Goal: Task Accomplishment & Management: Manage account settings

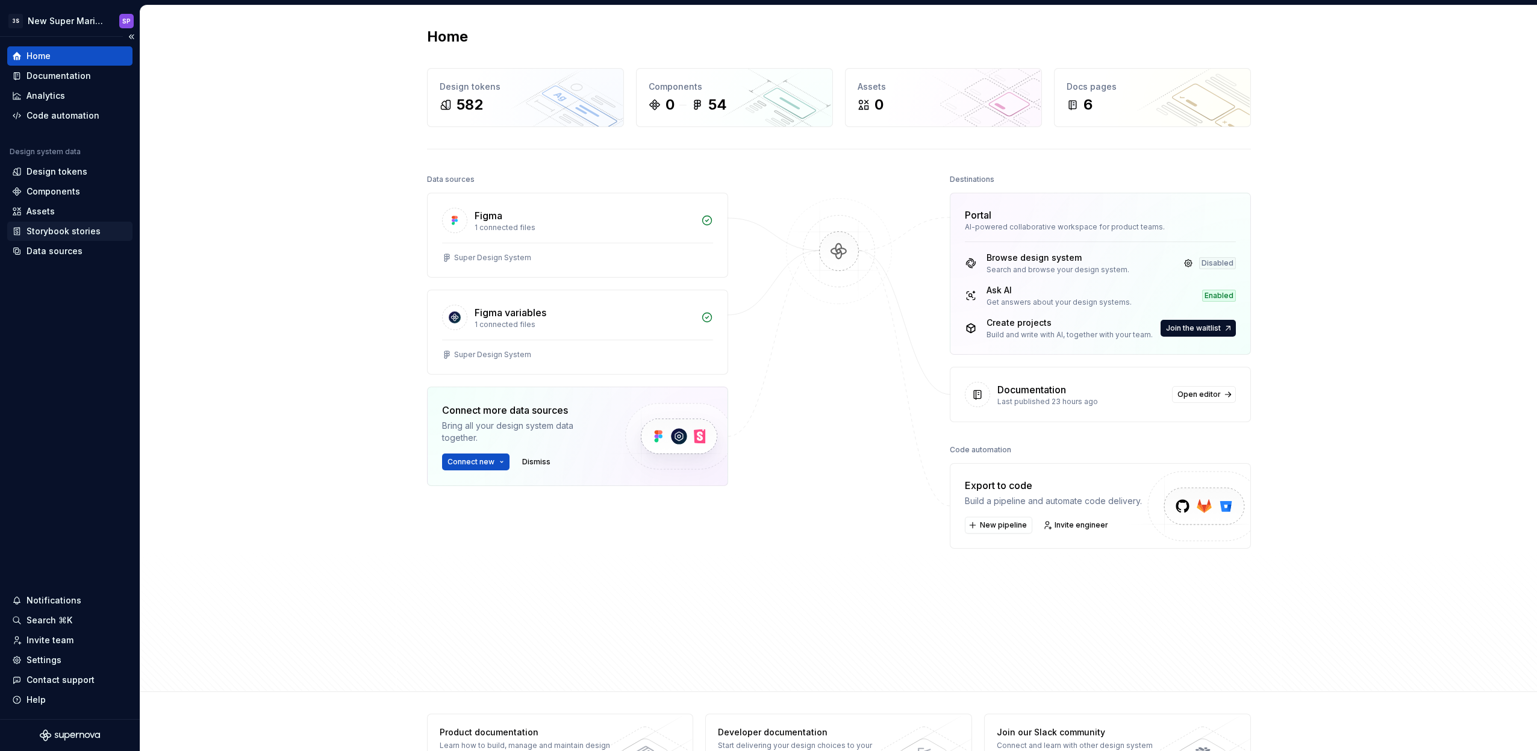
click at [61, 234] on div "Storybook stories" at bounding box center [63, 231] width 74 height 12
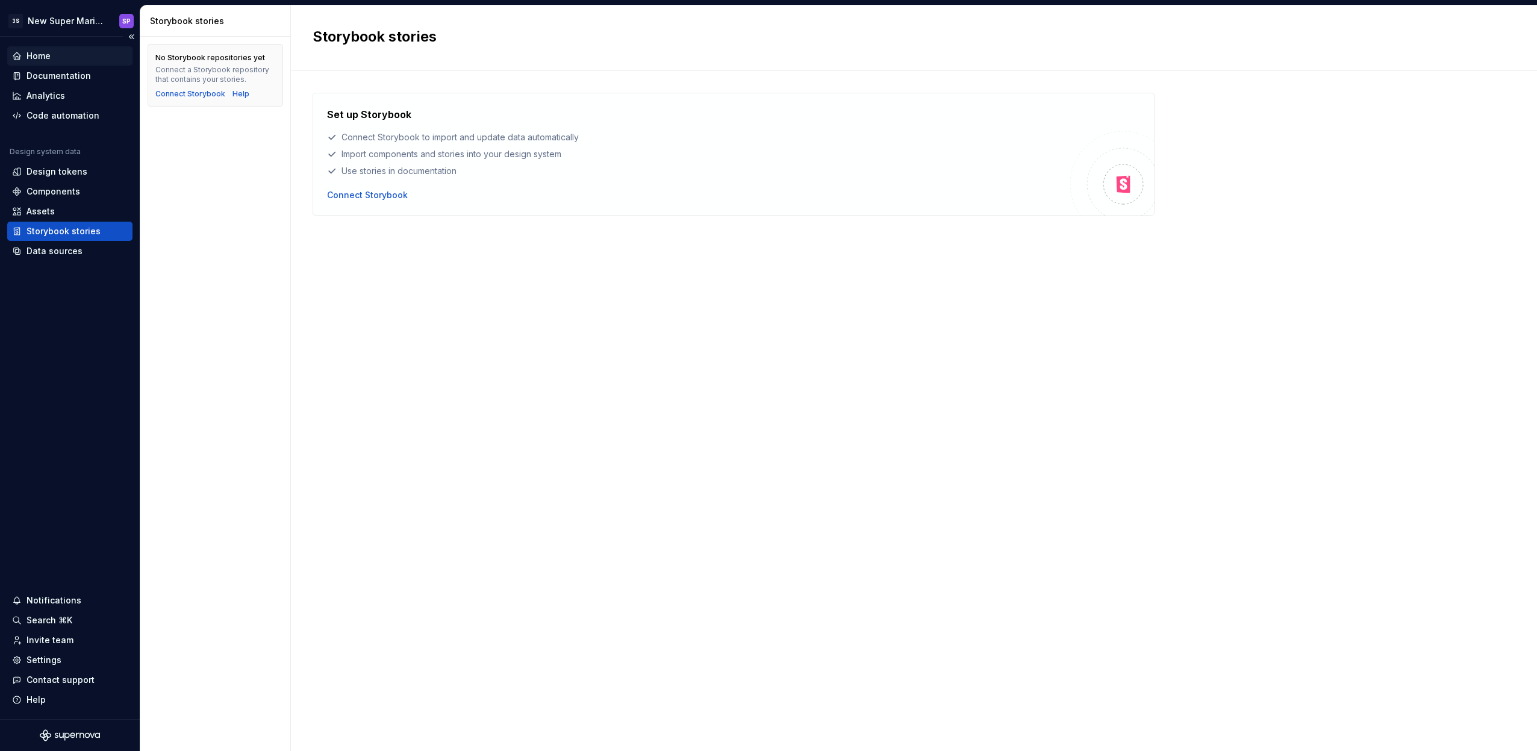
click at [75, 52] on div "Home" at bounding box center [70, 56] width 116 height 12
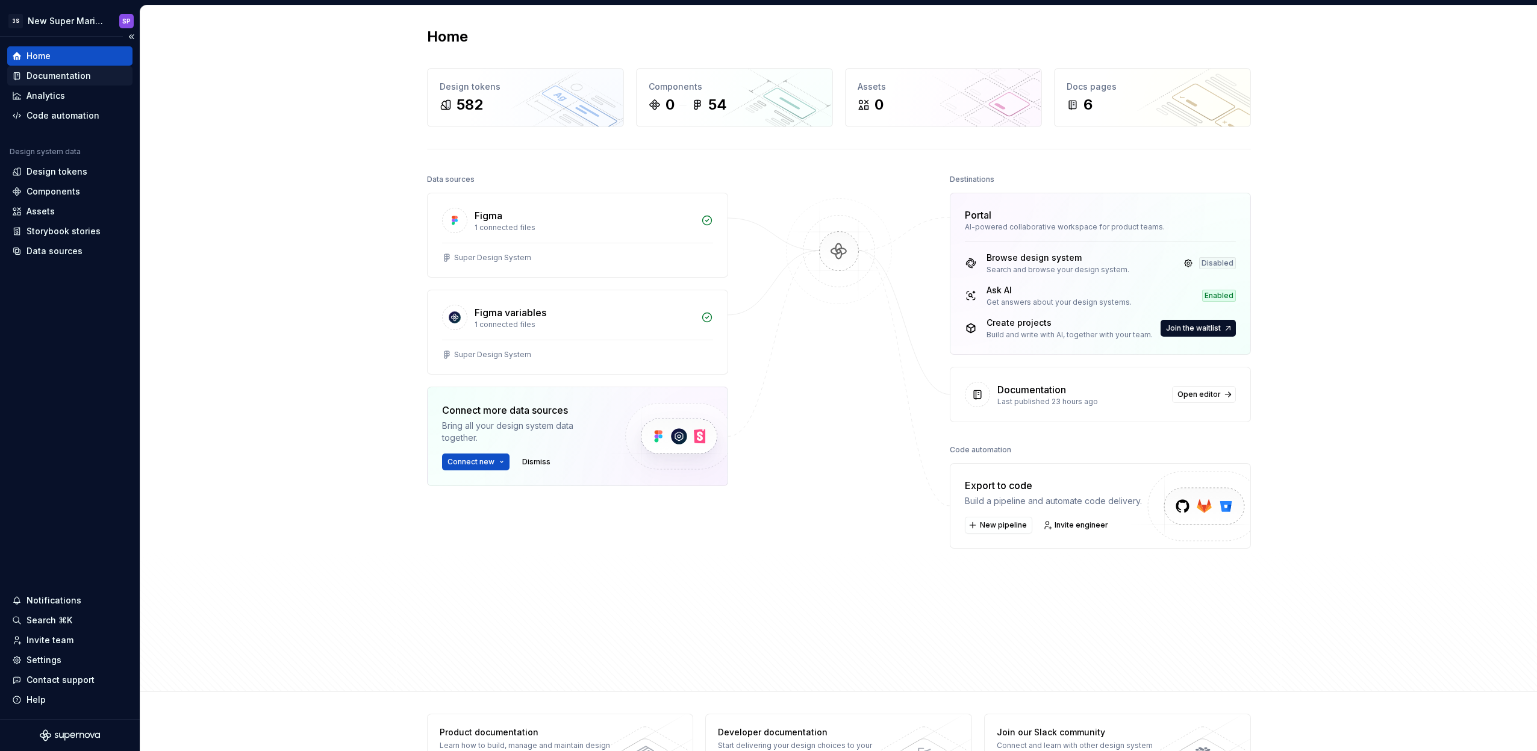
click at [65, 76] on div "Documentation" at bounding box center [58, 76] width 64 height 12
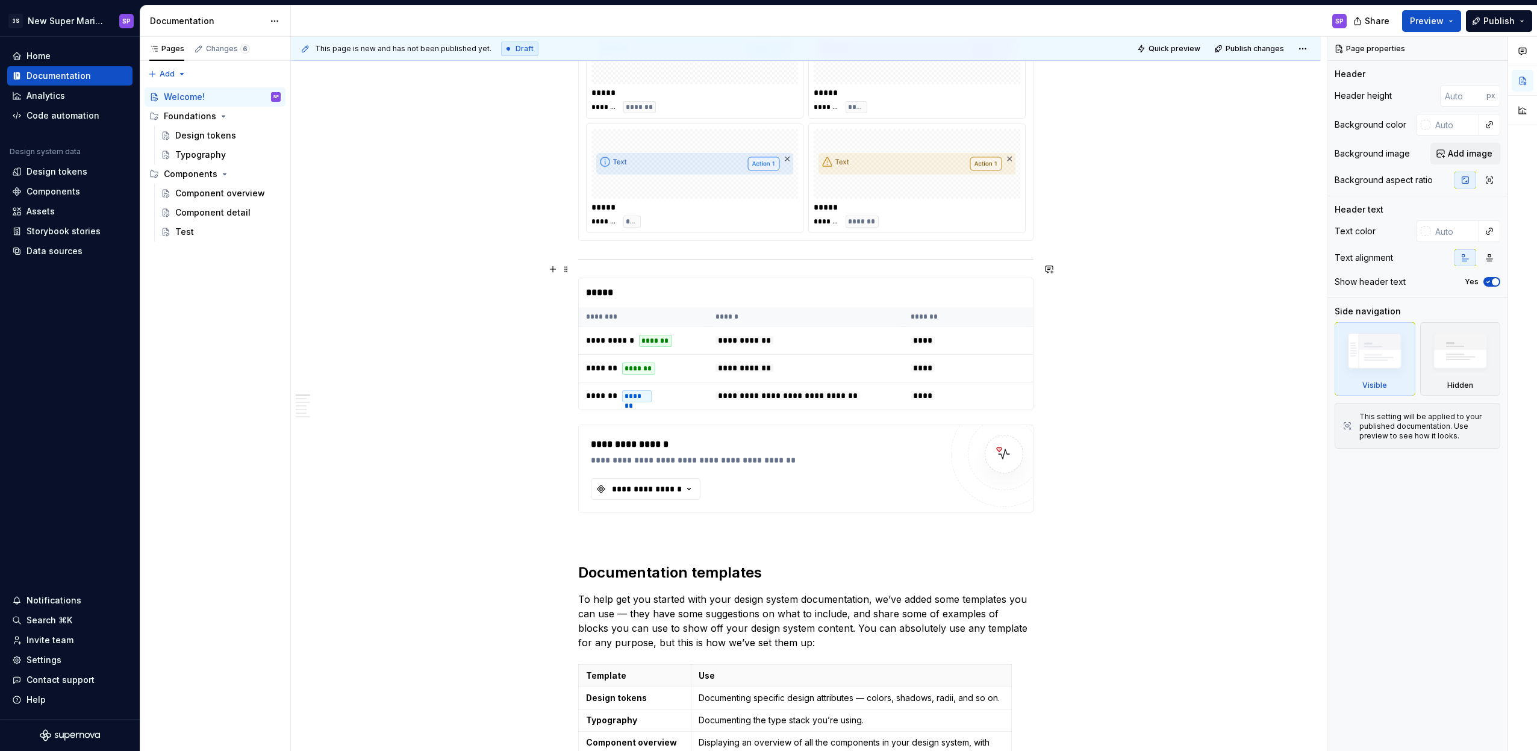
scroll to position [1208, 0]
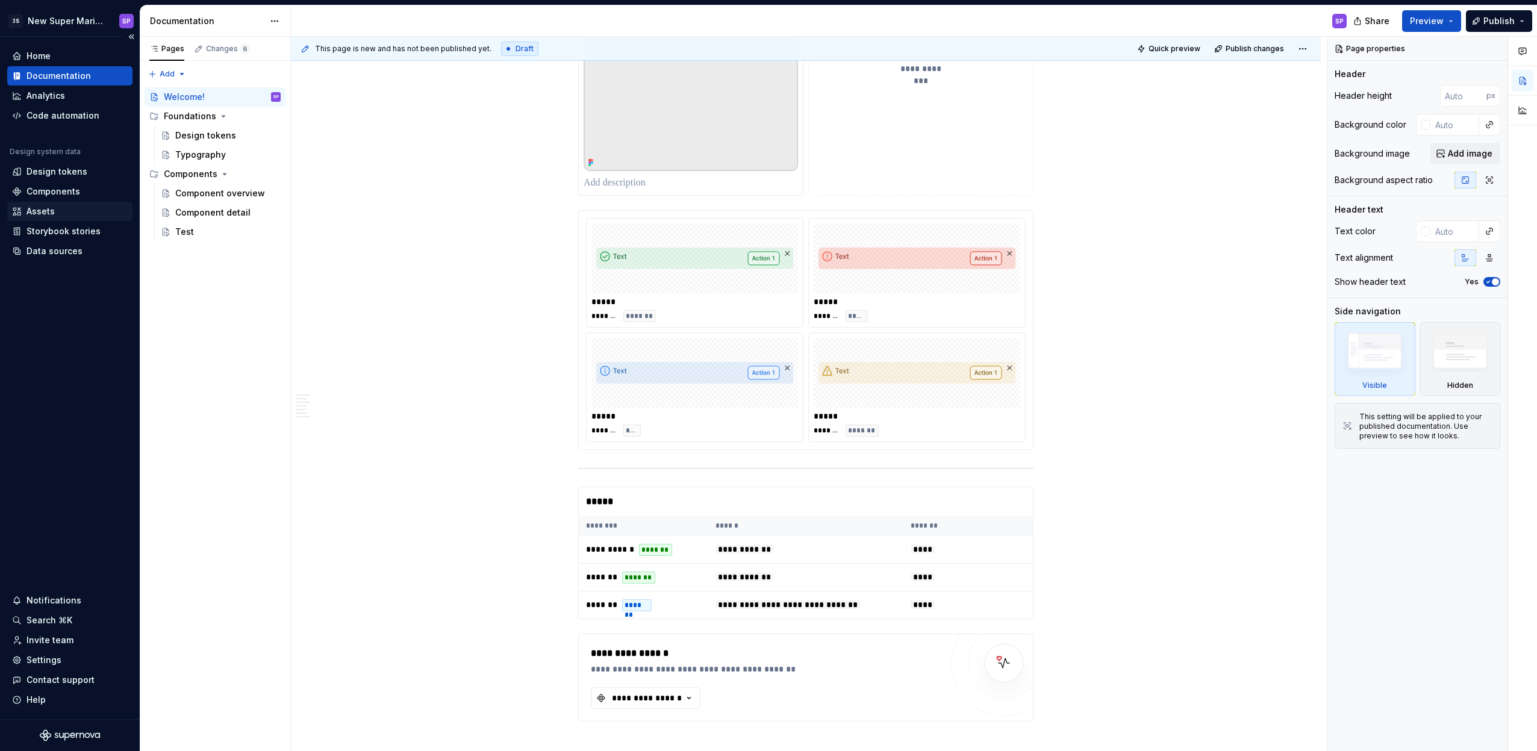
click at [64, 212] on div "Assets" at bounding box center [70, 211] width 116 height 12
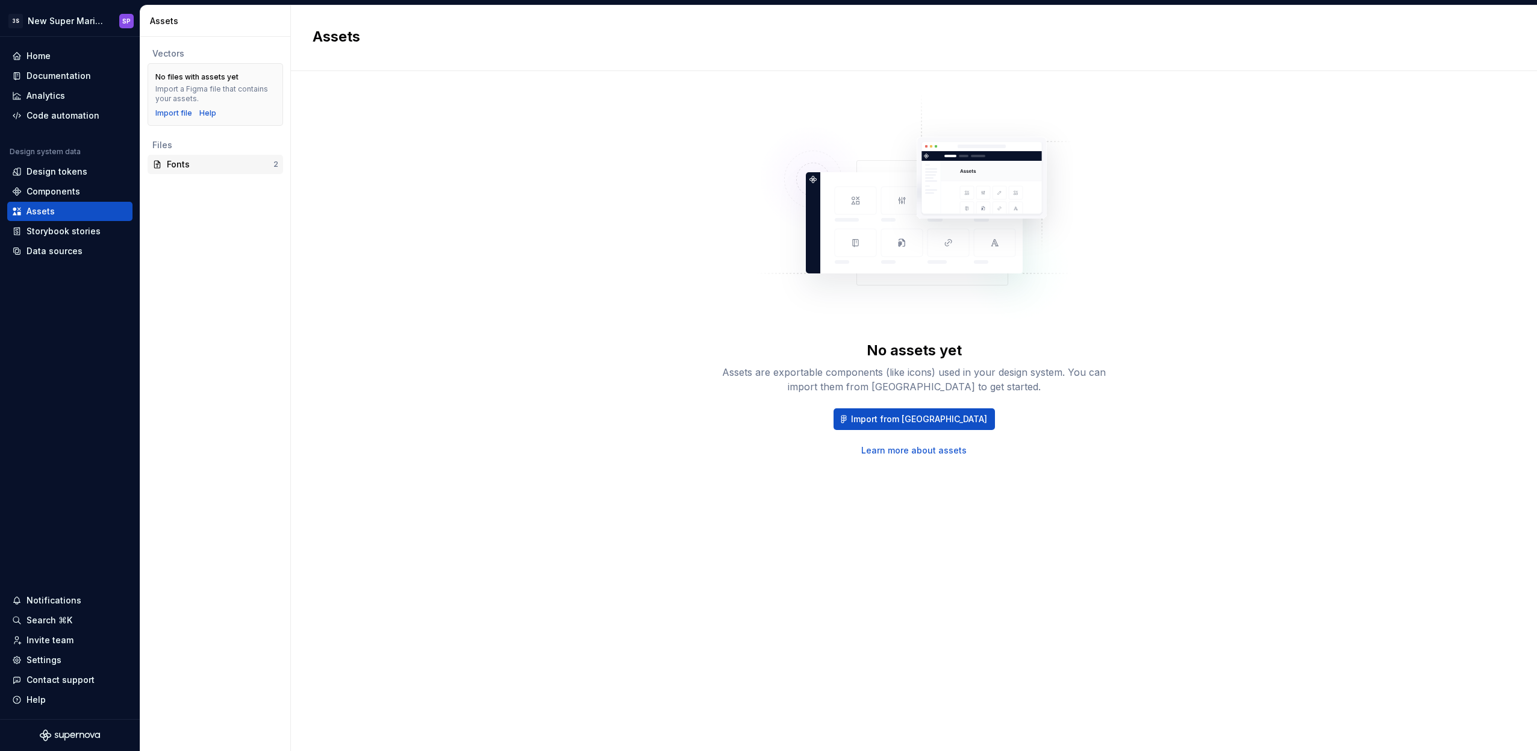
click at [223, 160] on div "Fonts" at bounding box center [220, 164] width 107 height 12
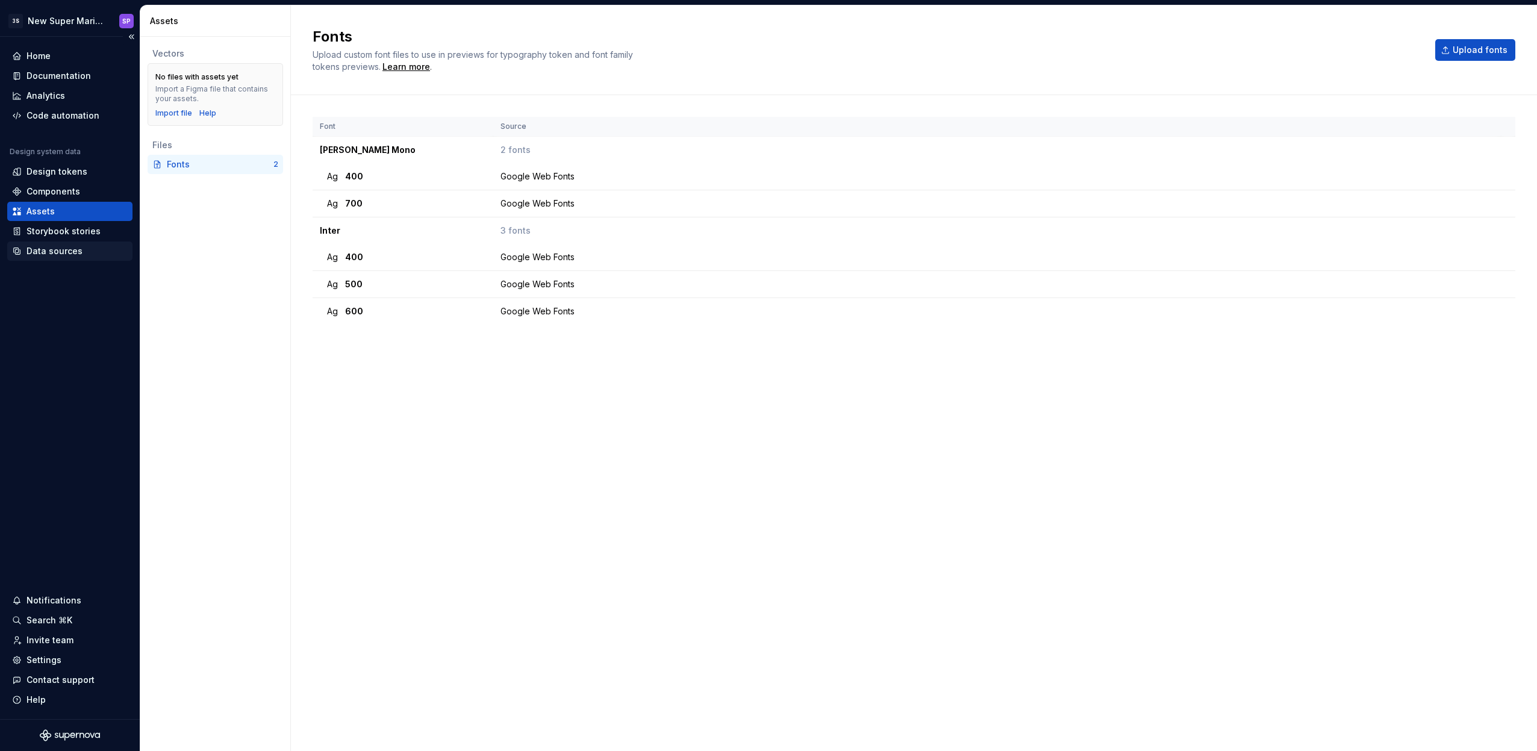
click at [50, 246] on div "Data sources" at bounding box center [54, 251] width 56 height 12
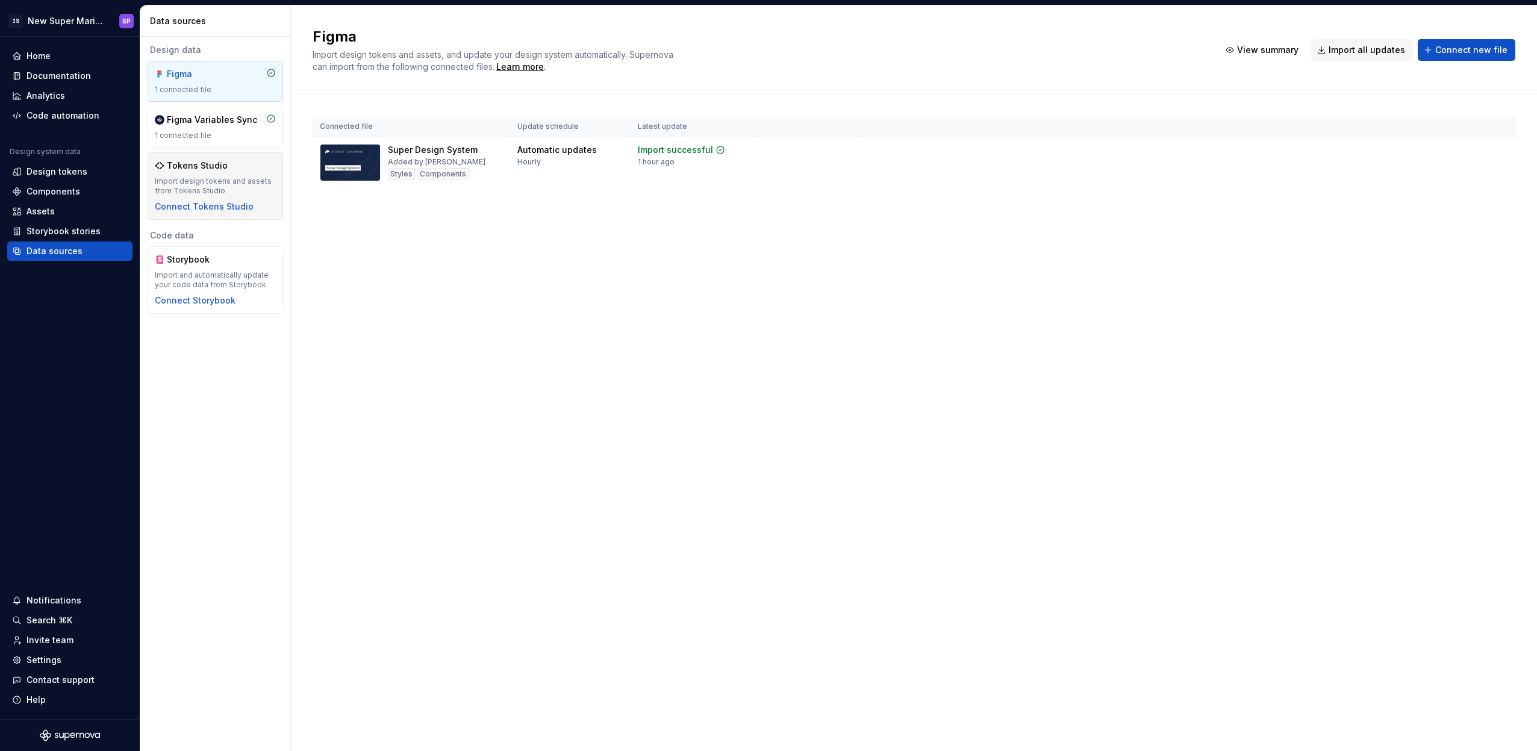
click at [194, 176] on div "Import design tokens and assets from Tokens Studio" at bounding box center [215, 185] width 121 height 19
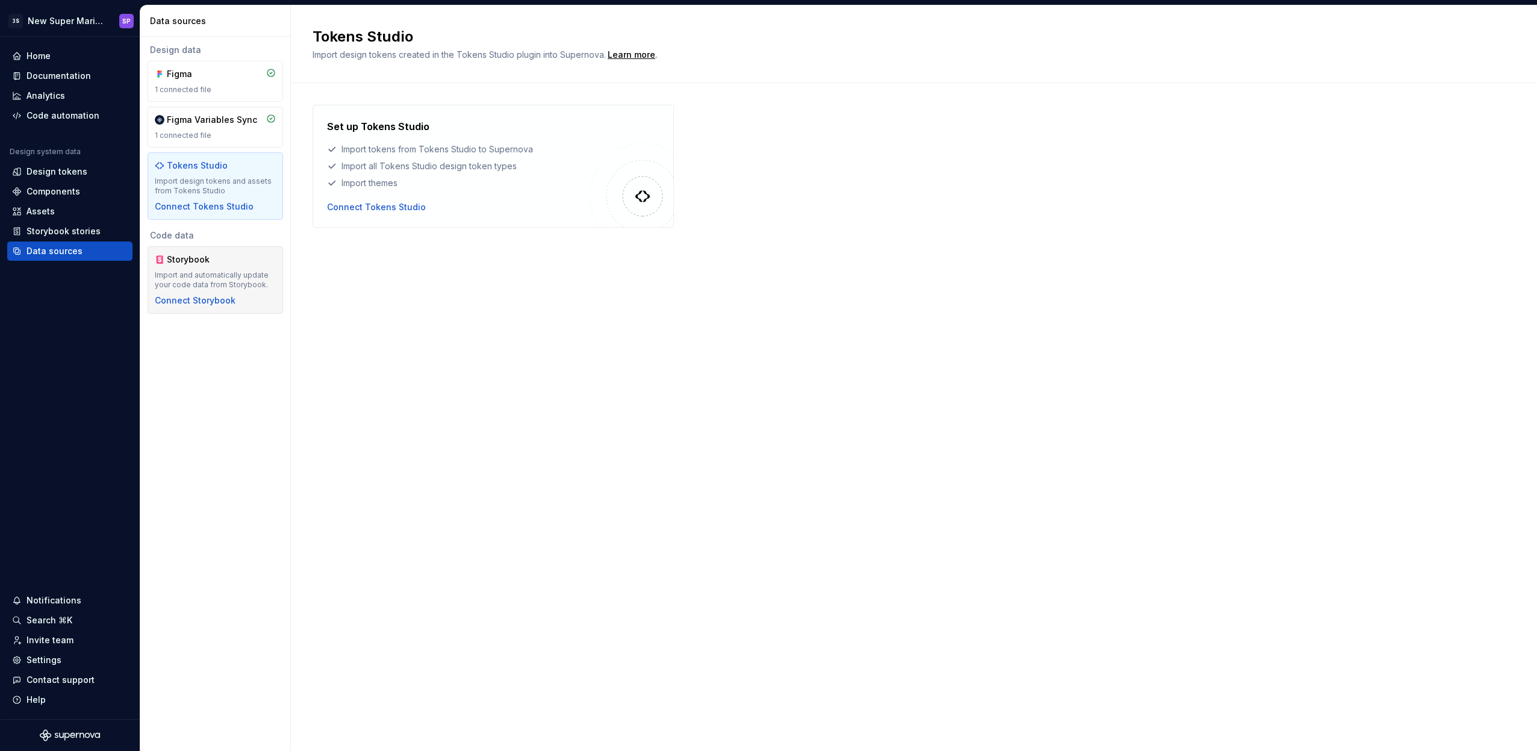
click at [251, 271] on div "Import and automatically update your code data from Storybook." at bounding box center [215, 279] width 121 height 19
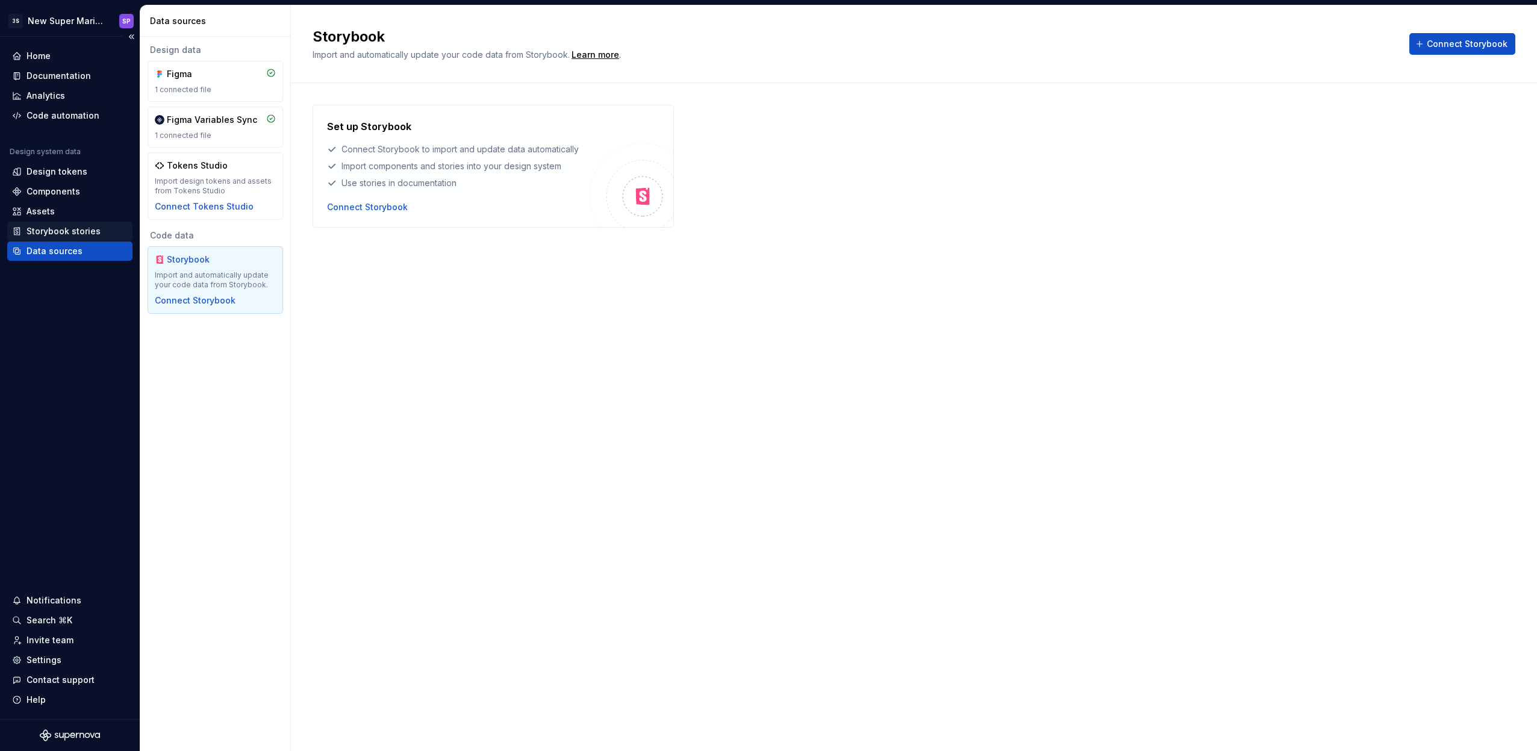
click at [63, 229] on div "Storybook stories" at bounding box center [63, 231] width 74 height 12
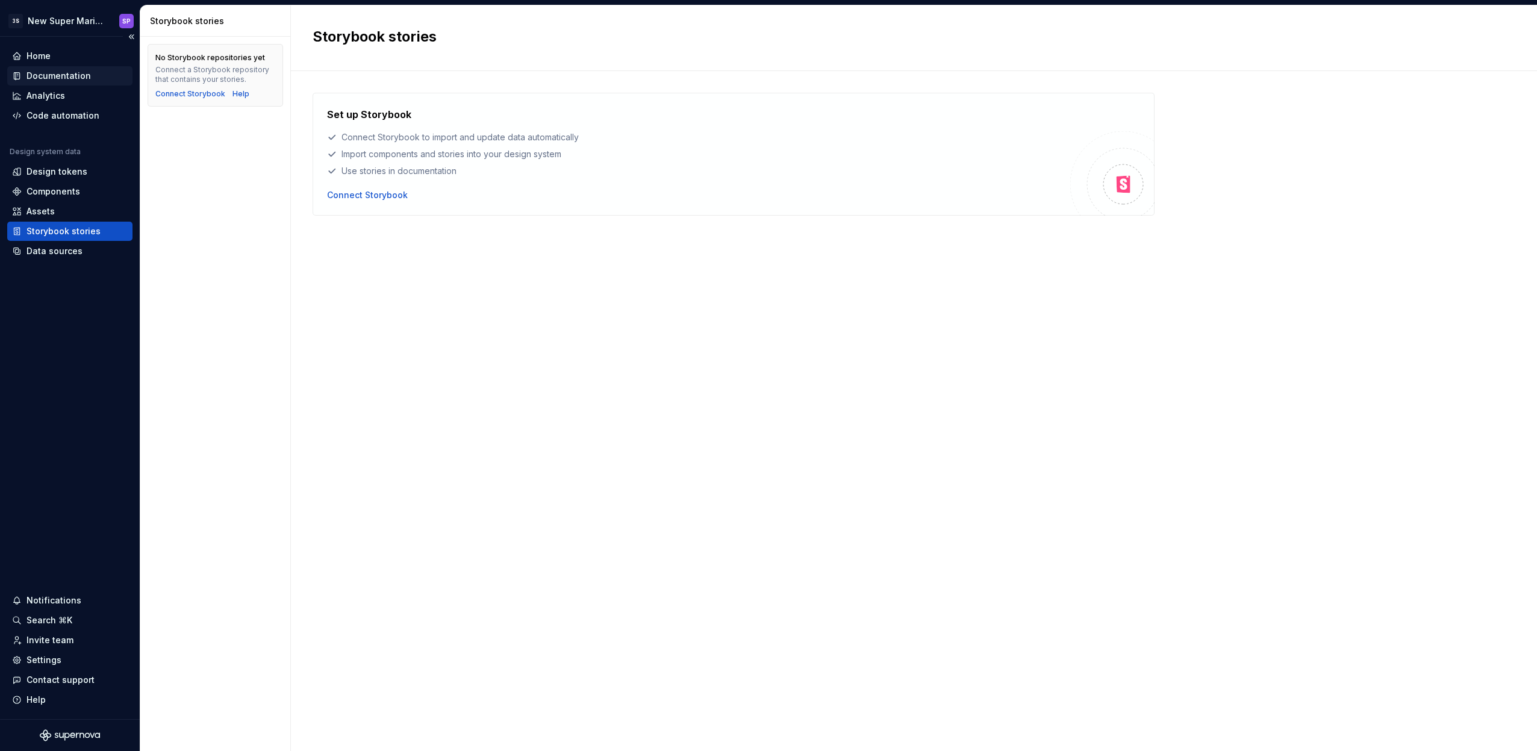
click at [89, 72] on div "Documentation" at bounding box center [70, 76] width 116 height 12
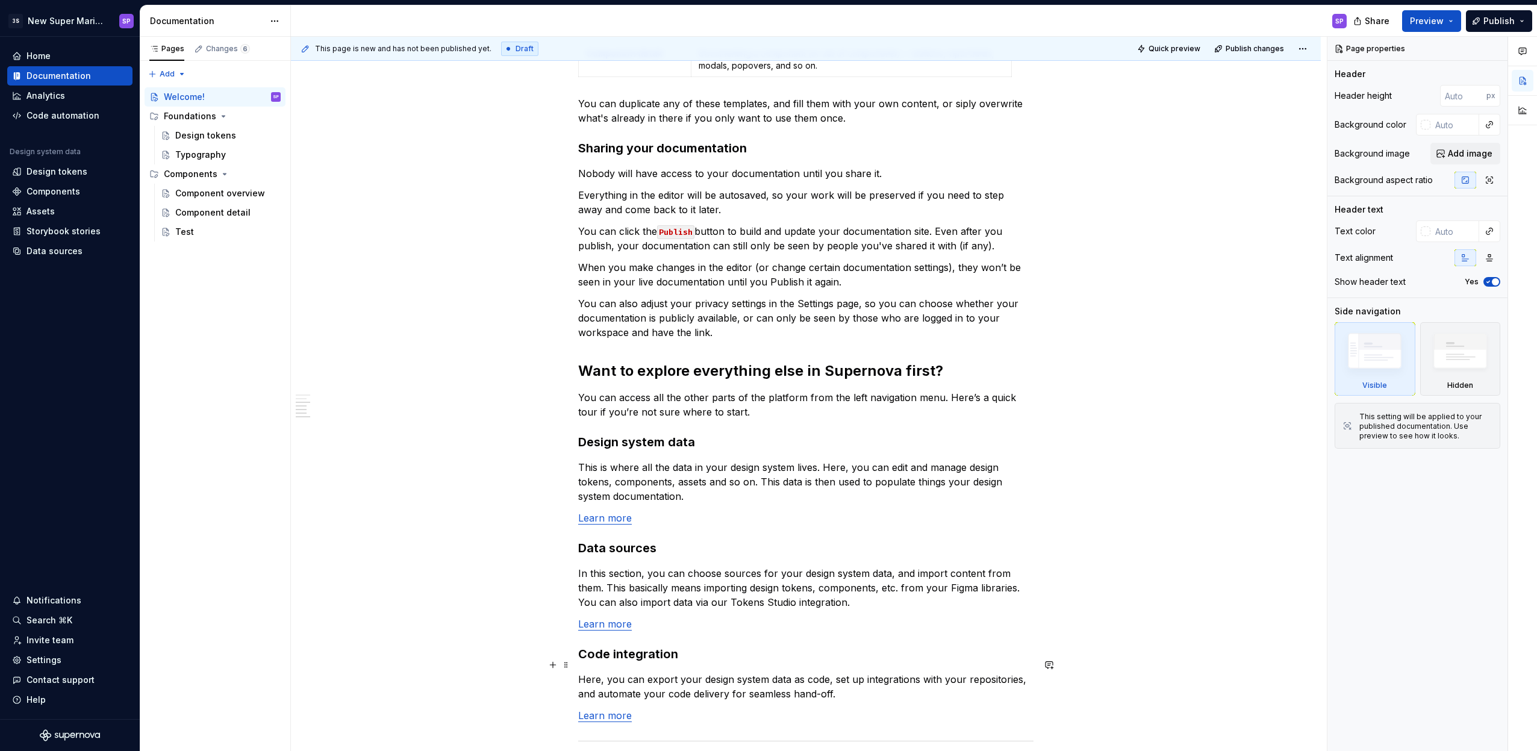
scroll to position [2334, 0]
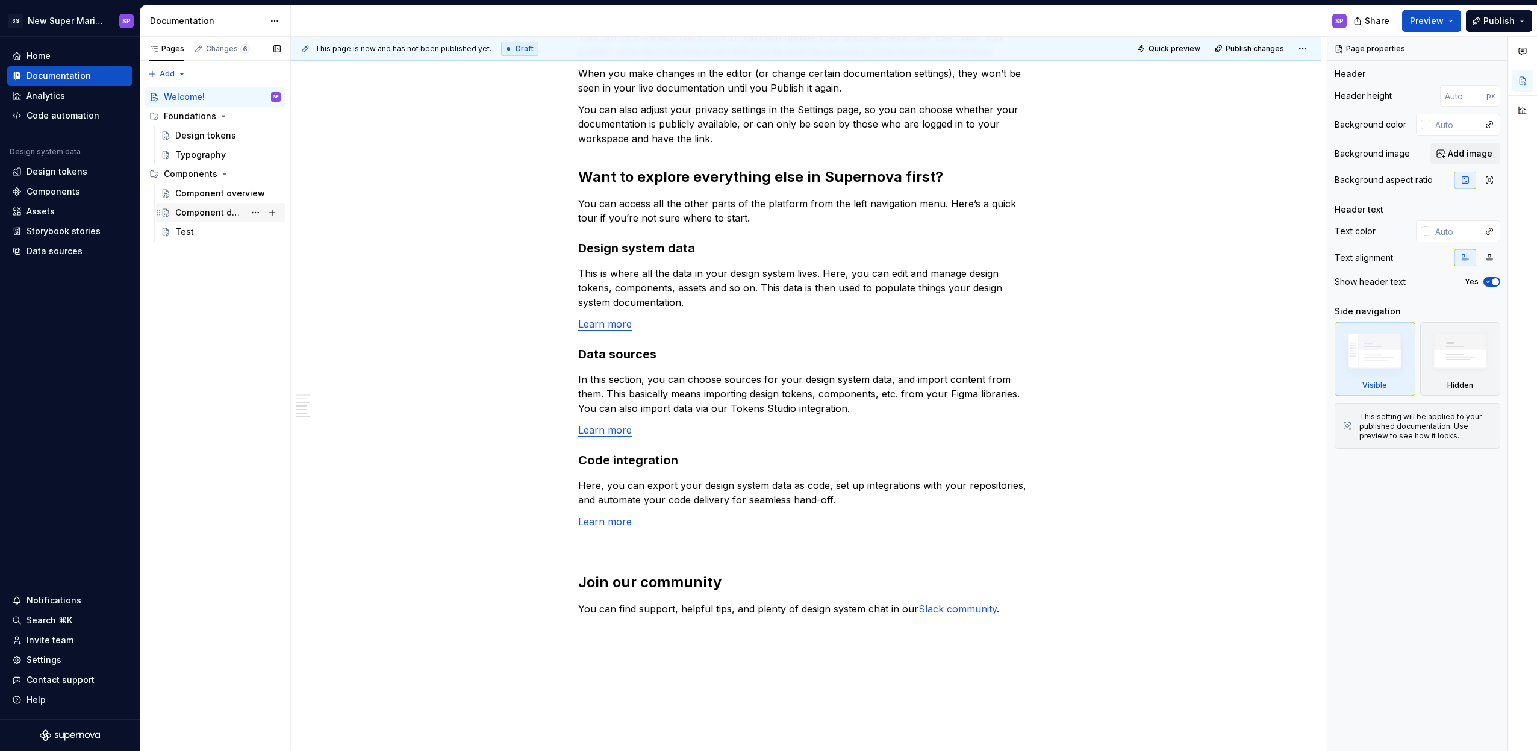
click at [197, 207] on div "Component detail" at bounding box center [209, 213] width 69 height 12
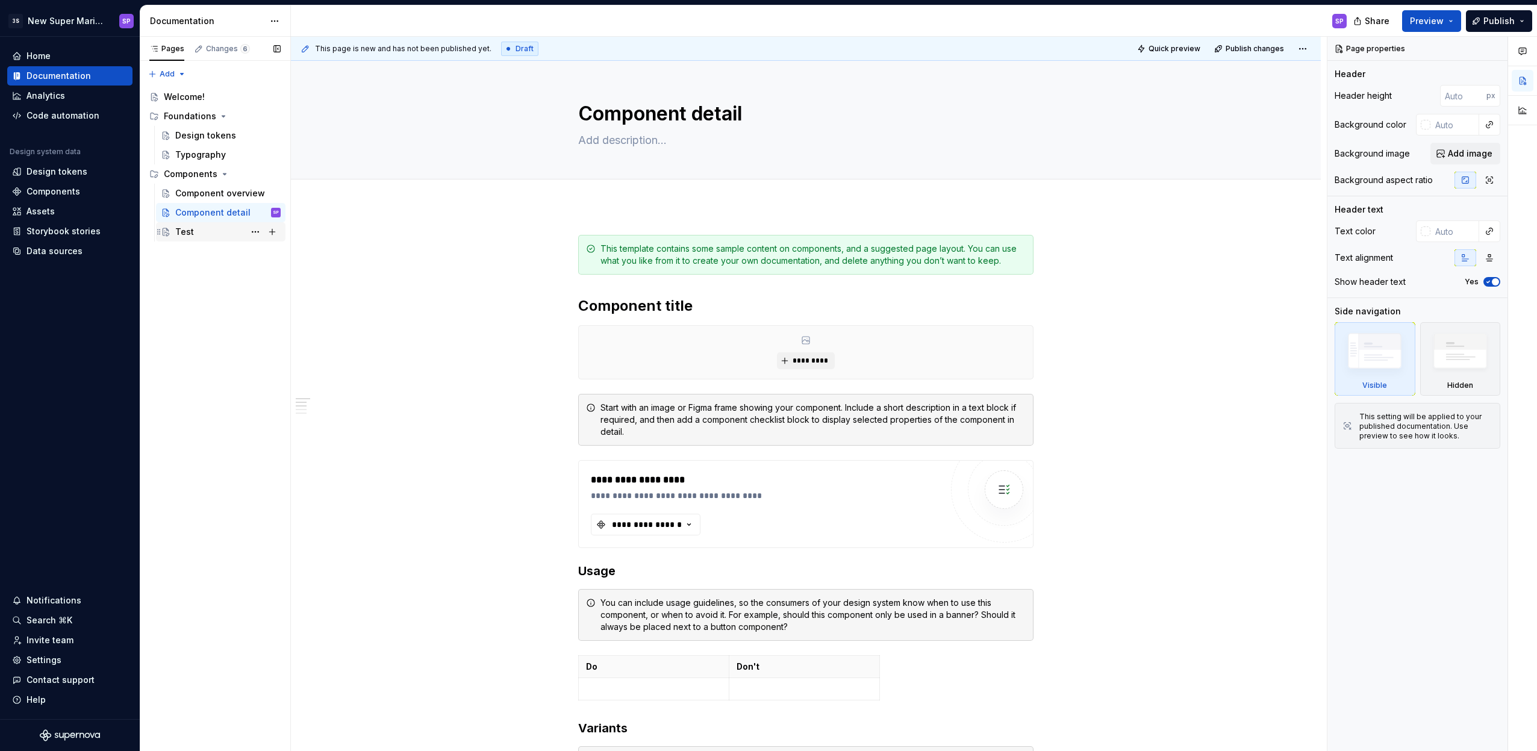
click at [213, 236] on div "Test" at bounding box center [227, 231] width 105 height 17
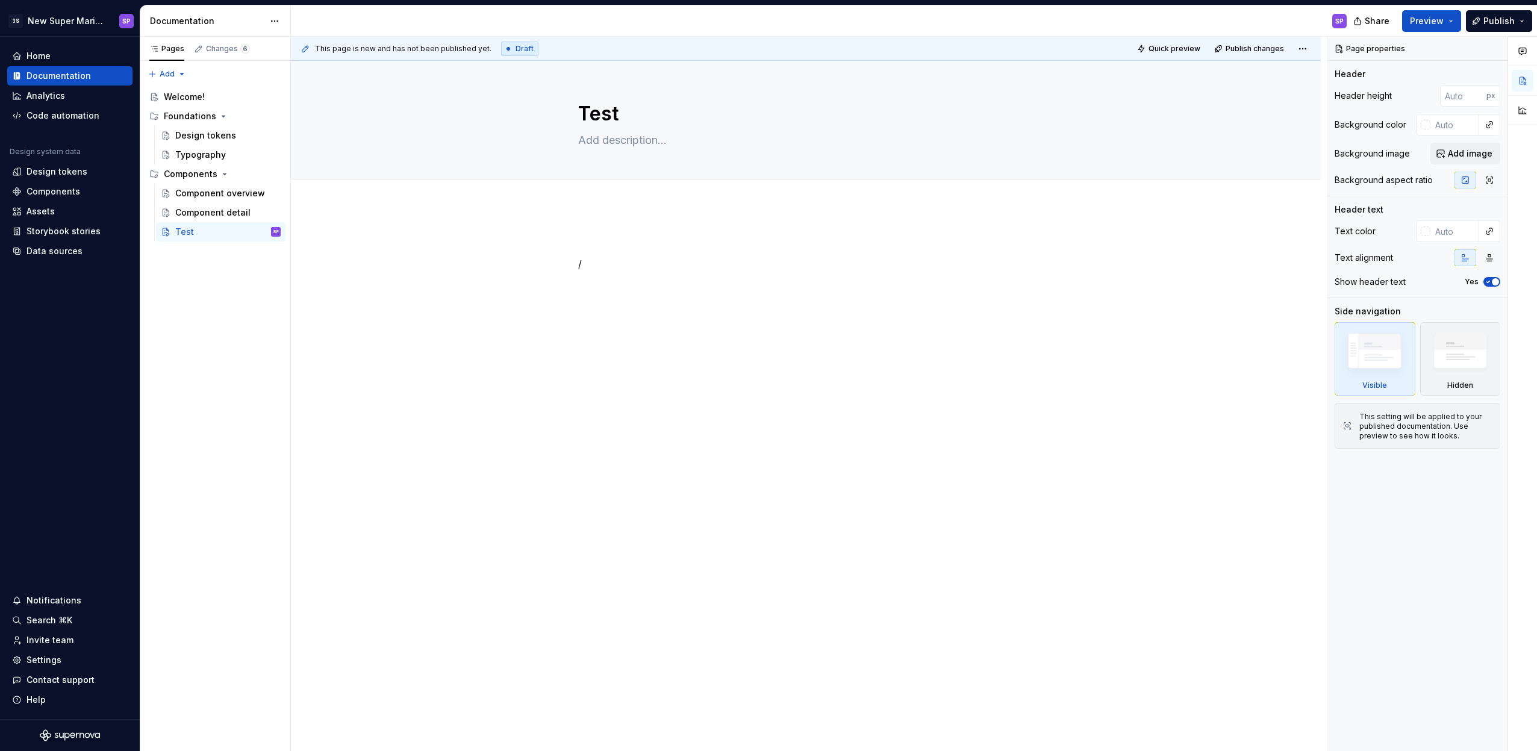
type textarea "*"
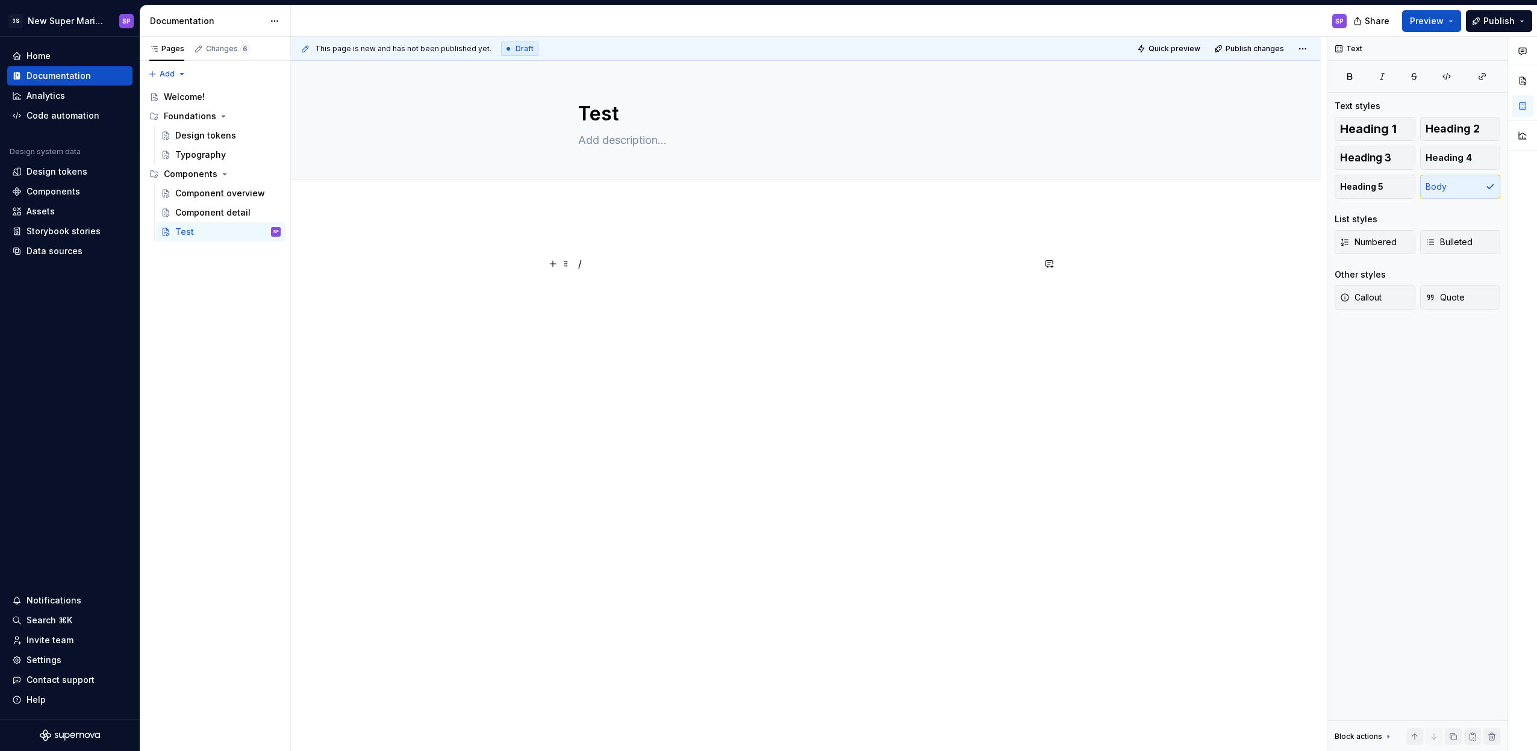
click at [670, 264] on p "/" at bounding box center [805, 264] width 455 height 14
click at [942, 297] on div "/" at bounding box center [806, 363] width 1030 height 314
click at [193, 95] on div "Welcome!" at bounding box center [184, 97] width 41 height 12
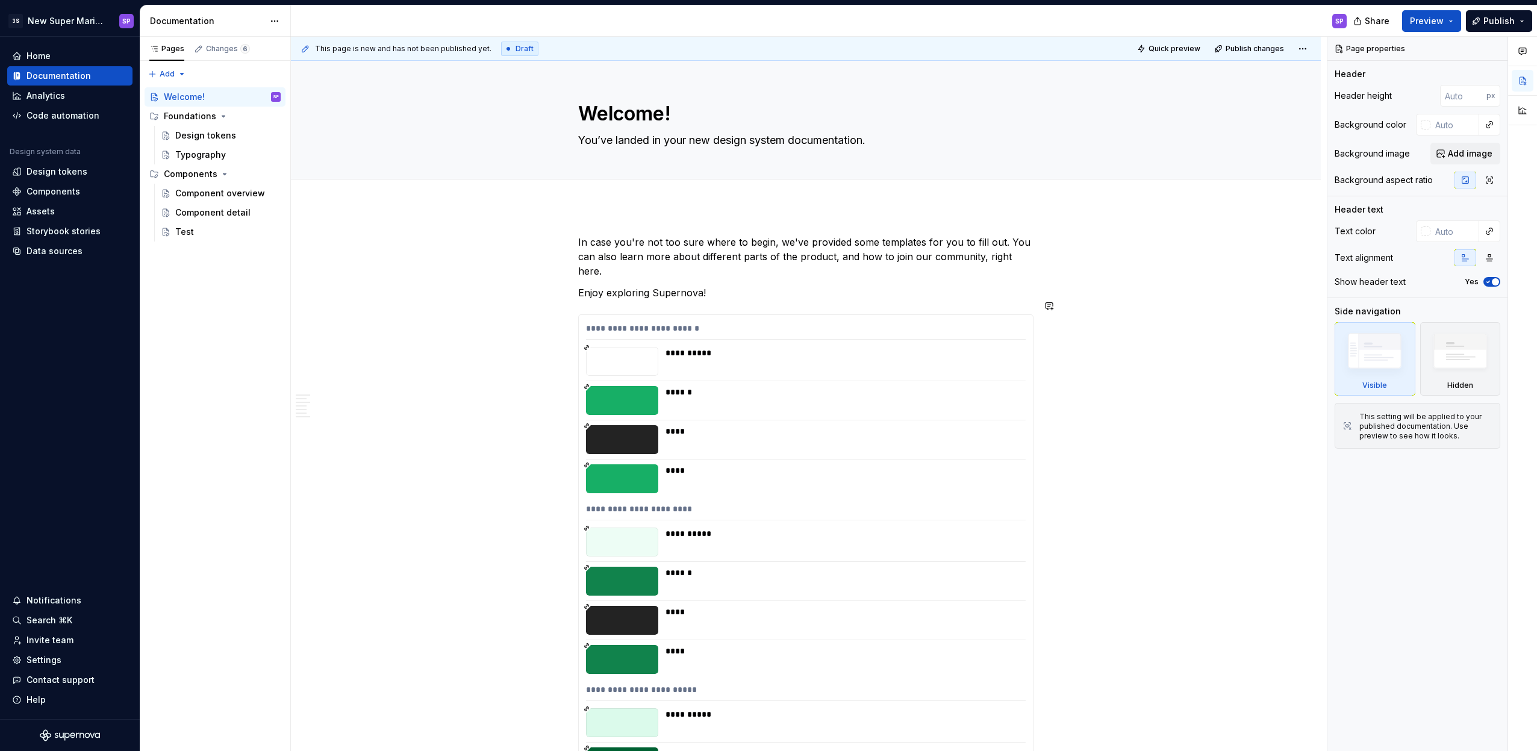
type textarea "*"
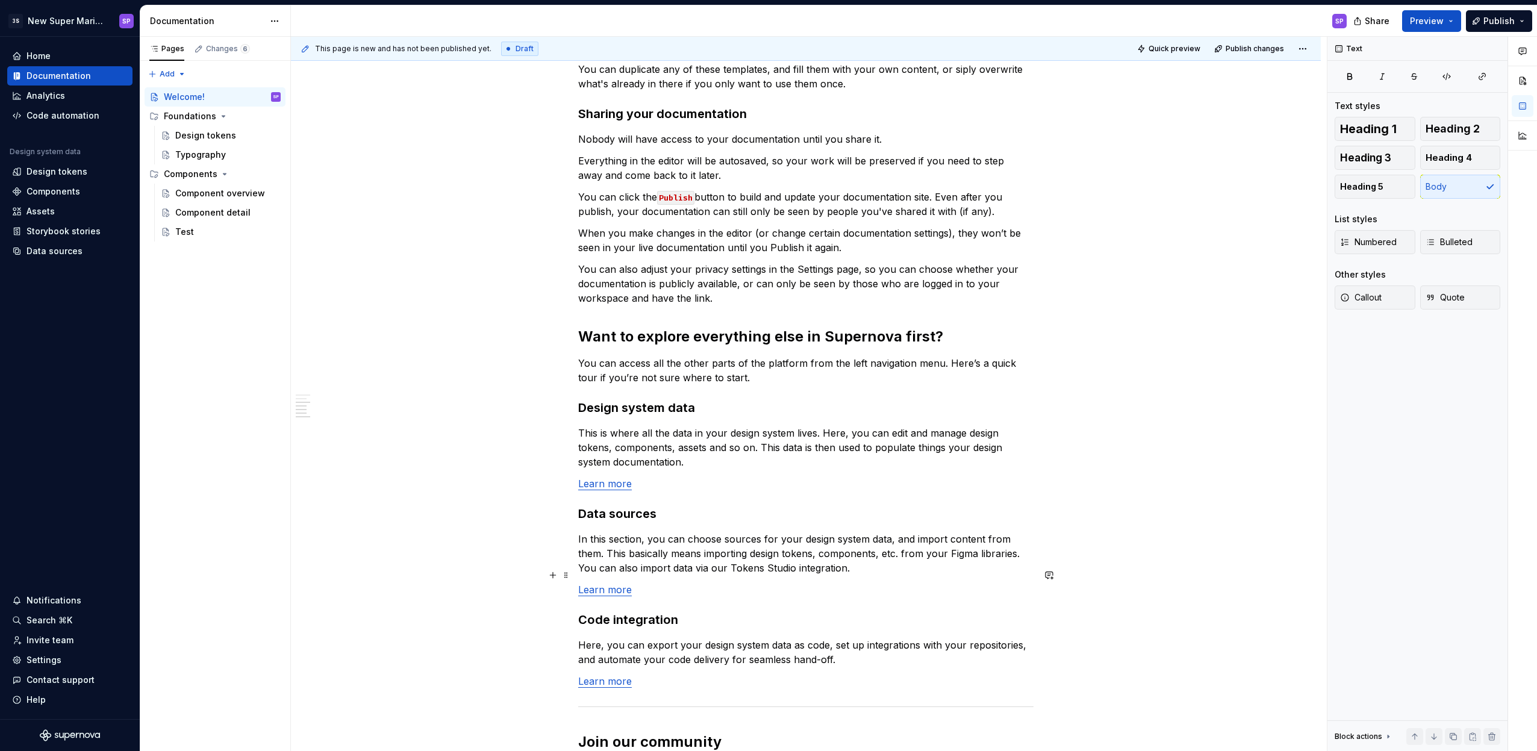
scroll to position [2468, 0]
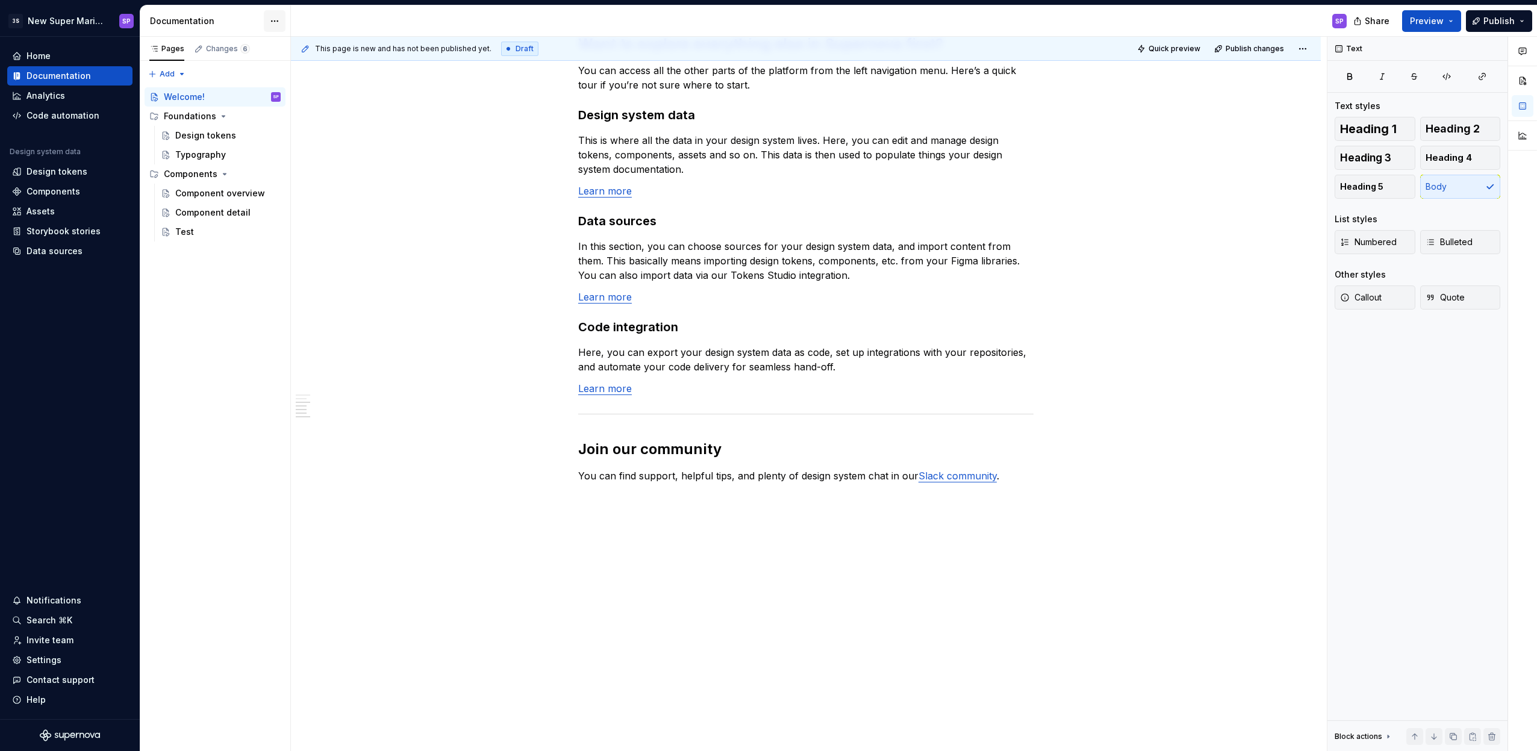
click at [278, 21] on html "3S New Super Mario Design System SP Home Documentation Analytics Code automatio…" at bounding box center [768, 375] width 1537 height 751
click at [344, 122] on div "Documentation settings" at bounding box center [343, 125] width 114 height 12
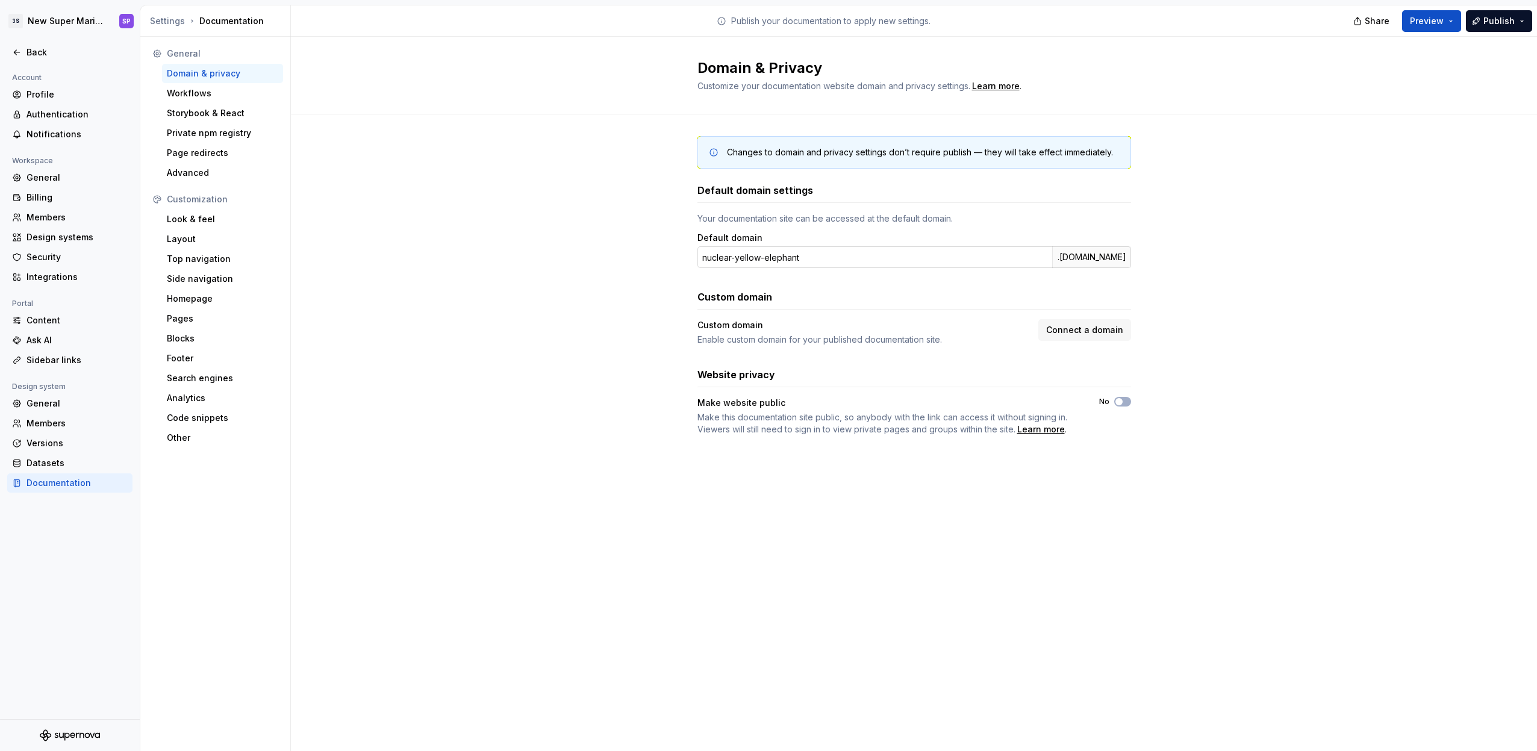
click at [804, 261] on input "nuclear-yellow-elephant" at bounding box center [874, 257] width 355 height 22
click at [843, 258] on input "nuclear-yellow-elephant" at bounding box center [874, 257] width 355 height 22
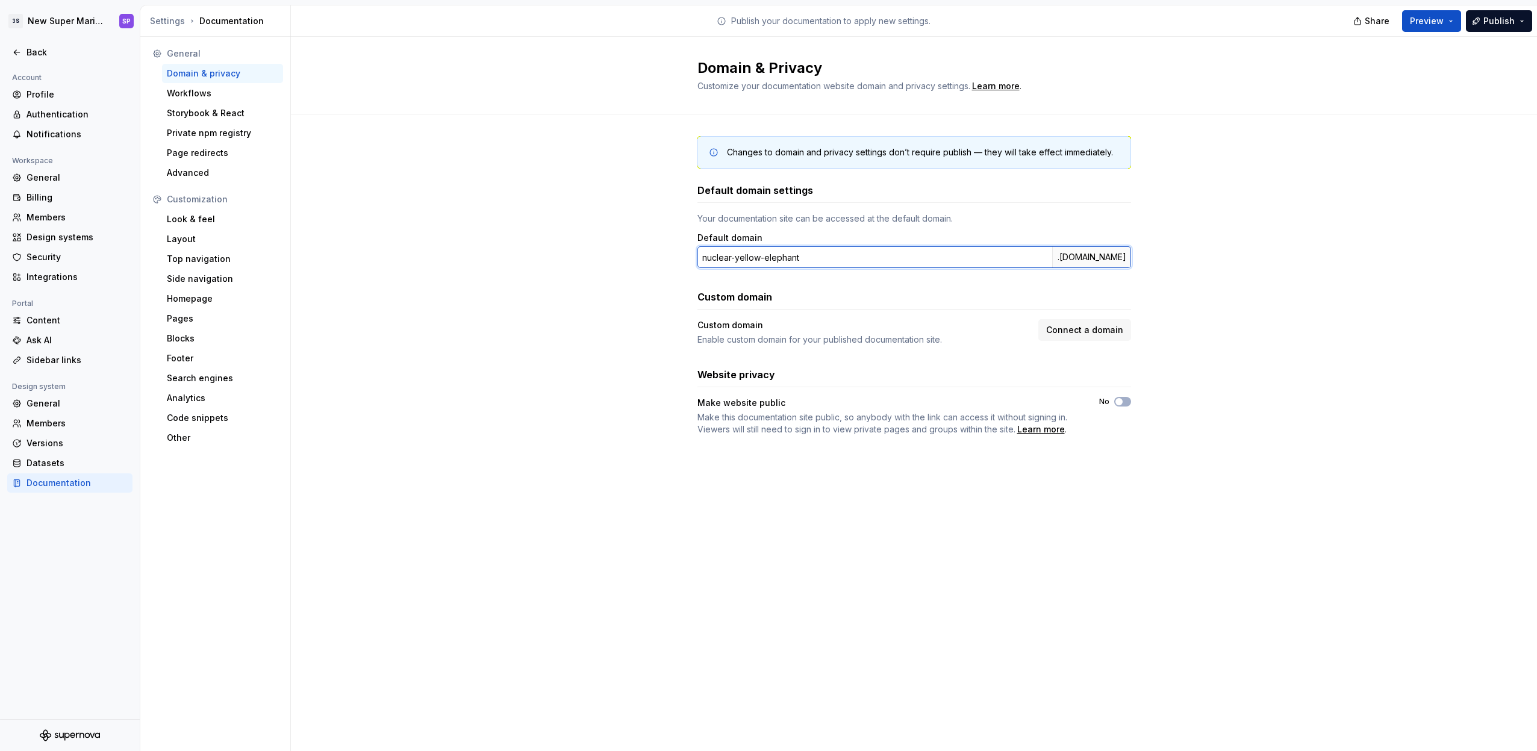
click at [843, 258] on input "nuclear-yellow-elephant" at bounding box center [874, 257] width 355 height 22
click at [880, 259] on input "nuclear-yellow-elephant" at bounding box center [874, 257] width 355 height 22
type input "3"
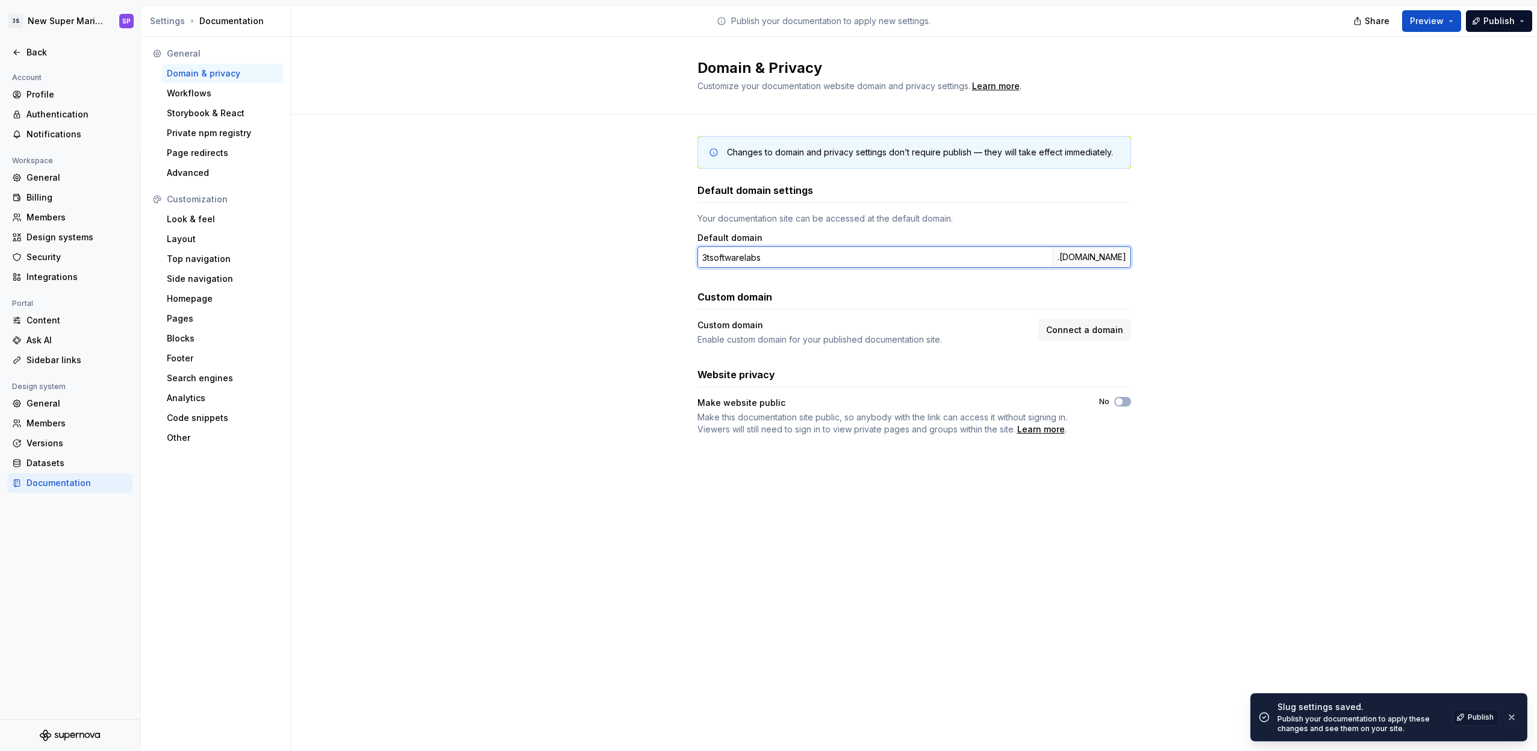
type input "3tsoftwarelabs"
click at [596, 252] on div "Changes to domain and privacy settings don’t require publish — they will take e…" at bounding box center [914, 297] width 1246 height 367
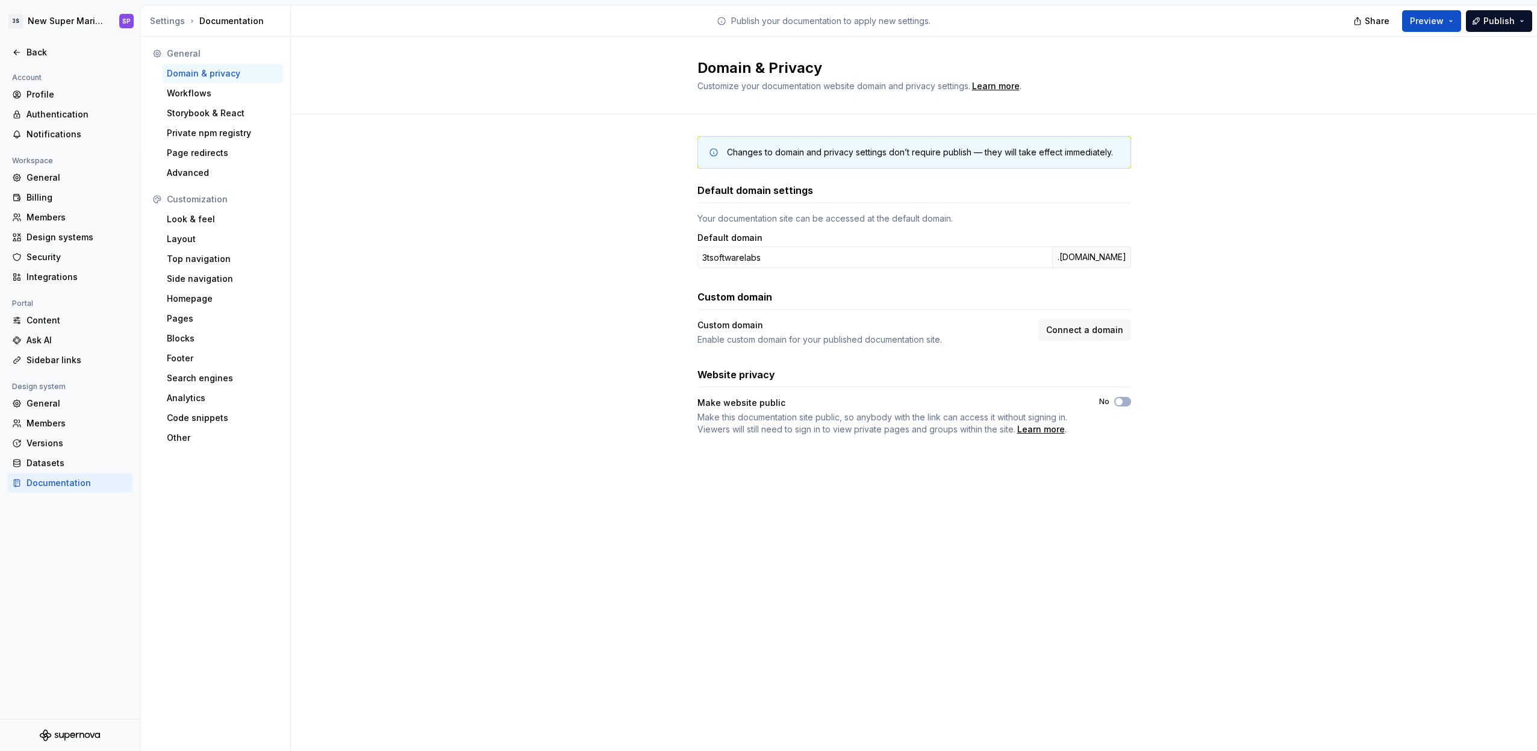
click at [773, 337] on div "Enable custom domain for your published documentation site." at bounding box center [864, 340] width 334 height 12
click at [836, 340] on div "Enable custom domain for your published documentation site." at bounding box center [864, 340] width 334 height 12
click at [1094, 328] on span "Connect a domain" at bounding box center [1084, 330] width 77 height 12
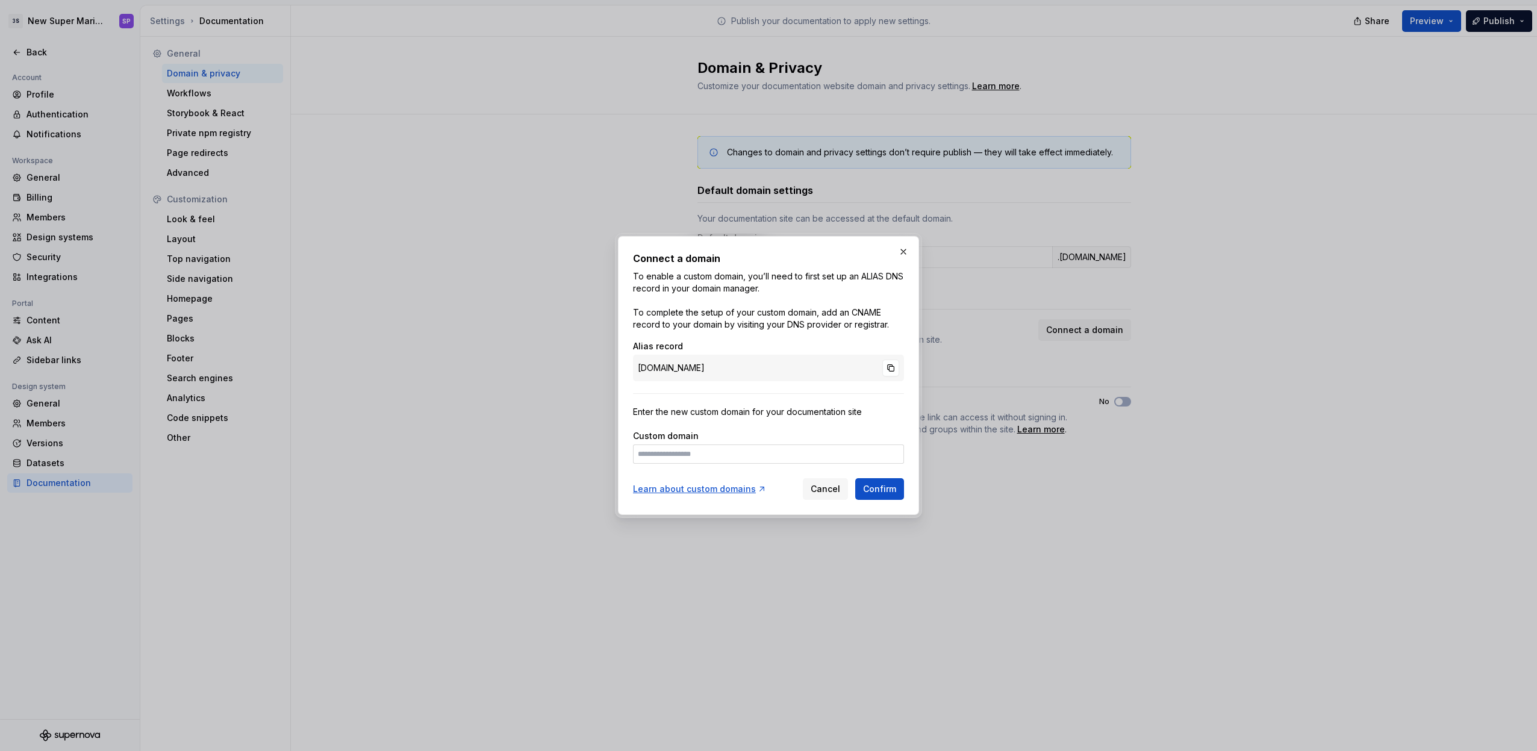
click at [726, 316] on p "To enable a custom domain, you’ll need to first set up an ALIAS DNS record in y…" at bounding box center [768, 300] width 271 height 60
click at [708, 279] on p "To enable a custom domain, you’ll need to first set up an ALIAS DNS record in y…" at bounding box center [768, 300] width 271 height 60
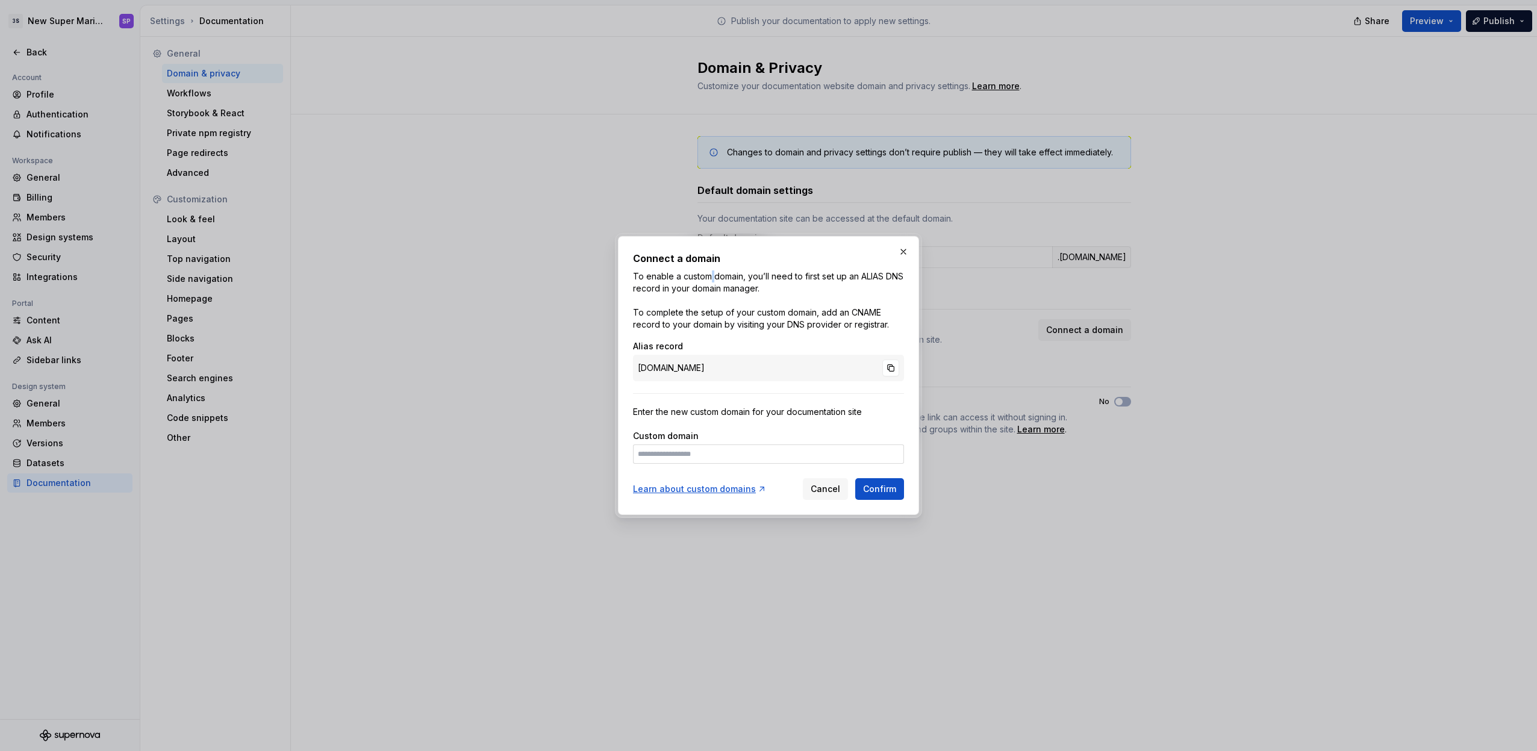
click at [708, 279] on p "To enable a custom domain, you’ll need to first set up an ALIAS DNS record in y…" at bounding box center [768, 300] width 271 height 60
click at [711, 279] on p "To enable a custom domain, you’ll need to first set up an ALIAS DNS record in y…" at bounding box center [768, 300] width 271 height 60
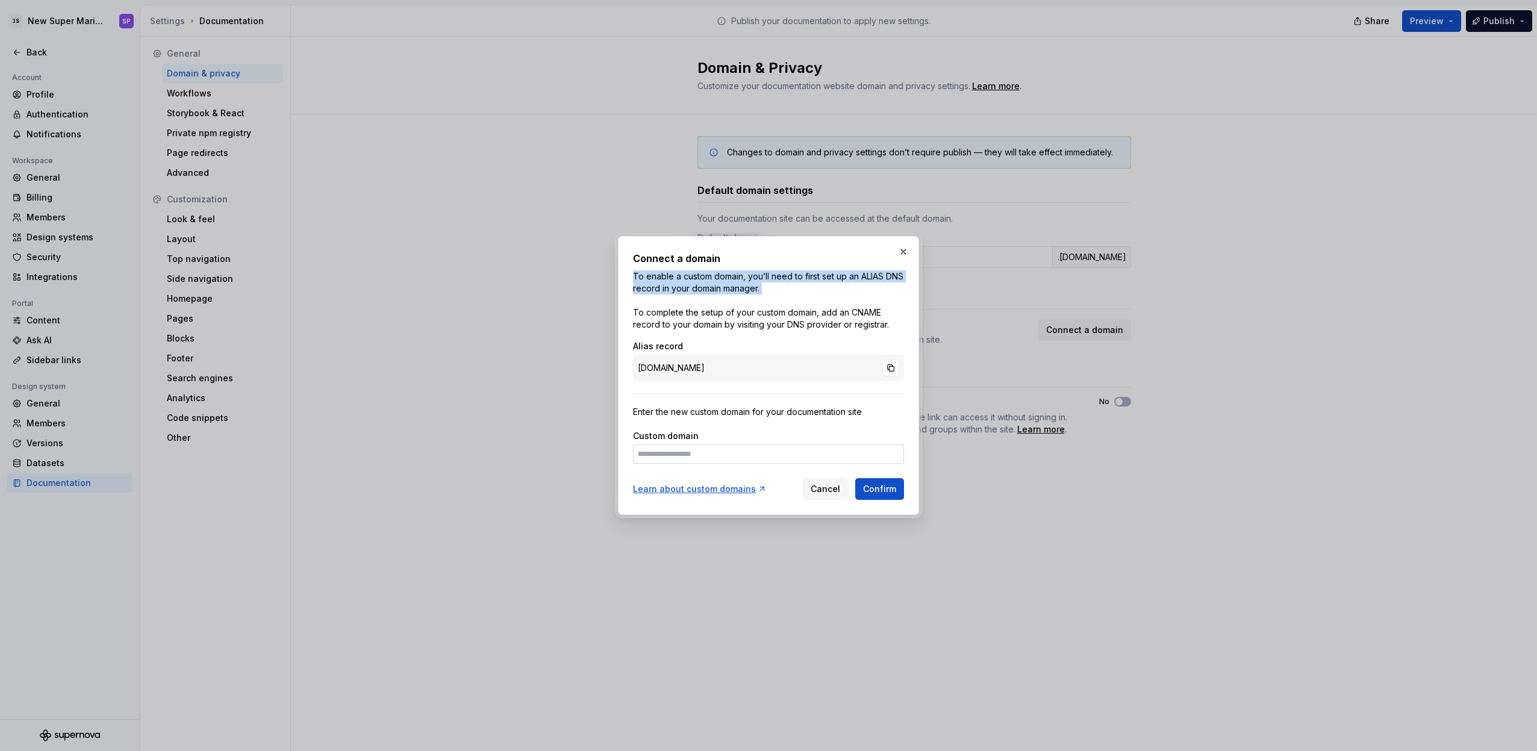
click at [739, 272] on p "To enable a custom domain, you’ll need to first set up an ALIAS DNS record in y…" at bounding box center [768, 300] width 271 height 60
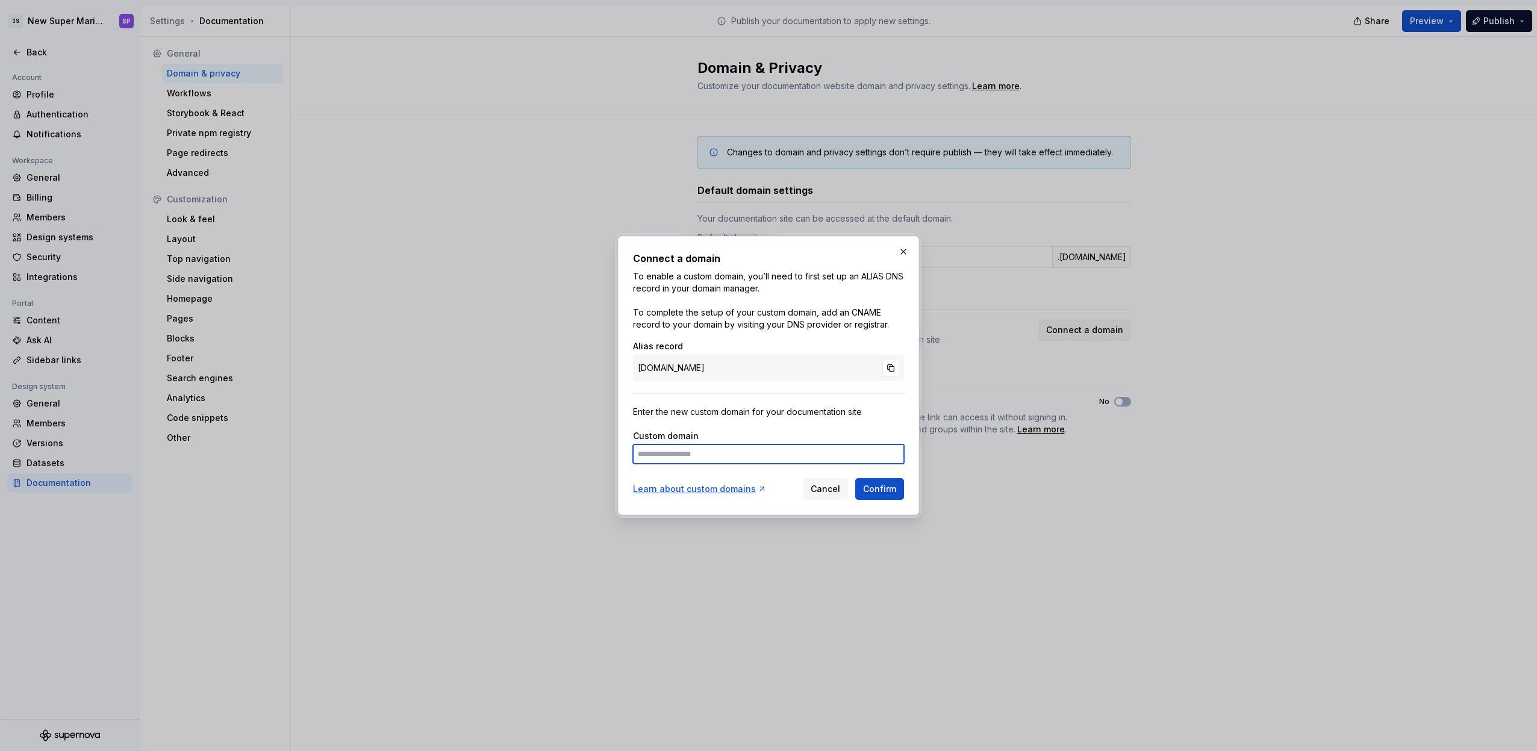
click at [729, 455] on input at bounding box center [768, 453] width 271 height 19
click at [831, 457] on input "**********" at bounding box center [768, 453] width 271 height 19
type input "******"
click at [802, 368] on div "applicable-narwhal-gray.custom.supernova-docs.io" at bounding box center [768, 368] width 271 height 26
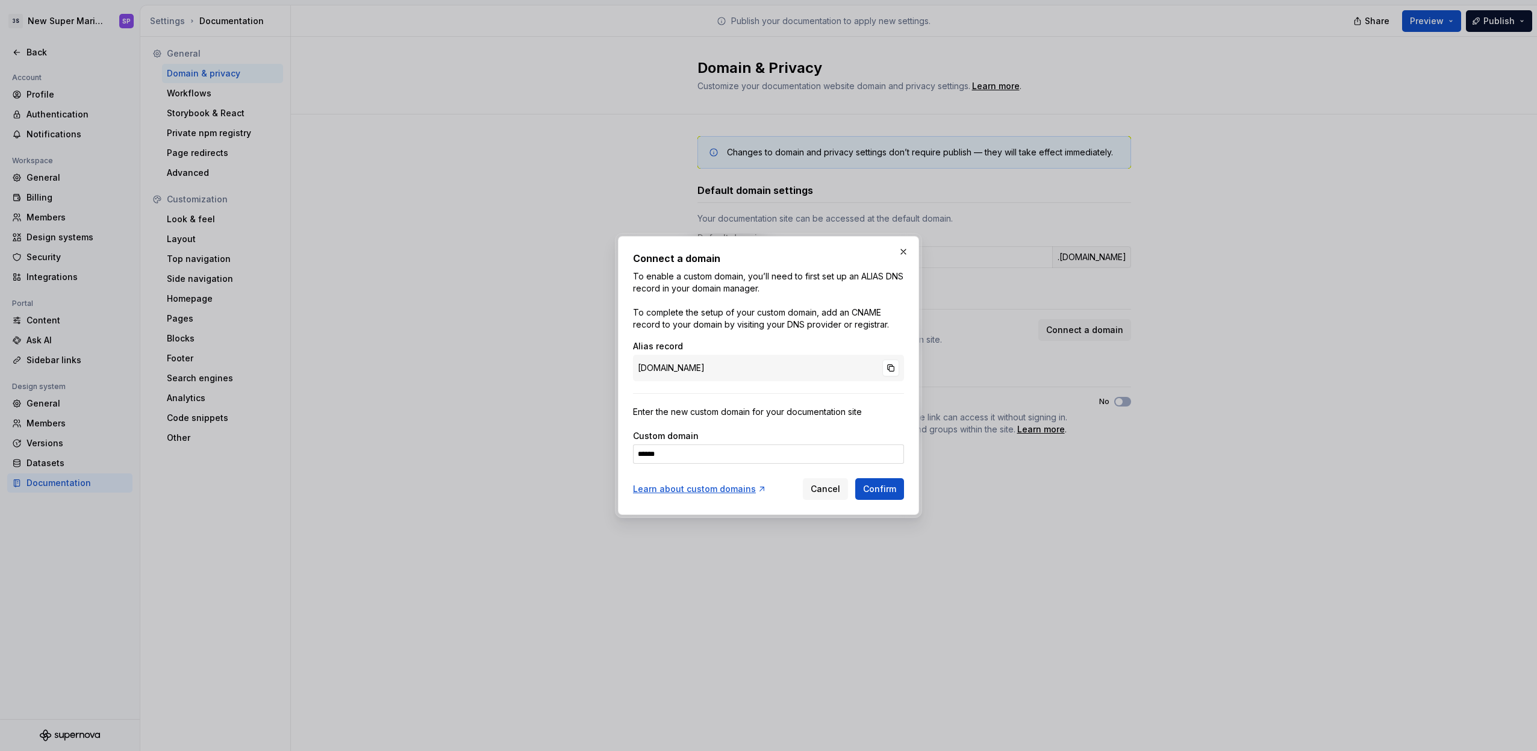
click at [802, 368] on div "applicable-narwhal-gray.custom.supernova-docs.io" at bounding box center [768, 368] width 271 height 26
click at [780, 366] on div "applicable-narwhal-gray.custom.supernova-docs.io" at bounding box center [768, 368] width 271 height 26
click at [907, 250] on button "button" at bounding box center [903, 251] width 17 height 17
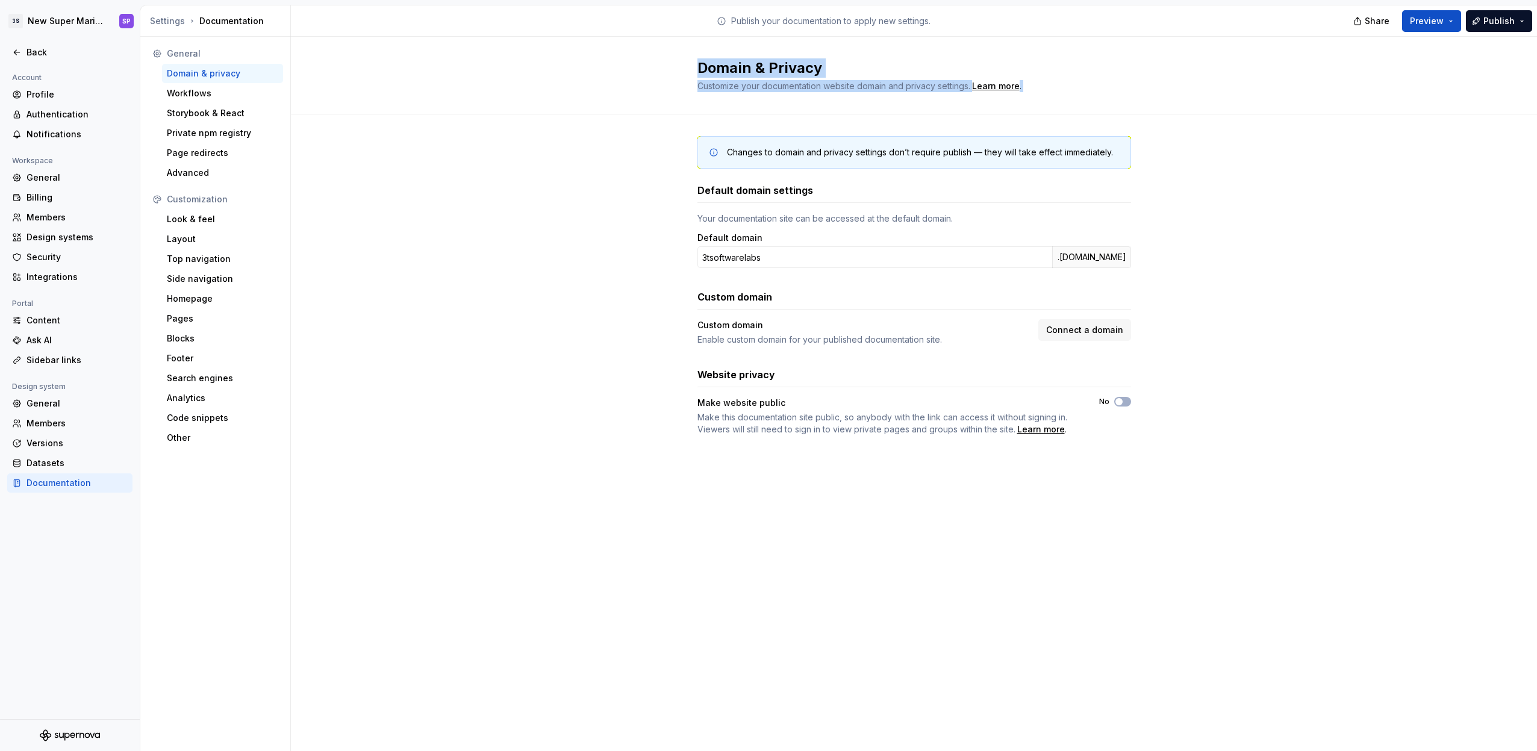
drag, startPoint x: 689, startPoint y: 67, endPoint x: 1065, endPoint y: 117, distance: 379.6
click at [1065, 117] on div "Domain & Privacy Customize your documentation website domain and privacy settin…" at bounding box center [914, 394] width 1246 height 714
click at [1065, 117] on div "Changes to domain and privacy settings don’t require publish — they will take e…" at bounding box center [914, 297] width 434 height 367
click at [183, 99] on div "Workflows" at bounding box center [222, 93] width 111 height 12
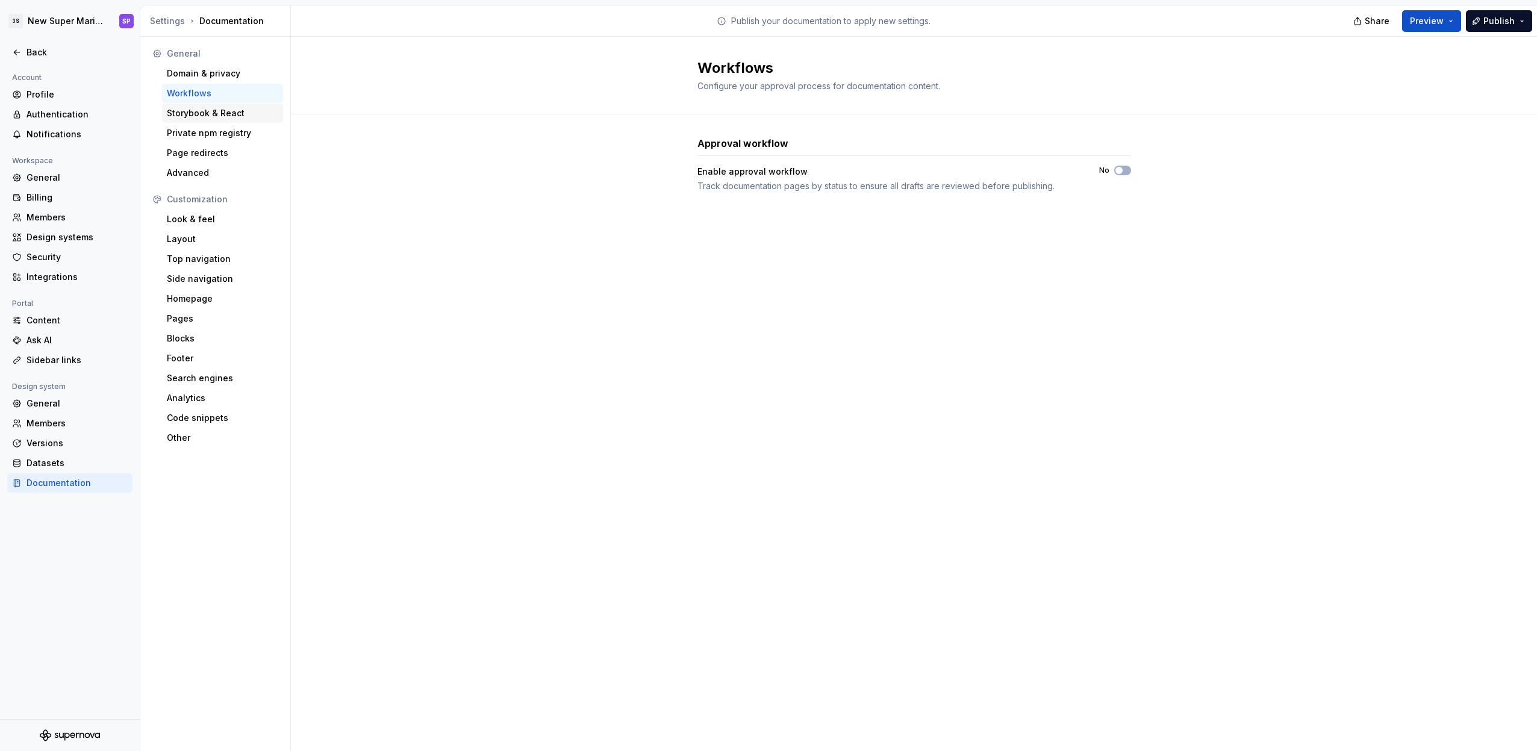
click at [205, 107] on div "Storybook & React" at bounding box center [222, 113] width 121 height 19
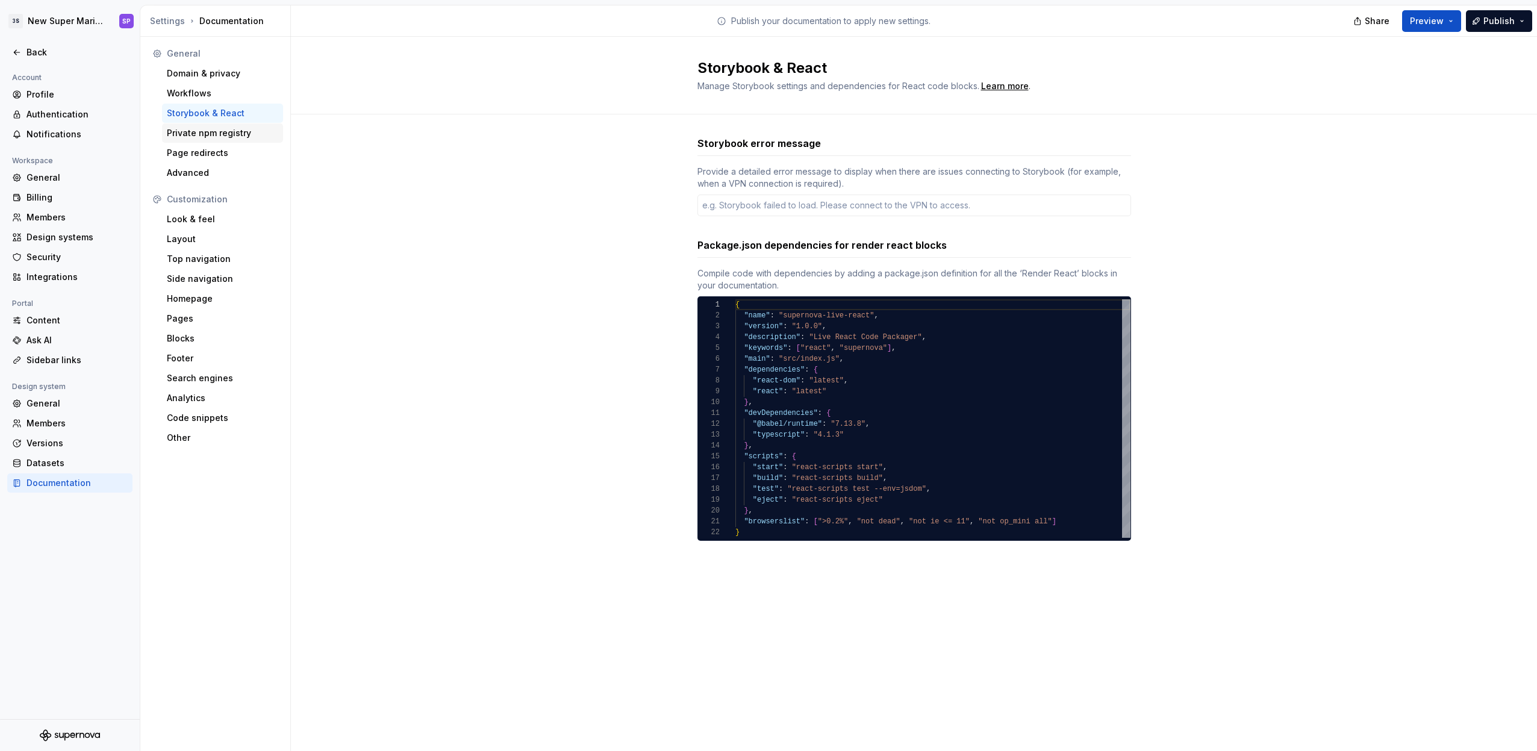
type textarea "*"
click at [789, 96] on div "Storybook & React Manage Storybook settings and dependencies for React code blo…" at bounding box center [914, 76] width 1246 height 78
click at [841, 96] on div "Storybook & React Manage Storybook settings and dependencies for React code blo…" at bounding box center [914, 76] width 1246 height 78
drag, startPoint x: 757, startPoint y: 73, endPoint x: 722, endPoint y: 69, distance: 35.9
click at [735, 70] on div "Storybook & React Manage Storybook settings and dependencies for React code blo…" at bounding box center [906, 75] width 419 height 34
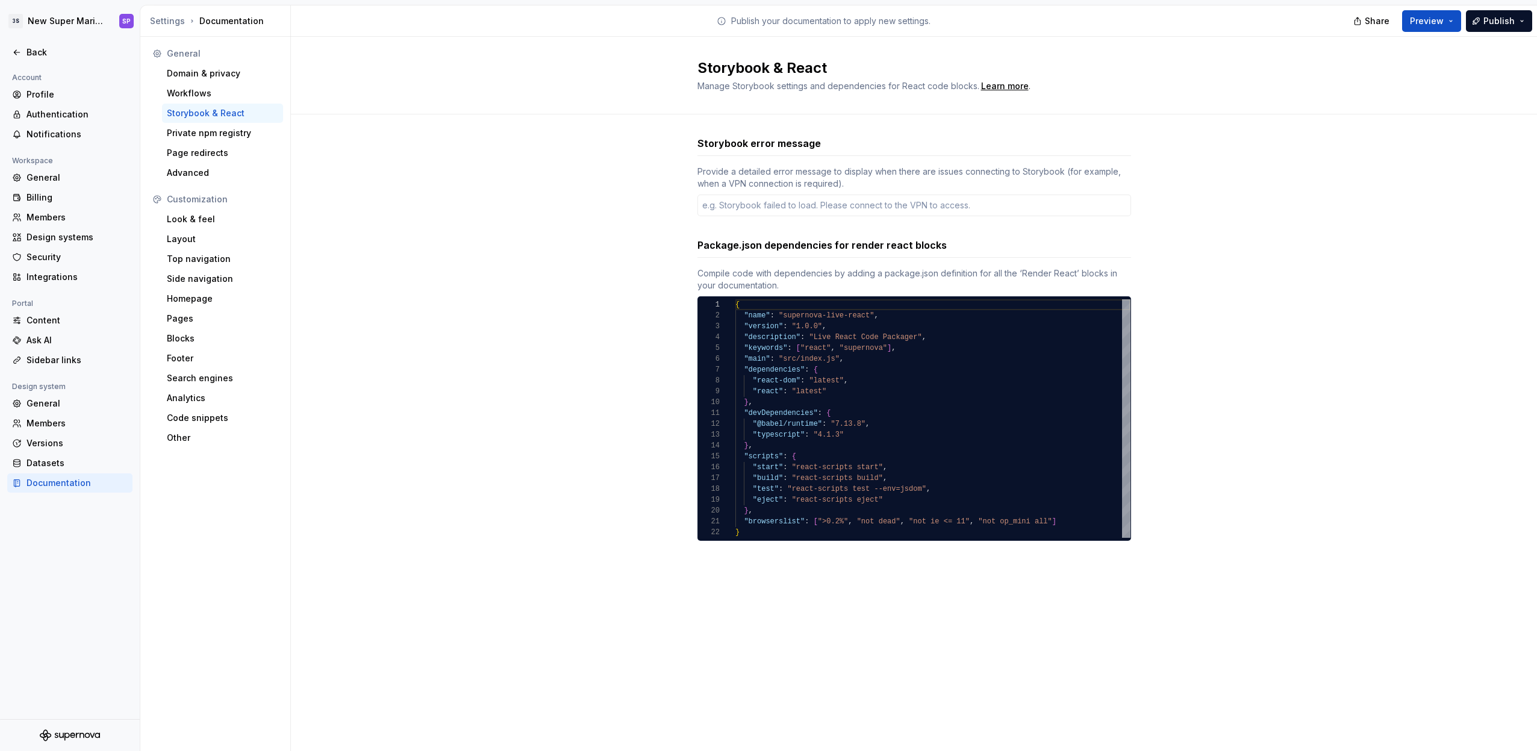
click at [722, 69] on h2 "Storybook & React" at bounding box center [906, 67] width 419 height 19
click at [770, 279] on div "Compile code with dependencies by adding a package.json definition for all the …" at bounding box center [914, 279] width 434 height 24
click at [750, 263] on div "Package.json dependencies for render react blocks Compile code with dependencie…" at bounding box center [914, 389] width 434 height 303
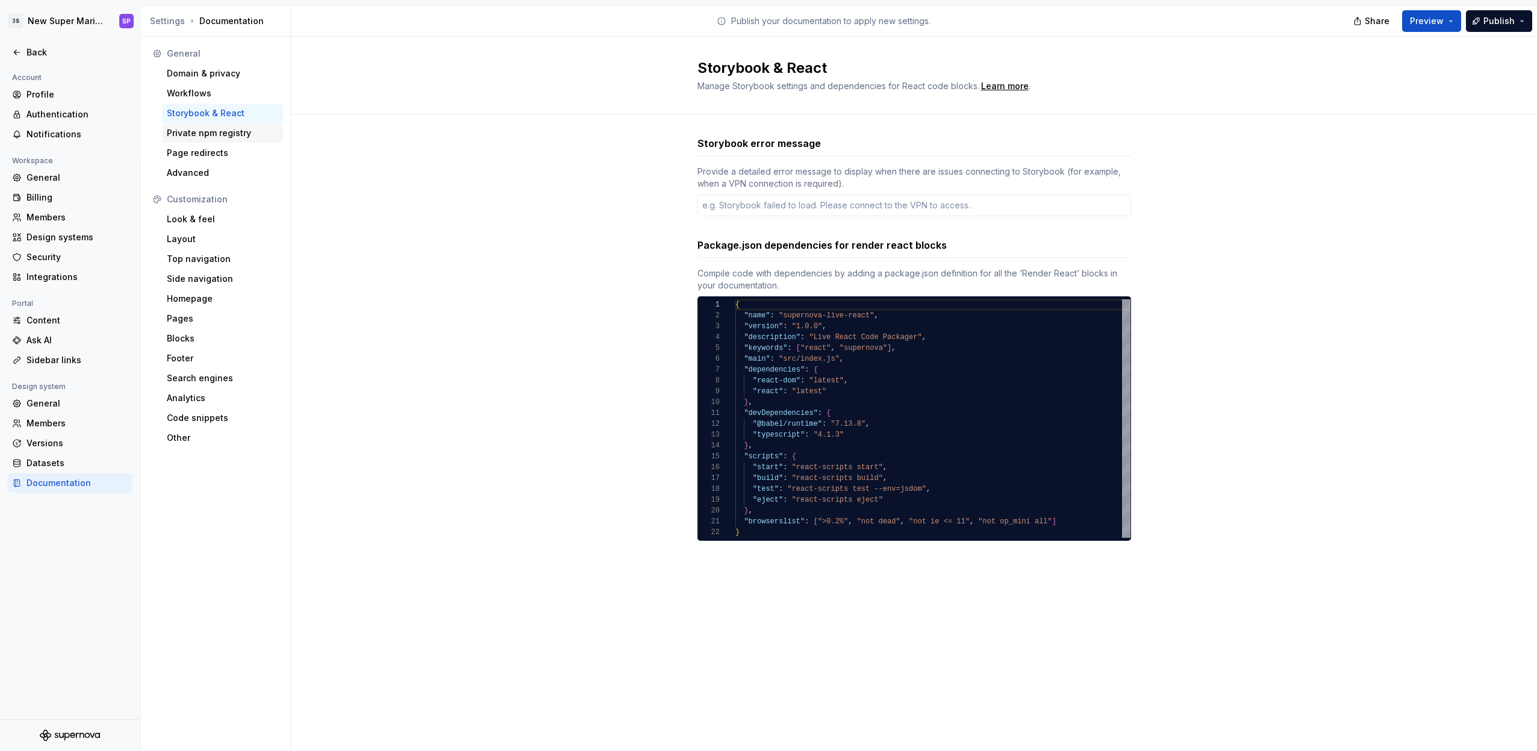
click at [243, 132] on div "Private npm registry" at bounding box center [222, 133] width 111 height 12
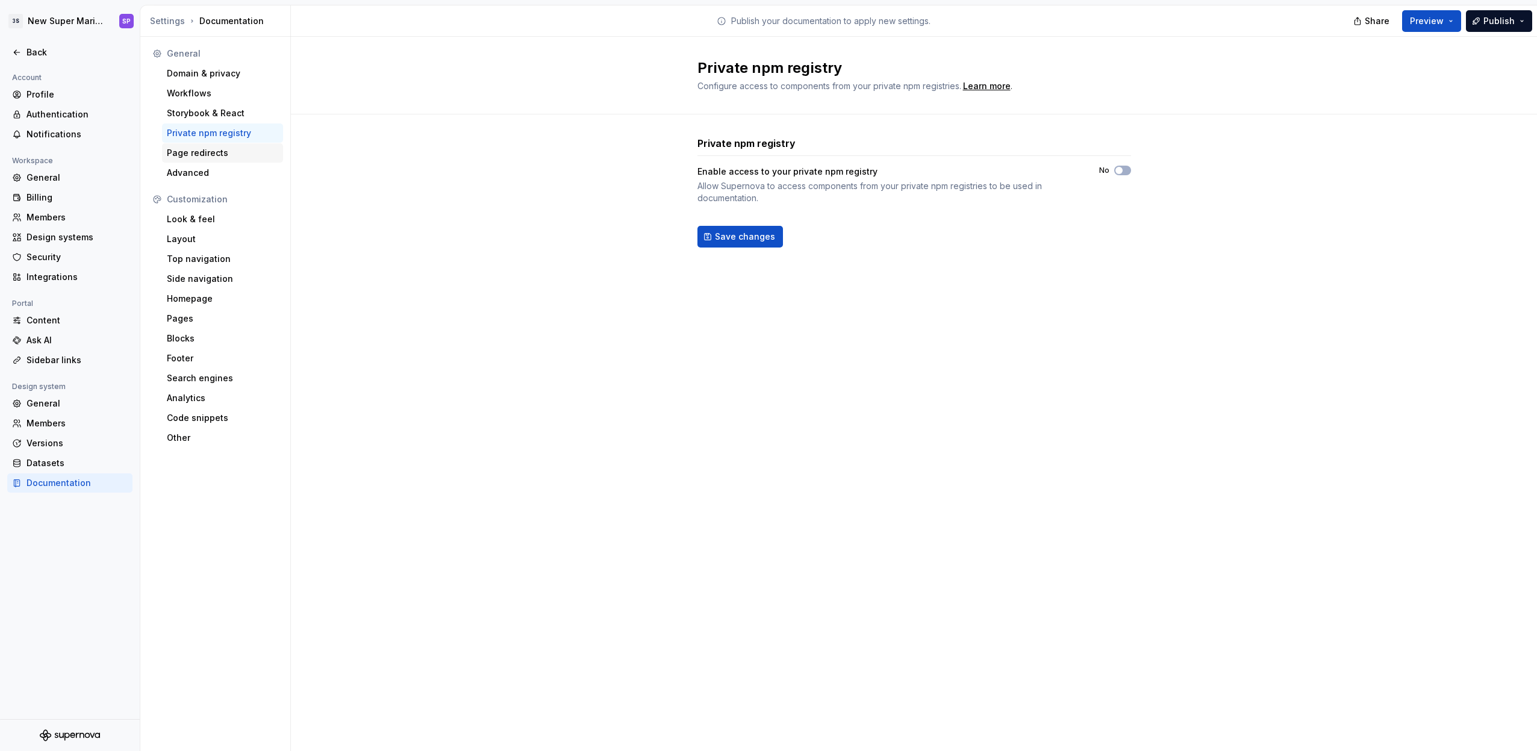
click at [226, 151] on div "Page redirects" at bounding box center [222, 153] width 111 height 12
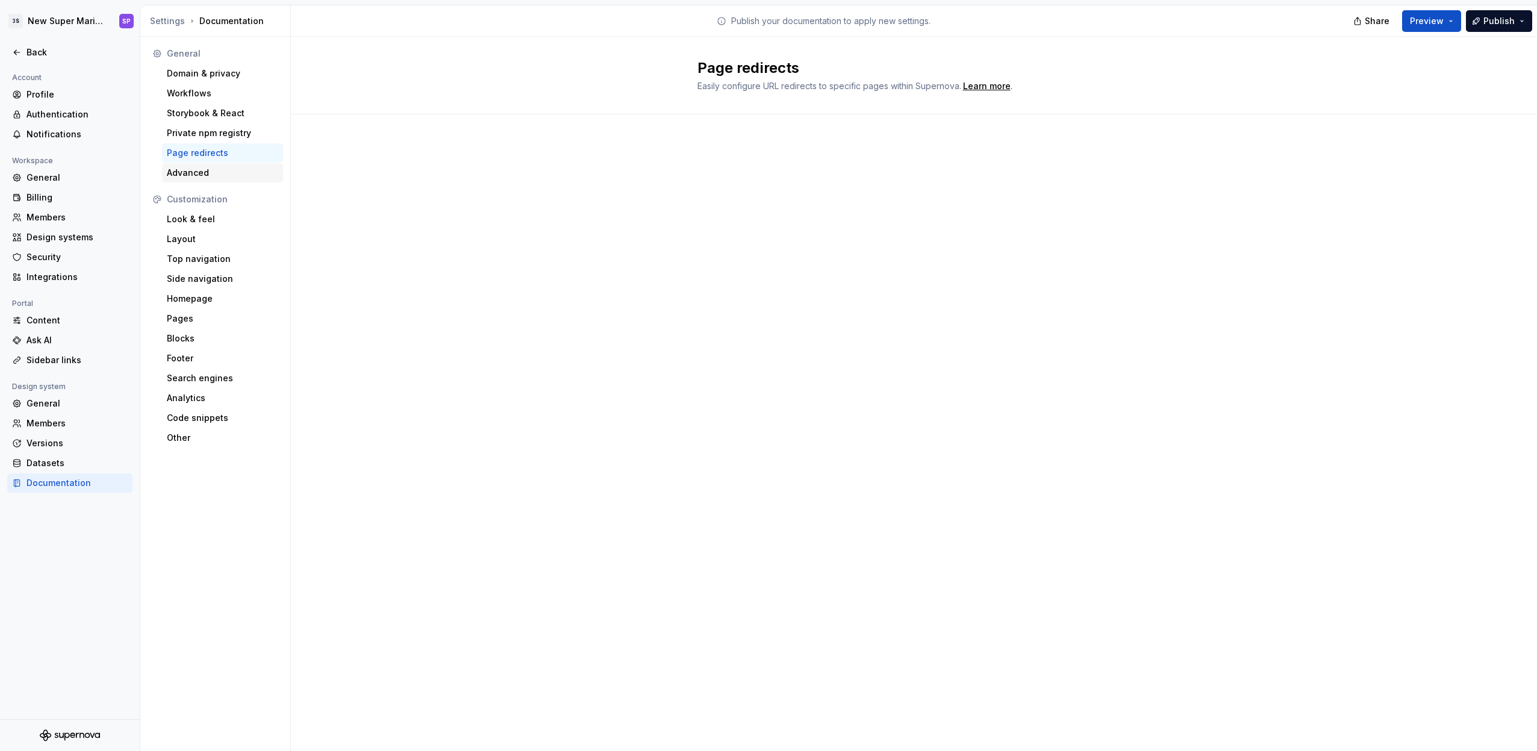
click at [230, 165] on div "Advanced" at bounding box center [222, 172] width 121 height 19
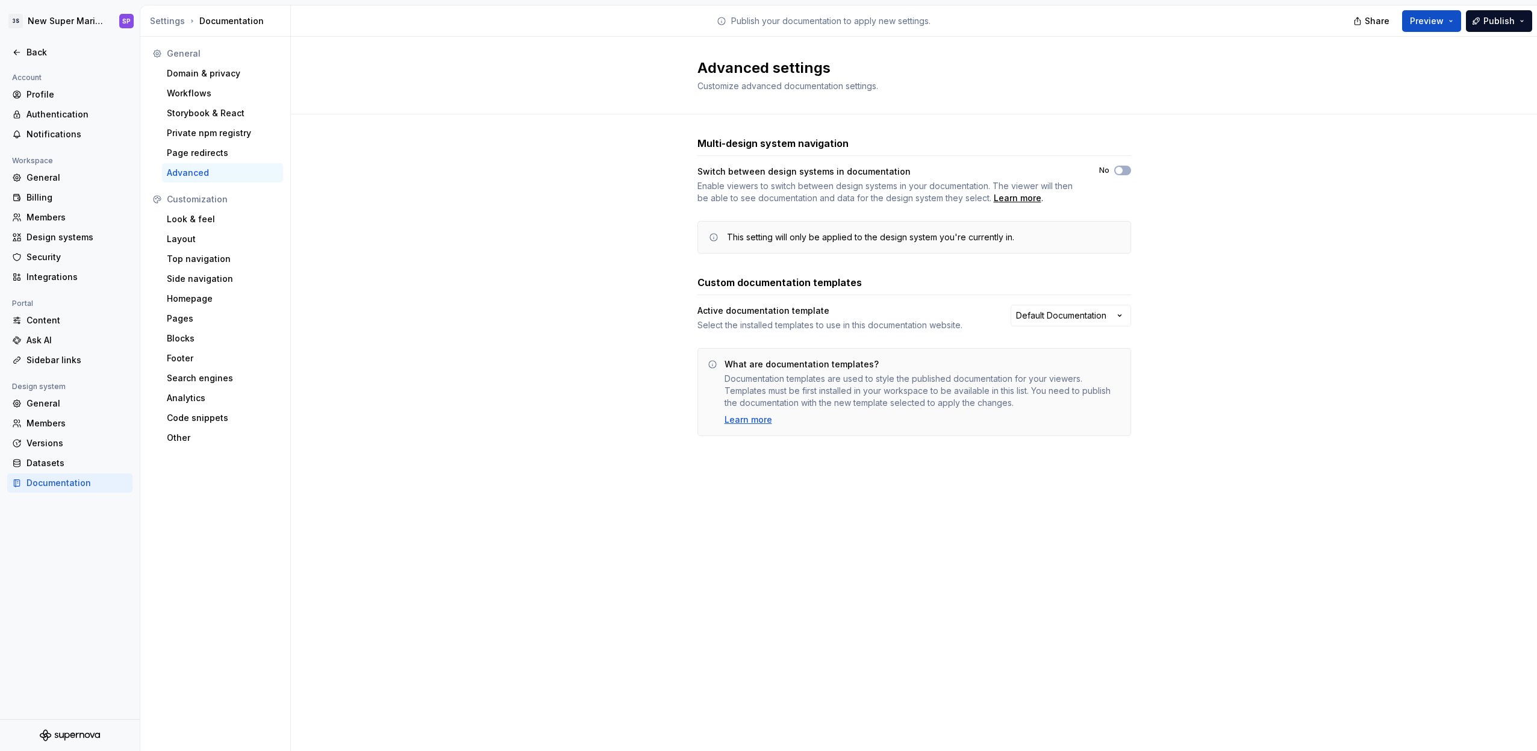
click at [746, 205] on div "Switch between design systems in documentation Enable viewers to switch between…" at bounding box center [914, 210] width 434 height 88
click at [196, 220] on div "Look & feel" at bounding box center [222, 219] width 111 height 12
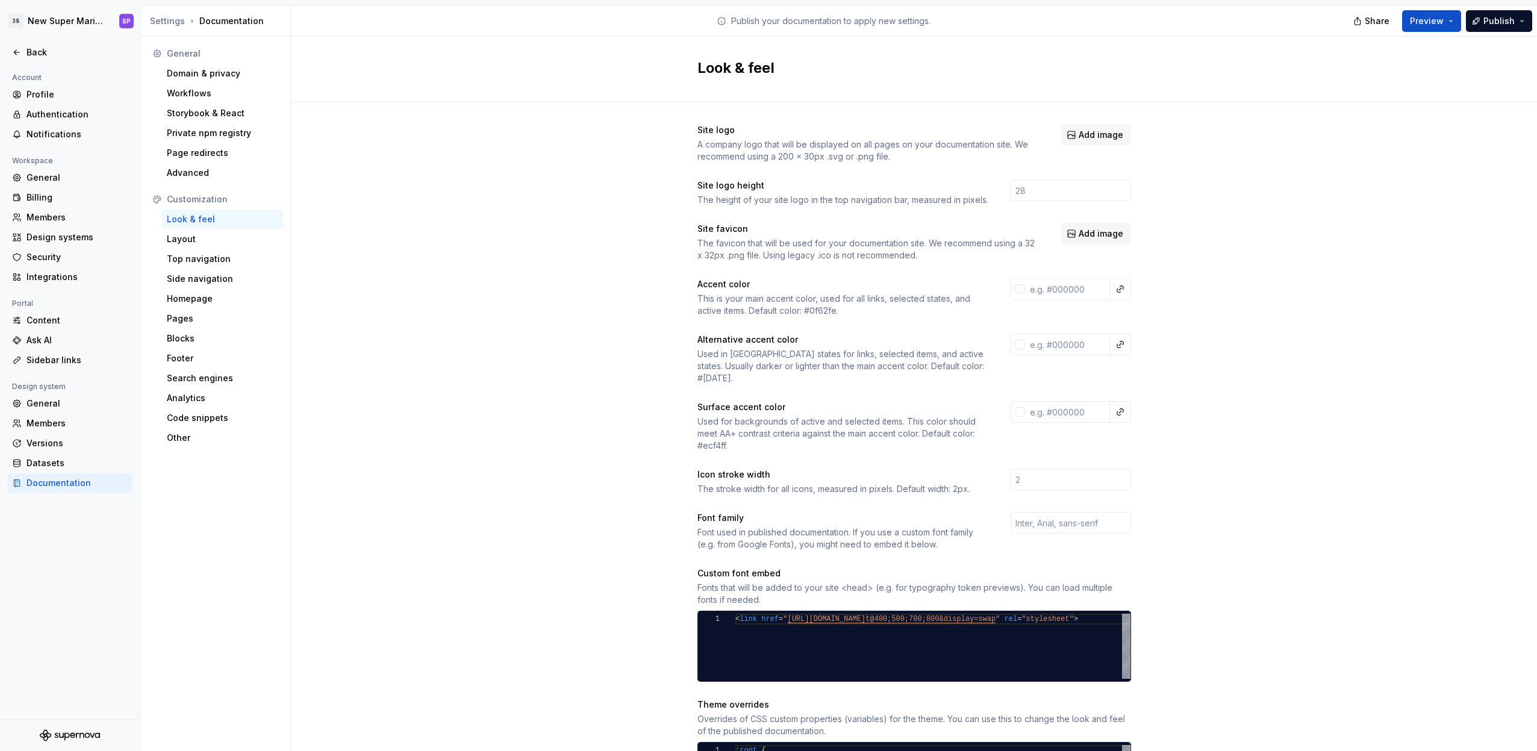
click at [787, 146] on div "A company logo that will be displayed on all pages on your documentation site. …" at bounding box center [868, 150] width 342 height 24
click at [858, 154] on div "A company logo that will be displayed on all pages on your documentation site. …" at bounding box center [868, 150] width 342 height 24
click at [1091, 134] on span "Add image" at bounding box center [1100, 135] width 45 height 12
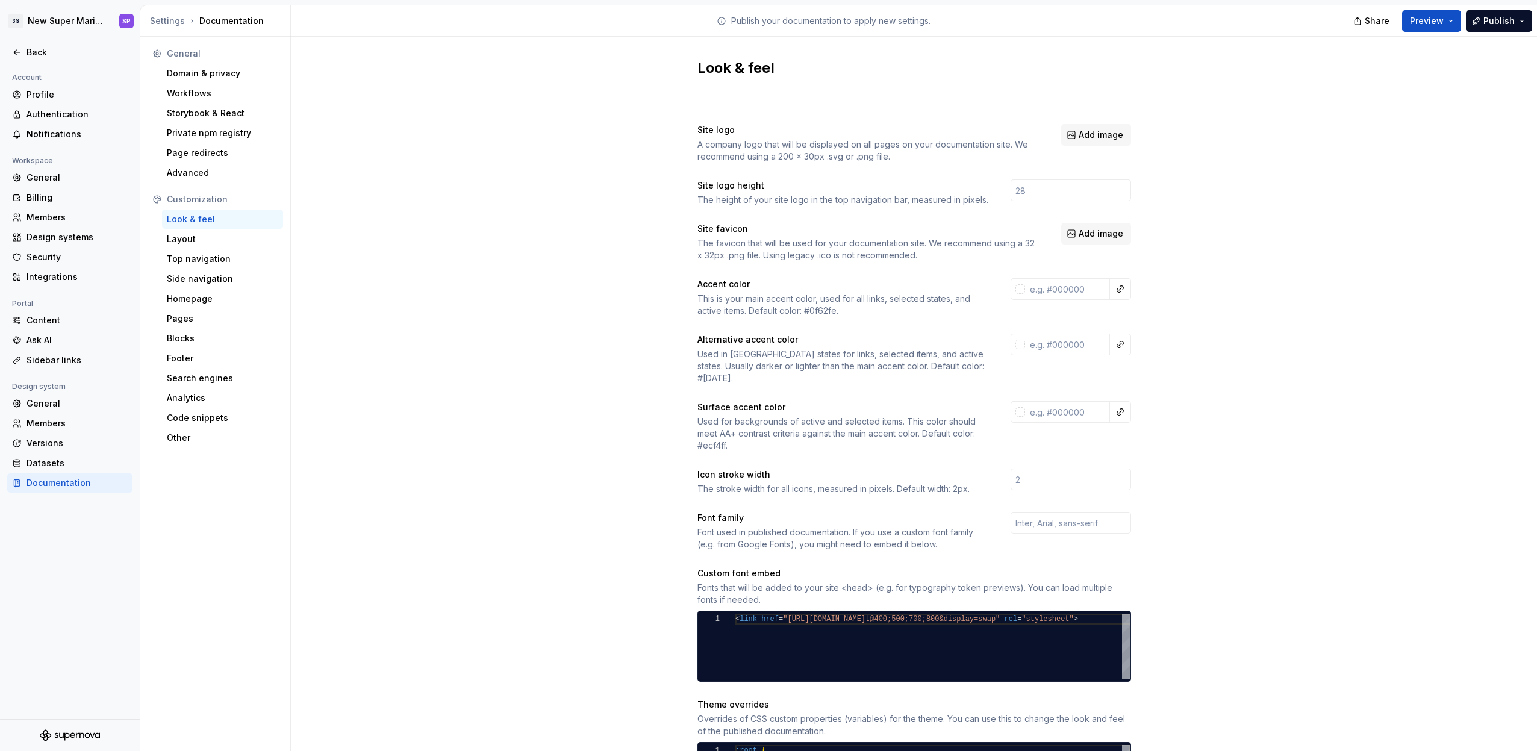
click at [745, 242] on div "The favicon that will be used for your documentation site. We recommend using a…" at bounding box center [868, 249] width 342 height 24
click at [820, 241] on div "The favicon that will be used for your documentation site. We recommend using a…" at bounding box center [868, 249] width 342 height 24
click at [771, 311] on div "This is your main accent color, used for all links, selected states, and active…" at bounding box center [842, 305] width 291 height 24
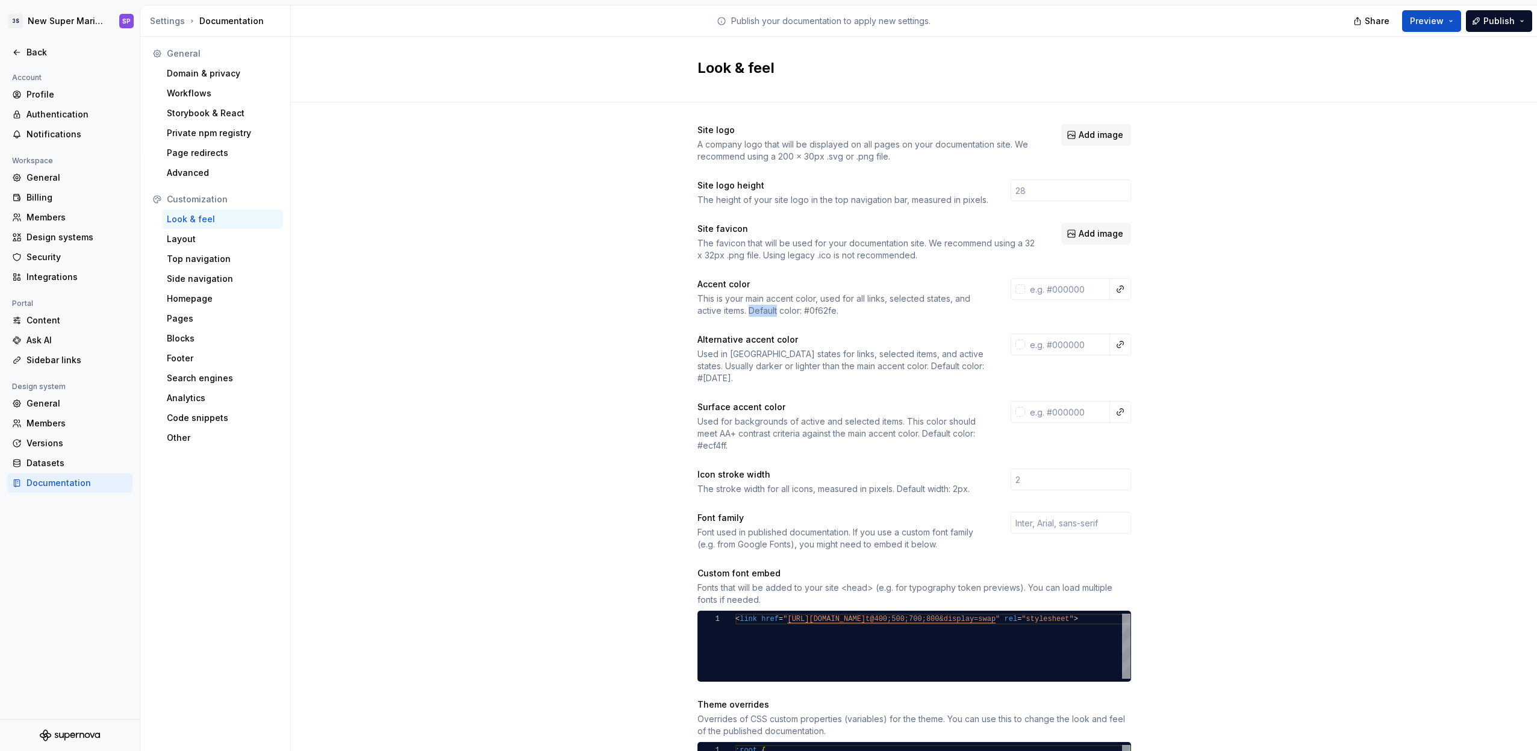
click at [771, 311] on div "This is your main accent color, used for all links, selected states, and active…" at bounding box center [842, 305] width 291 height 24
click at [735, 293] on div "This is your main accent color, used for all links, selected states, and active…" at bounding box center [842, 305] width 291 height 24
click at [762, 303] on div "This is your main accent color, used for all links, selected states, and active…" at bounding box center [842, 305] width 291 height 24
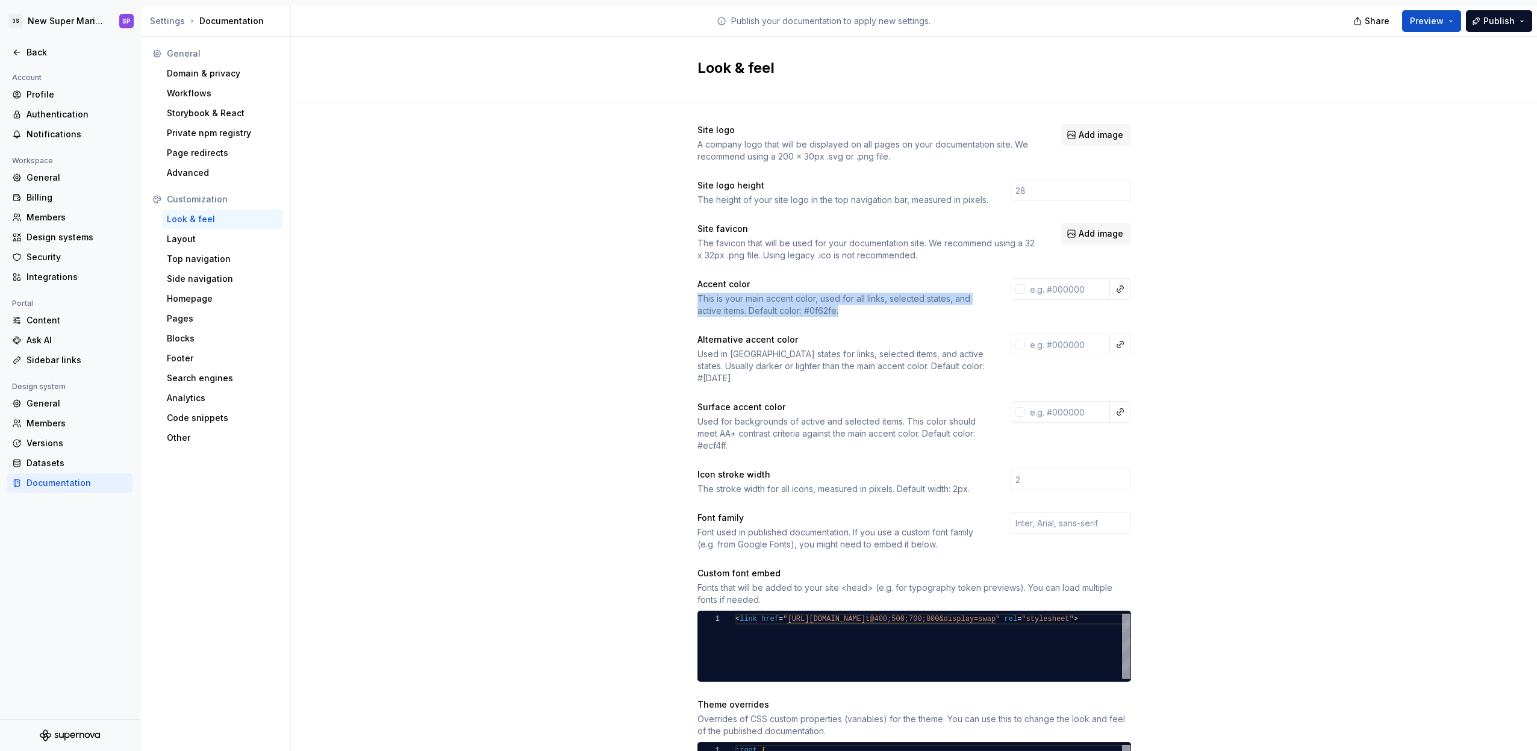
click at [762, 303] on div "This is your main accent color, used for all links, selected states, and active…" at bounding box center [842, 305] width 291 height 24
click at [839, 291] on div "Accent color This is your main accent color, used for all links, selected state…" at bounding box center [842, 297] width 291 height 39
click at [1090, 282] on input "text" at bounding box center [1067, 289] width 85 height 22
click at [865, 348] on div "Used in hover states for links, selected items, and active states. Usually dark…" at bounding box center [842, 366] width 291 height 36
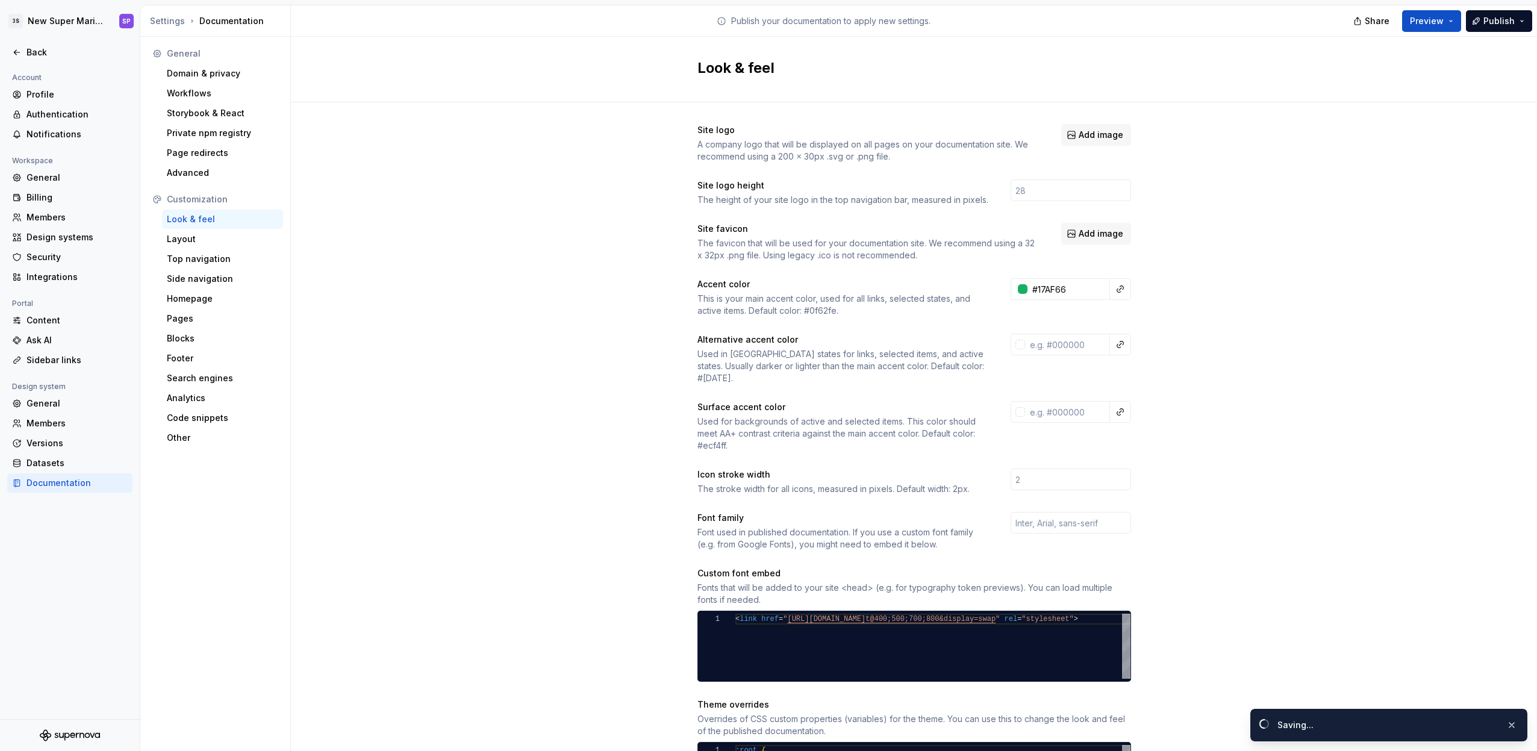
click at [863, 361] on div "Used in hover states for links, selected items, and active states. Usually dark…" at bounding box center [842, 366] width 291 height 36
type input "#17af66ff"
click at [863, 361] on div "Used in hover states for links, selected items, and active states. Usually dark…" at bounding box center [842, 366] width 291 height 36
click at [897, 358] on div "Used in hover states for links, selected items, and active states. Usually dark…" at bounding box center [842, 366] width 291 height 36
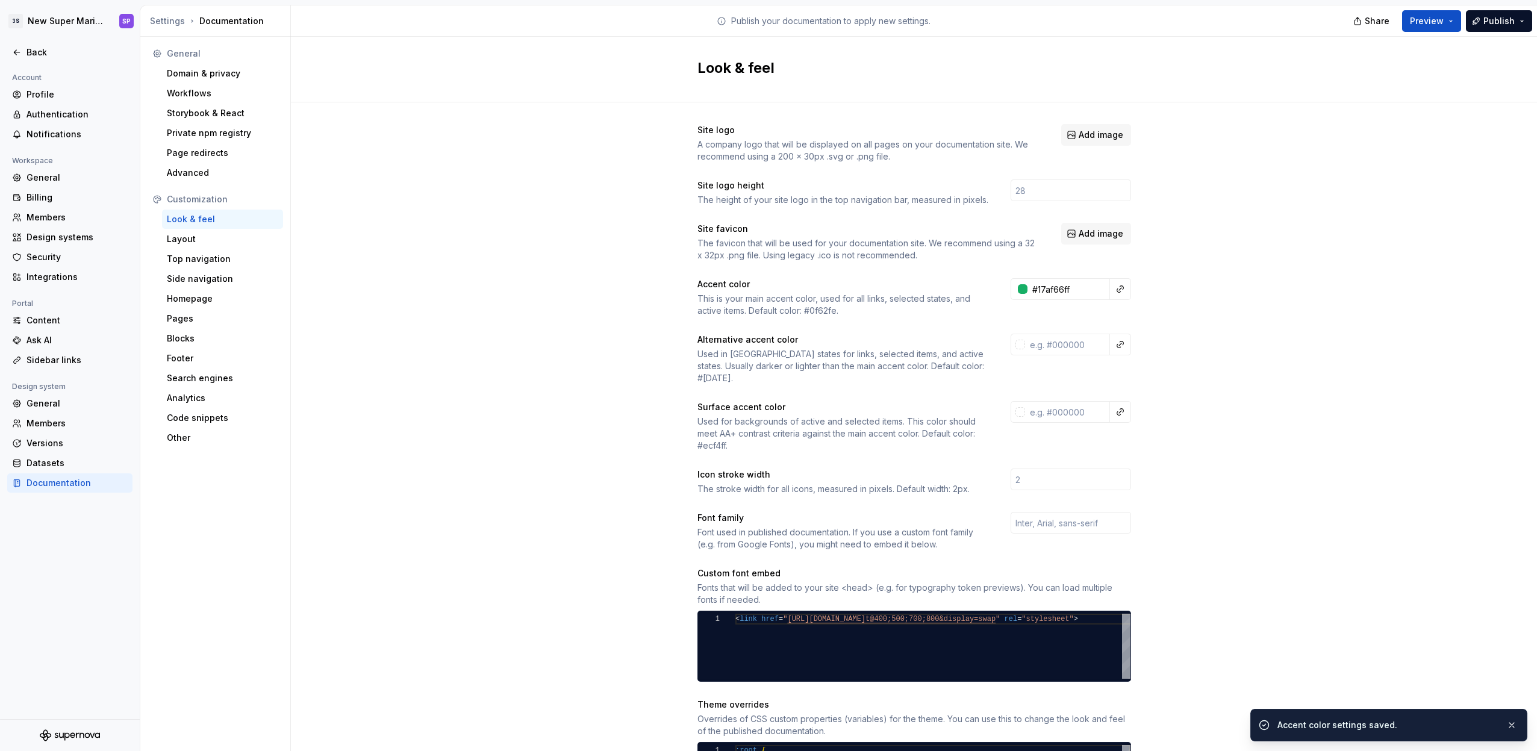
scroll to position [16, 0]
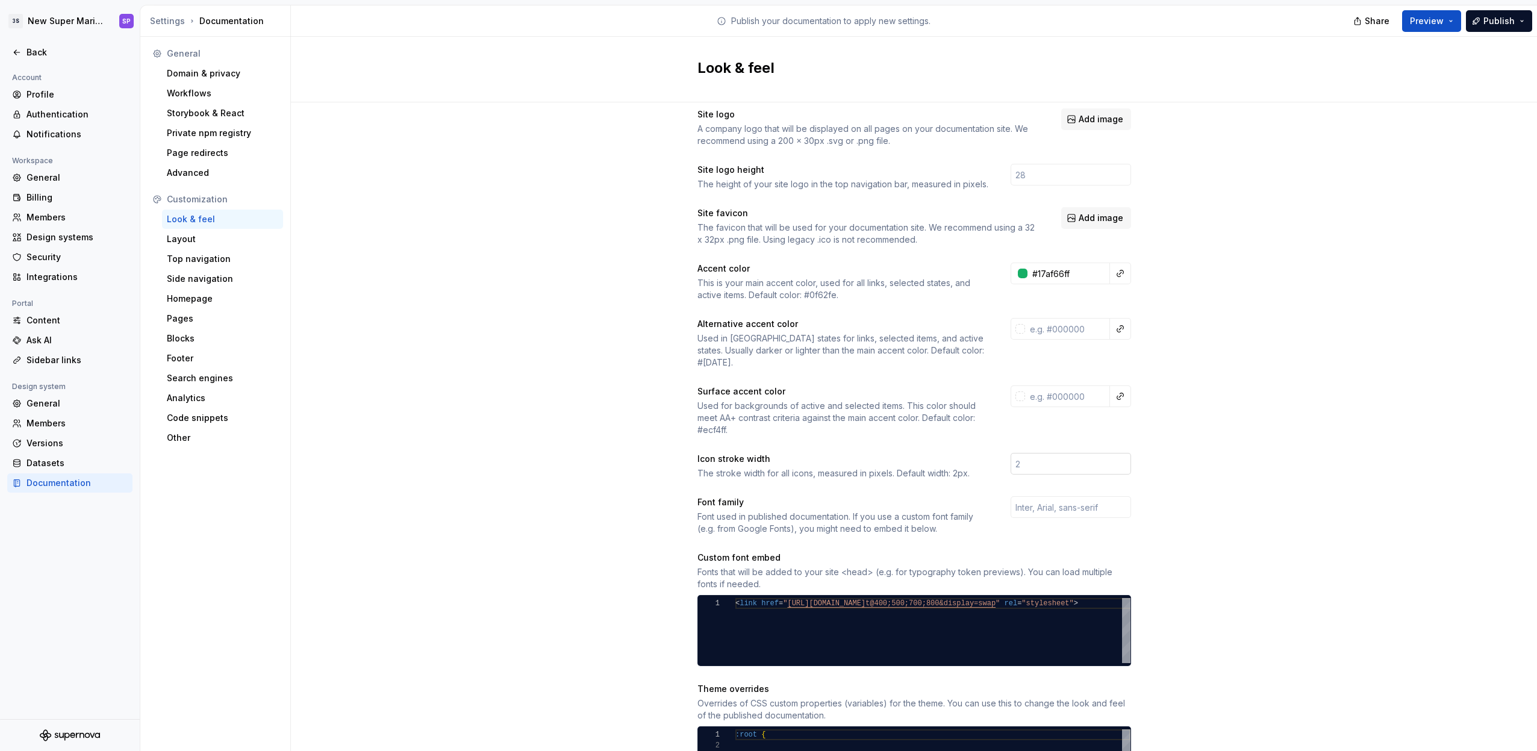
click at [1086, 456] on input "number" at bounding box center [1070, 464] width 120 height 22
type input "1"
click at [1275, 454] on div "Site logo A company logo that will be displayed on all pages on your documentat…" at bounding box center [914, 531] width 1246 height 888
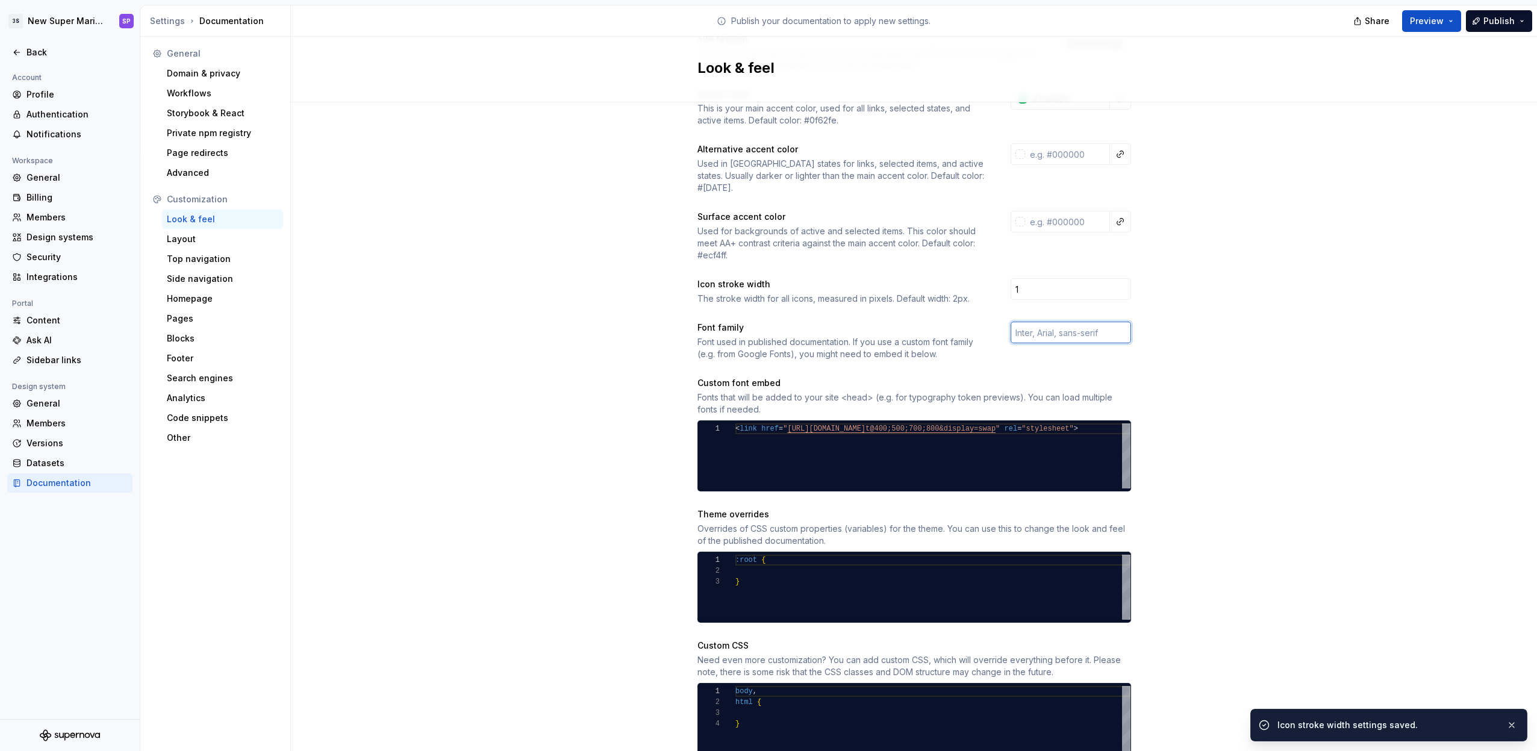
click at [1033, 322] on input "text" at bounding box center [1070, 333] width 120 height 22
type input "Inter, sans-serif"
click at [919, 344] on div "Font used in published documentation. If you use a custom font family (e.g. fro…" at bounding box center [842, 348] width 291 height 24
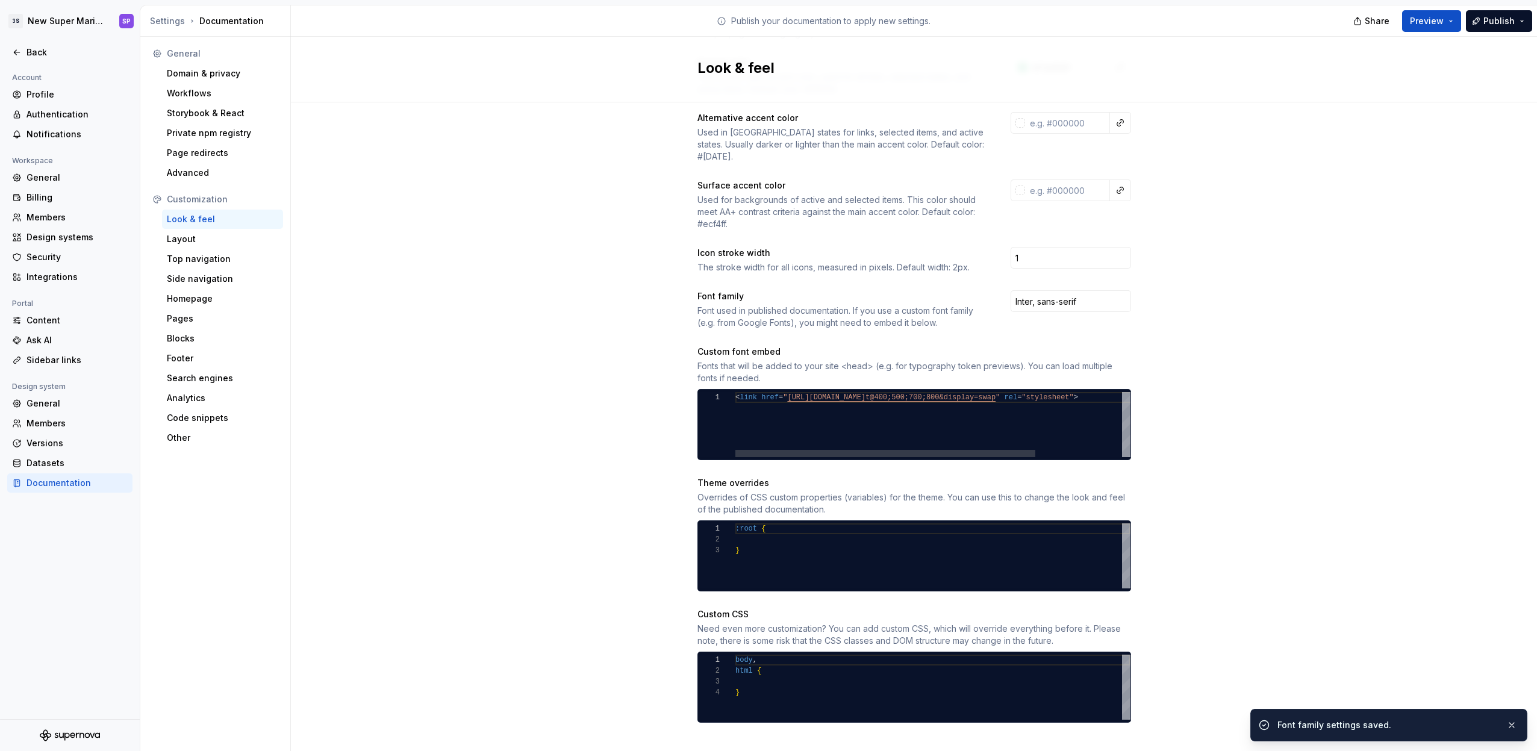
type textarea "**********"
click at [767, 392] on div "< link href = " https://fonts.googleapis.com/css2?family=Inter:wgh t@400;500;70…" at bounding box center [989, 424] width 508 height 65
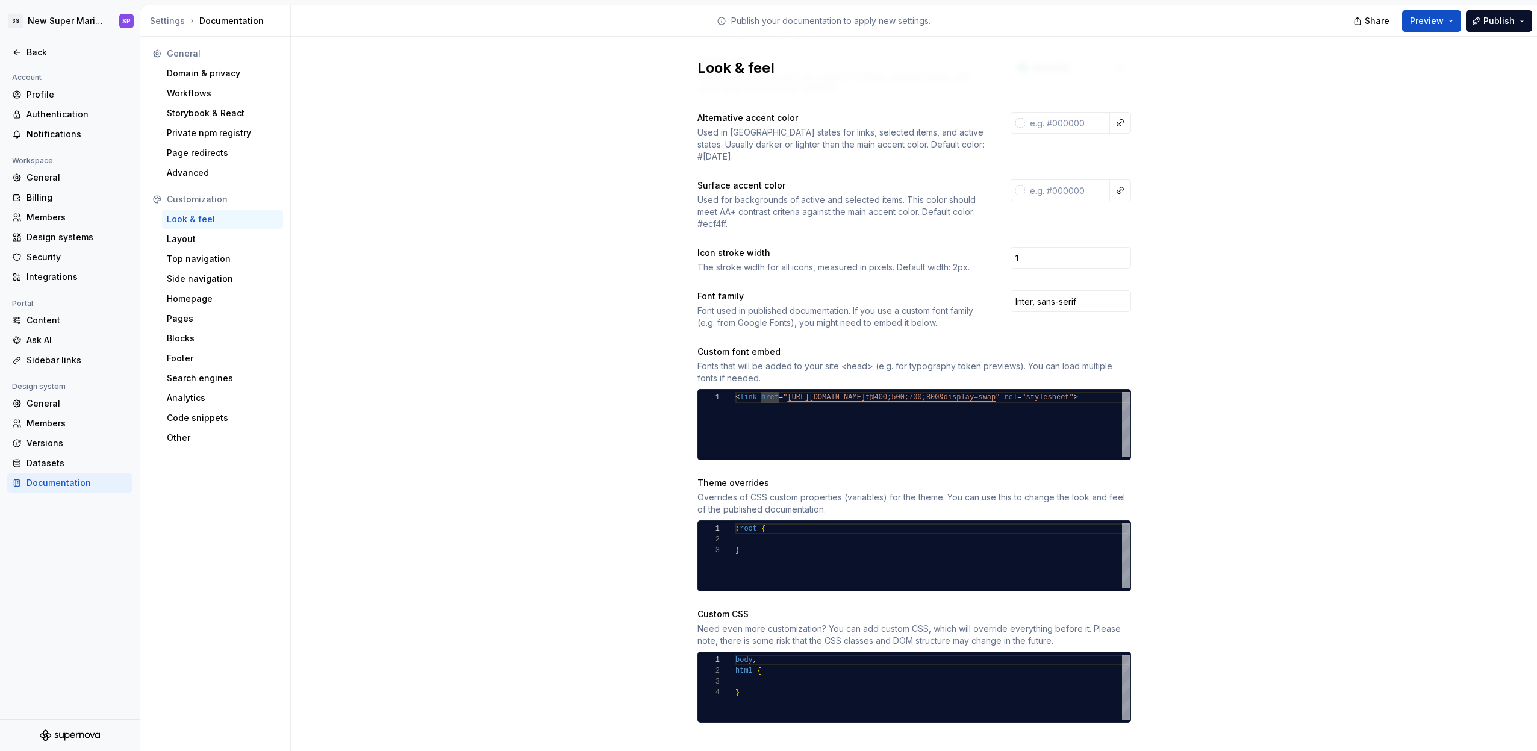
click at [812, 270] on div "Site logo A company logo that will be displayed on all pages on your documentat…" at bounding box center [914, 312] width 434 height 820
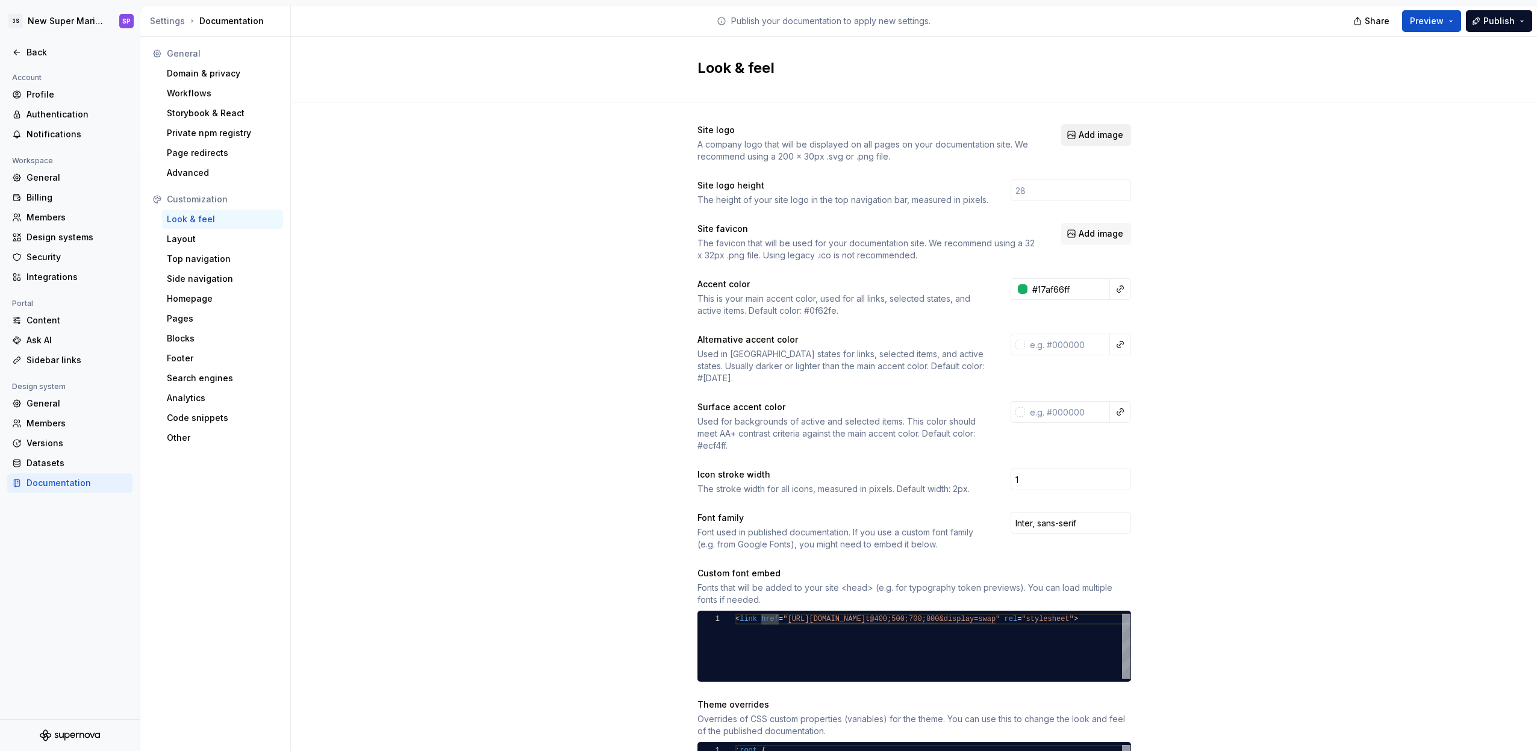
click at [1092, 134] on span "Add image" at bounding box center [1100, 135] width 45 height 12
click at [1110, 235] on span "Add image" at bounding box center [1100, 234] width 45 height 12
click at [1085, 237] on span "Add image" at bounding box center [1100, 234] width 45 height 12
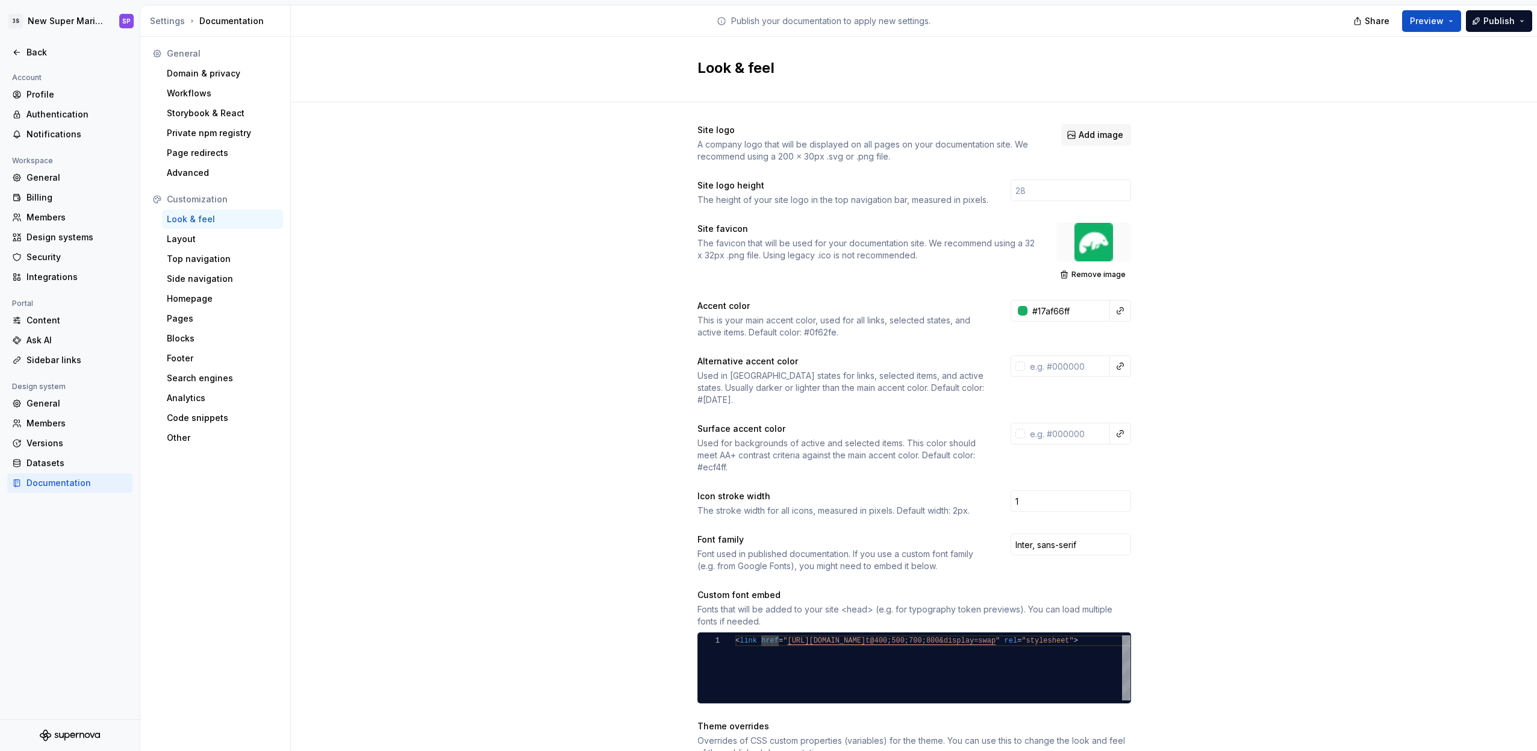
click at [811, 241] on div "The favicon that will be used for your documentation site. We recommend using a…" at bounding box center [865, 249] width 337 height 24
click at [847, 240] on div "The favicon that will be used for your documentation site. We recommend using a…" at bounding box center [865, 249] width 337 height 24
click at [847, 149] on div "A company logo that will be displayed on all pages on your documentation site. …" at bounding box center [868, 150] width 342 height 24
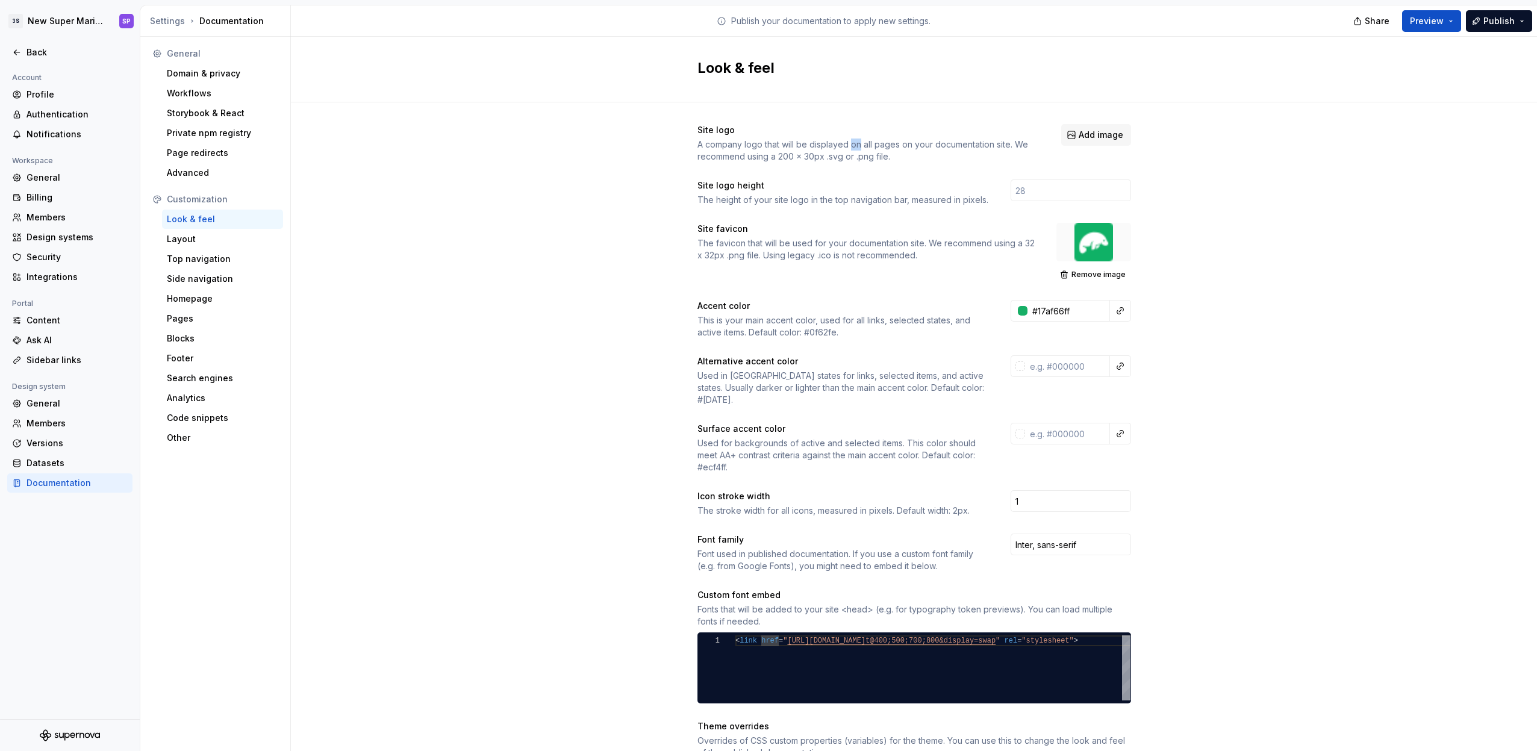
click at [847, 149] on div "A company logo that will be displayed on all pages on your documentation site. …" at bounding box center [868, 150] width 342 height 24
click at [831, 147] on div "A company logo that will be displayed on all pages on your documentation site. …" at bounding box center [868, 150] width 342 height 24
click at [1089, 134] on span "Add image" at bounding box center [1100, 135] width 45 height 12
click at [860, 200] on div "The height of your site logo in the top navigation bar, measured in pixels." at bounding box center [842, 200] width 291 height 12
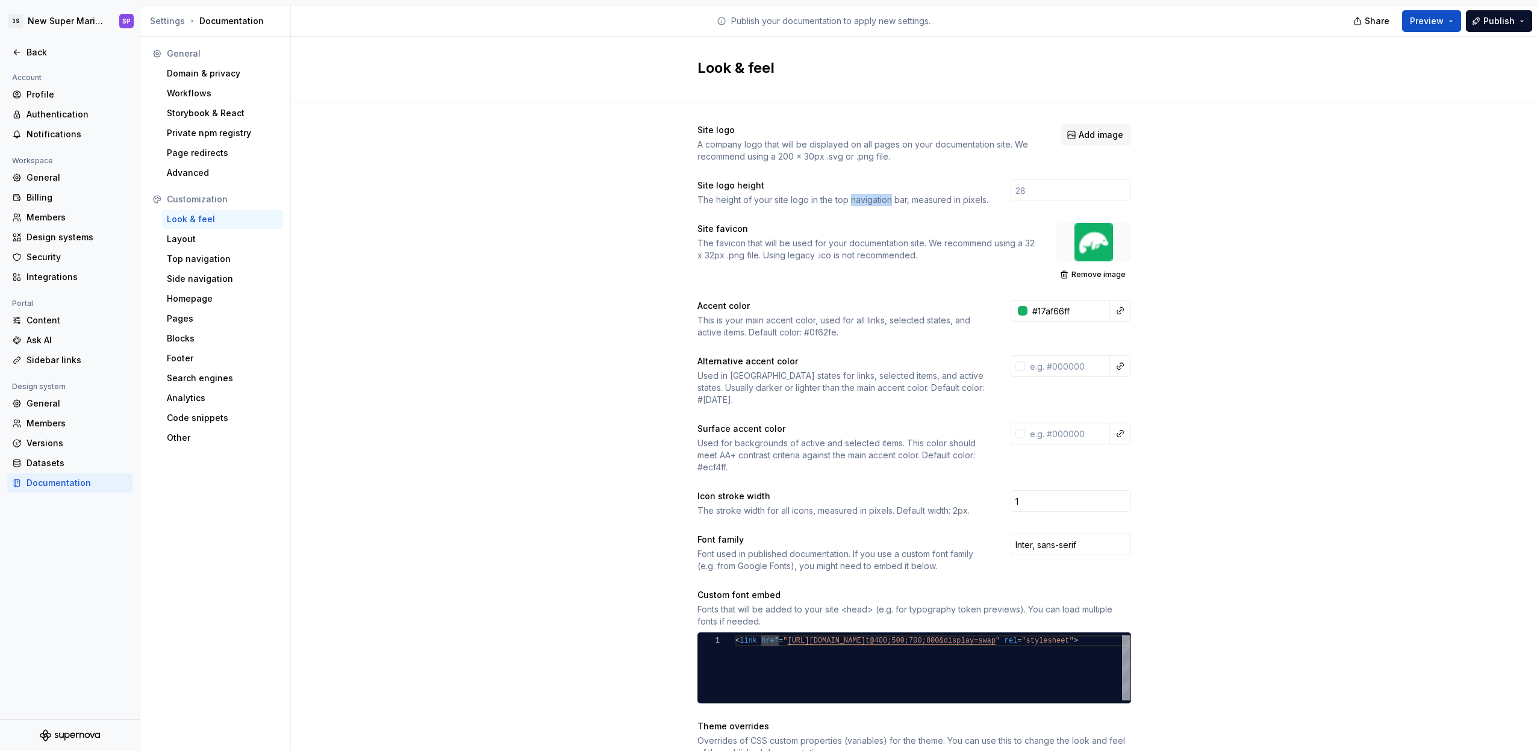
click at [860, 200] on div "The height of your site logo in the top navigation bar, measured in pixels." at bounding box center [842, 200] width 291 height 12
click at [835, 199] on div "The height of your site logo in the top navigation bar, measured in pixels." at bounding box center [842, 200] width 291 height 12
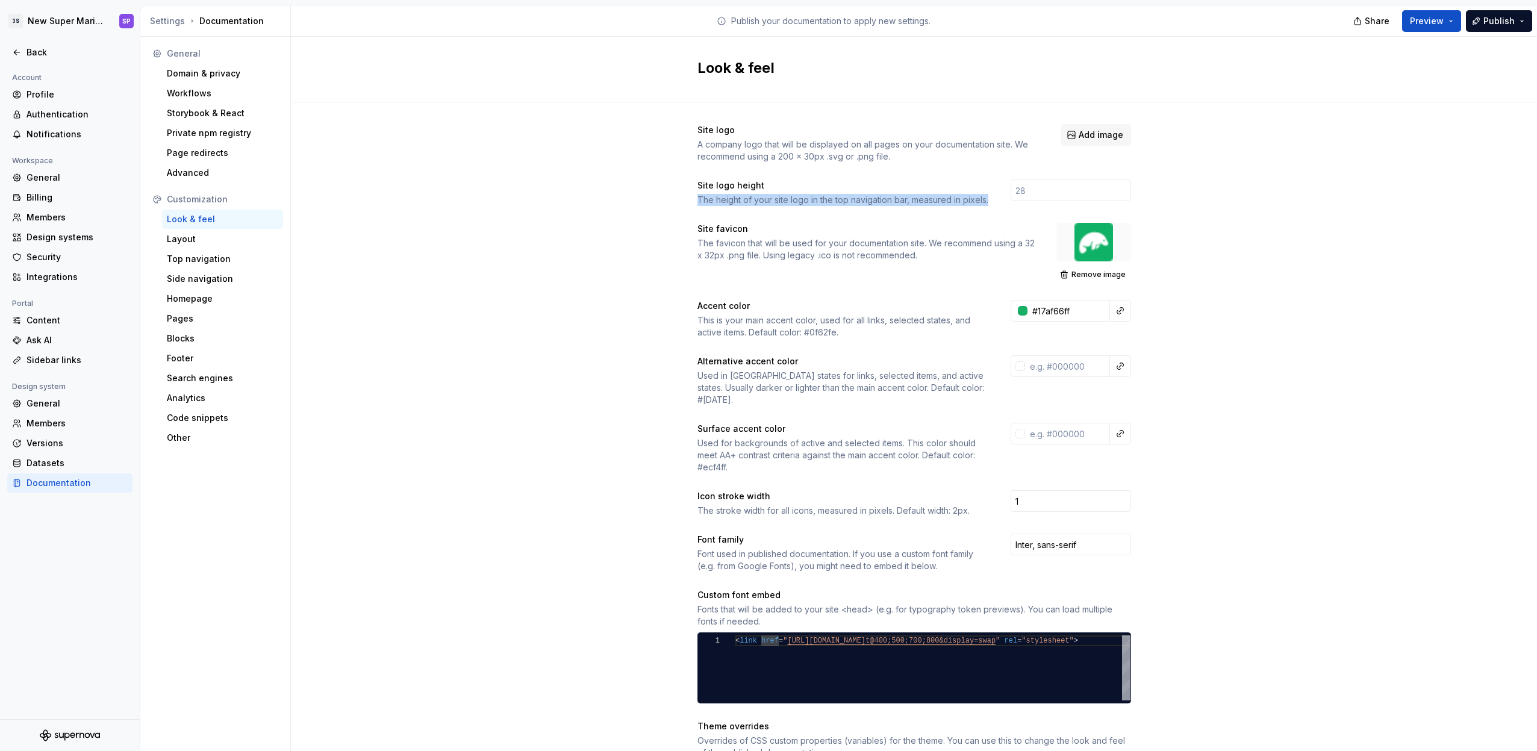
click at [824, 201] on div "The height of your site logo in the top navigation bar, measured in pixels." at bounding box center [842, 200] width 291 height 12
click at [834, 199] on div "The height of your site logo in the top navigation bar, measured in pixels." at bounding box center [842, 200] width 291 height 12
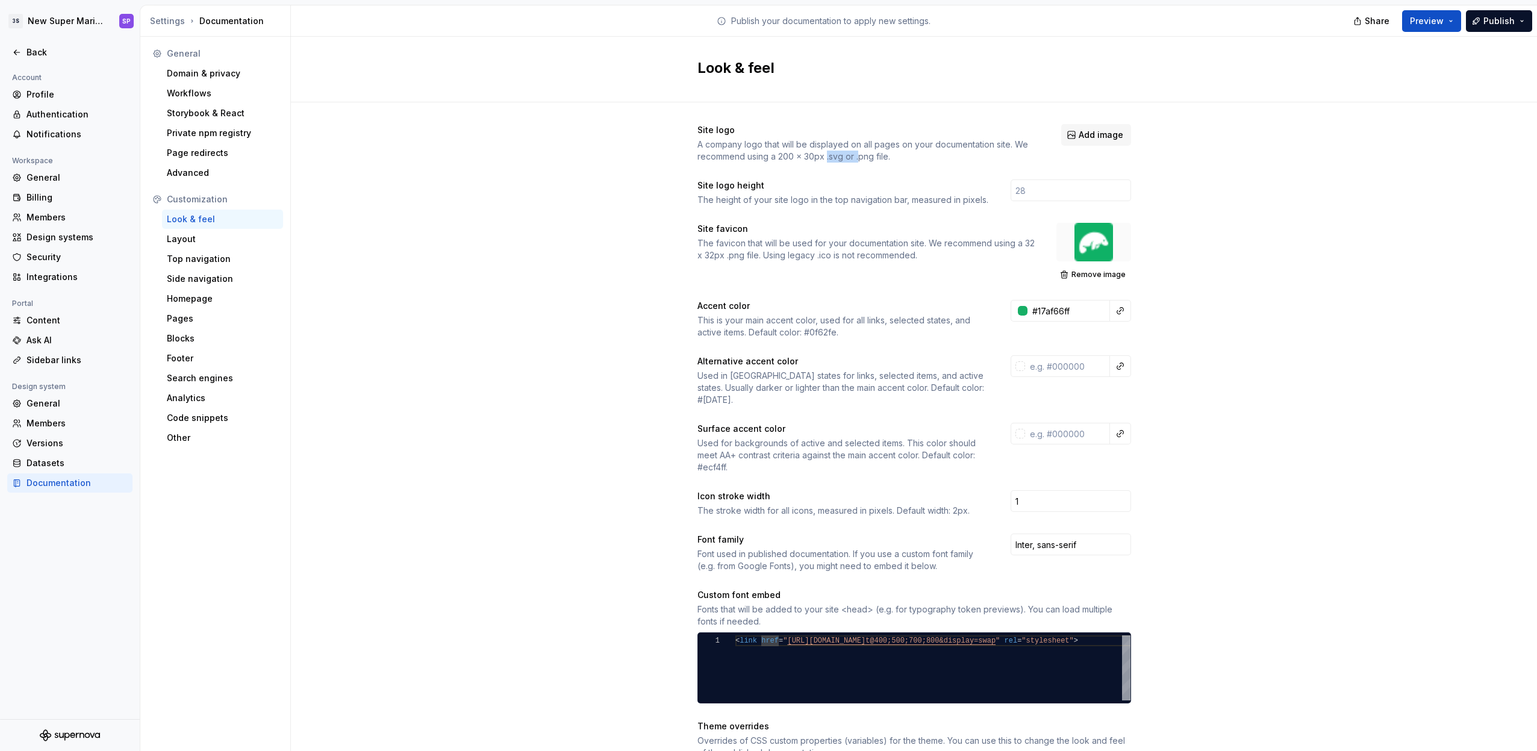
drag, startPoint x: 829, startPoint y: 157, endPoint x: 807, endPoint y: 145, distance: 24.5
click at [814, 150] on div "A company logo that will be displayed on all pages on your documentation site. …" at bounding box center [868, 150] width 342 height 24
click at [807, 145] on div "A company logo that will be displayed on all pages on your documentation site. …" at bounding box center [868, 150] width 342 height 24
click at [1089, 135] on span "Add image" at bounding box center [1100, 135] width 45 height 12
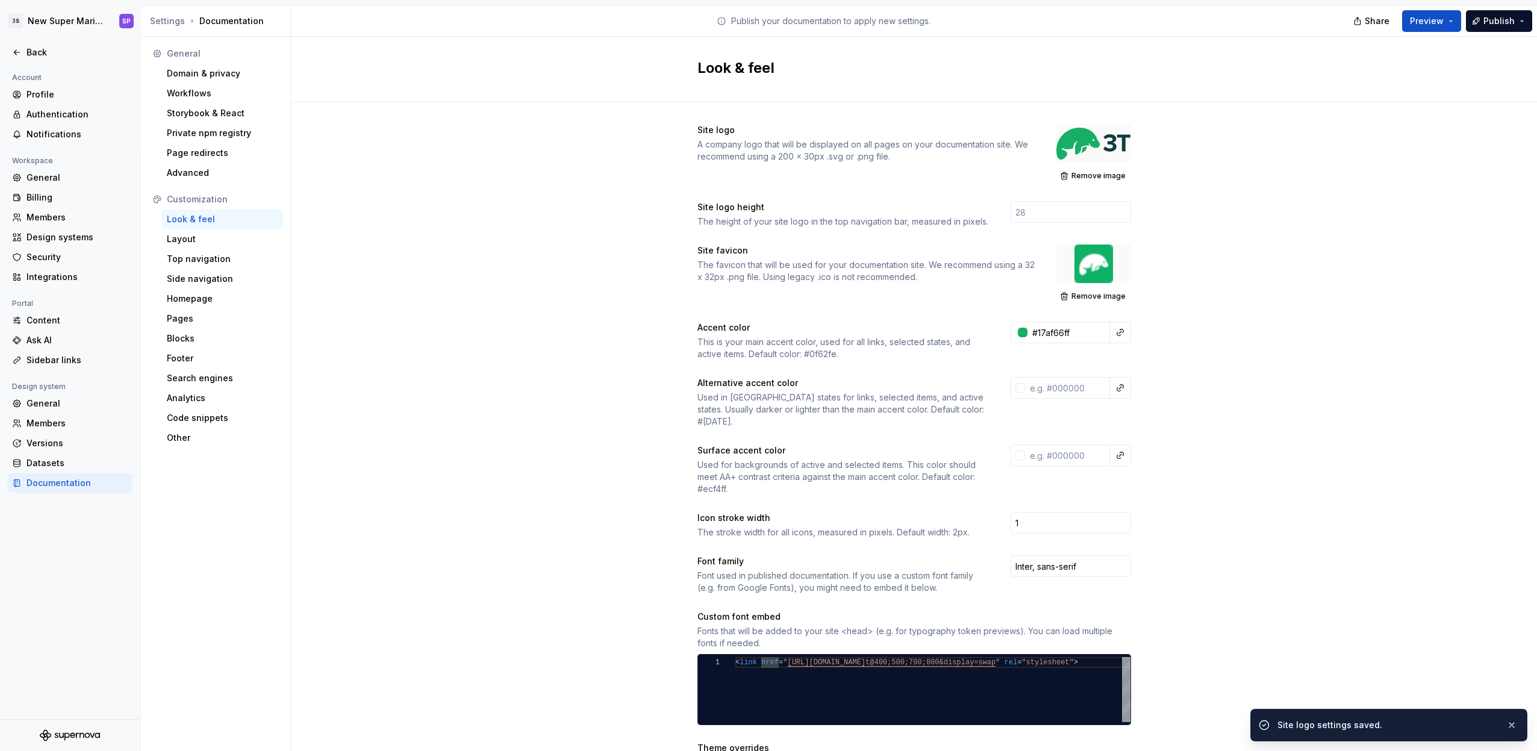
click at [1261, 264] on div "Site logo A company logo that will be displayed on all pages on your documentat…" at bounding box center [914, 567] width 1246 height 931
click at [711, 400] on div "Used in hover states for links, selected items, and active states. Usually dark…" at bounding box center [842, 409] width 291 height 36
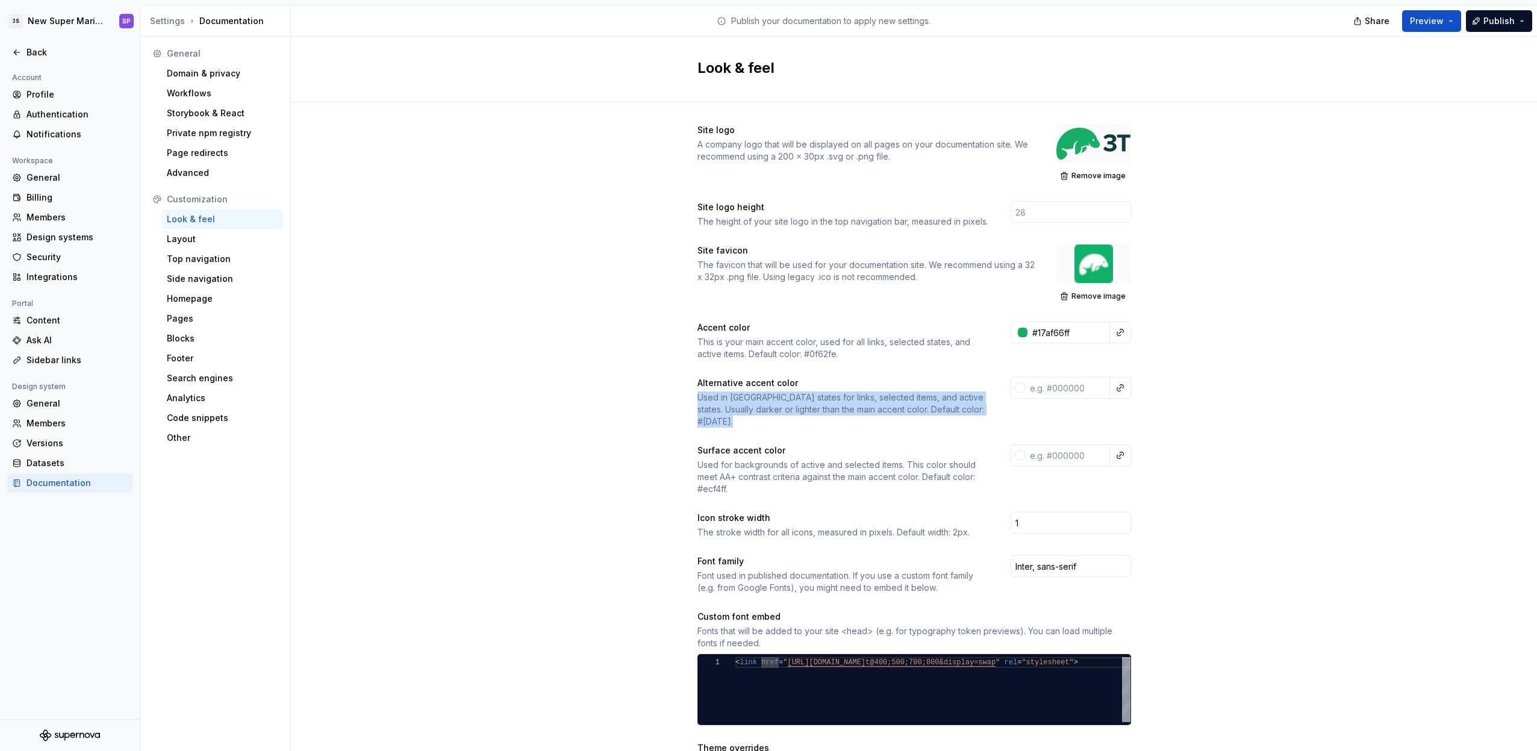
click at [711, 400] on div "Used in hover states for links, selected items, and active states. Usually dark…" at bounding box center [842, 409] width 291 height 36
click at [748, 399] on div "Used in hover states for links, selected items, and active states. Usually dark…" at bounding box center [842, 409] width 291 height 36
click at [752, 570] on div "Font used in published documentation. If you use a custom font family (e.g. fro…" at bounding box center [842, 582] width 291 height 24
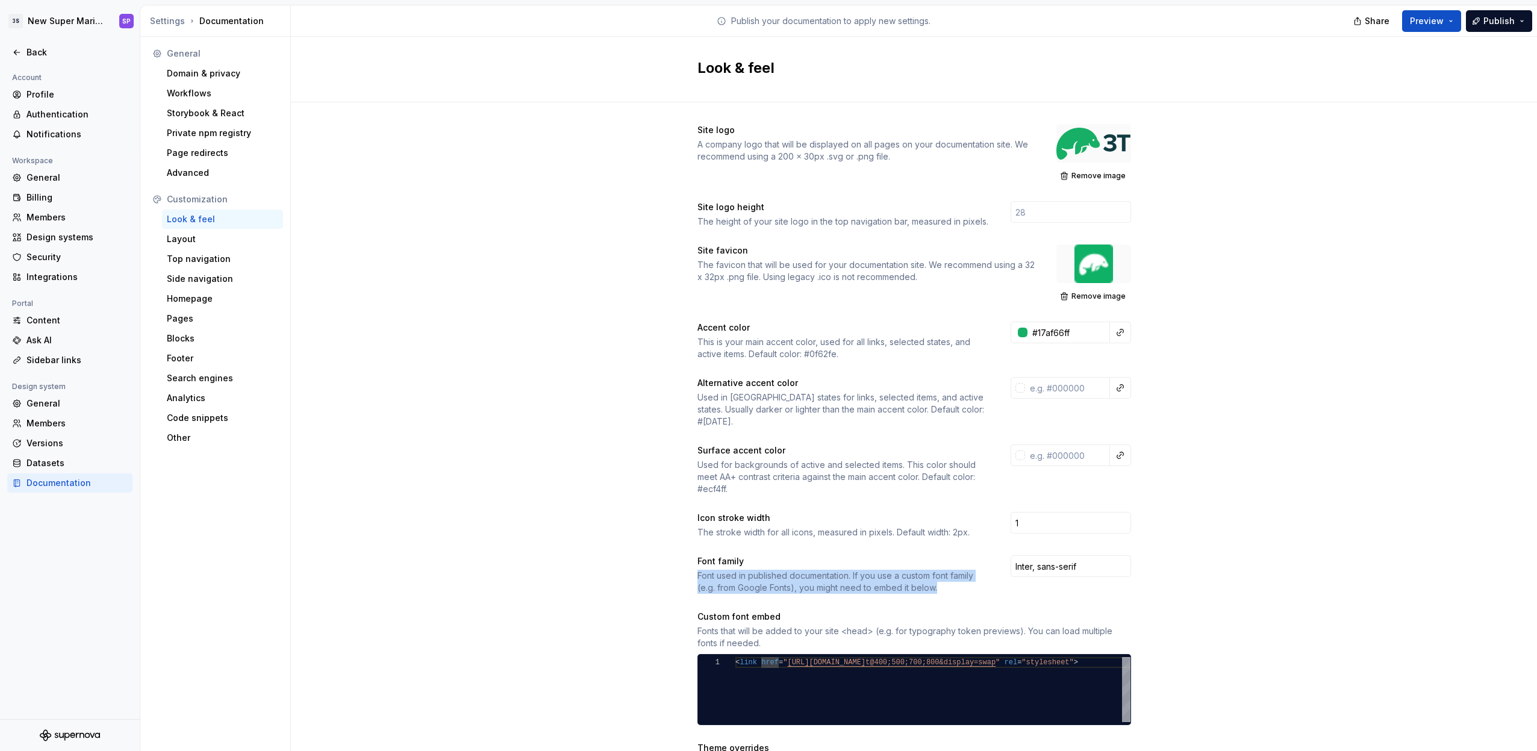
click at [807, 574] on div "Font used in published documentation. If you use a custom font family (e.g. fro…" at bounding box center [842, 582] width 291 height 24
click at [232, 239] on div "Layout" at bounding box center [222, 239] width 111 height 12
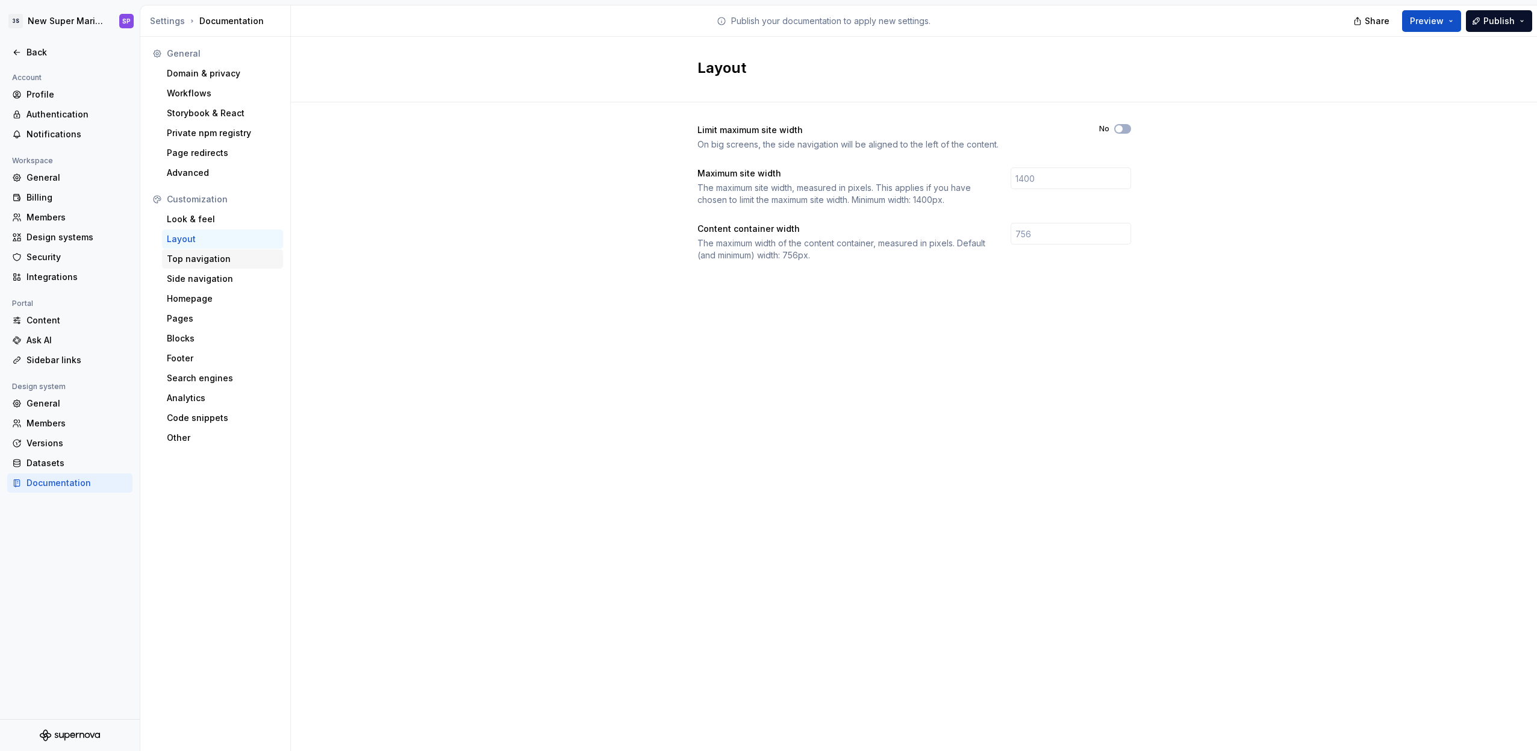
click at [202, 253] on div "Top navigation" at bounding box center [222, 259] width 111 height 12
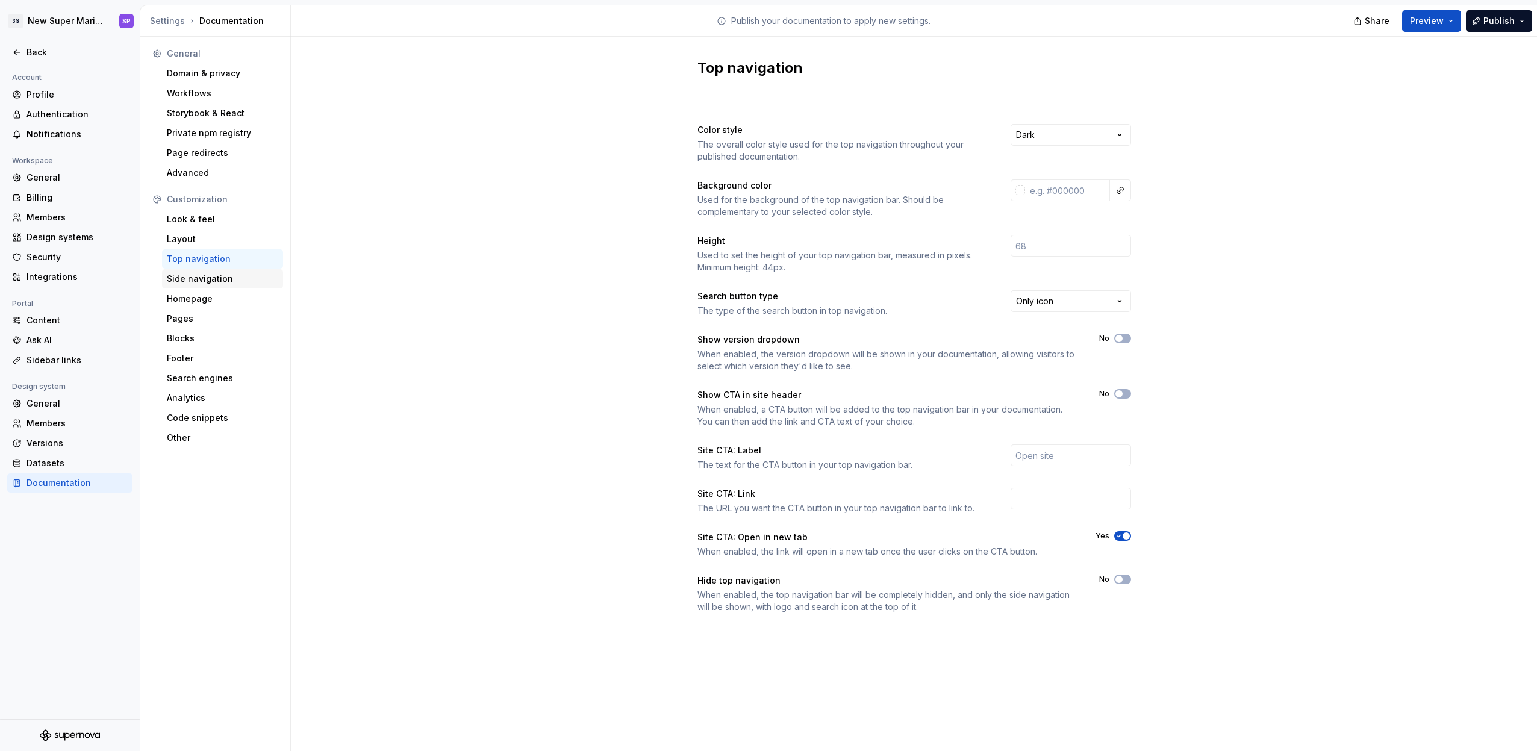
click at [214, 275] on div "Side navigation" at bounding box center [222, 279] width 111 height 12
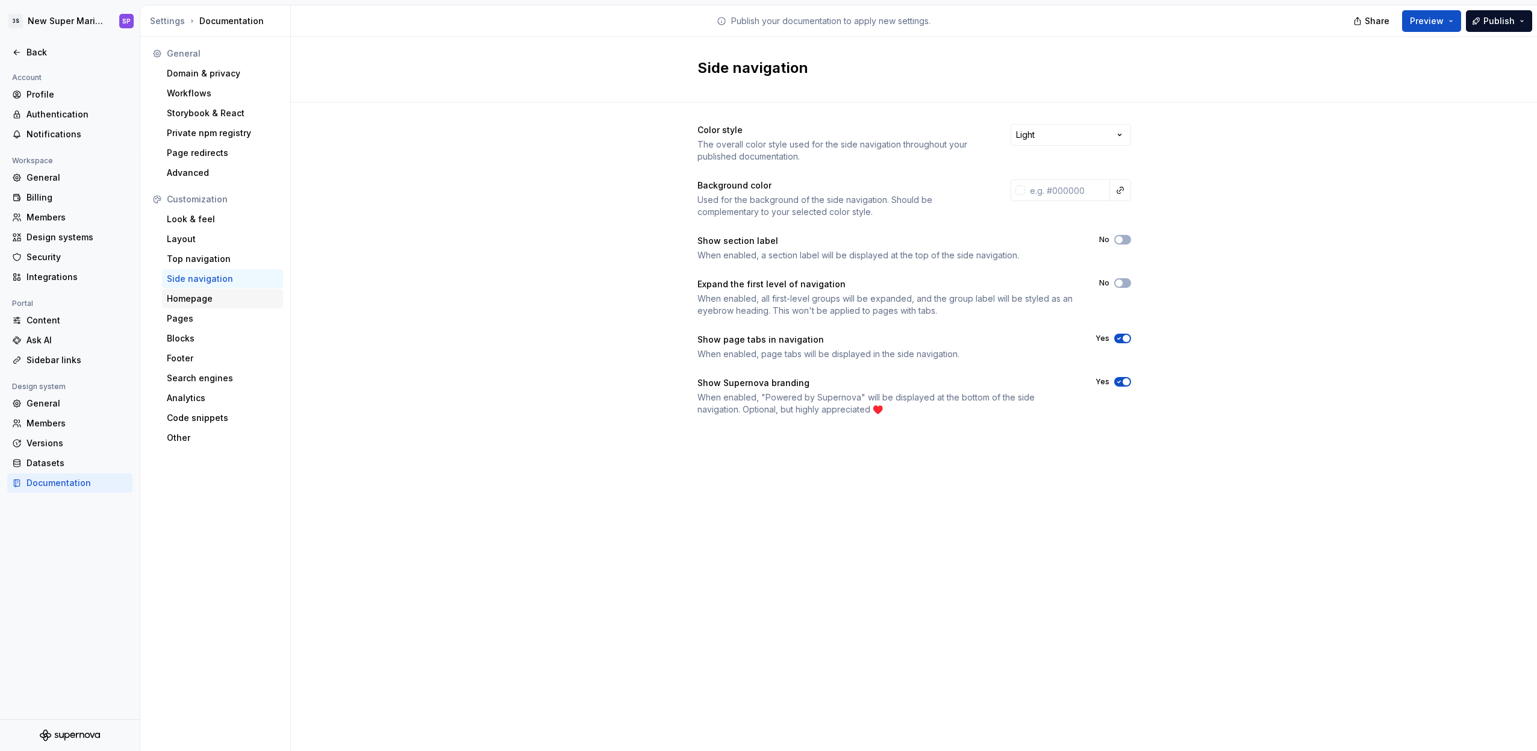
click at [207, 296] on div "Homepage" at bounding box center [222, 299] width 111 height 12
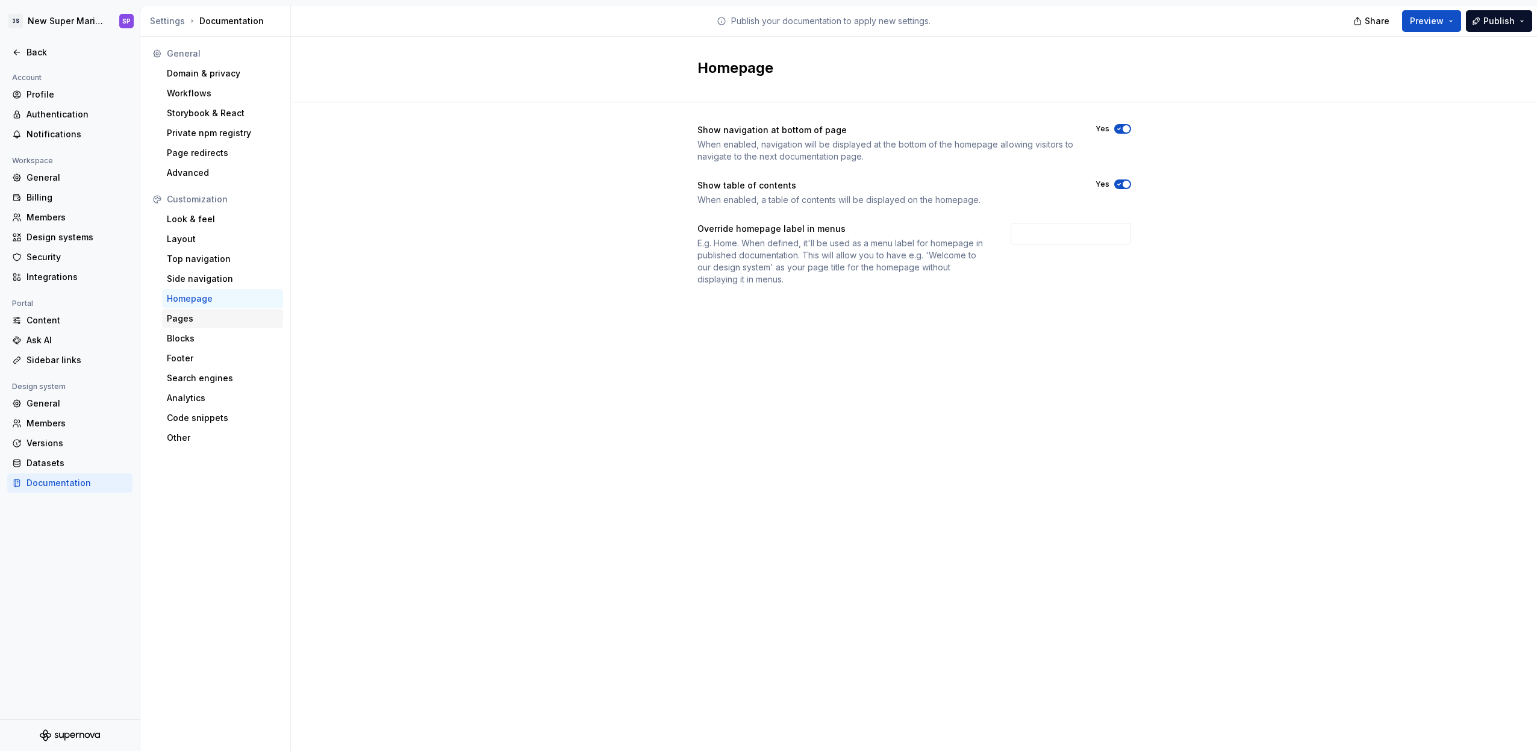
click at [207, 319] on div "Pages" at bounding box center [222, 319] width 111 height 12
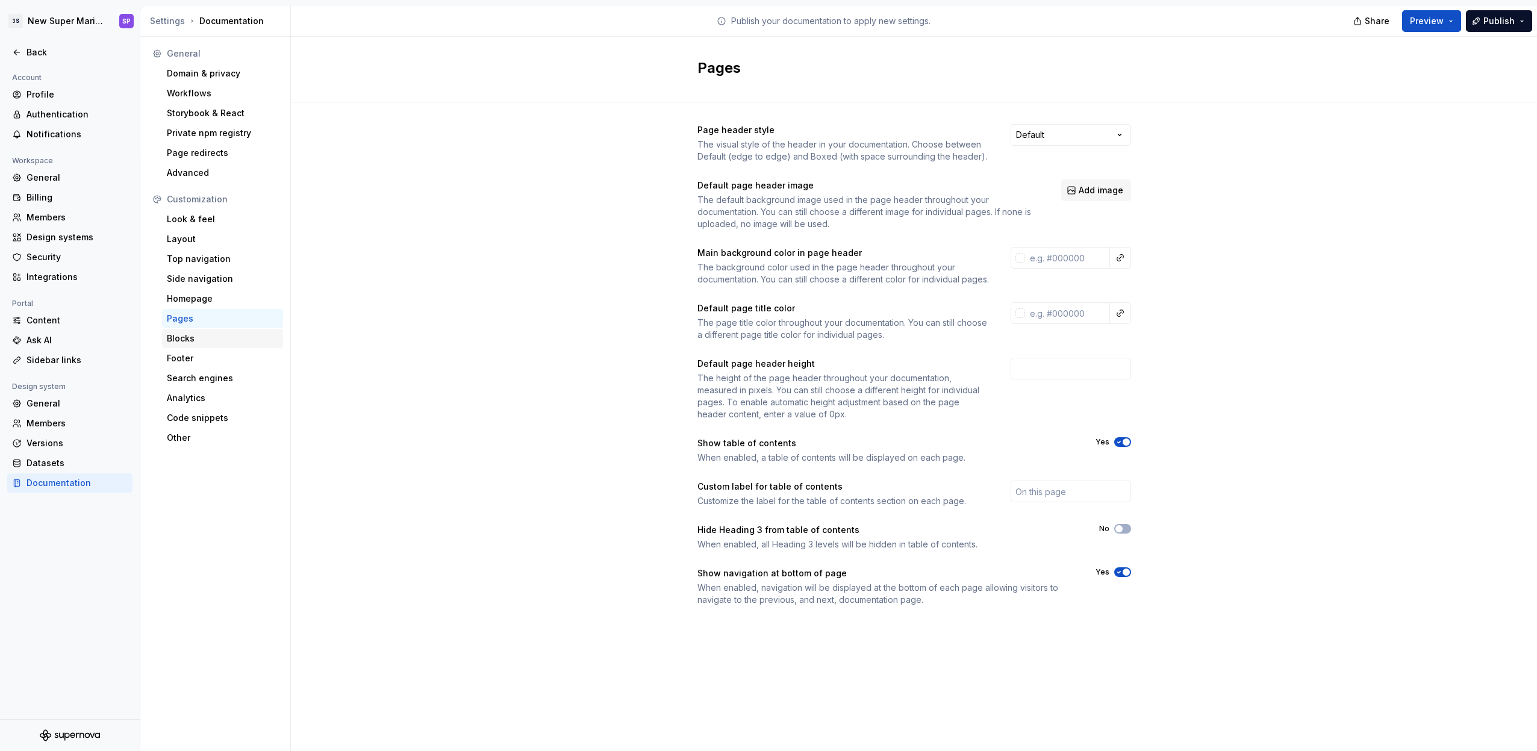
click at [240, 335] on div "Blocks" at bounding box center [222, 338] width 111 height 12
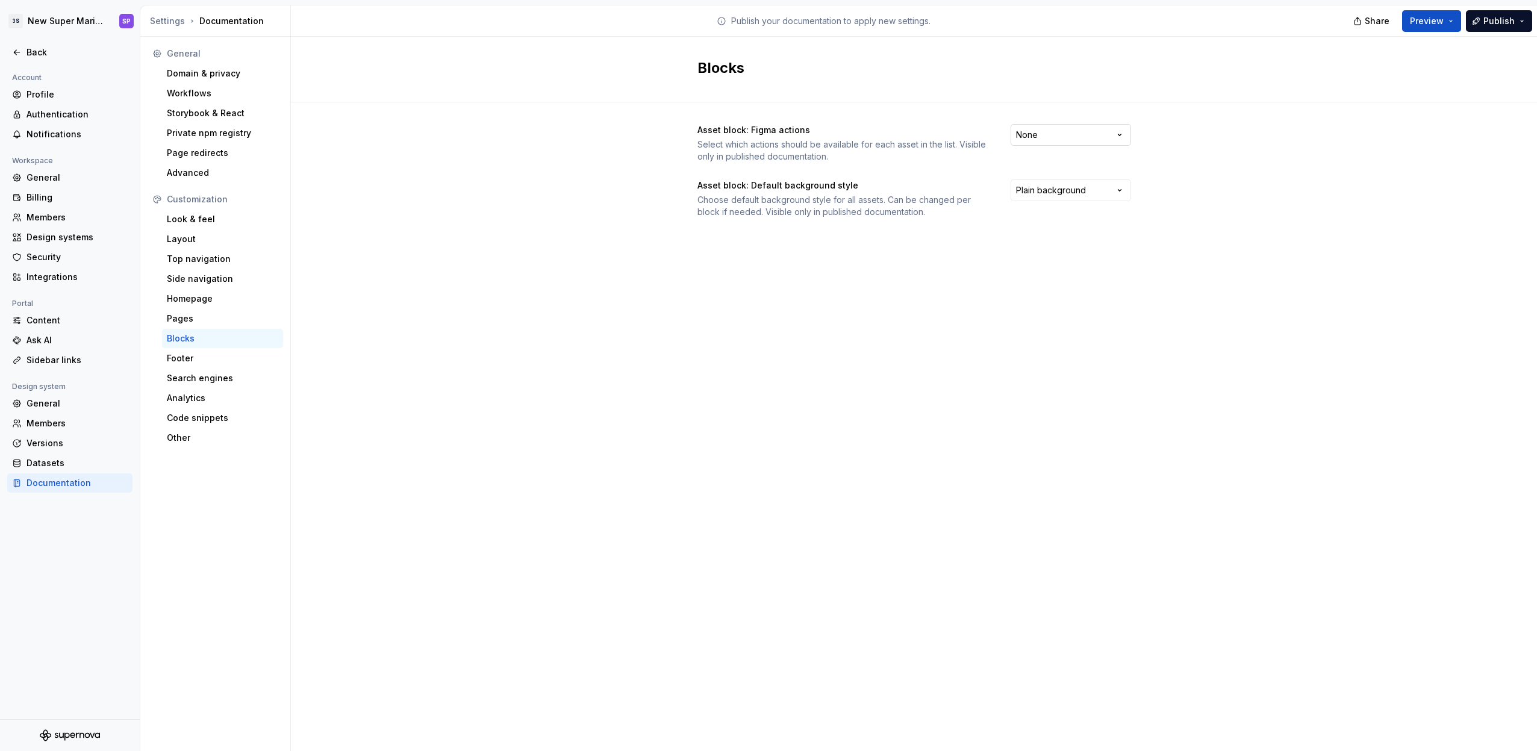
click at [1045, 129] on html "3S New Super Mario Design System SP Back Account Profile Authentication Notific…" at bounding box center [768, 375] width 1537 height 751
click at [237, 370] on div "Search engines" at bounding box center [222, 378] width 121 height 19
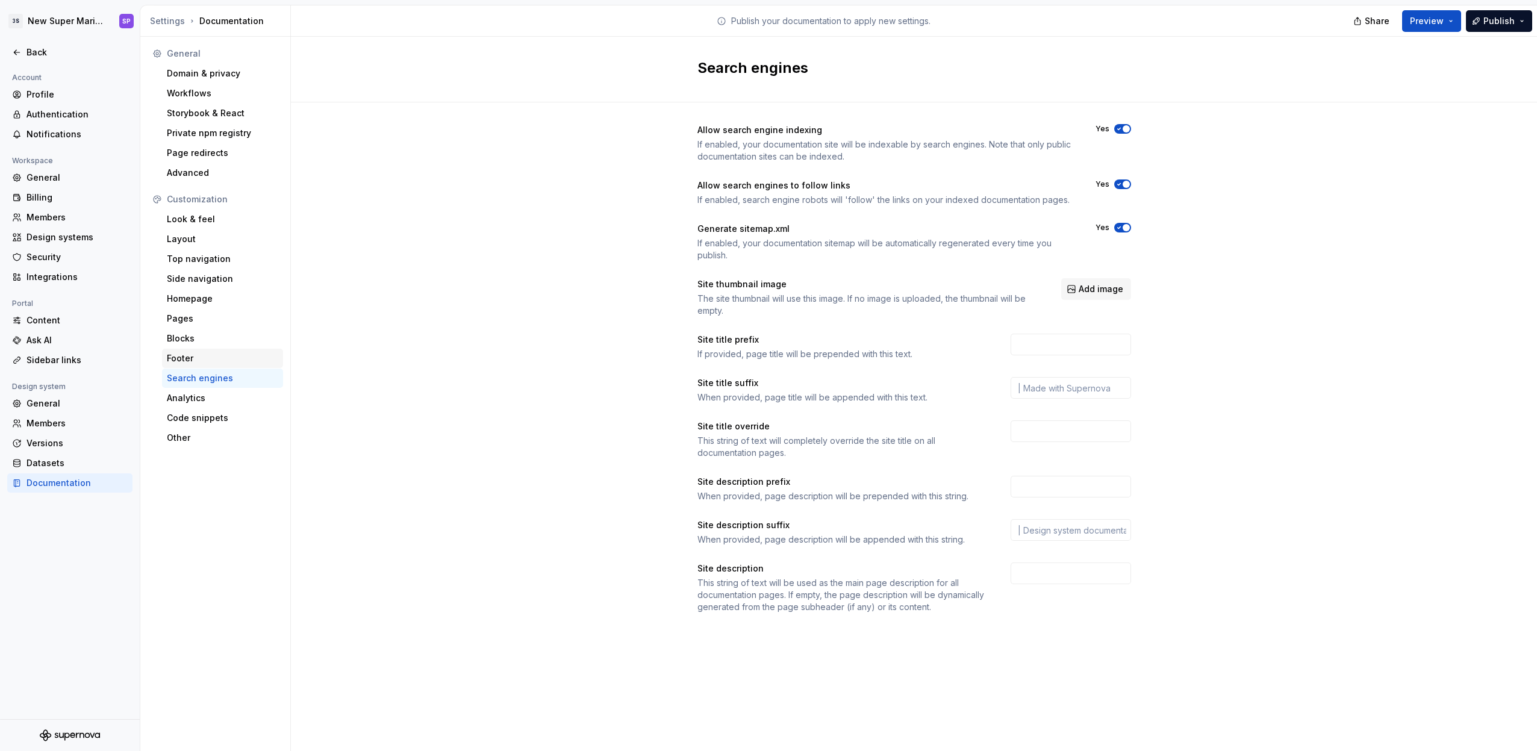
click at [237, 362] on div "Footer" at bounding box center [222, 358] width 111 height 12
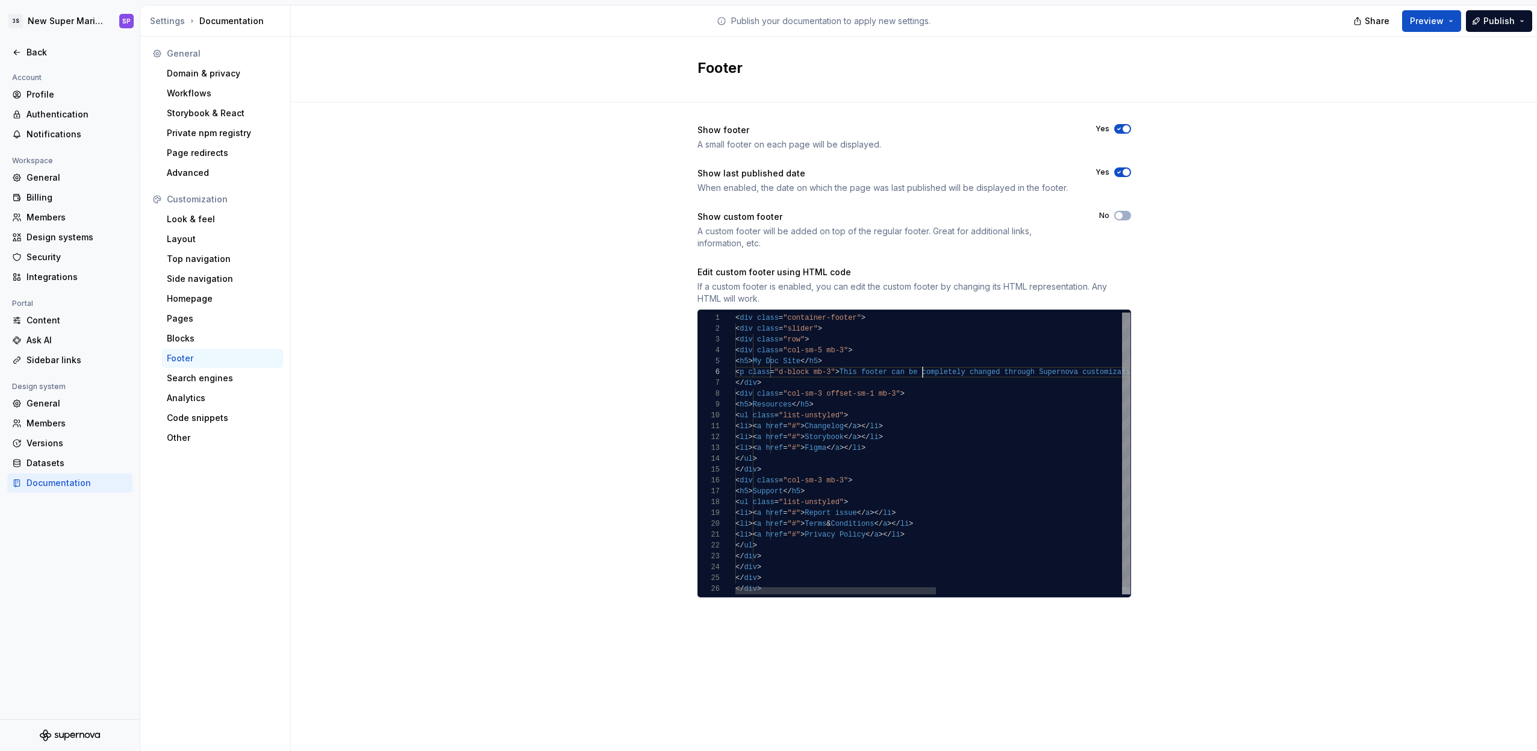
drag, startPoint x: 921, startPoint y: 370, endPoint x: 980, endPoint y: 476, distance: 121.1
click at [980, 476] on div "< div class = "container-footer" > < div class = "slider" > < div class = "row"…" at bounding box center [1115, 457] width 760 height 289
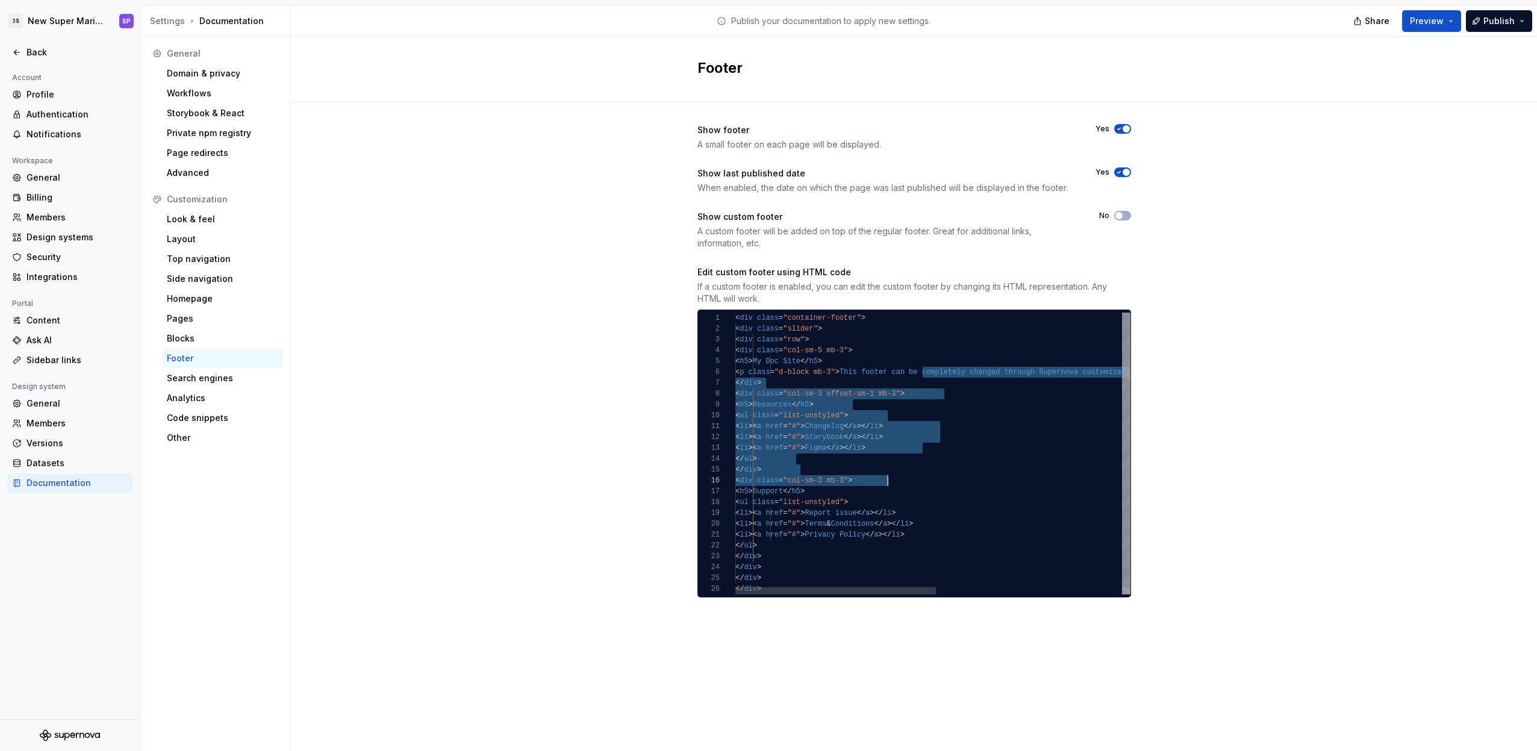
type textarea "**********"
click at [980, 476] on div "< div class = "container-footer" > < div class = "slider" > < div class = "row"…" at bounding box center [1115, 457] width 760 height 289
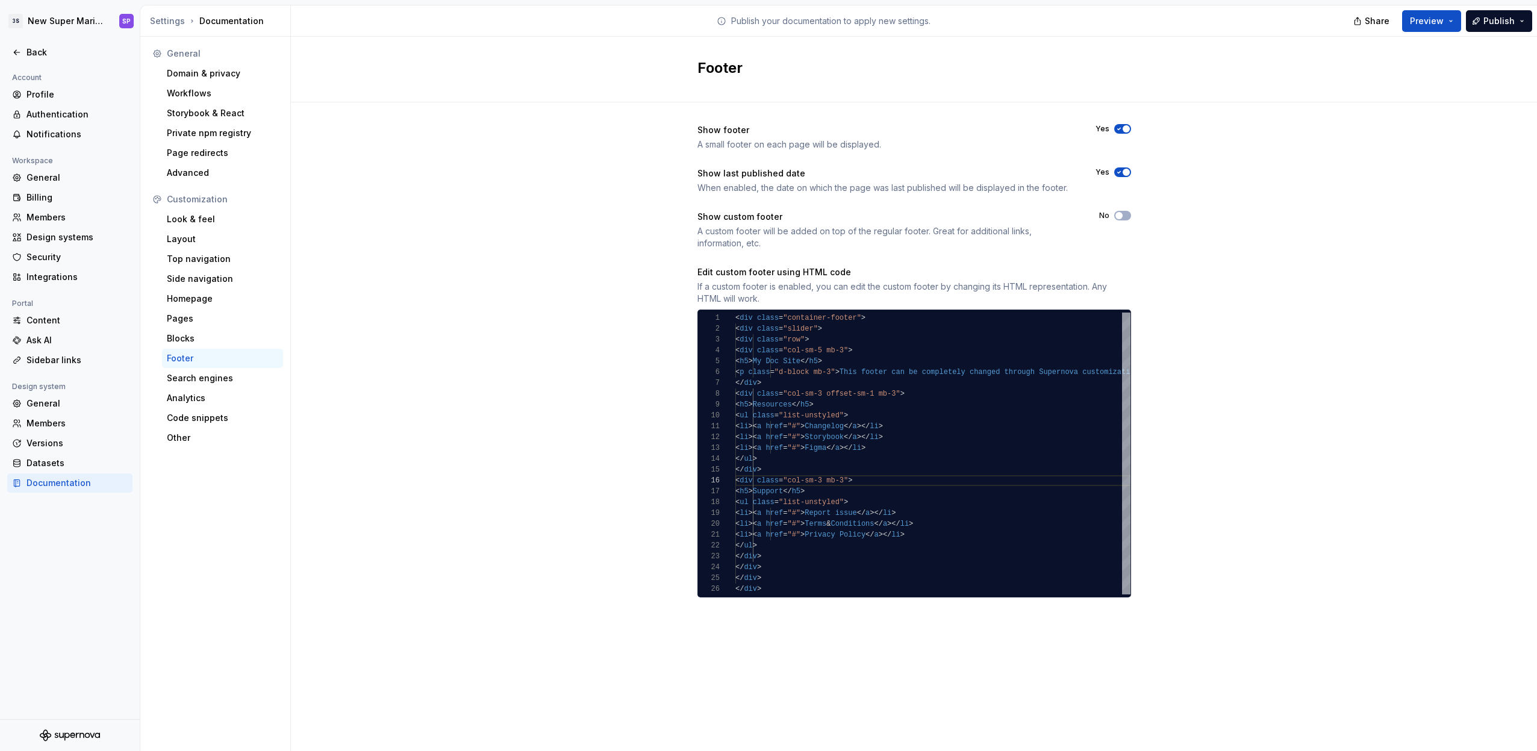
click at [754, 182] on div "When enabled, the date on which the page was last published will be displayed i…" at bounding box center [885, 188] width 376 height 12
click at [805, 182] on div "When enabled, the date on which the page was last published will be displayed i…" at bounding box center [885, 188] width 376 height 12
click at [715, 146] on div "A small footer on each page will be displayed." at bounding box center [885, 144] width 376 height 12
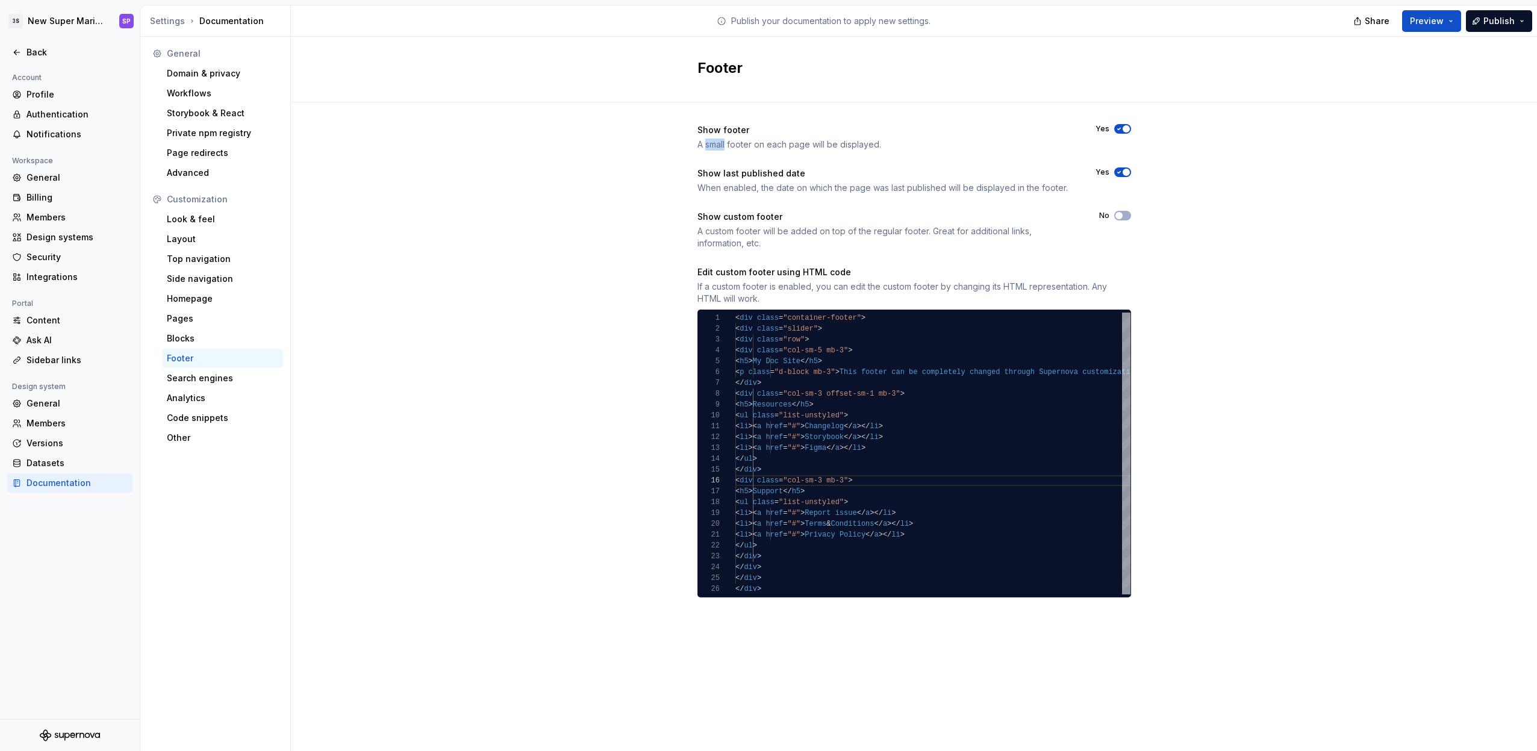
click at [715, 146] on div "A small footer on each page will be displayed." at bounding box center [885, 144] width 376 height 12
click at [743, 145] on div "A small footer on each page will be displayed." at bounding box center [885, 144] width 376 height 12
click at [223, 380] on div "Search engines" at bounding box center [222, 378] width 111 height 12
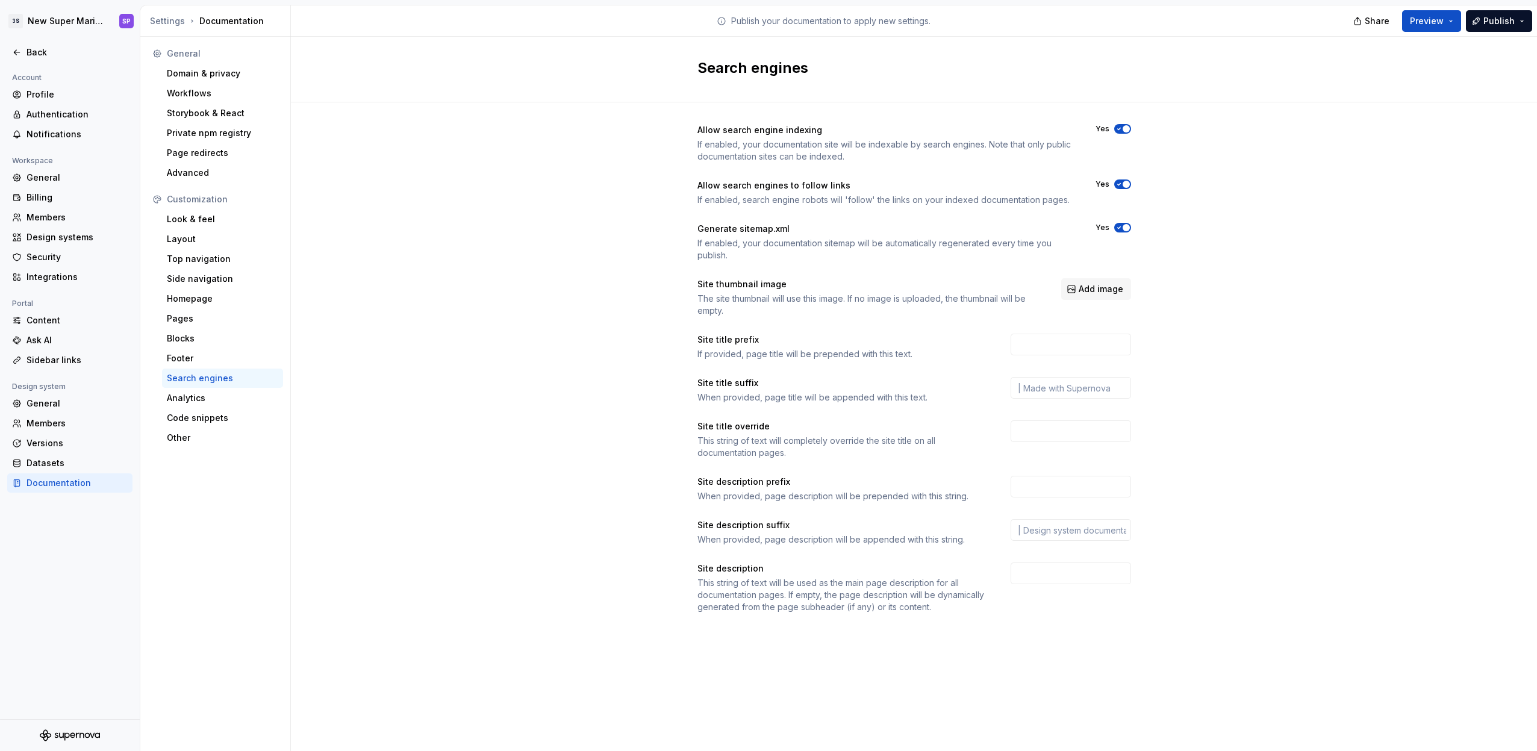
click at [1121, 125] on button "Yes" at bounding box center [1122, 129] width 17 height 10
click at [772, 202] on div "If enabled, search engine robots will 'follow' the links on your indexed docume…" at bounding box center [885, 200] width 376 height 12
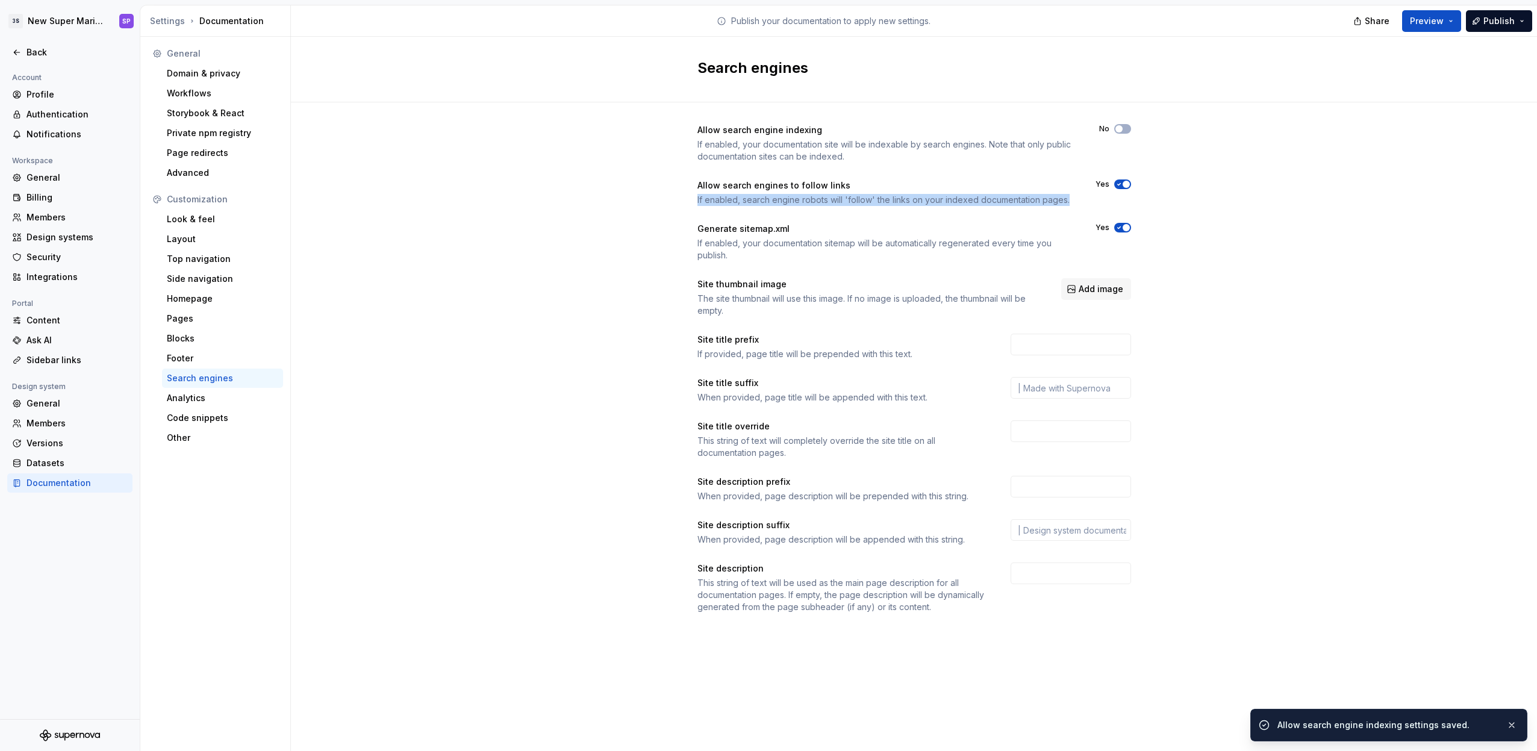
click at [772, 202] on div "If enabled, search engine robots will 'follow' the links on your indexed docume…" at bounding box center [885, 200] width 376 height 12
click at [766, 202] on div "If enabled, search engine robots will 'follow' the links on your indexed docume…" at bounding box center [885, 200] width 376 height 12
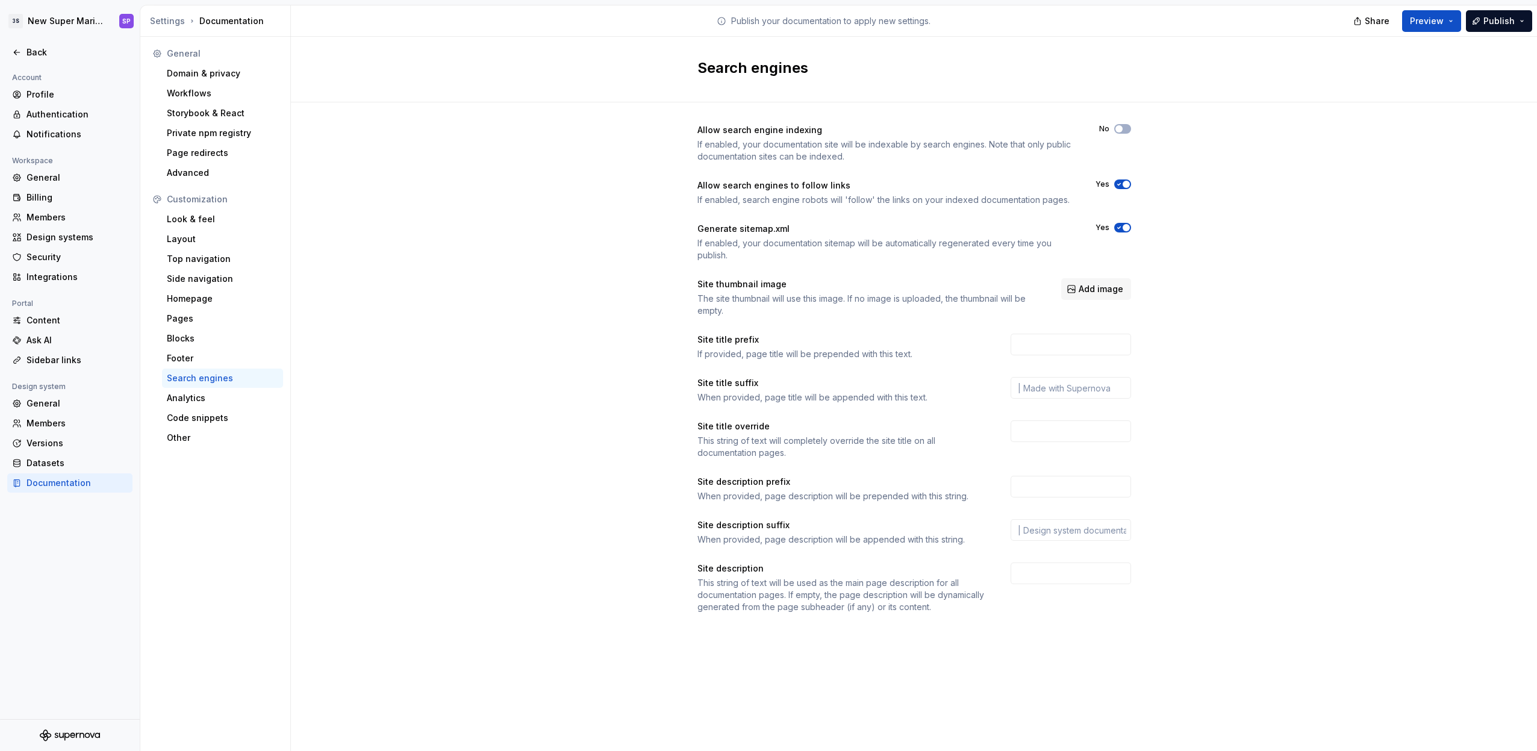
click at [1115, 184] on icon "button" at bounding box center [1119, 184] width 10 height 7
click at [1123, 227] on span "button" at bounding box center [1125, 227] width 7 height 7
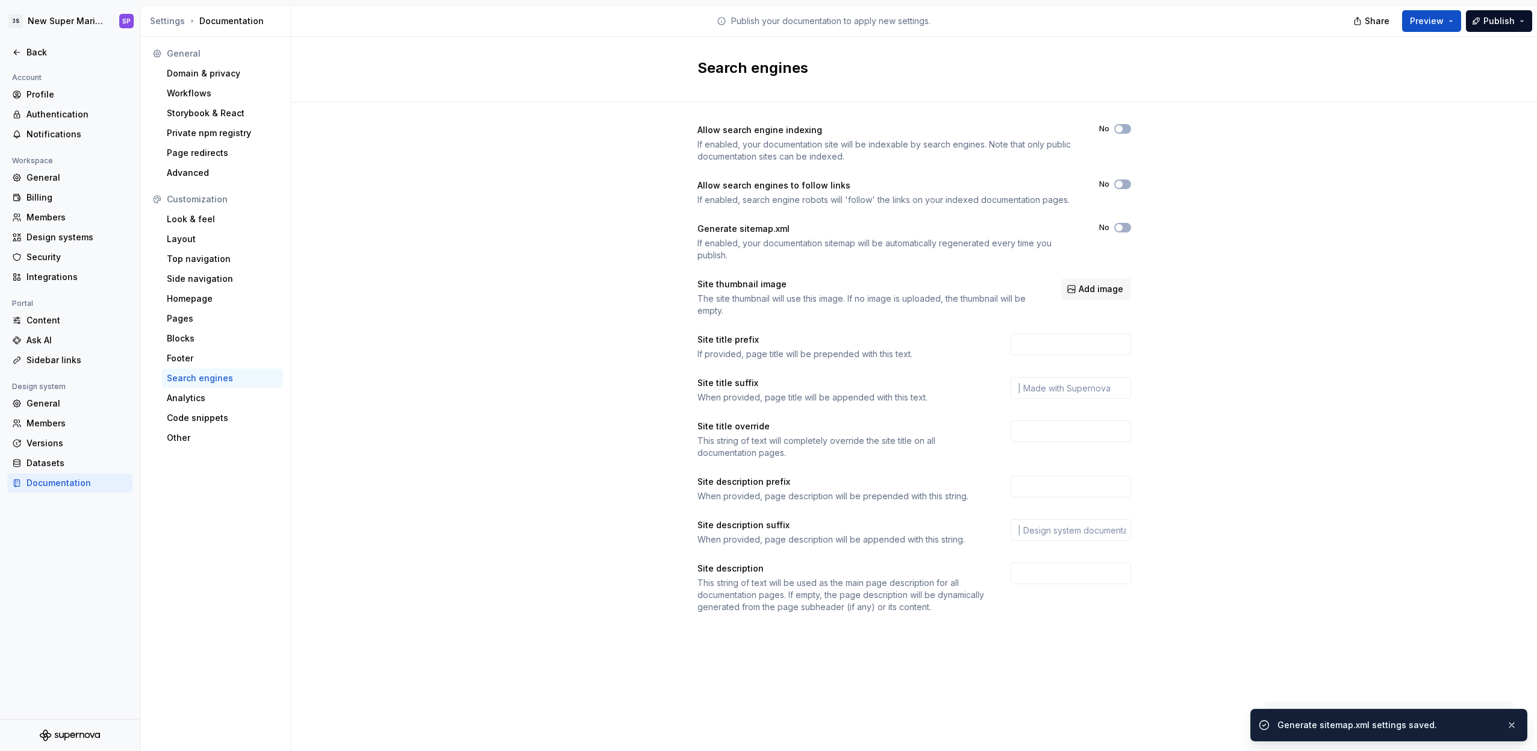
click at [777, 297] on div "The site thumbnail will use this image. If no image is uploaded, the thumbnail …" at bounding box center [868, 305] width 342 height 24
click at [724, 300] on div "The site thumbnail will use this image. If no image is uploaded, the thumbnail …" at bounding box center [868, 305] width 342 height 24
drag, startPoint x: 754, startPoint y: 311, endPoint x: 701, endPoint y: 285, distance: 58.7
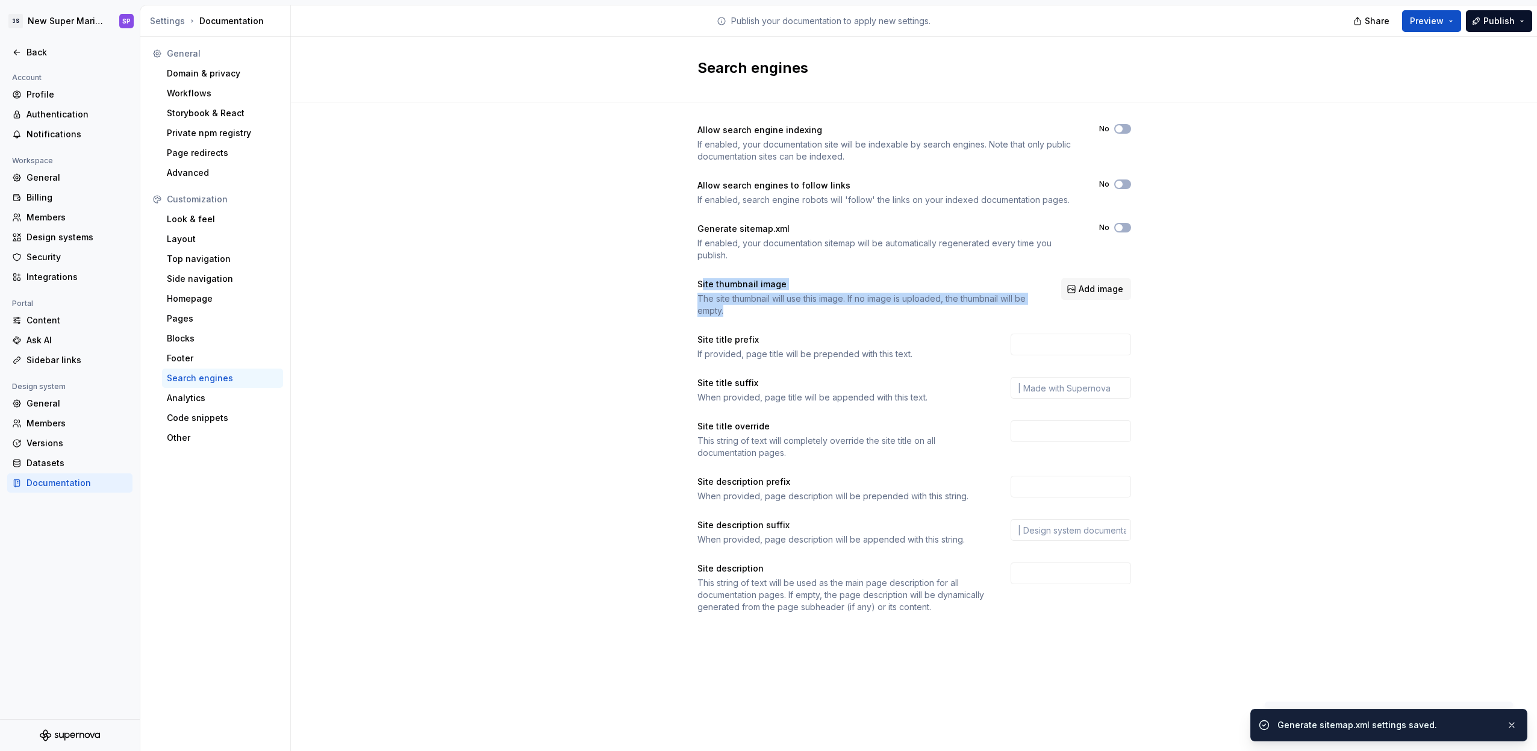
click at [701, 285] on div "Site thumbnail image The site thumbnail will use this image. If no image is upl…" at bounding box center [868, 297] width 342 height 39
click at [701, 285] on div "Site thumbnail image" at bounding box center [741, 284] width 89 height 12
drag, startPoint x: 700, startPoint y: 284, endPoint x: 785, endPoint y: 313, distance: 89.7
click at [783, 313] on div "Site thumbnail image The site thumbnail will use this image. If no image is upl…" at bounding box center [868, 297] width 342 height 39
click at [785, 313] on div "The site thumbnail will use this image. If no image is uploaded, the thumbnail …" at bounding box center [868, 305] width 342 height 24
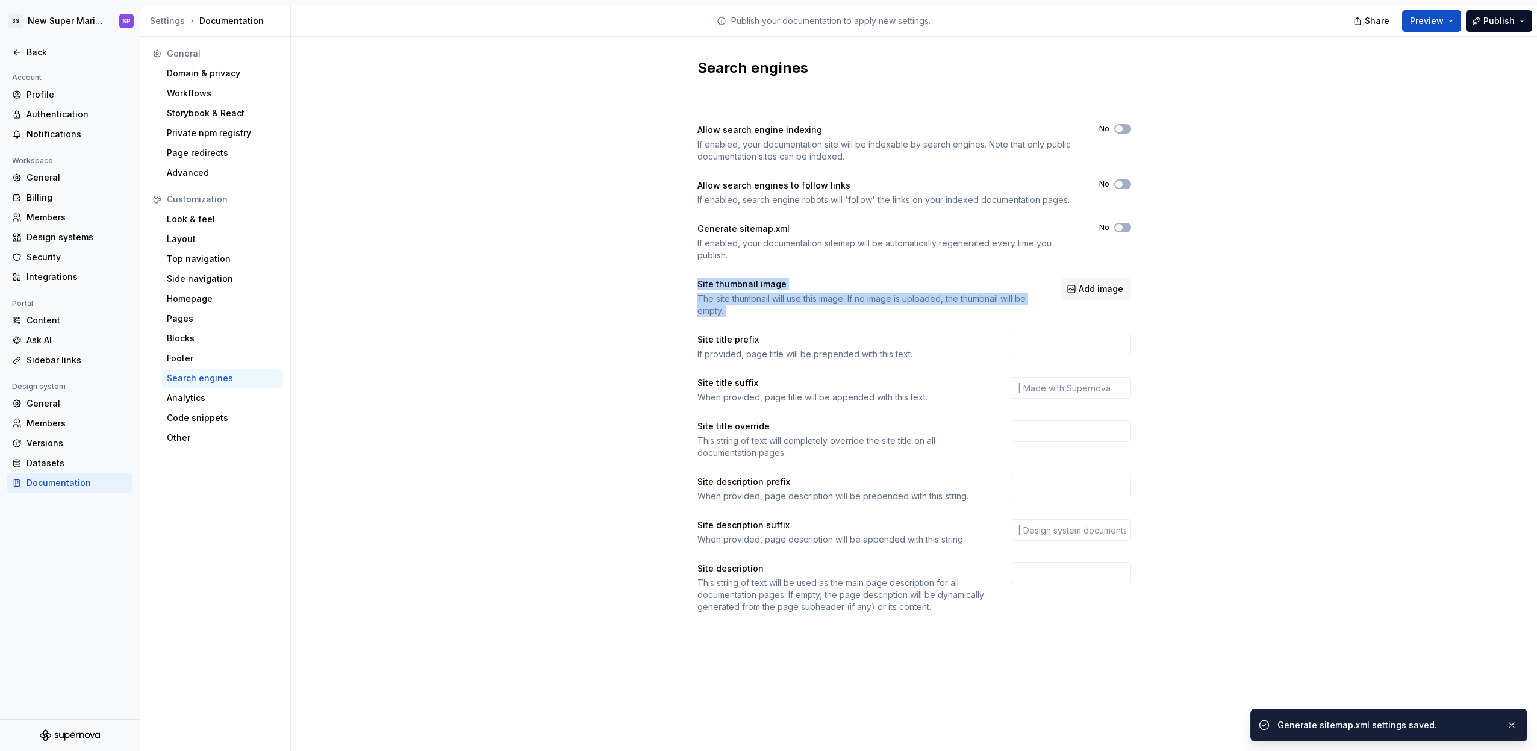
drag, startPoint x: 754, startPoint y: 306, endPoint x: 700, endPoint y: 284, distance: 59.4
click at [700, 284] on div "Site thumbnail image The site thumbnail will use this image. If no image is upl…" at bounding box center [868, 297] width 342 height 39
click at [700, 284] on div "Site thumbnail image" at bounding box center [741, 284] width 89 height 12
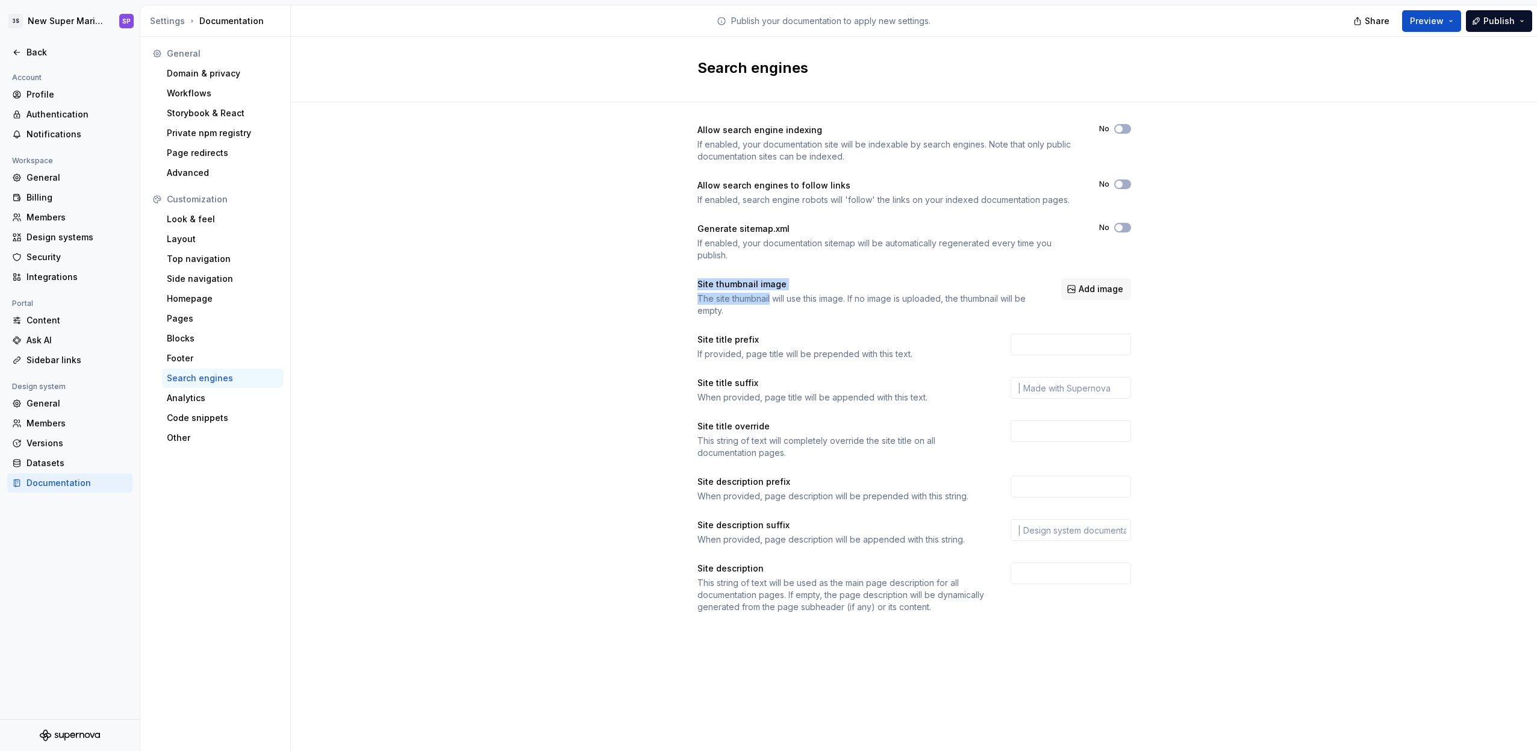
drag, startPoint x: 700, startPoint y: 284, endPoint x: 788, endPoint y: 313, distance: 92.7
click at [776, 311] on div "Site thumbnail image The site thumbnail will use this image. If no image is upl…" at bounding box center [868, 297] width 342 height 39
click at [788, 313] on div "The site thumbnail will use this image. If no image is uploaded, the thumbnail …" at bounding box center [868, 305] width 342 height 24
drag, startPoint x: 749, startPoint y: 292, endPoint x: 695, endPoint y: 273, distance: 56.7
click at [707, 278] on div "Allow search engine indexing If enabled, your documentation site will be indexa…" at bounding box center [914, 368] width 434 height 489
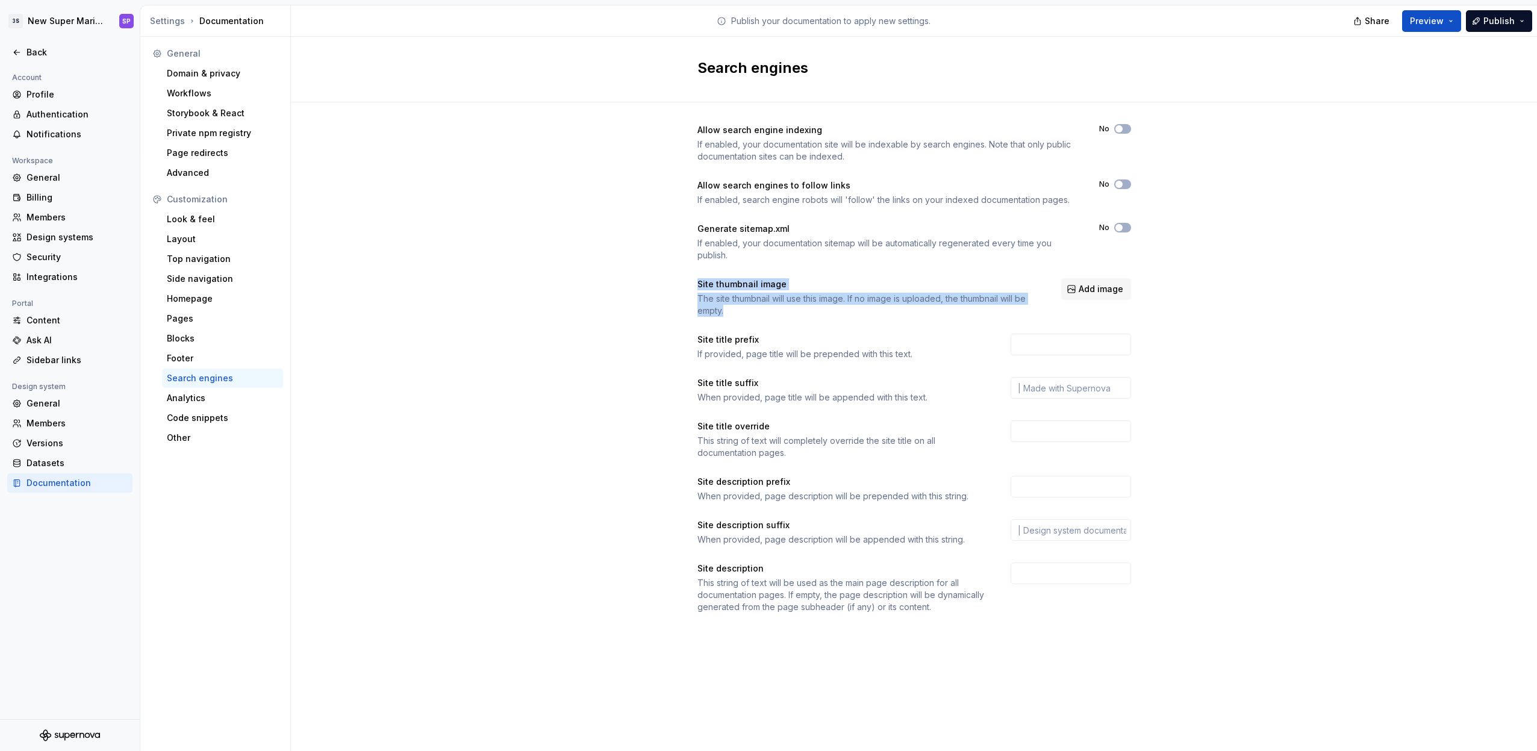
click at [695, 273] on div "Allow search engine indexing If enabled, your documentation site will be indexa…" at bounding box center [914, 380] width 1246 height 556
drag, startPoint x: 695, startPoint y: 273, endPoint x: 783, endPoint y: 311, distance: 95.2
click at [774, 309] on div "Allow search engine indexing If enabled, your documentation site will be indexa…" at bounding box center [914, 380] width 1246 height 556
click at [783, 311] on div "The site thumbnail will use this image. If no image is uploaded, the thumbnail …" at bounding box center [868, 305] width 342 height 24
drag, startPoint x: 749, startPoint y: 295, endPoint x: 668, endPoint y: 259, distance: 89.0
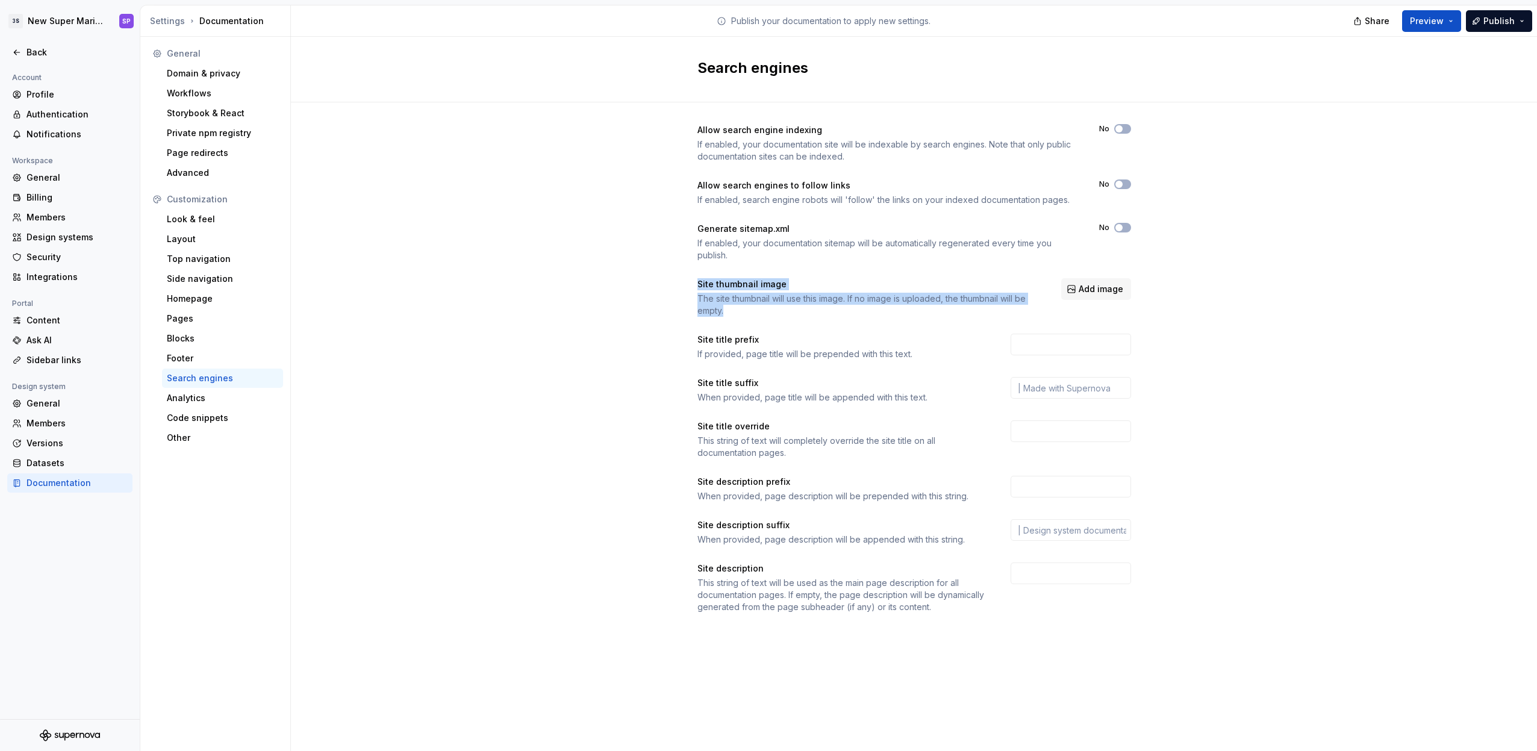
click at [676, 264] on div "Allow search engine indexing If enabled, your documentation site will be indexa…" at bounding box center [914, 380] width 1246 height 556
click at [668, 259] on div "Allow search engine indexing If enabled, your documentation site will be indexa…" at bounding box center [914, 380] width 1246 height 556
drag, startPoint x: 676, startPoint y: 272, endPoint x: 850, endPoint y: 326, distance: 182.4
click at [807, 319] on div "Allow search engine indexing If enabled, your documentation site will be indexa…" at bounding box center [914, 380] width 1246 height 556
click at [850, 327] on div "Allow search engine indexing If enabled, your documentation site will be indexa…" at bounding box center [914, 368] width 434 height 489
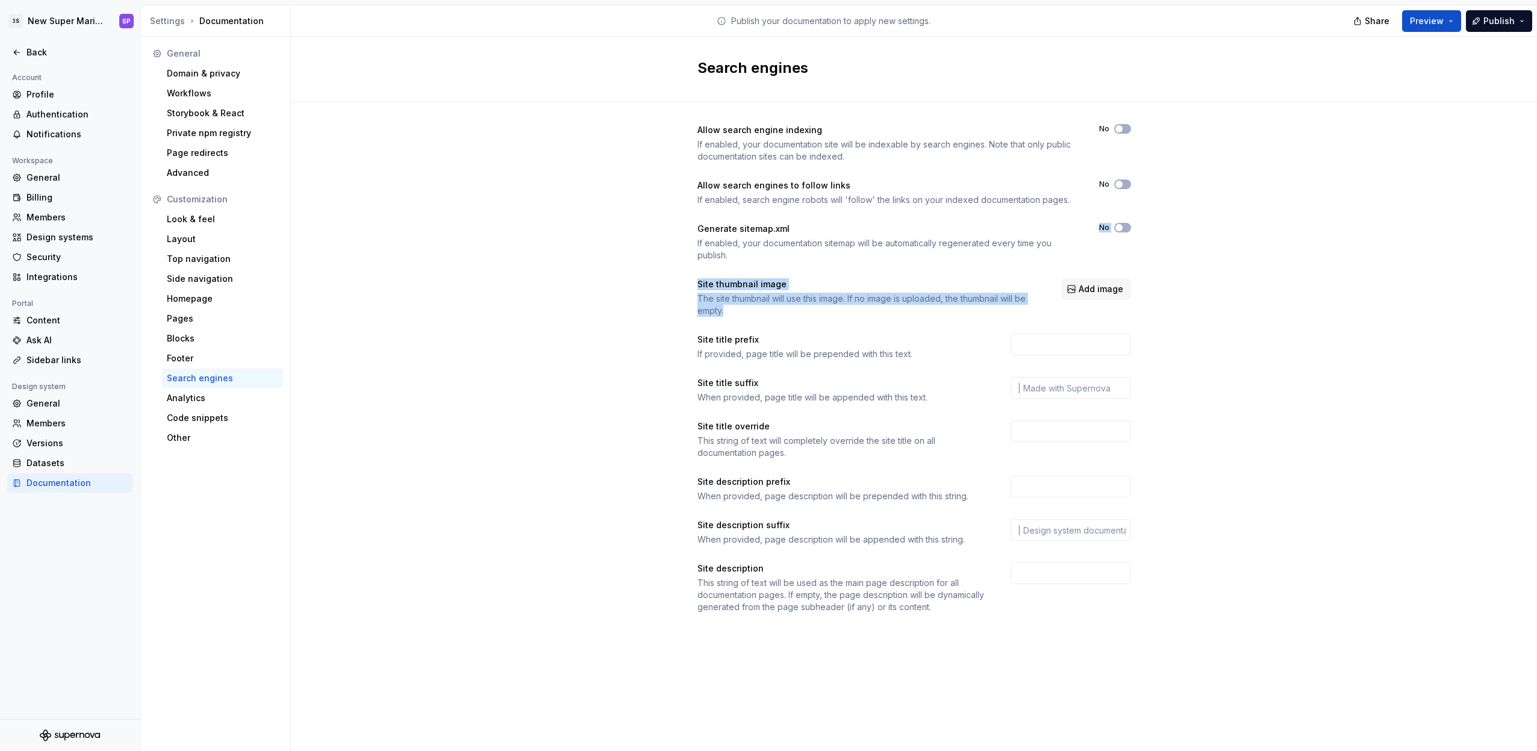
drag, startPoint x: 834, startPoint y: 319, endPoint x: 706, endPoint y: 269, distance: 137.3
click at [706, 269] on div "Allow search engine indexing If enabled, your documentation site will be indexa…" at bounding box center [914, 368] width 434 height 489
drag, startPoint x: 695, startPoint y: 272, endPoint x: 783, endPoint y: 320, distance: 100.0
click at [768, 318] on div "Allow search engine indexing If enabled, your documentation site will be indexa…" at bounding box center [914, 380] width 1246 height 556
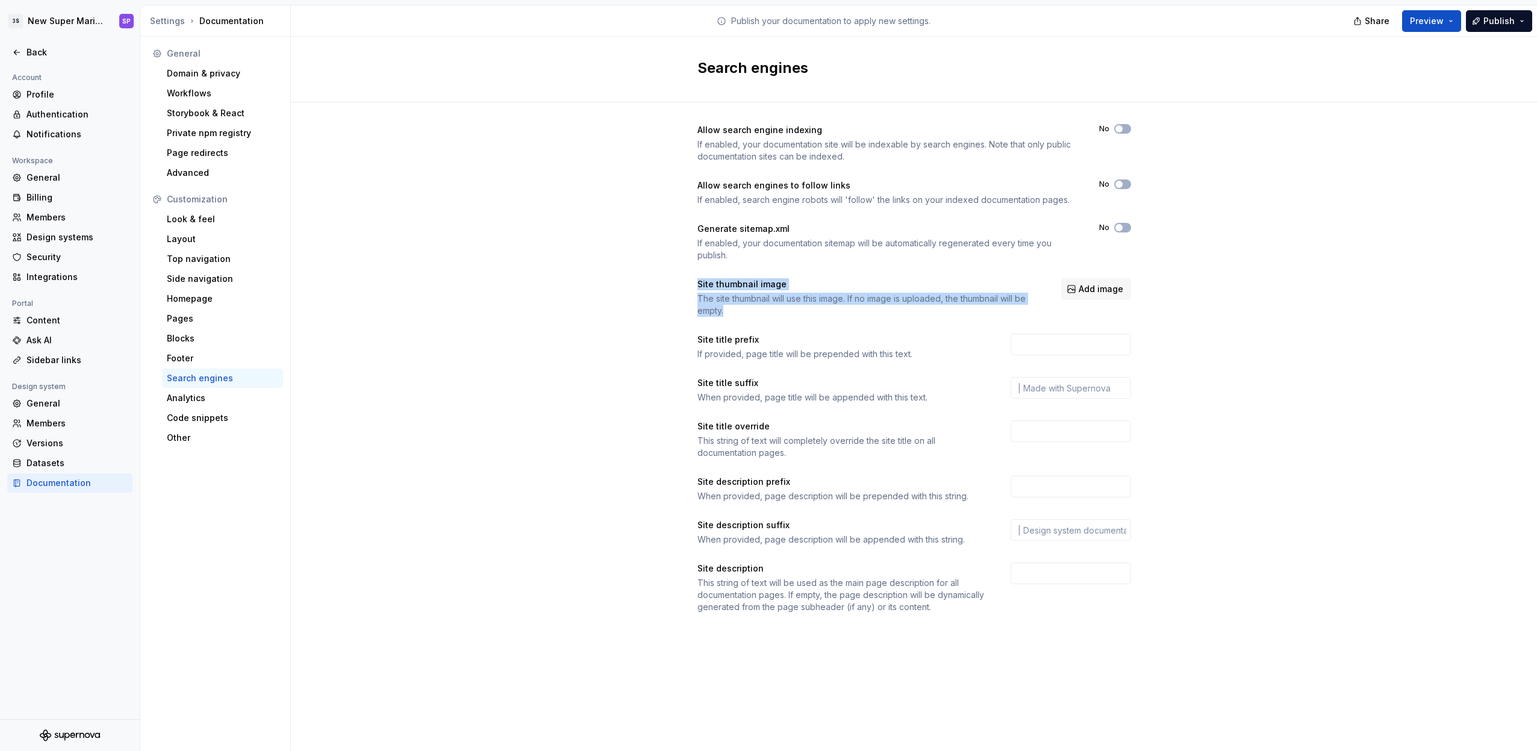
click at [783, 320] on div "Allow search engine indexing If enabled, your documentation site will be indexa…" at bounding box center [914, 368] width 434 height 489
drag, startPoint x: 769, startPoint y: 319, endPoint x: 689, endPoint y: 282, distance: 88.1
click at [689, 283] on div "Allow search engine indexing If enabled, your documentation site will be indexa…" at bounding box center [914, 380] width 1246 height 556
click at [689, 282] on div "Allow search engine indexing If enabled, your documentation site will be indexa…" at bounding box center [914, 380] width 1246 height 556
click at [754, 360] on div "Allow search engine indexing If enabled, your documentation site will be indexa…" at bounding box center [914, 368] width 434 height 489
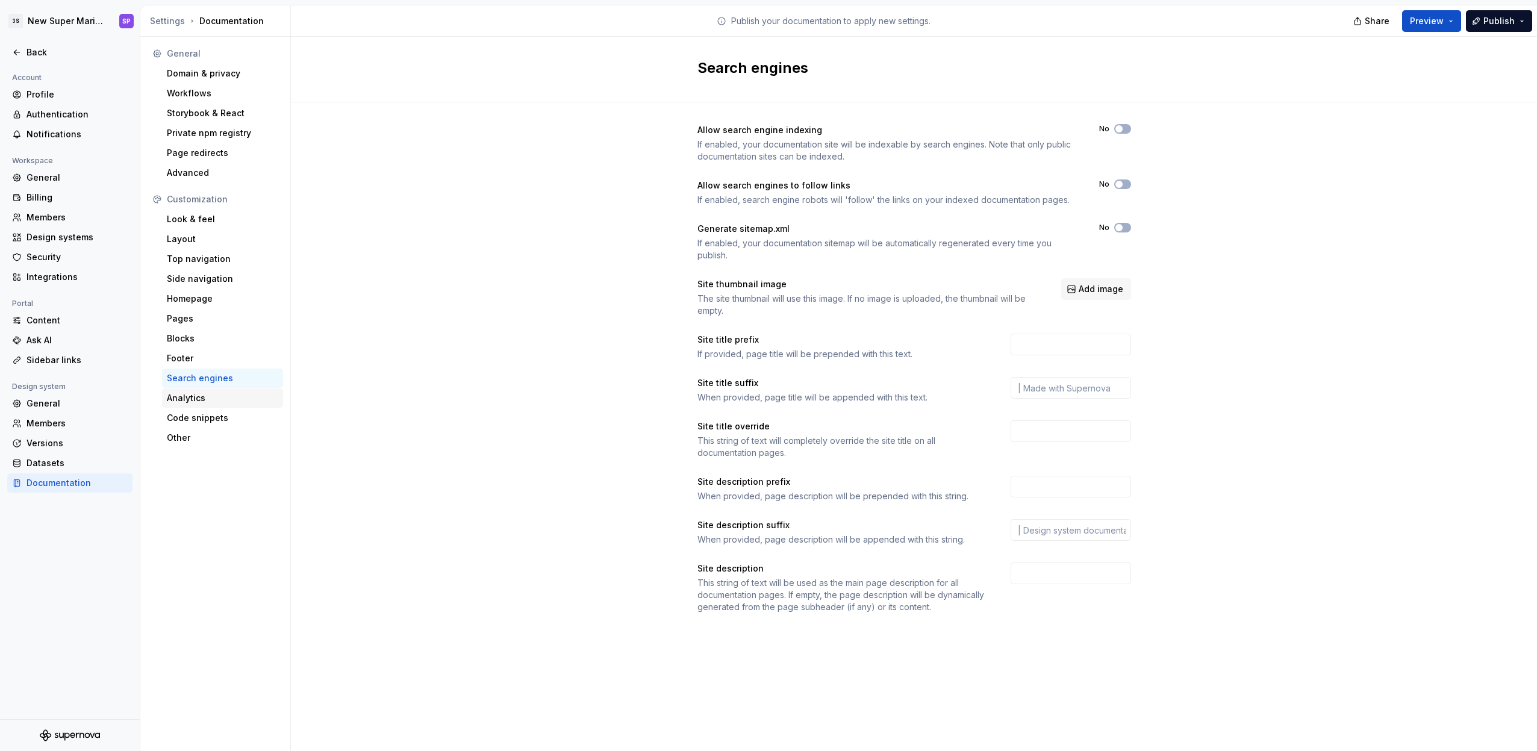
click at [211, 395] on div "Analytics" at bounding box center [222, 398] width 111 height 12
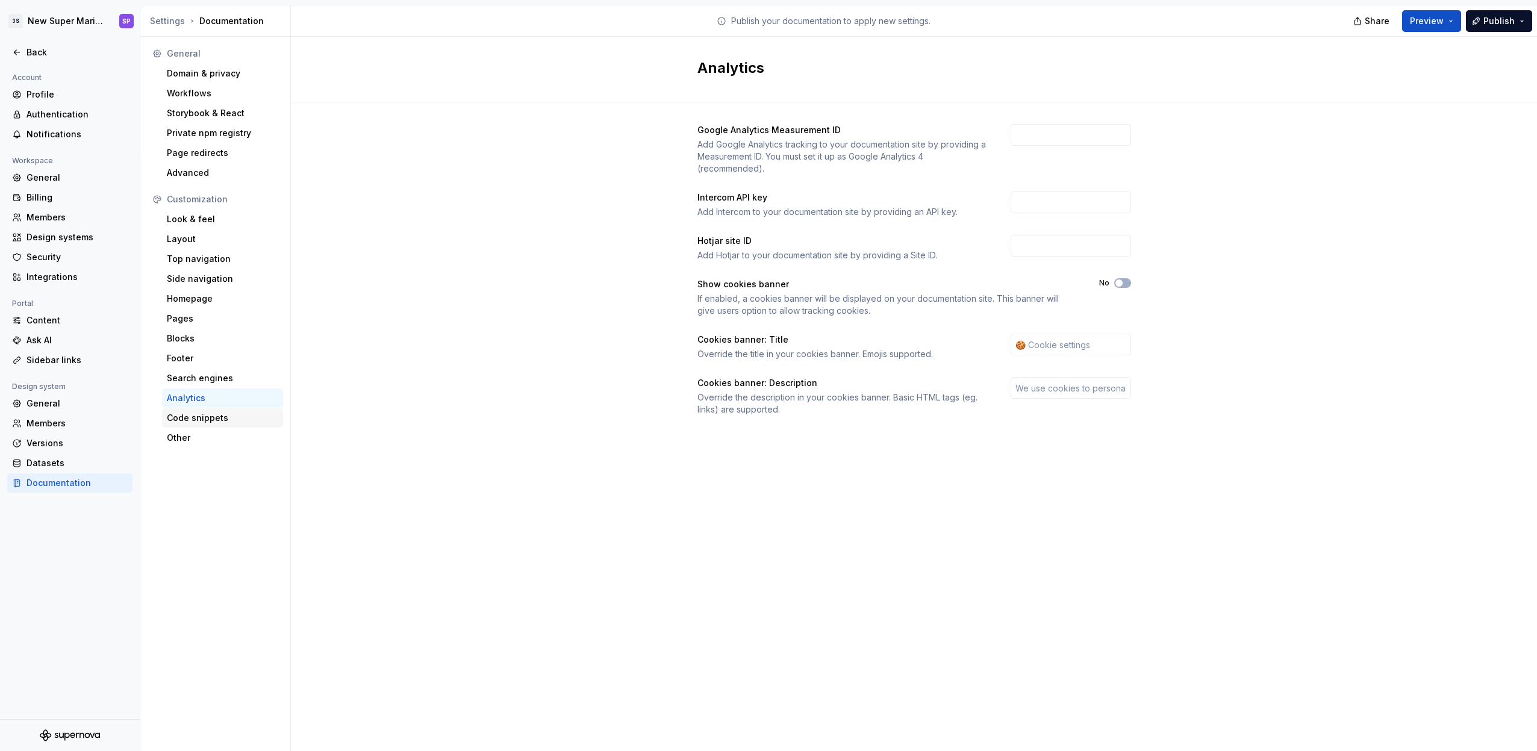
click at [167, 418] on div "Code snippets" at bounding box center [222, 418] width 111 height 12
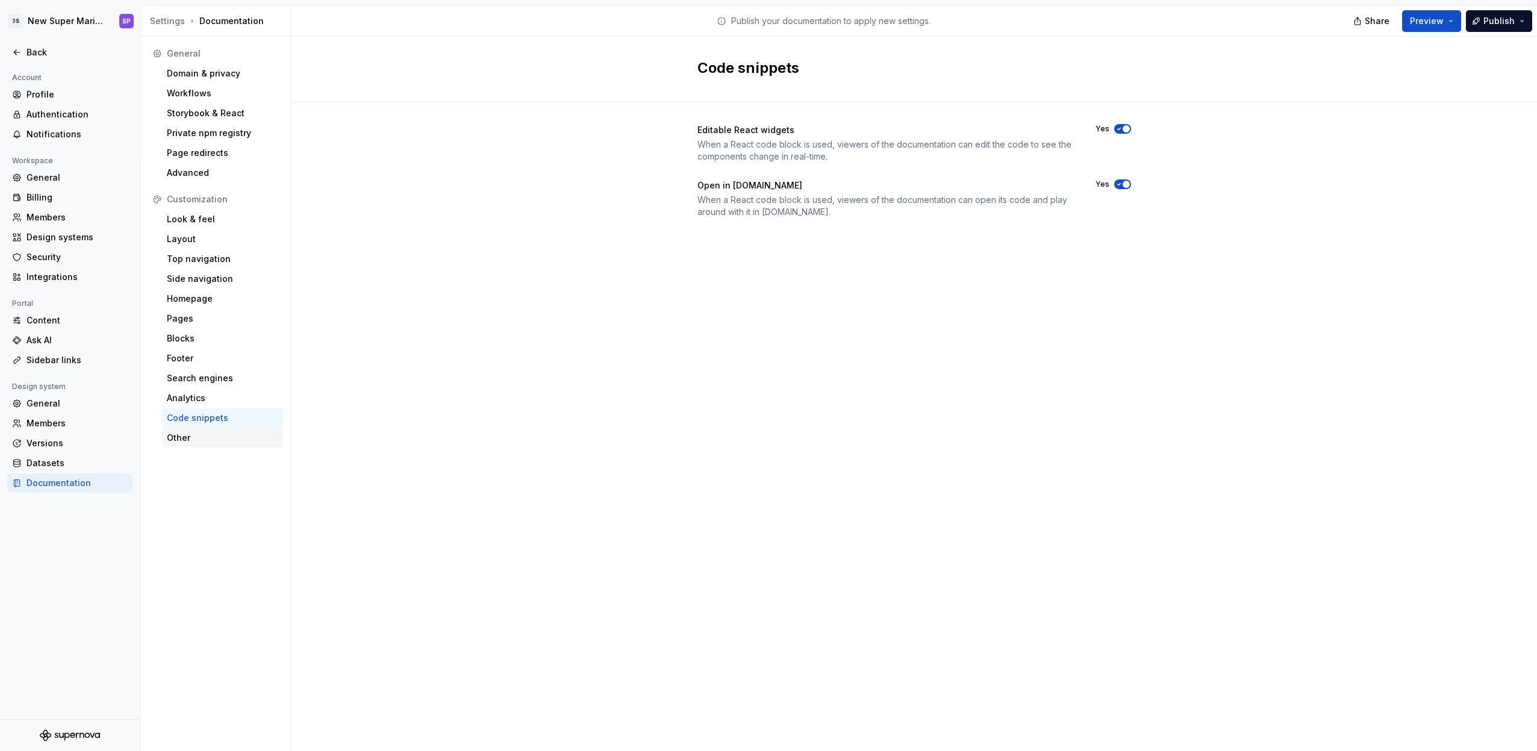
click at [207, 436] on div "Other" at bounding box center [222, 438] width 111 height 12
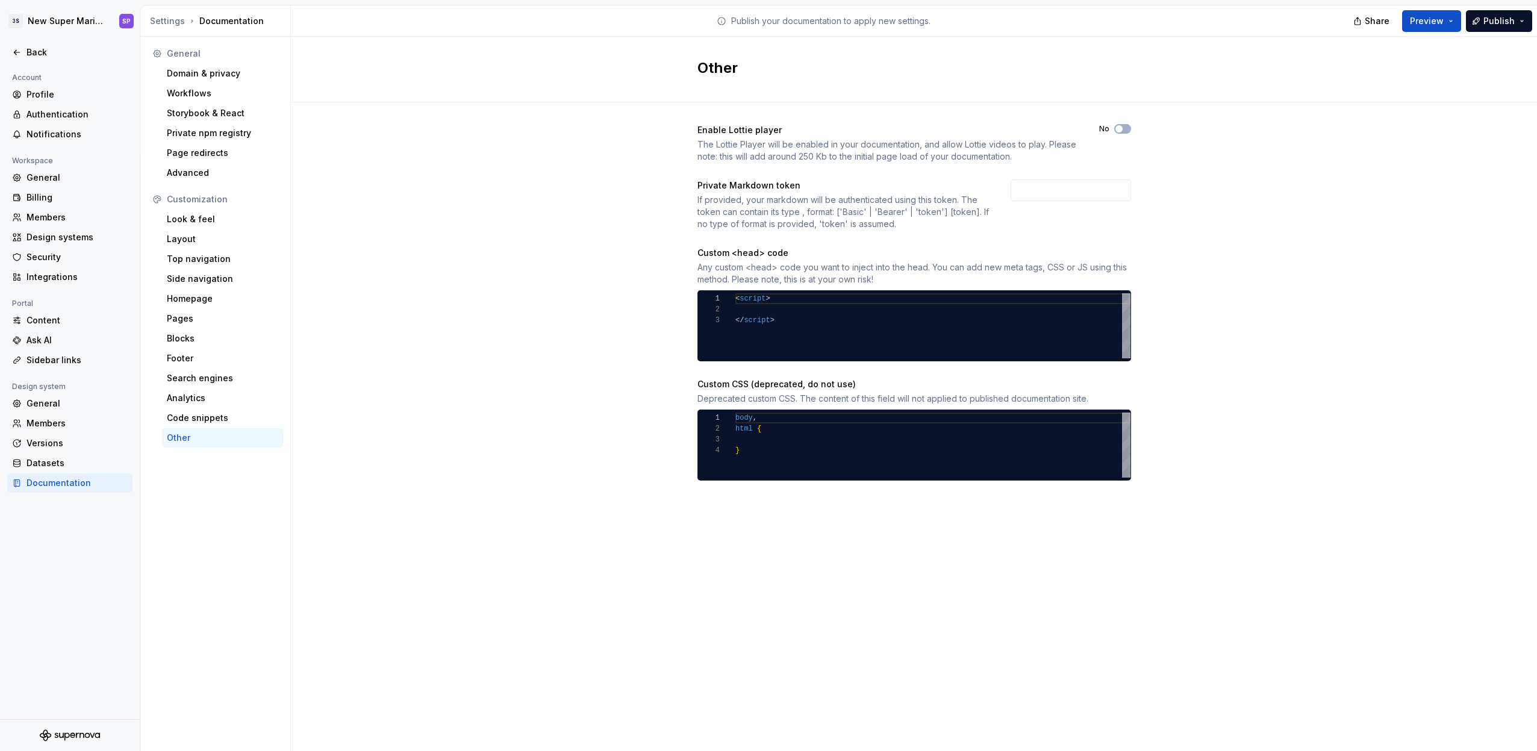
click at [747, 148] on div "The Lottie Player will be enabled in your documentation, and allow Lottie video…" at bounding box center [887, 150] width 380 height 24
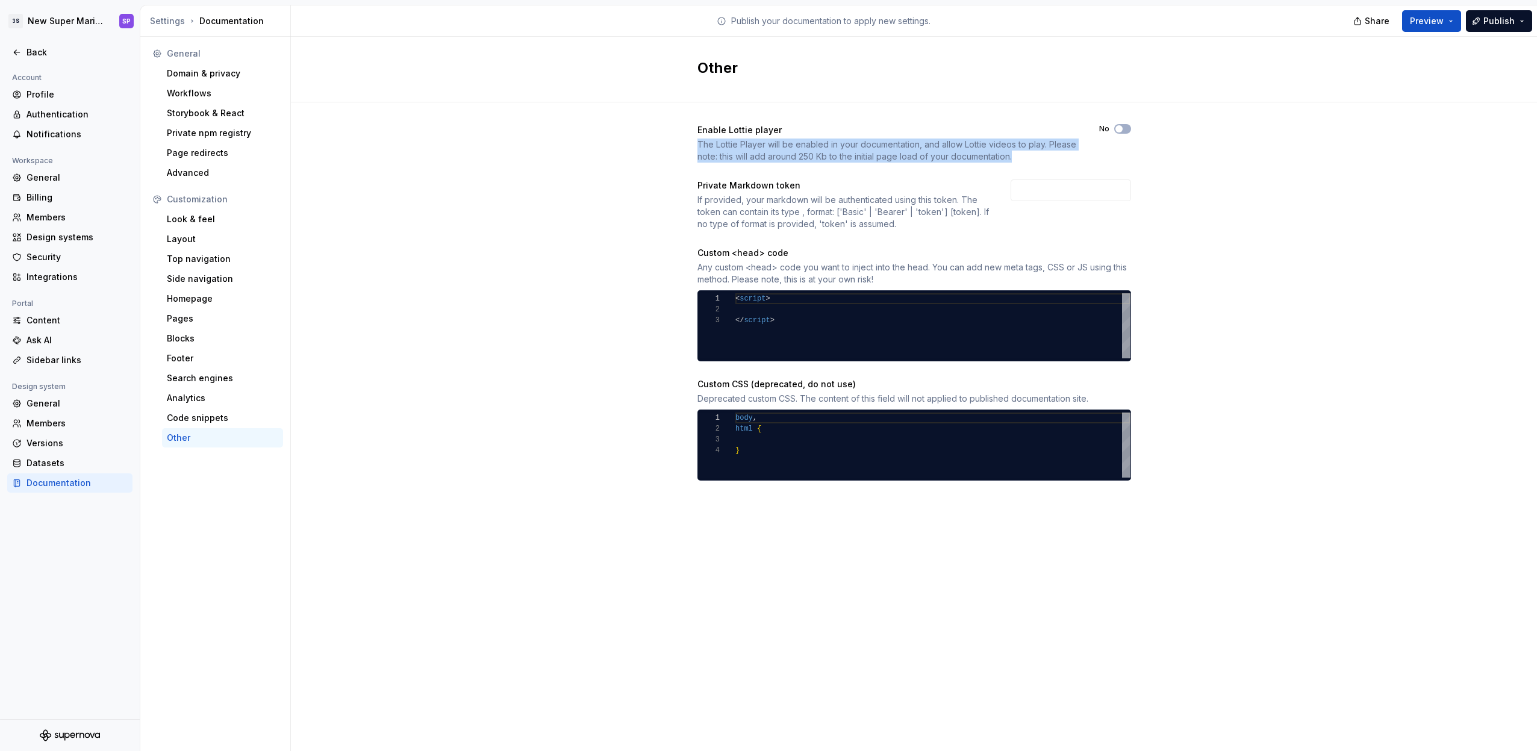
click at [747, 148] on div "The Lottie Player will be enabled in your documentation, and allow Lottie video…" at bounding box center [887, 150] width 380 height 24
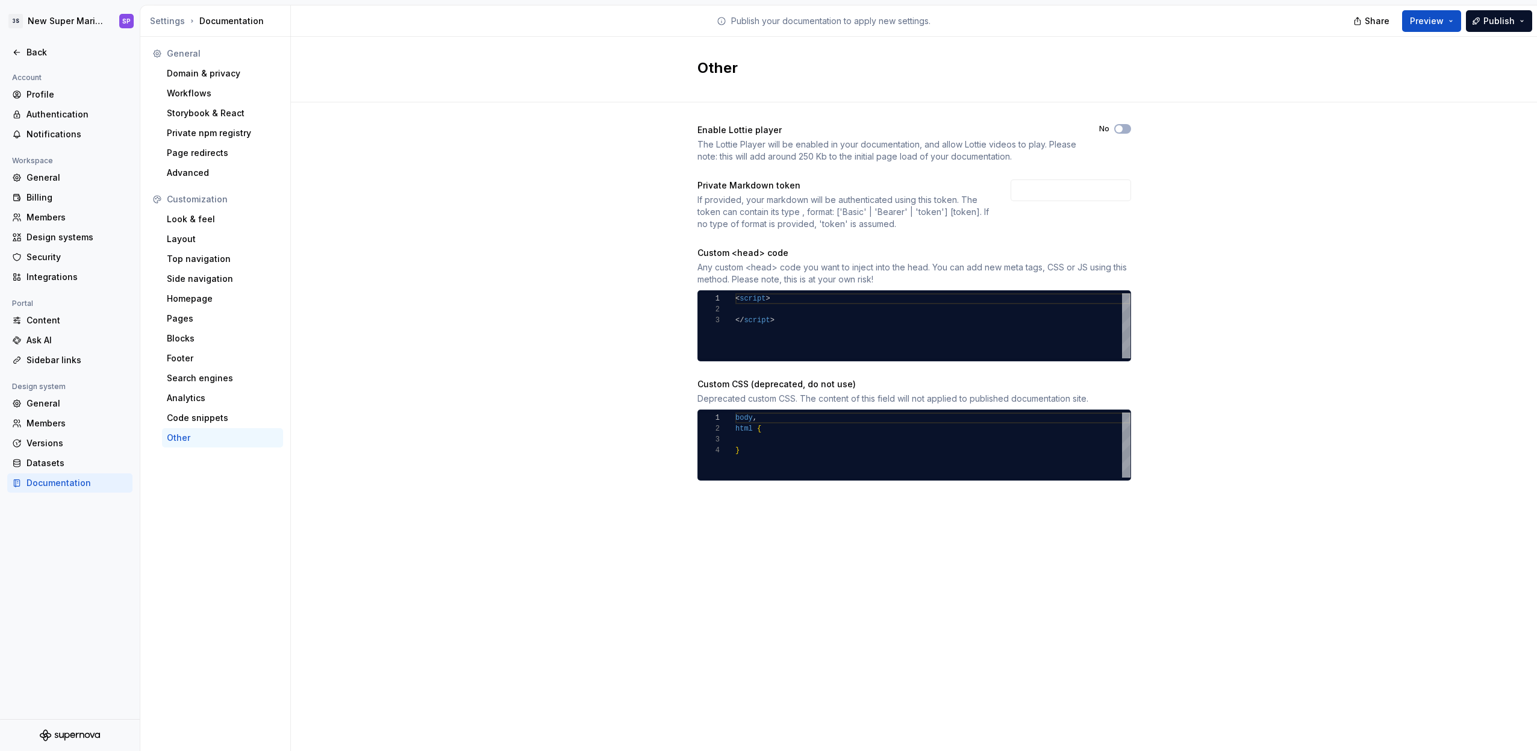
click at [836, 138] on div "The Lottie Player will be enabled in your documentation, and allow Lottie video…" at bounding box center [887, 150] width 380 height 24
click at [1119, 130] on span "button" at bounding box center [1118, 128] width 7 height 7
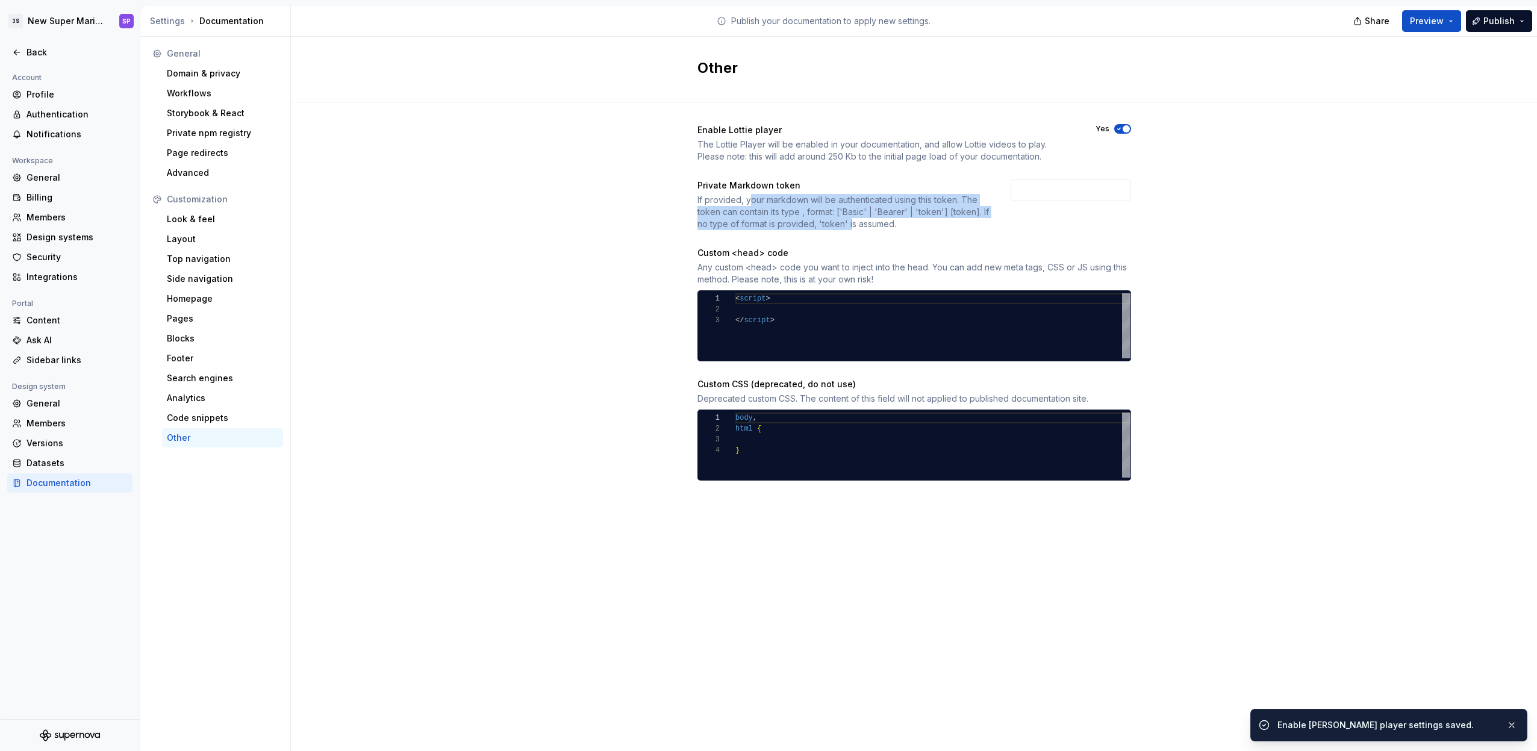
drag, startPoint x: 749, startPoint y: 201, endPoint x: 892, endPoint y: 220, distance: 143.9
click at [892, 220] on div "If provided, your markdown will be authenticated using this token. The token ca…" at bounding box center [842, 212] width 291 height 36
click at [896, 220] on div "If provided, your markdown will be authenticated using this token. The token ca…" at bounding box center [842, 212] width 291 height 36
drag, startPoint x: 900, startPoint y: 222, endPoint x: 768, endPoint y: 201, distance: 134.0
click at [788, 204] on div "If provided, your markdown will be authenticated using this token. The token ca…" at bounding box center [842, 212] width 291 height 36
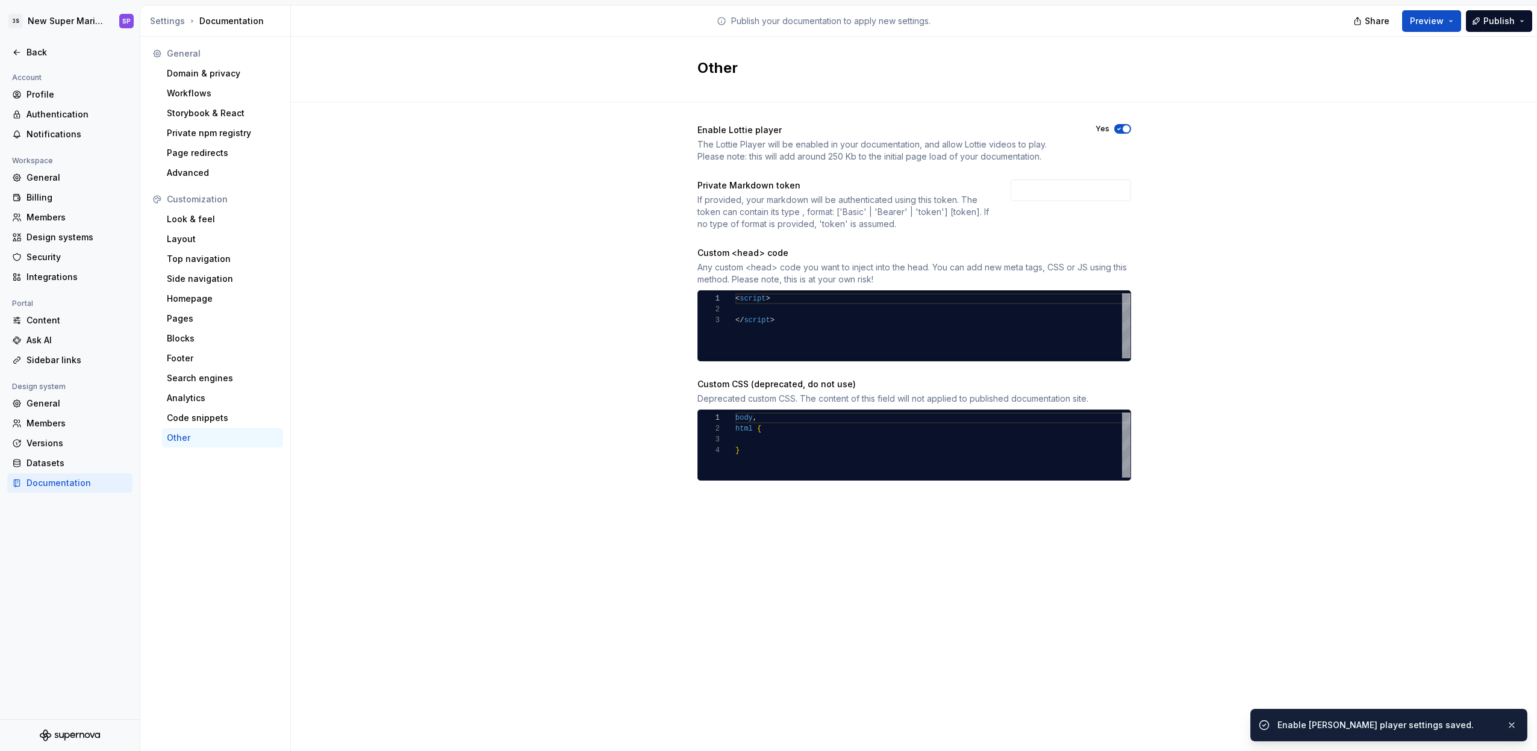
click at [756, 201] on div "If provided, your markdown will be authenticated using this token. The token ca…" at bounding box center [842, 212] width 291 height 36
click at [218, 74] on div "Domain & privacy" at bounding box center [222, 73] width 111 height 12
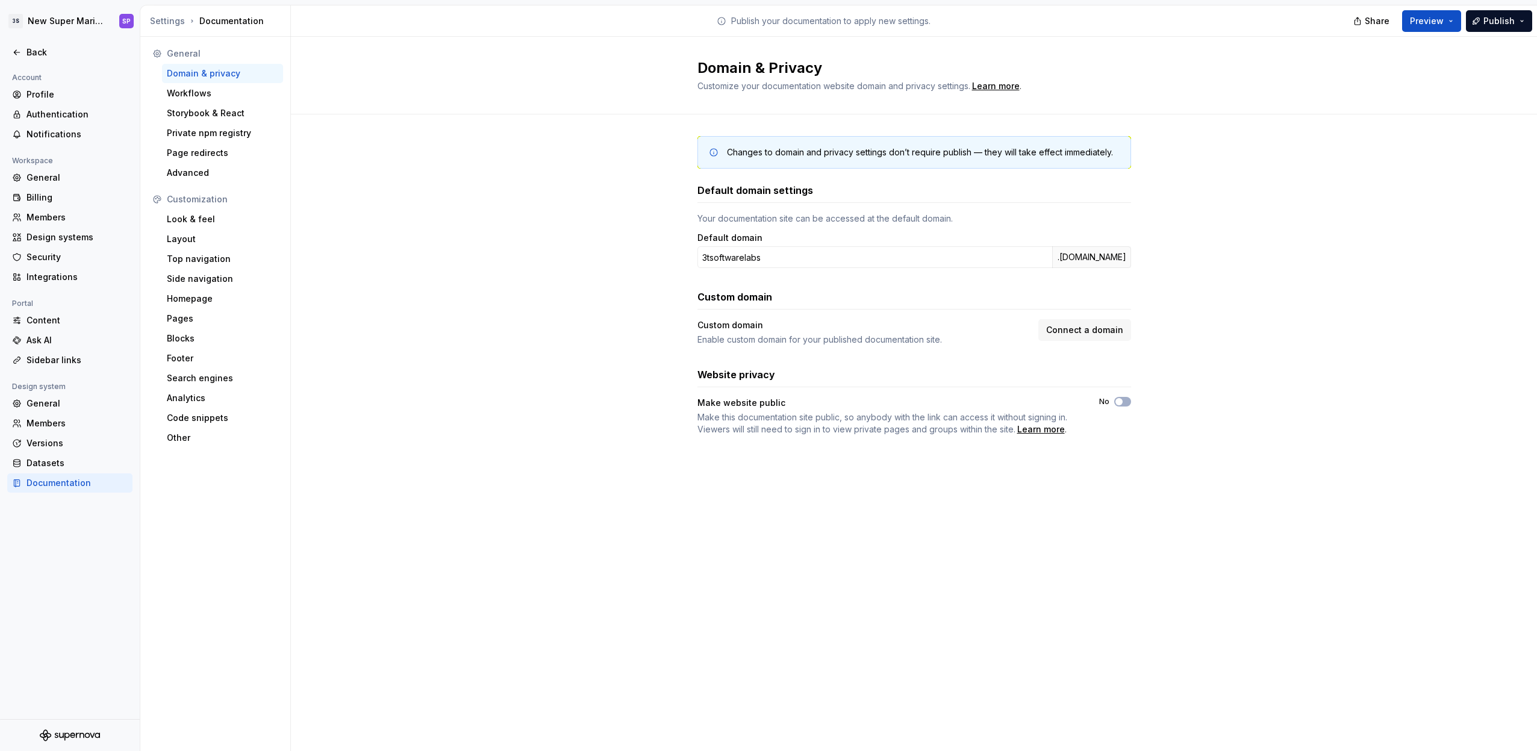
click at [900, 143] on div "Changes to domain and privacy settings don’t require publish — they will take e…" at bounding box center [914, 152] width 434 height 33
click at [840, 150] on div "Changes to domain and privacy settings don’t require publish — they will take e…" at bounding box center [920, 152] width 386 height 12
click at [199, 91] on div "Workflows" at bounding box center [222, 93] width 111 height 12
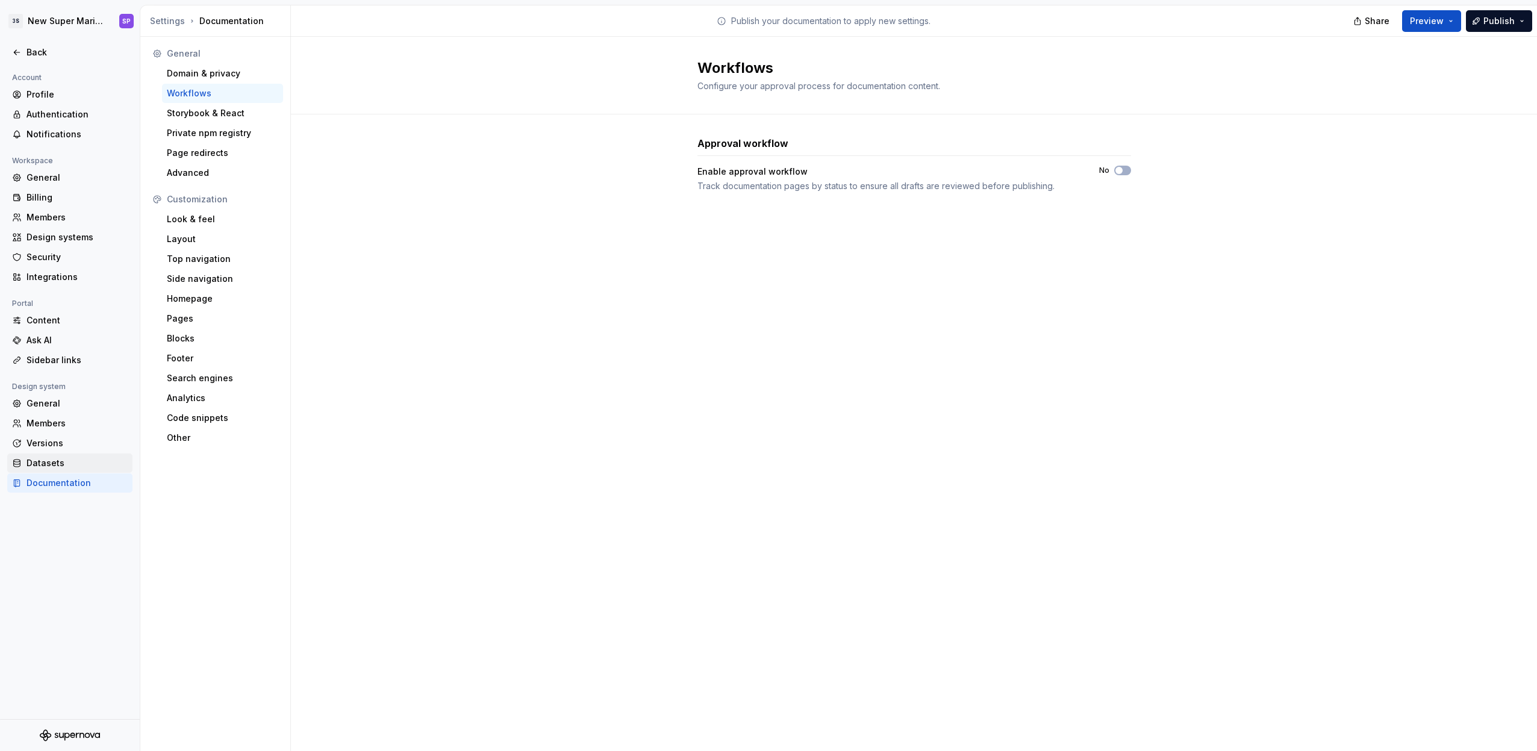
click at [71, 456] on div "Datasets" at bounding box center [69, 462] width 125 height 19
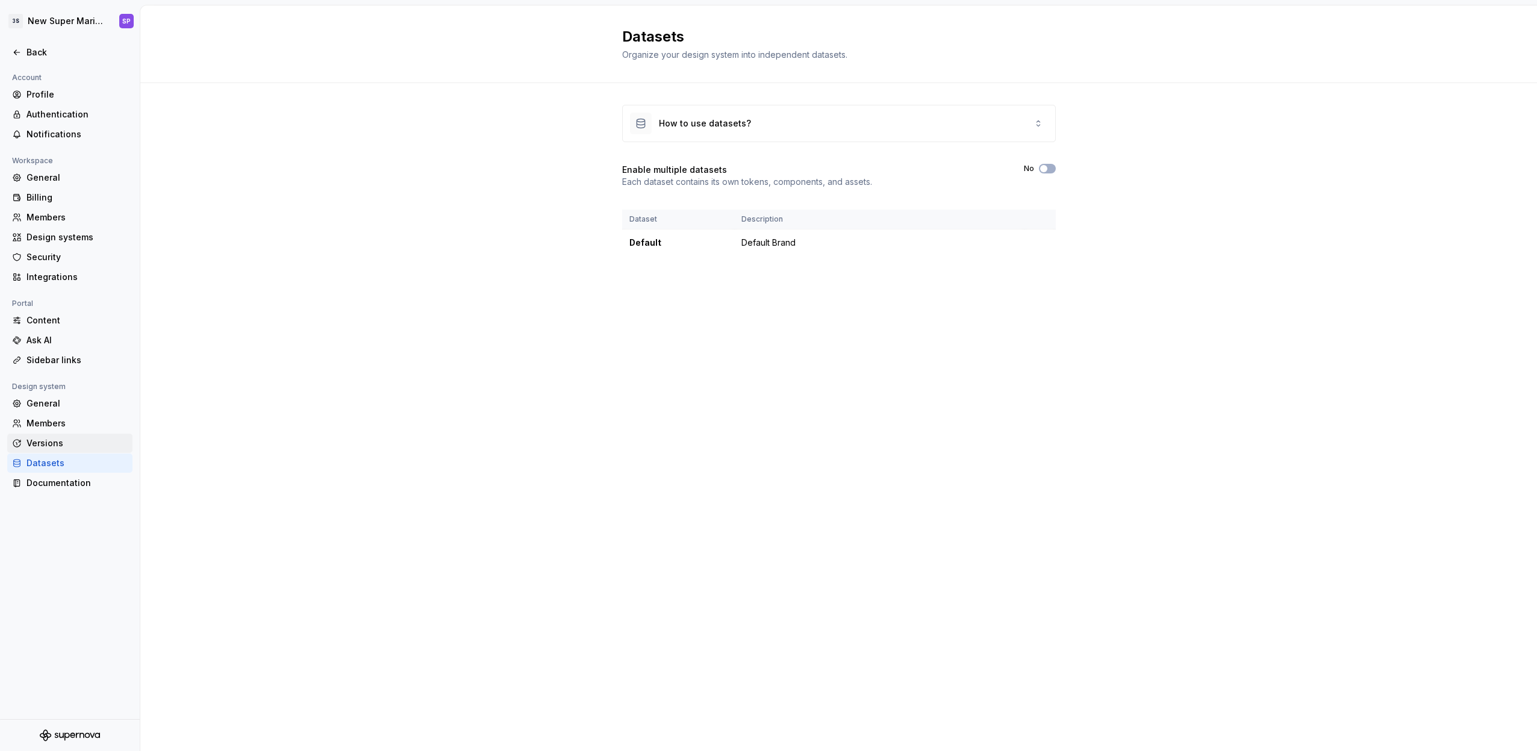
click at [70, 446] on div "Versions" at bounding box center [76, 443] width 101 height 12
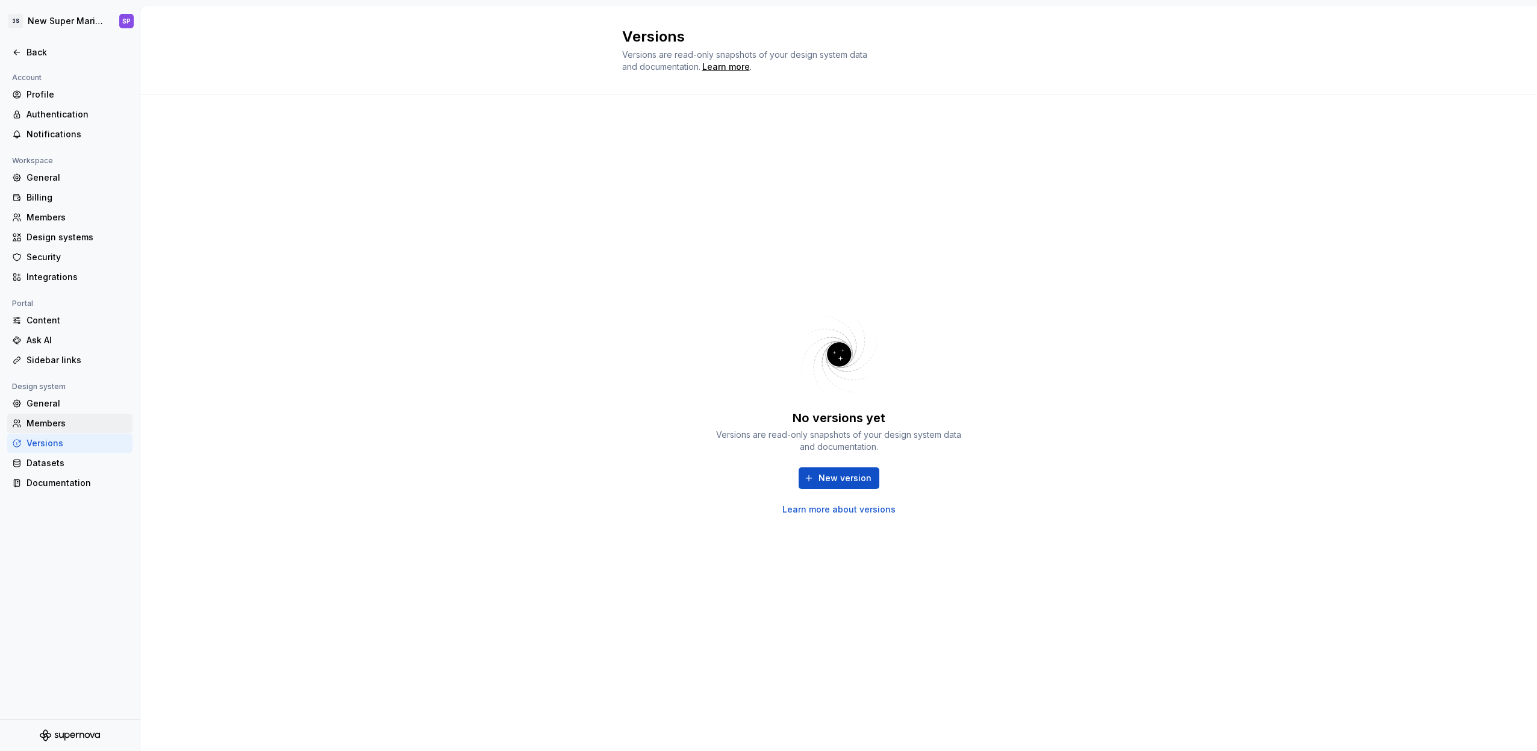
click at [60, 428] on div "Members" at bounding box center [76, 423] width 101 height 12
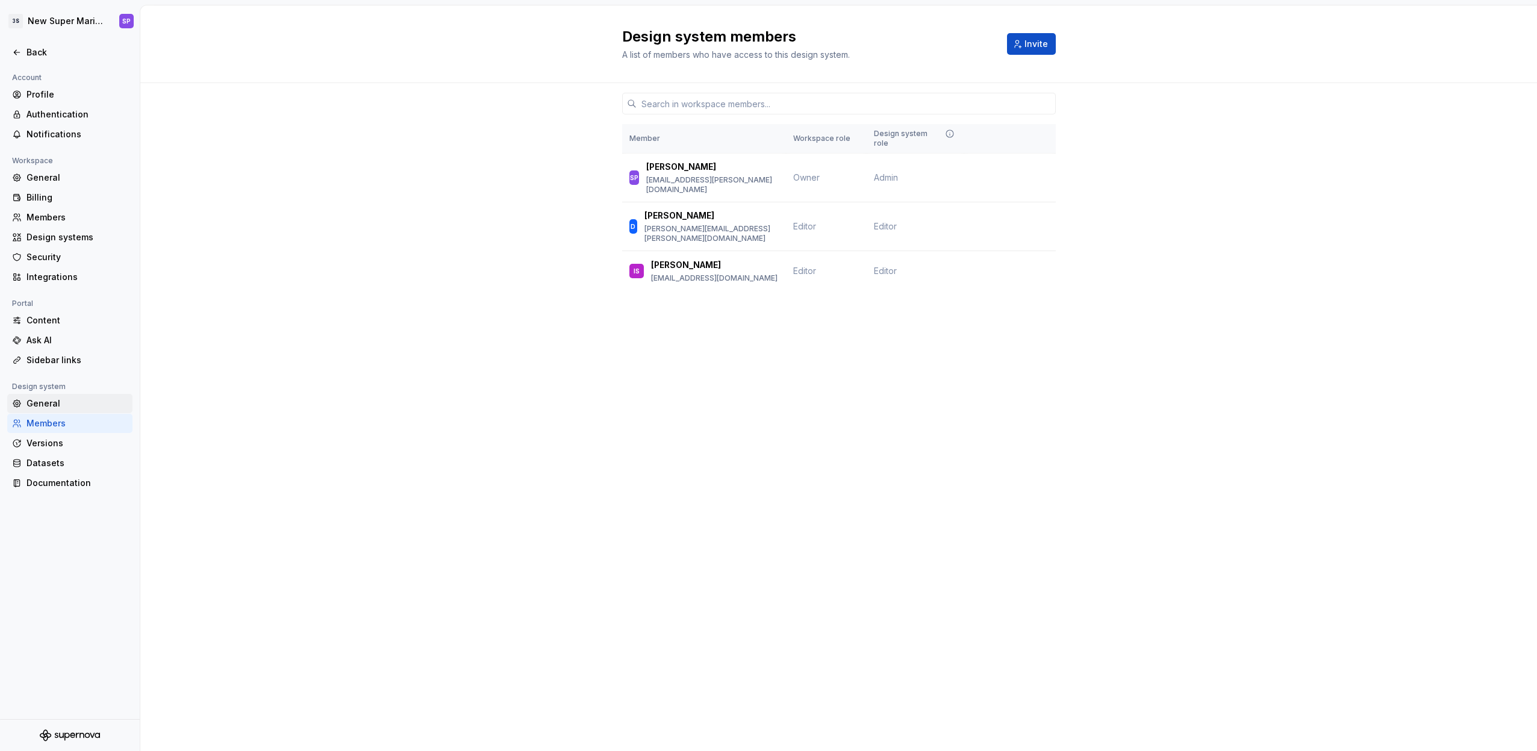
click at [74, 409] on div "General" at bounding box center [69, 403] width 125 height 19
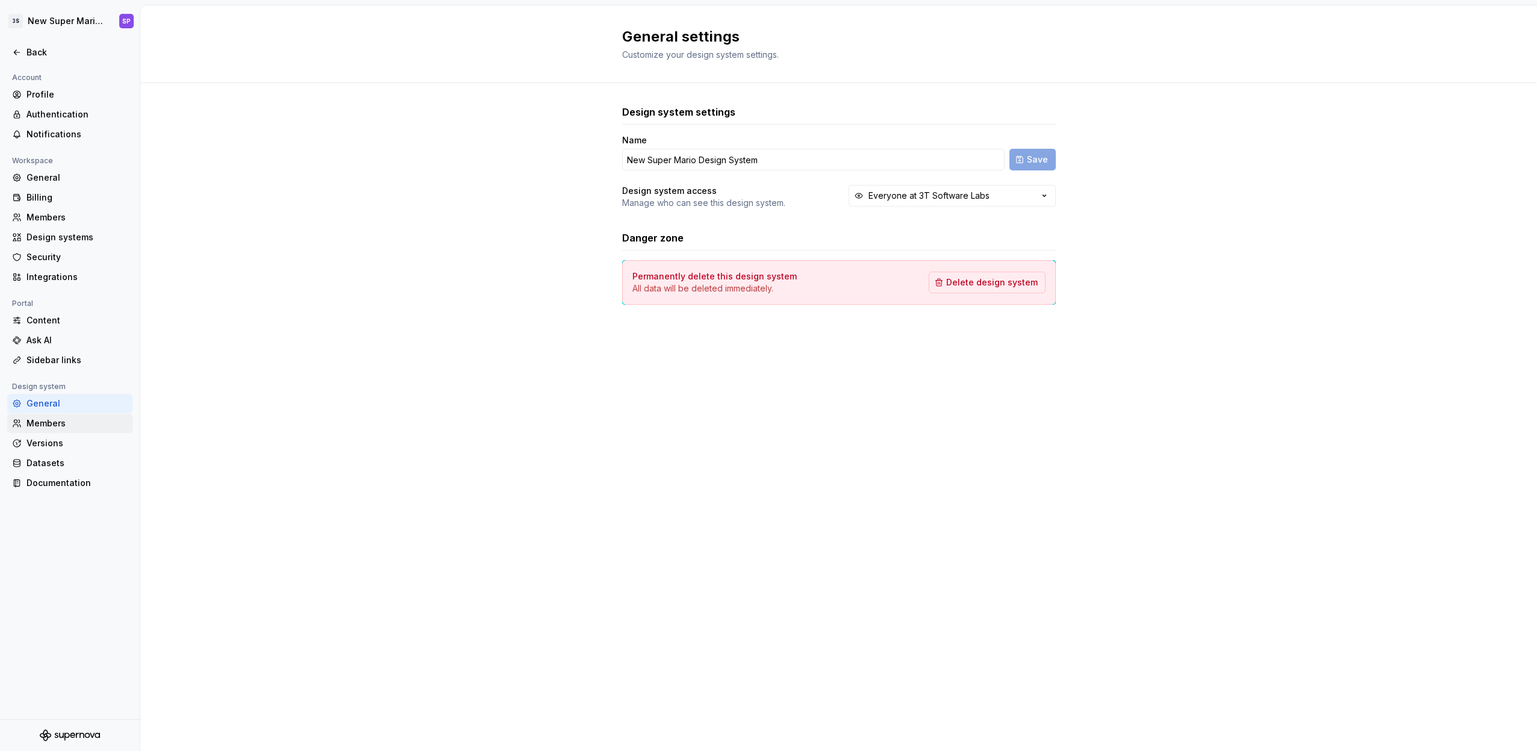
click at [72, 426] on div "Members" at bounding box center [76, 423] width 101 height 12
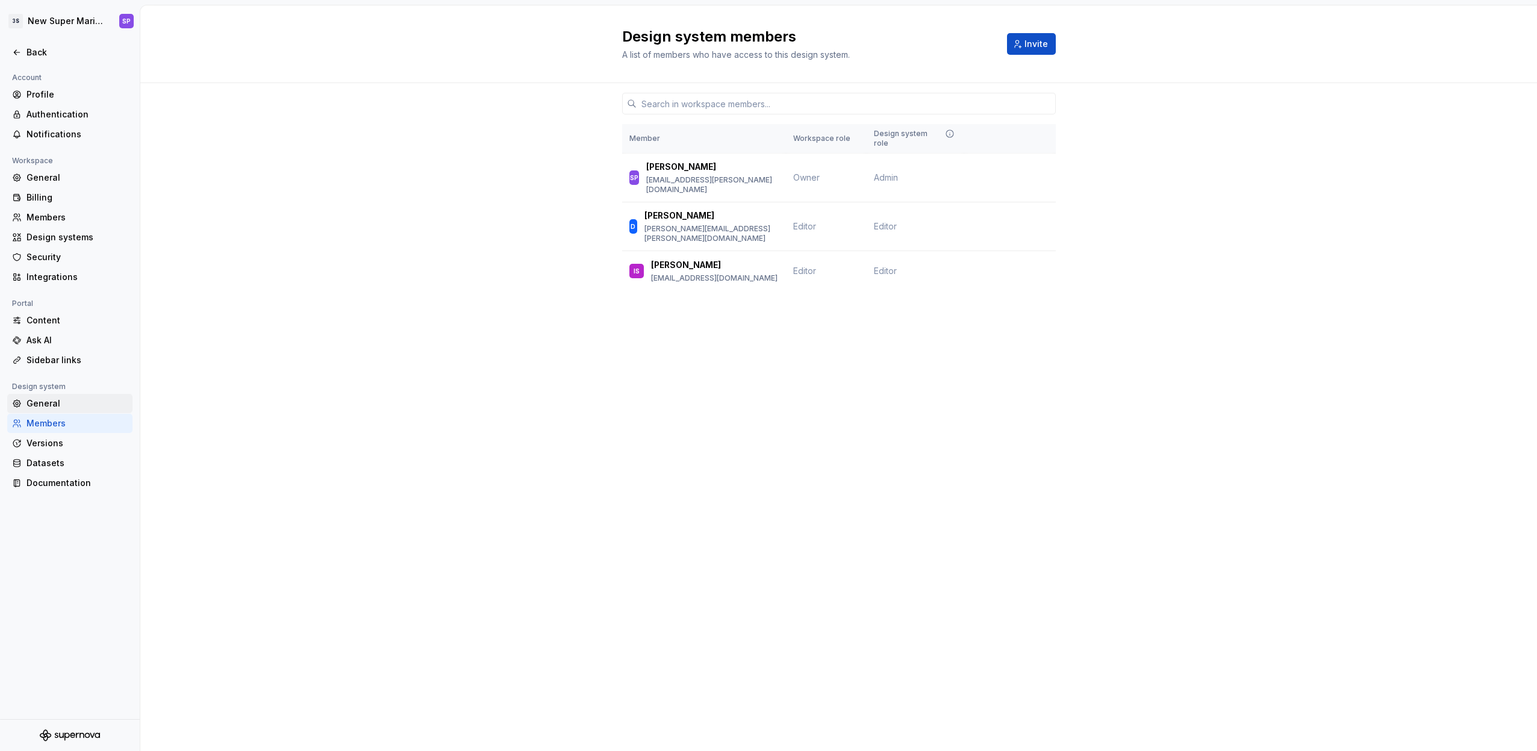
click at [86, 401] on div "General" at bounding box center [76, 403] width 101 height 12
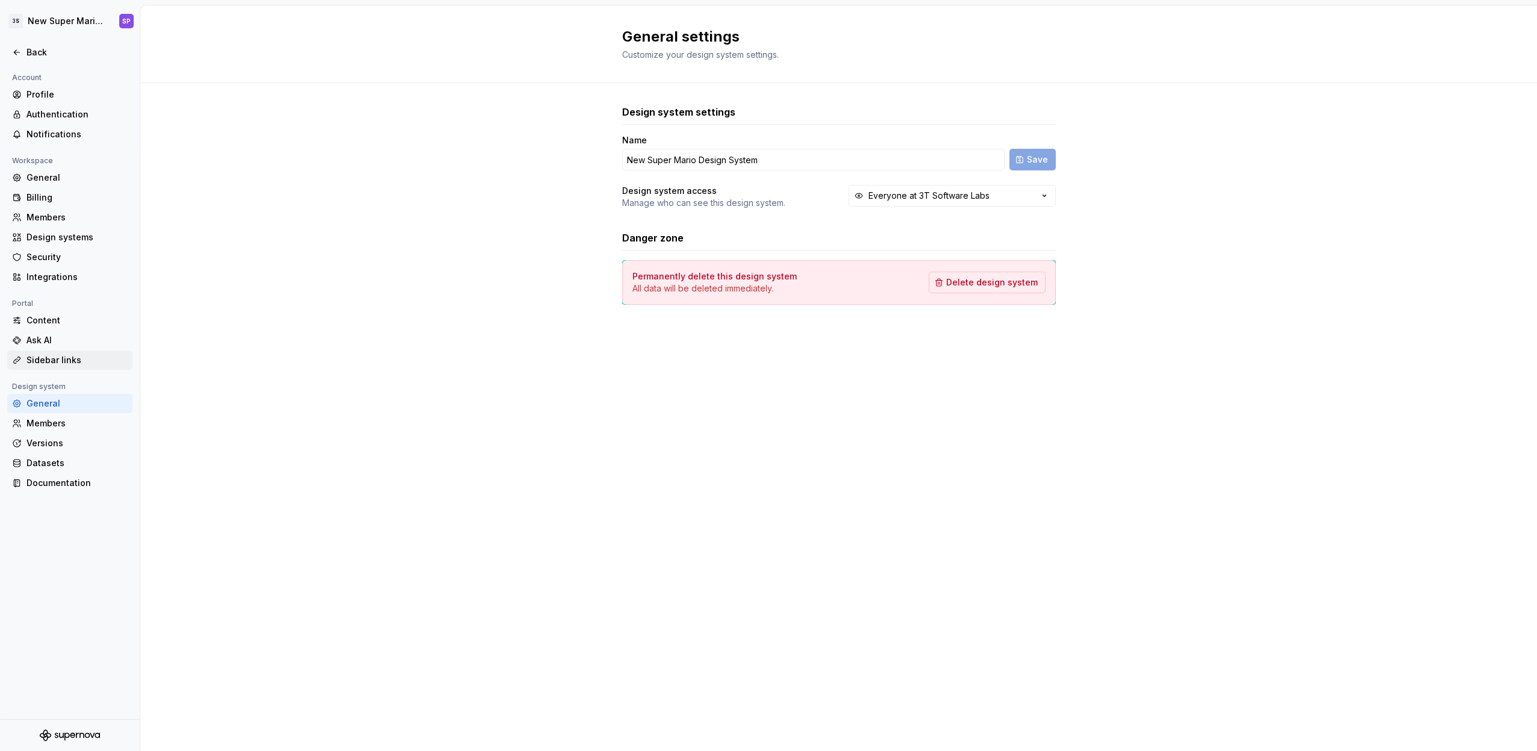
click at [51, 366] on div "Sidebar links" at bounding box center [69, 359] width 125 height 19
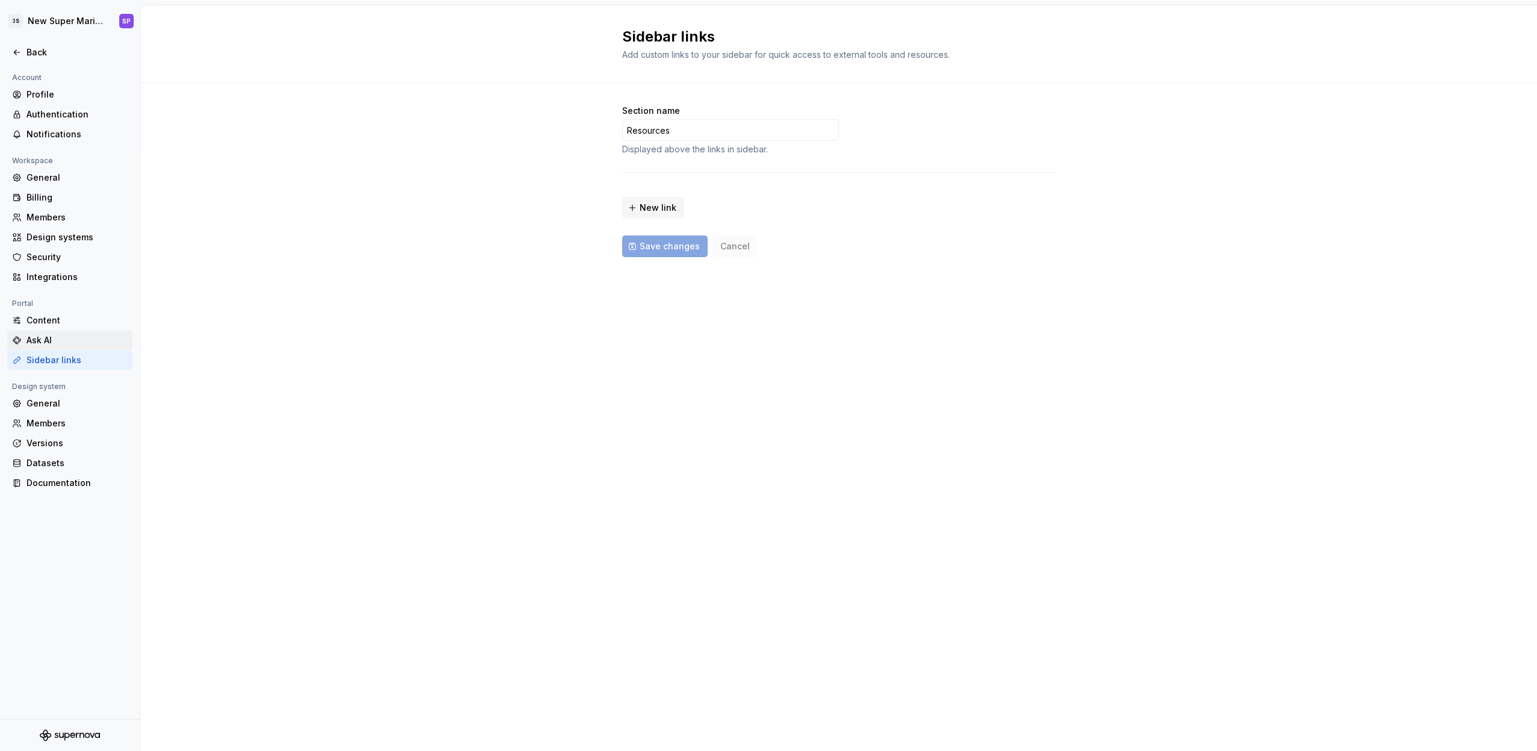
click at [61, 344] on div "Ask AI" at bounding box center [76, 340] width 101 height 12
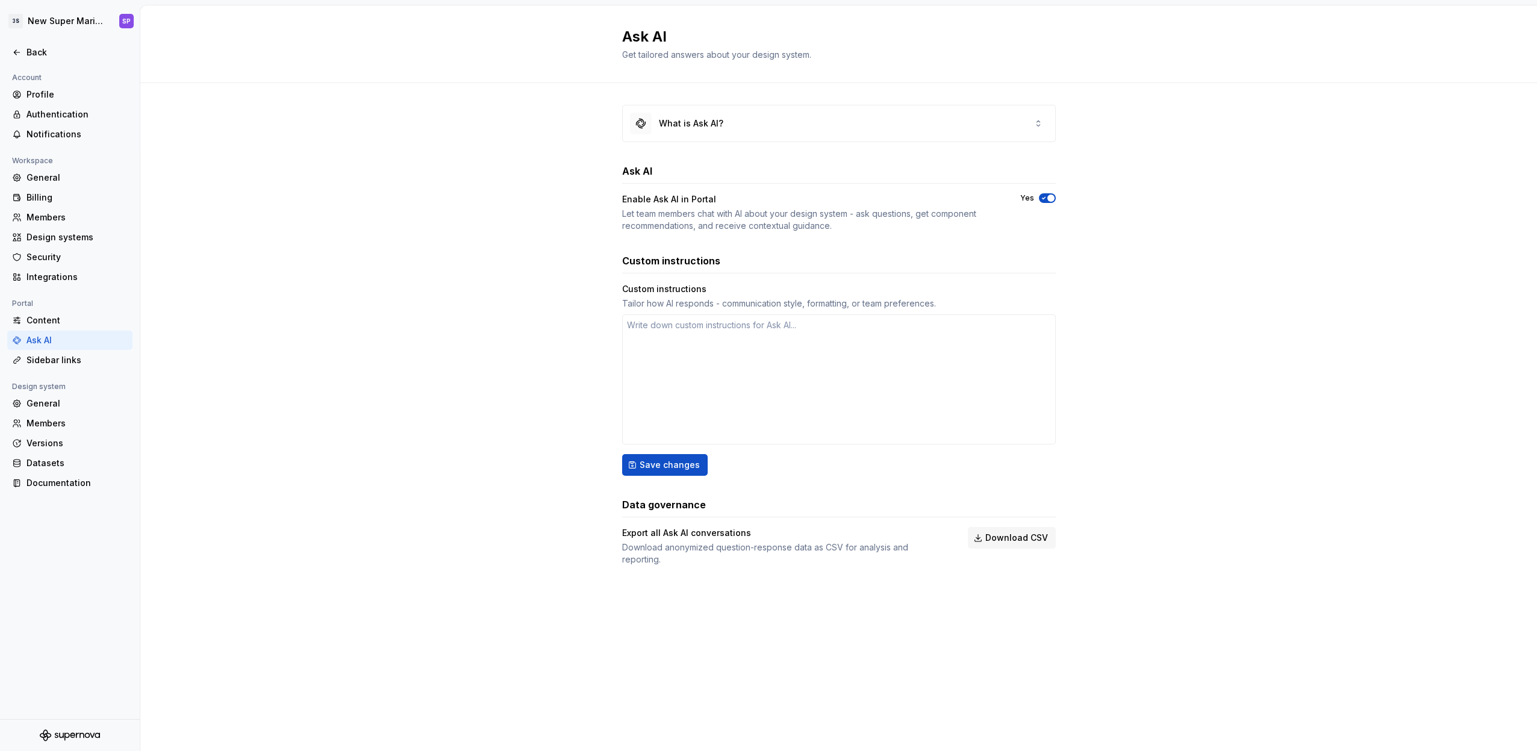
click at [738, 215] on div "Let team members chat with AI about your design system - ask questions, get com…" at bounding box center [810, 220] width 376 height 24
click at [782, 217] on div "Let team members chat with AI about your design system - ask questions, get com…" at bounding box center [810, 220] width 376 height 24
click at [93, 329] on div "Content" at bounding box center [69, 320] width 125 height 19
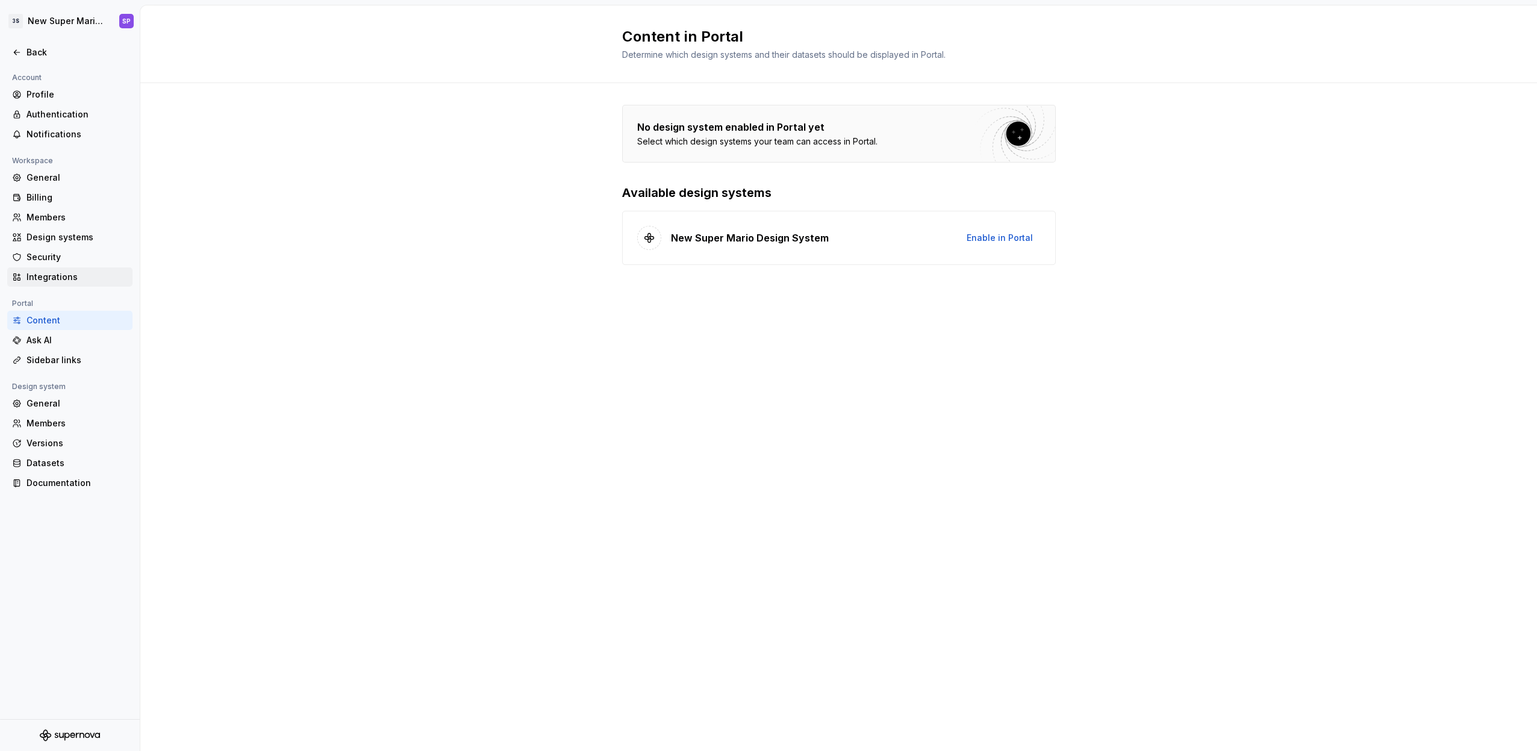
click at [92, 282] on div "Integrations" at bounding box center [76, 277] width 101 height 12
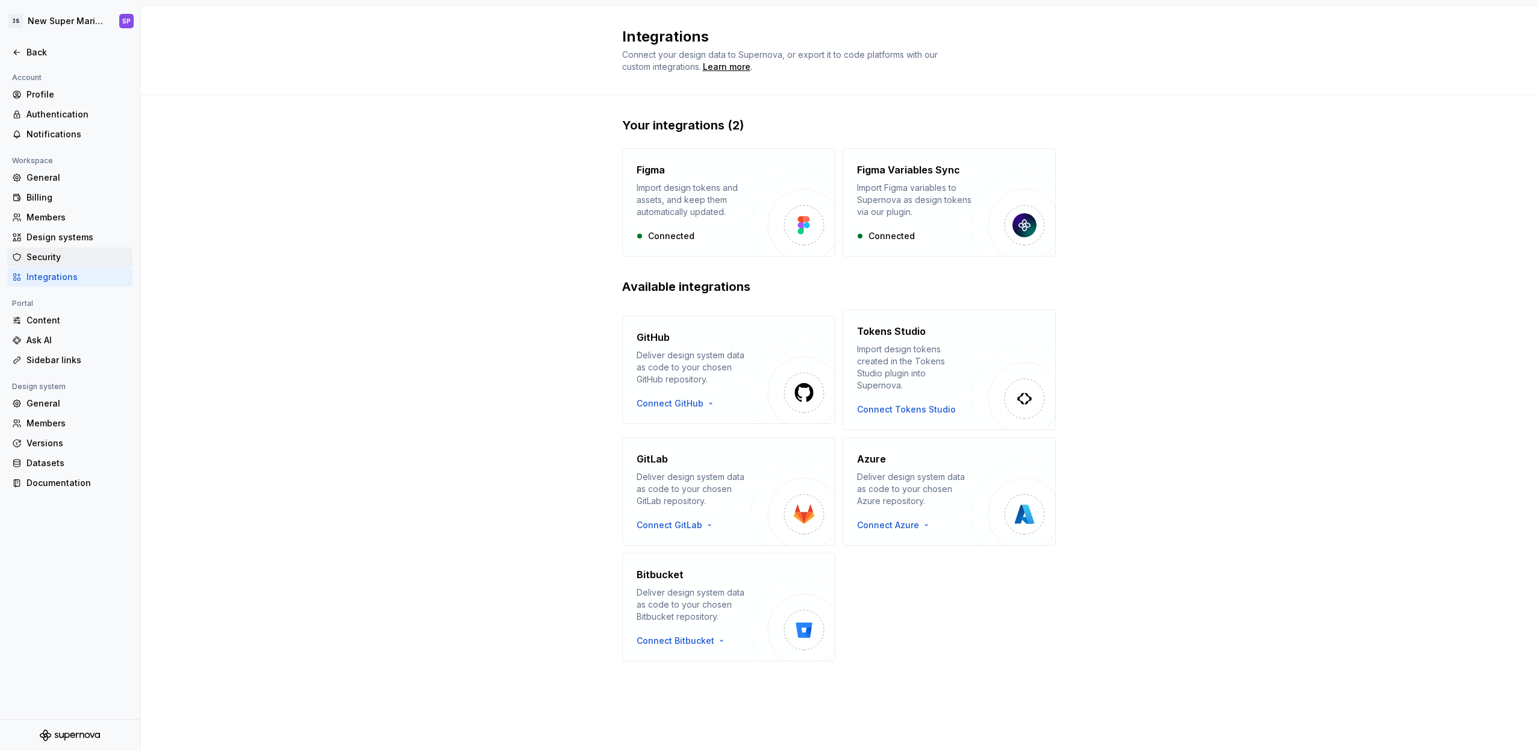
click at [98, 259] on div "Security" at bounding box center [76, 257] width 101 height 12
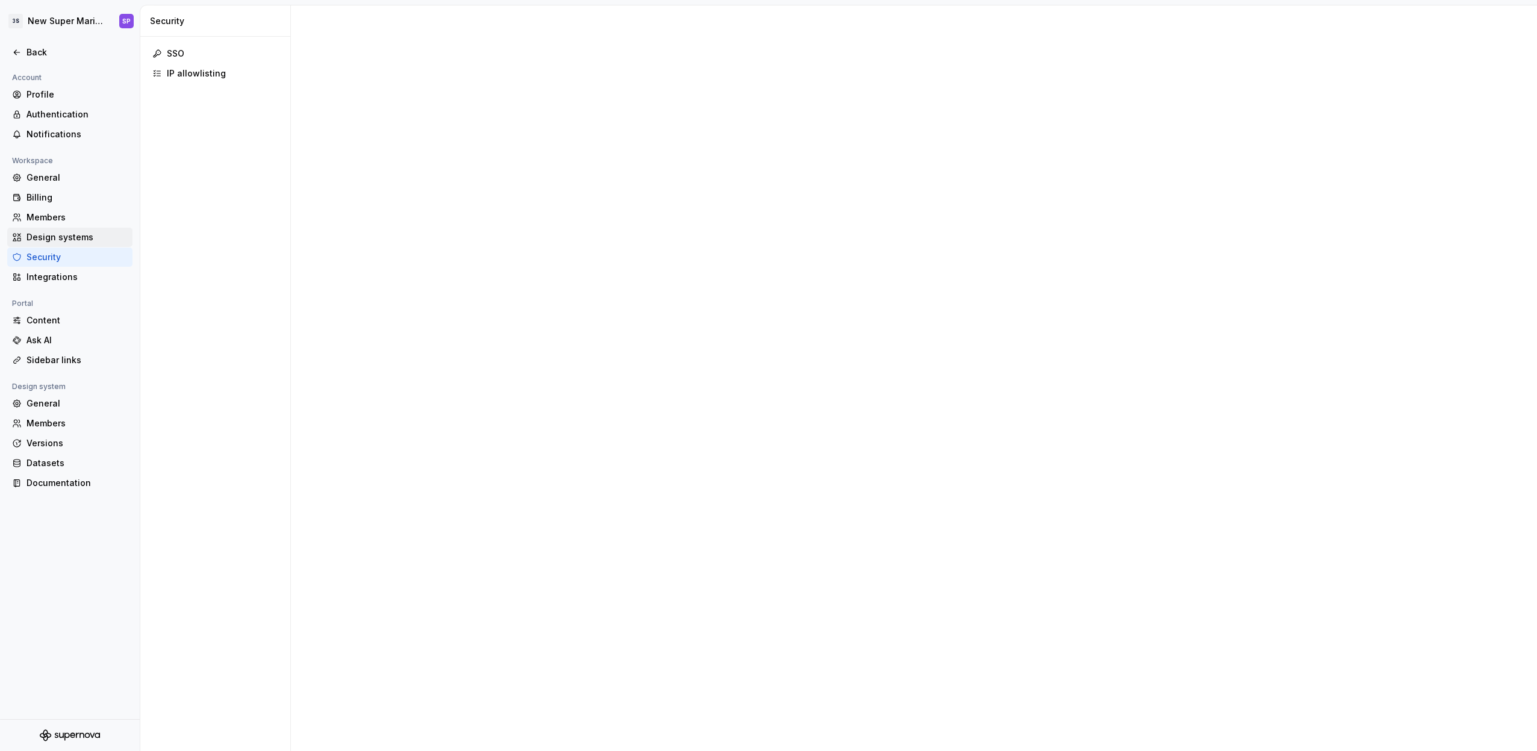
click at [83, 238] on div "Design systems" at bounding box center [76, 237] width 101 height 12
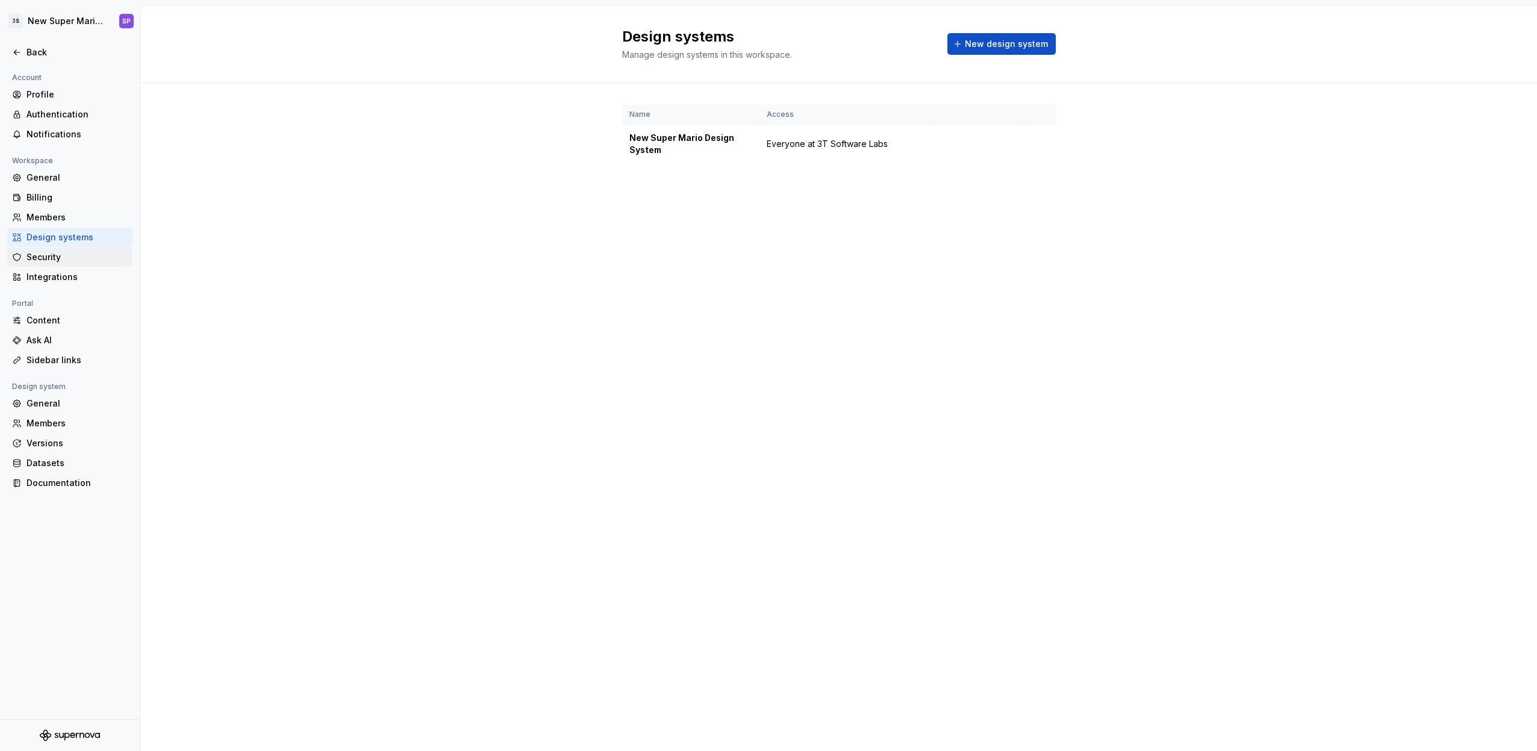
click at [79, 253] on div "Security" at bounding box center [76, 257] width 101 height 12
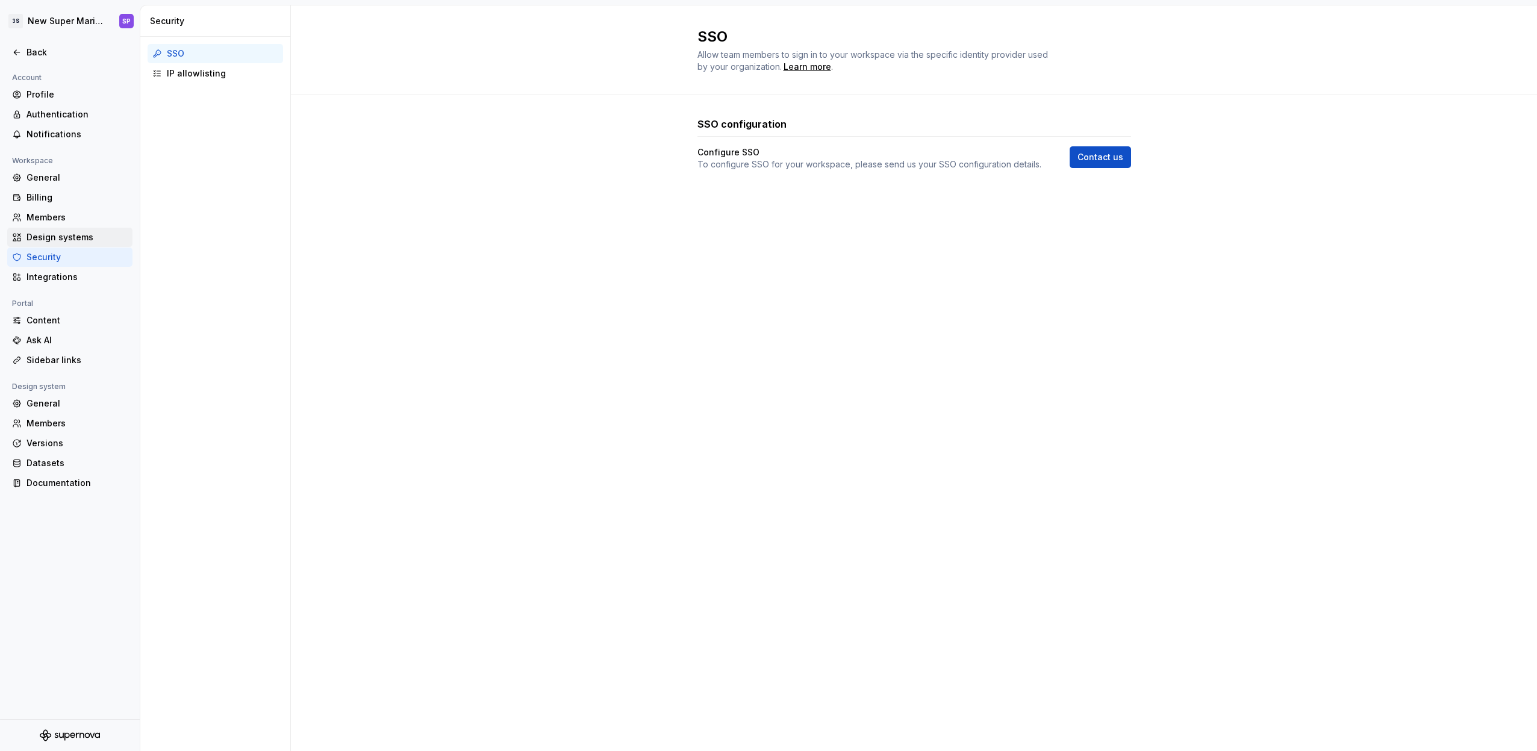
click at [84, 234] on div "Design systems" at bounding box center [76, 237] width 101 height 12
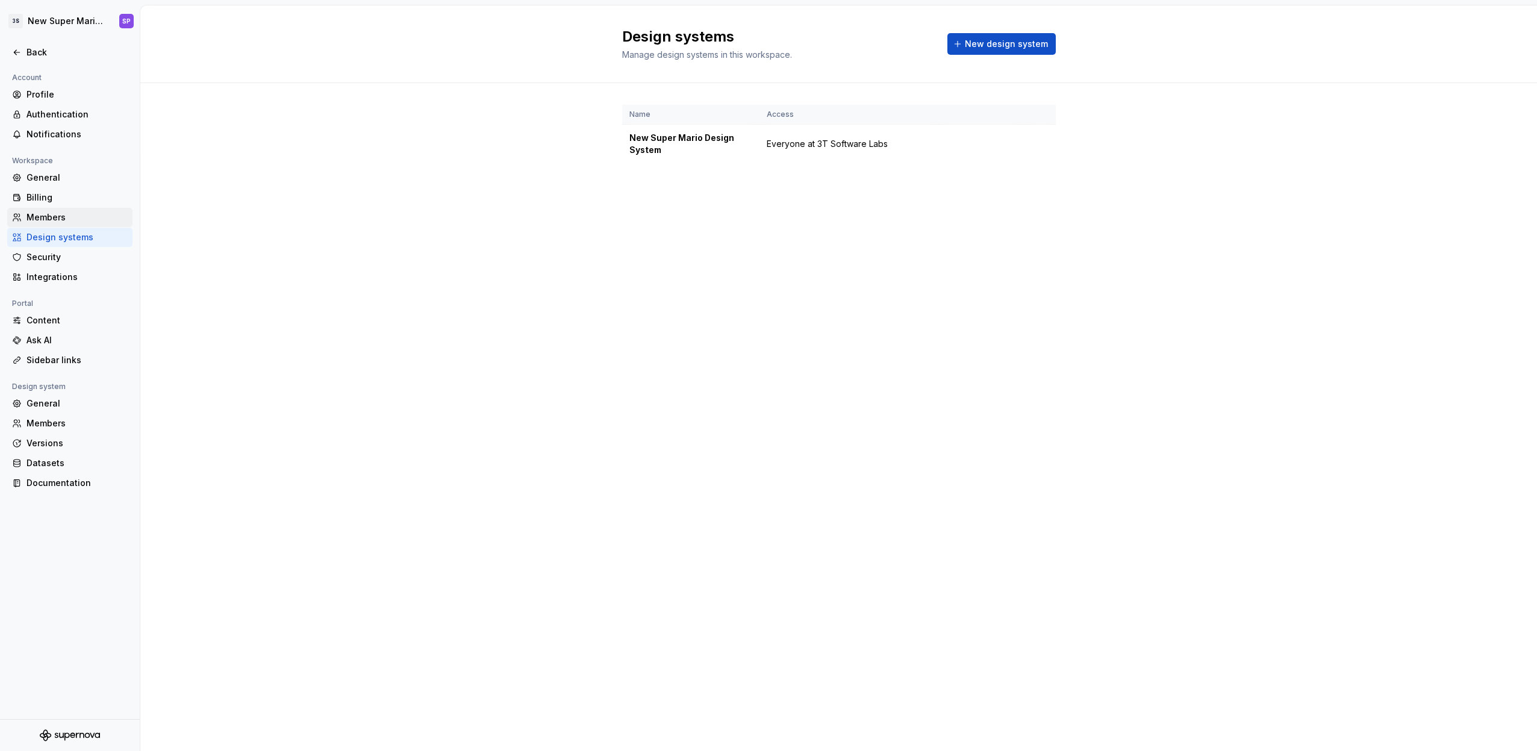
click at [82, 225] on div "Members" at bounding box center [69, 217] width 125 height 19
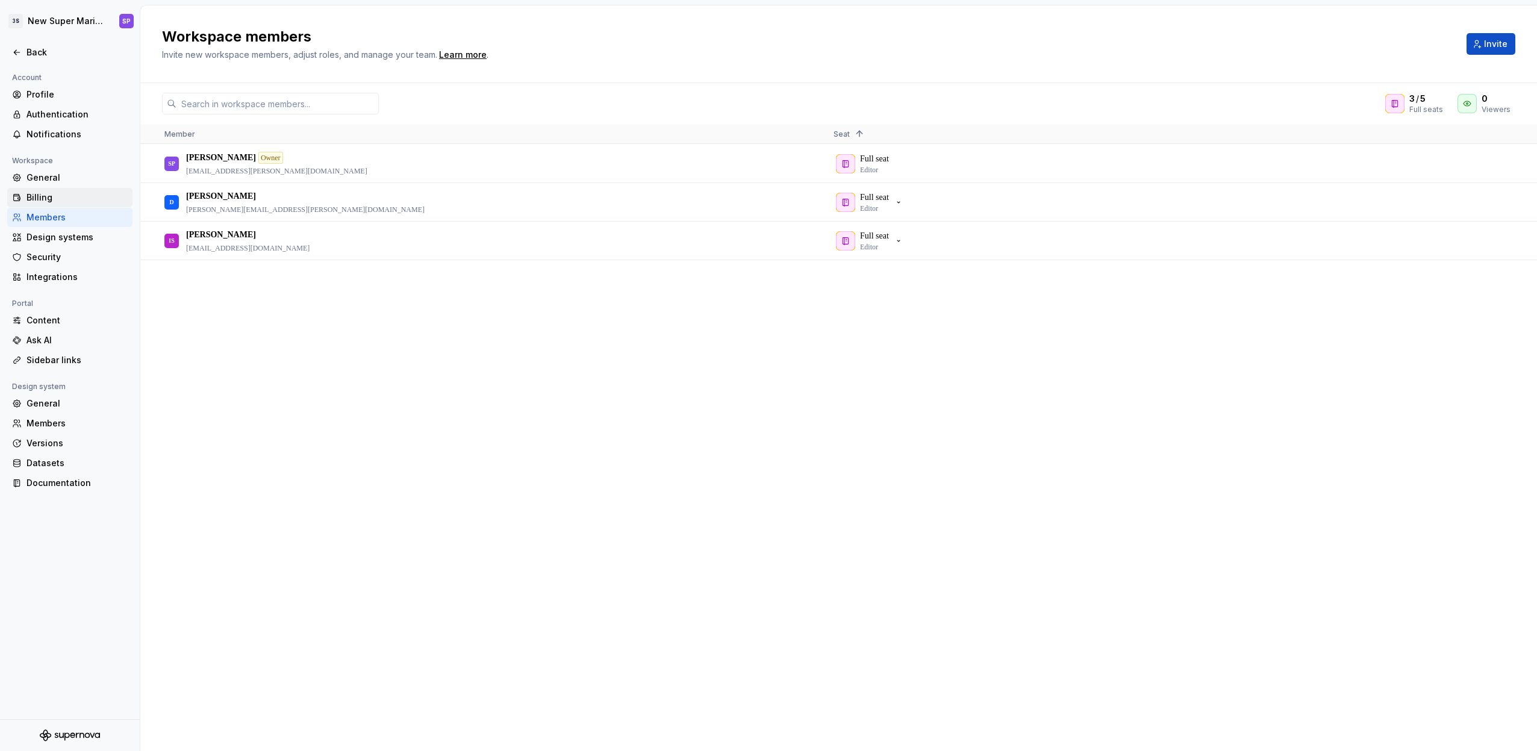
click at [73, 204] on div "Billing" at bounding box center [69, 197] width 125 height 19
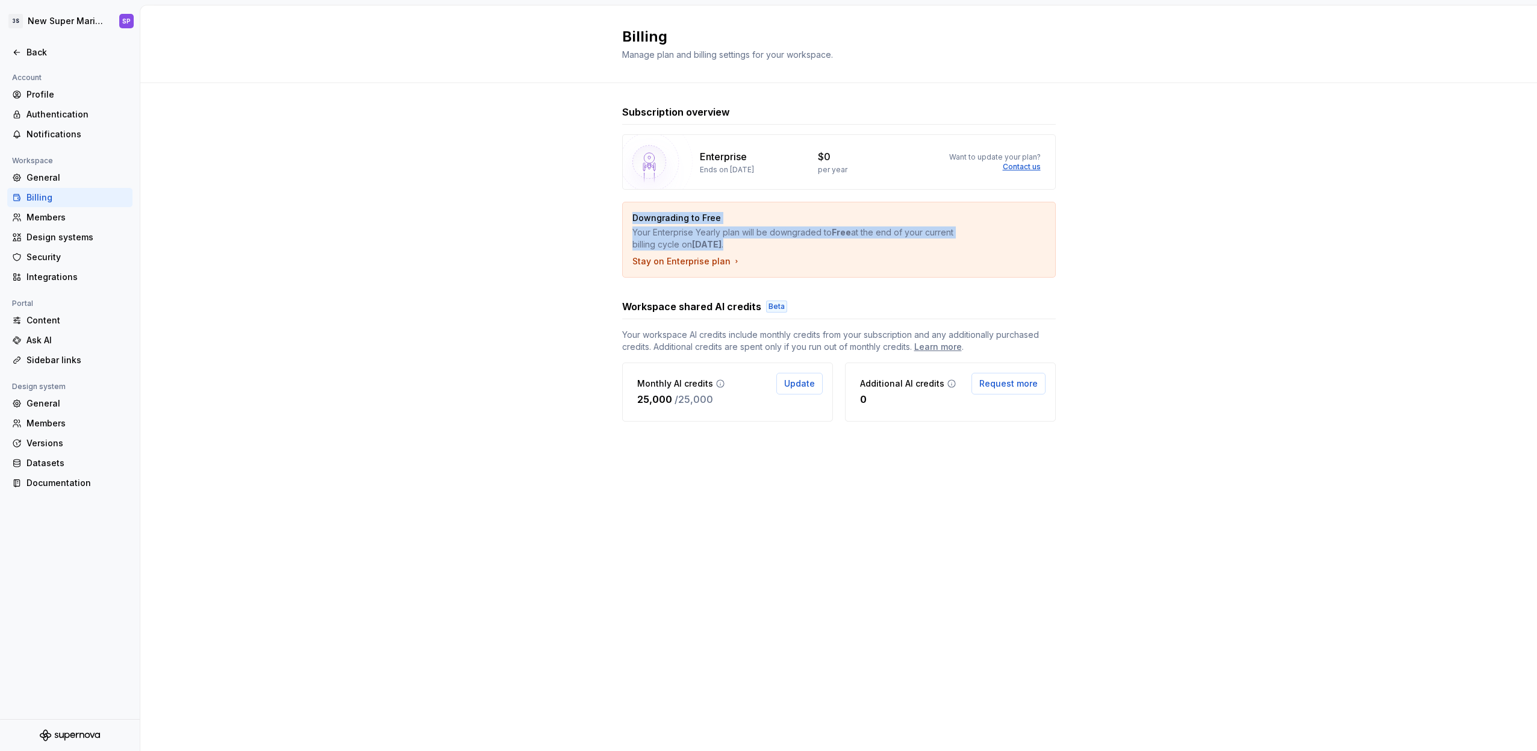
drag, startPoint x: 622, startPoint y: 218, endPoint x: 811, endPoint y: 241, distance: 190.4
click at [811, 241] on div "Downgrading to Free Your Enterprise Yearly plan will be downgraded to Free at t…" at bounding box center [839, 239] width 432 height 75
click at [811, 241] on p "Your Enterprise Yearly plan will be downgraded to Free at the end of your curre…" at bounding box center [796, 238] width 329 height 24
drag, startPoint x: 811, startPoint y: 241, endPoint x: 688, endPoint y: 223, distance: 124.2
click at [703, 225] on div "Downgrading to Free Your Enterprise Yearly plan will be downgraded to Free at t…" at bounding box center [838, 231] width 413 height 39
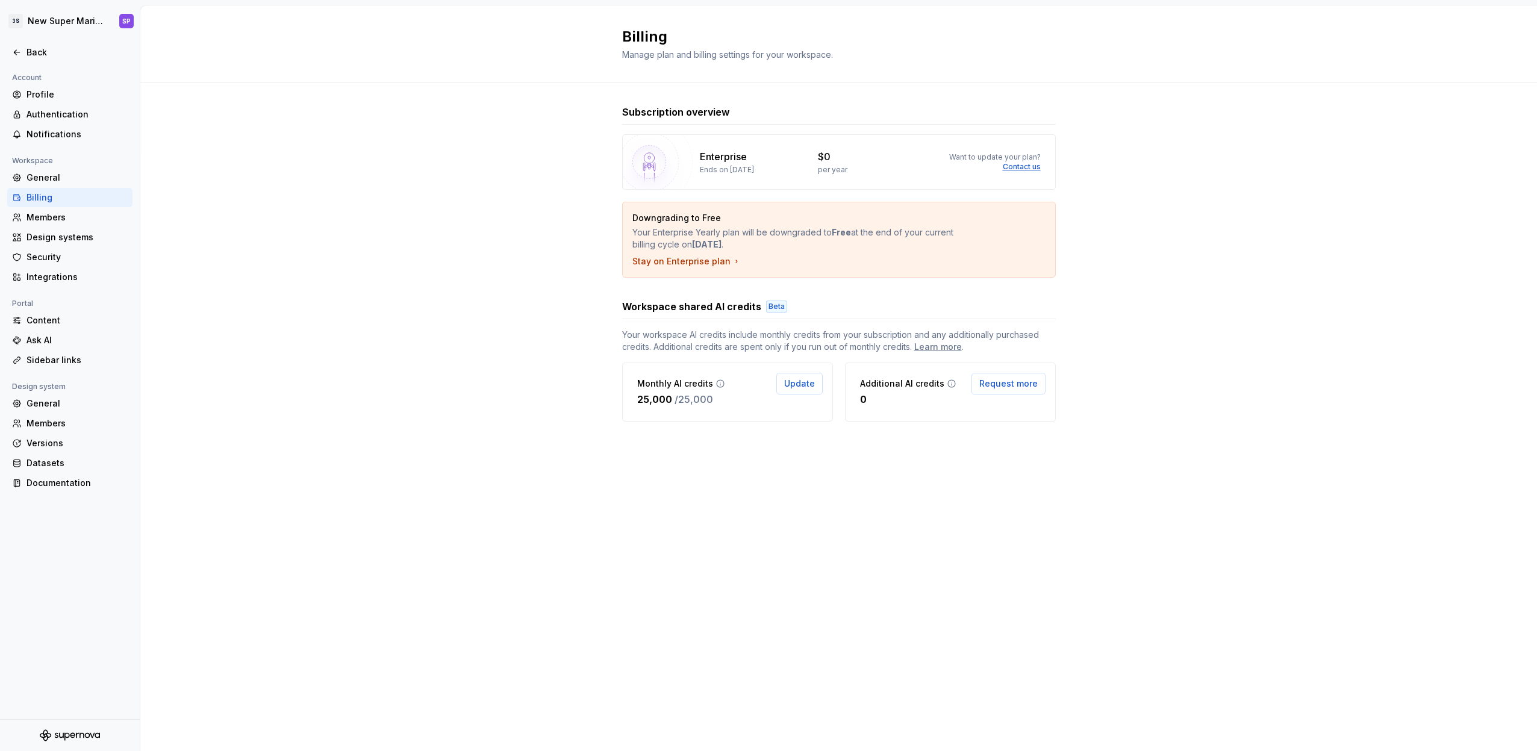
click at [673, 221] on p "Downgrading to Free" at bounding box center [796, 218] width 329 height 12
click at [61, 173] on div "General" at bounding box center [76, 178] width 101 height 12
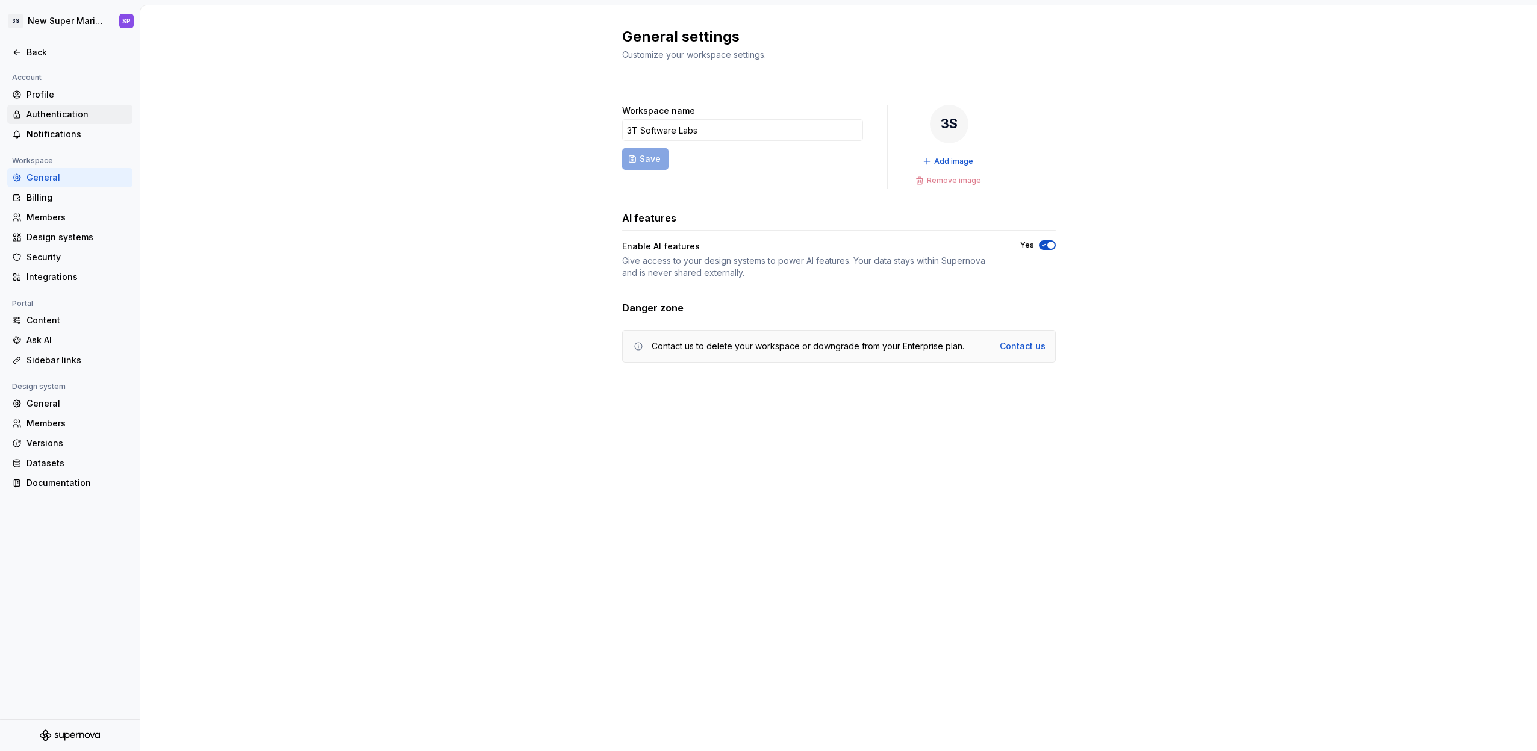
click at [57, 106] on div "Authentication" at bounding box center [69, 114] width 125 height 19
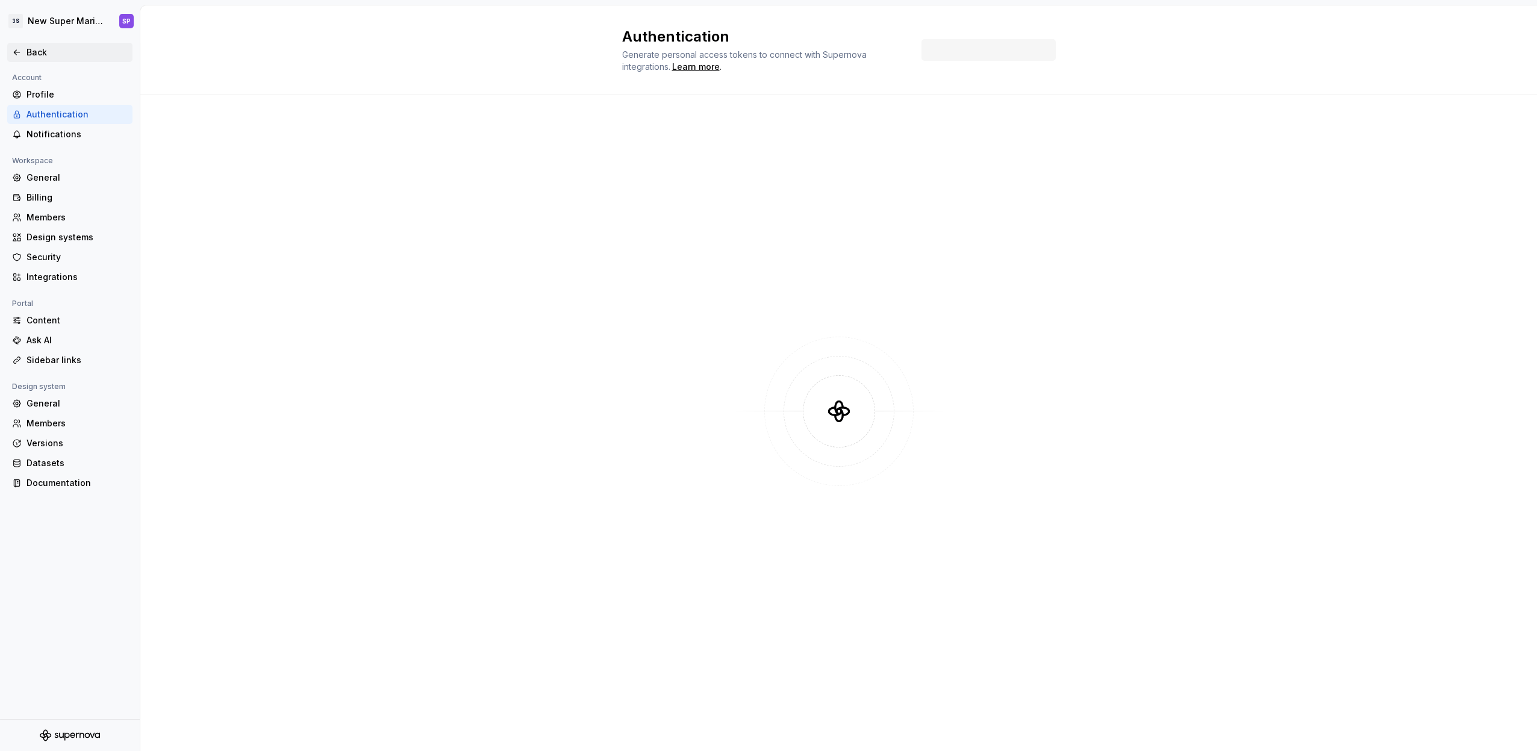
click at [23, 46] on div "Back" at bounding box center [69, 52] width 125 height 19
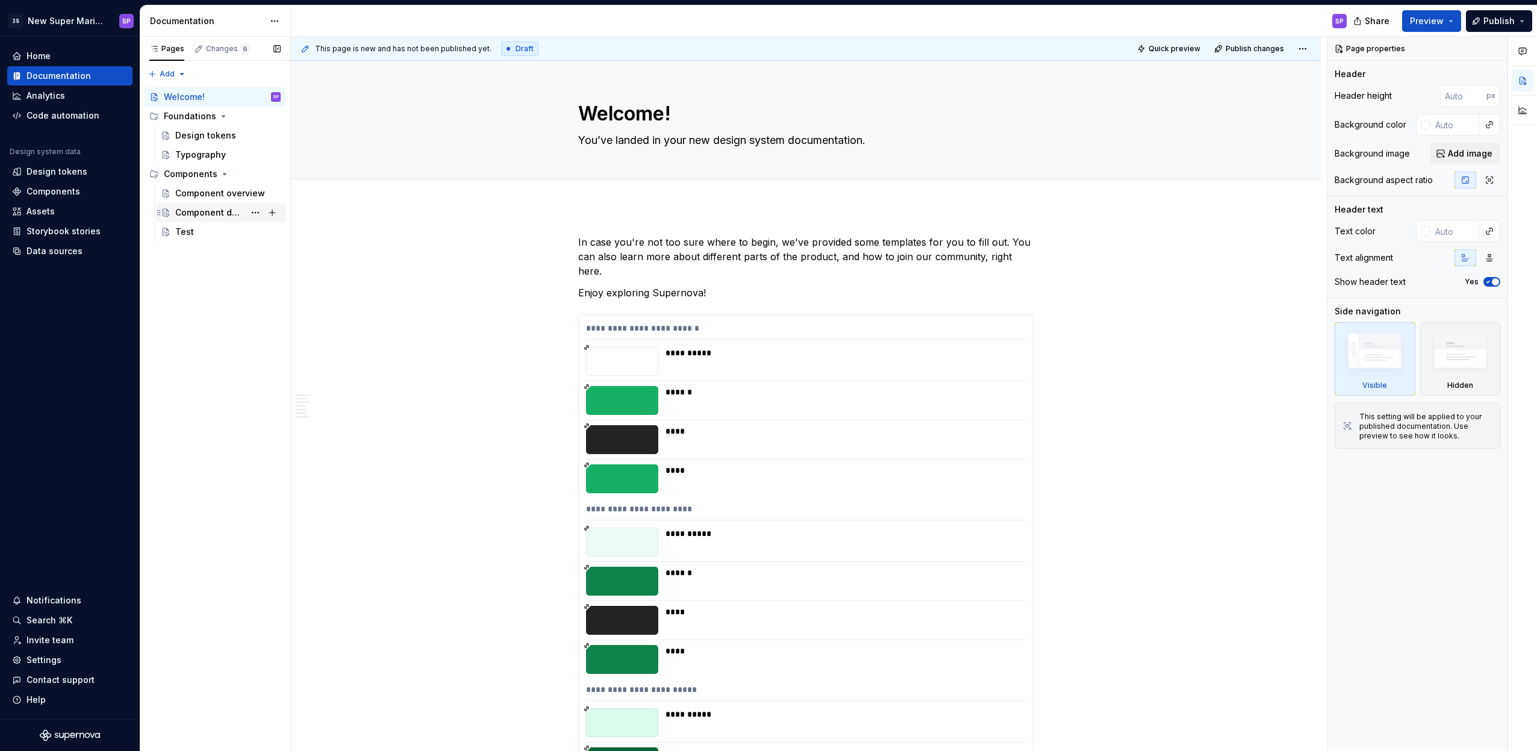
click at [184, 208] on div "Component detail" at bounding box center [209, 213] width 69 height 12
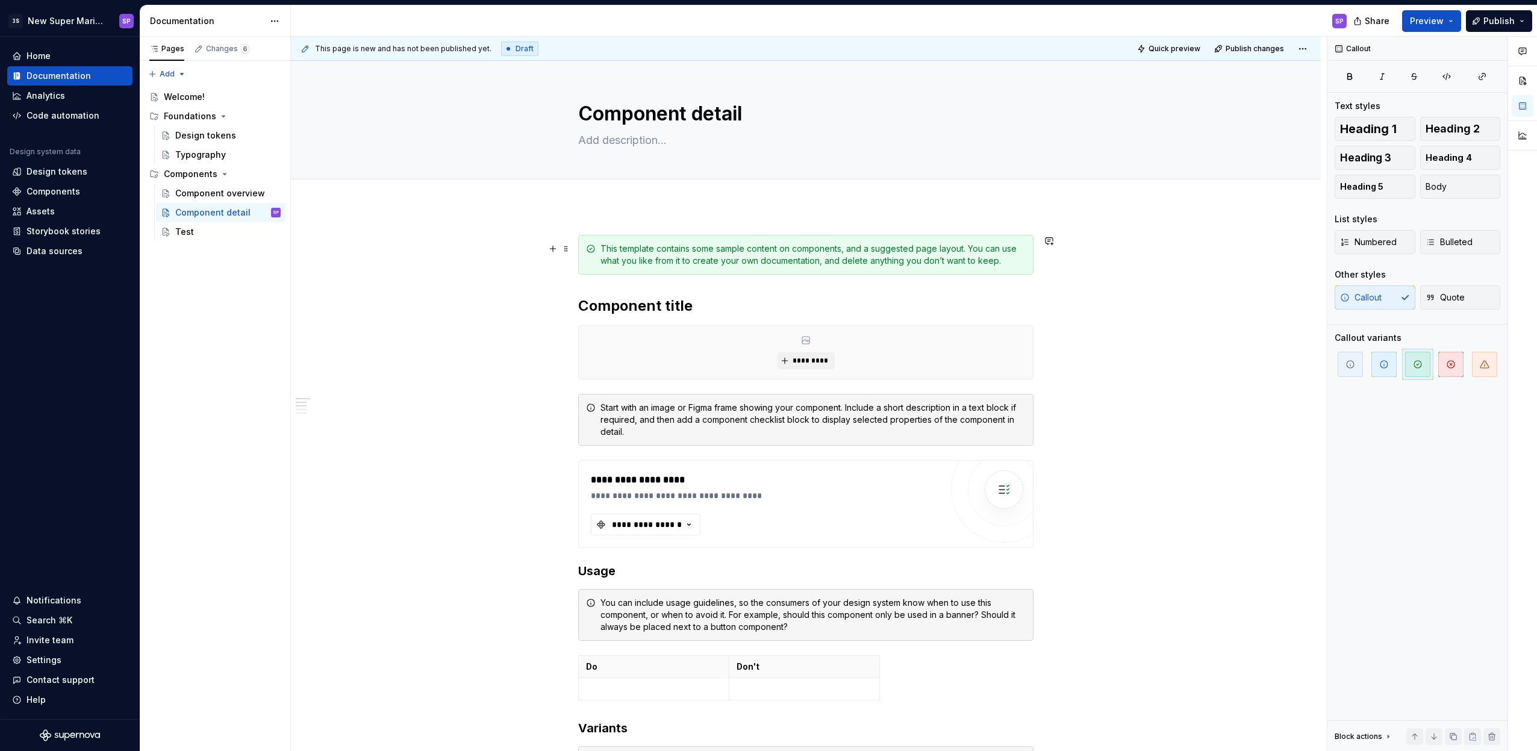
click at [659, 258] on div "This template contains some sample content on components, and a suggested page …" at bounding box center [812, 255] width 425 height 24
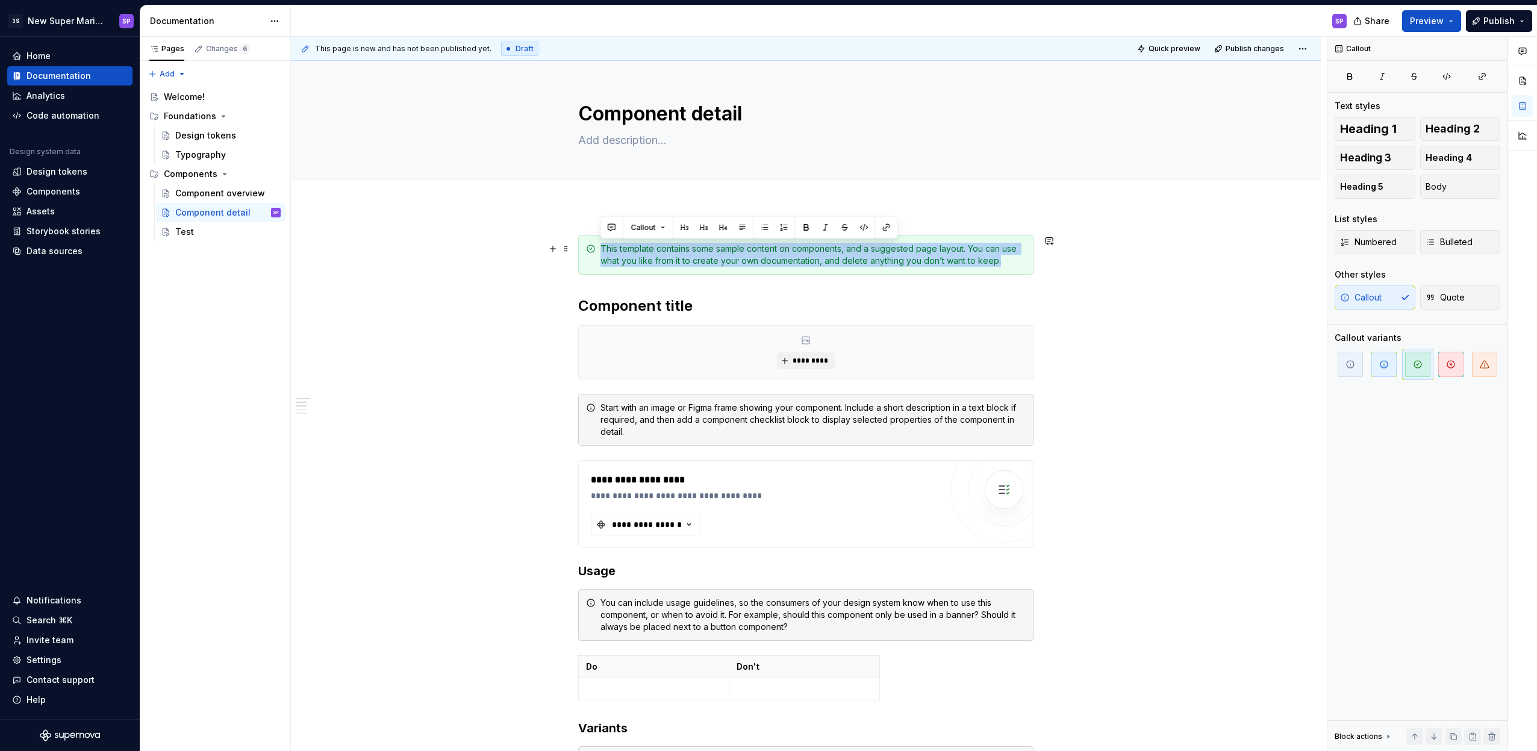
click at [695, 251] on div "This template contains some sample content on components, and a suggested page …" at bounding box center [812, 255] width 425 height 24
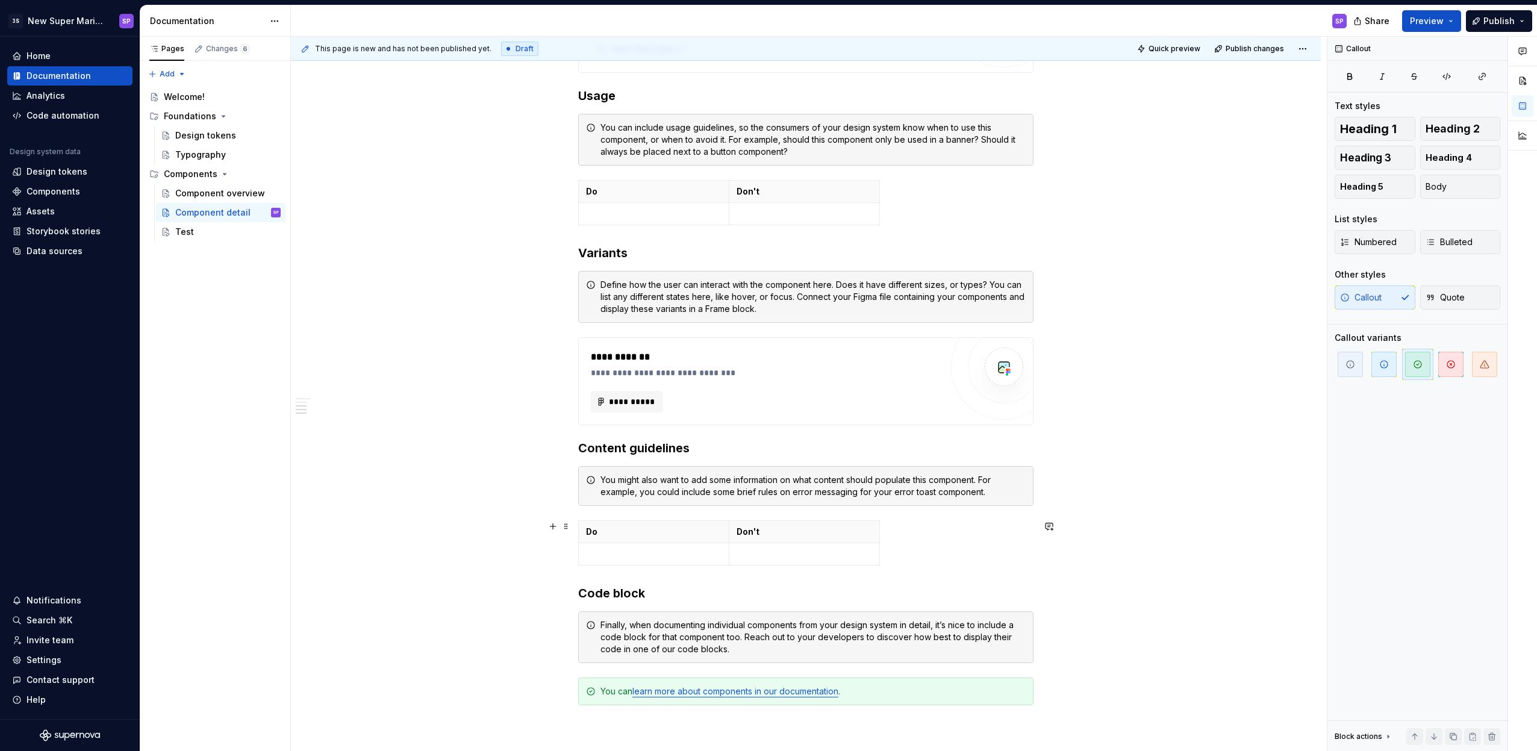
scroll to position [697, 0]
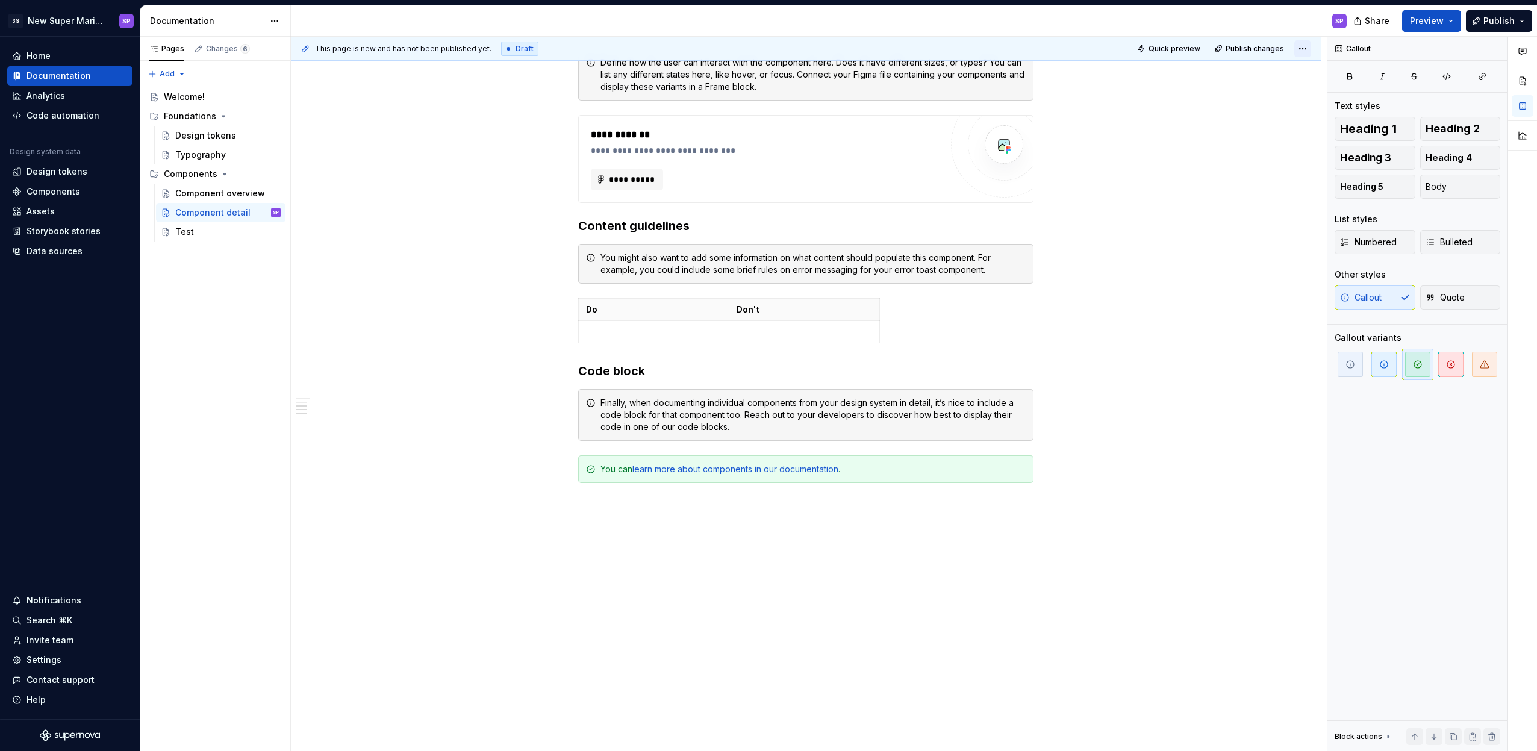
click at [1301, 48] on html "3S New Super Mario Design System SP Home Documentation Analytics Code automatio…" at bounding box center [768, 375] width 1537 height 751
click at [1227, 161] on html "3S New Super Mario Design System SP Home Documentation Analytics Code automatio…" at bounding box center [768, 375] width 1537 height 751
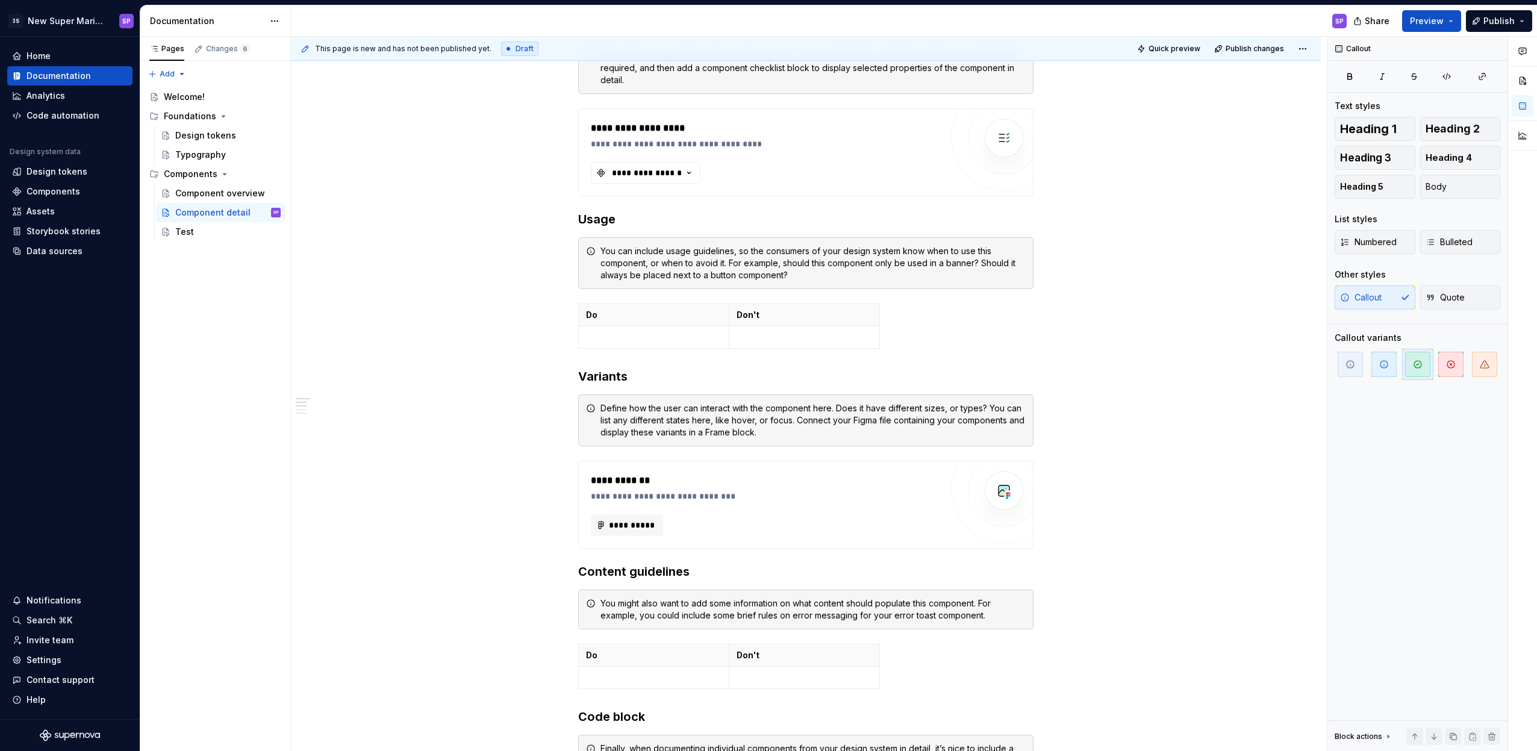
scroll to position [0, 0]
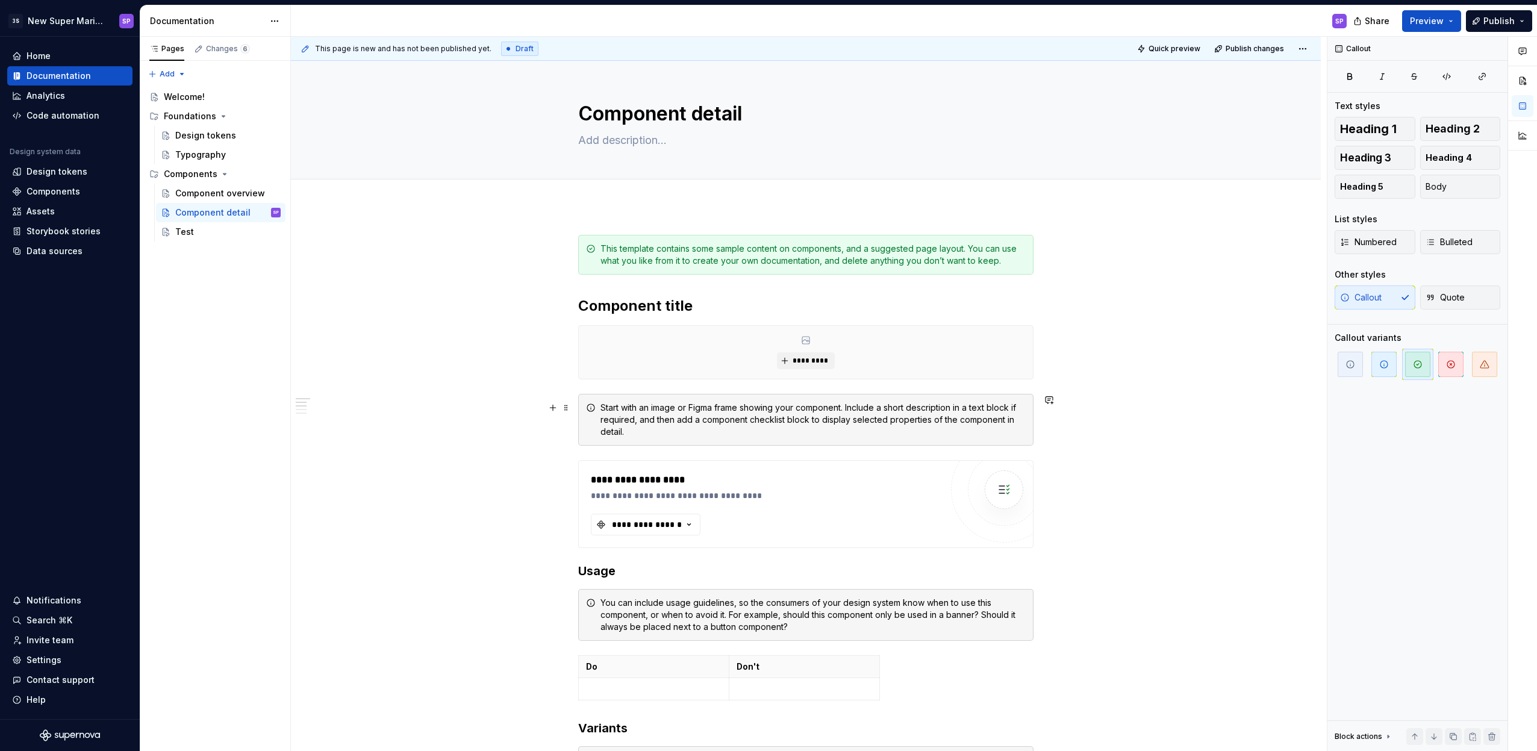
click at [732, 411] on div "Start with an image or Figma frame showing your component. Include a short desc…" at bounding box center [812, 420] width 425 height 36
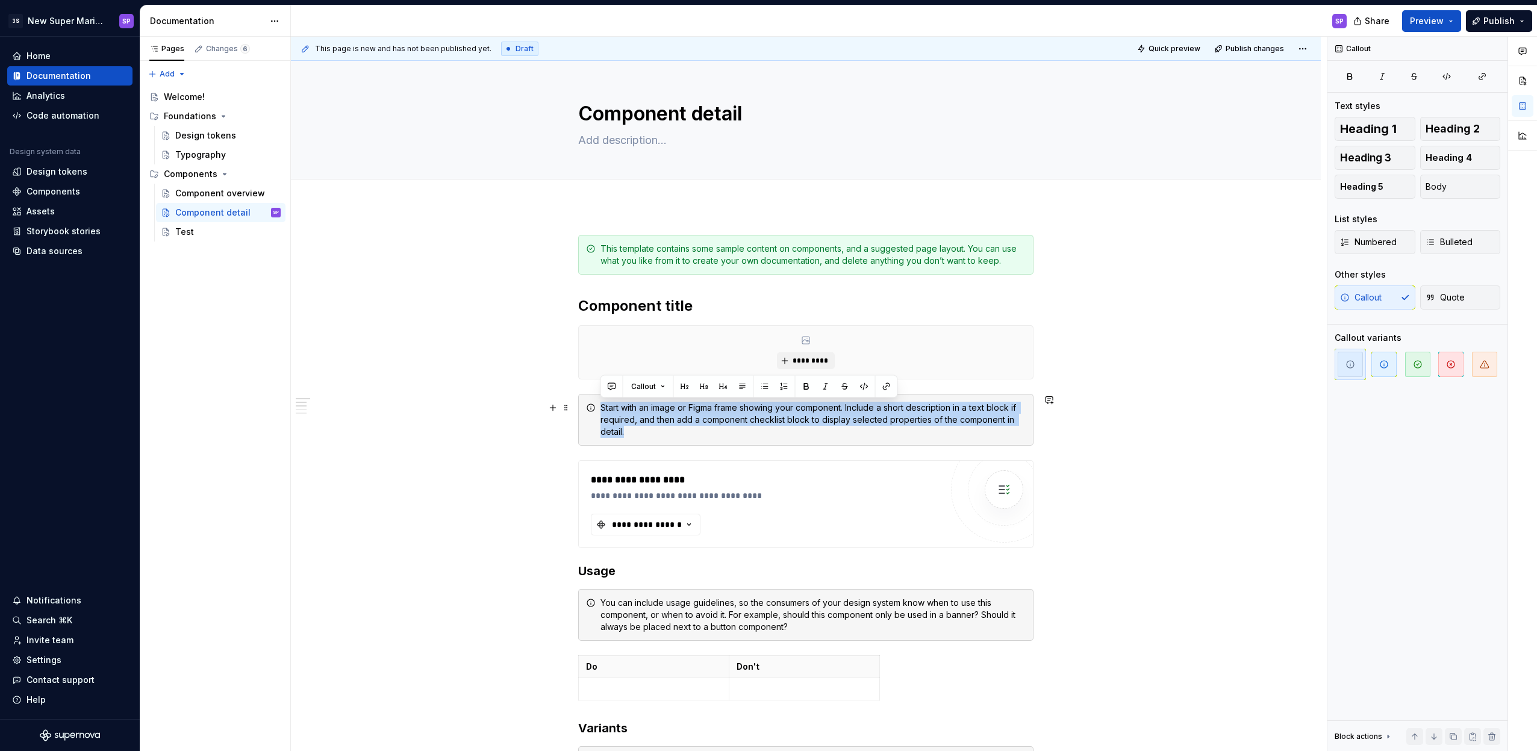
click at [732, 411] on div "Start with an image or Figma frame showing your component. Include a short desc…" at bounding box center [812, 420] width 425 height 36
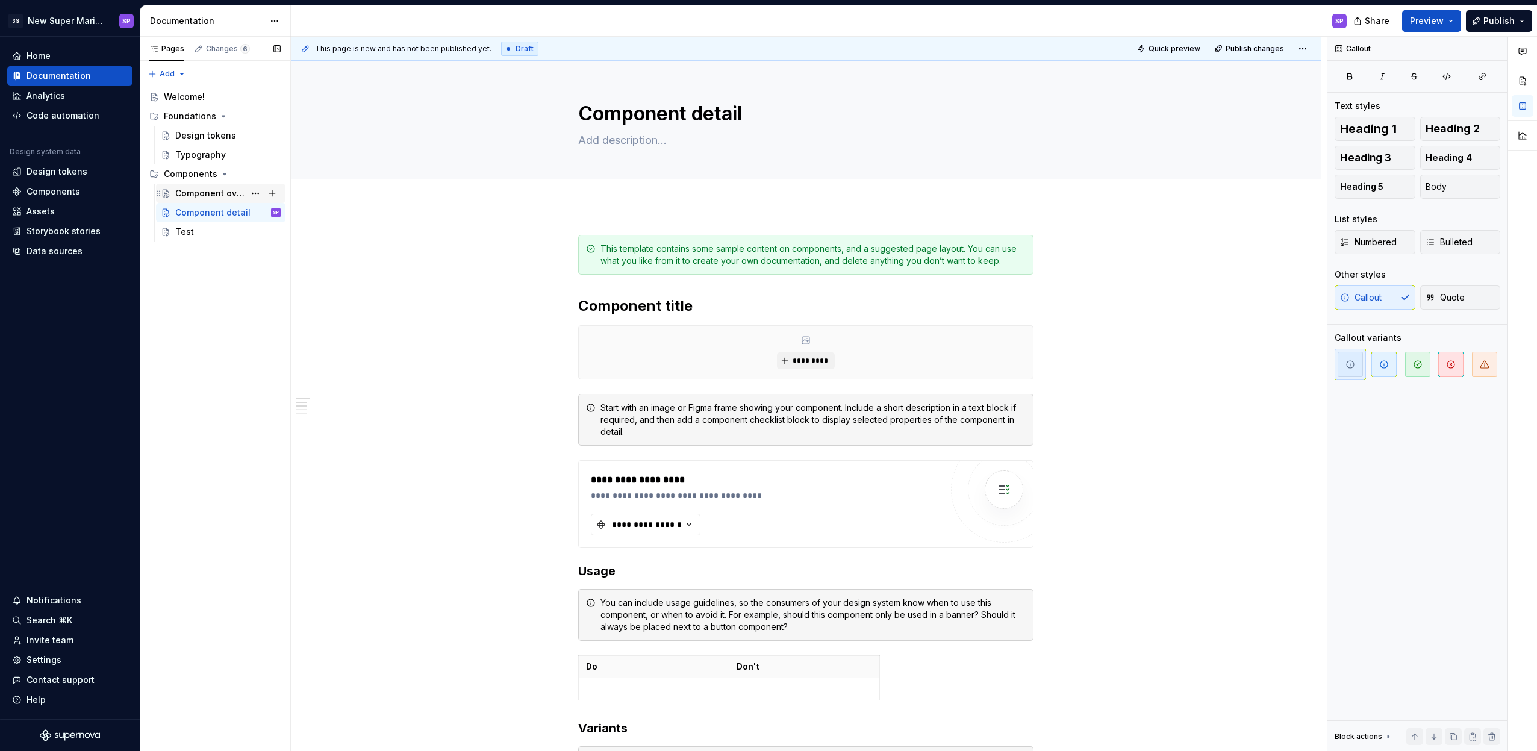
click at [216, 187] on div "Component overview" at bounding box center [209, 193] width 69 height 12
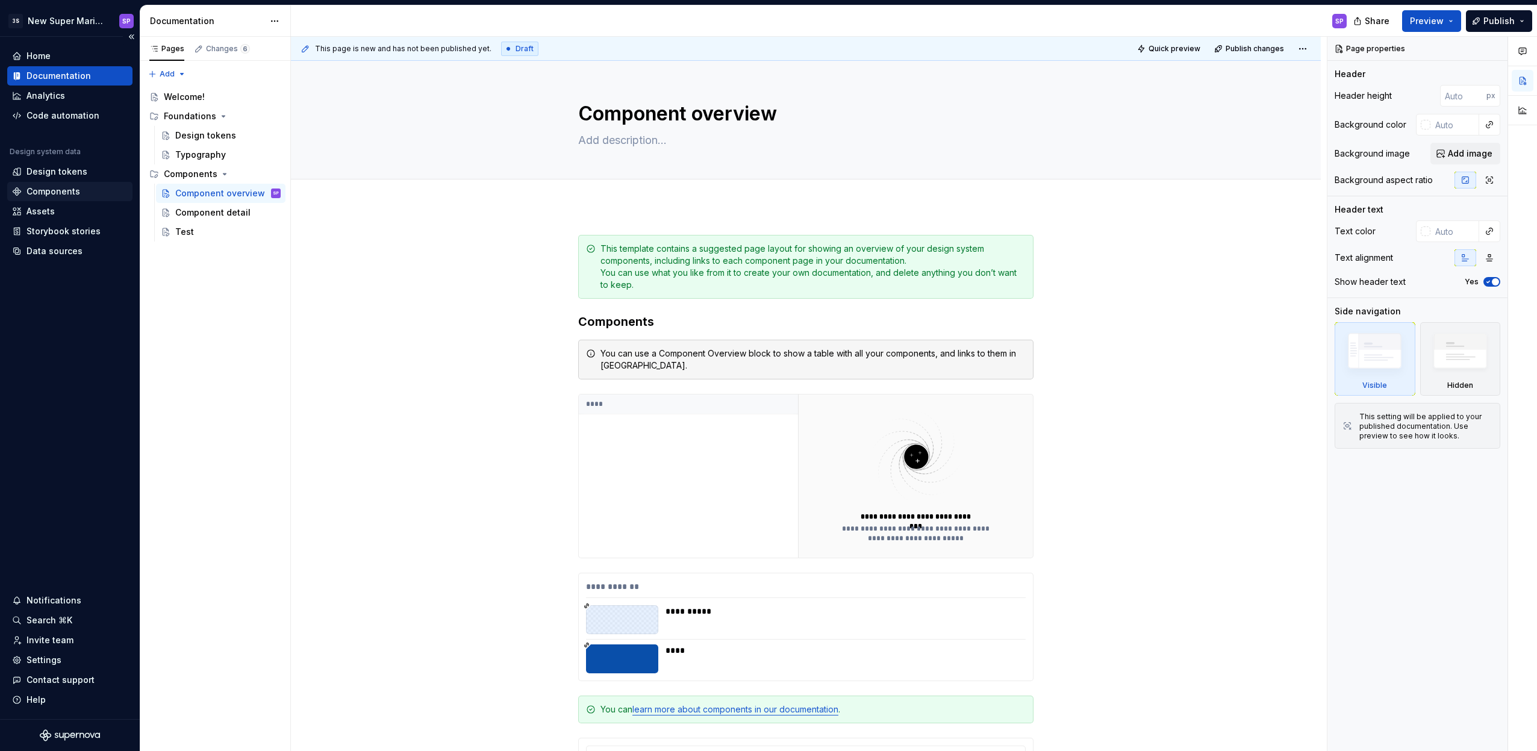
type textarea "*"
click at [40, 192] on div "Components" at bounding box center [53, 191] width 54 height 12
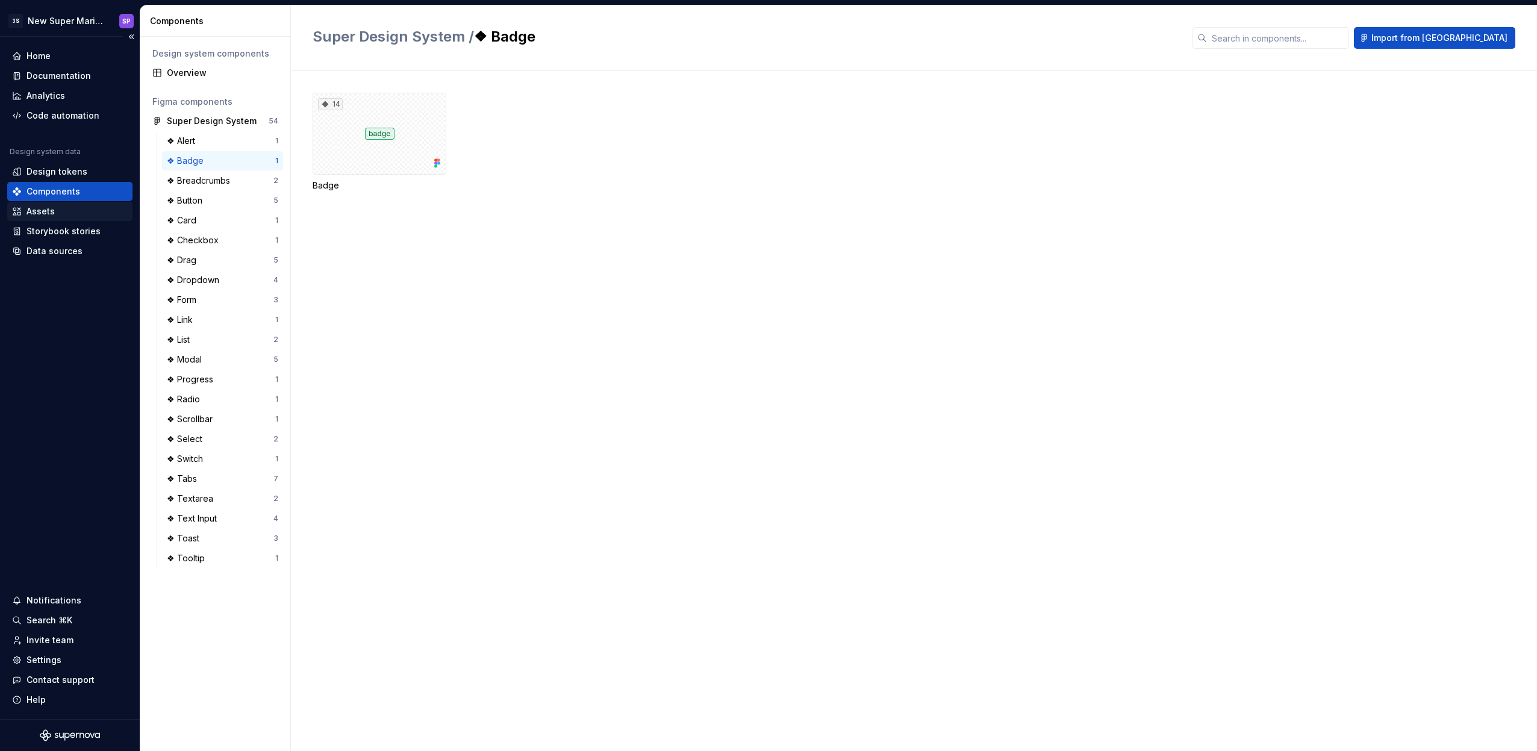
click at [46, 210] on div "Assets" at bounding box center [40, 211] width 28 height 12
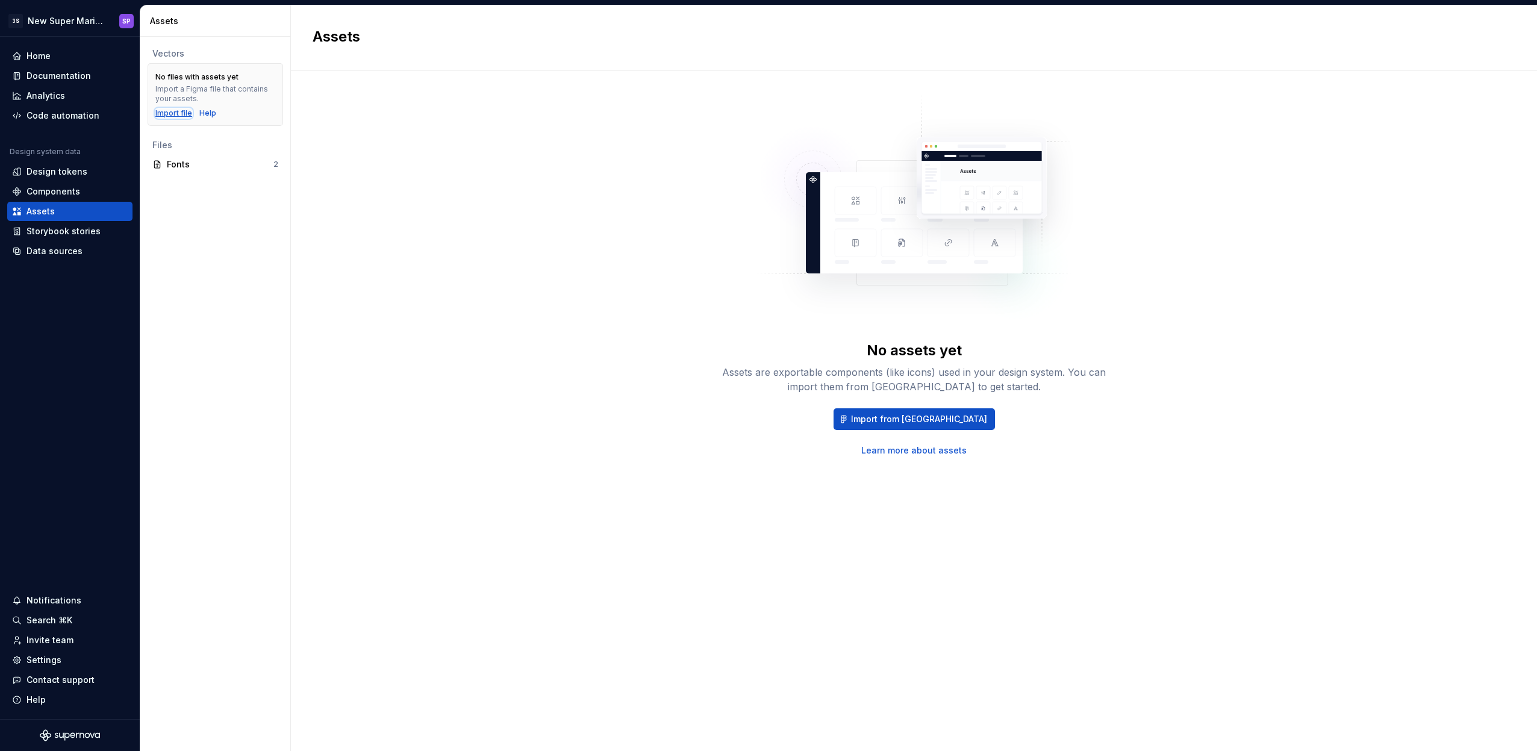
click at [173, 112] on div "Import file" at bounding box center [173, 113] width 37 height 10
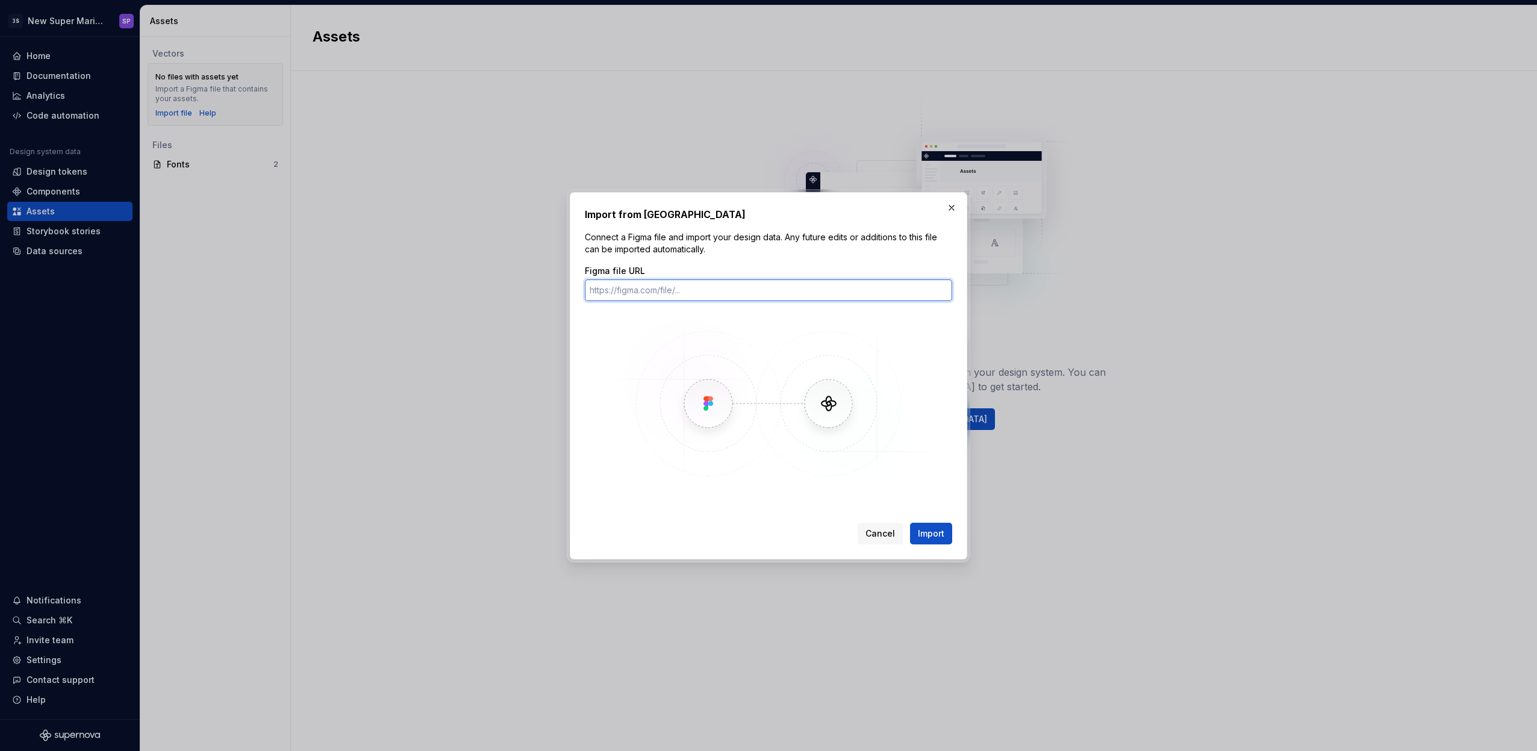
paste input "https://www.figma.com/design/PfuEGMIq4ZioQCZuSLskna/Super-Mario-Icons?node-id=0…"
type input "https://www.figma.com/design/PfuEGMIq4ZioQCZuSLskna/Super-Mario-Icons?node-id=0…"
click at [931, 529] on span "Import" at bounding box center [931, 533] width 26 height 12
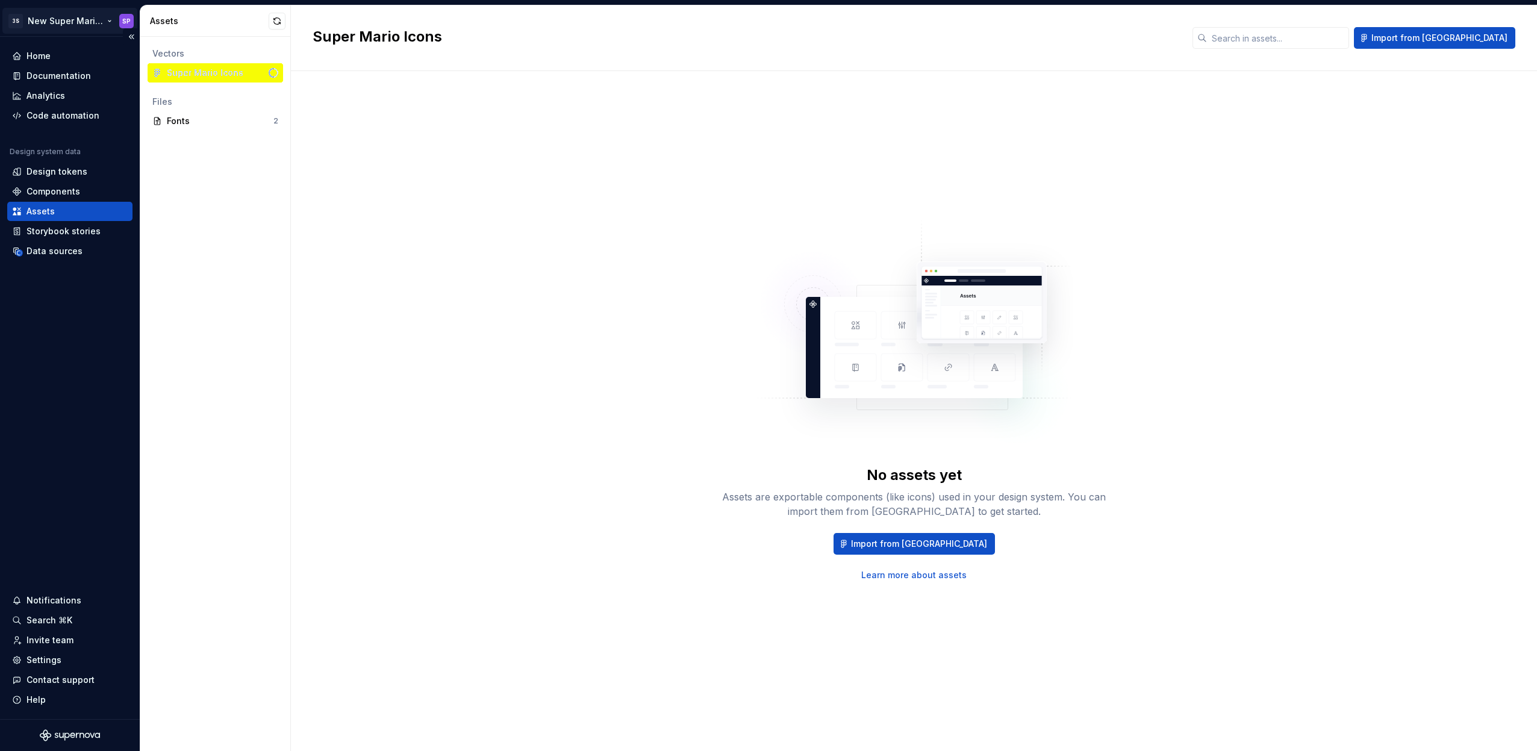
click at [87, 23] on html "3S New Super Mario Design System SP Home Documentation Analytics Code automatio…" at bounding box center [768, 375] width 1537 height 751
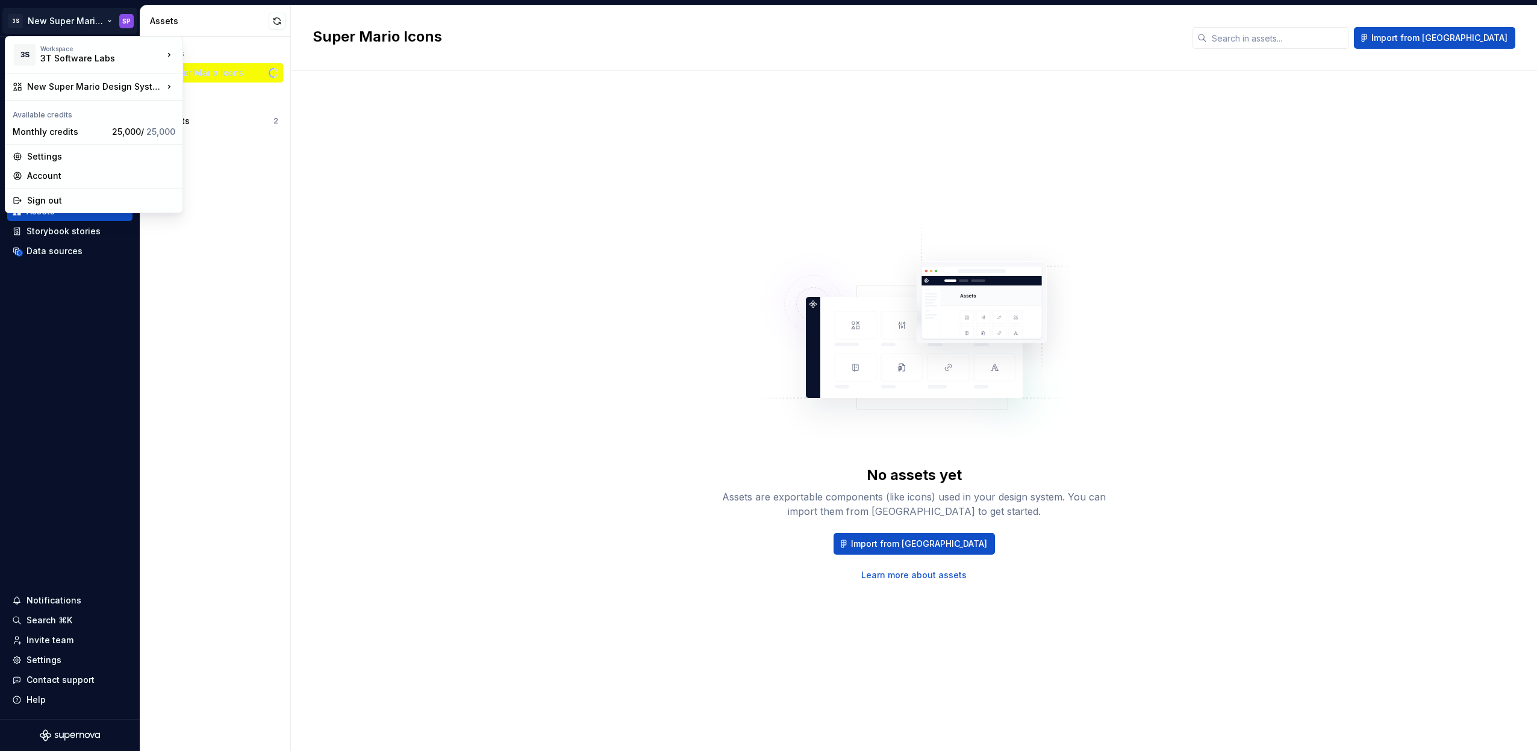
click at [559, 179] on html "3S New Super Mario Design System SP Home Documentation Analytics Code automatio…" at bounding box center [768, 375] width 1537 height 751
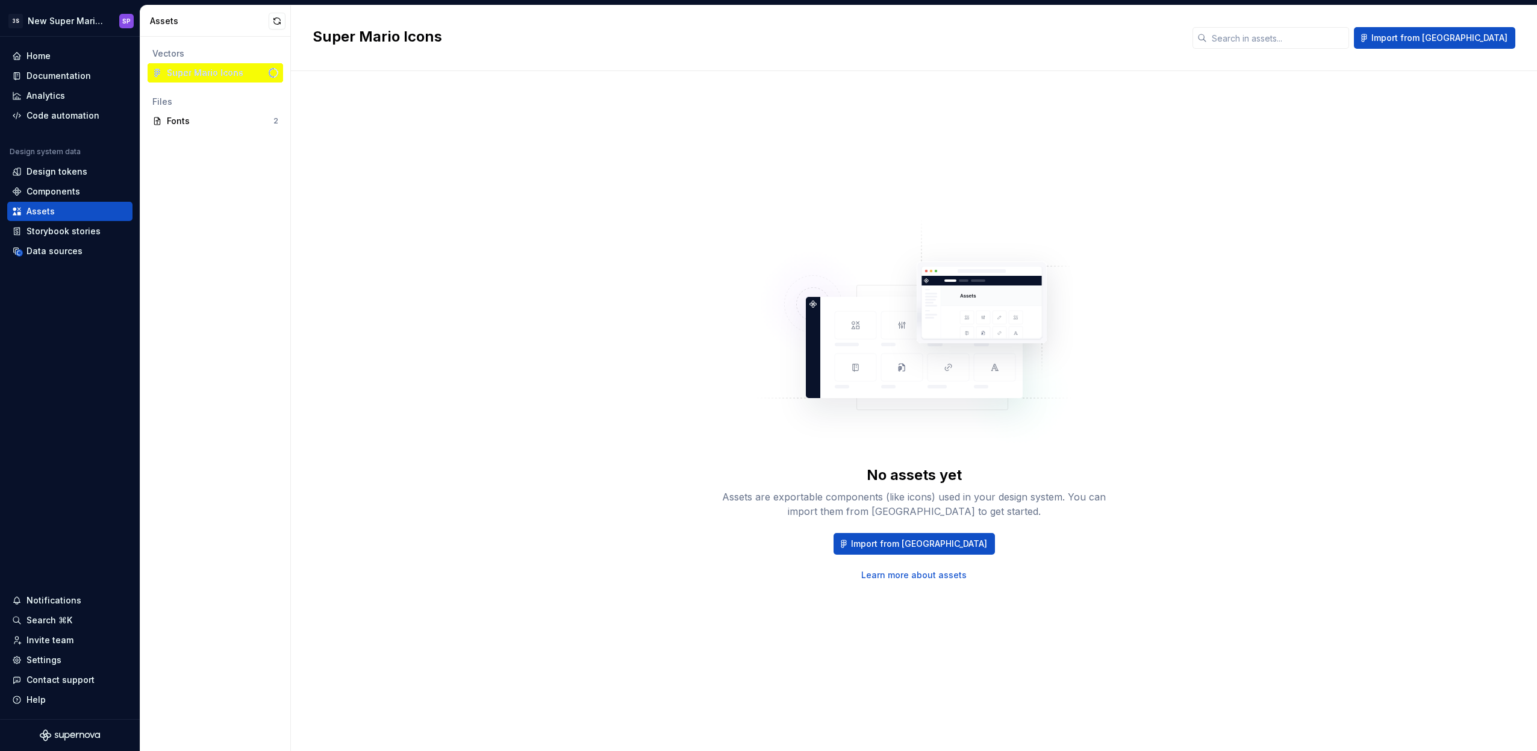
click at [383, 40] on h2 "Super Mario Icons" at bounding box center [745, 36] width 865 height 19
click at [411, 40] on h2 "Super Mario Icons" at bounding box center [745, 36] width 865 height 19
click at [766, 497] on div "Assets are exportable components (like icons) used in your design system. You c…" at bounding box center [913, 504] width 385 height 29
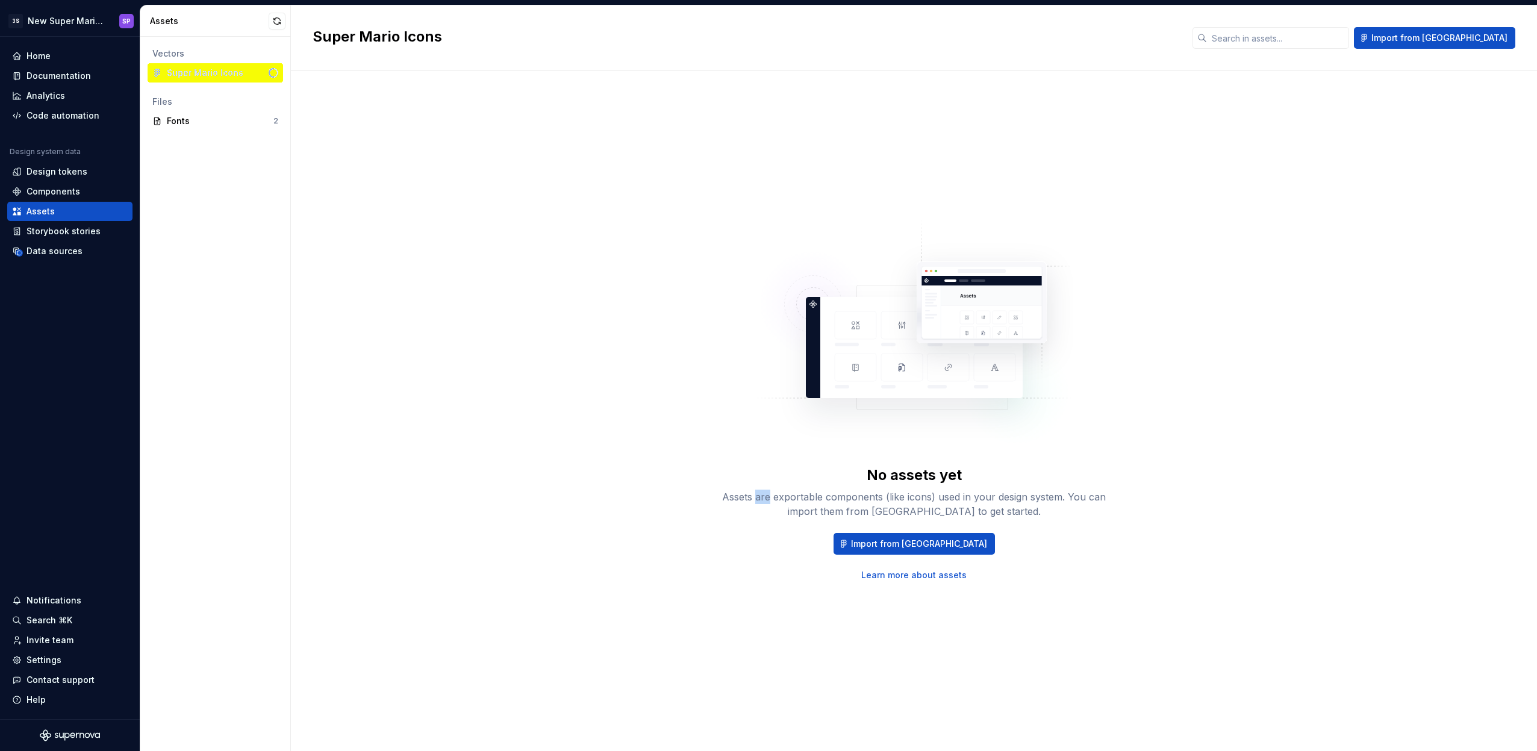
click at [766, 497] on div "Assets are exportable components (like icons) used in your design system. You c…" at bounding box center [913, 504] width 385 height 29
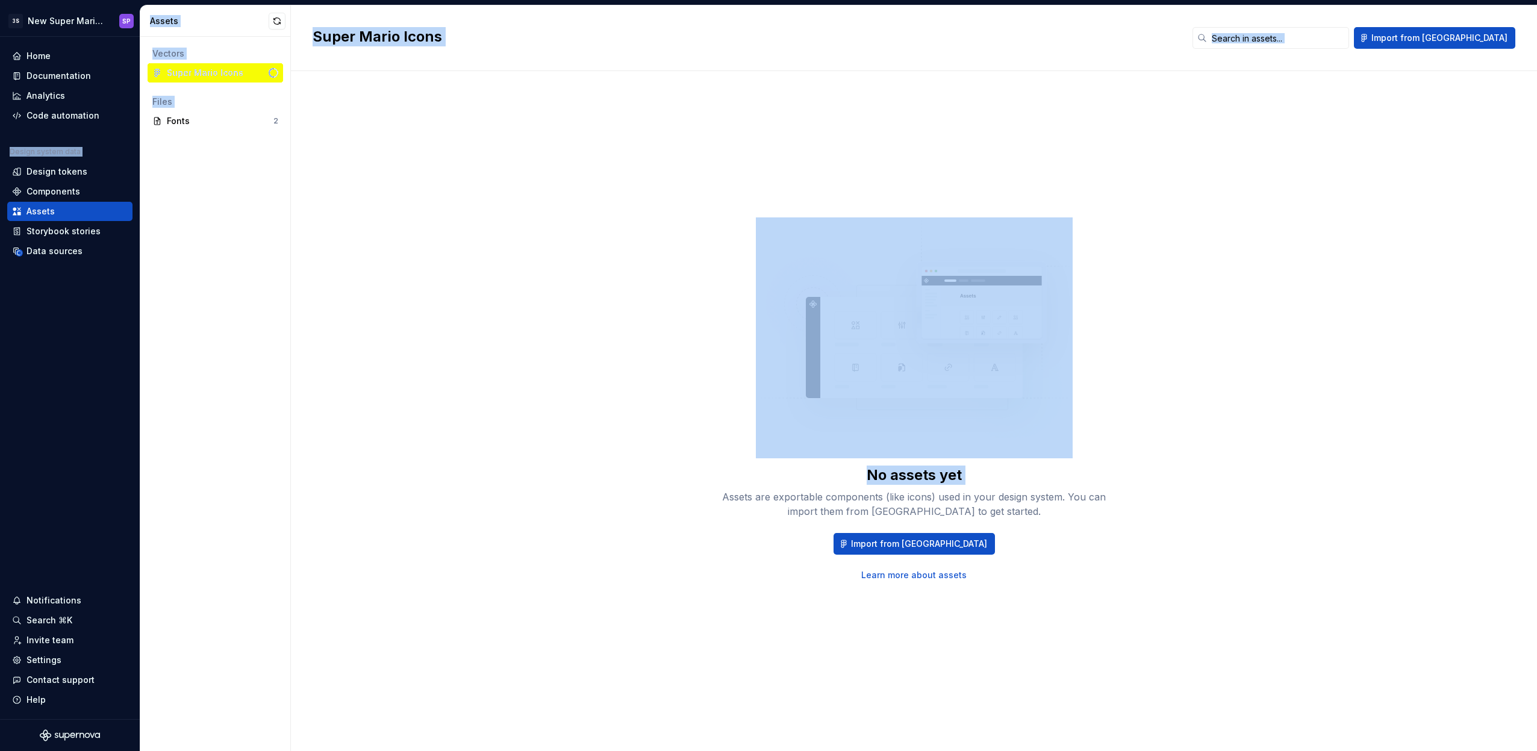
click at [766, 497] on div "Assets are exportable components (like icons) used in your design system. You c…" at bounding box center [913, 504] width 385 height 29
click at [799, 495] on div "Assets are exportable components (like icons) used in your design system. You c…" at bounding box center [913, 504] width 385 height 29
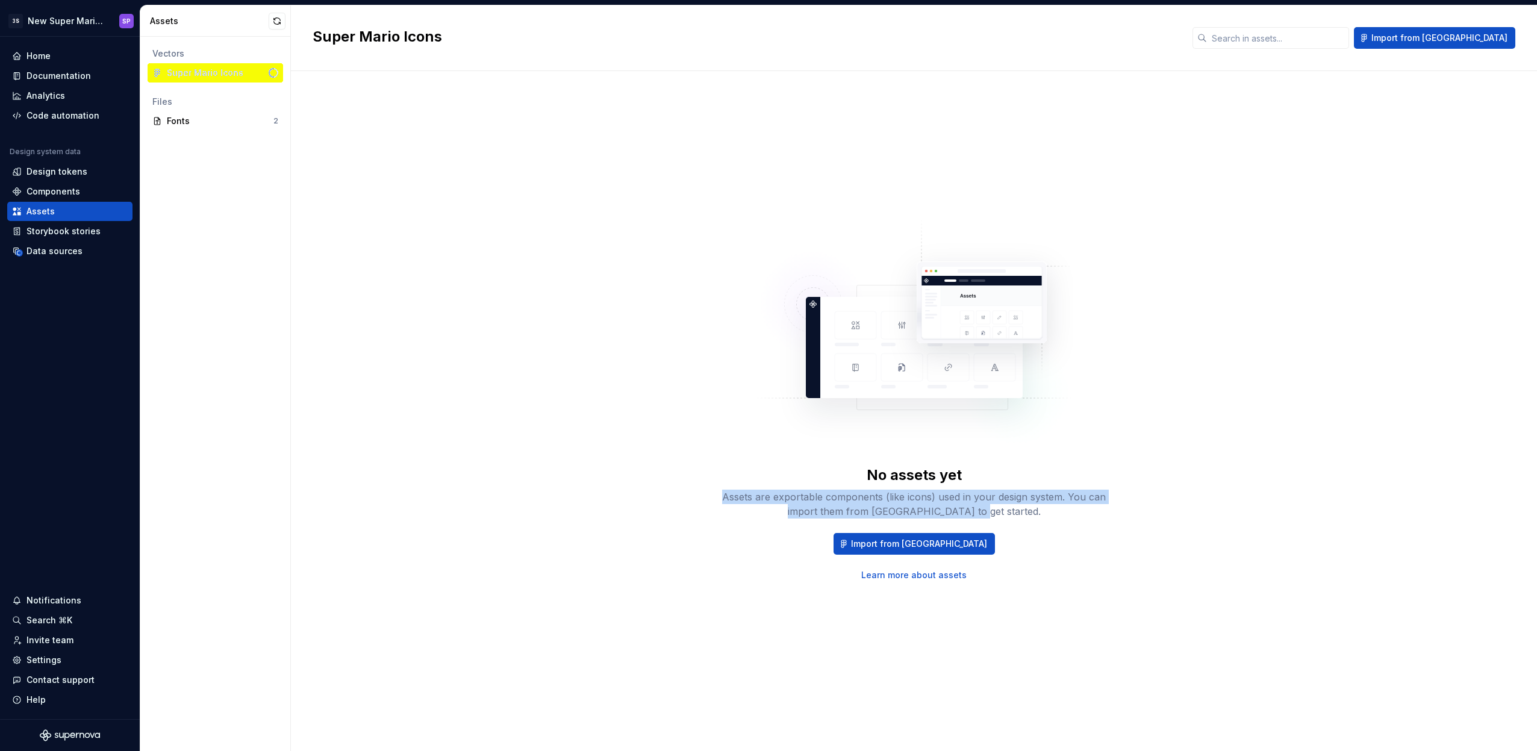
drag, startPoint x: 706, startPoint y: 495, endPoint x: 1131, endPoint y: 503, distance: 424.6
click at [1130, 504] on div "No assets yet Assets are exportable components (like icons) used in your design…" at bounding box center [914, 399] width 1202 height 612
click at [1131, 503] on div "No assets yet Assets are exportable components (like icons) used in your design…" at bounding box center [914, 399] width 1202 height 612
drag, startPoint x: 1129, startPoint y: 515, endPoint x: 679, endPoint y: 494, distance: 450.3
click at [679, 494] on div "No assets yet Assets are exportable components (like icons) used in your design…" at bounding box center [914, 399] width 1202 height 612
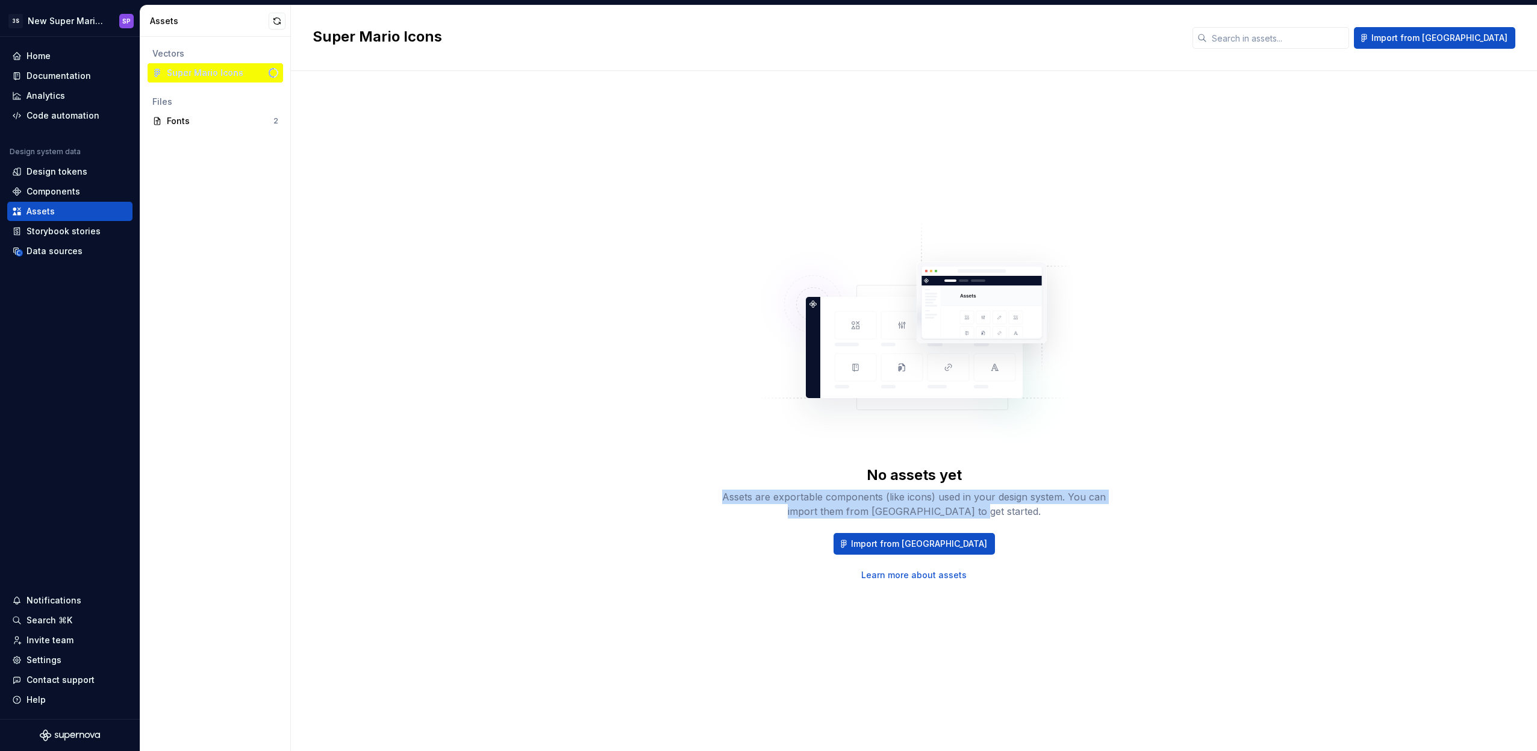
click at [679, 494] on div "No assets yet Assets are exportable components (like icons) used in your design…" at bounding box center [914, 399] width 1202 height 612
drag, startPoint x: 662, startPoint y: 496, endPoint x: 1068, endPoint y: 491, distance: 405.3
click at [1067, 491] on div "No assets yet Assets are exportable components (like icons) used in your design…" at bounding box center [914, 399] width 1202 height 612
click at [1068, 491] on div "Assets are exportable components (like icons) used in your design system. You c…" at bounding box center [913, 504] width 385 height 29
drag, startPoint x: 1069, startPoint y: 516, endPoint x: 701, endPoint y: 488, distance: 368.4
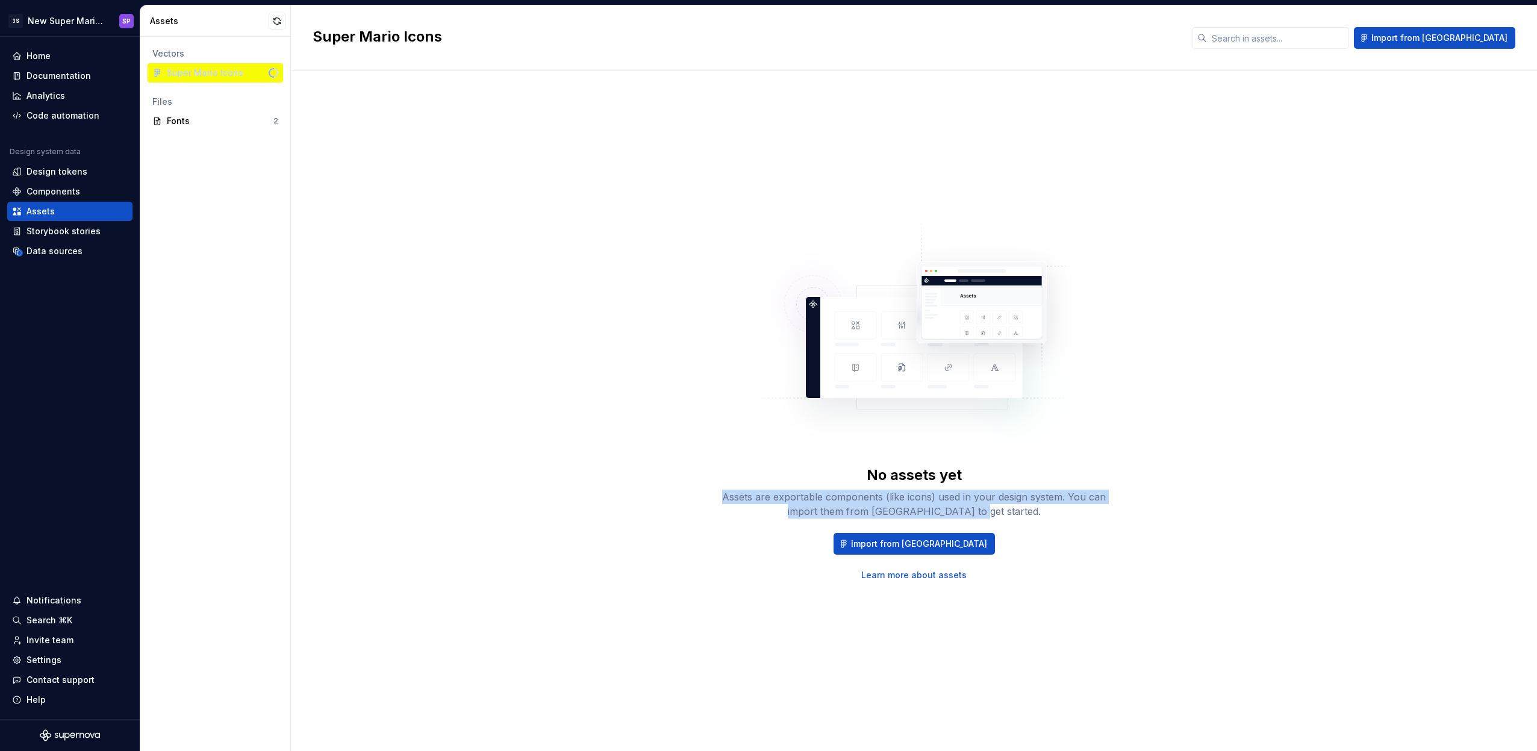
click at [701, 488] on div "No assets yet Assets are exportable components (like icons) used in your design…" at bounding box center [914, 399] width 1202 height 612
drag, startPoint x: 689, startPoint y: 488, endPoint x: 1009, endPoint y: 508, distance: 320.3
click at [1005, 509] on div "No assets yet Assets are exportable components (like icons) used in your design…" at bounding box center [914, 399] width 1202 height 612
click at [1010, 506] on div "Assets are exportable components (like icons) used in your design system. You c…" at bounding box center [913, 504] width 385 height 29
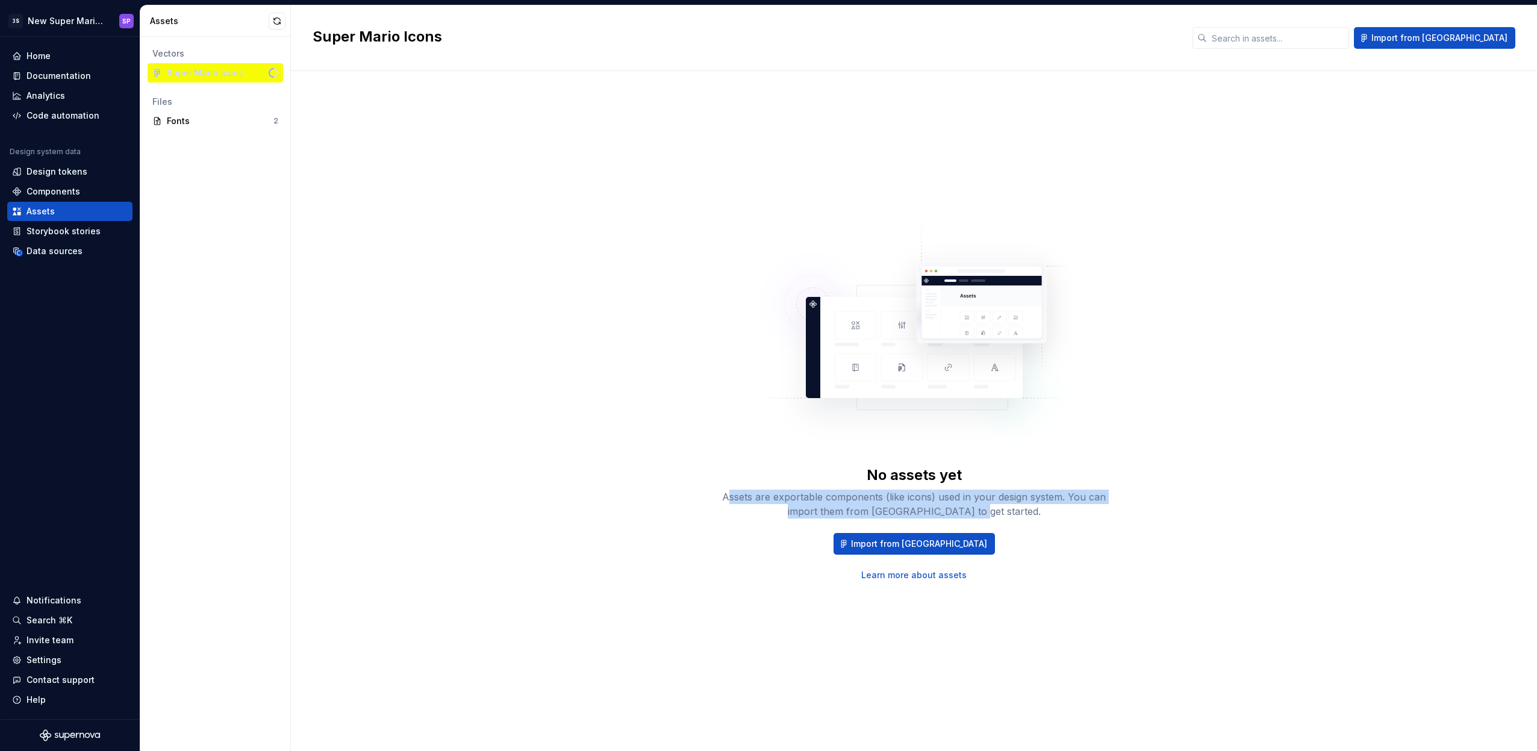
drag, startPoint x: 1027, startPoint y: 509, endPoint x: 705, endPoint y: 493, distance: 322.5
click at [707, 494] on div "No assets yet Assets are exportable components (like icons) used in your design…" at bounding box center [914, 399] width 1202 height 612
click at [705, 493] on div "No assets yet Assets are exportable components (like icons) used in your design…" at bounding box center [914, 399] width 1202 height 612
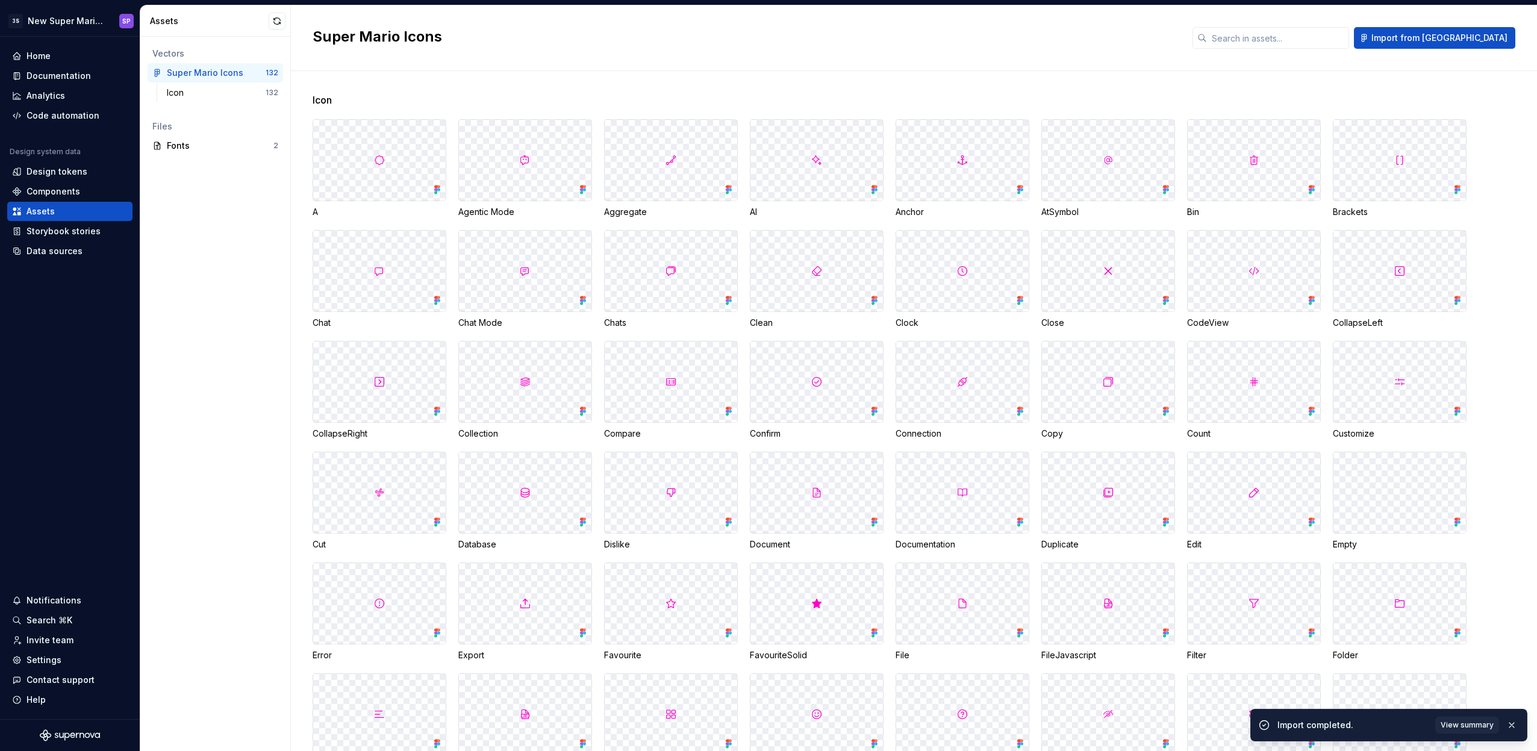
click at [1393, 151] on div at bounding box center [1399, 160] width 132 height 81
click at [229, 91] on div "Icon" at bounding box center [216, 93] width 99 height 12
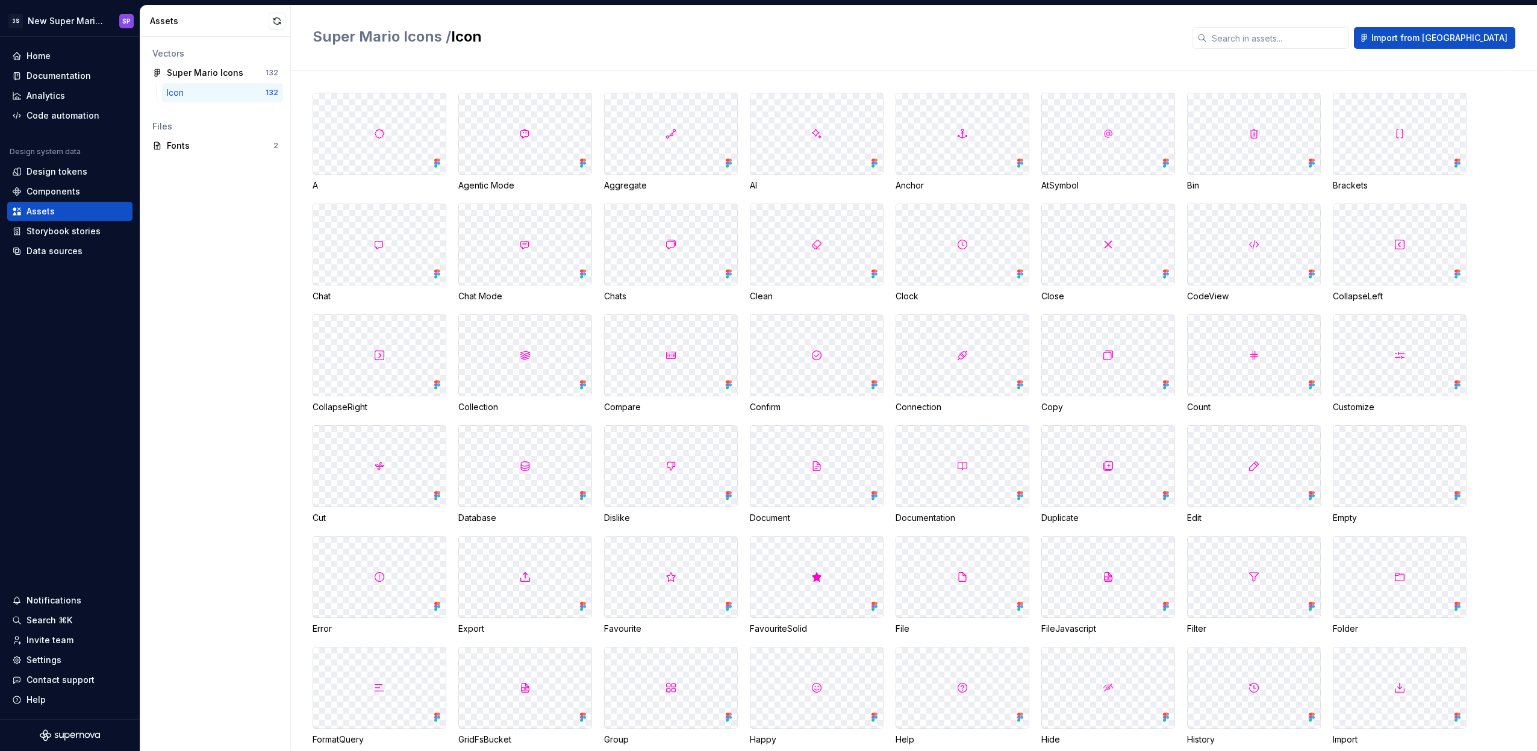
click at [394, 152] on div at bounding box center [379, 133] width 132 height 81
click at [397, 137] on div at bounding box center [379, 133] width 132 height 81
click at [234, 76] on div "Super Mario Icons" at bounding box center [205, 73] width 76 height 12
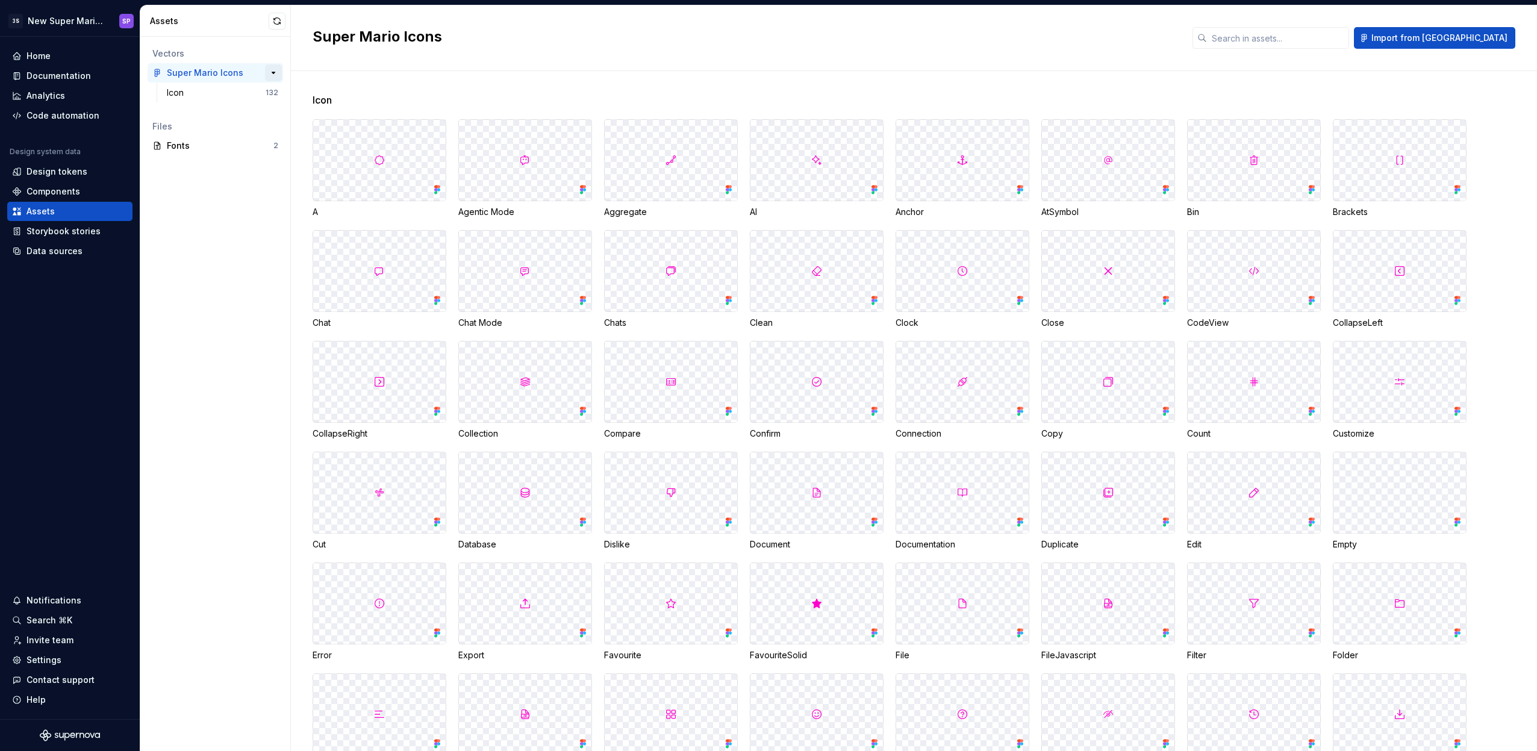
click at [273, 72] on button "button" at bounding box center [273, 72] width 17 height 17
click at [1352, 148] on div at bounding box center [1399, 160] width 132 height 81
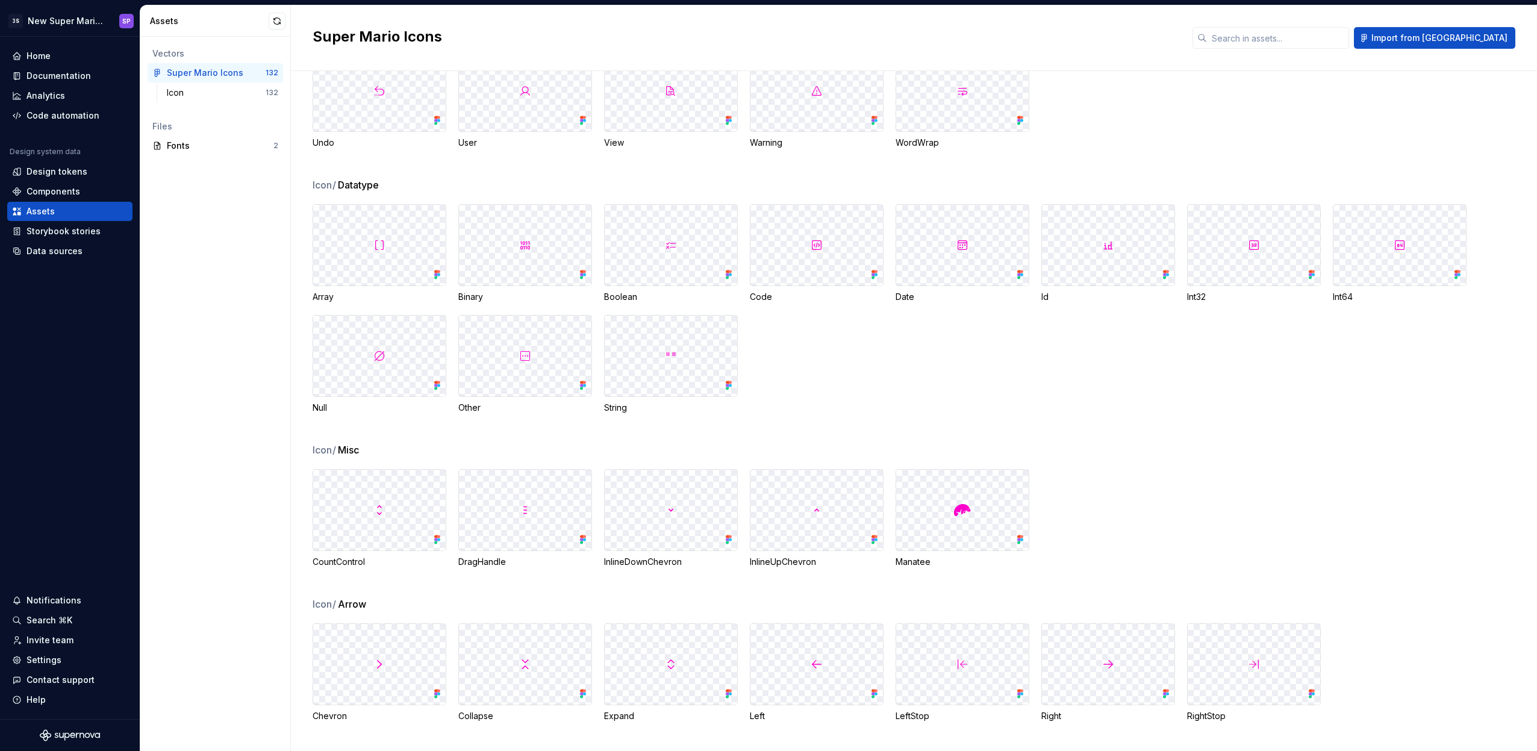
scroll to position [945, 0]
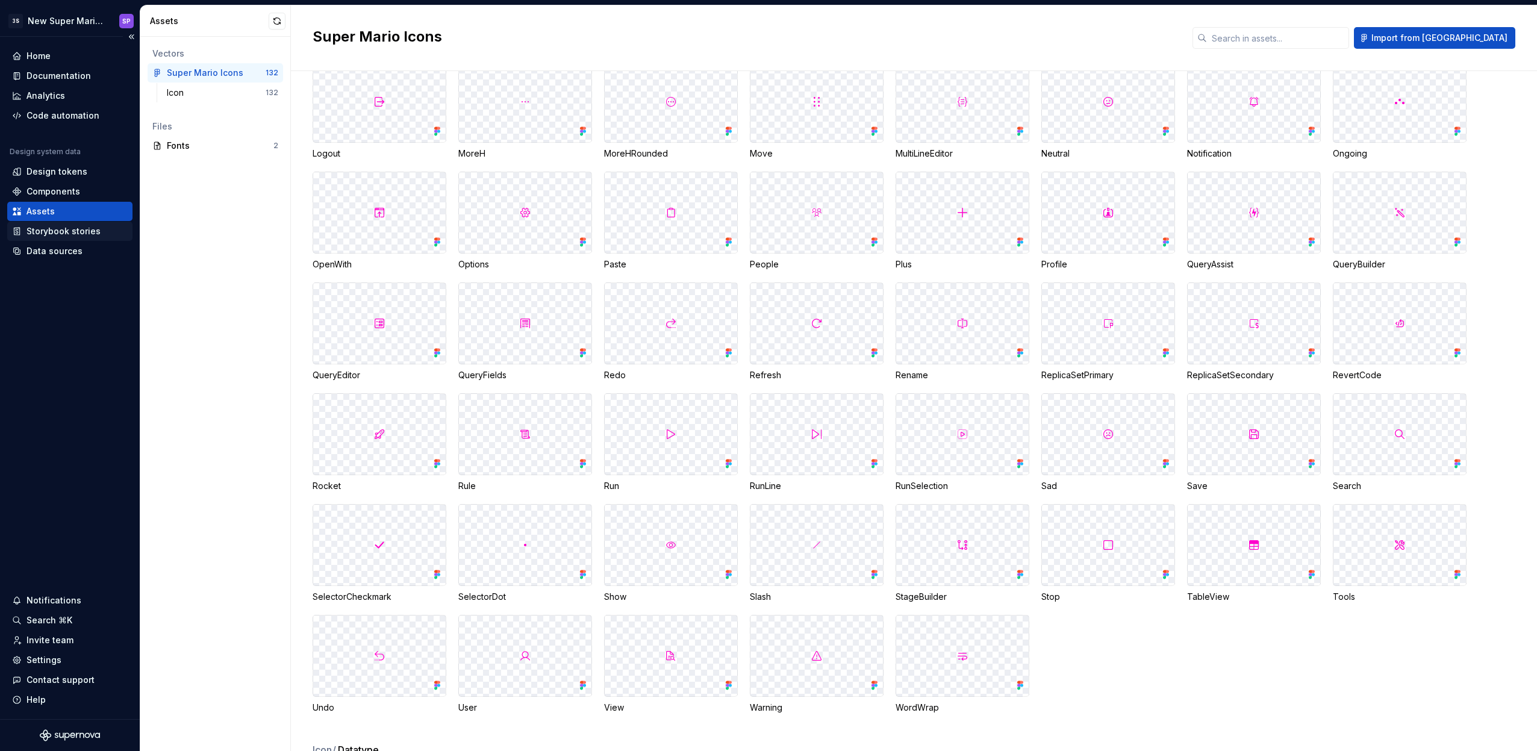
click at [79, 228] on div "Storybook stories" at bounding box center [63, 231] width 74 height 12
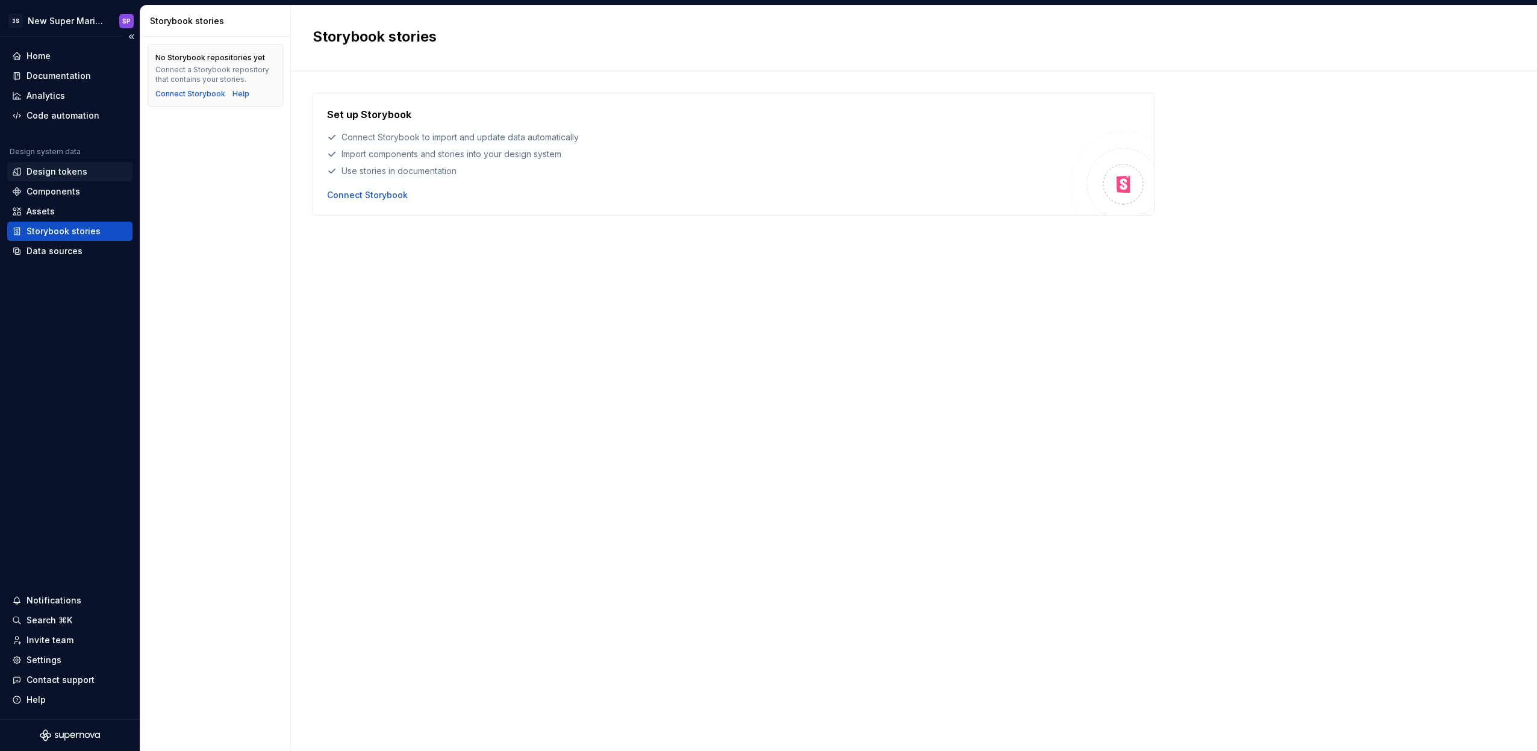
click at [46, 173] on div "Design tokens" at bounding box center [56, 172] width 61 height 12
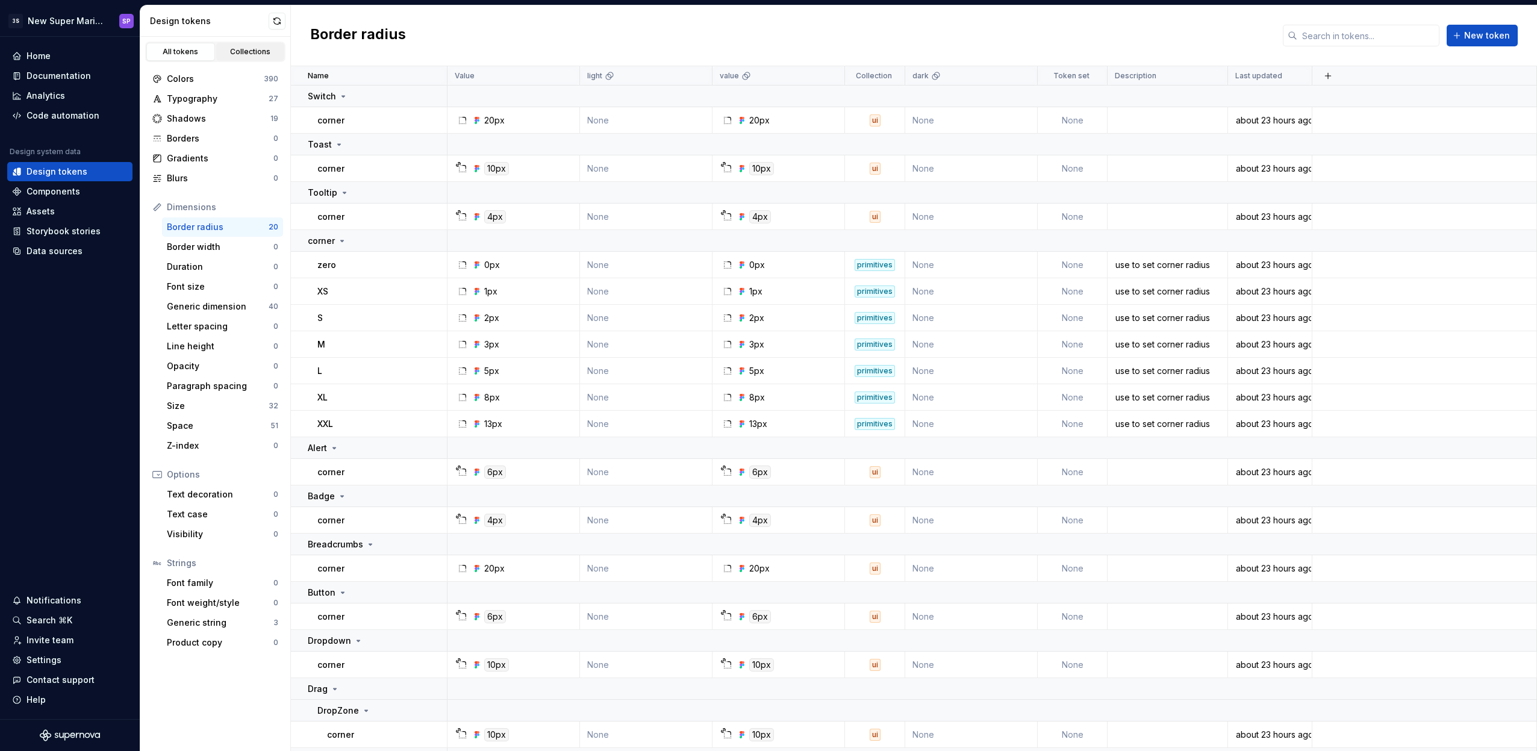
click at [247, 49] on div "Collections" at bounding box center [250, 52] width 60 height 10
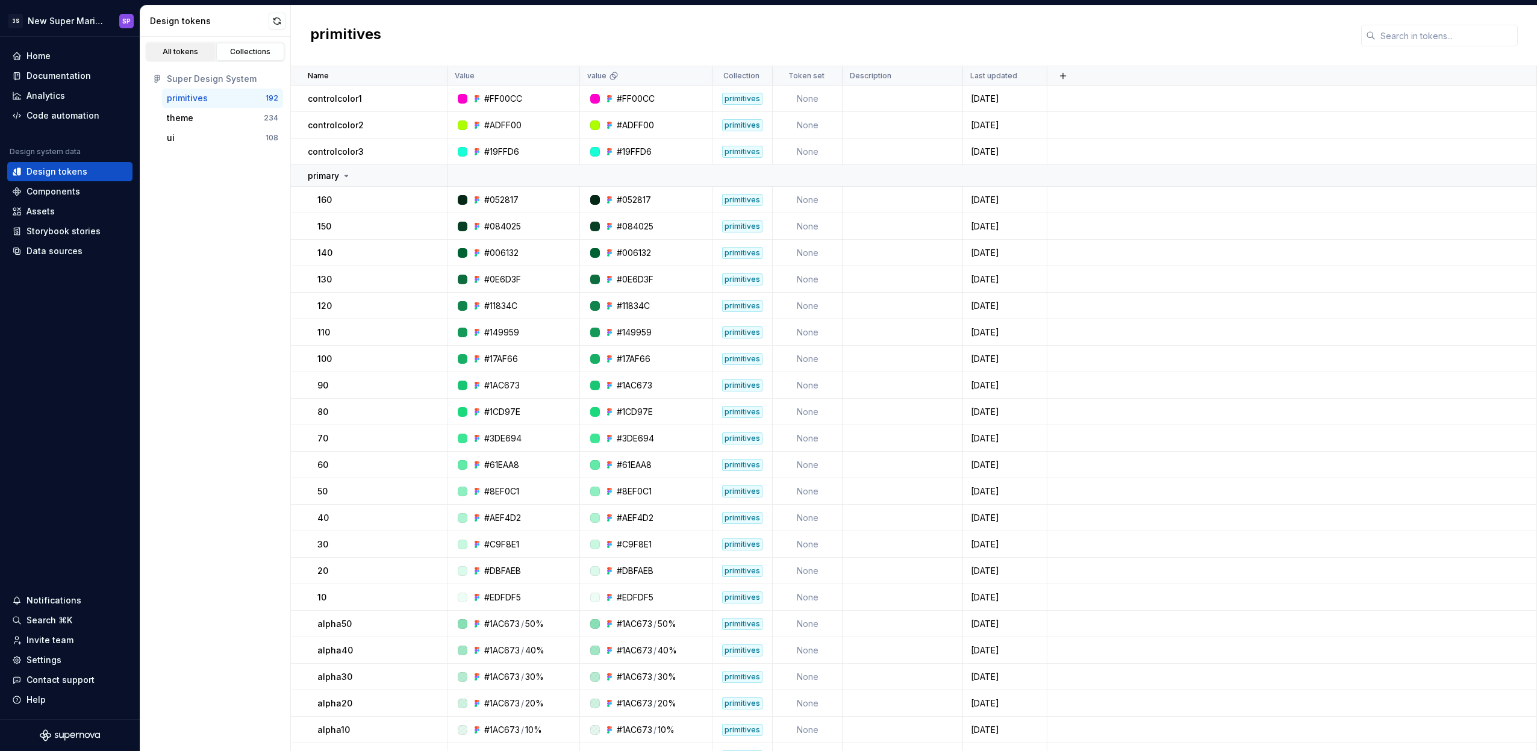
click at [187, 51] on div "All tokens" at bounding box center [181, 52] width 60 height 10
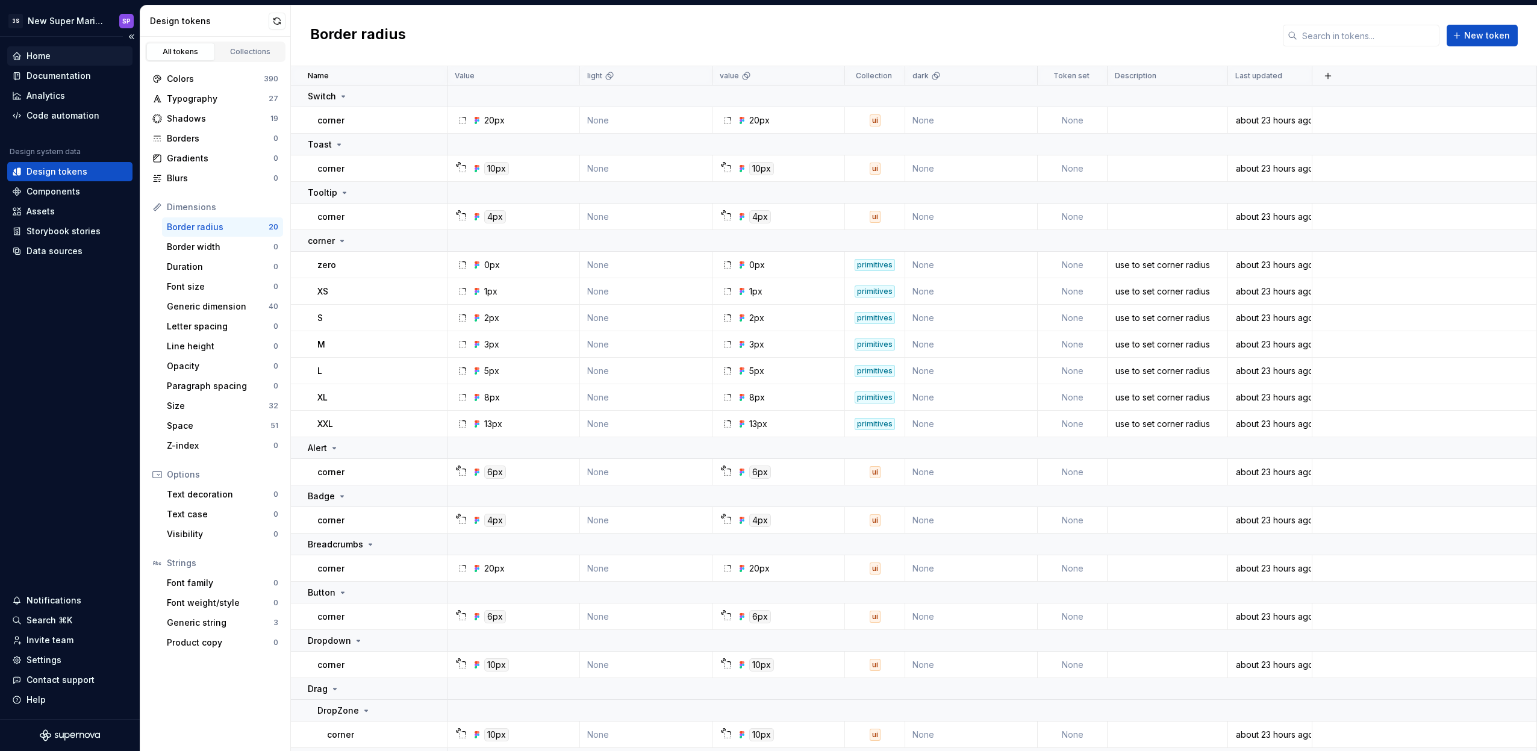
click at [66, 56] on div "Home" at bounding box center [70, 56] width 116 height 12
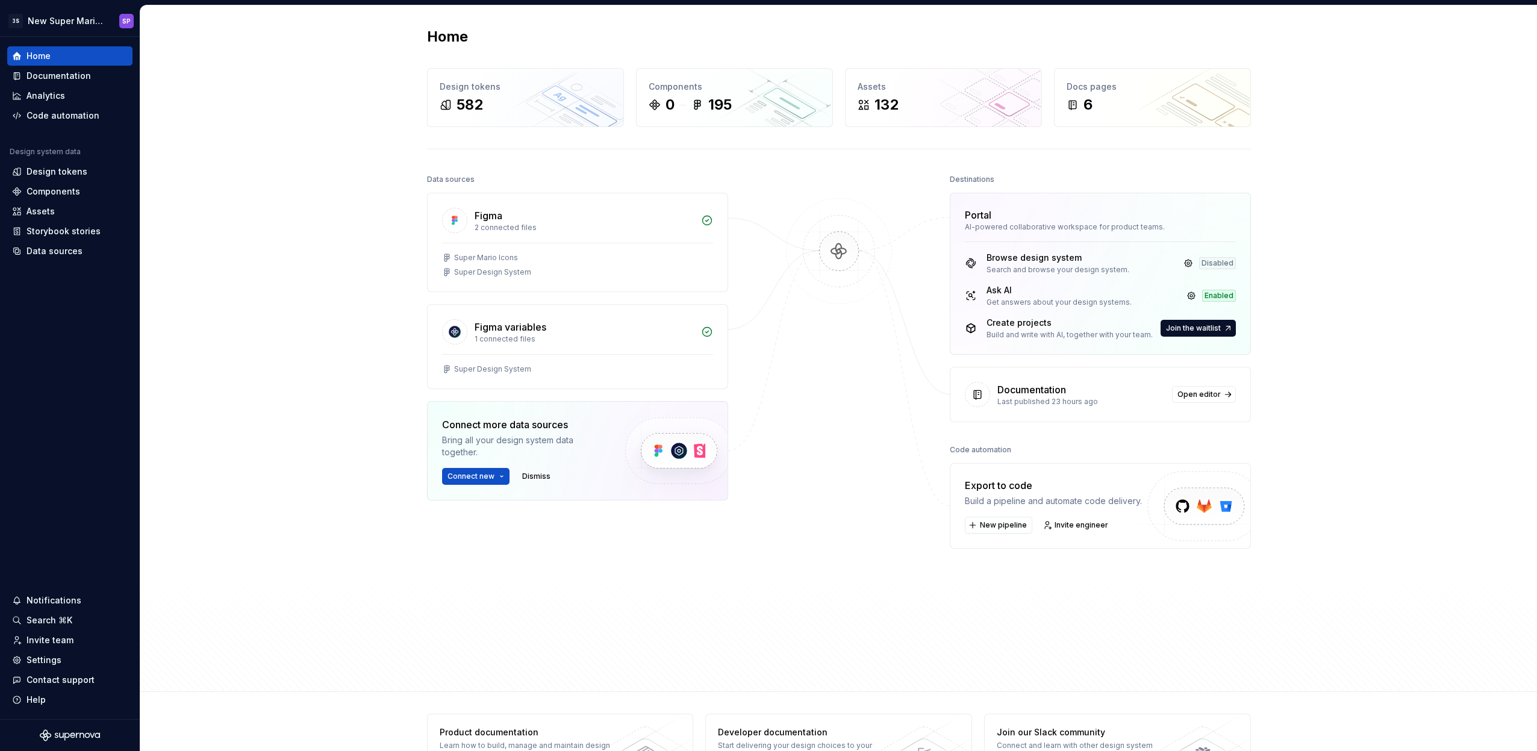
click at [1030, 303] on div "Get answers about your design systems." at bounding box center [1058, 302] width 145 height 10
click at [1054, 301] on div "Get answers about your design systems." at bounding box center [1058, 302] width 145 height 10
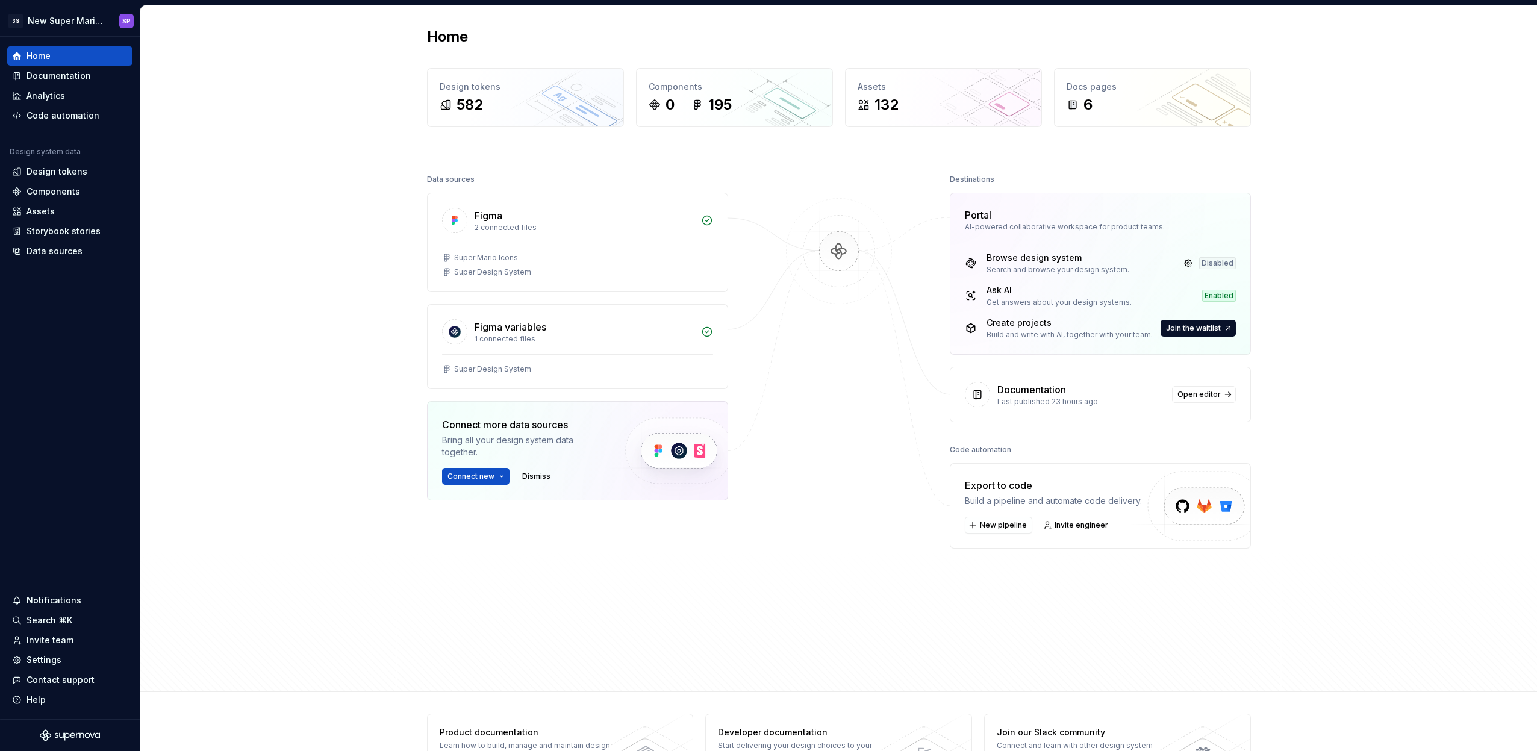
click at [1086, 263] on div "Browse design system" at bounding box center [1057, 258] width 143 height 12
click at [1077, 268] on div "Search and browse your design system." at bounding box center [1057, 270] width 143 height 10
click at [1045, 275] on div "Browse design system Search and browse your design system. Disabled Ask AI Get …" at bounding box center [1100, 297] width 300 height 113
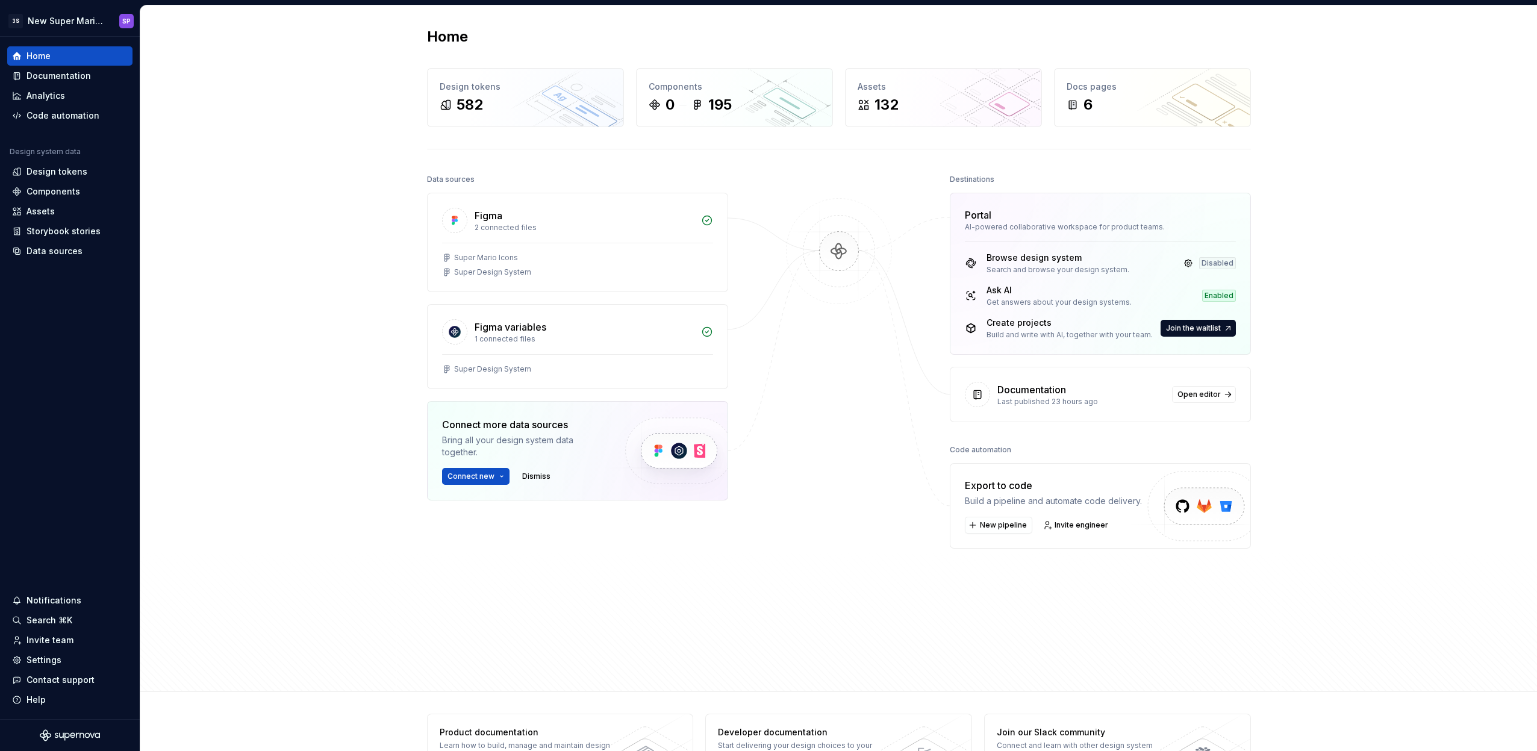
click at [1036, 339] on div "Build and write with AI, together with your team." at bounding box center [1069, 335] width 166 height 10
click at [1034, 337] on div "Build and write with AI, together with your team." at bounding box center [1069, 335] width 166 height 10
click at [1088, 331] on div "Build and write with AI, together with your team." at bounding box center [1069, 335] width 166 height 10
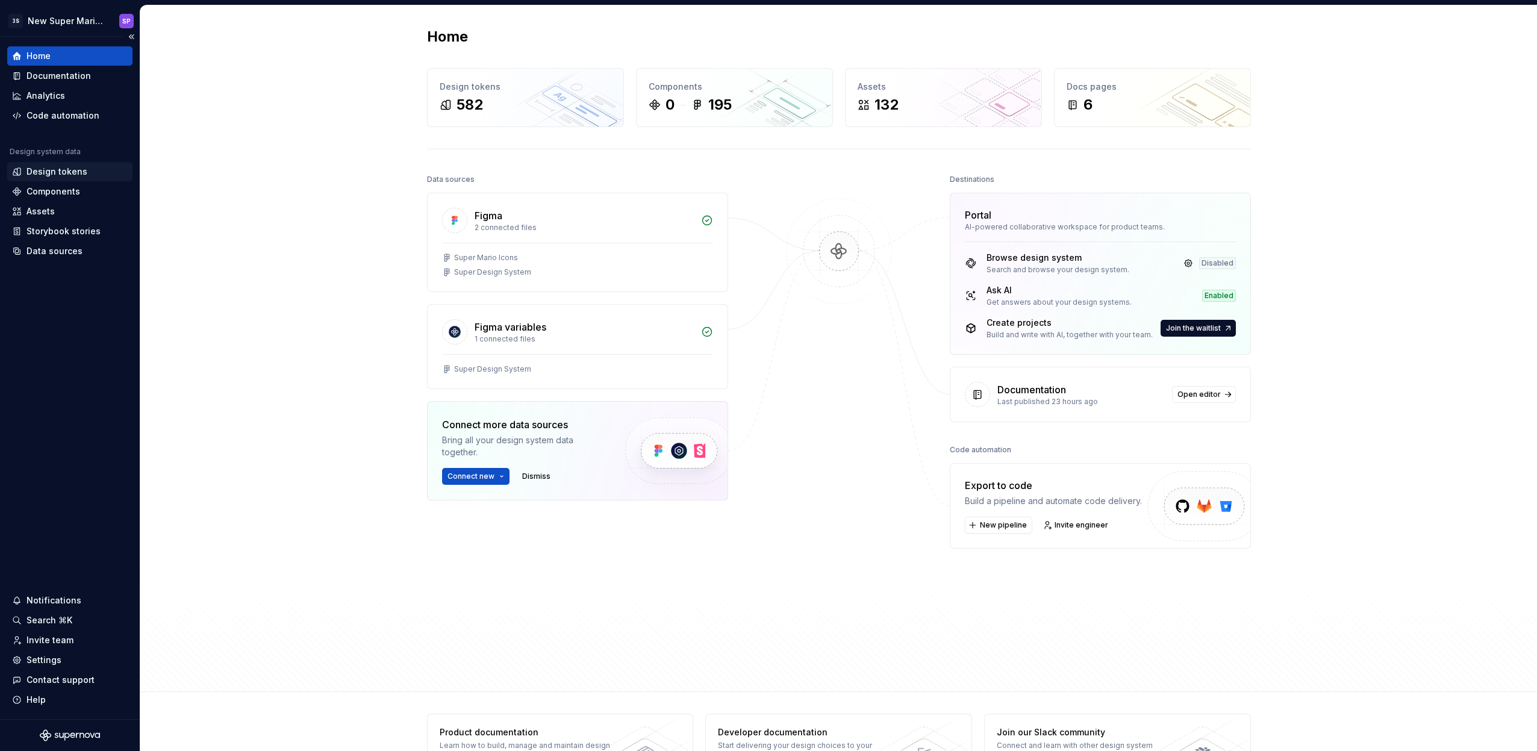
click at [46, 171] on div "Design tokens" at bounding box center [56, 172] width 61 height 12
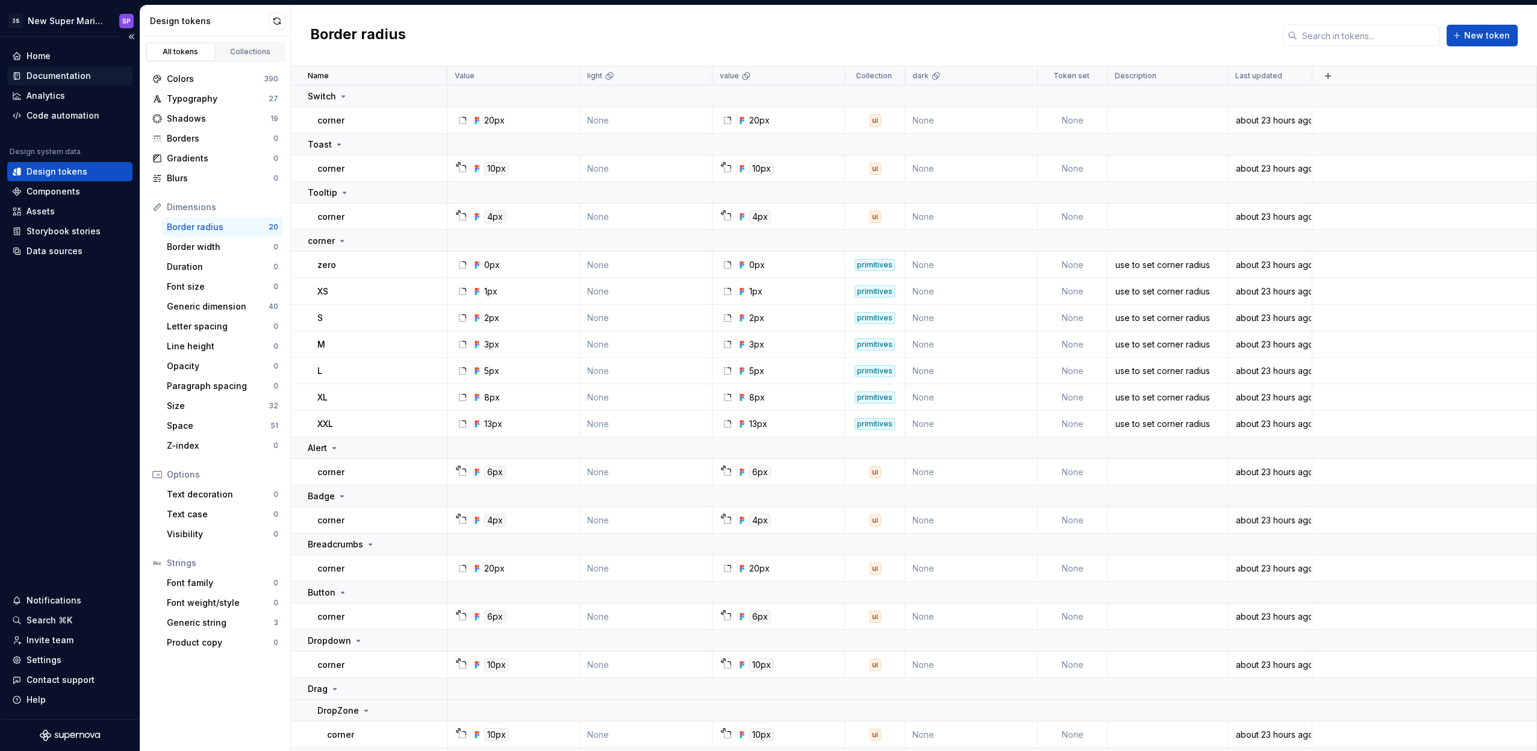
click at [61, 73] on div "Documentation" at bounding box center [58, 76] width 64 height 12
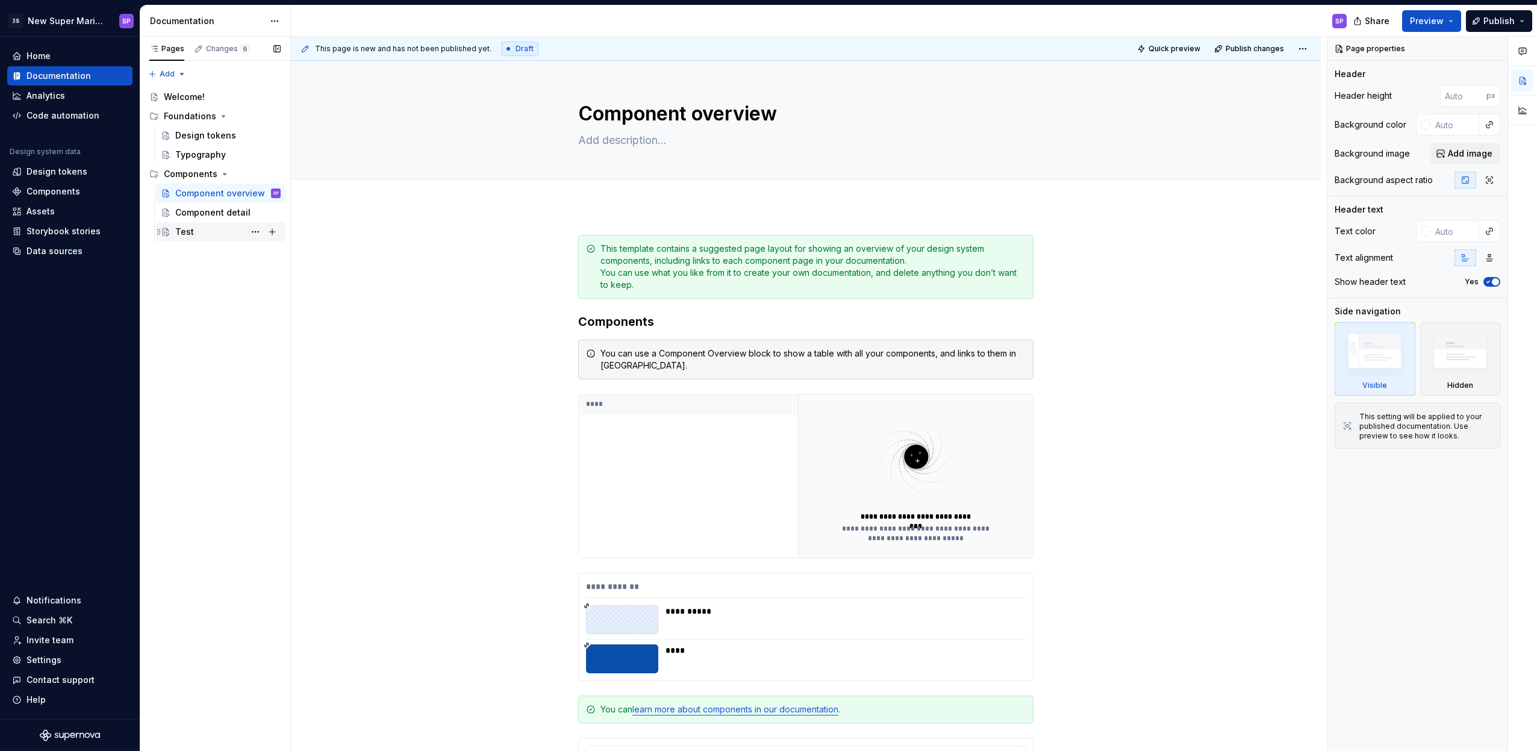
click at [190, 238] on div "Test" at bounding box center [227, 231] width 105 height 17
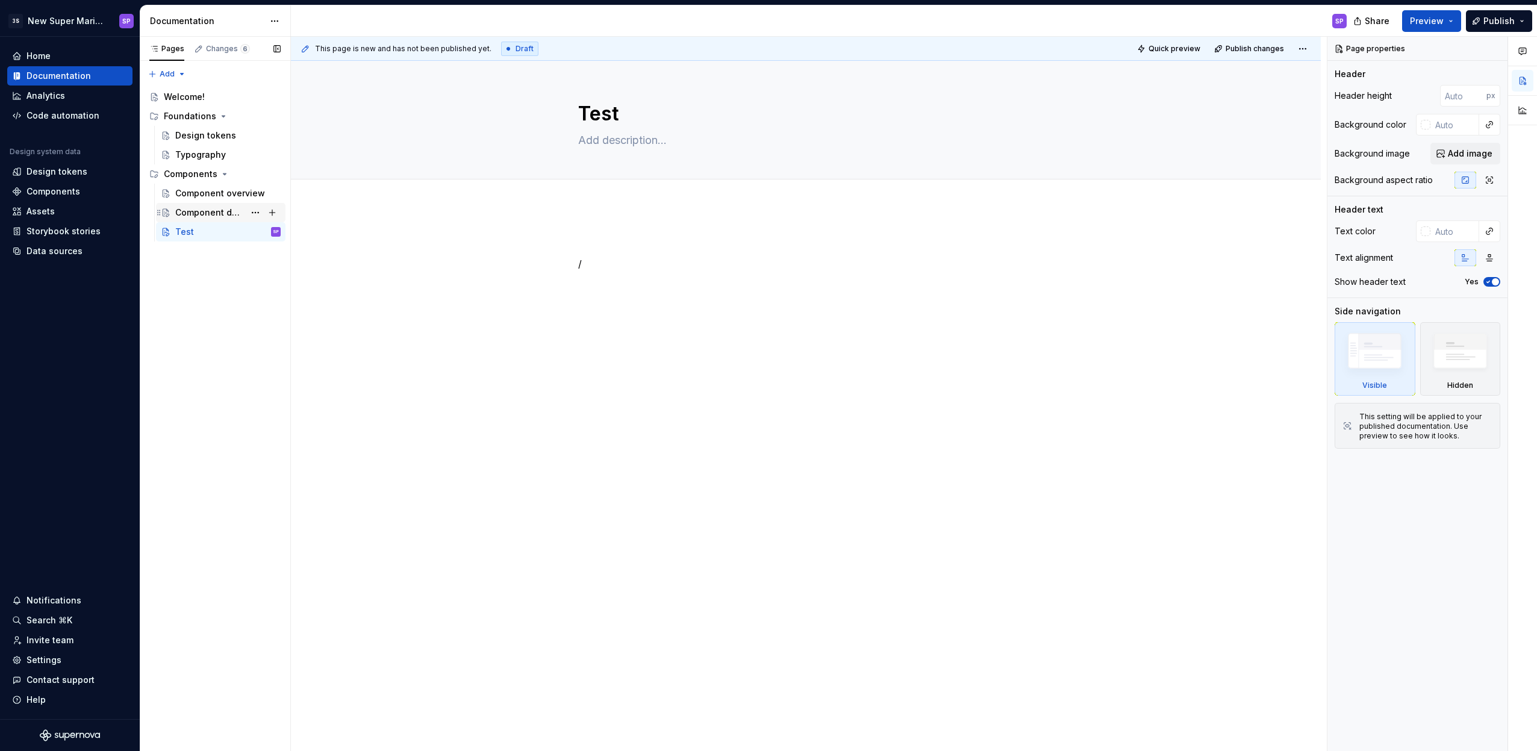
click at [205, 208] on div "Component detail" at bounding box center [209, 213] width 69 height 12
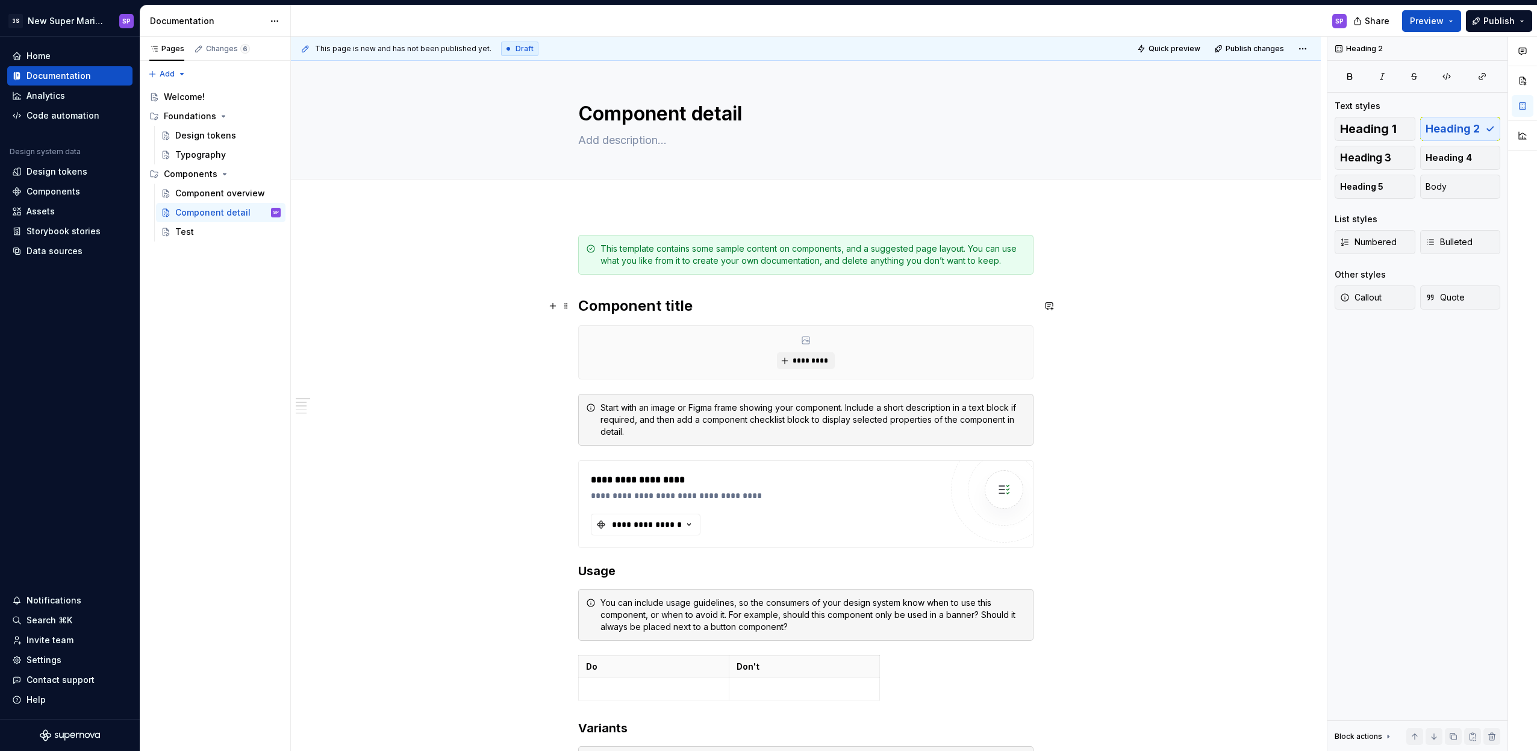
click at [662, 305] on h2 "Component title" at bounding box center [805, 305] width 455 height 19
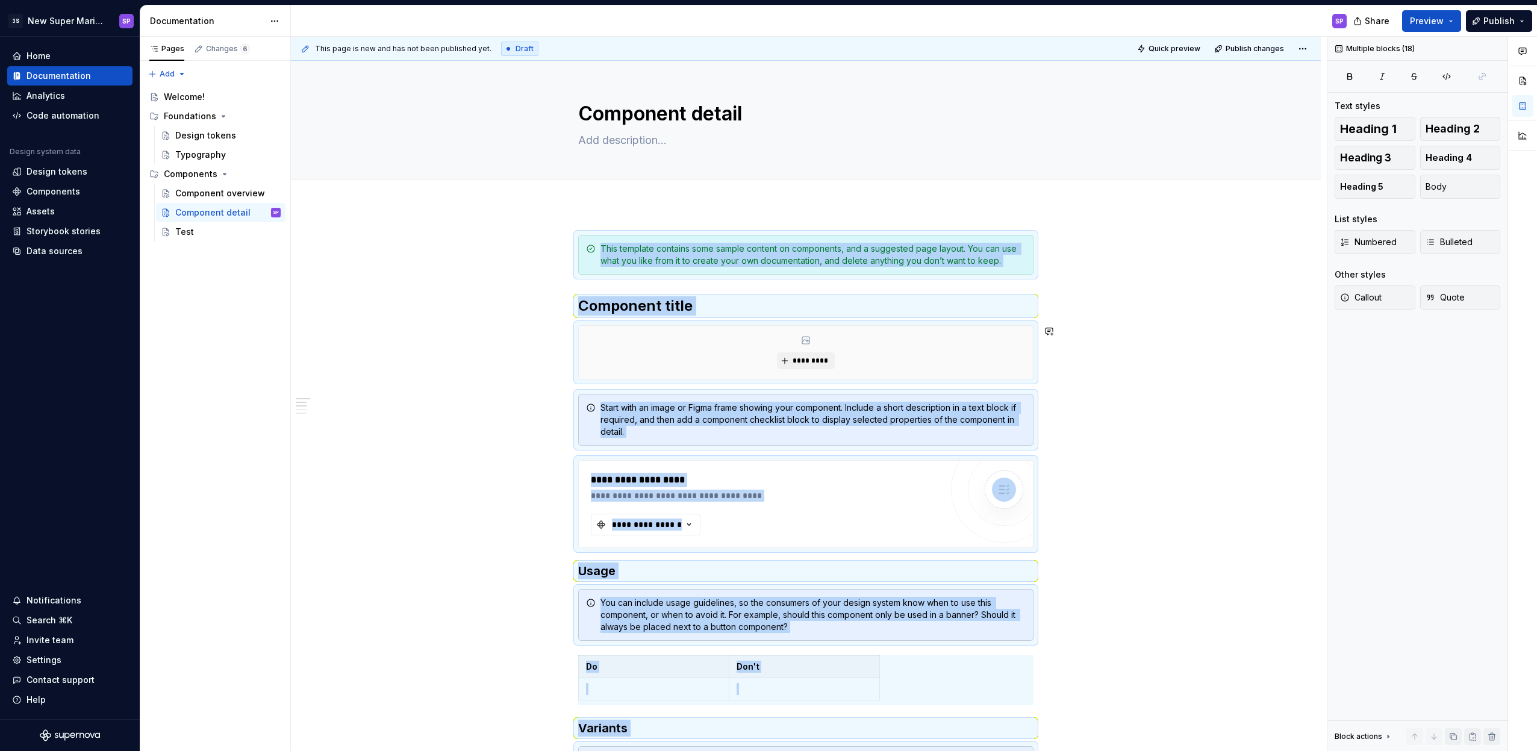
copy div "**********"
click at [203, 227] on div "Test" at bounding box center [227, 231] width 105 height 17
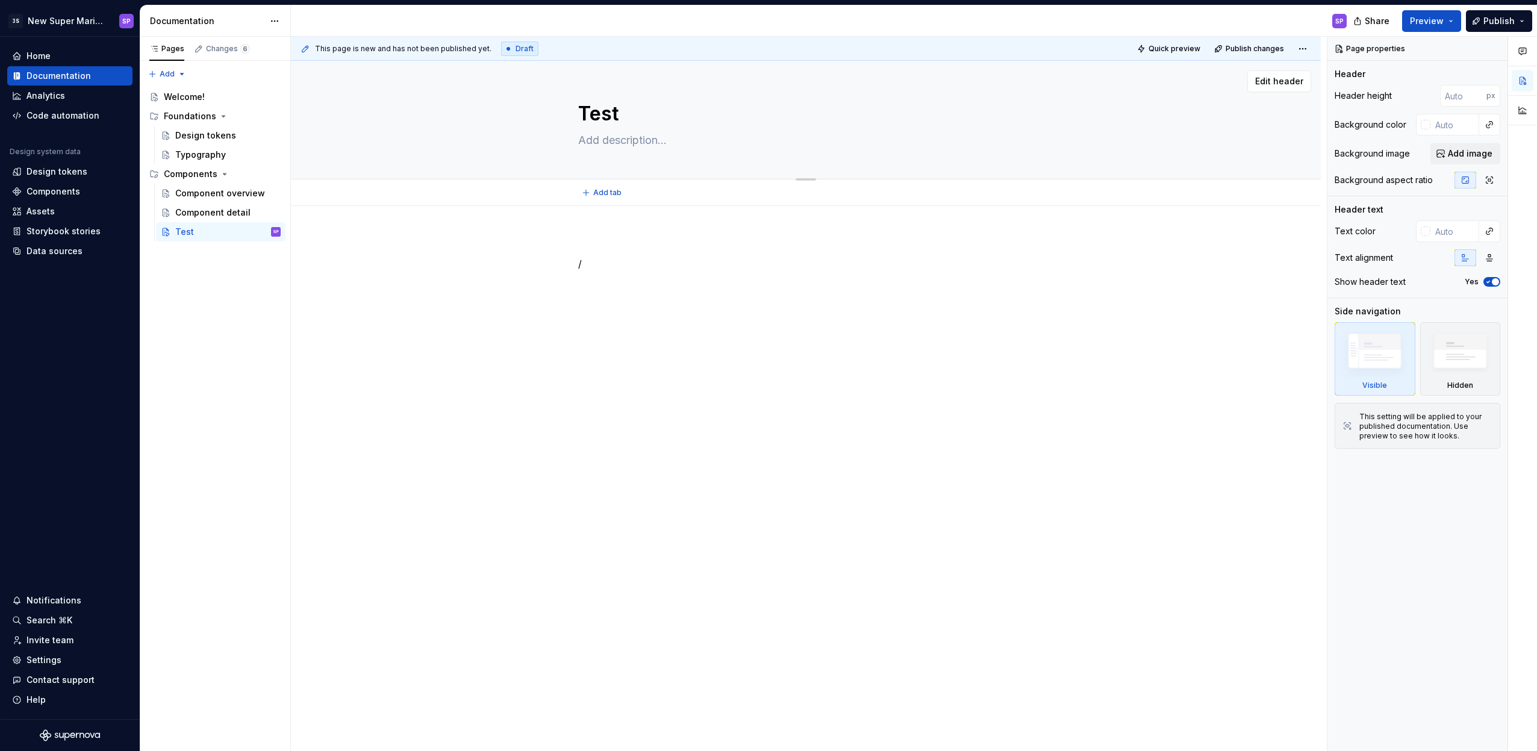
click at [650, 111] on textarea "Test" at bounding box center [803, 113] width 455 height 29
type textarea "*"
type textarea "A"
type textarea "*"
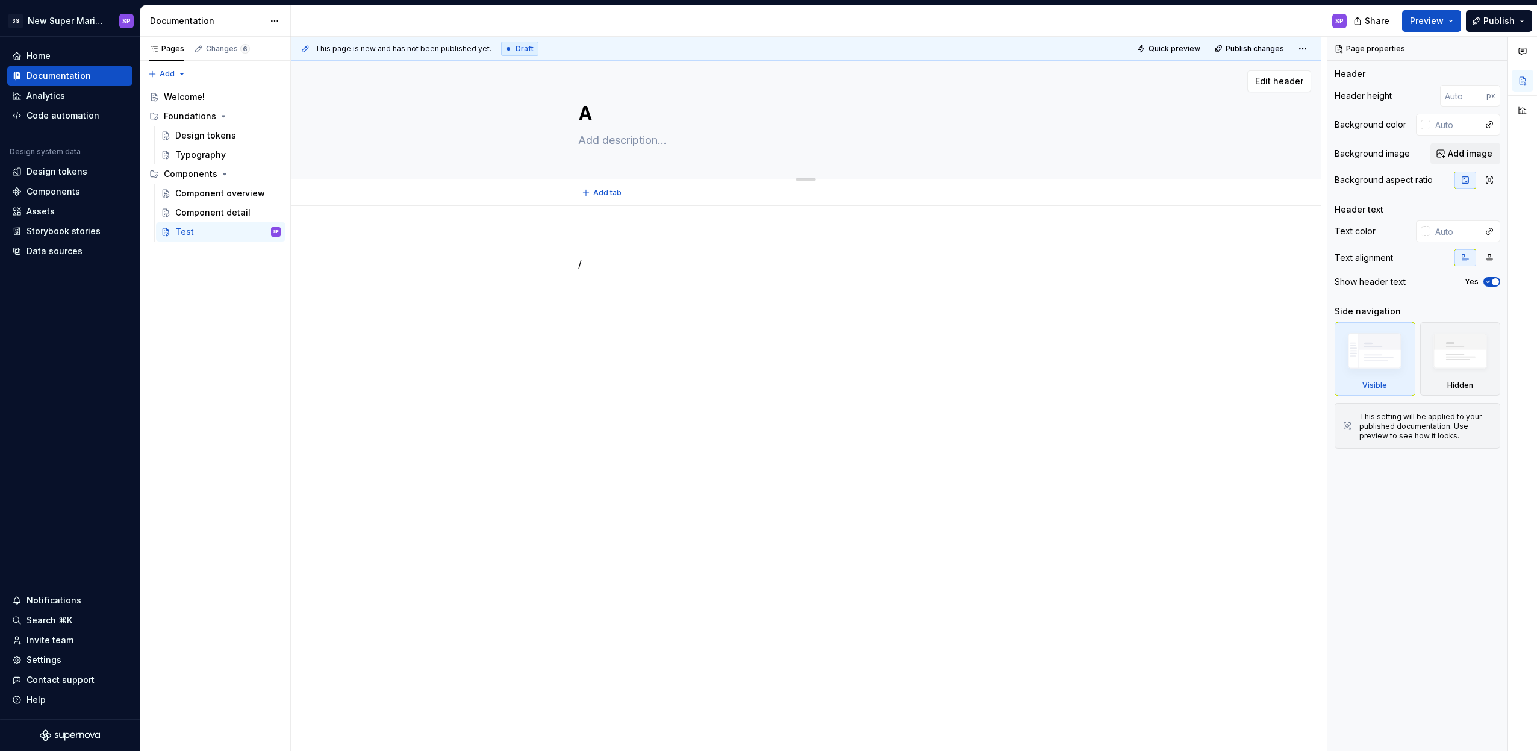
type textarea "Al"
type textarea "*"
type textarea "Ale"
type textarea "*"
type textarea "Aler"
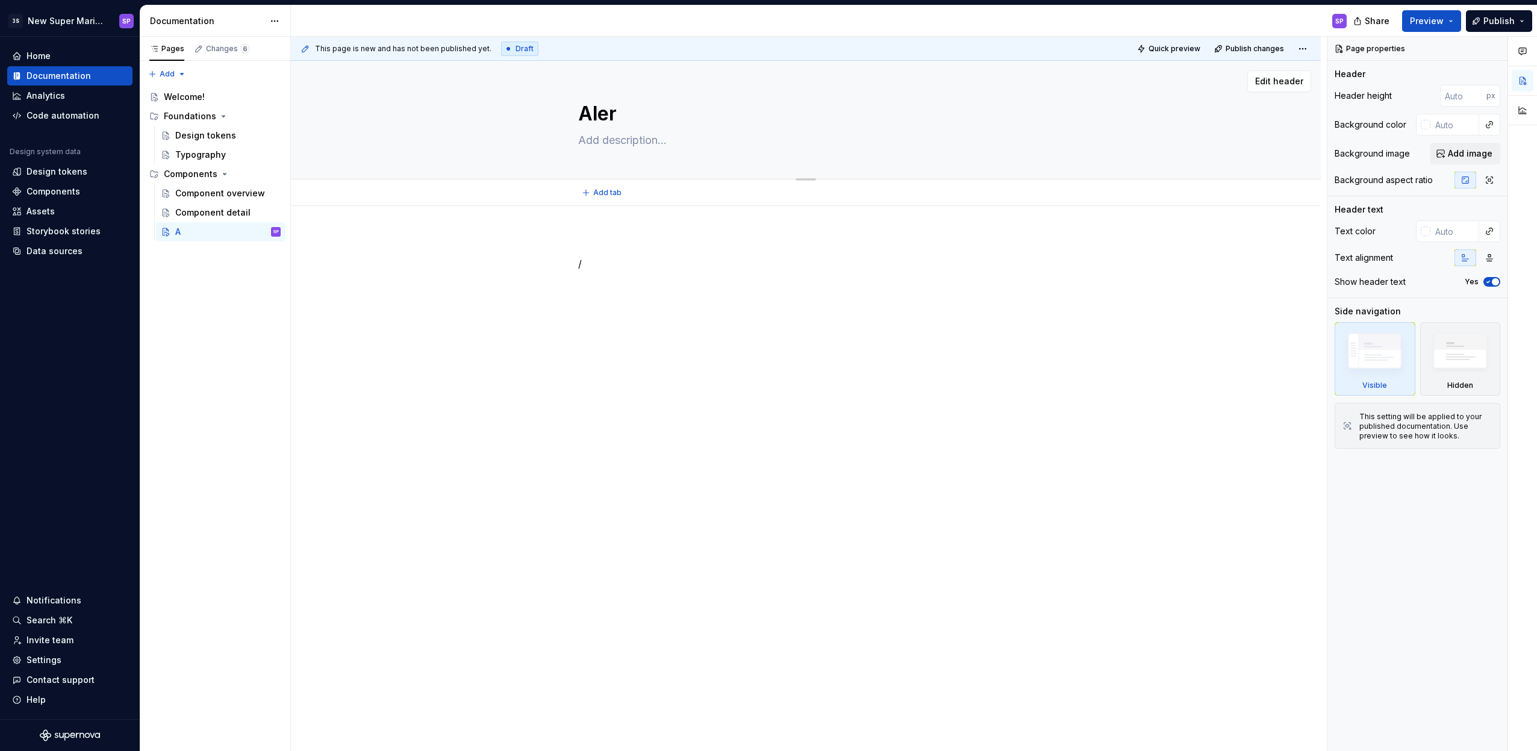
type textarea "*"
type textarea "Alert"
type textarea "*"
type textarea "Alert"
click at [632, 252] on div "/" at bounding box center [805, 264] width 455 height 58
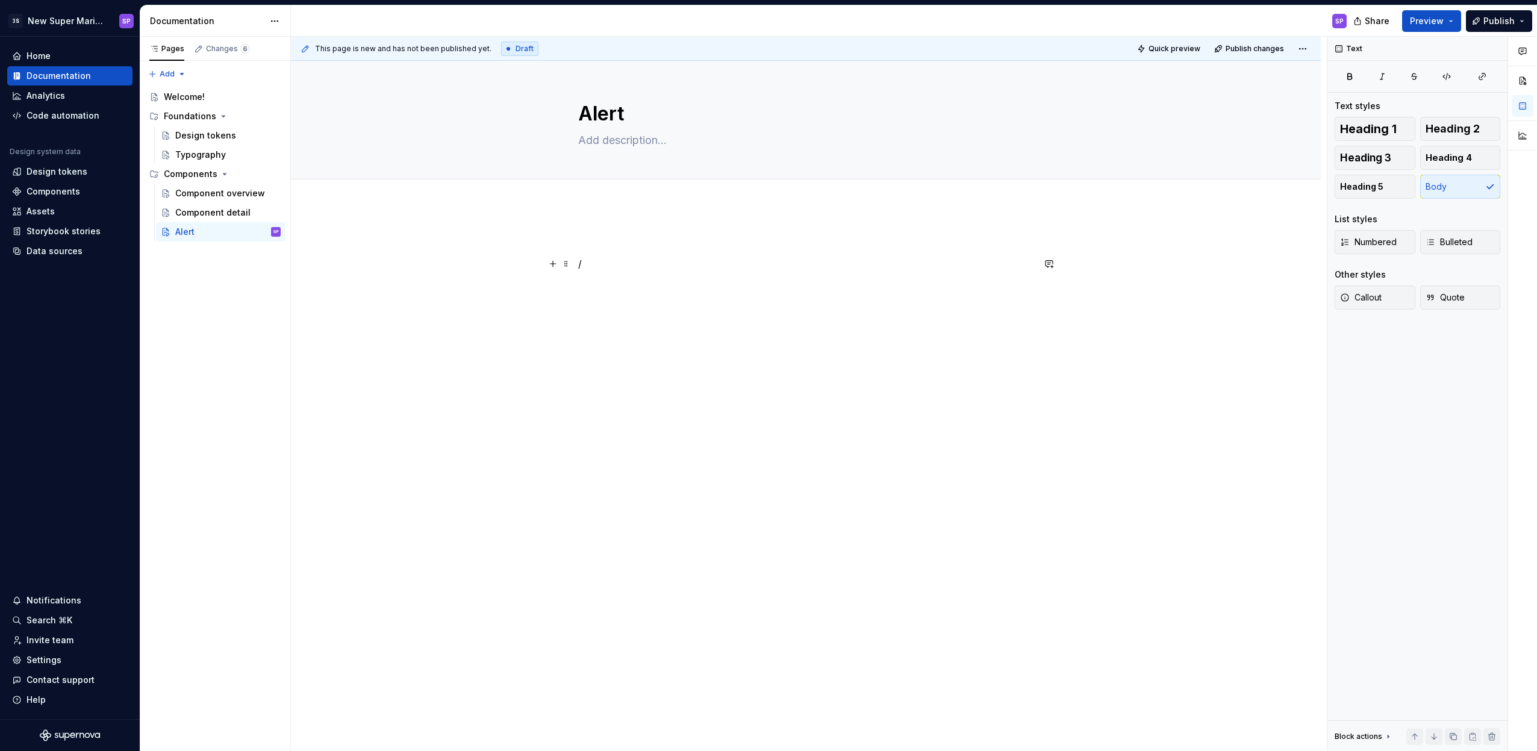
click at [624, 263] on p "/" at bounding box center [805, 264] width 455 height 14
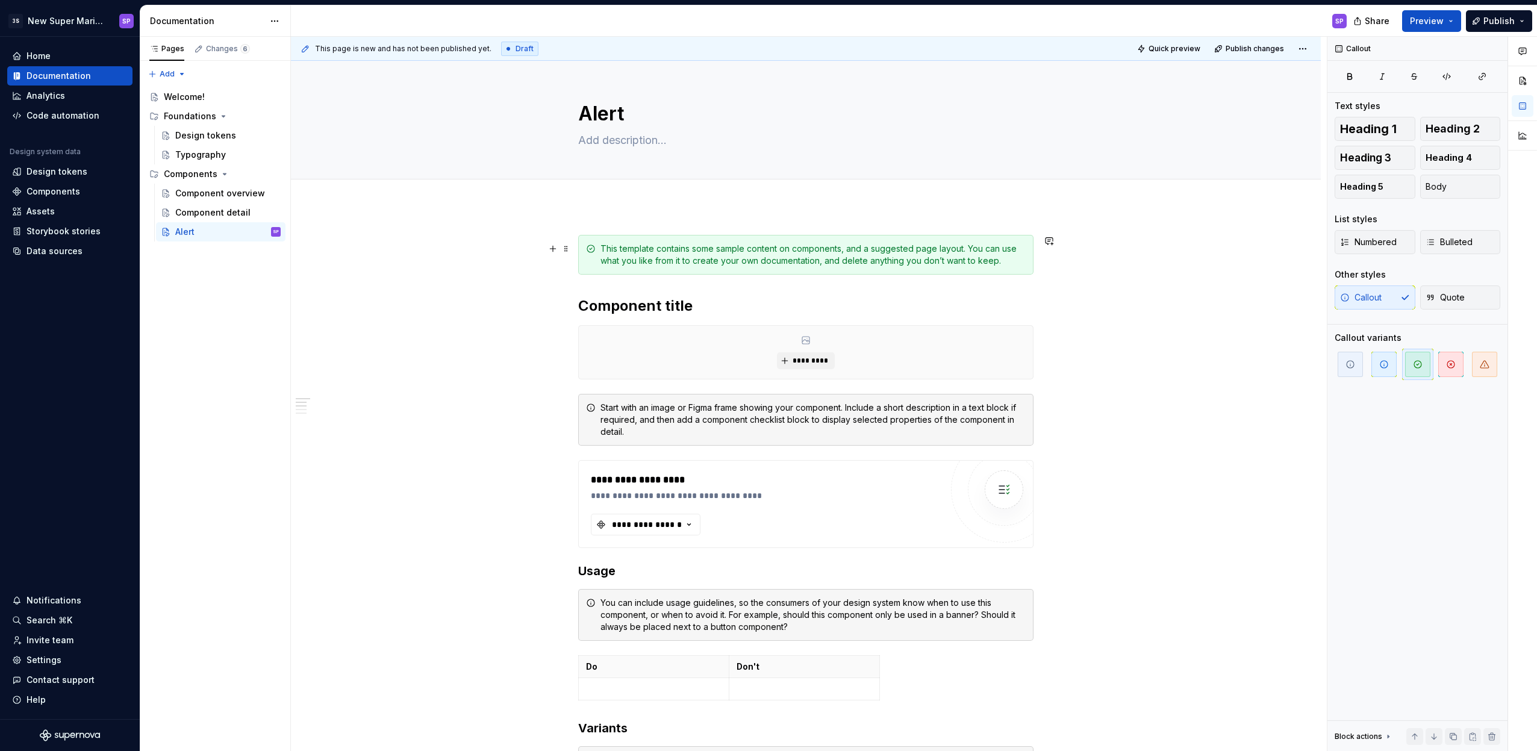
click at [820, 266] on div "This template contains some sample content on components, and a suggested page …" at bounding box center [812, 255] width 425 height 24
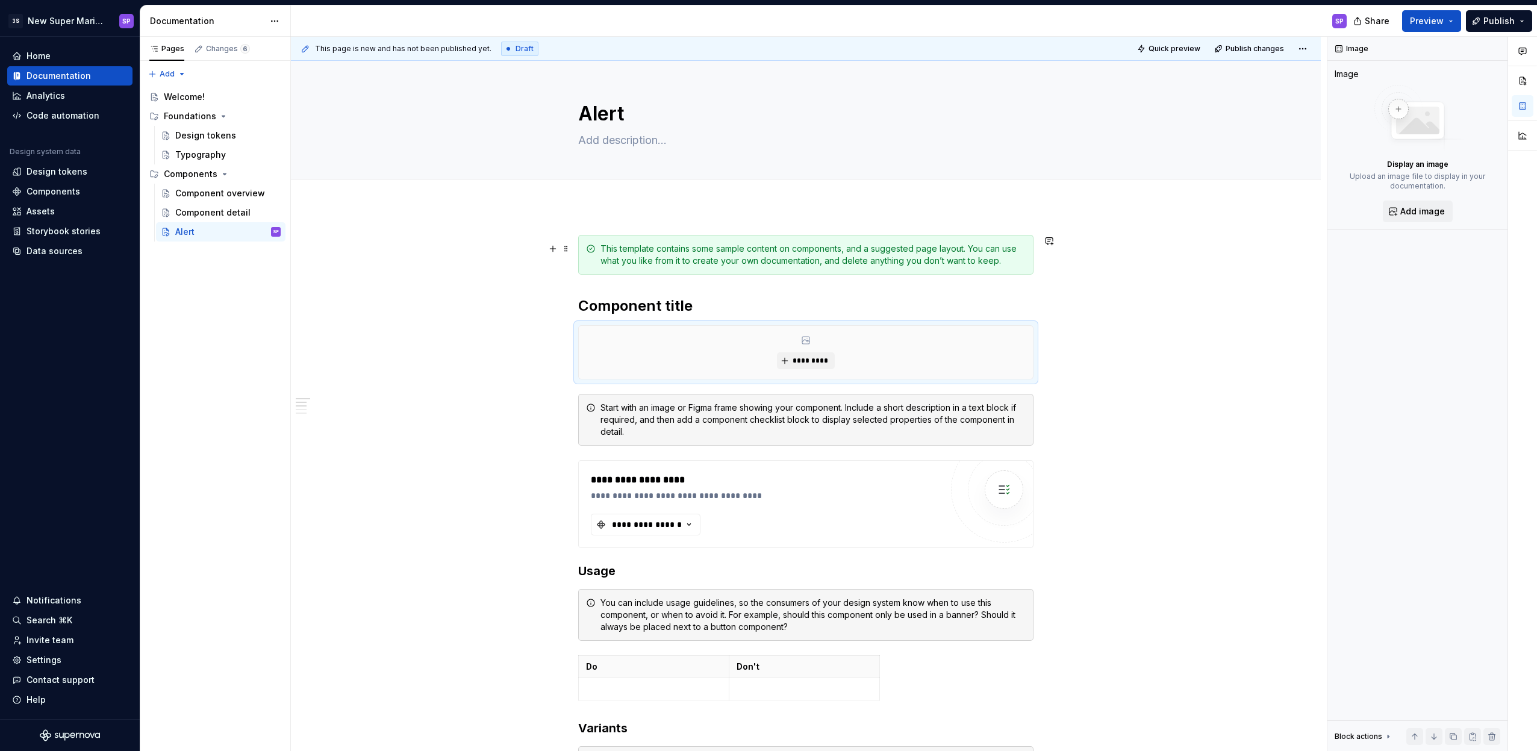
click at [797, 263] on div "This template contains some sample content on components, and a suggested page …" at bounding box center [812, 255] width 425 height 24
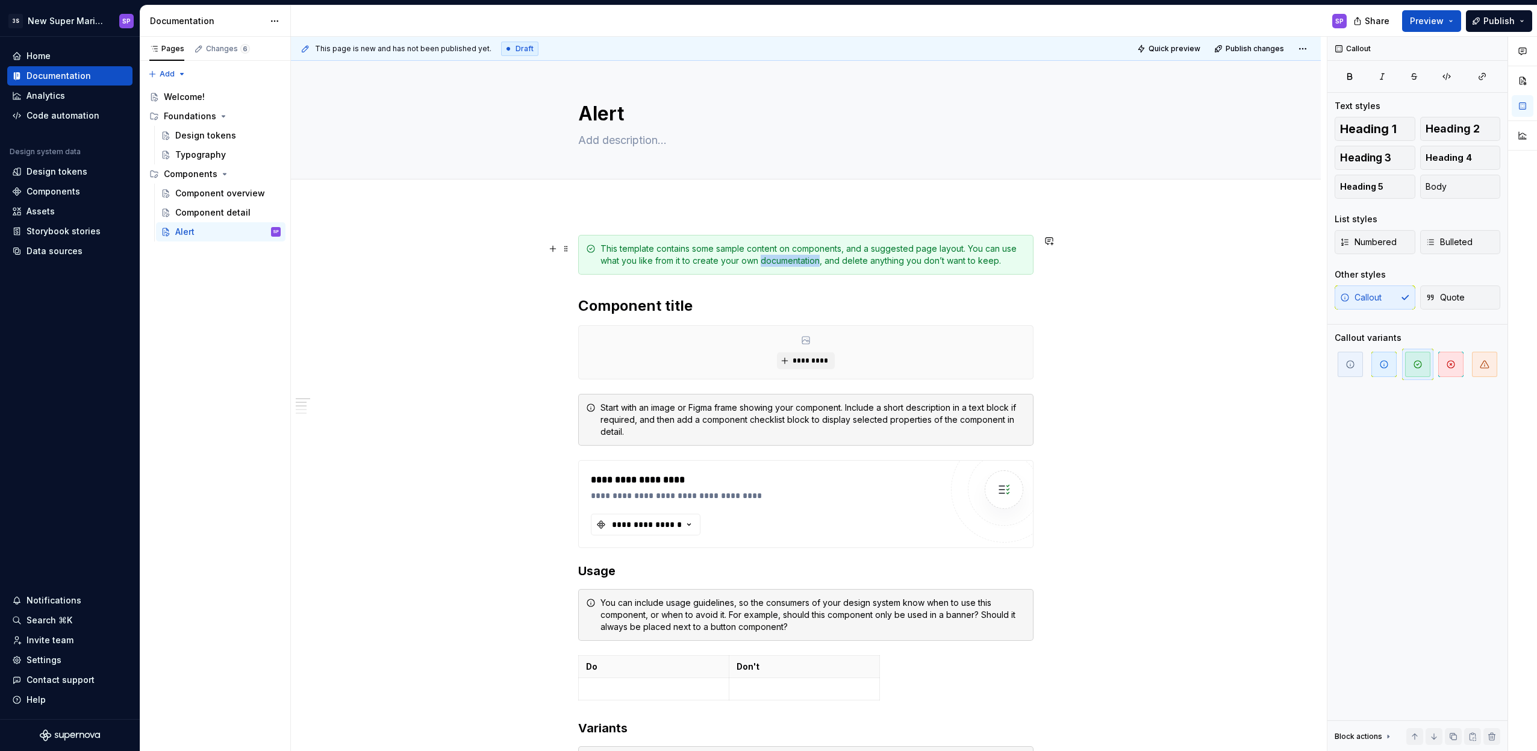
click at [797, 263] on div "This template contains some sample content on components, and a suggested page …" at bounding box center [812, 255] width 425 height 24
click at [1012, 277] on div "**********" at bounding box center [805, 733] width 455 height 996
click at [652, 311] on h2 "Component title" at bounding box center [805, 305] width 455 height 19
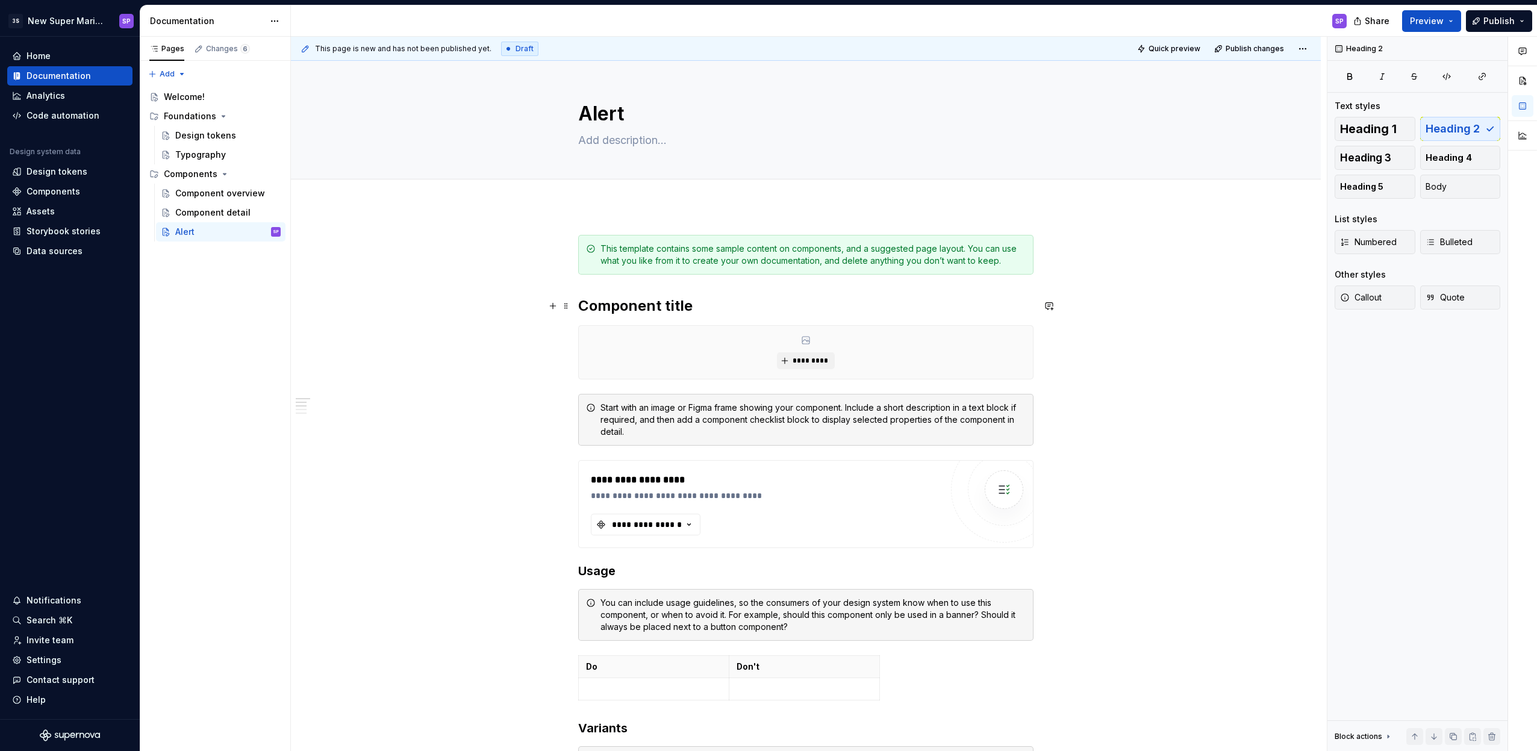
click at [652, 311] on h2 "Component title" at bounding box center [805, 305] width 455 height 19
click at [697, 306] on h2 "Component title" at bounding box center [805, 305] width 455 height 19
drag, startPoint x: 728, startPoint y: 308, endPoint x: 582, endPoint y: 310, distance: 146.3
click at [582, 310] on h2 "Component title" at bounding box center [805, 305] width 455 height 19
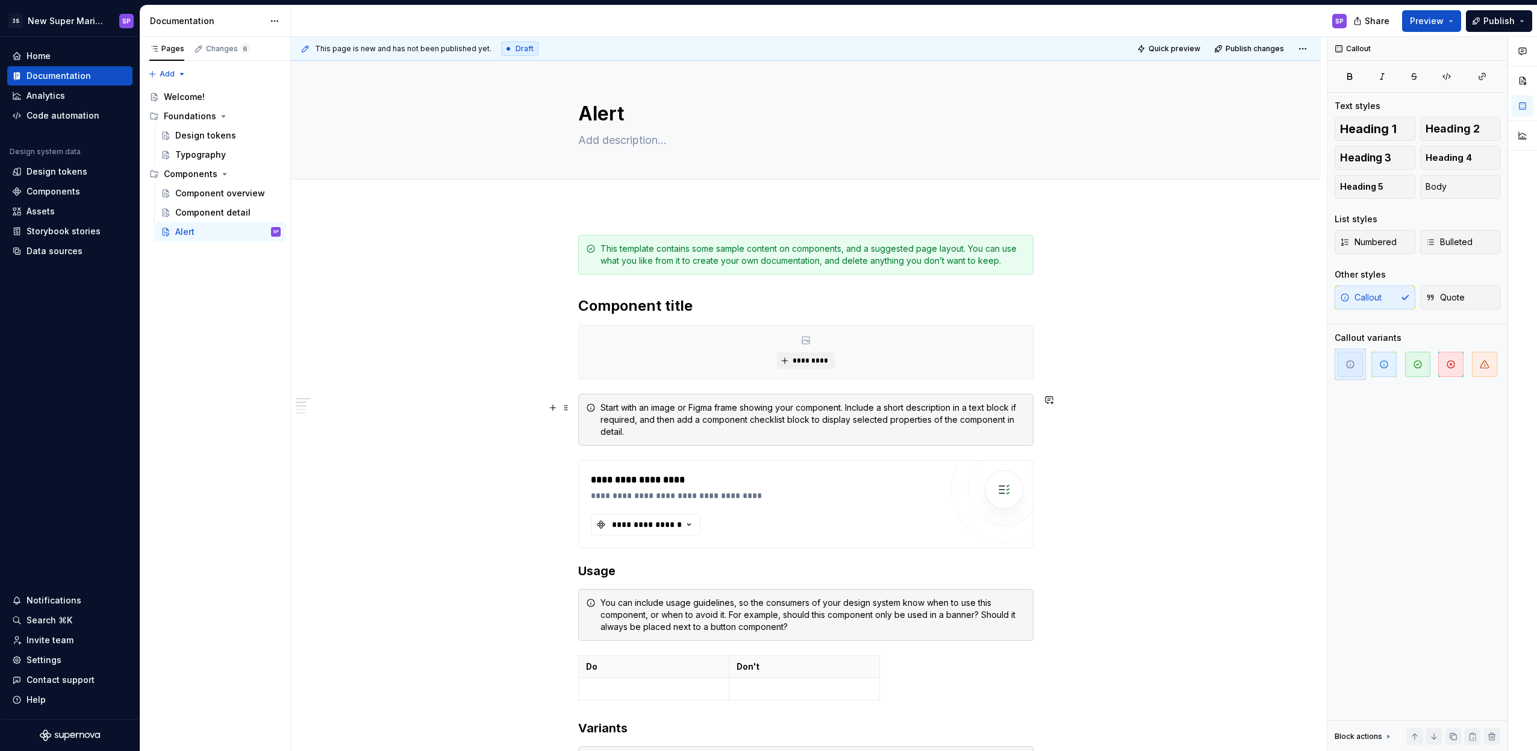
click at [821, 406] on div "Start with an image or Figma frame showing your component. Include a short desc…" at bounding box center [812, 420] width 425 height 36
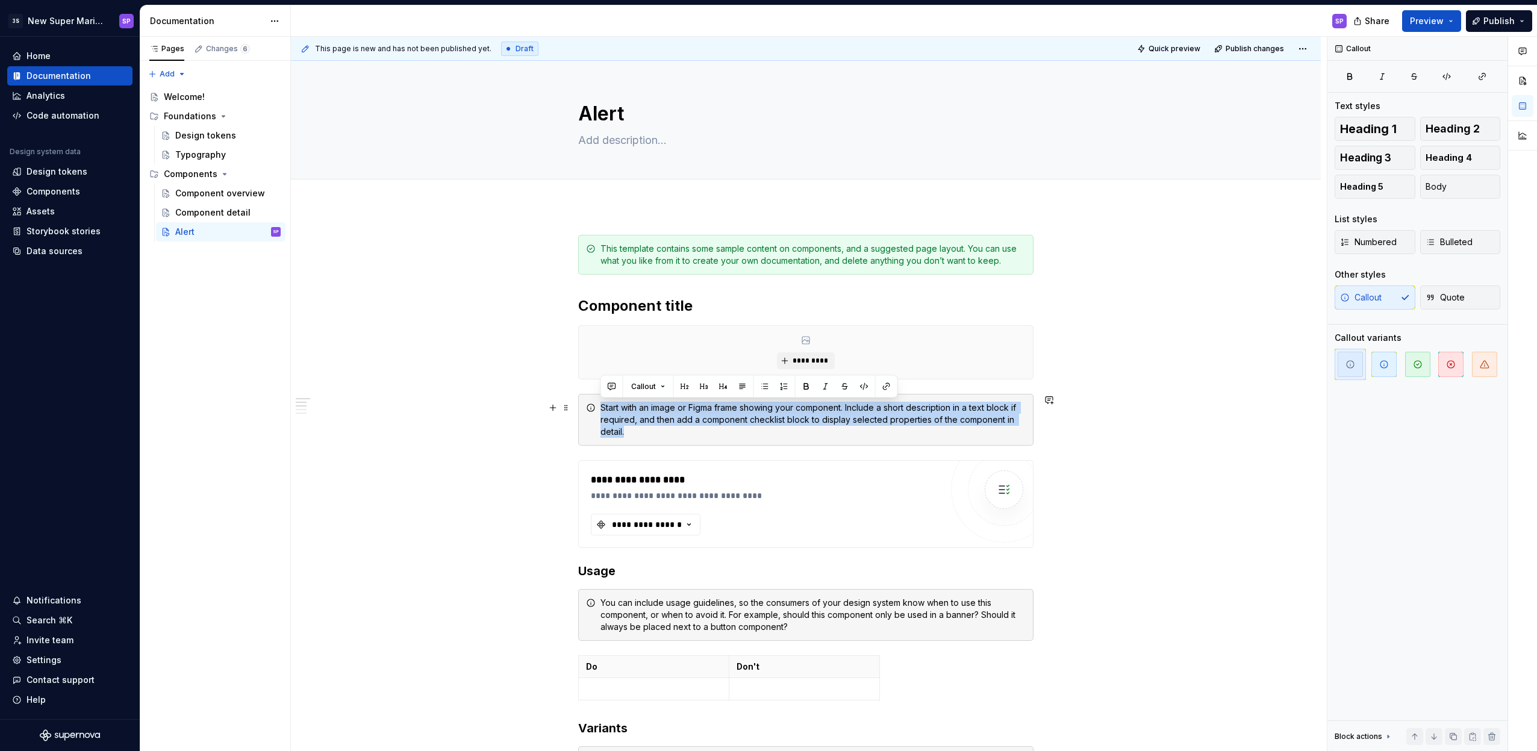
click at [785, 415] on div "Start with an image or Figma frame showing your component. Include a short desc…" at bounding box center [812, 420] width 425 height 36
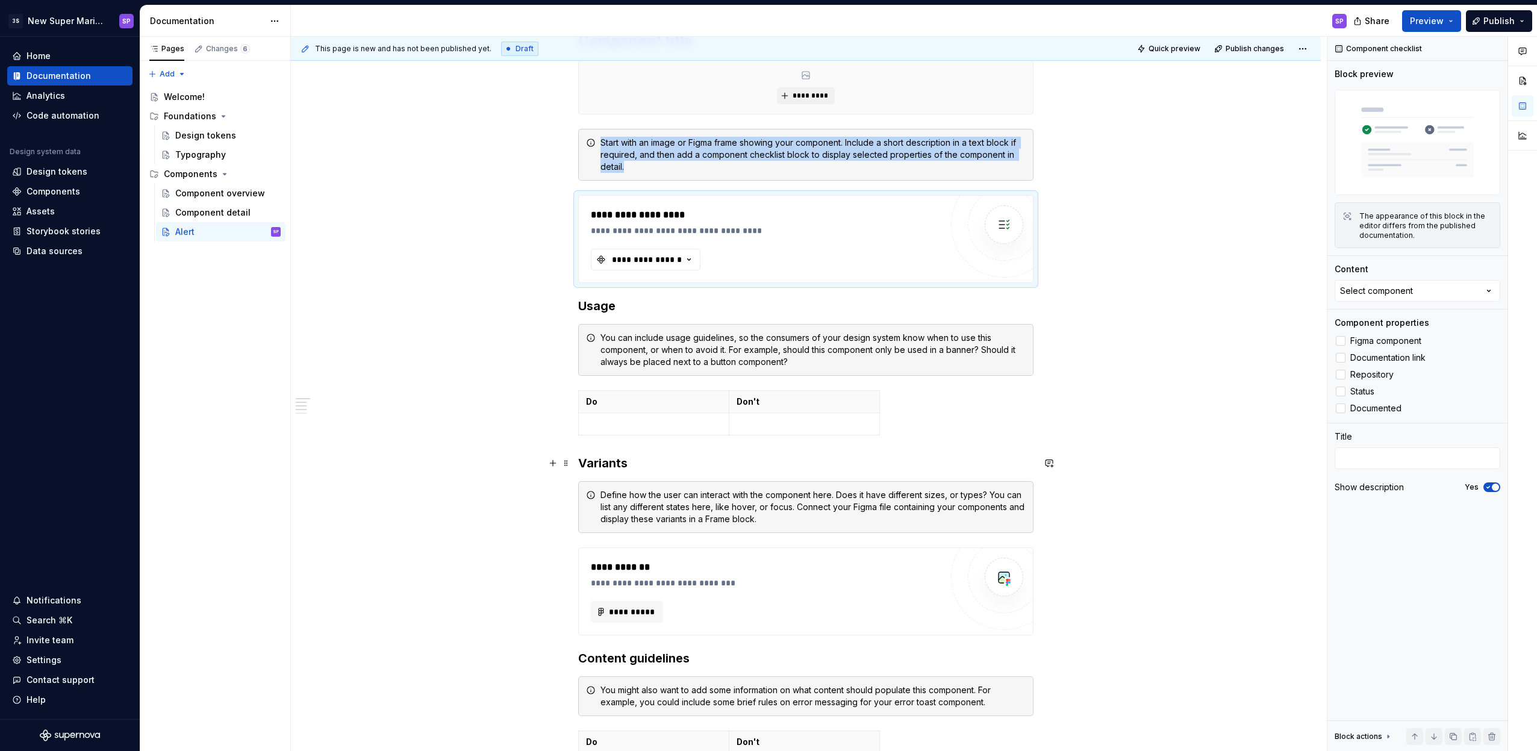
scroll to position [466, 0]
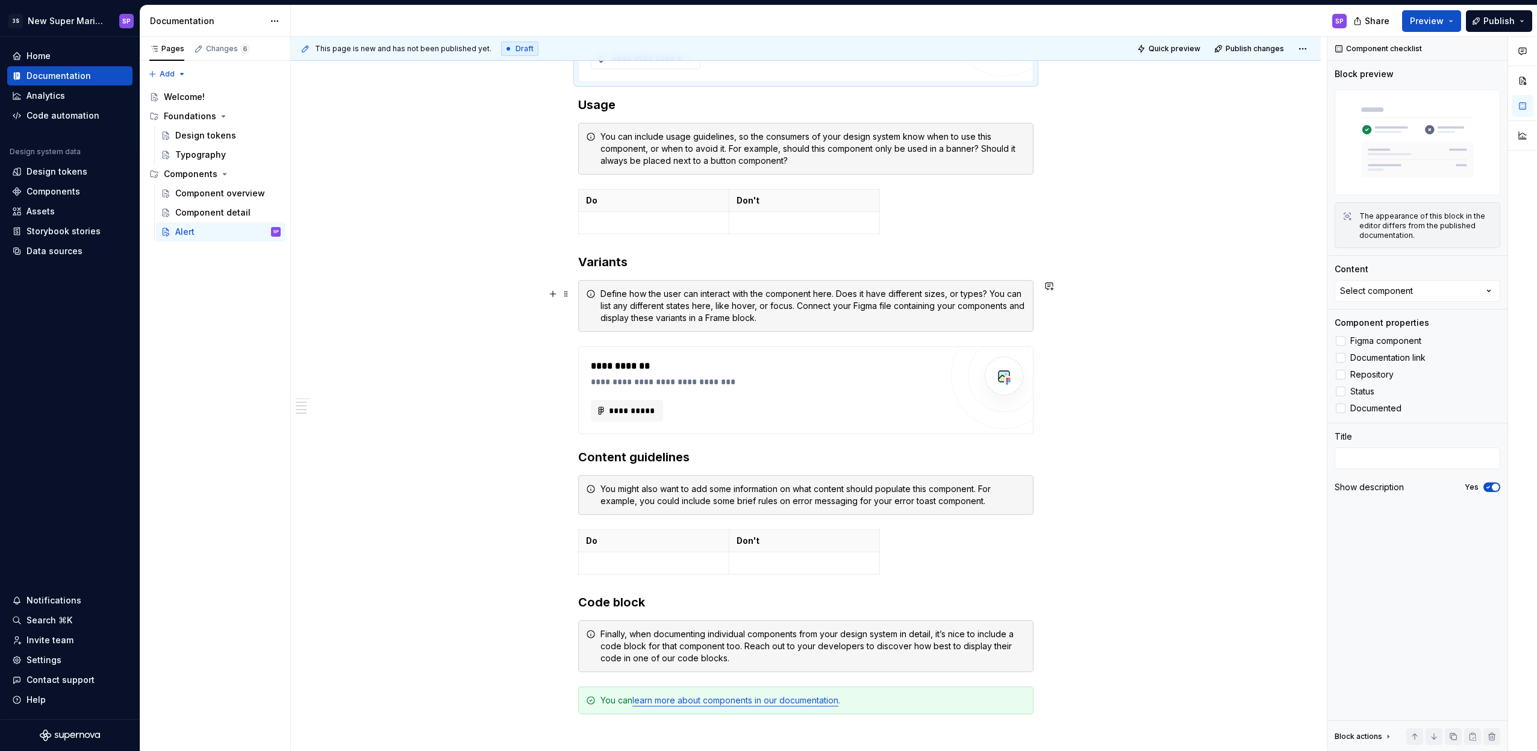
click at [679, 294] on div "Define how the user can interact with the component here. Does it have differen…" at bounding box center [812, 306] width 425 height 36
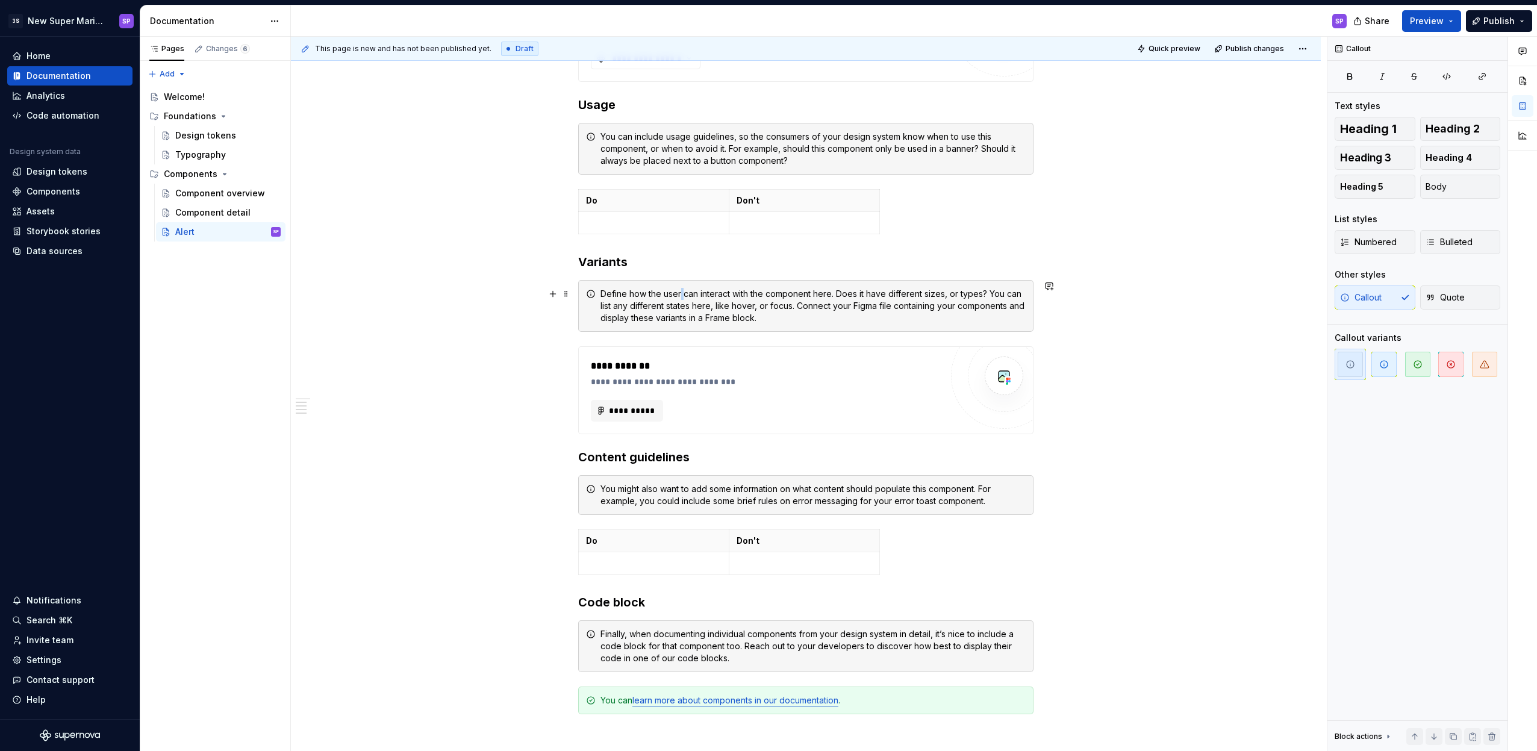
click at [679, 294] on div "Define how the user can interact with the component here. Does it have differen…" at bounding box center [812, 306] width 425 height 36
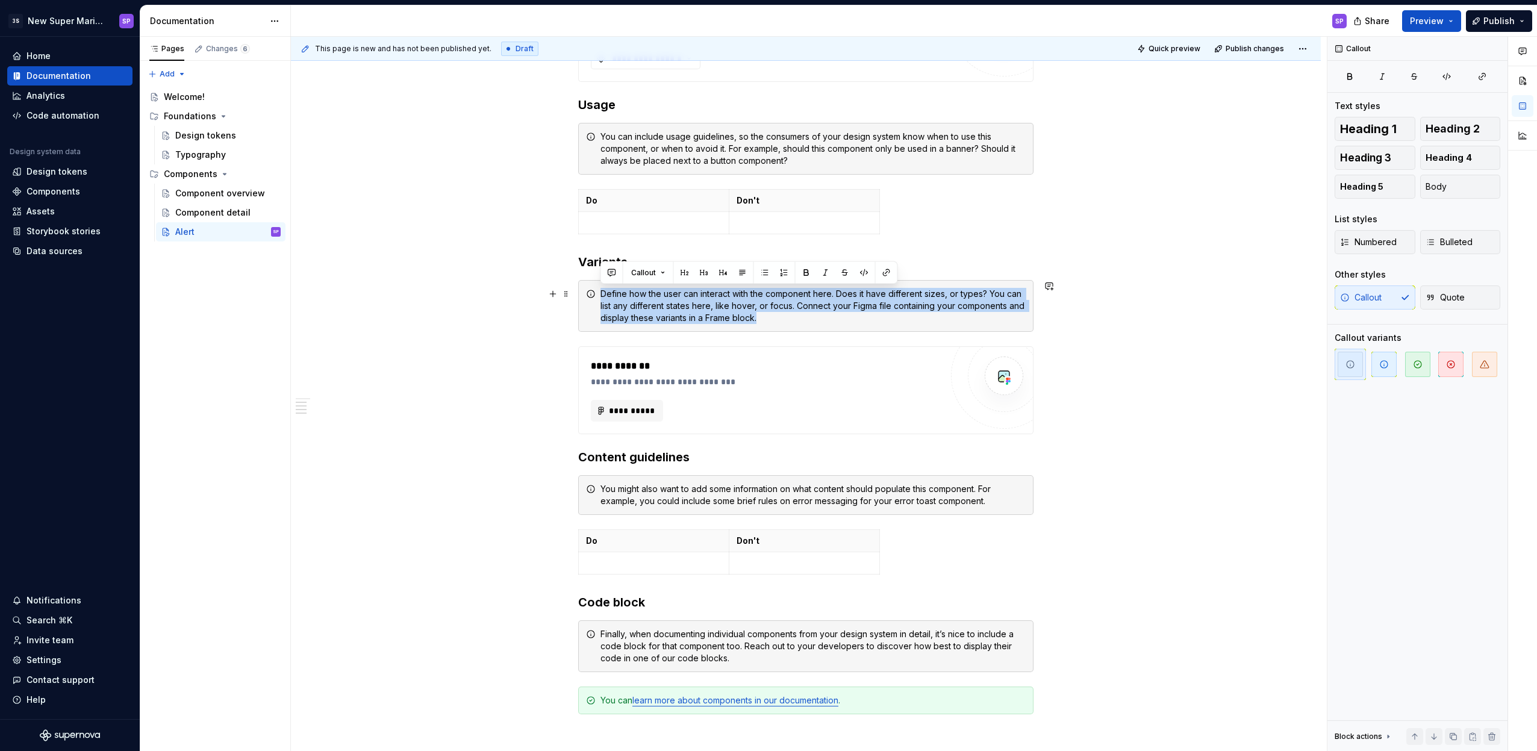
click at [751, 309] on div "Define how the user can interact with the component here. Does it have differen…" at bounding box center [812, 306] width 425 height 36
drag, startPoint x: 799, startPoint y: 317, endPoint x: 676, endPoint y: 294, distance: 125.5
click at [691, 297] on div "Define how the user can interact with the component here. Does it have differen…" at bounding box center [812, 306] width 425 height 36
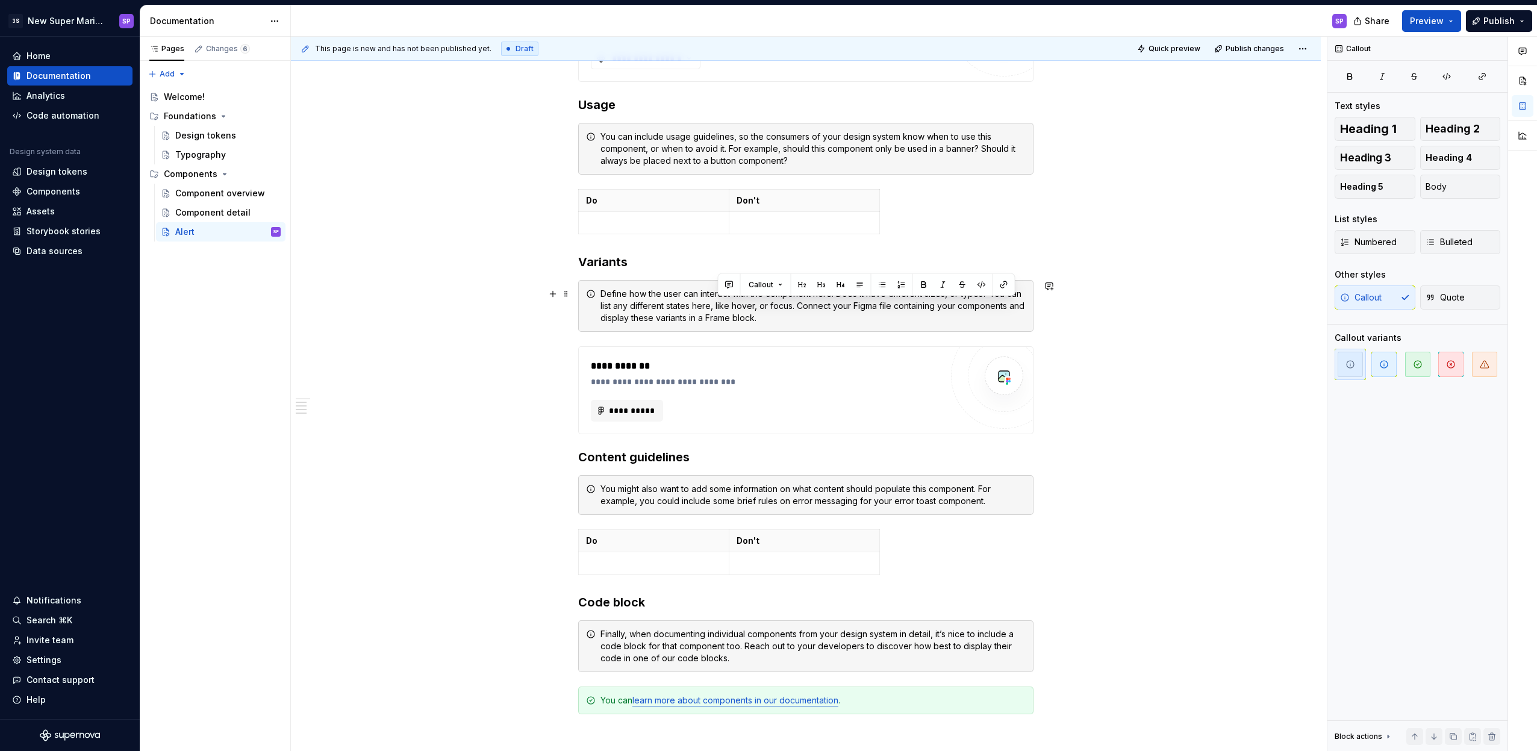
click at [664, 295] on div "Define how the user can interact with the component here. Does it have differen…" at bounding box center [812, 306] width 425 height 36
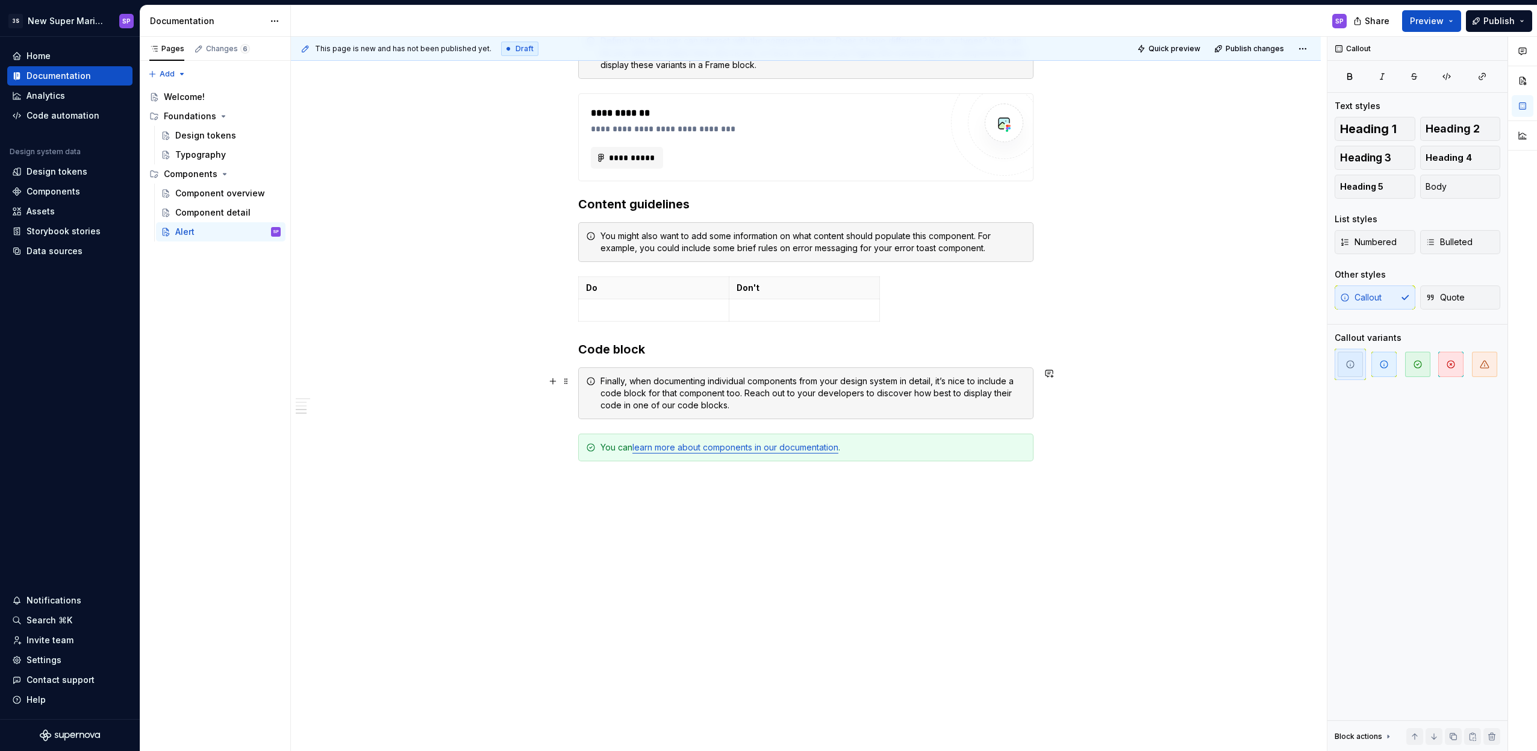
click at [713, 373] on div "Finally, when documenting individual components from your design system in deta…" at bounding box center [805, 393] width 455 height 52
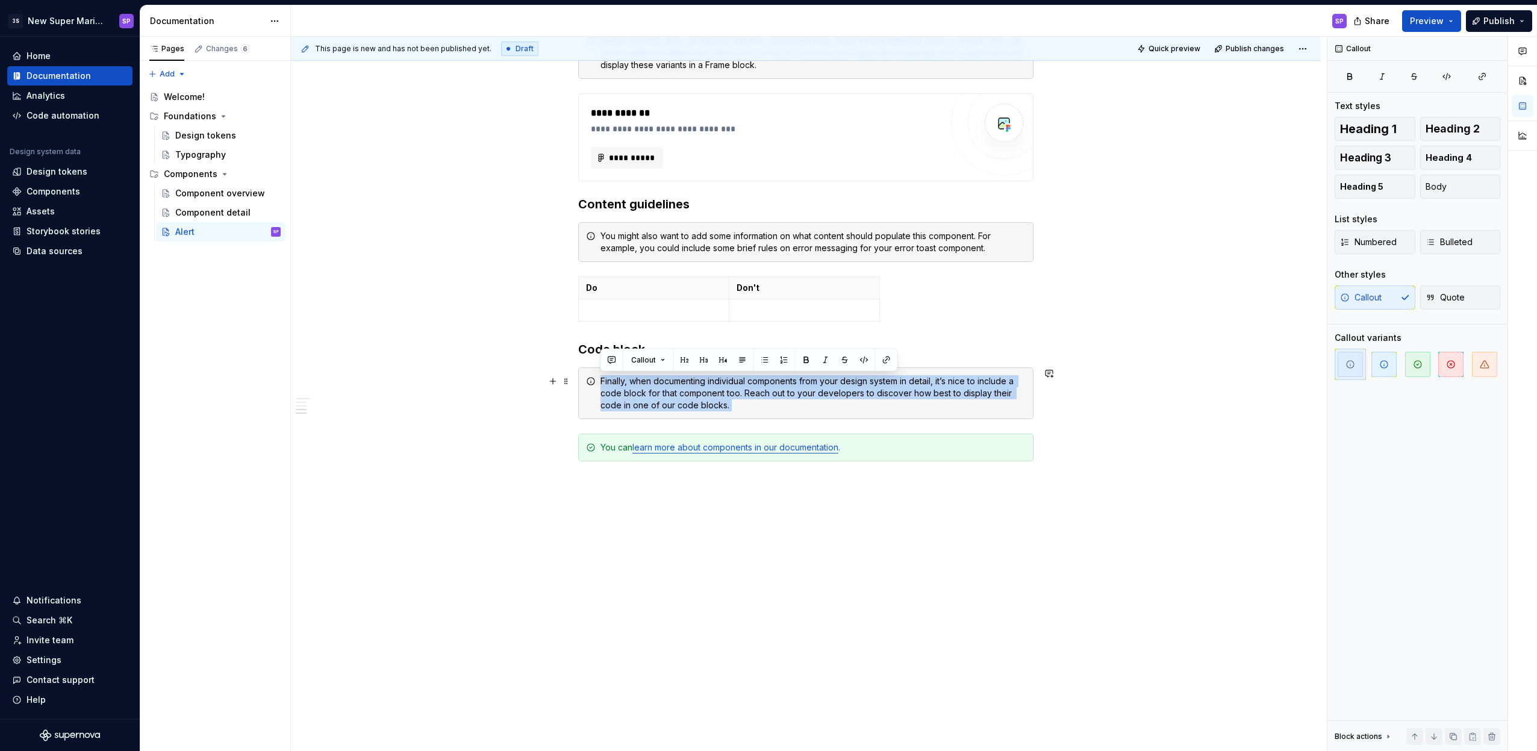
click at [713, 373] on div "Finally, when documenting individual components from your design system in deta…" at bounding box center [805, 393] width 455 height 52
click at [753, 389] on div "Finally, when documenting individual components from your design system in deta…" at bounding box center [812, 393] width 425 height 36
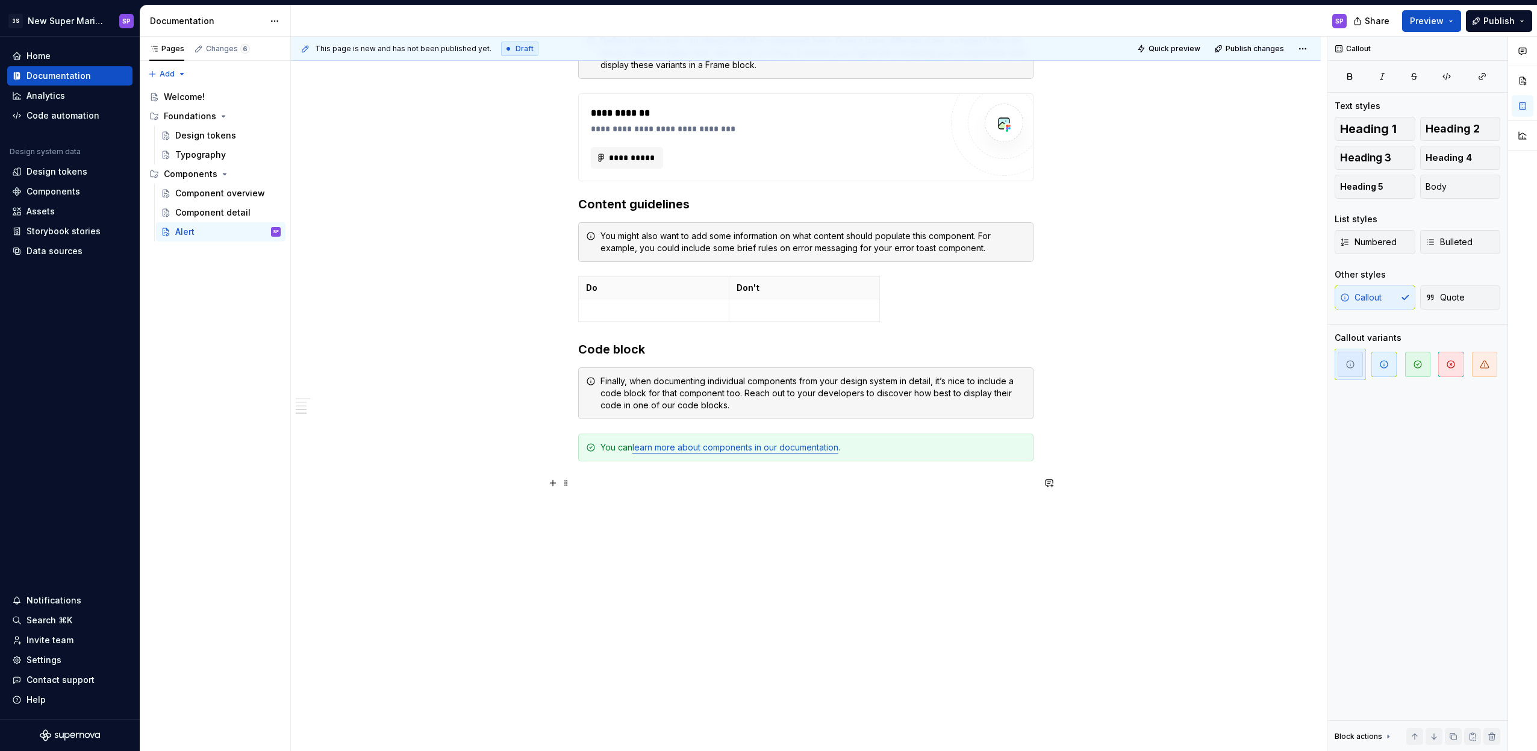
click at [897, 485] on p at bounding box center [805, 483] width 455 height 14
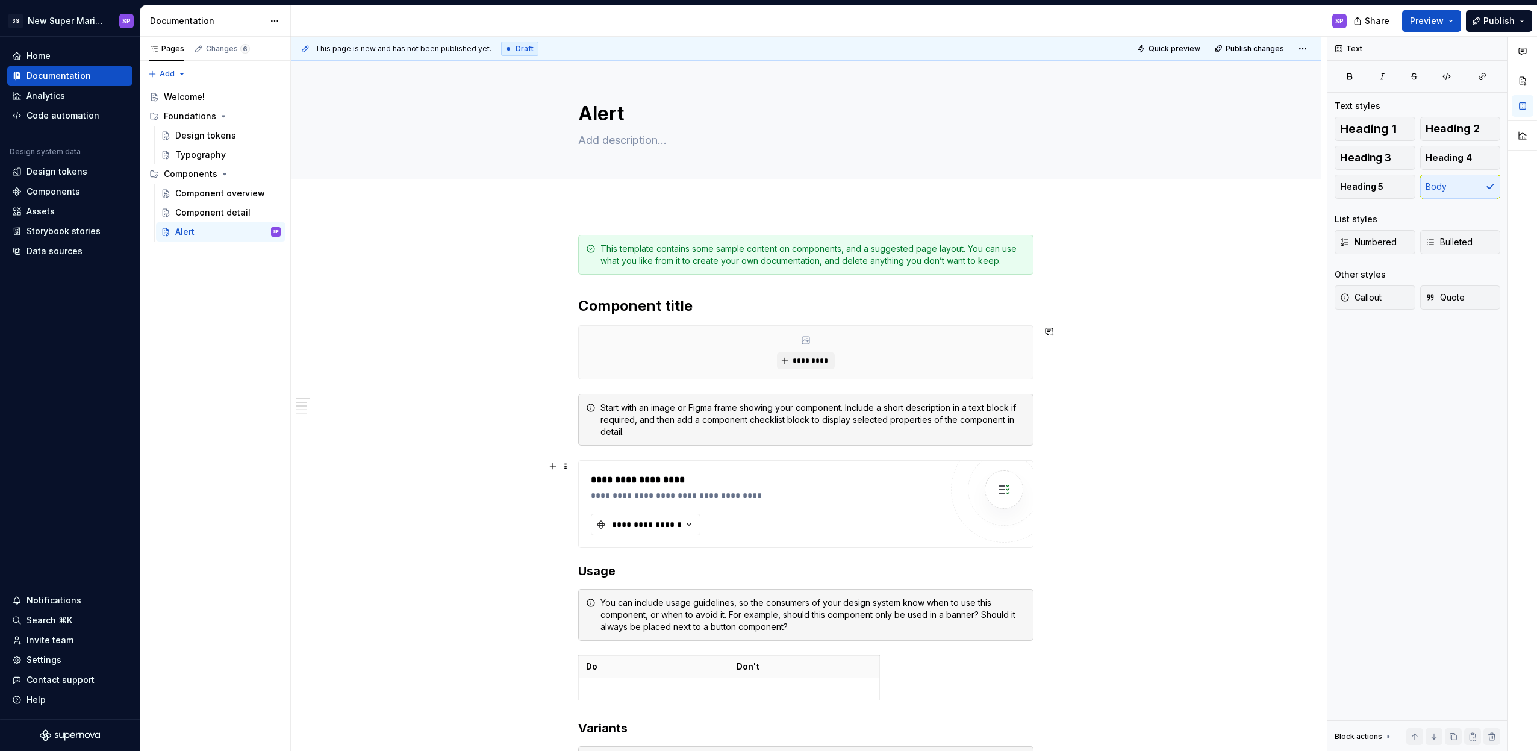
scroll to position [272, 0]
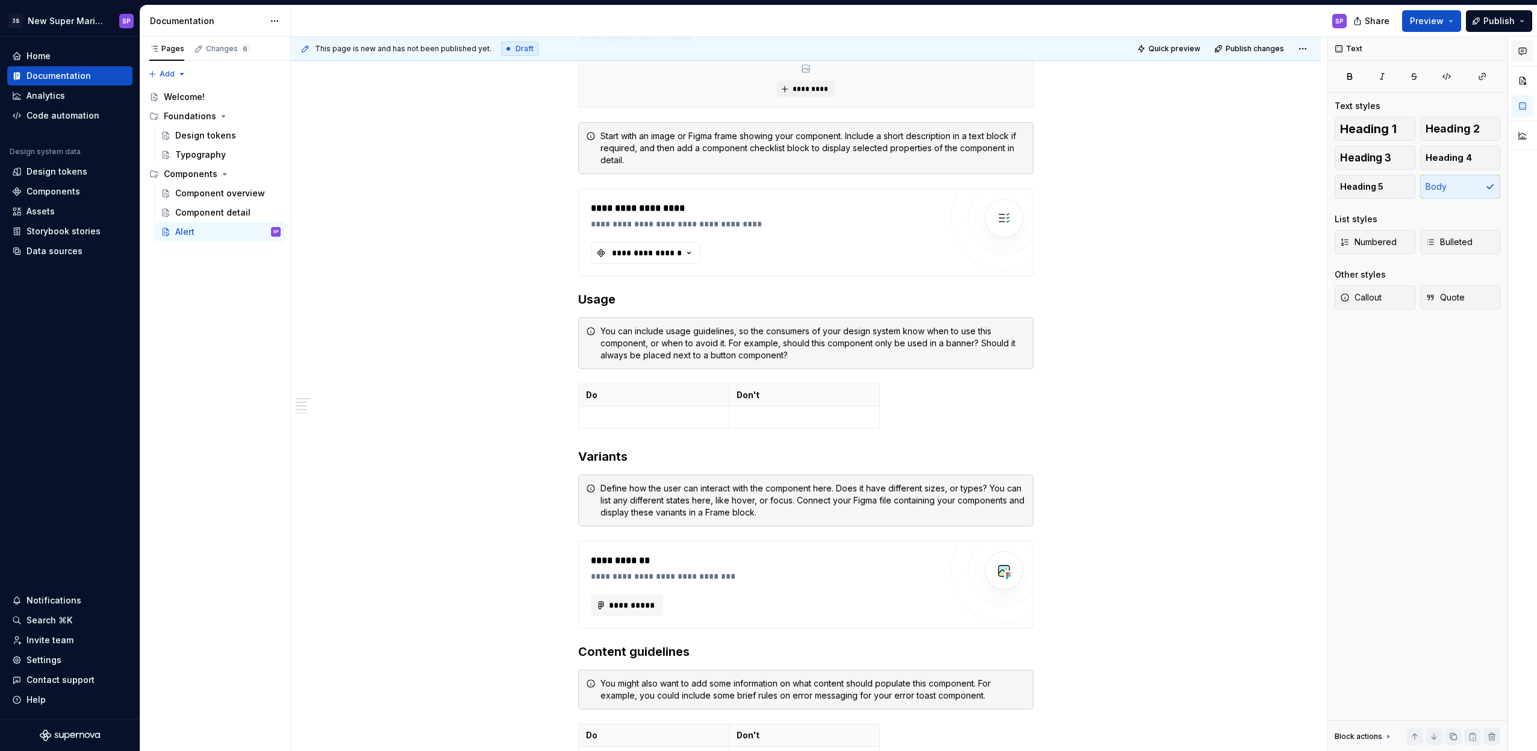
click at [1527, 55] on button "button" at bounding box center [1522, 51] width 22 height 22
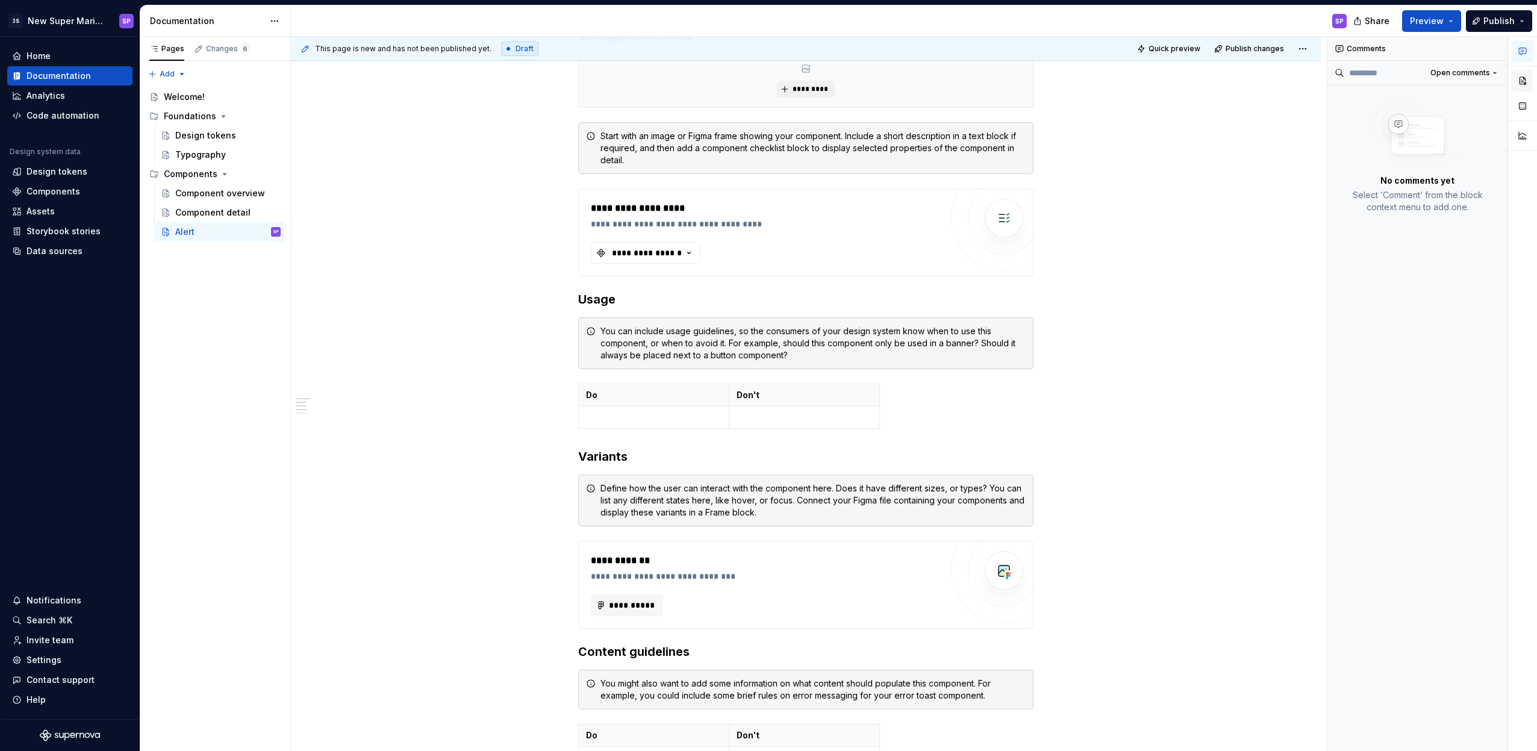
click at [1523, 71] on button "button" at bounding box center [1522, 81] width 22 height 22
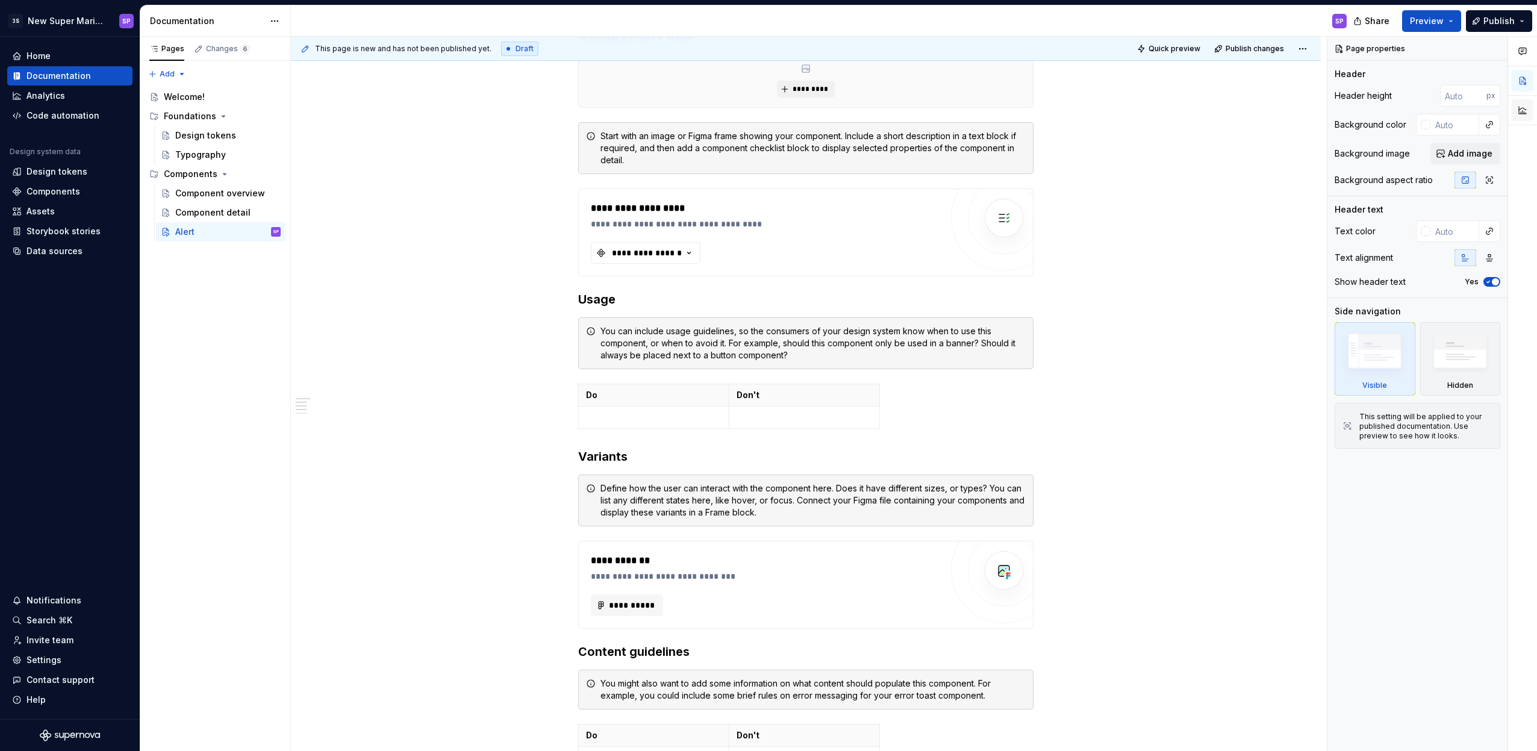
click at [1522, 109] on button "button" at bounding box center [1522, 110] width 22 height 22
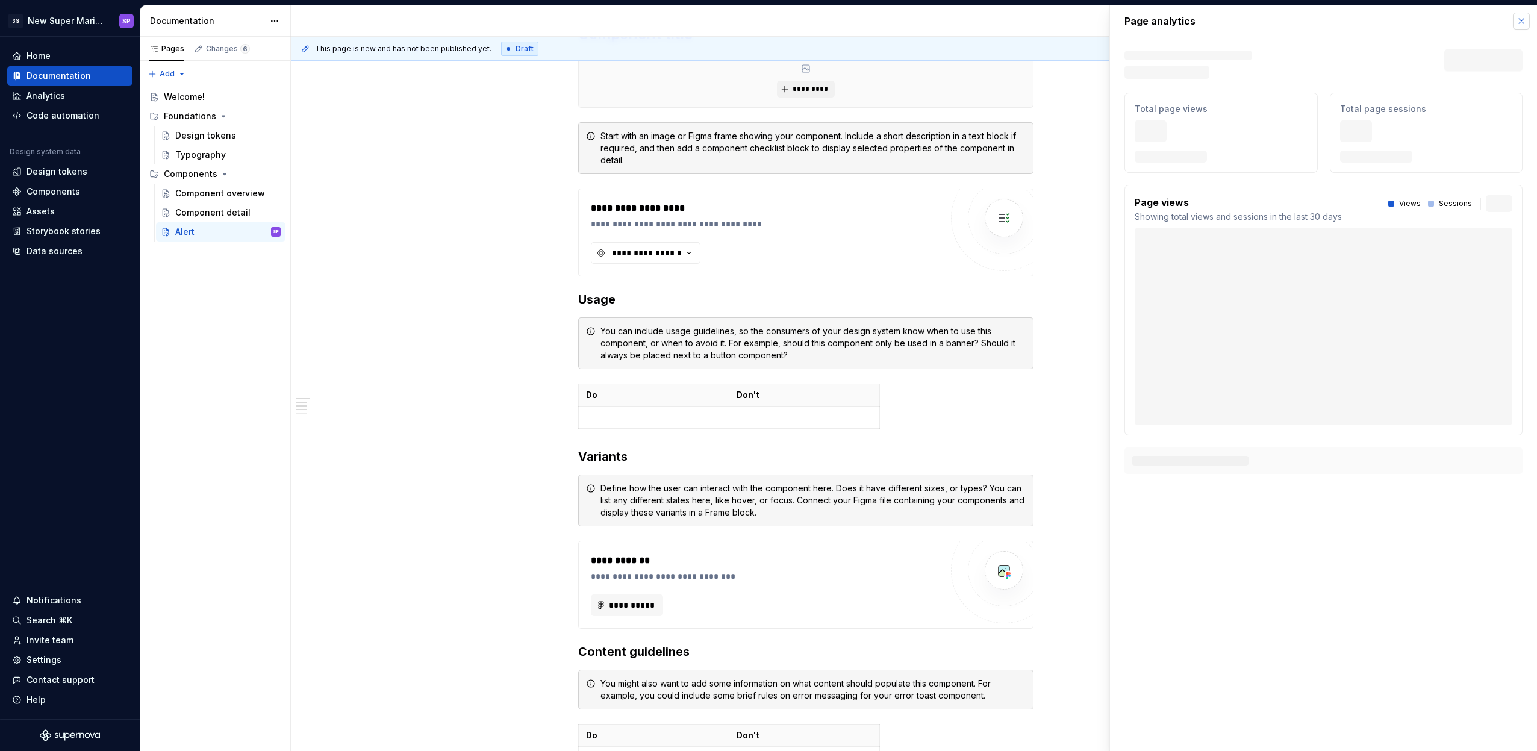
click at [1524, 19] on button "button" at bounding box center [1521, 21] width 17 height 17
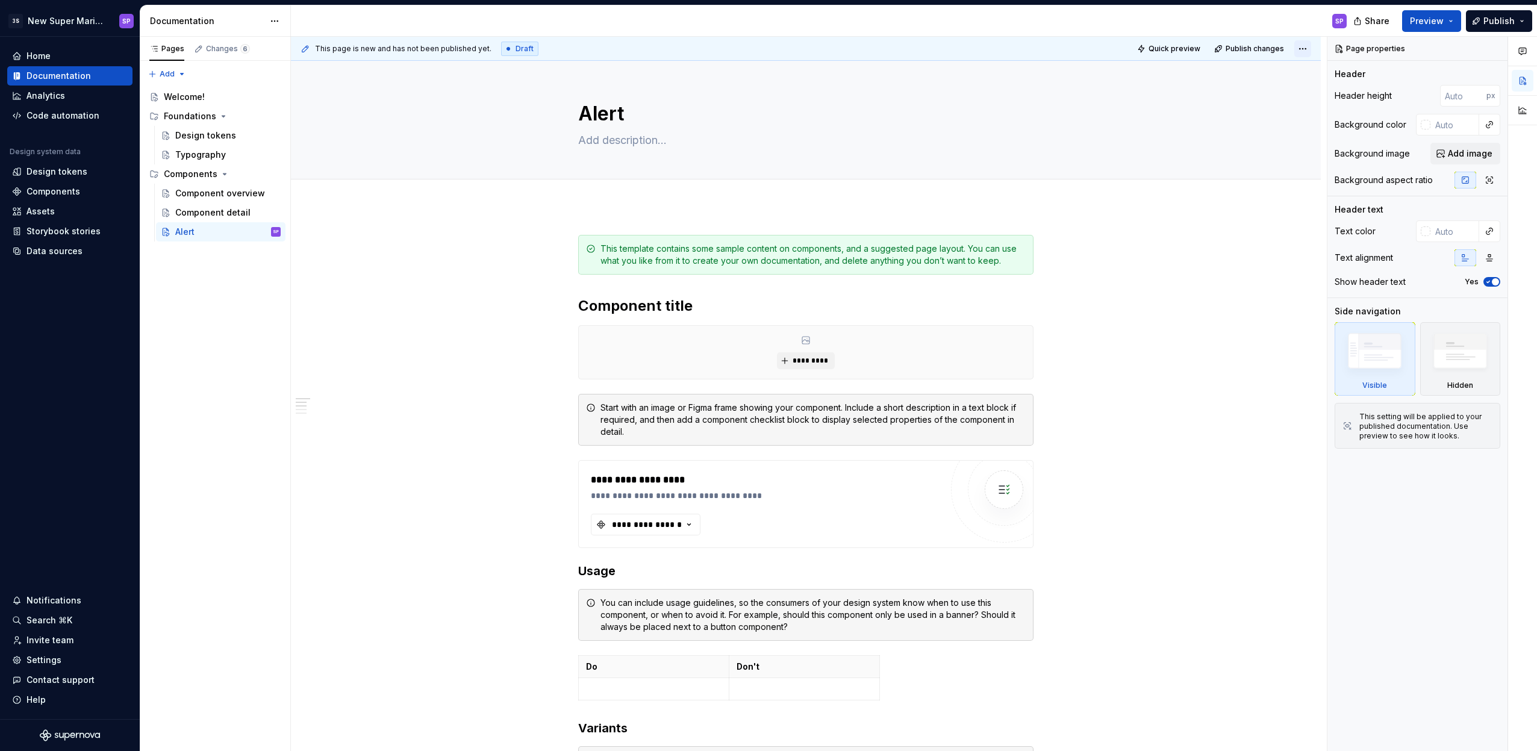
click at [1295, 50] on html "3S New Super Mario Design System SP Home Documentation Analytics Code automatio…" at bounding box center [768, 375] width 1537 height 751
click at [554, 308] on button "button" at bounding box center [552, 305] width 17 height 17
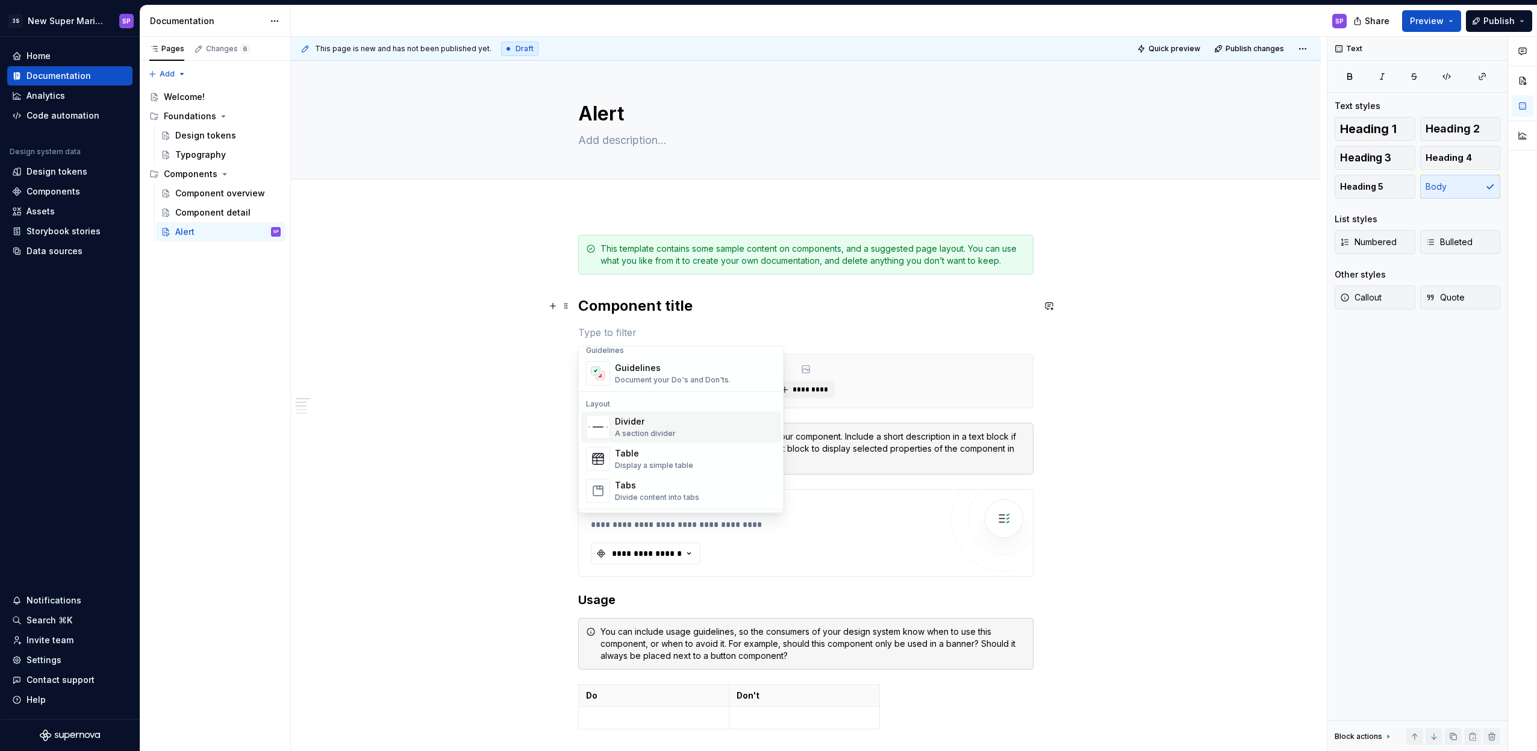
scroll to position [217, 0]
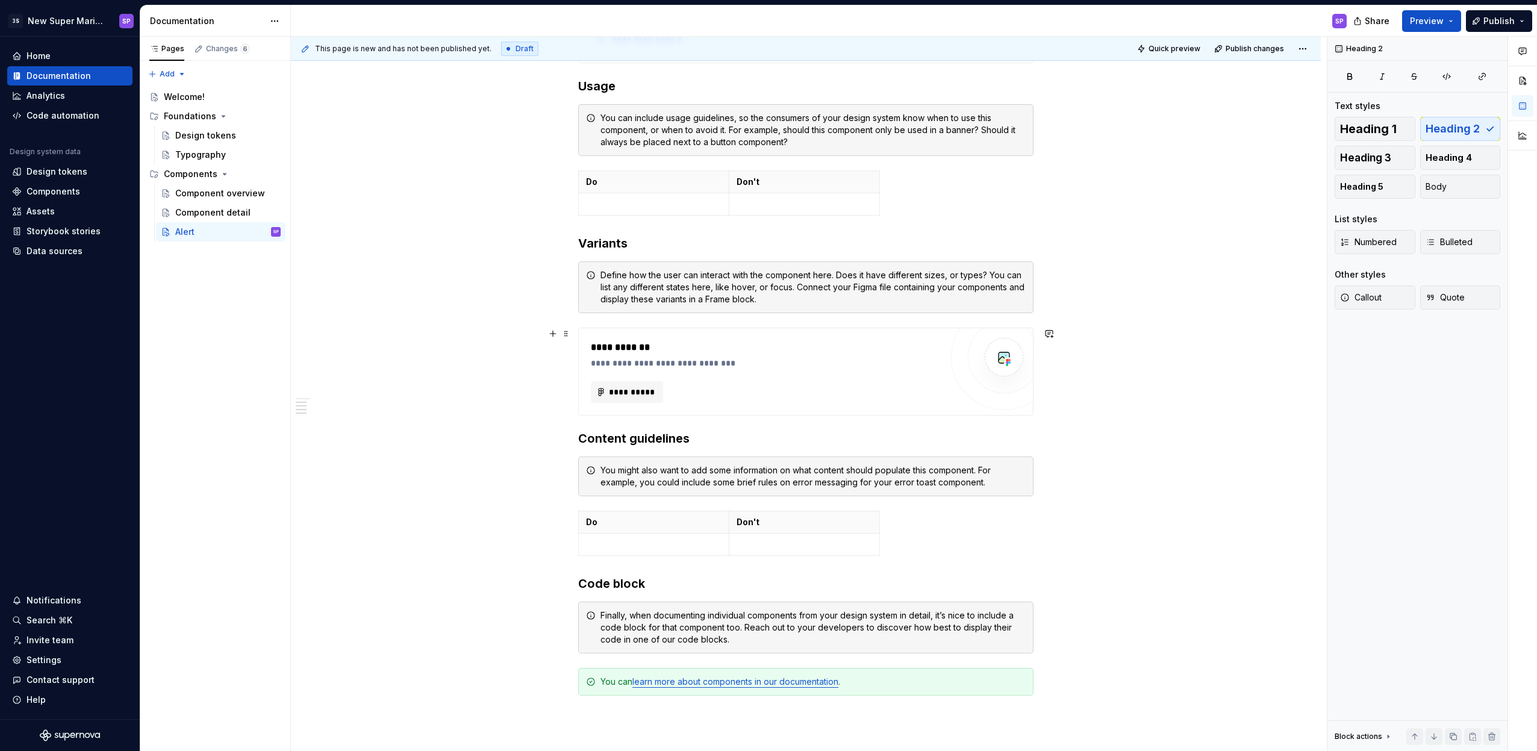
scroll to position [719, 0]
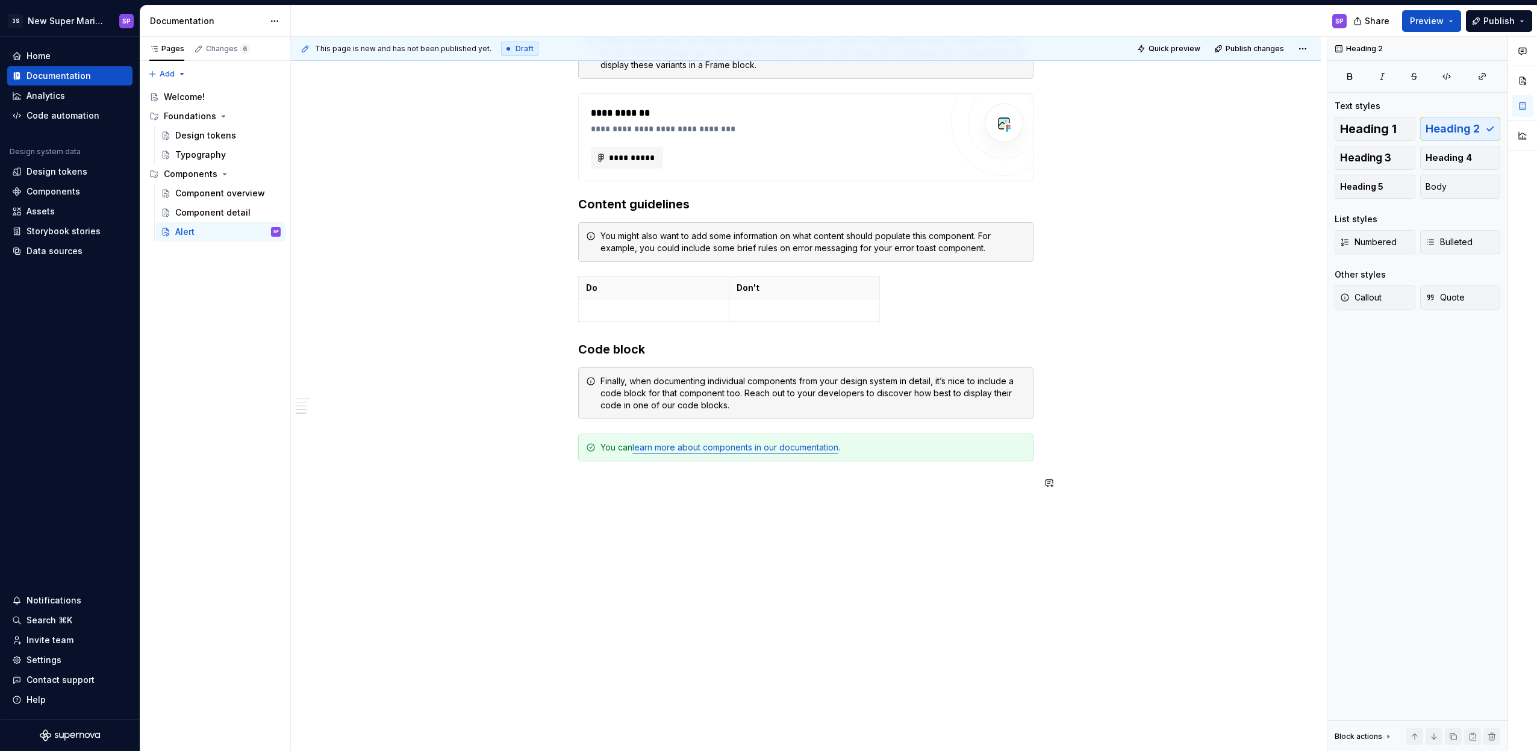
click at [872, 496] on div "**********" at bounding box center [805, 14] width 455 height 996
click at [847, 479] on p at bounding box center [805, 483] width 455 height 14
click at [255, 231] on button "Page tree" at bounding box center [255, 231] width 17 height 17
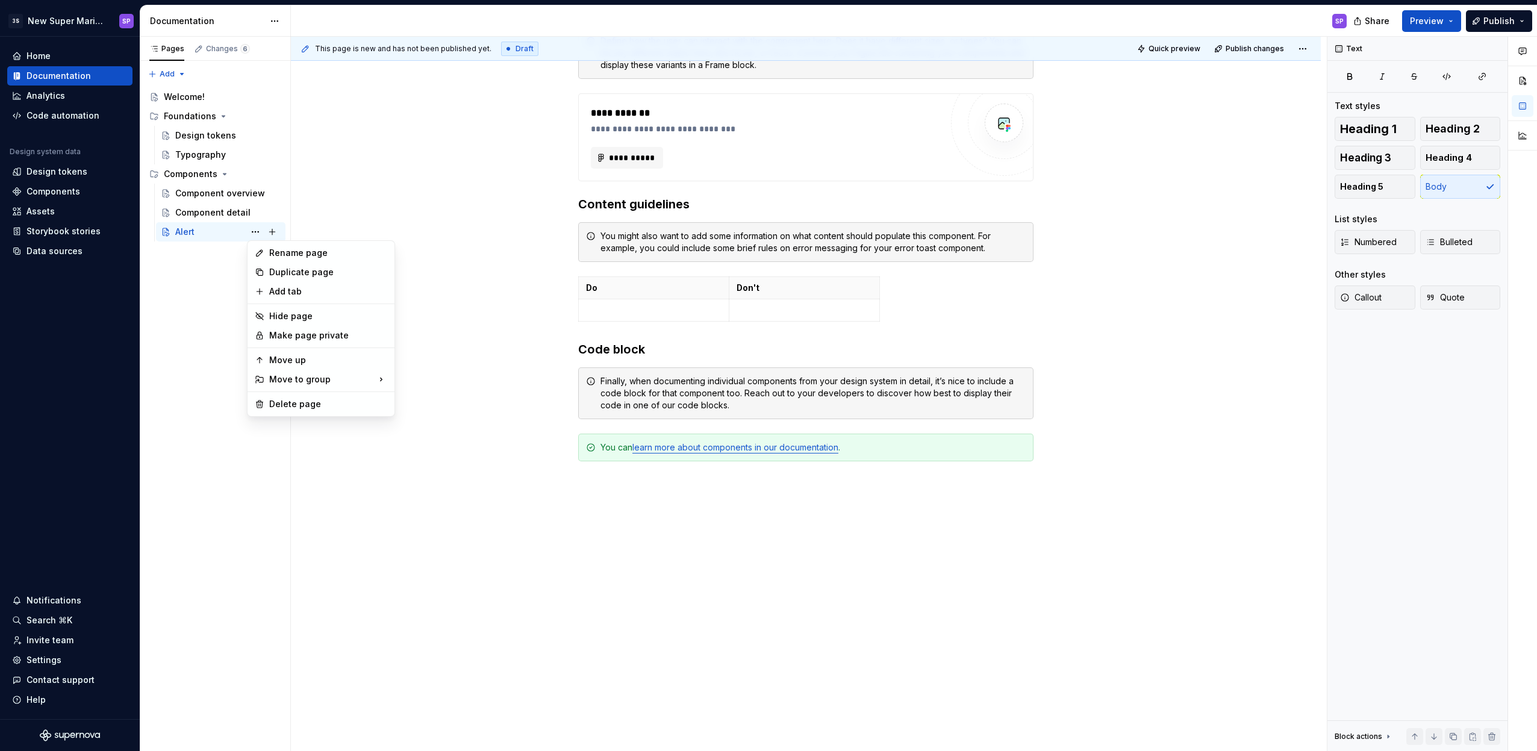
click at [490, 190] on html "3S New Super Mario Design System SP Home Documentation Analytics Code automatio…" at bounding box center [768, 375] width 1537 height 751
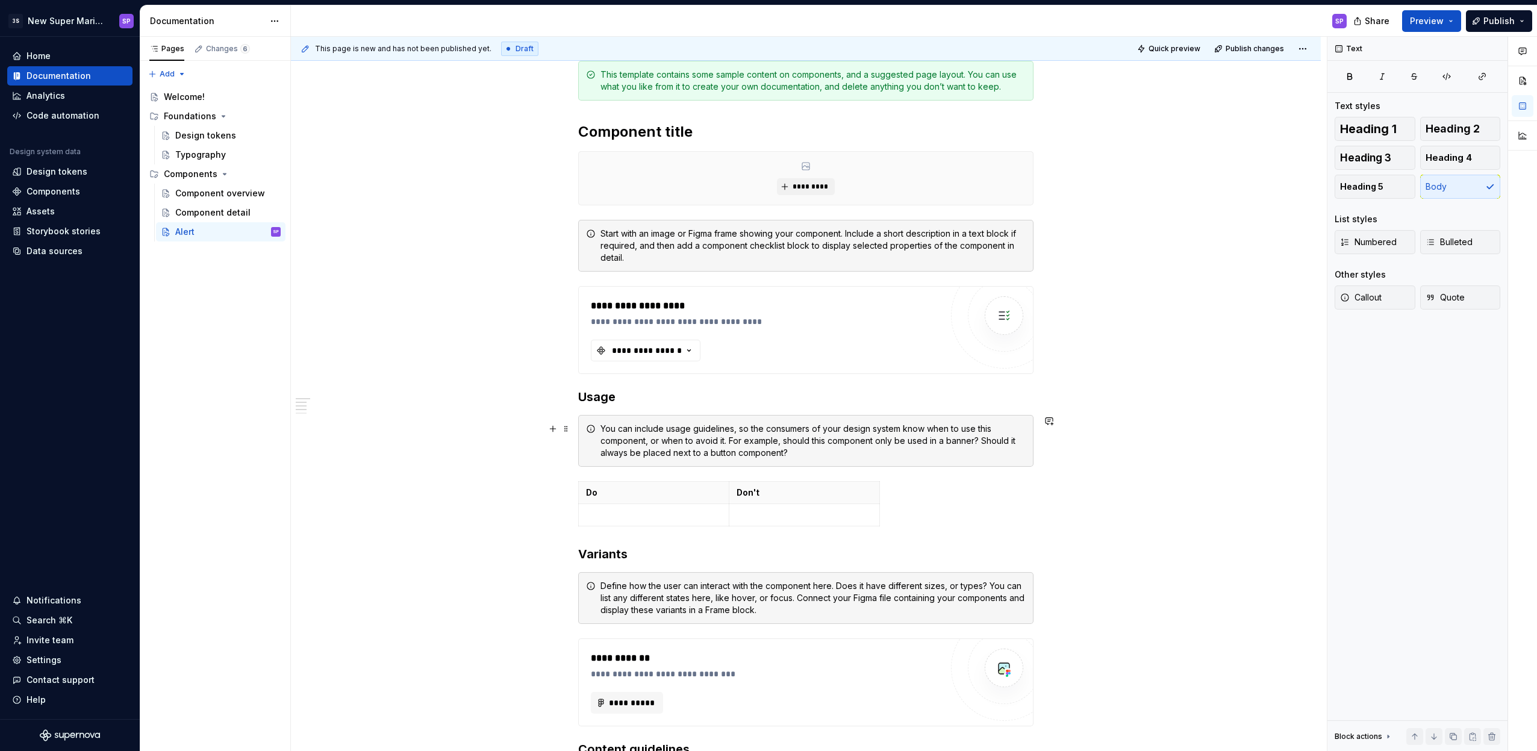
scroll to position [0, 0]
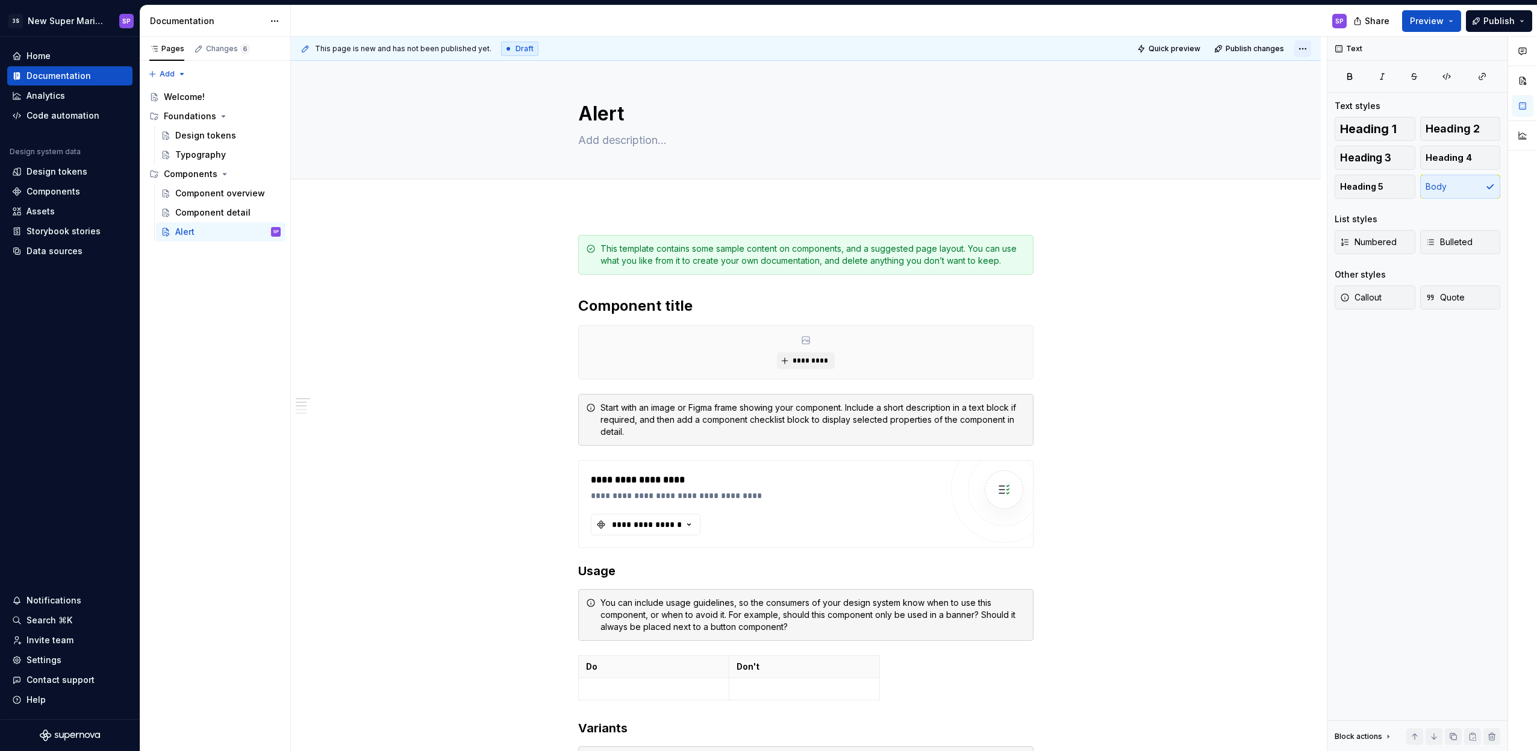
click at [1302, 51] on html "3S New Super Mario Design System SP Home Documentation Analytics Code automatio…" at bounding box center [768, 375] width 1537 height 751
click at [1435, 18] on span "Preview" at bounding box center [1427, 21] width 34 height 12
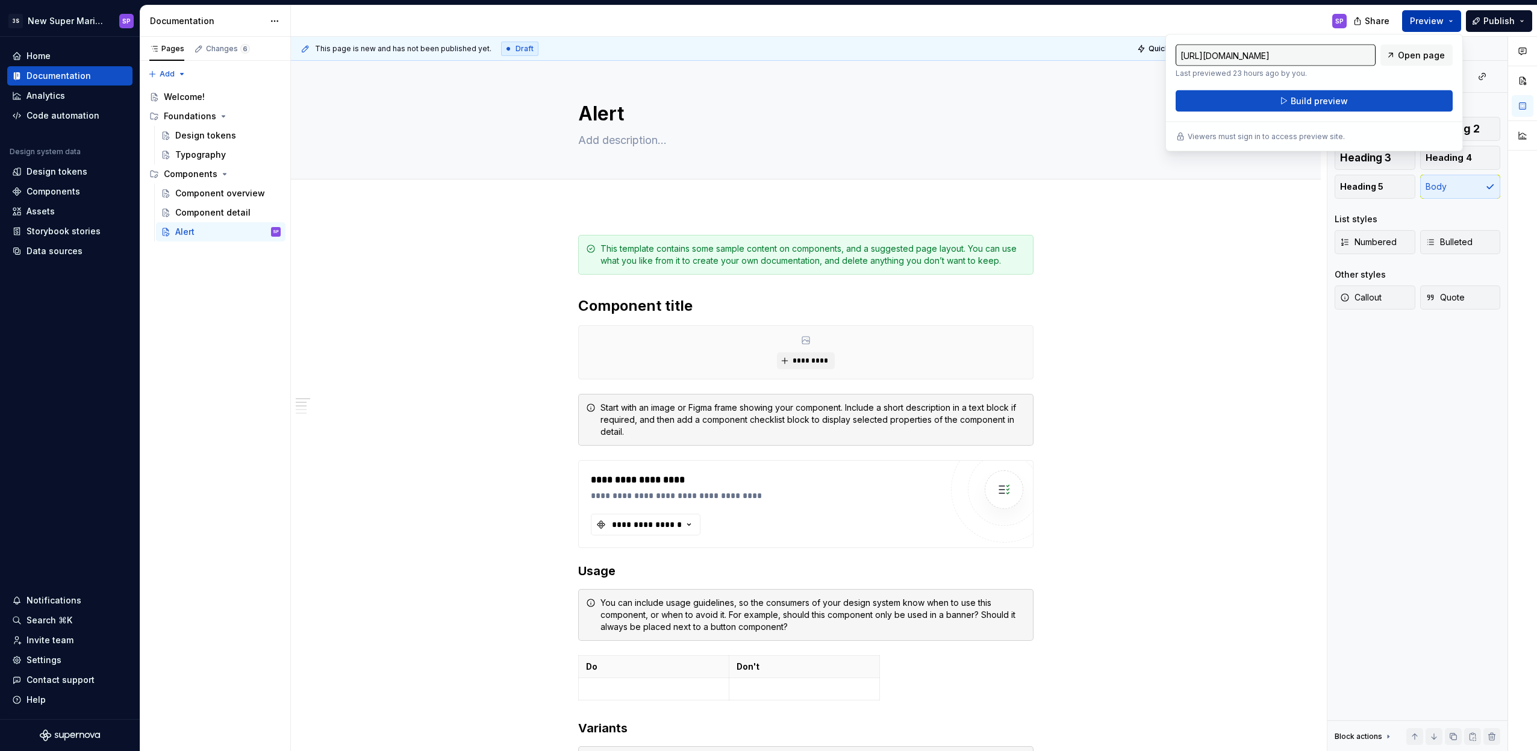
click at [1435, 18] on span "Preview" at bounding box center [1427, 21] width 34 height 12
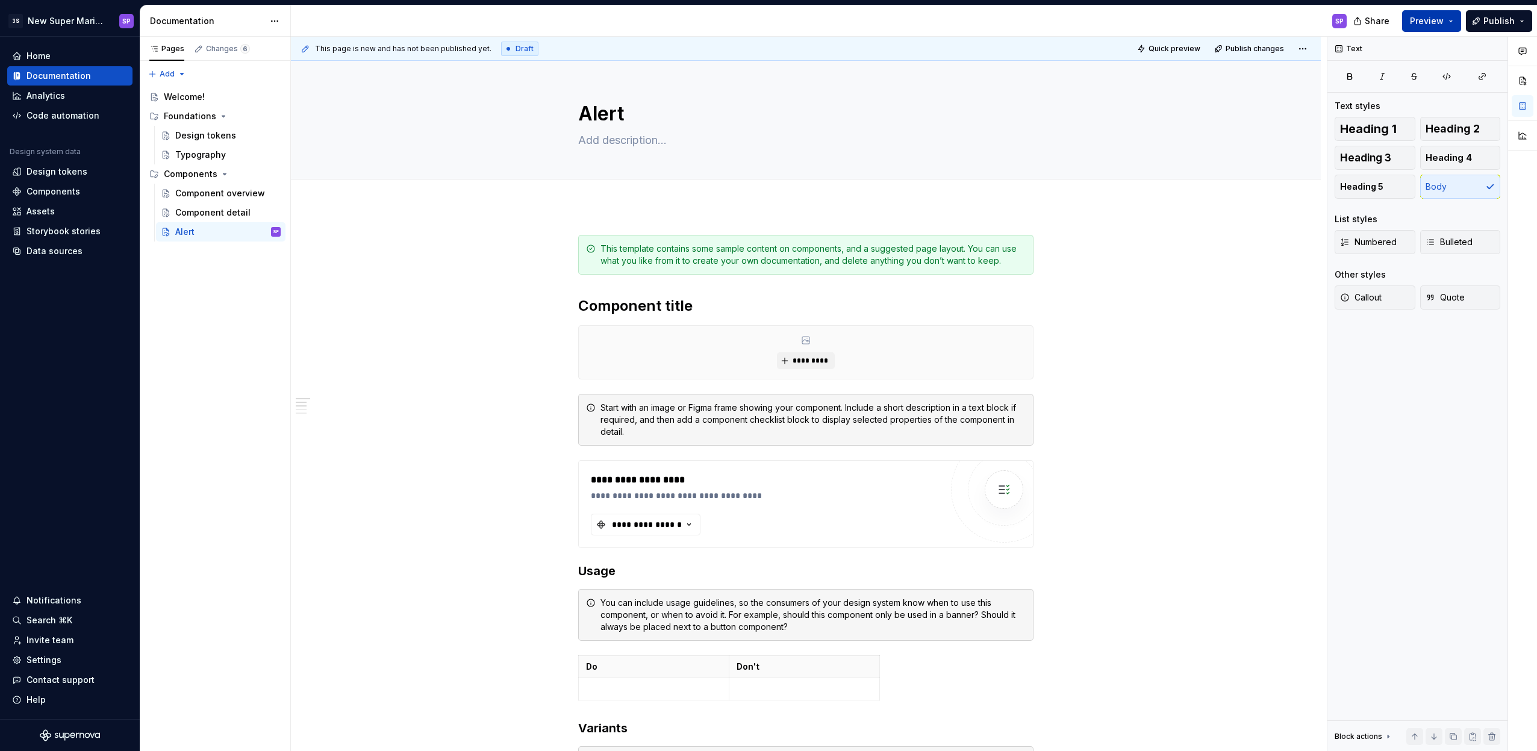
click at [1435, 18] on span "Preview" at bounding box center [1427, 21] width 34 height 12
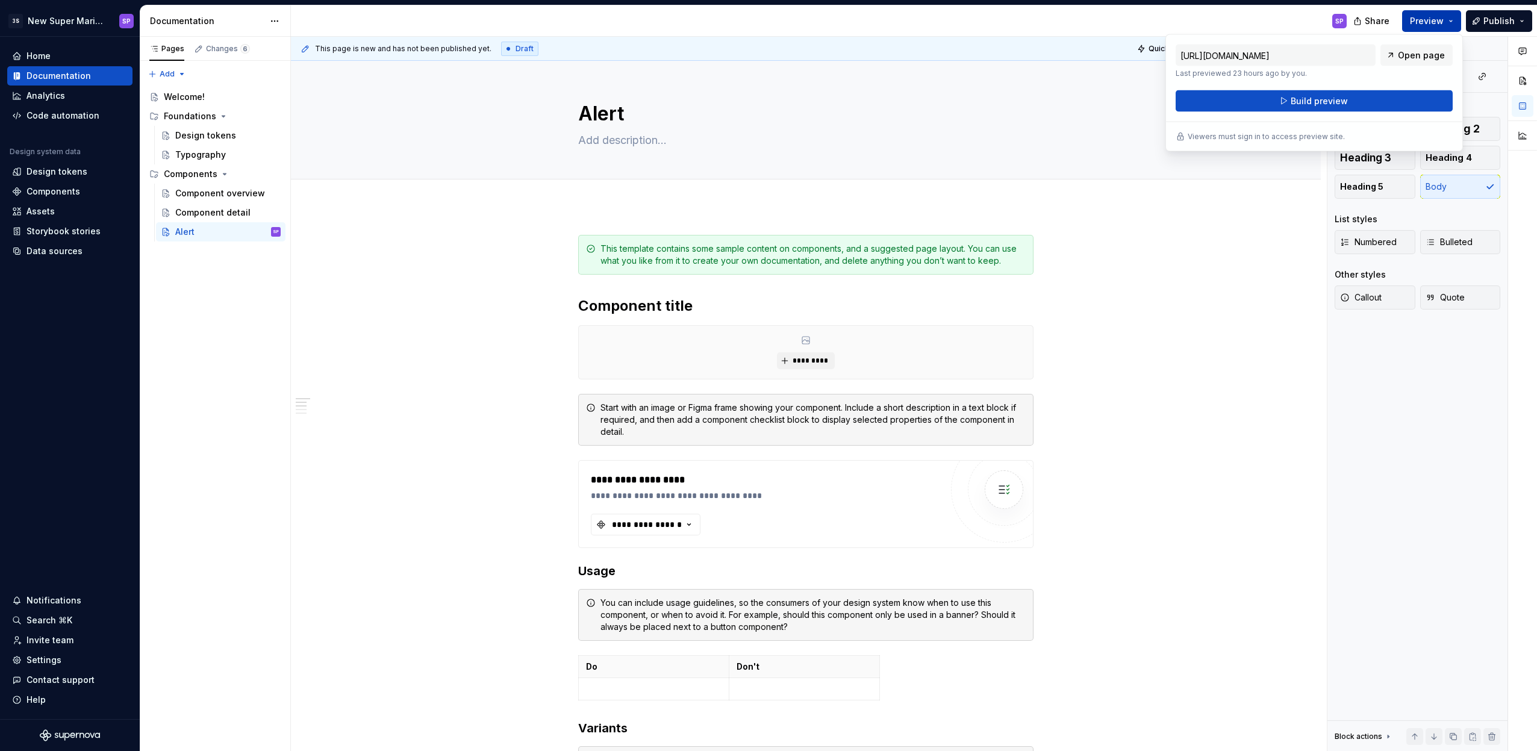
click at [1435, 18] on span "Preview" at bounding box center [1427, 21] width 34 height 12
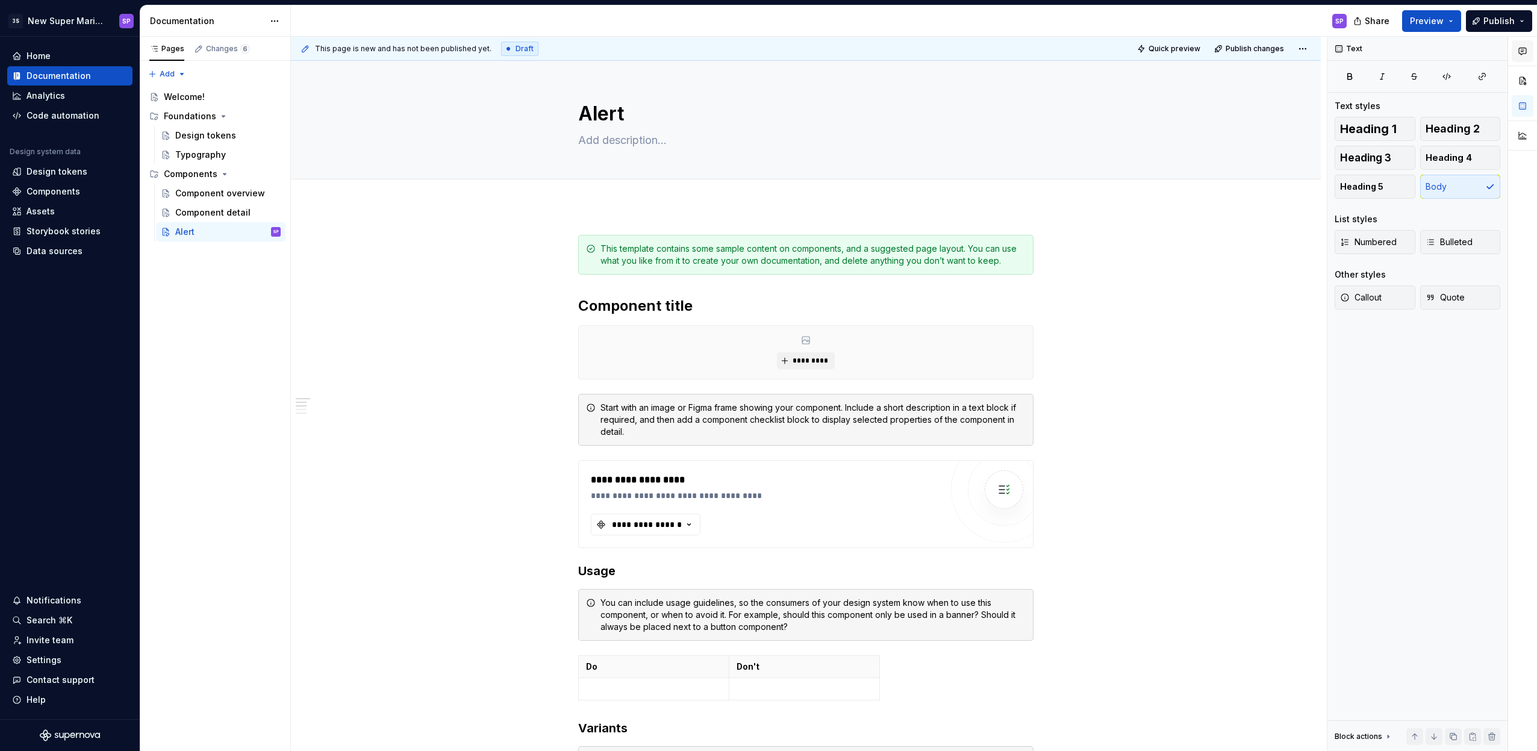
click at [1516, 51] on button "button" at bounding box center [1522, 51] width 22 height 22
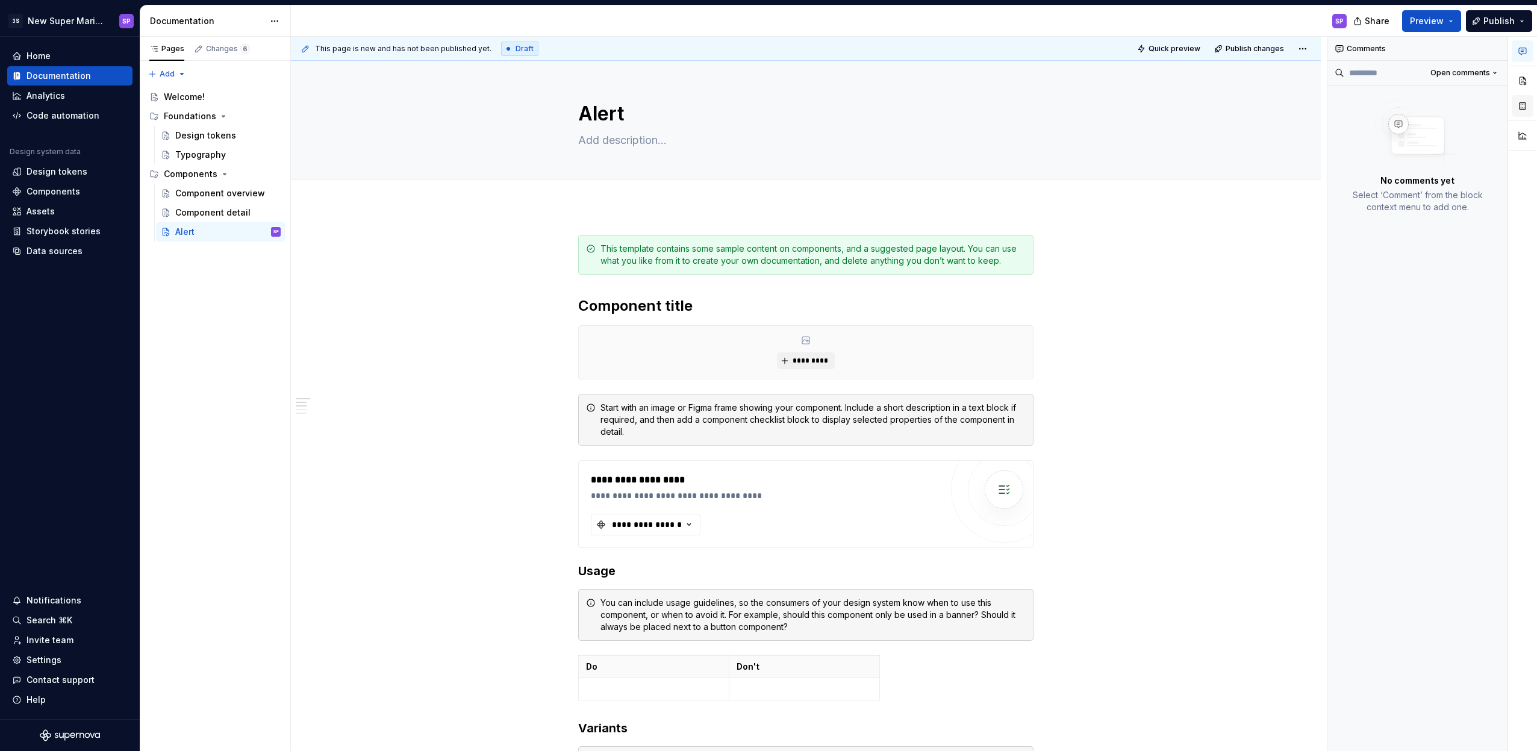
click at [1518, 106] on button "button" at bounding box center [1522, 106] width 22 height 22
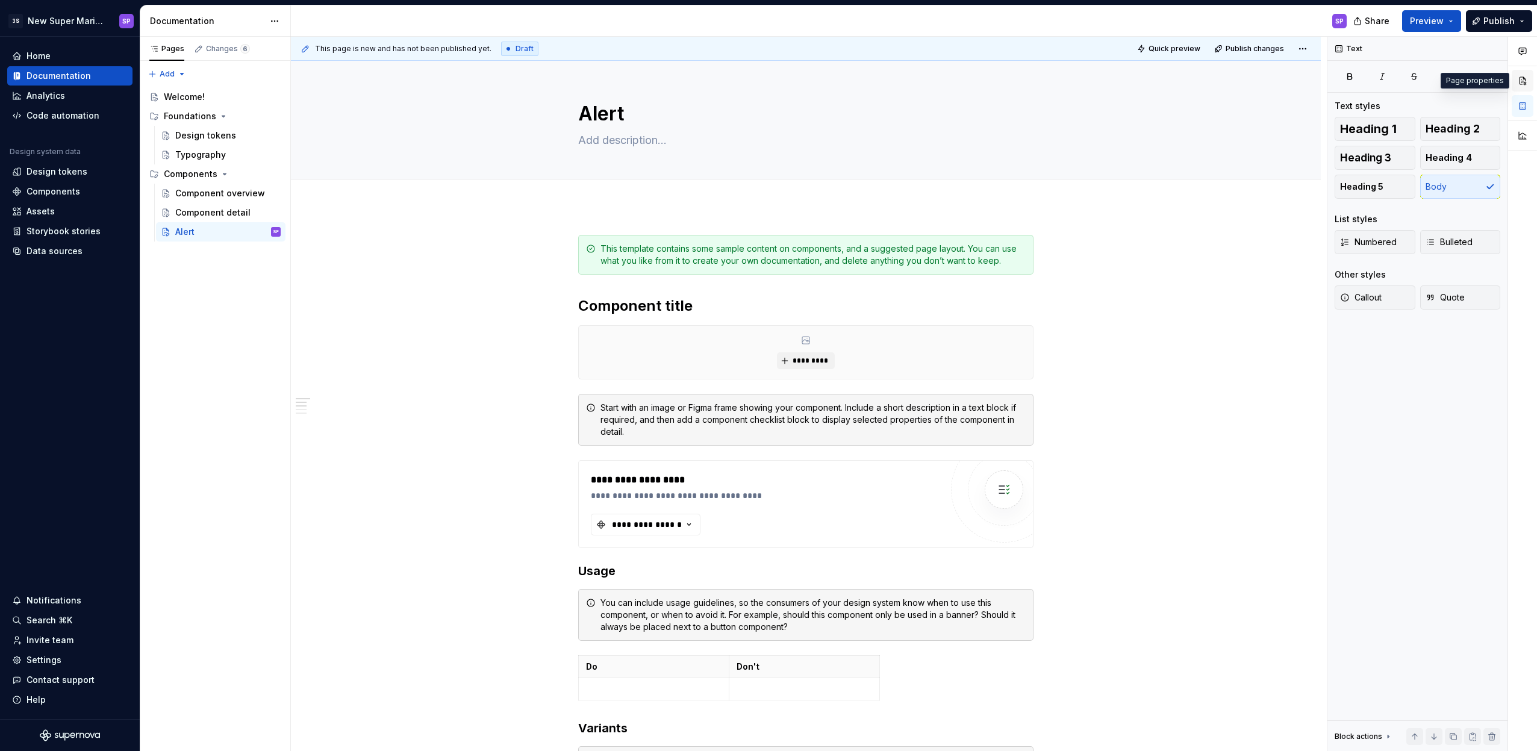
click at [1513, 80] on button "button" at bounding box center [1522, 81] width 22 height 22
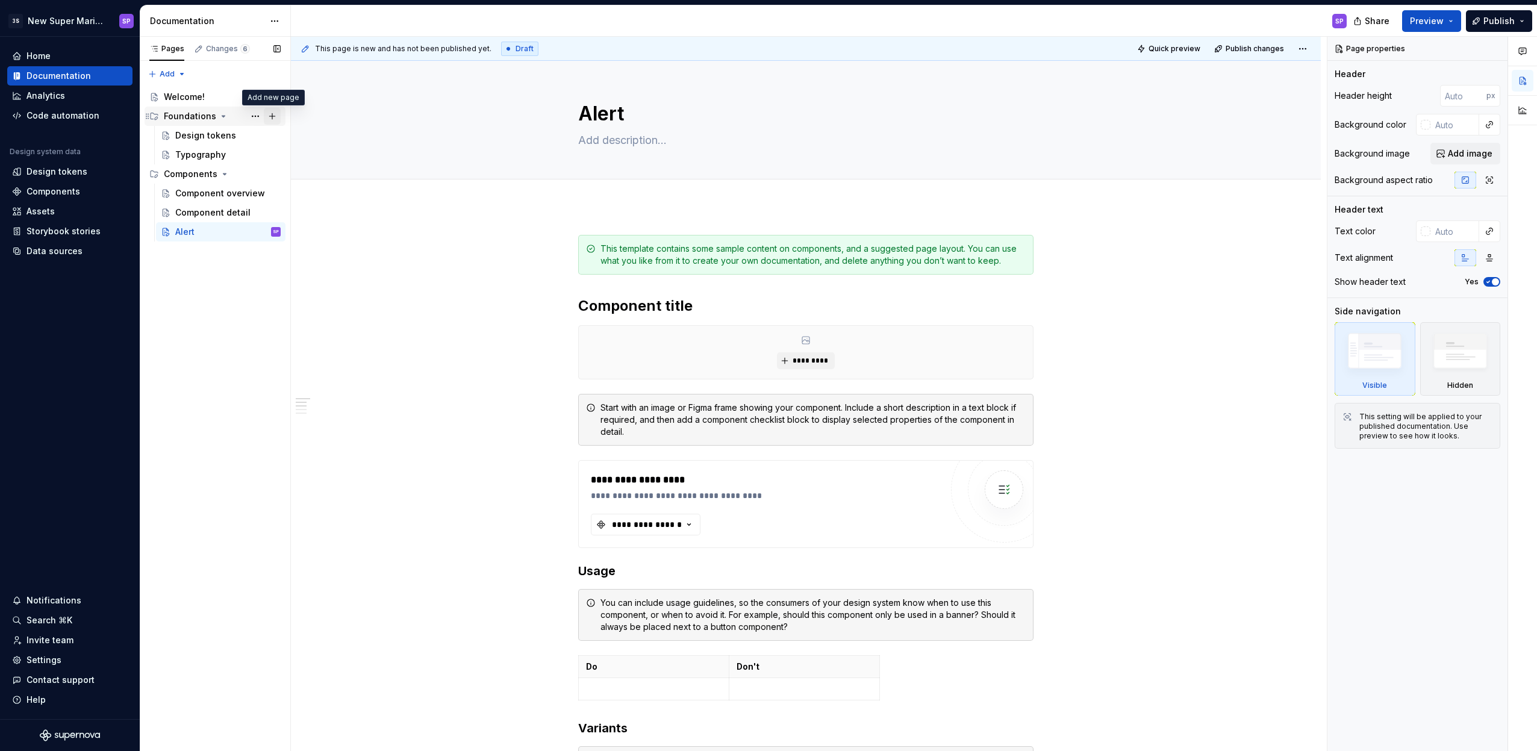
click at [268, 118] on button "Page tree" at bounding box center [272, 116] width 17 height 17
type textarea "*"
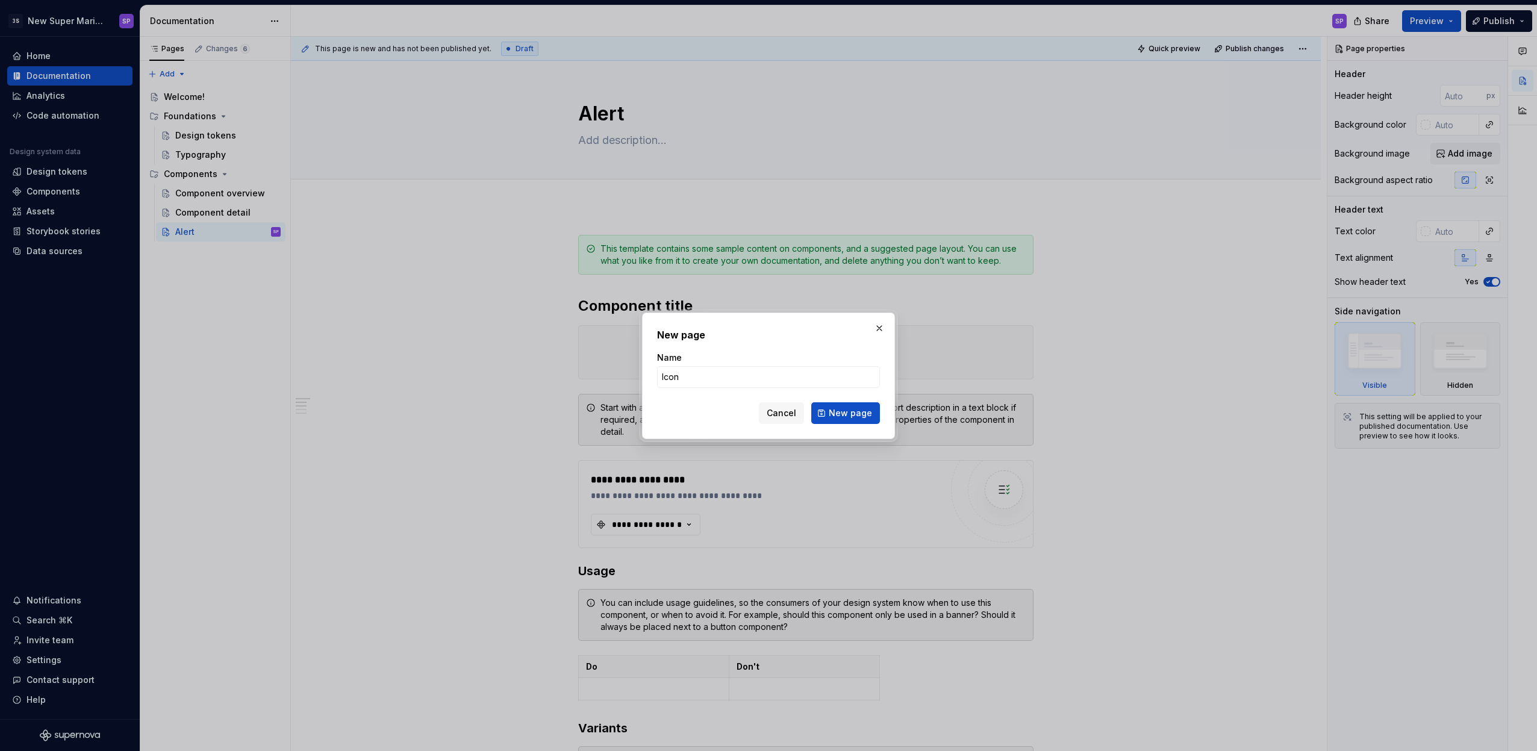
type input "Icons"
click button "New page" at bounding box center [845, 413] width 69 height 22
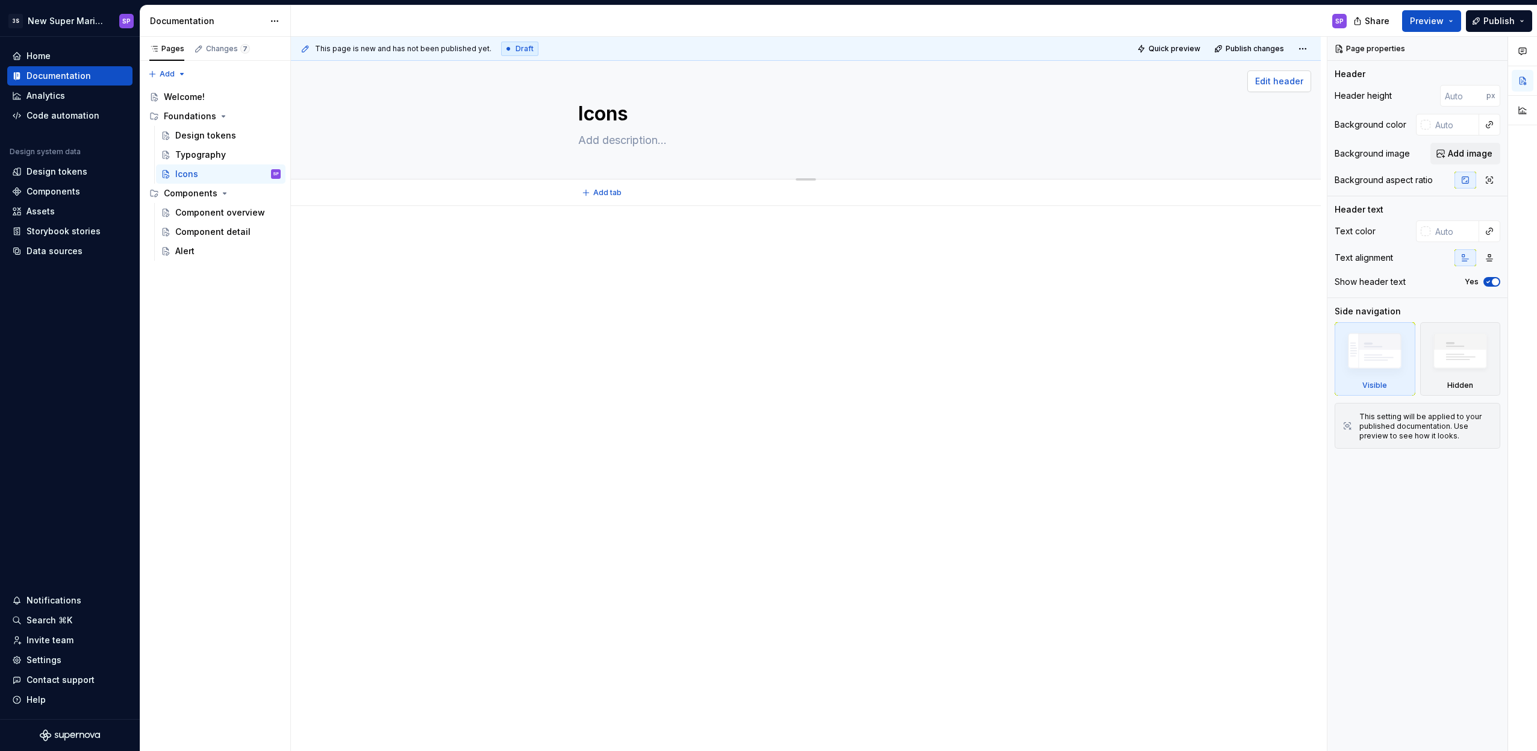
click at [1261, 80] on span "Edit header" at bounding box center [1279, 81] width 48 height 12
click at [1247, 73] on div "Edit header" at bounding box center [801, 81] width 1020 height 22
click at [639, 222] on div at bounding box center [806, 363] width 1030 height 314
click at [623, 194] on button "Add tab" at bounding box center [602, 192] width 49 height 17
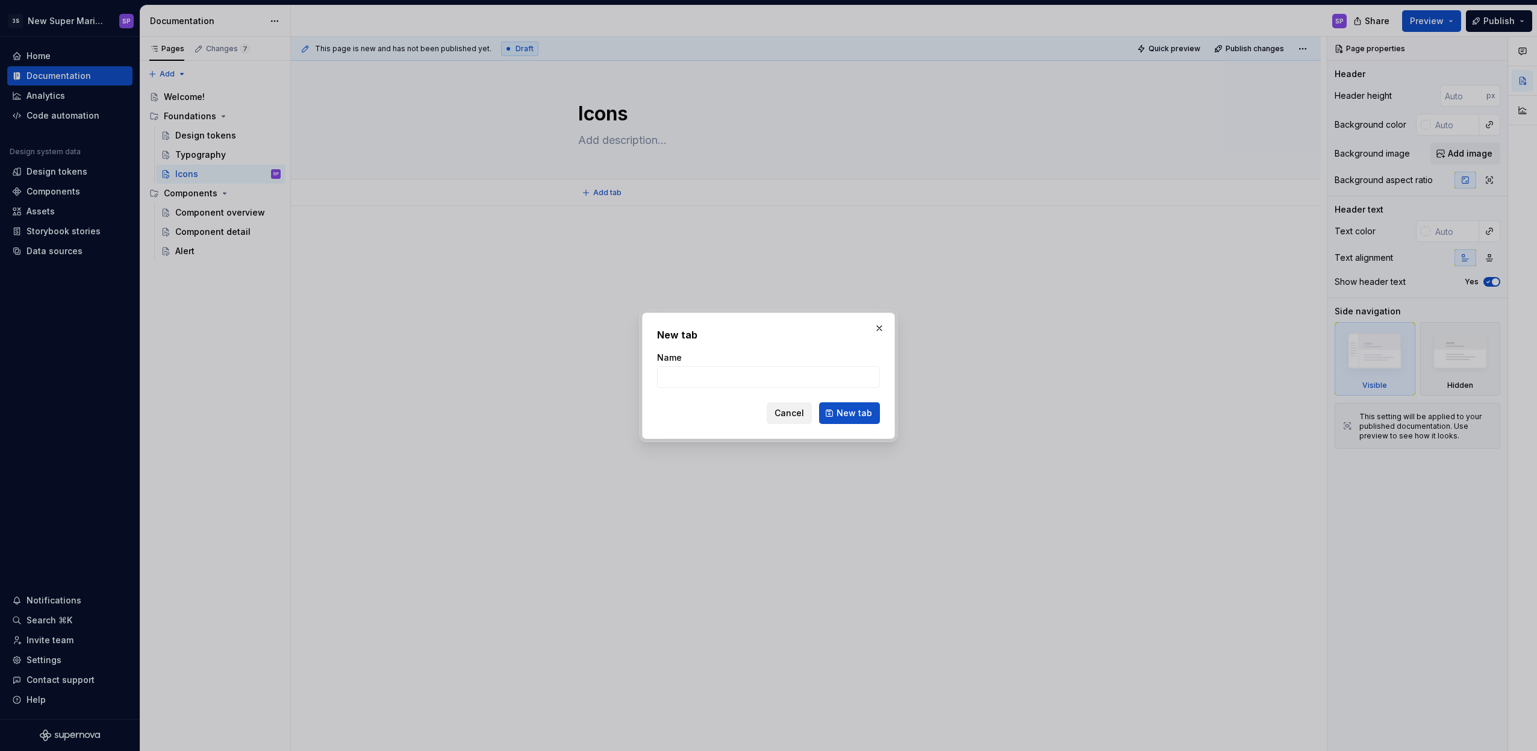
click at [804, 414] on span "Cancel" at bounding box center [789, 413] width 30 height 12
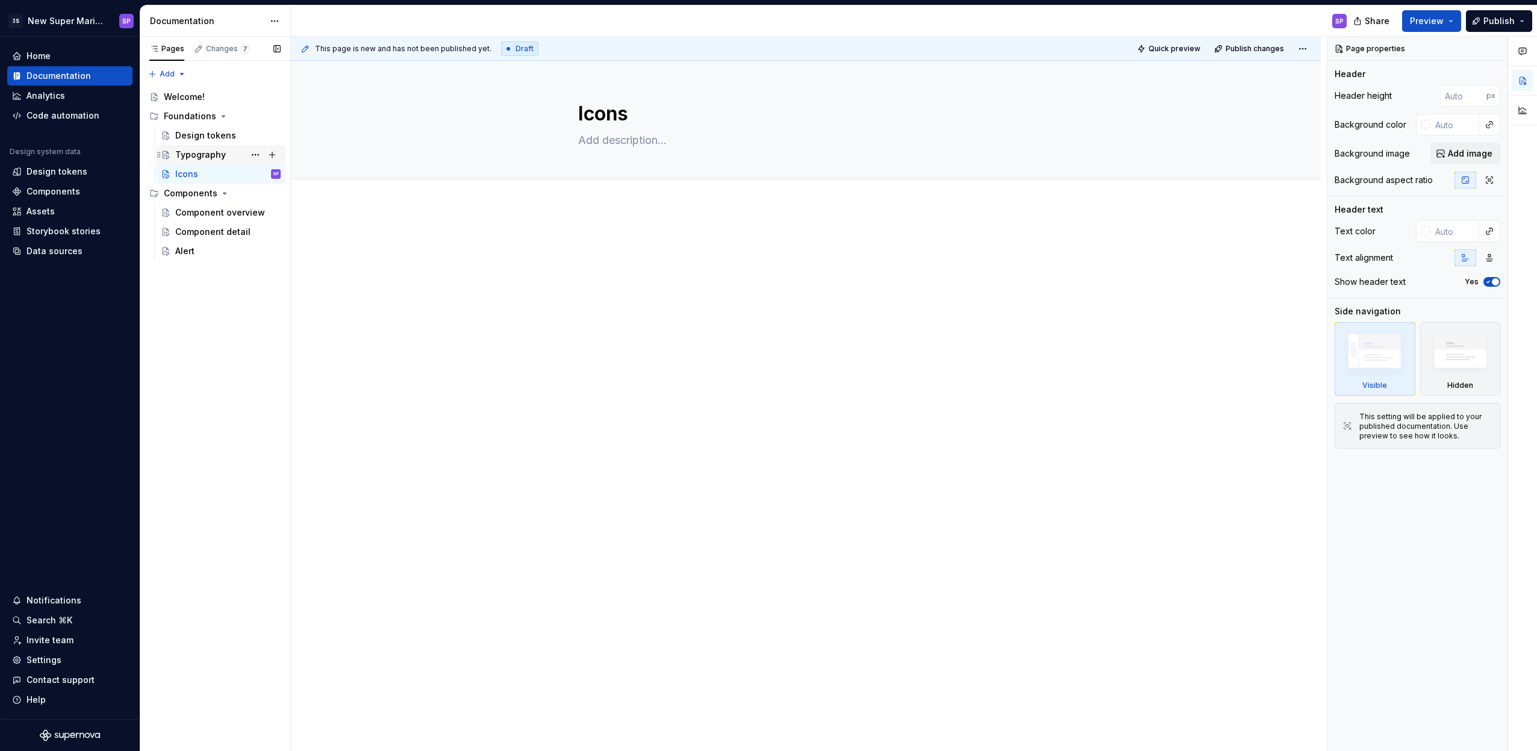
click at [194, 152] on div "Typography" at bounding box center [200, 155] width 51 height 12
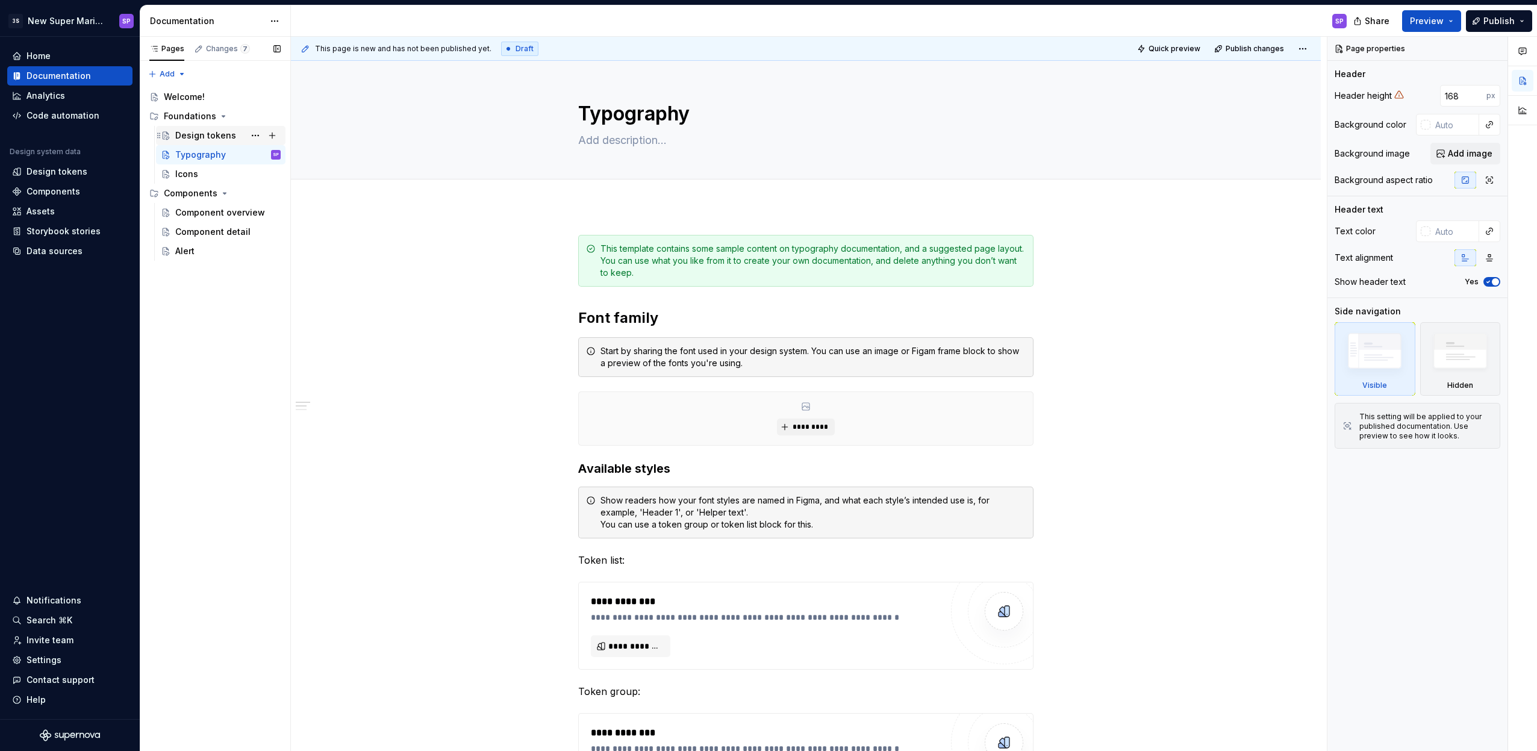
click at [207, 129] on div "Design tokens" at bounding box center [227, 135] width 105 height 17
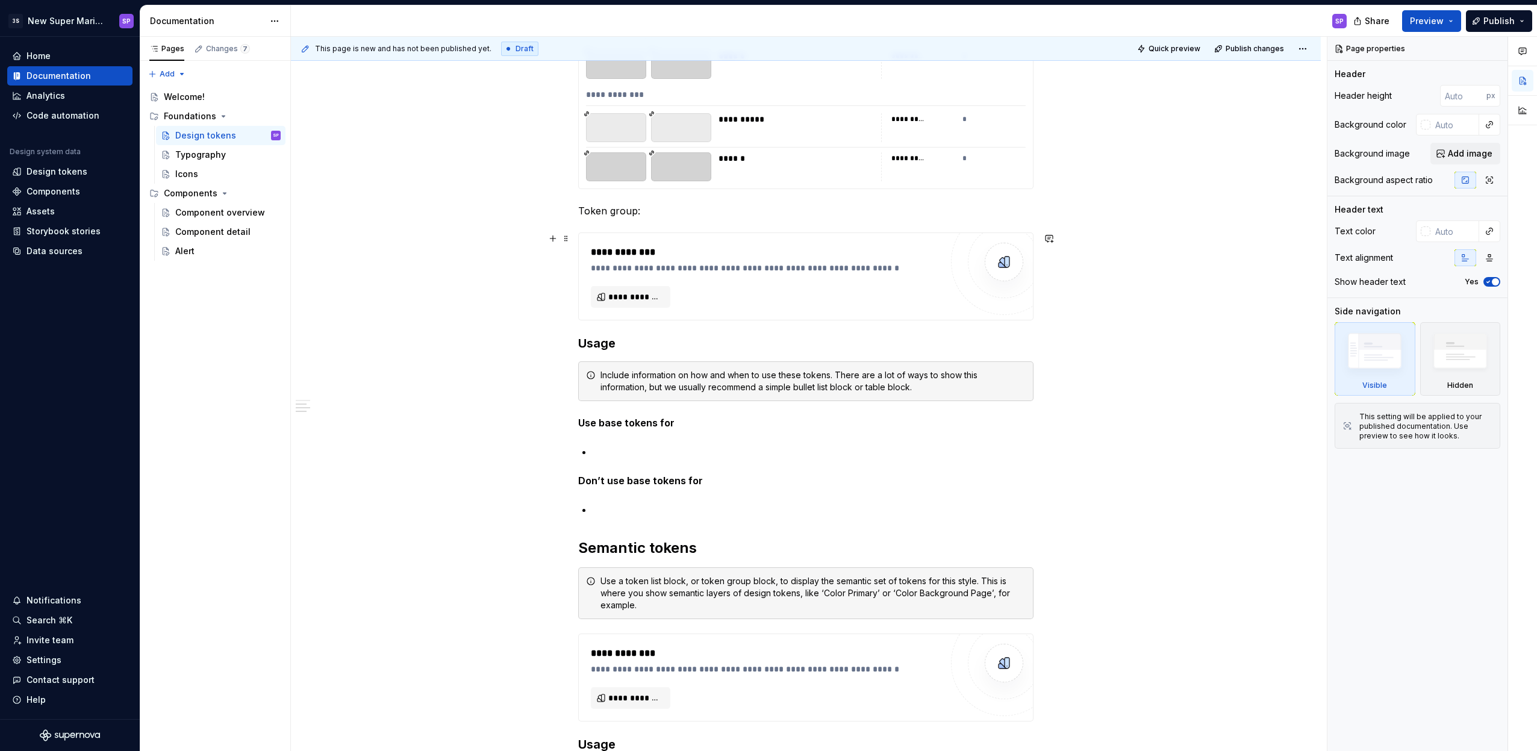
scroll to position [862, 0]
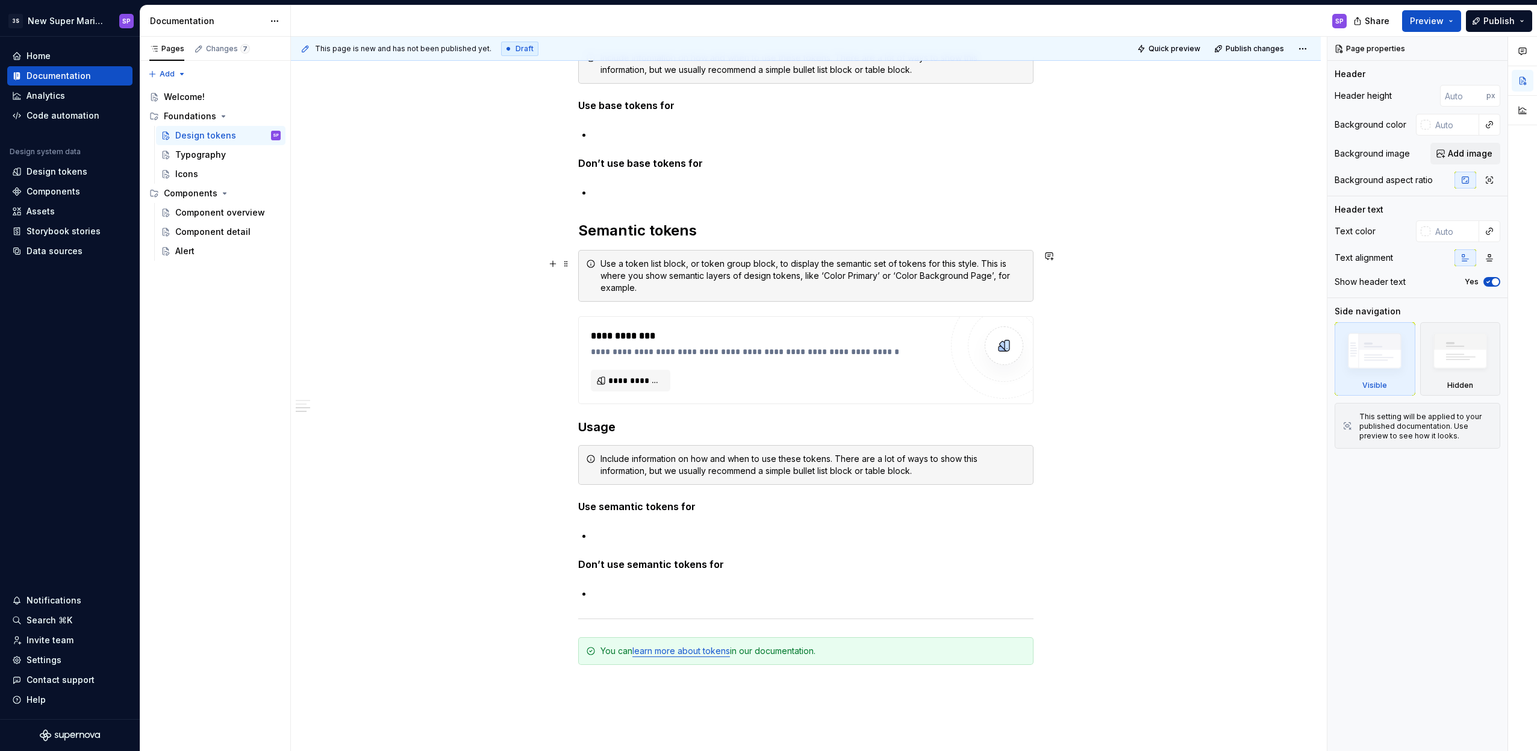
click at [643, 269] on div "Use a token list block, or token group block, to display the semantic set of to…" at bounding box center [812, 276] width 425 height 36
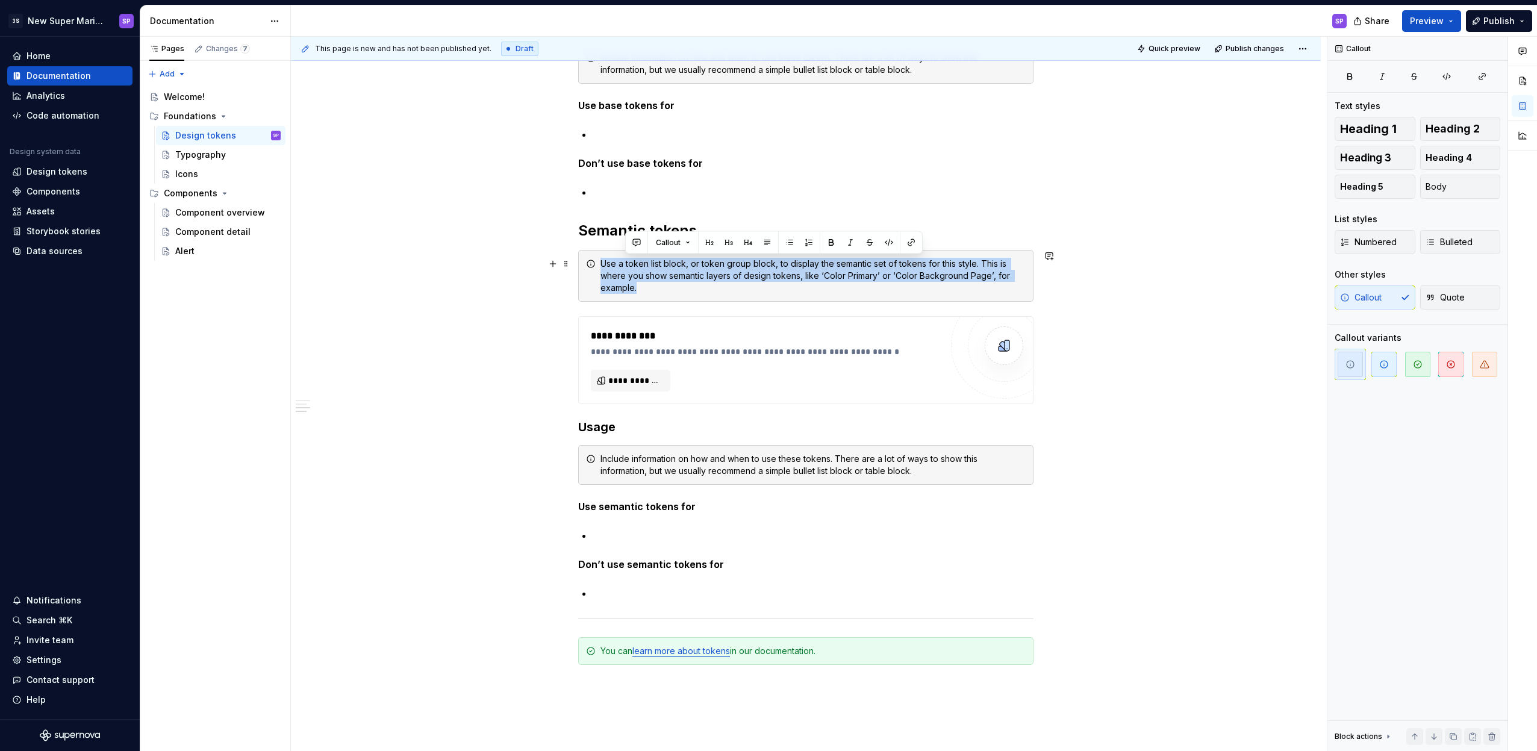
click at [643, 269] on div "Use a token list block, or token group block, to display the semantic set of to…" at bounding box center [812, 276] width 425 height 36
click at [1107, 284] on div "**********" at bounding box center [806, 138] width 1030 height 1589
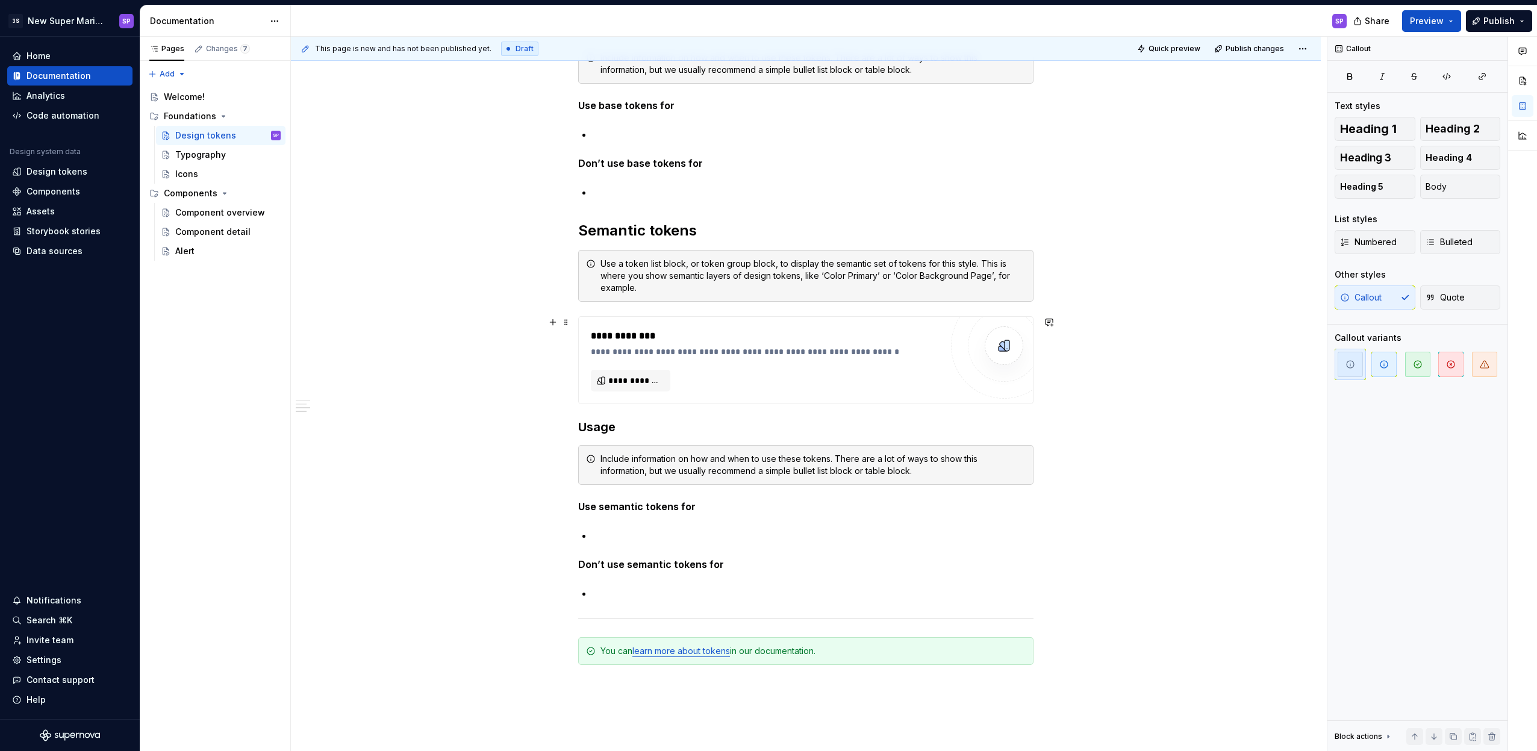
click at [526, 336] on div "**********" at bounding box center [806, 138] width 1030 height 1589
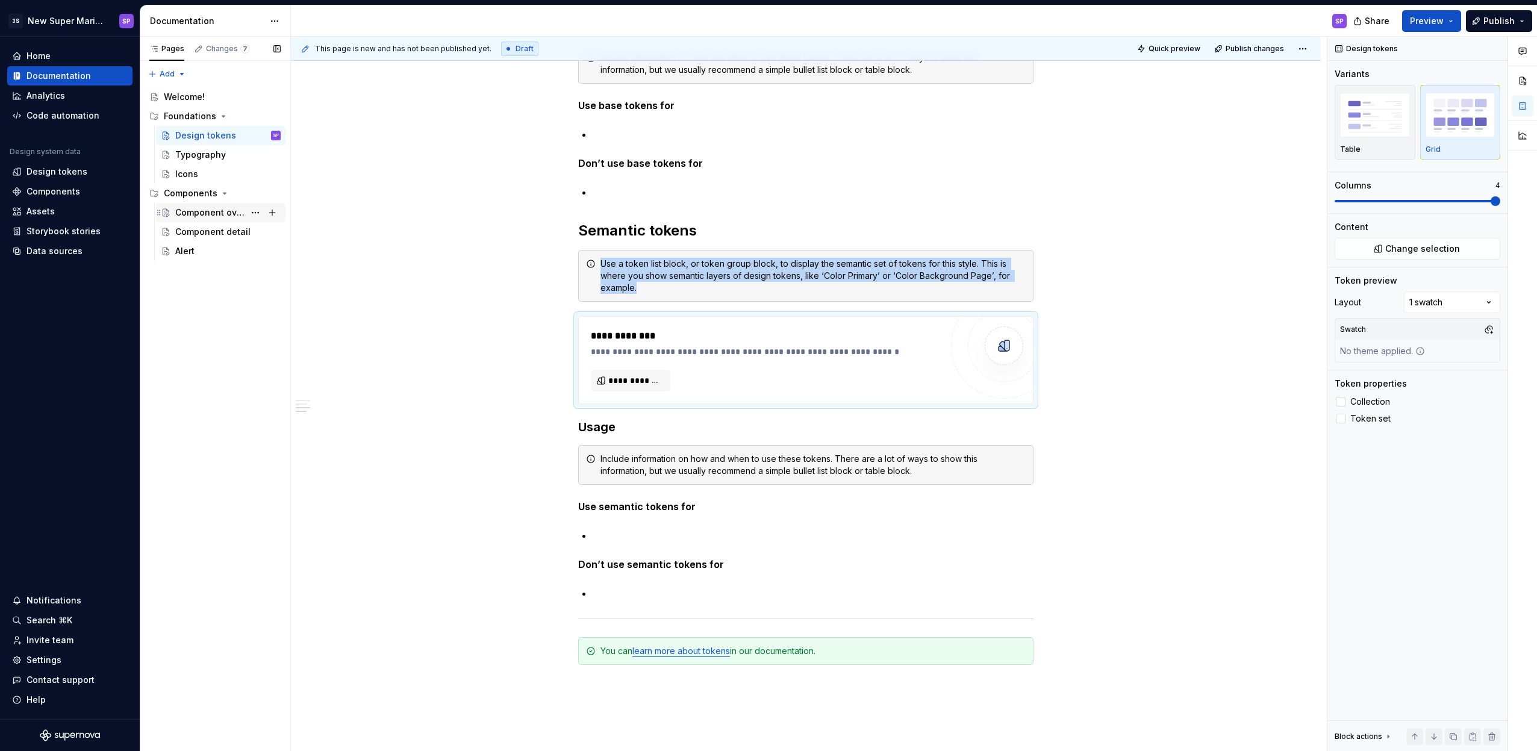
click at [219, 215] on div "Component overview" at bounding box center [209, 213] width 69 height 12
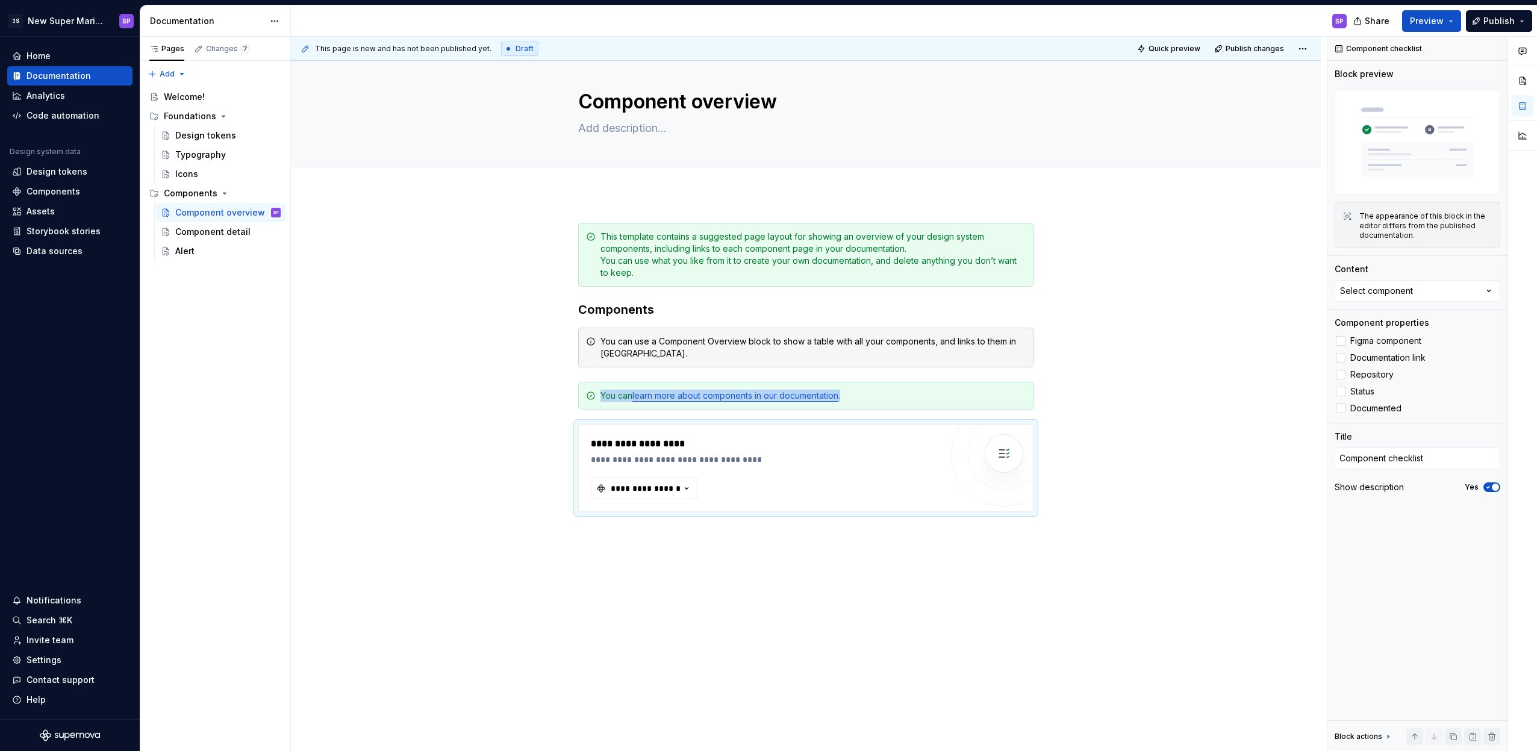
scroll to position [12, 0]
click at [1110, 418] on div "**********" at bounding box center [806, 473] width 1030 height 558
click at [696, 425] on div "**********" at bounding box center [806, 468] width 454 height 87
click at [553, 431] on button "button" at bounding box center [552, 429] width 17 height 17
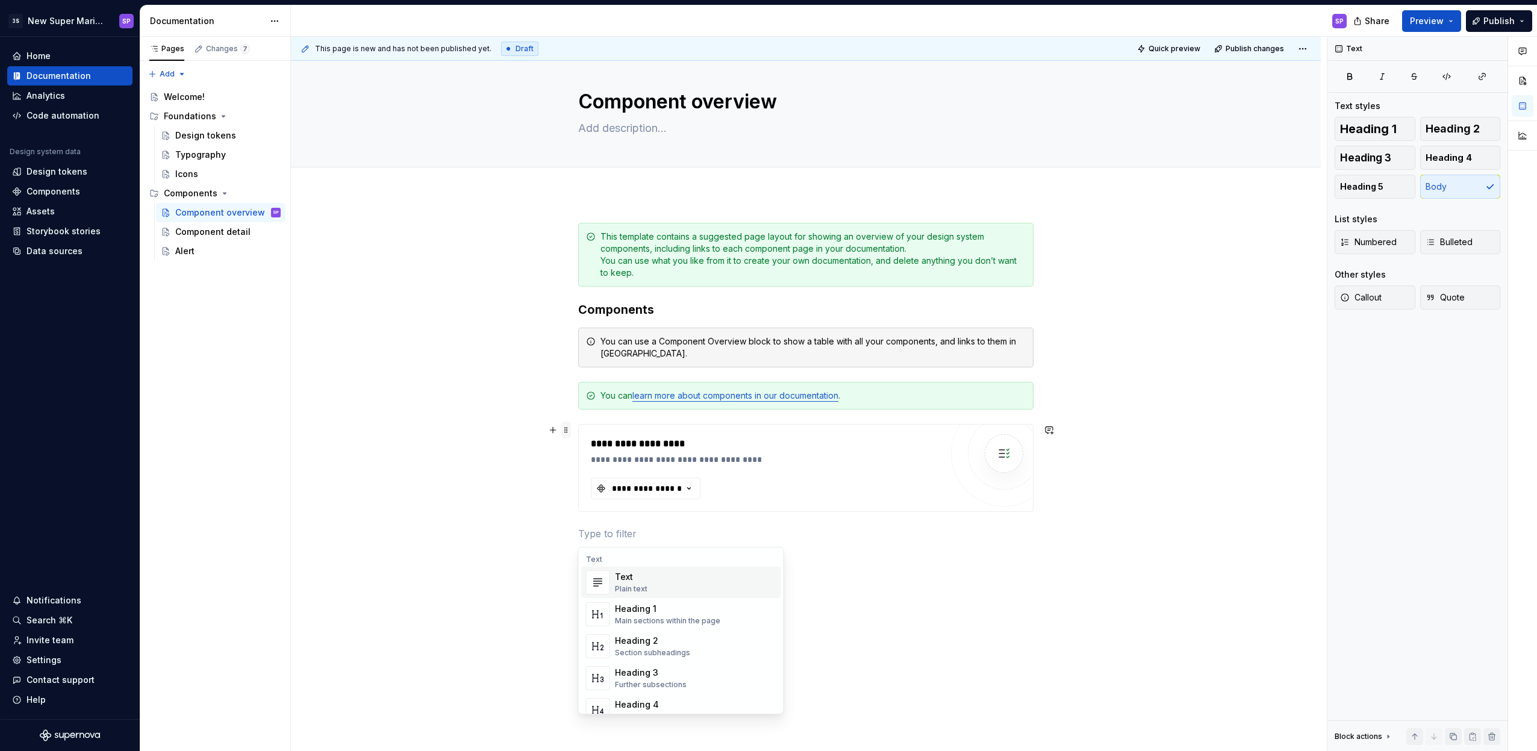
click at [567, 430] on span at bounding box center [566, 429] width 10 height 17
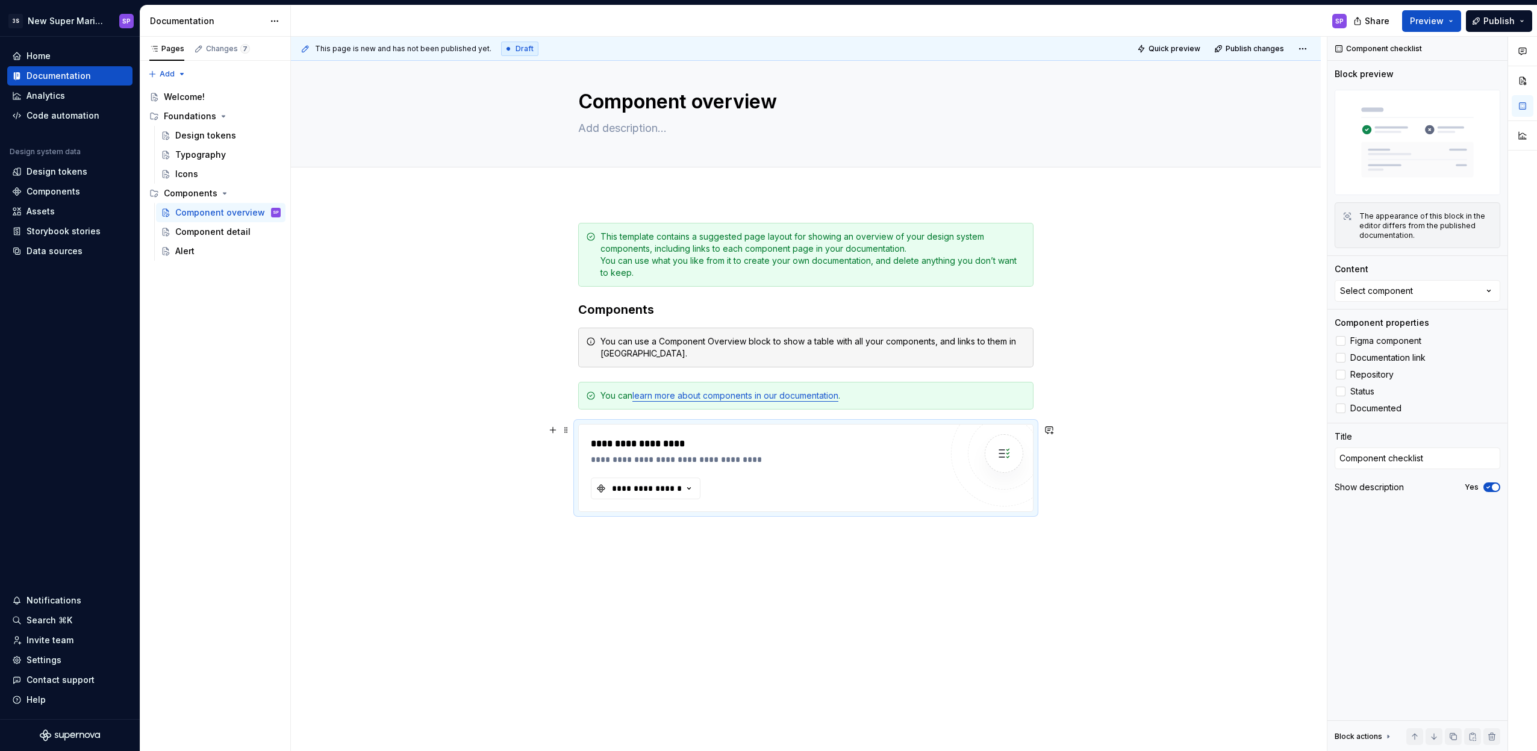
click at [1188, 446] on div "**********" at bounding box center [806, 487] width 1030 height 586
click at [1101, 459] on div "**********" at bounding box center [806, 487] width 1030 height 586
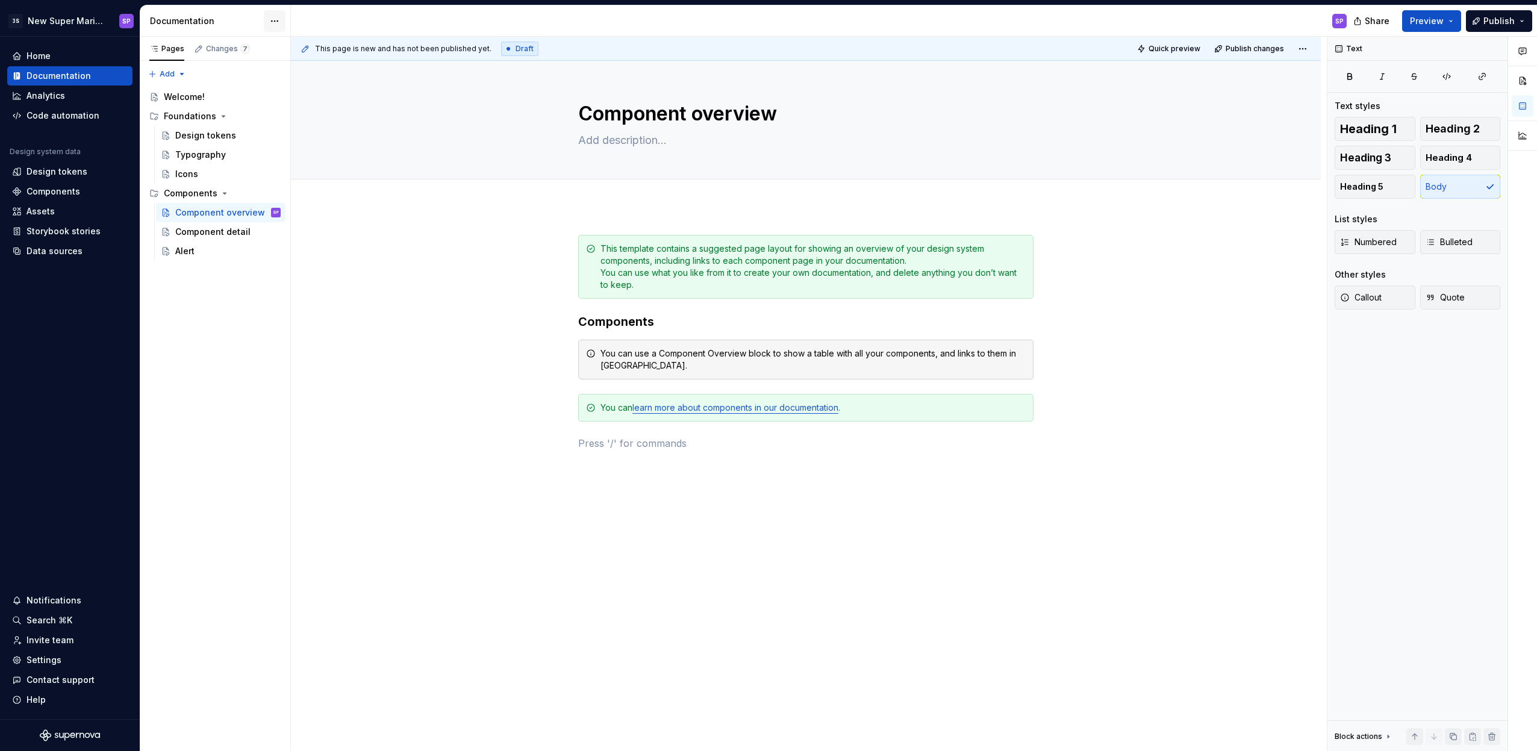
click at [275, 17] on html "3S New Super Mario Design System SP Home Documentation Analytics Code automatio…" at bounding box center [768, 375] width 1537 height 751
click at [179, 75] on div "Pages Changes 7 Add Accessibility guide for tree Page tree. Navigate the tree w…" at bounding box center [215, 394] width 151 height 715
click at [180, 75] on div "Pages Changes 7 Add Accessibility guide for tree Page tree. Navigate the tree w…" at bounding box center [215, 394] width 151 height 715
click at [33, 49] on div "Home" at bounding box center [69, 55] width 125 height 19
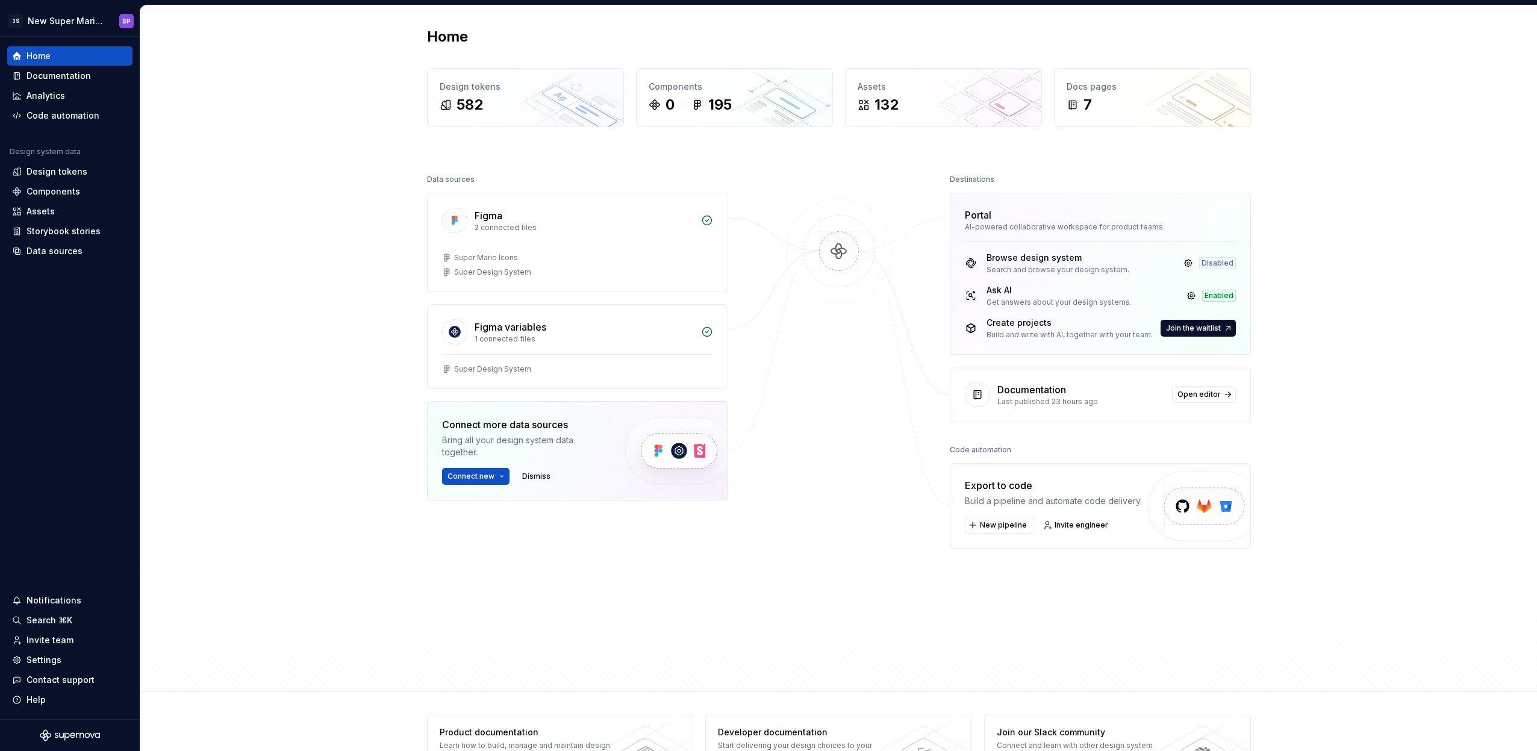
click at [1009, 299] on div "Get answers about your design systems." at bounding box center [1058, 302] width 145 height 10
click at [1187, 300] on link at bounding box center [1191, 295] width 17 height 17
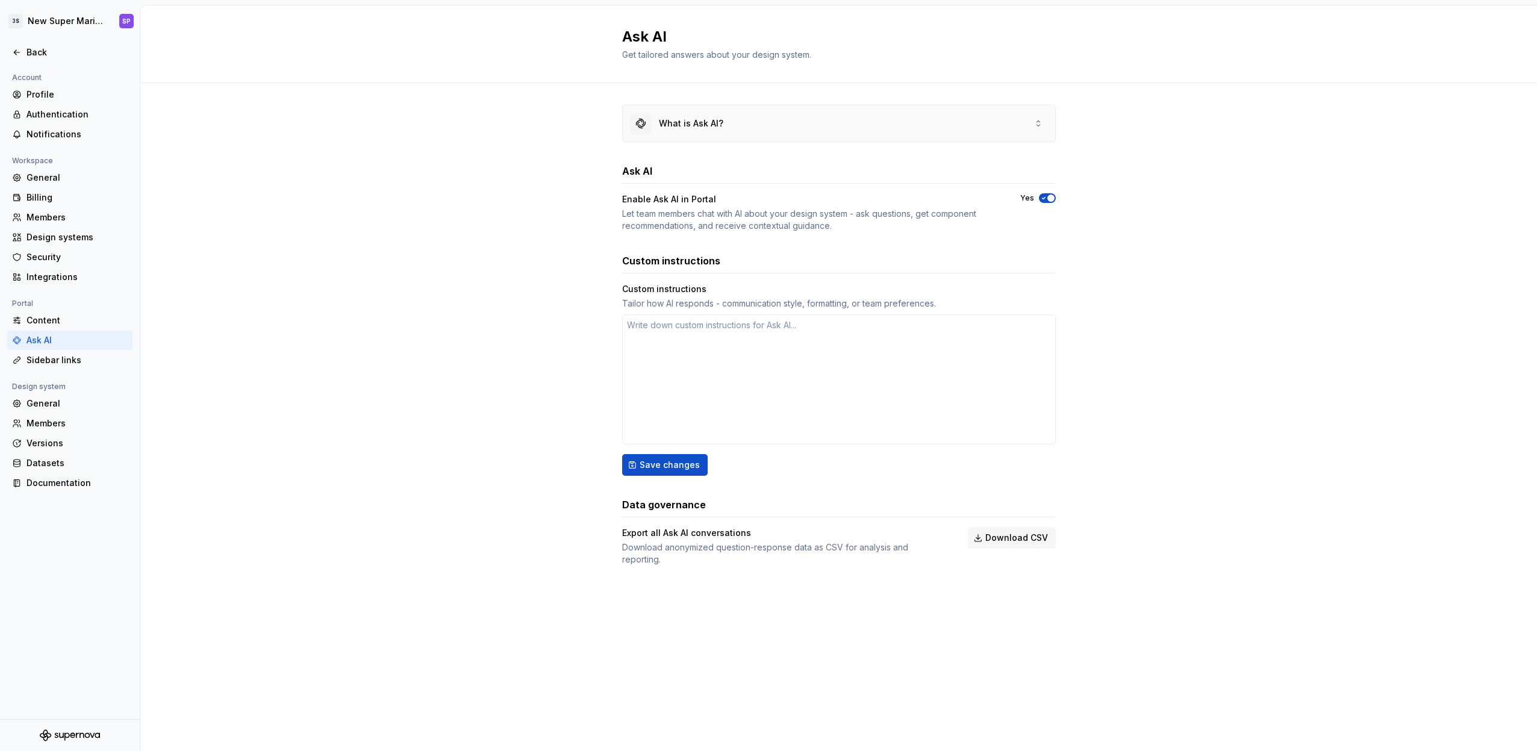
click at [715, 121] on div "What is Ask AI?" at bounding box center [691, 123] width 64 height 12
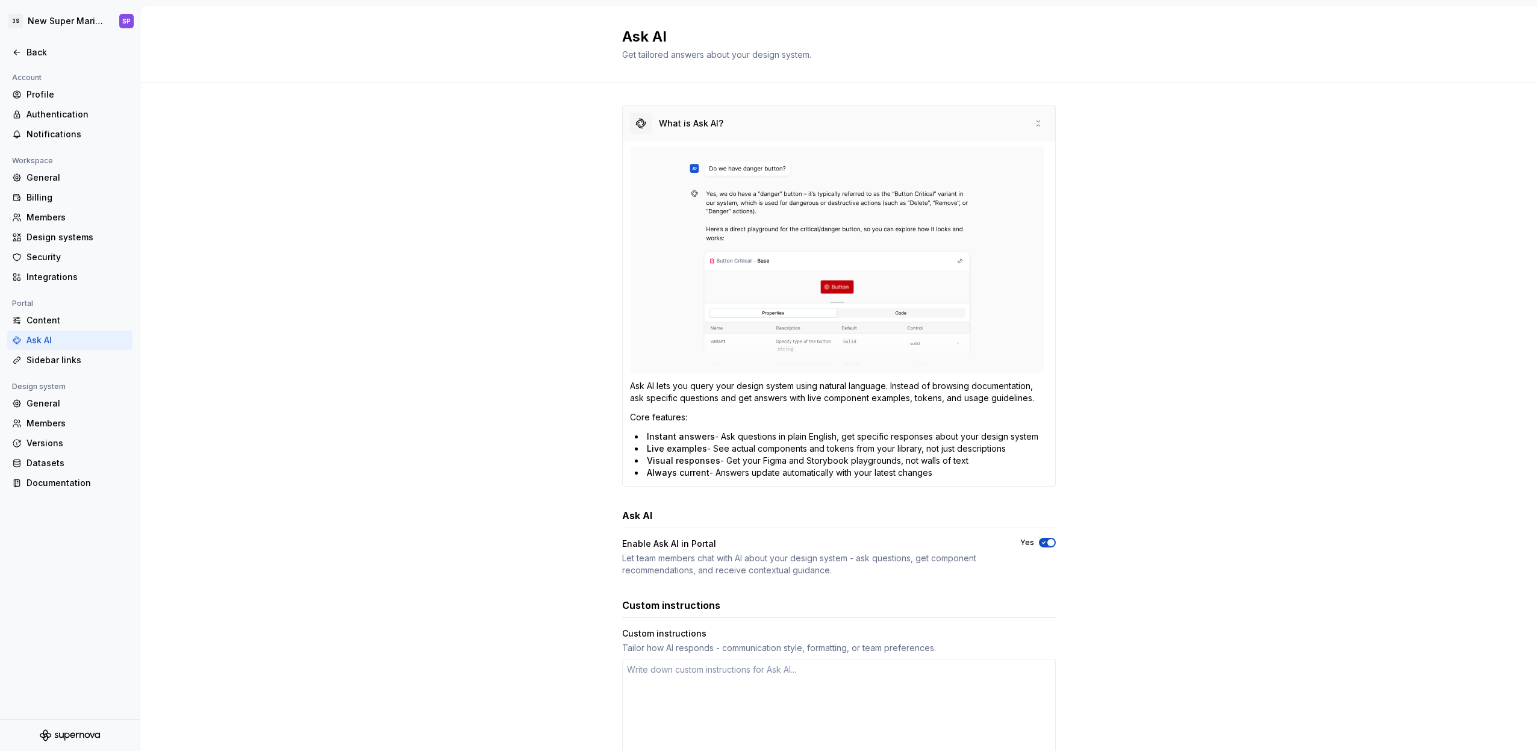
click at [723, 122] on div "What is Ask AI?" at bounding box center [839, 123] width 432 height 36
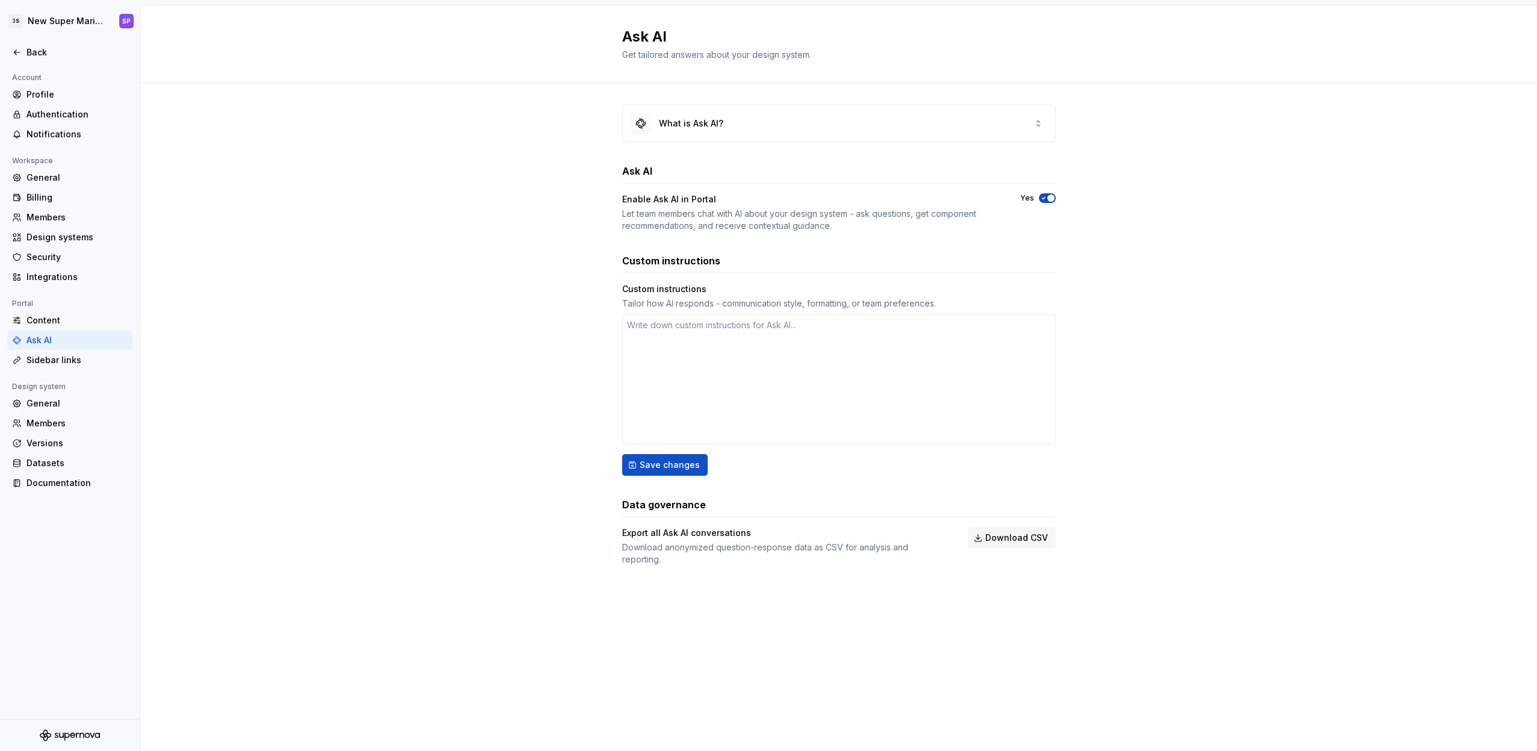
click at [703, 218] on div "Let team members chat with AI about your design system - ask questions, get com…" at bounding box center [810, 220] width 376 height 24
click at [732, 221] on div "Let team members chat with AI about your design system - ask questions, get com…" at bounding box center [810, 220] width 376 height 24
click at [75, 50] on div "Back" at bounding box center [76, 52] width 101 height 12
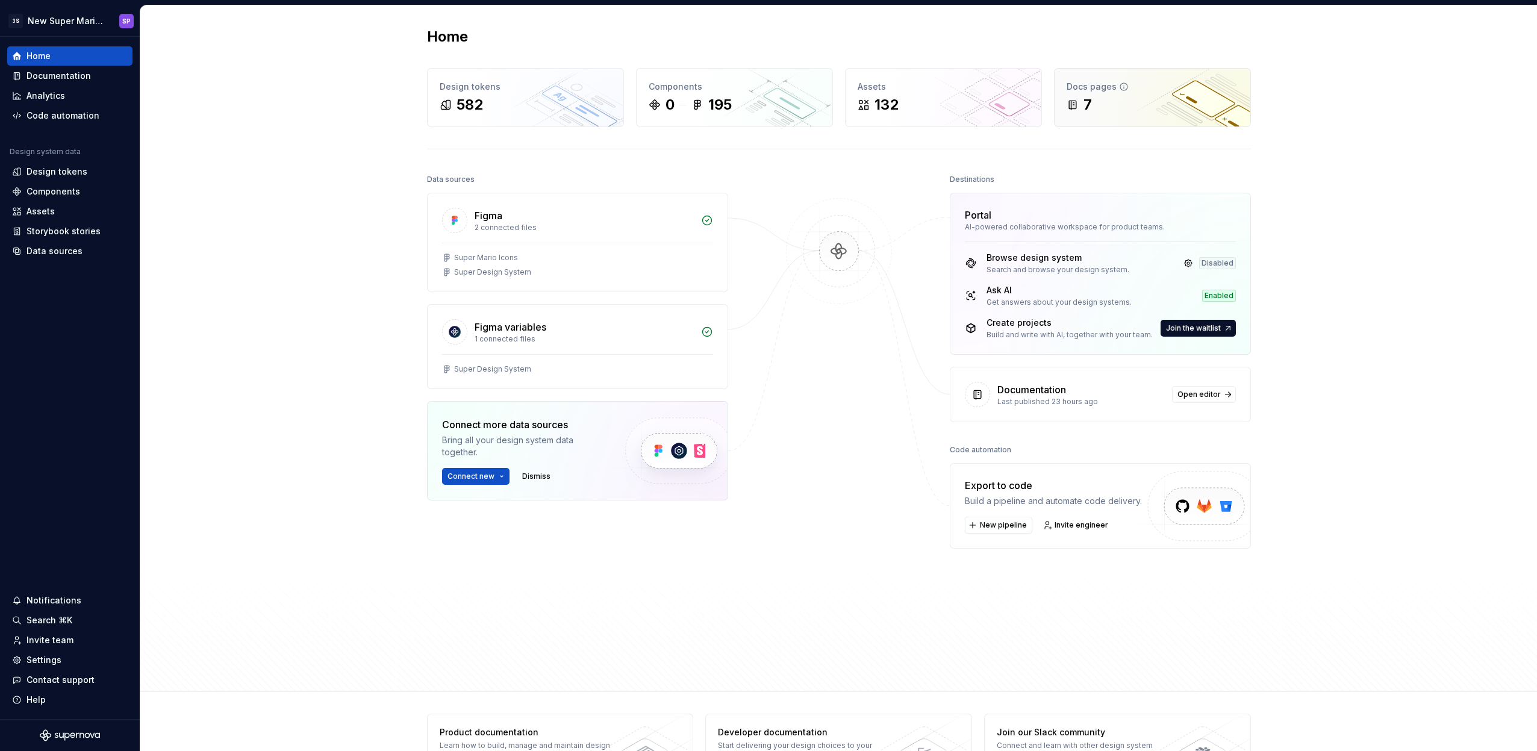
click at [1155, 93] on div "Docs pages 7" at bounding box center [1152, 98] width 196 height 58
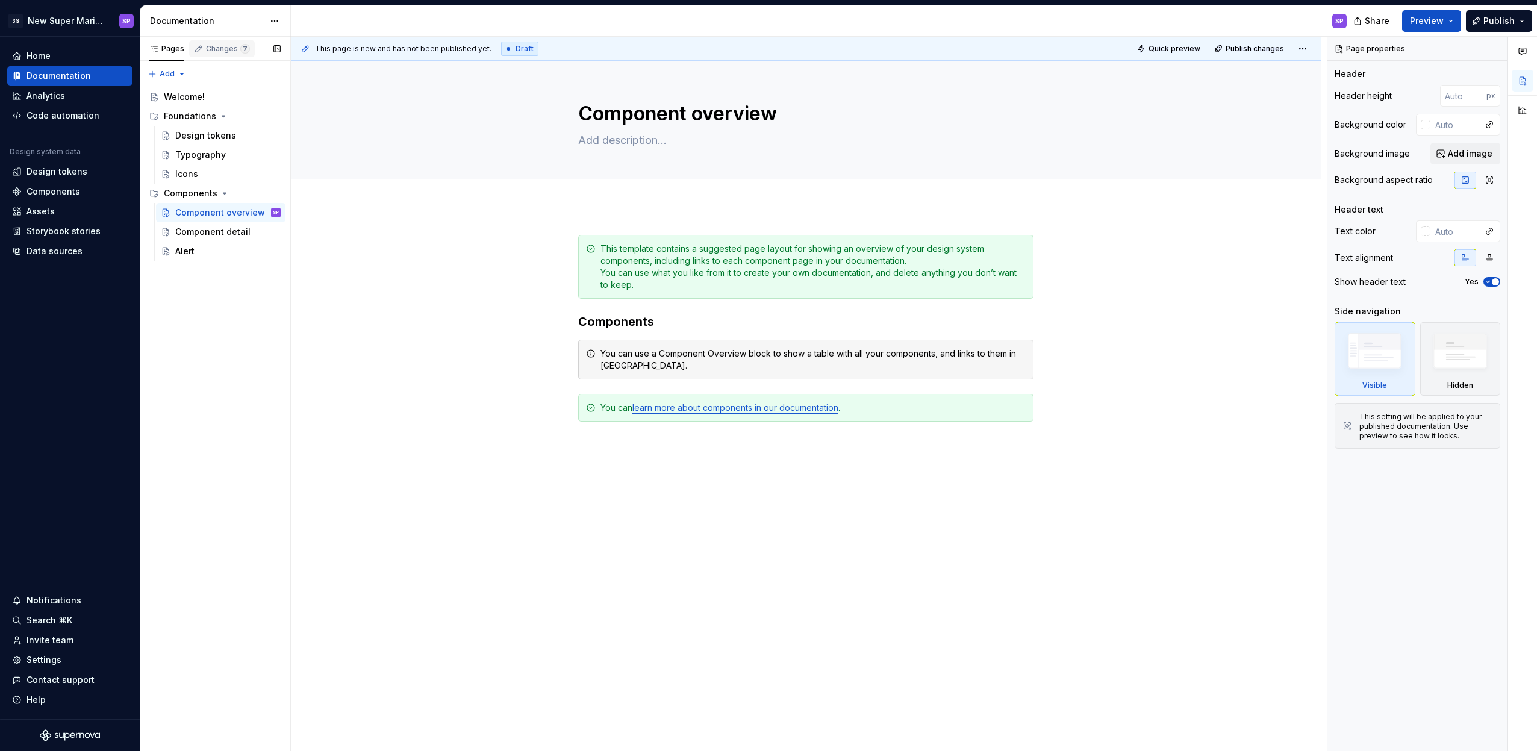
click at [228, 48] on div "Changes 7" at bounding box center [228, 49] width 44 height 10
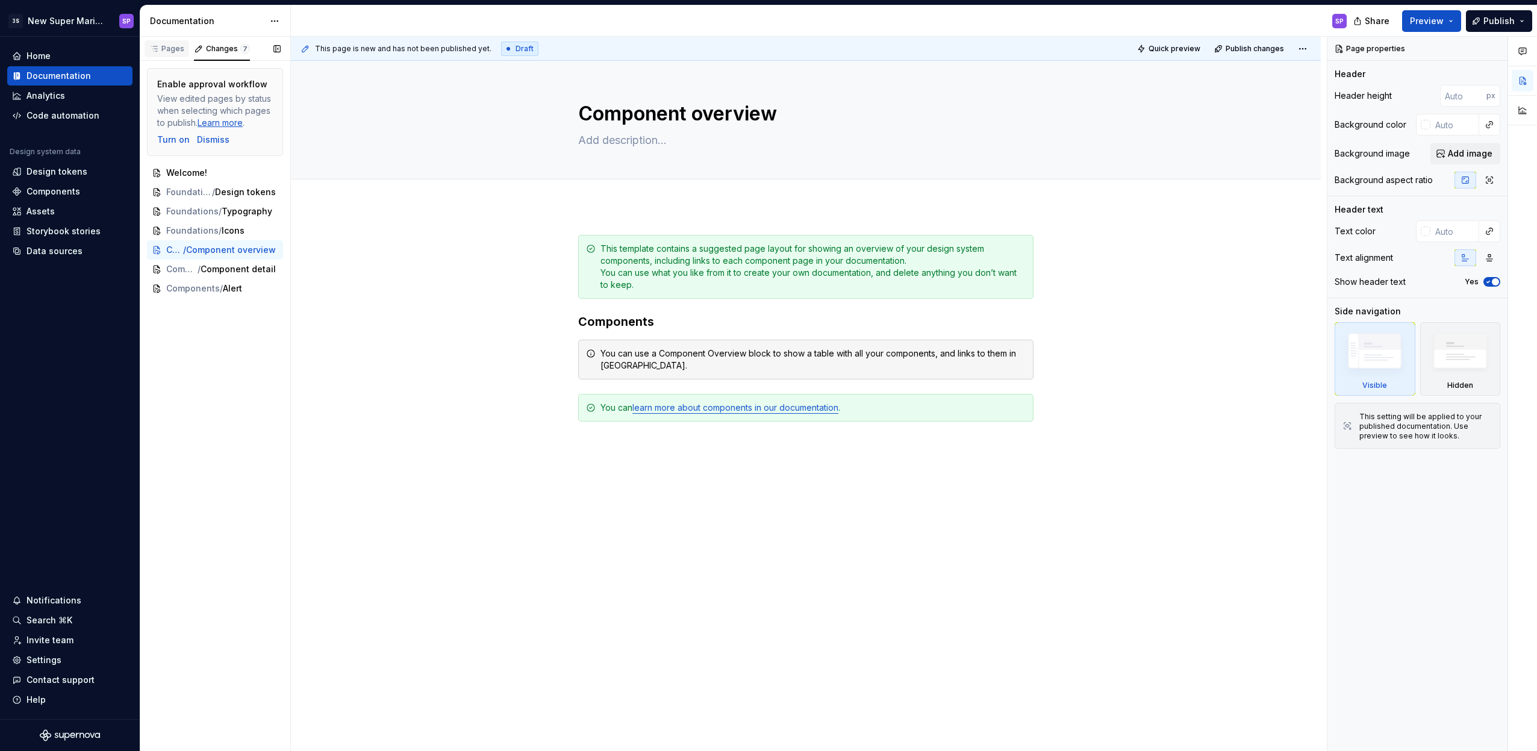
click at [169, 53] on div "Pages" at bounding box center [166, 49] width 35 height 10
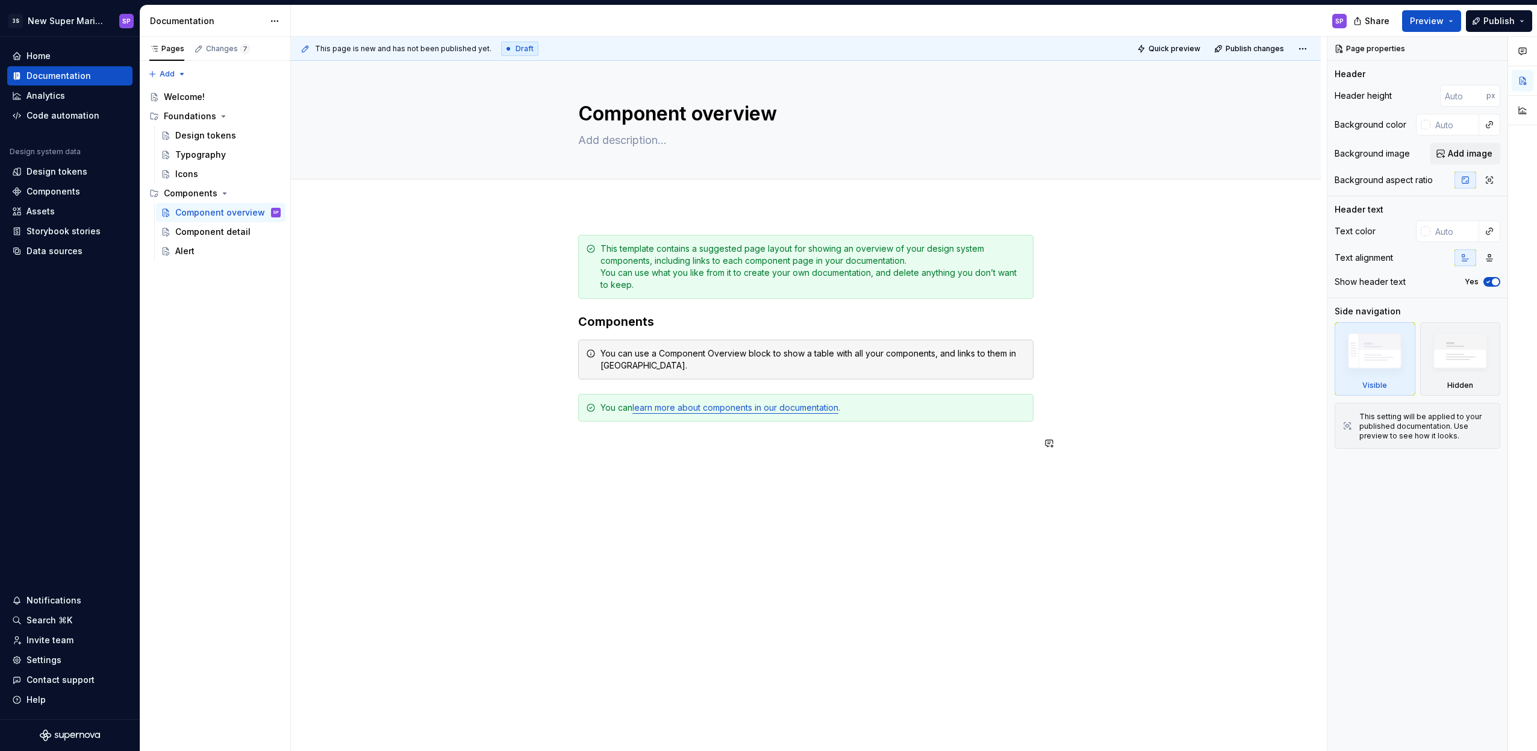
click at [572, 496] on div "This template contains a suggested page layout for showing an overview of your …" at bounding box center [806, 448] width 1030 height 484
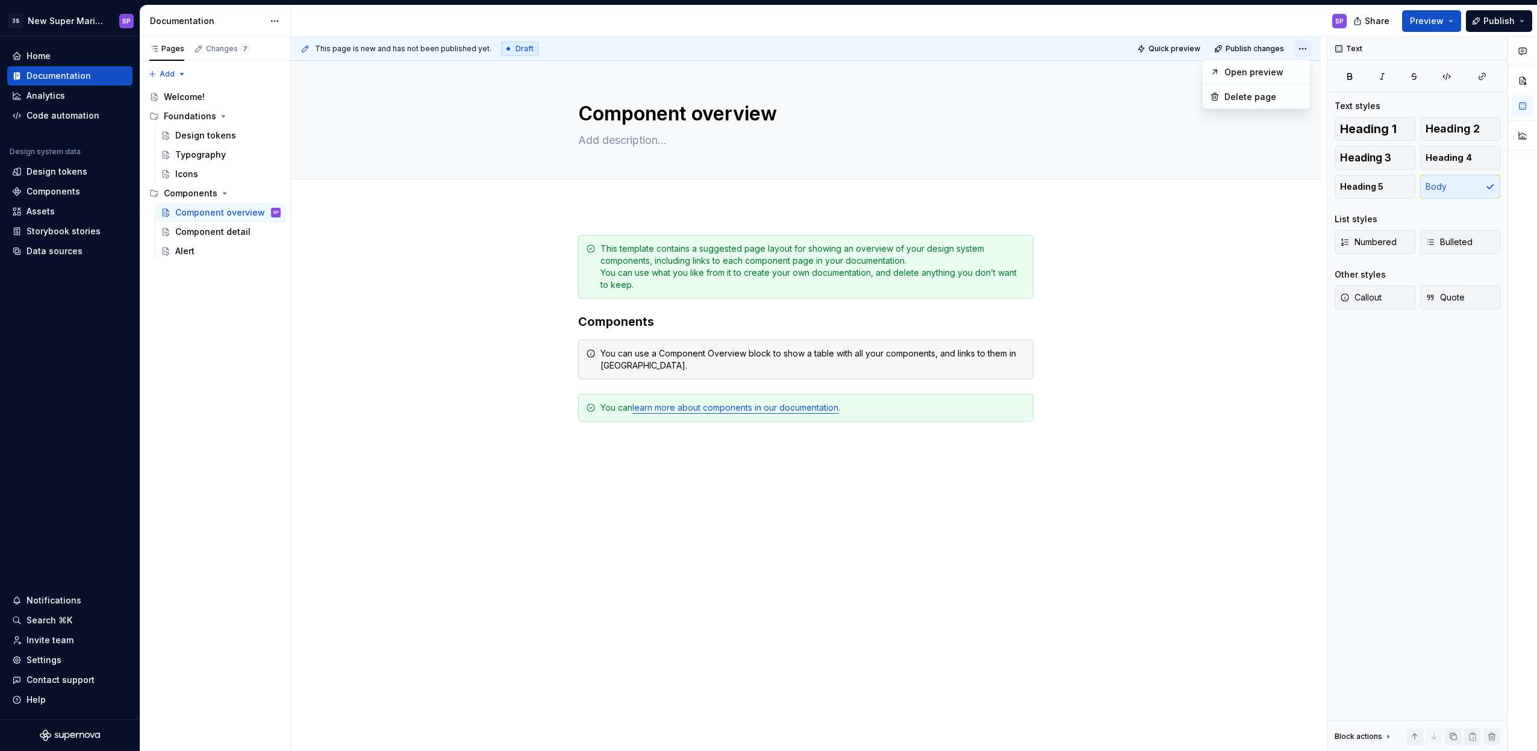
click at [1304, 48] on html "3S New Super Mario Design System SP Home Documentation Analytics Code automatio…" at bounding box center [768, 375] width 1537 height 751
click at [191, 250] on div "Alert" at bounding box center [184, 251] width 19 height 12
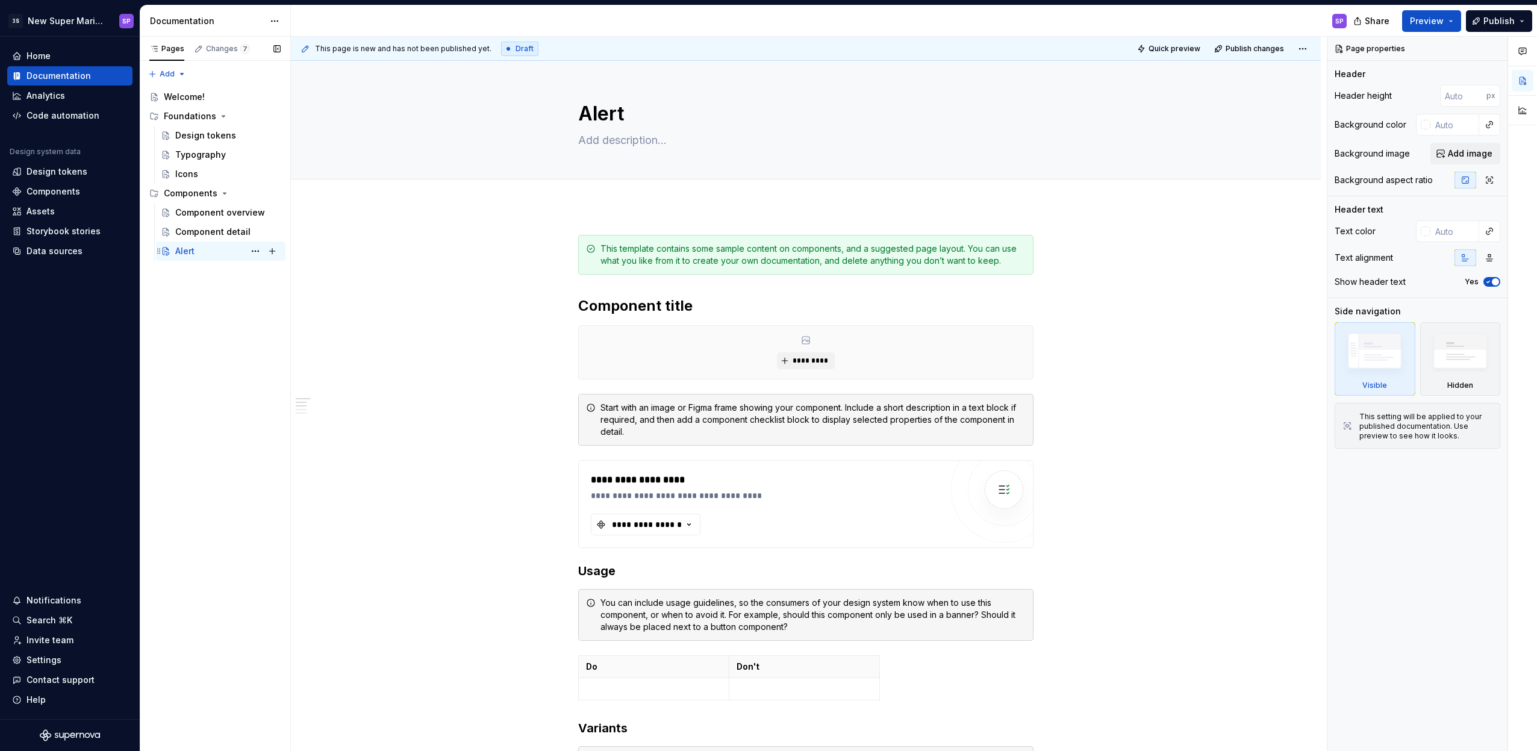
click at [158, 252] on icon "Page tree" at bounding box center [159, 251] width 10 height 10
click at [258, 247] on button "Page tree" at bounding box center [255, 251] width 17 height 17
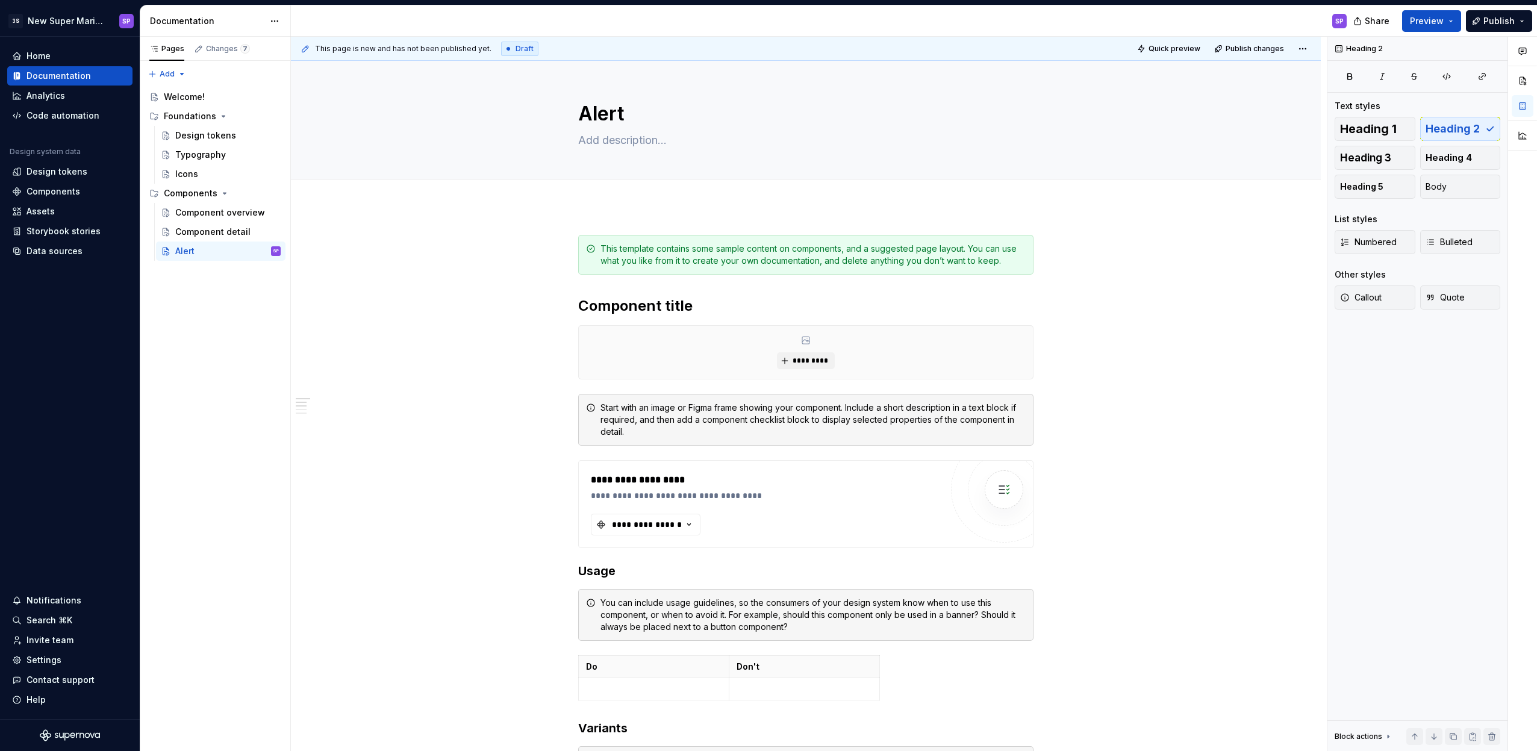
click at [515, 308] on html "3S New Super Mario Design System SP Home Documentation Analytics Code automatio…" at bounding box center [768, 375] width 1537 height 751
click at [762, 405] on div "Start with an image or Figma frame showing your component. Include a short desc…" at bounding box center [812, 420] width 425 height 36
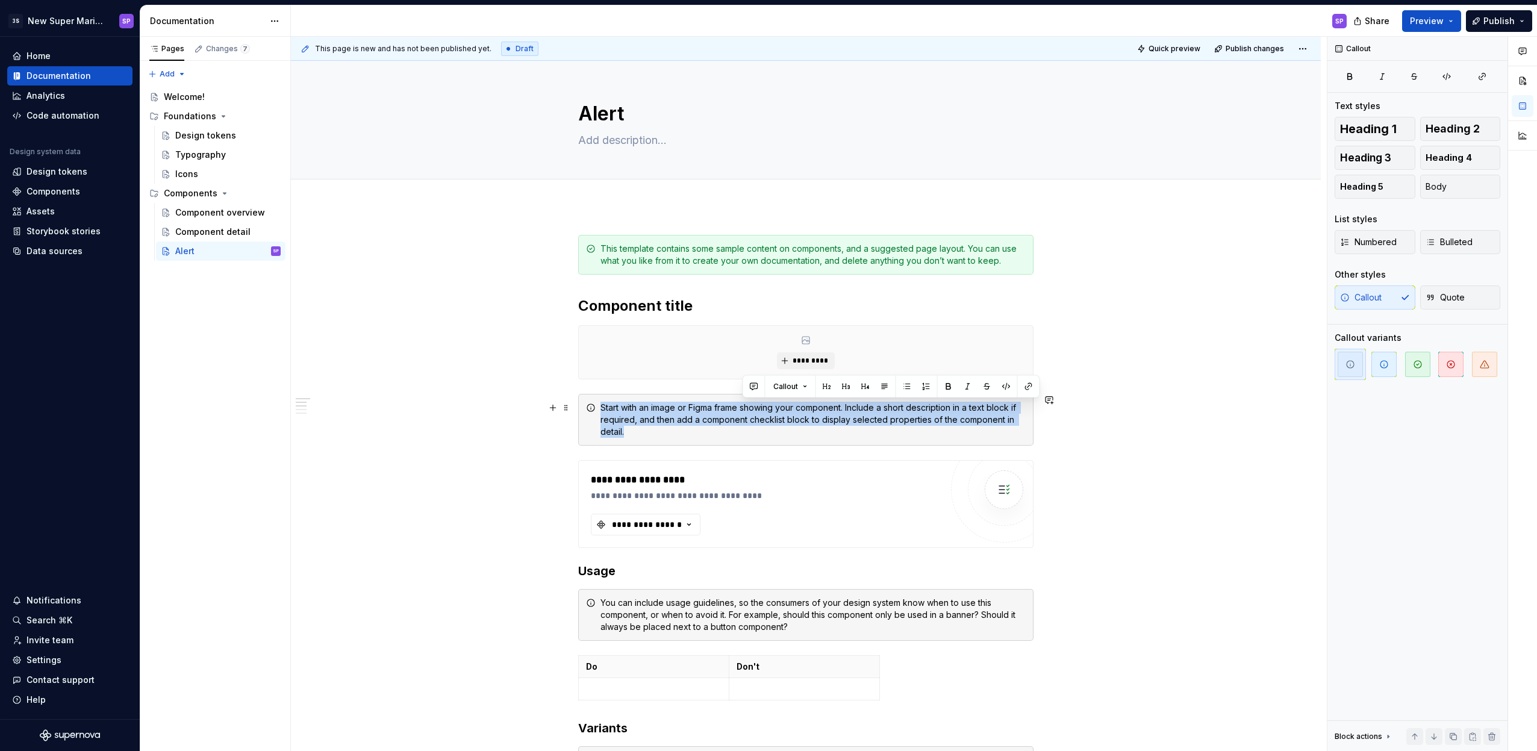
click at [762, 405] on div "Start with an image or Figma frame showing your component. Include a short desc…" at bounding box center [812, 420] width 425 height 36
click at [780, 409] on div "Start with an image or Figma frame showing your component. Include a short desc…" at bounding box center [812, 420] width 425 height 36
drag, startPoint x: 771, startPoint y: 437, endPoint x: 755, endPoint y: 409, distance: 32.3
click at [757, 411] on div "Start with an image or Figma frame showing your component. Include a short desc…" at bounding box center [805, 420] width 455 height 52
click at [754, 408] on div "Start with an image or Figma frame showing your component. Include a short desc…" at bounding box center [812, 420] width 425 height 36
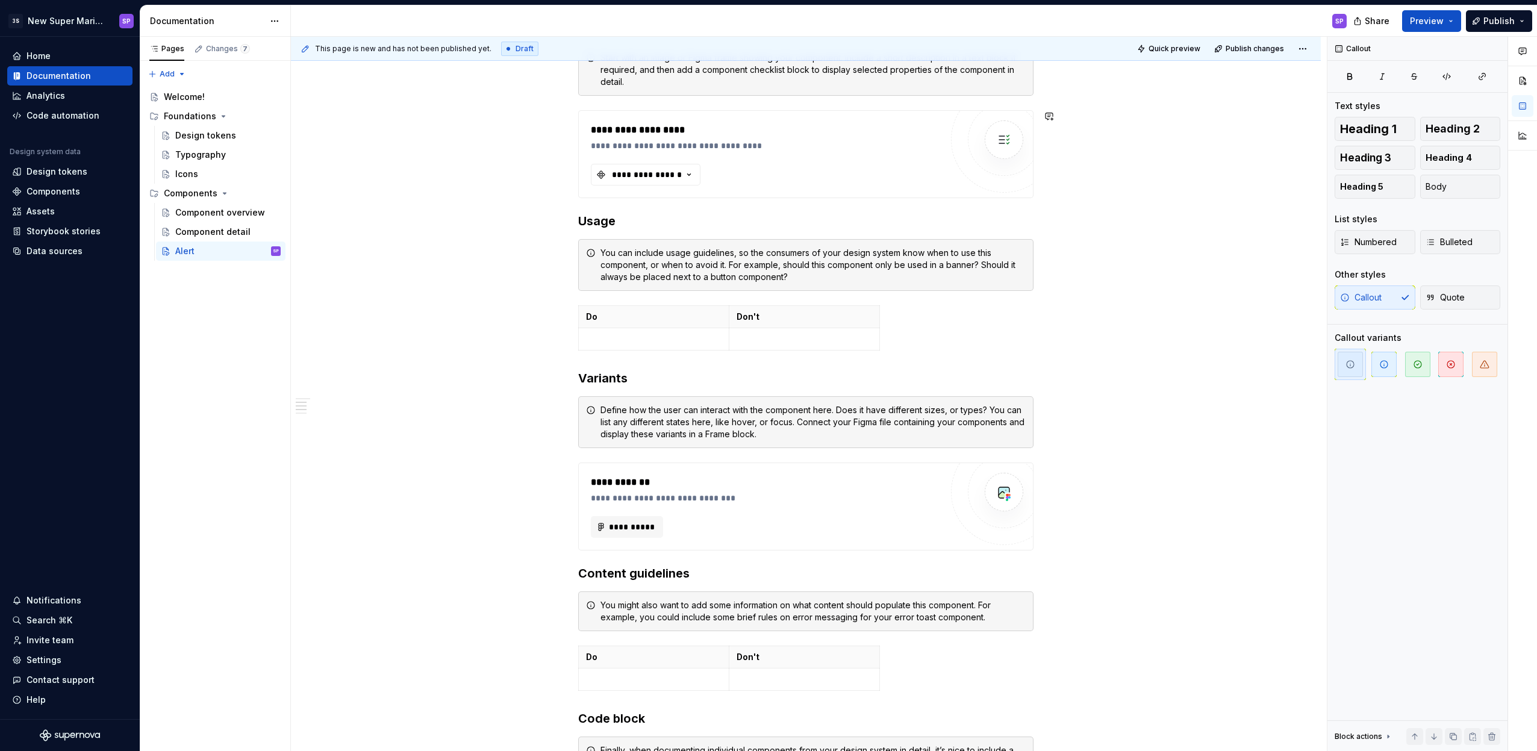
scroll to position [41, 0]
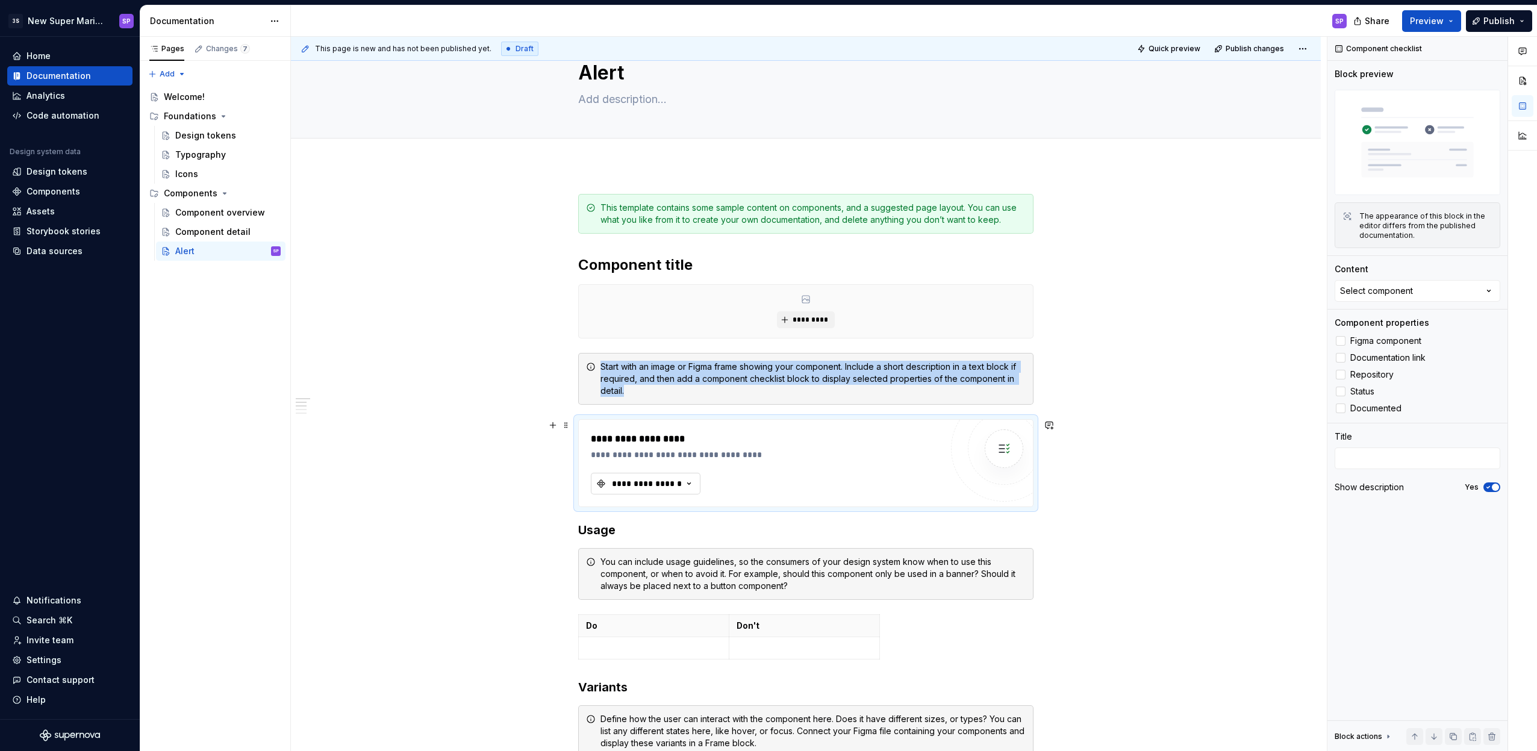
click at [674, 482] on div "**********" at bounding box center [647, 483] width 72 height 12
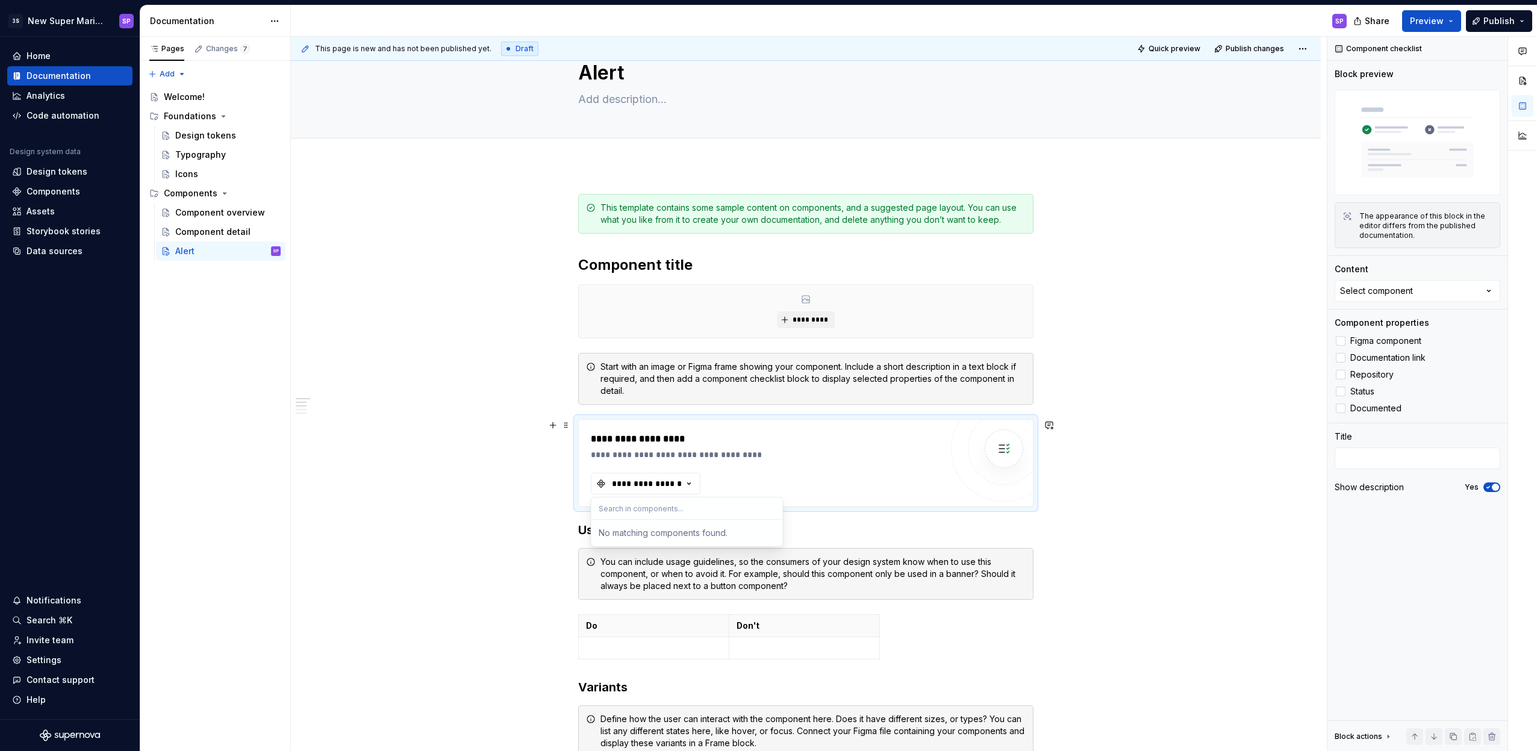
click at [781, 372] on div "Start with an image or Figma frame showing your component. Include a short desc…" at bounding box center [812, 379] width 425 height 36
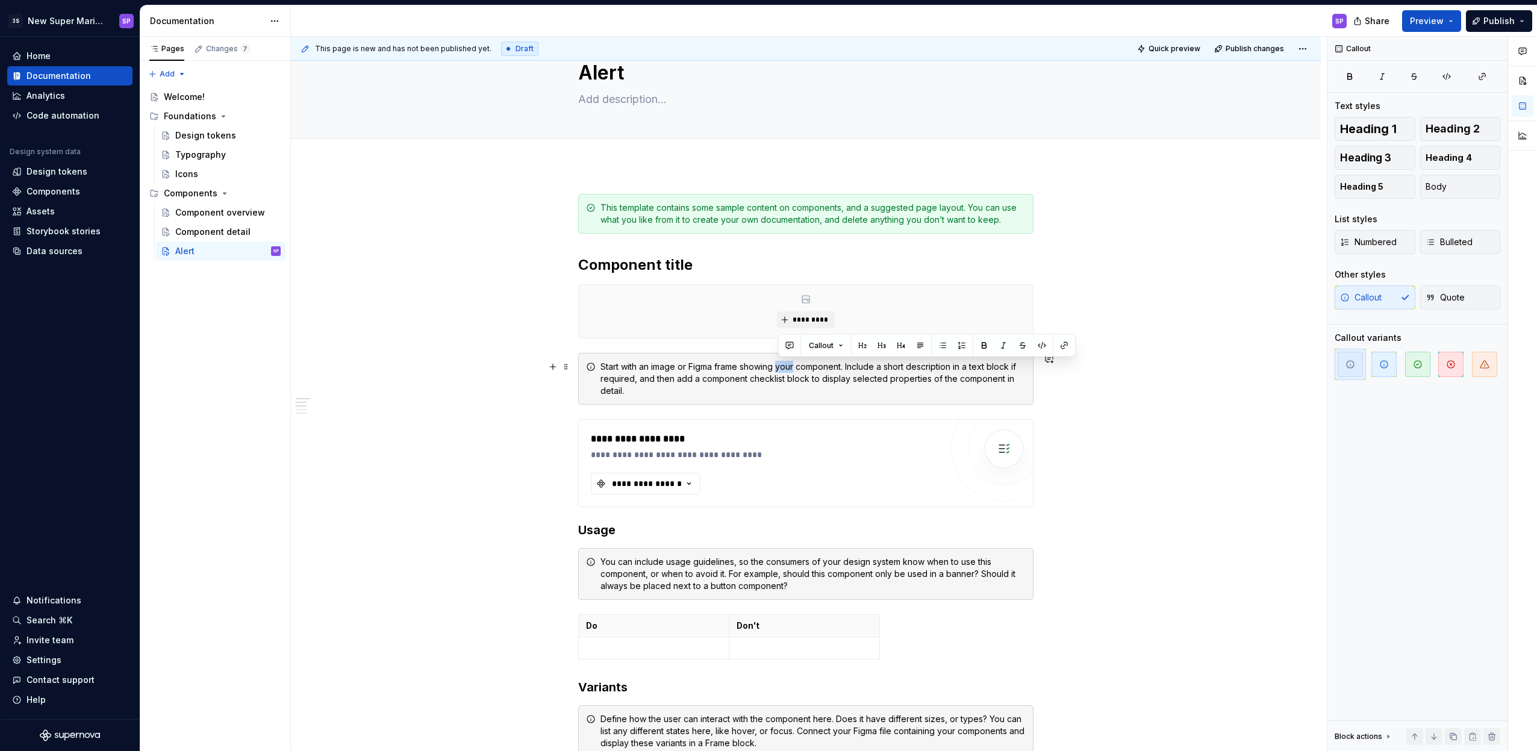
click at [781, 372] on div "Start with an image or Figma frame showing your component. Include a short desc…" at bounding box center [812, 379] width 425 height 36
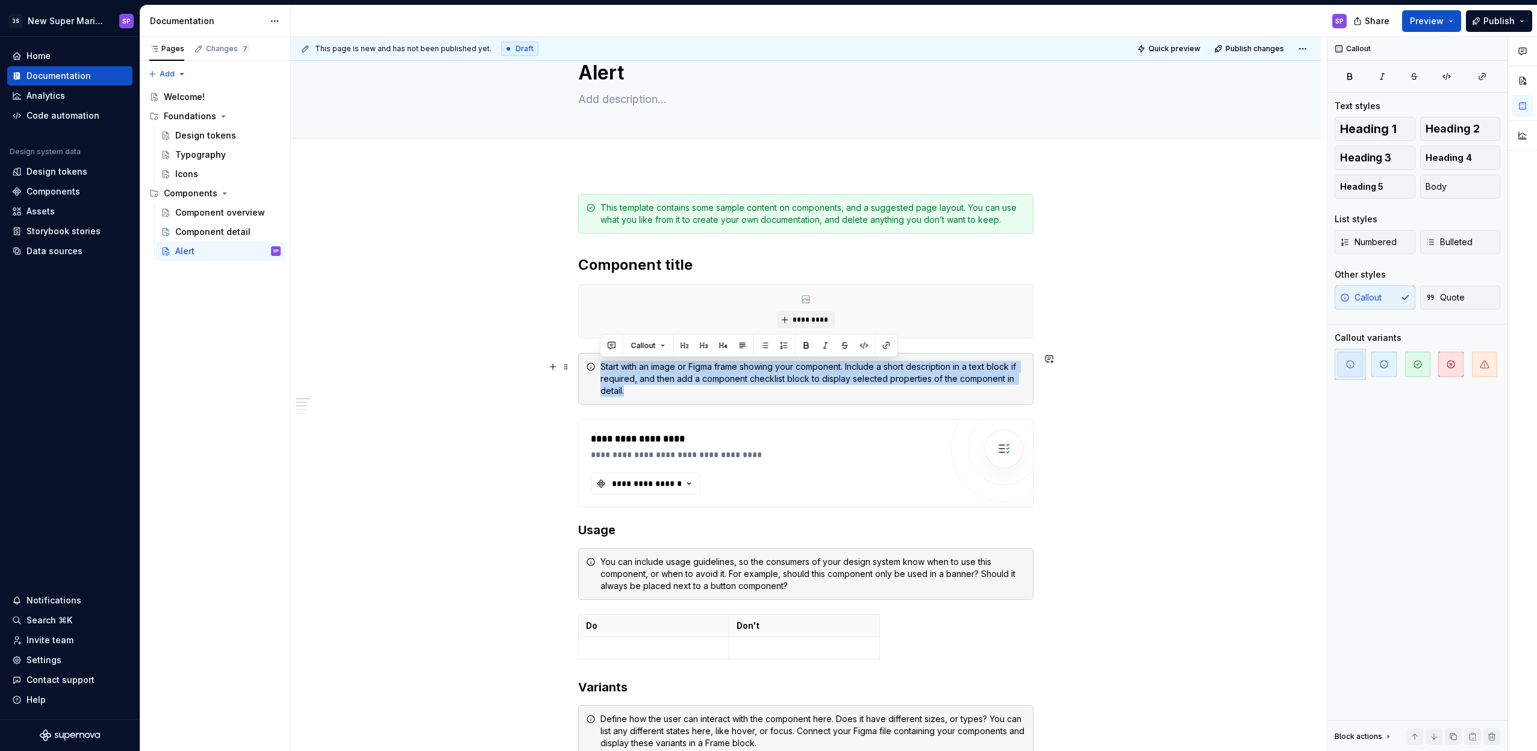
click at [819, 375] on div "Start with an image or Figma frame showing your component. Include a short desc…" at bounding box center [812, 379] width 425 height 36
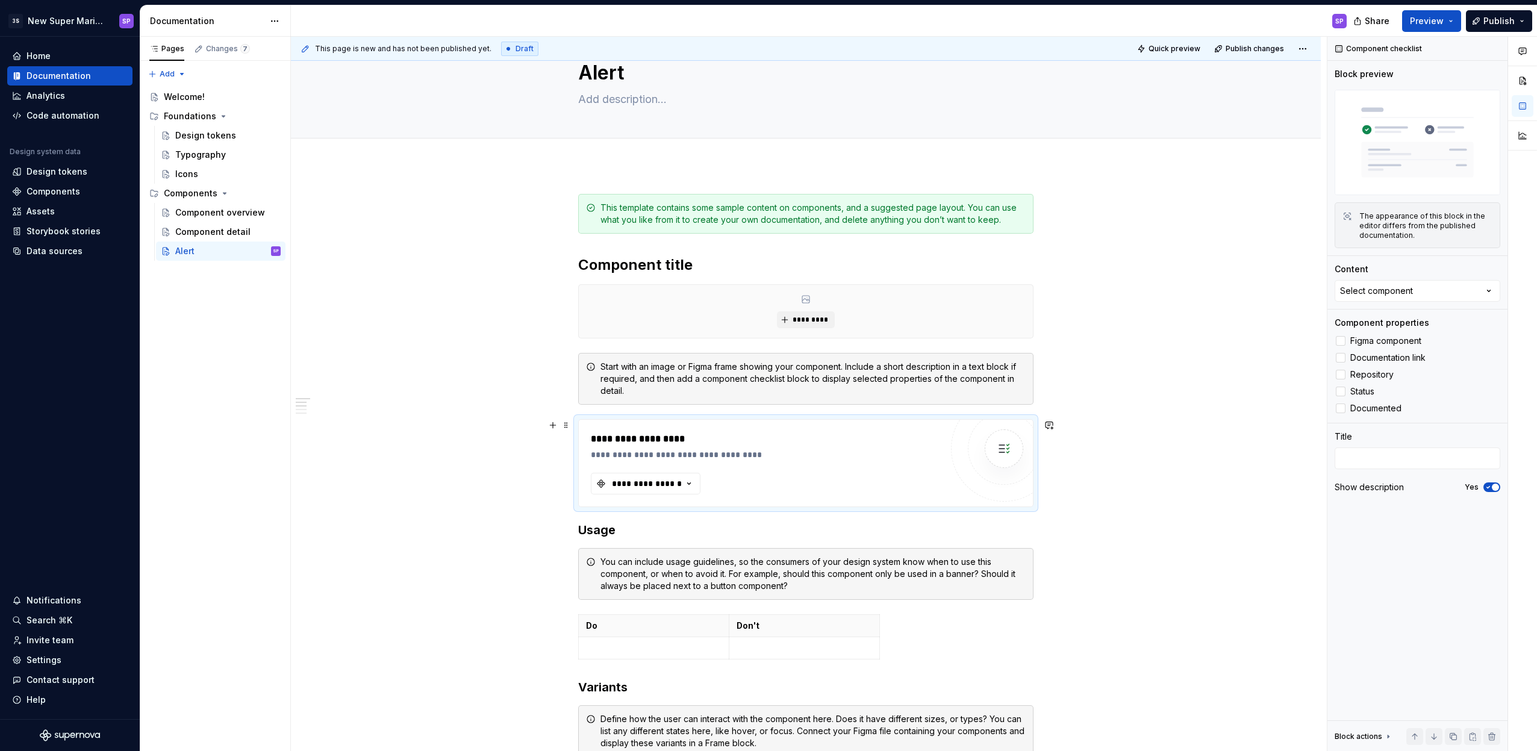
click at [676, 453] on div "**********" at bounding box center [766, 455] width 350 height 12
click at [1400, 219] on div "The appearance of this block in the editor differs from the published documenta…" at bounding box center [1425, 225] width 133 height 29
click at [1423, 218] on div "The appearance of this block in the editor differs from the published documenta…" at bounding box center [1425, 225] width 133 height 29
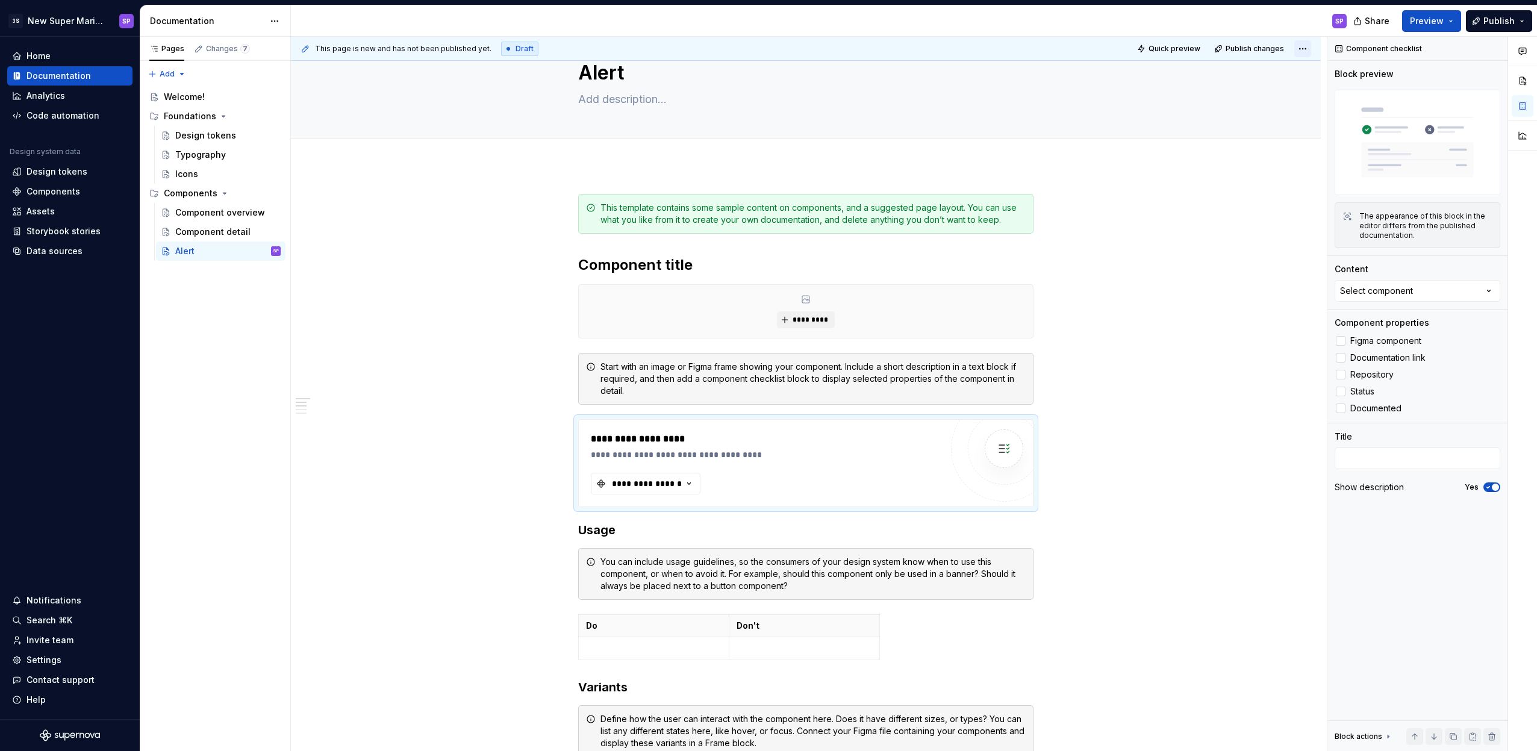
click at [1296, 49] on html "3S New Super Mario Design System SP Home Documentation Analytics Code automatio…" at bounding box center [768, 375] width 1537 height 751
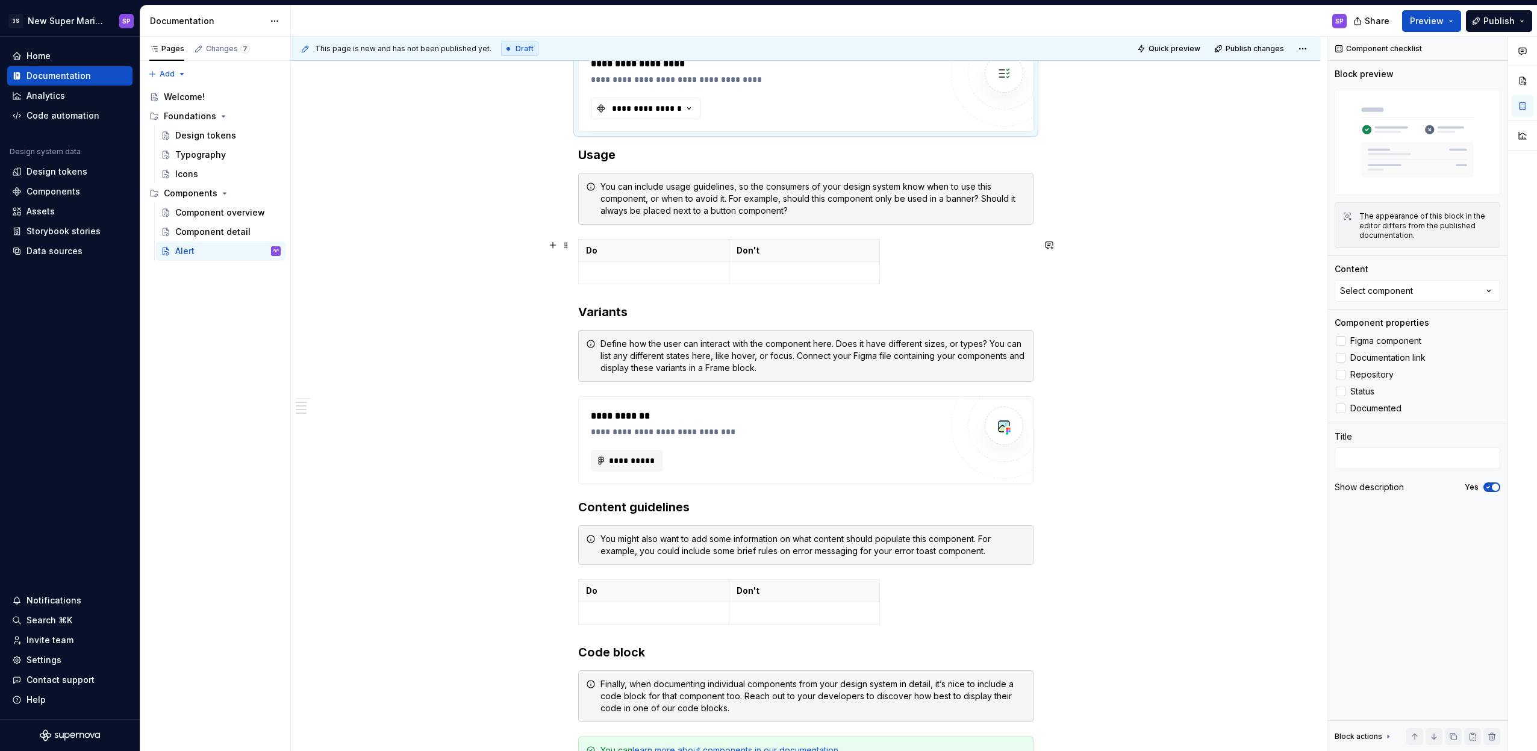
scroll to position [719, 0]
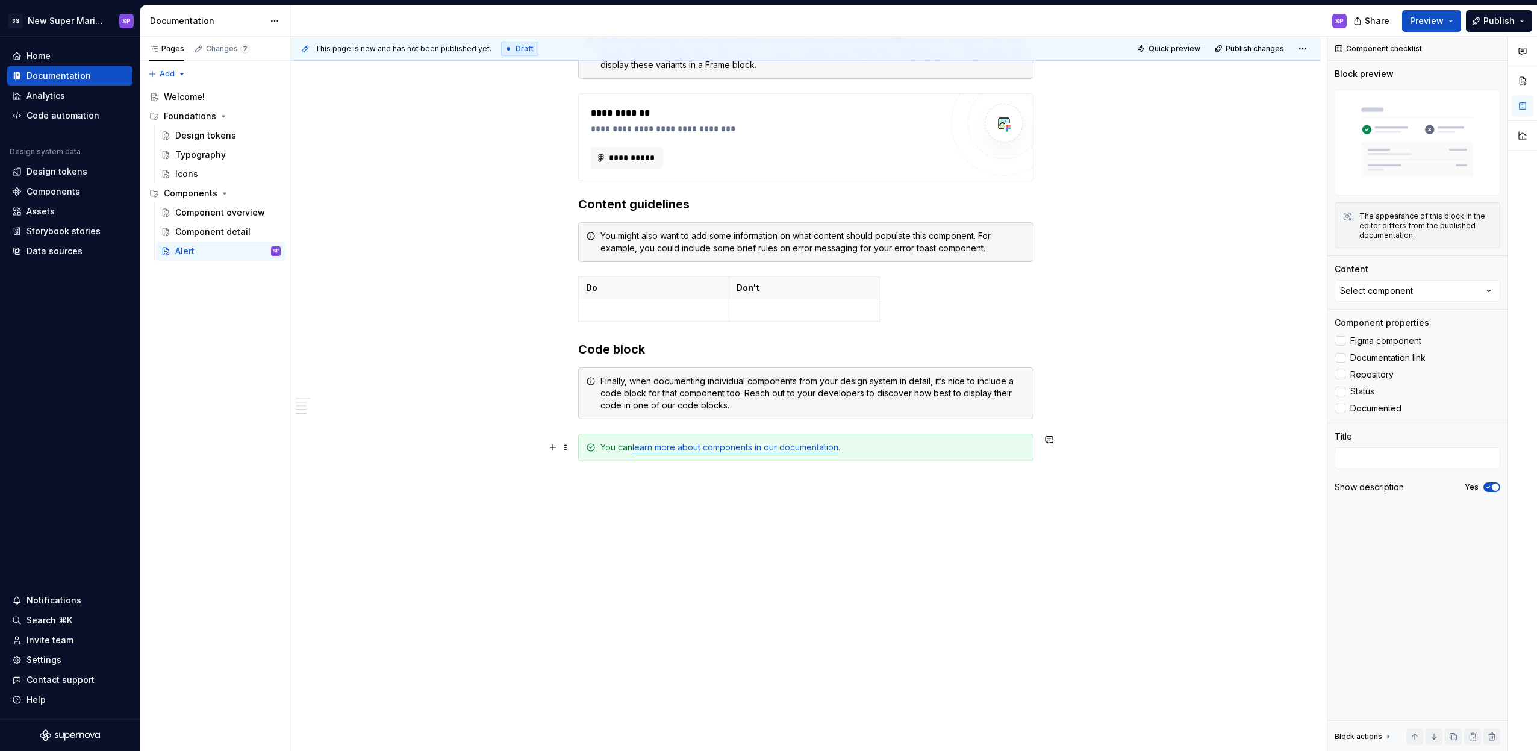
click at [777, 447] on link "learn more about components in our documentation" at bounding box center [735, 447] width 206 height 10
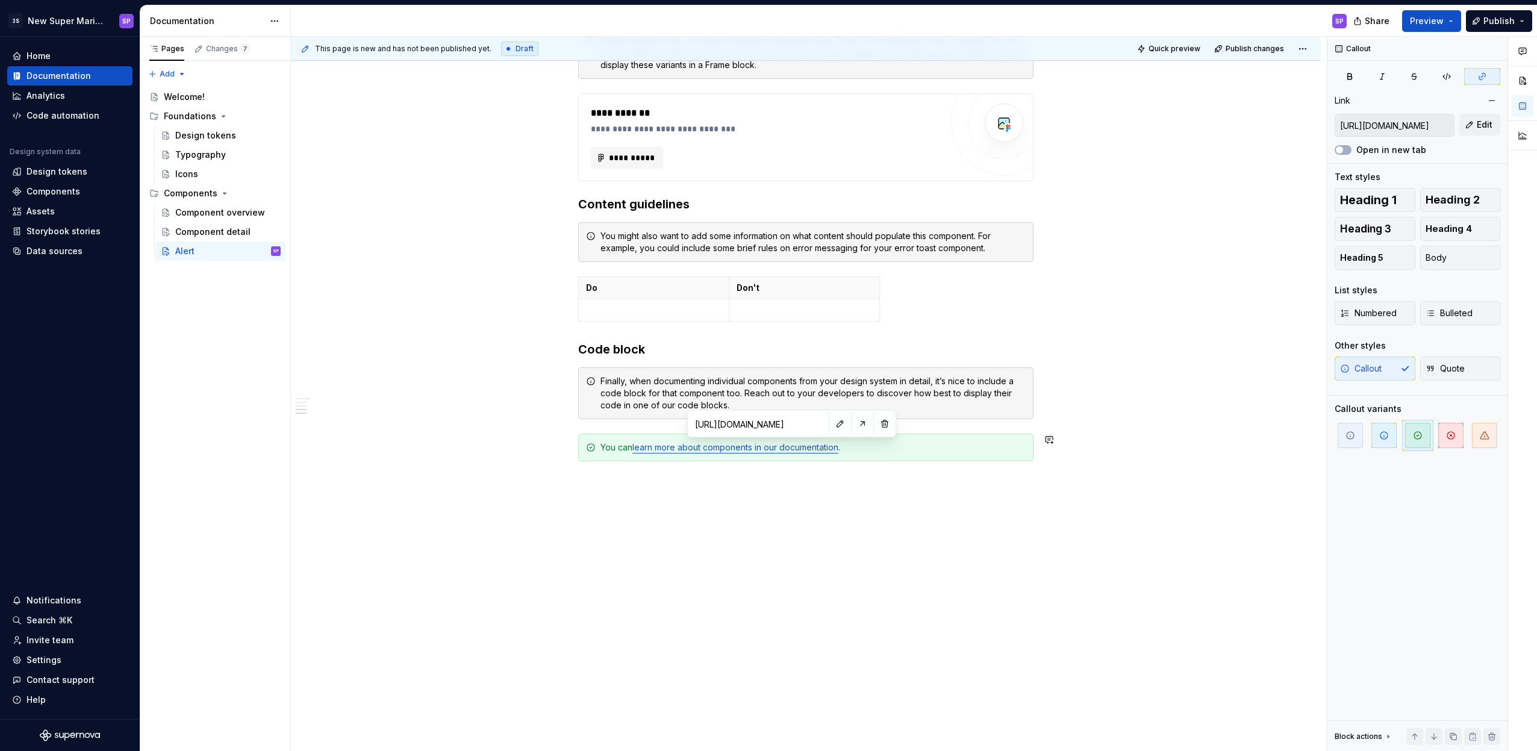
click at [762, 417] on input "https://learn.supernova.io/latest/design-systems/components/components-101.html" at bounding box center [758, 424] width 136 height 22
click at [765, 417] on input "https://learn.supernova.io/latest/design-systems/components/components-101.html" at bounding box center [758, 424] width 136 height 22
click at [854, 423] on button "button" at bounding box center [862, 423] width 17 height 17
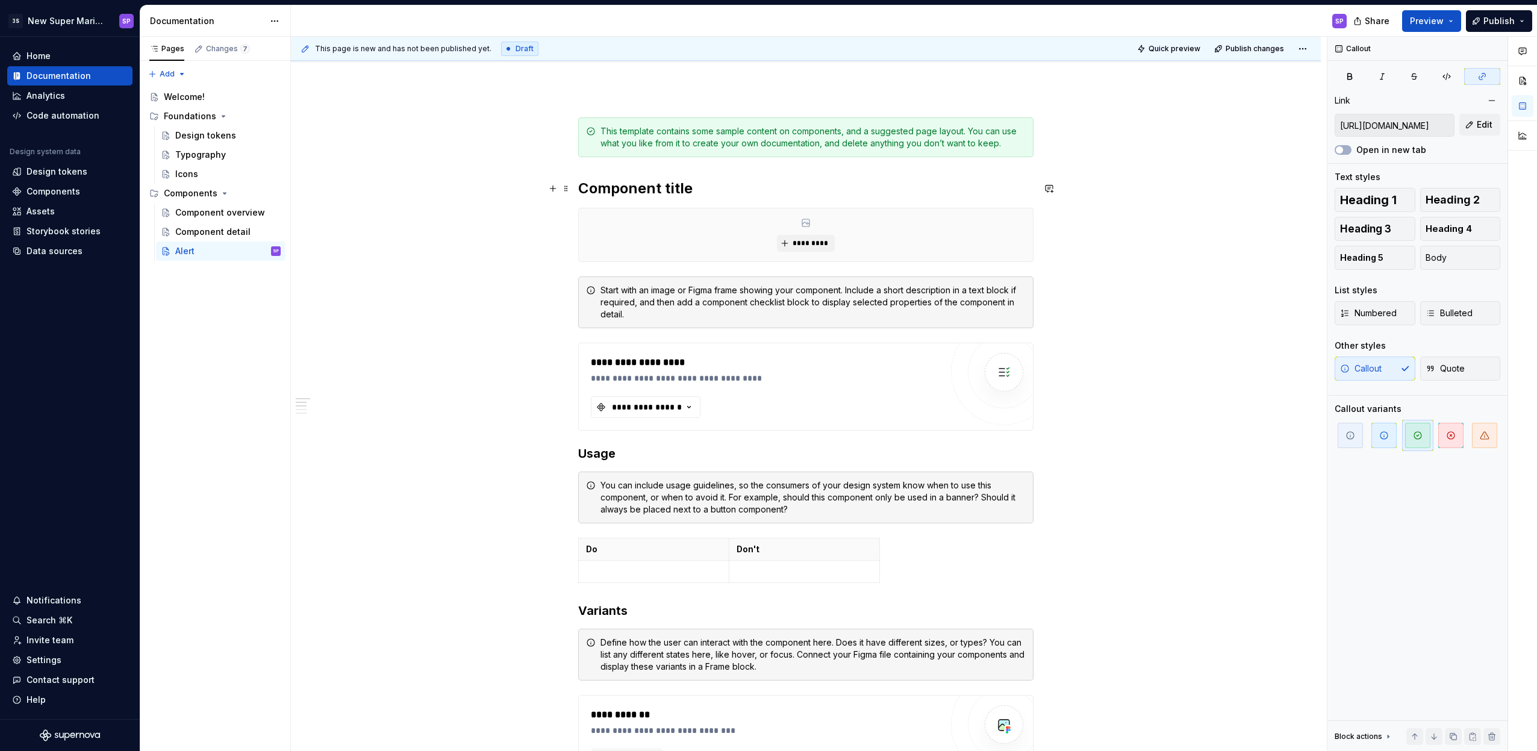
scroll to position [0, 0]
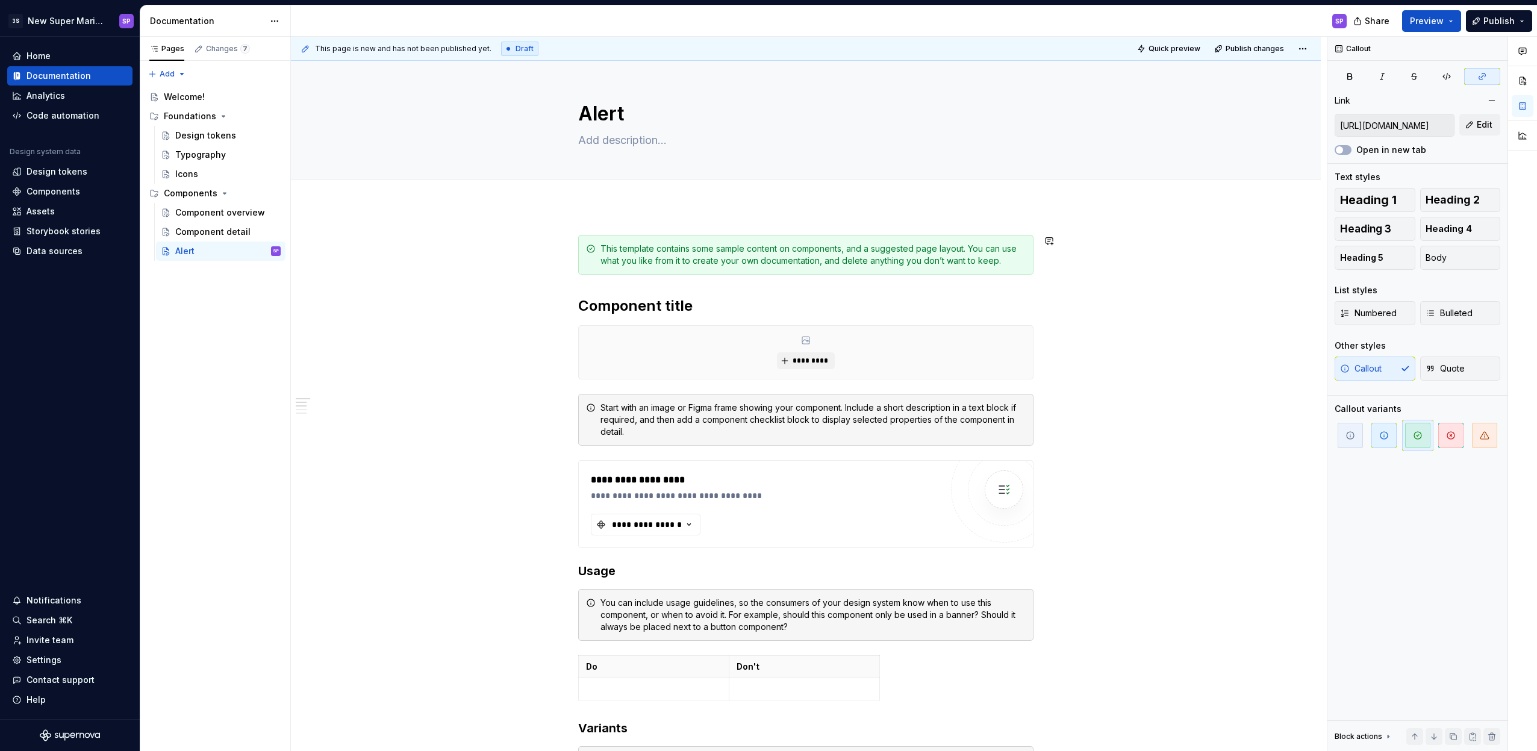
click at [862, 284] on div "**********" at bounding box center [805, 733] width 455 height 996
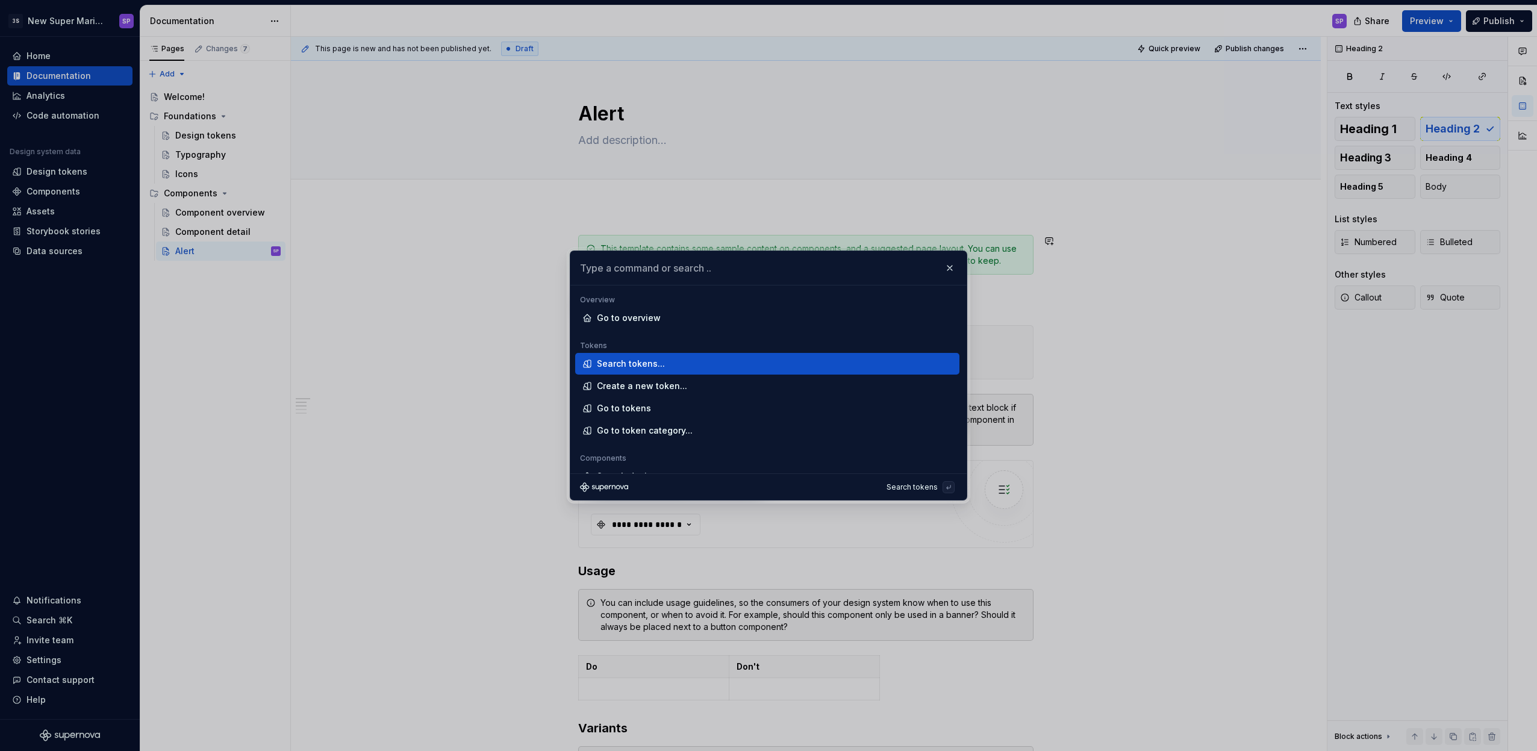
type textarea "*"
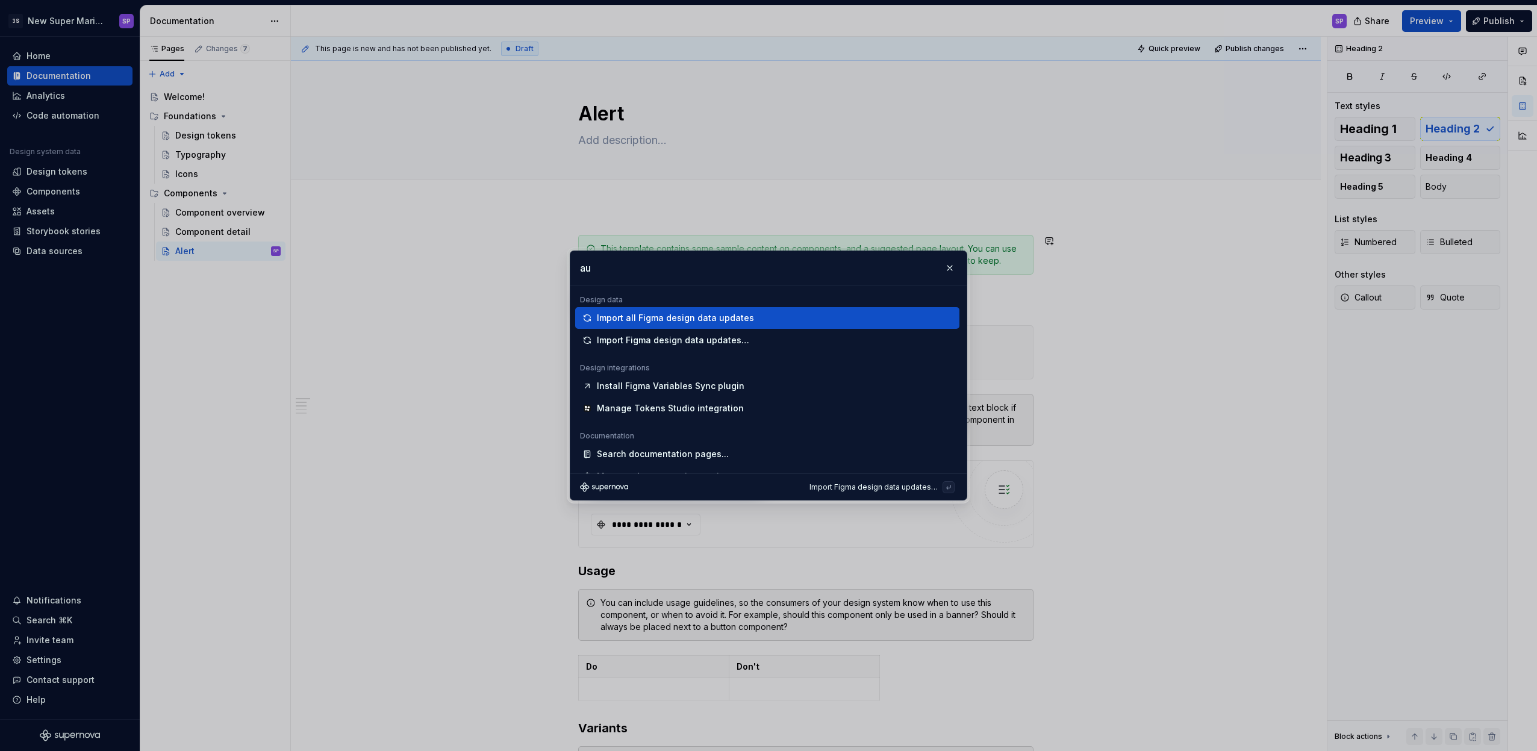
type input "a"
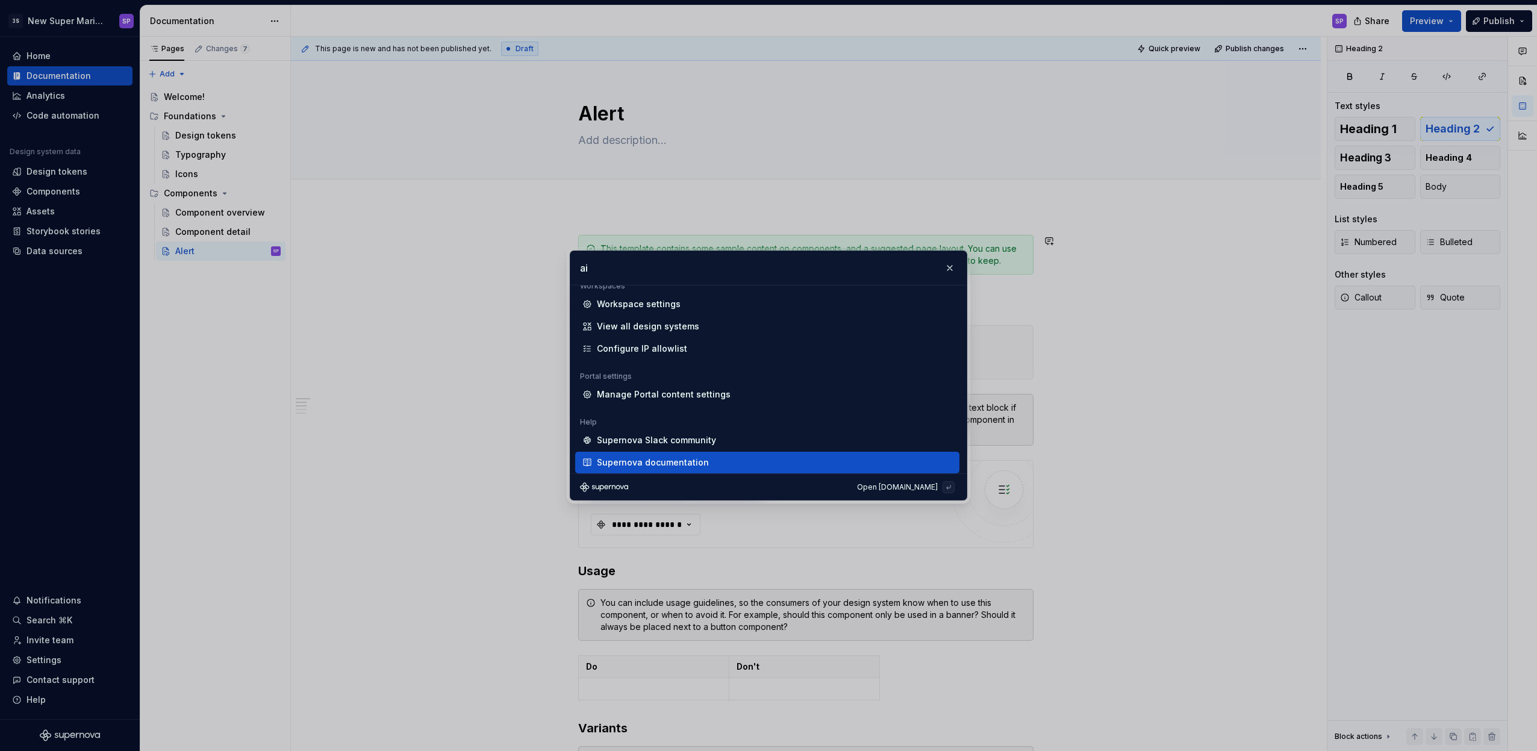
type input "a"
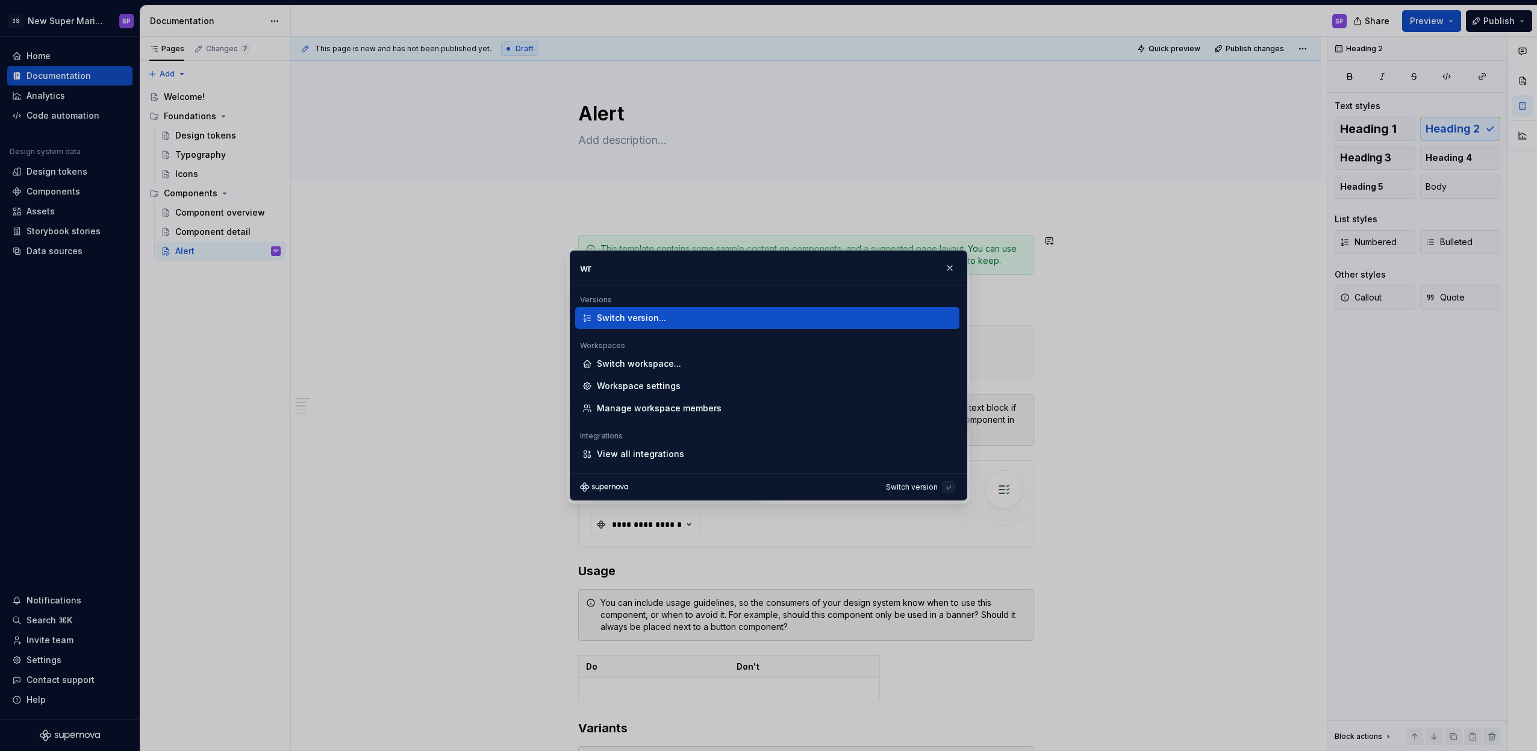
type input "w"
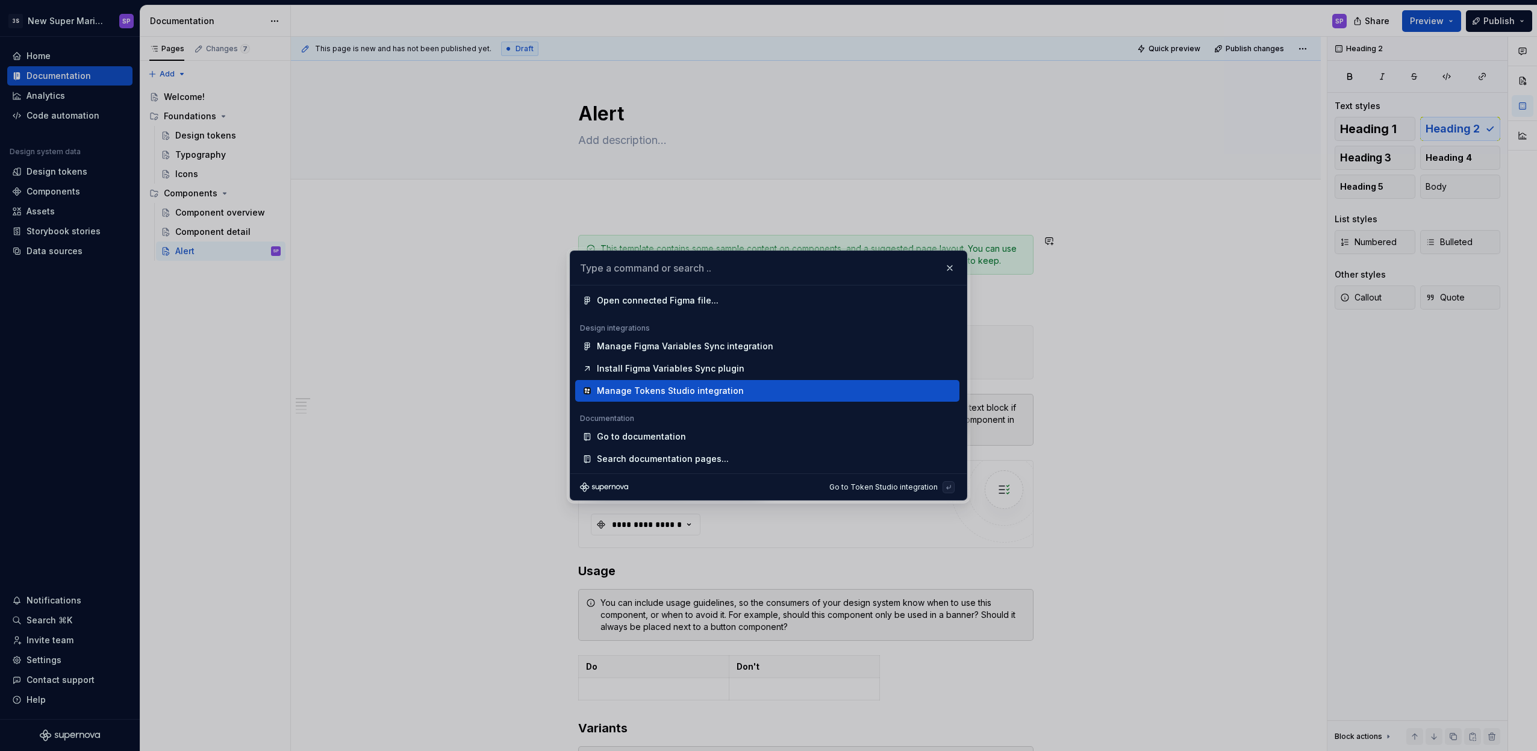
scroll to position [536, 0]
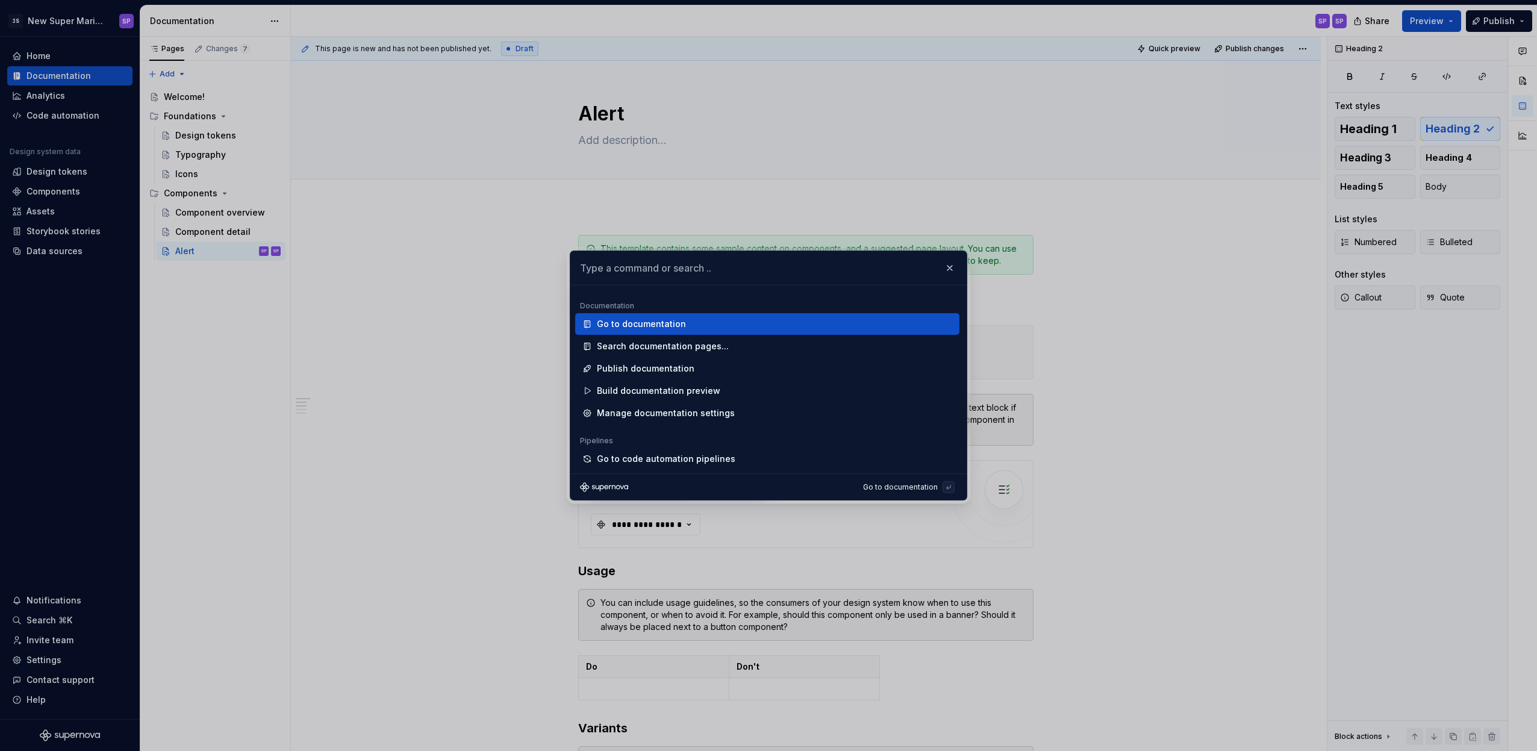
type textarea "*"
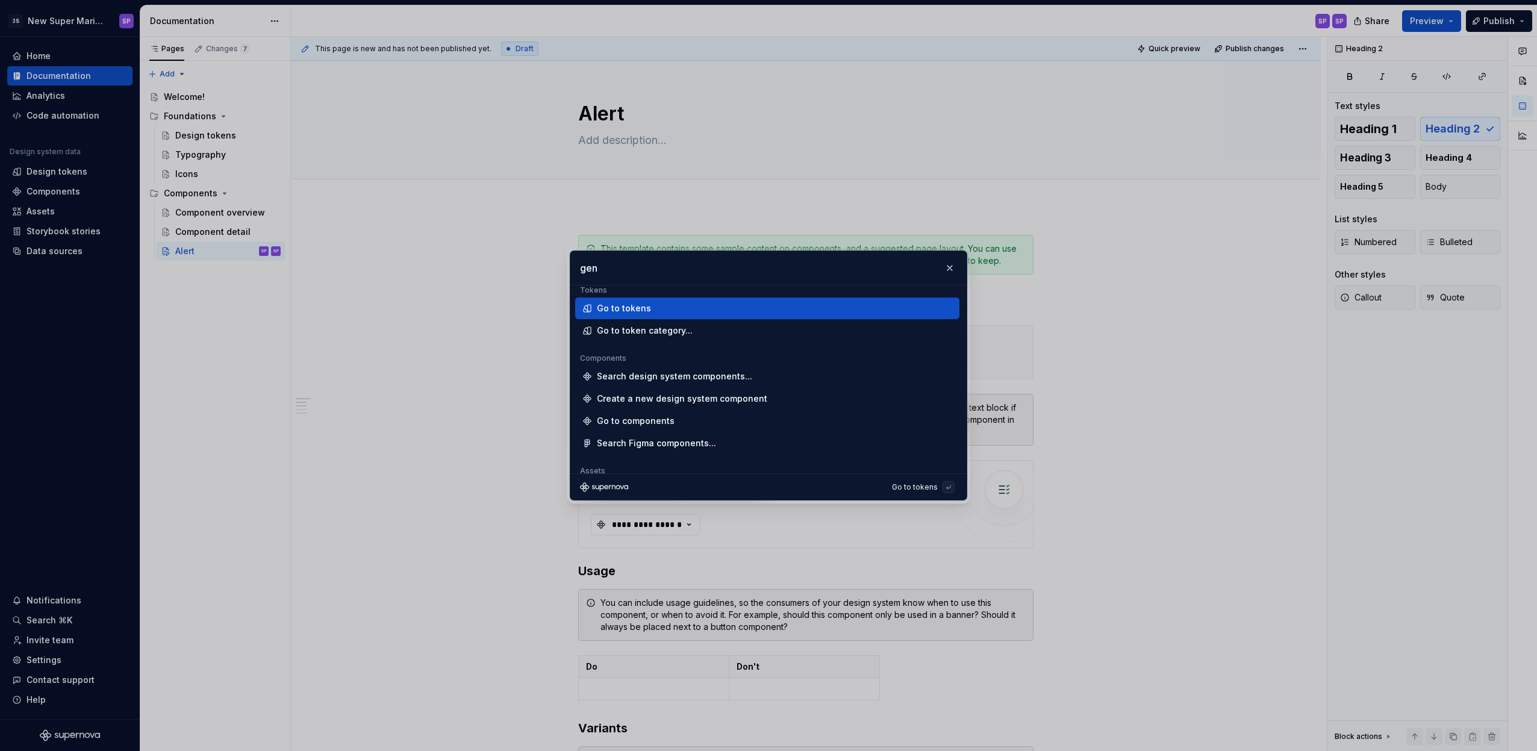
scroll to position [0, 0]
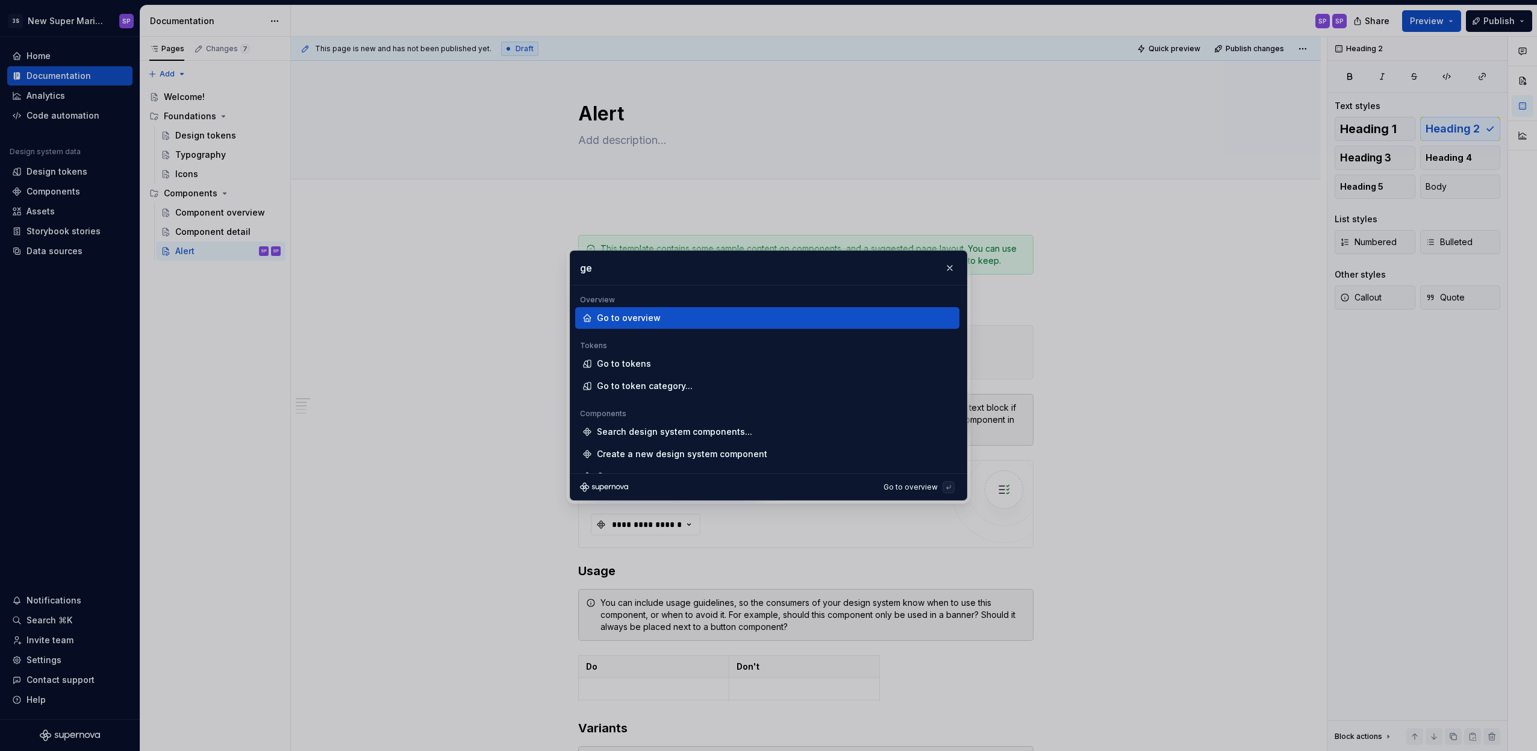
type input "g"
type input "w"
type input "ask"
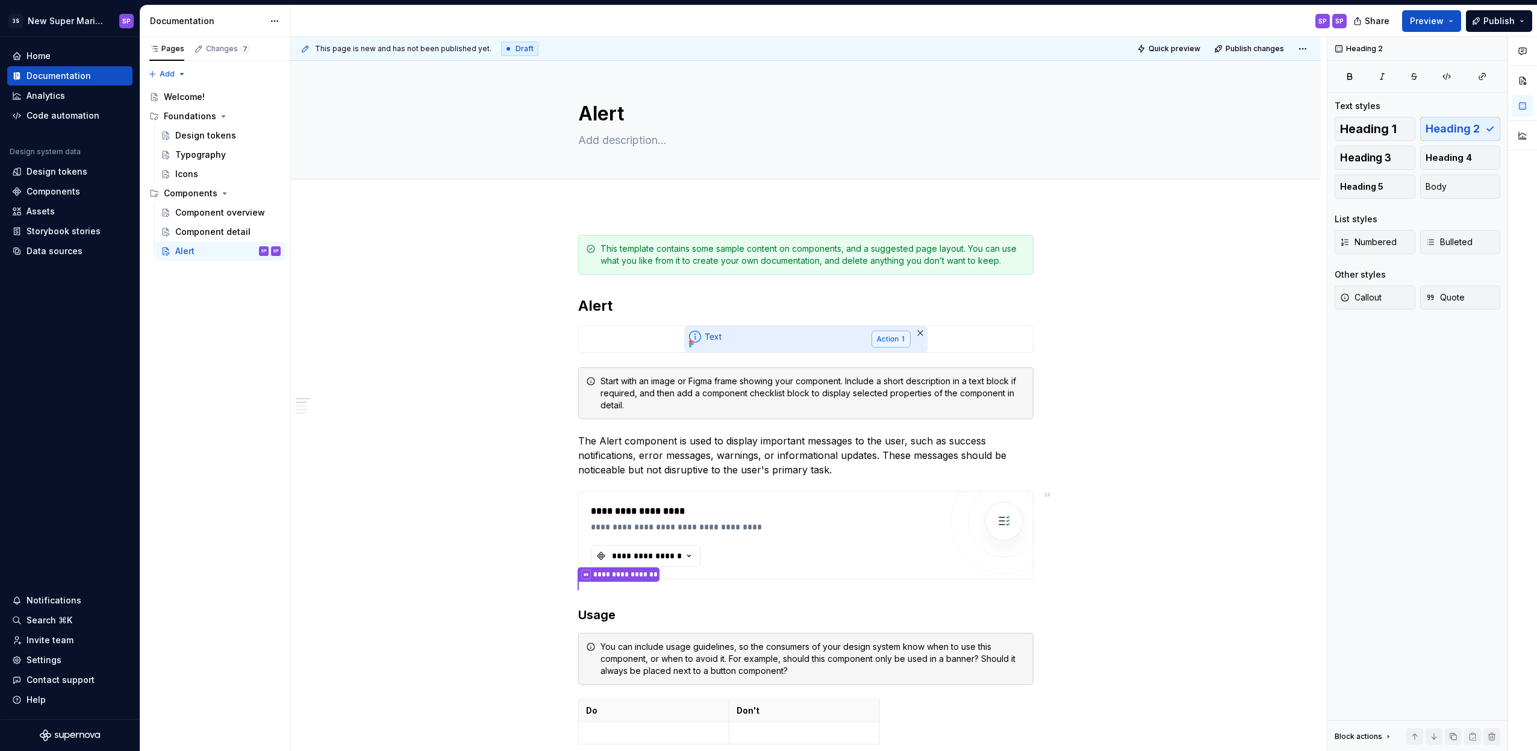
type textarea "*"
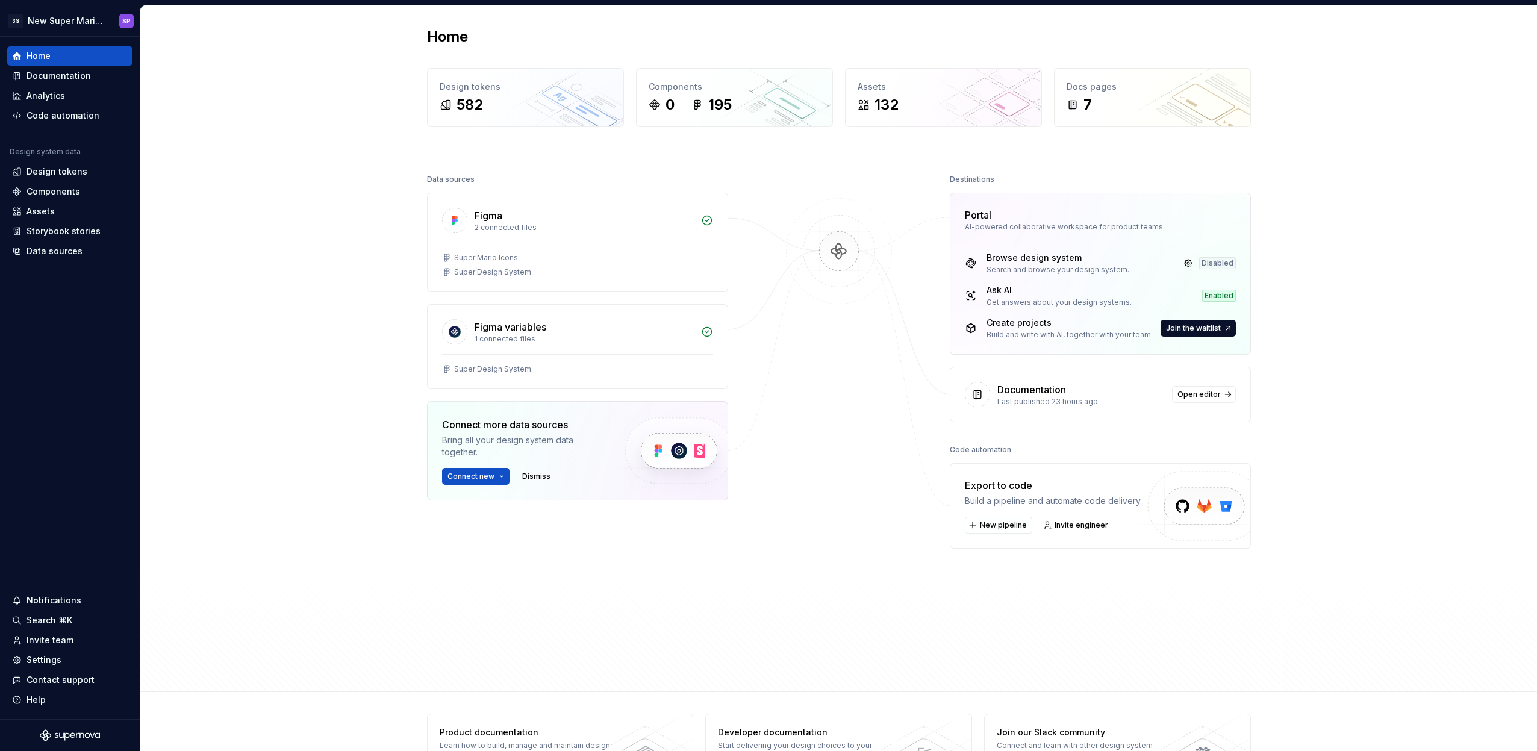
click at [1006, 264] on div "Browse design system Search and browse your design system." at bounding box center [1057, 263] width 143 height 23
click at [1024, 335] on div "Build and write with AI, together with your team." at bounding box center [1069, 335] width 166 height 10
click at [1189, 260] on link at bounding box center [1188, 263] width 17 height 17
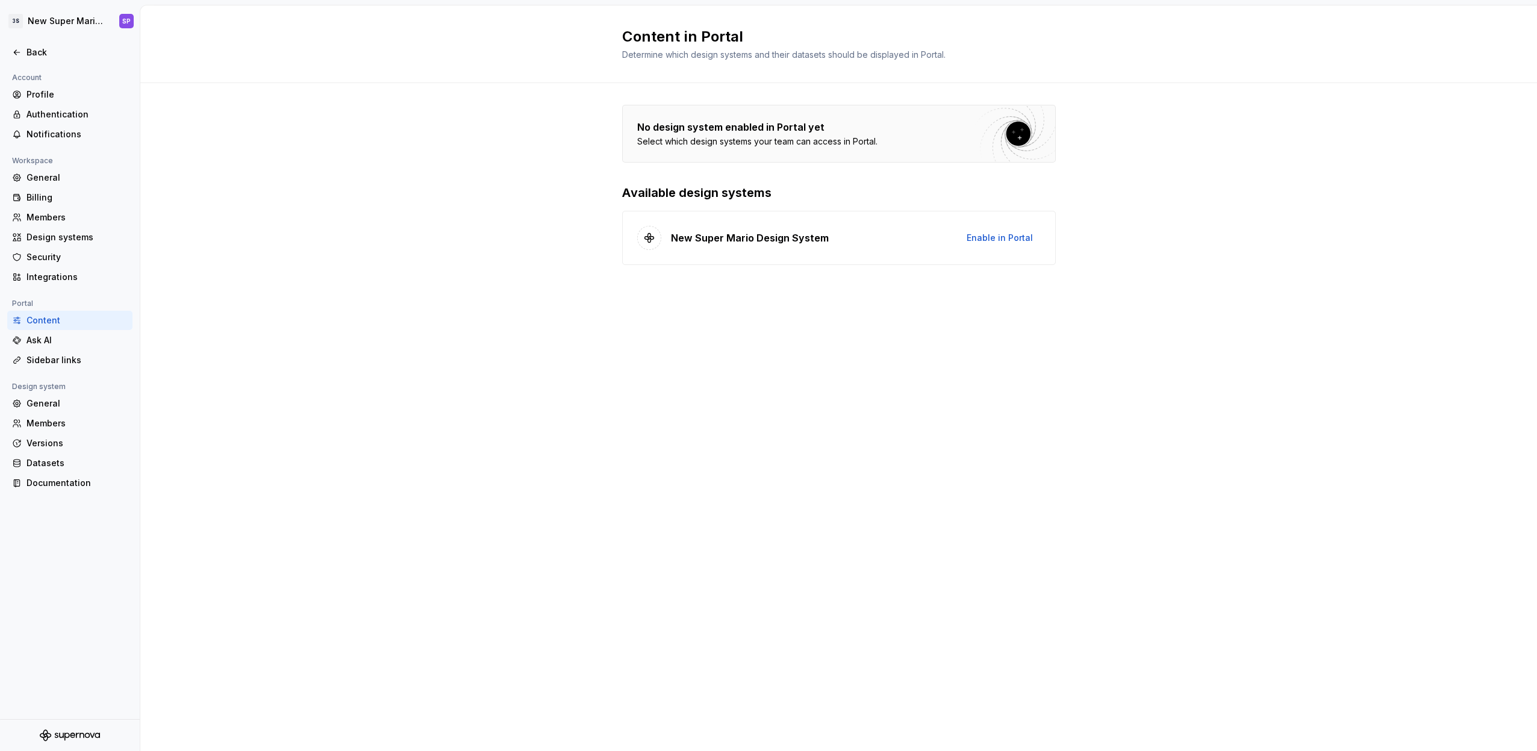
drag, startPoint x: 647, startPoint y: 122, endPoint x: 737, endPoint y: 137, distance: 91.5
click at [724, 142] on div at bounding box center [839, 133] width 432 height 57
click at [737, 137] on div at bounding box center [839, 133] width 432 height 57
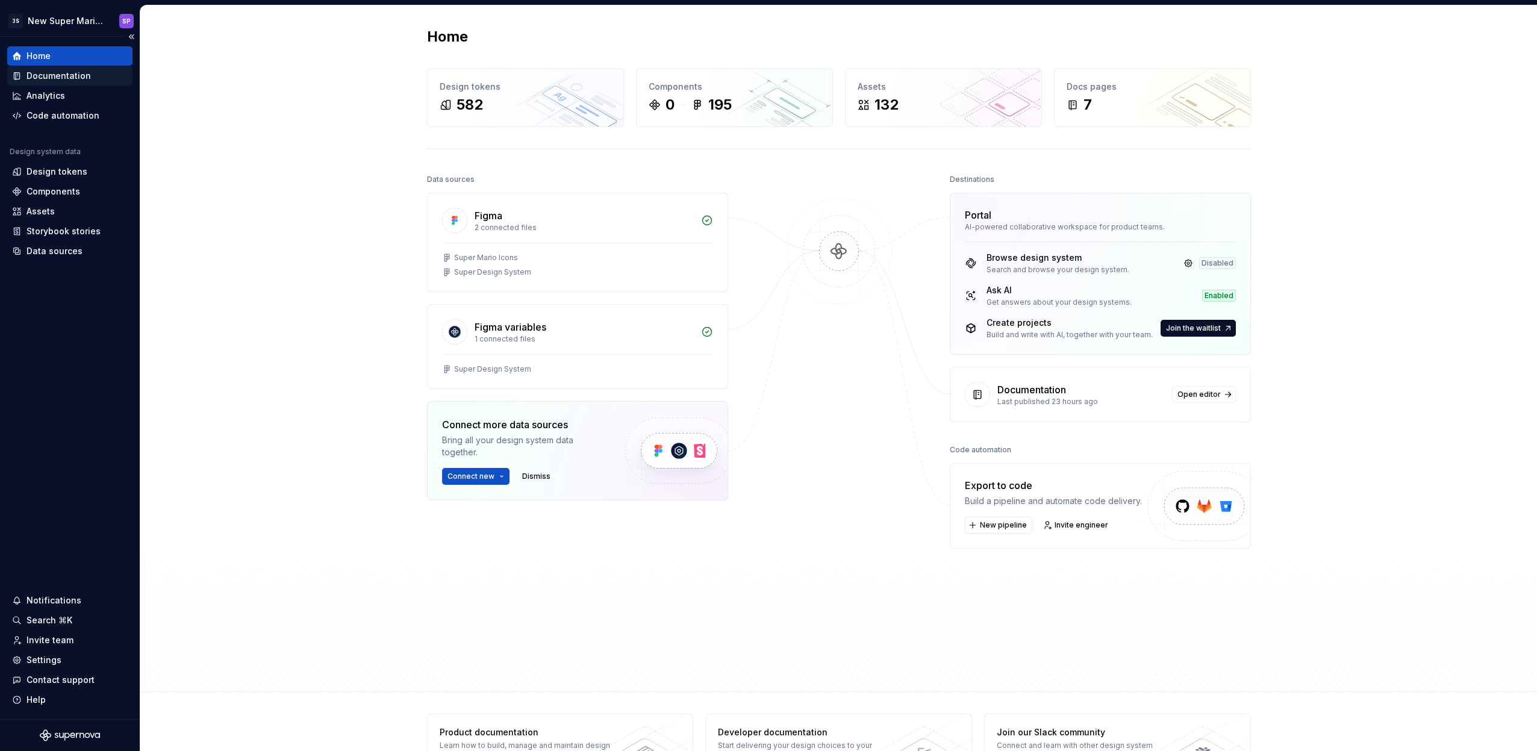
click at [81, 78] on div "Documentation" at bounding box center [58, 76] width 64 height 12
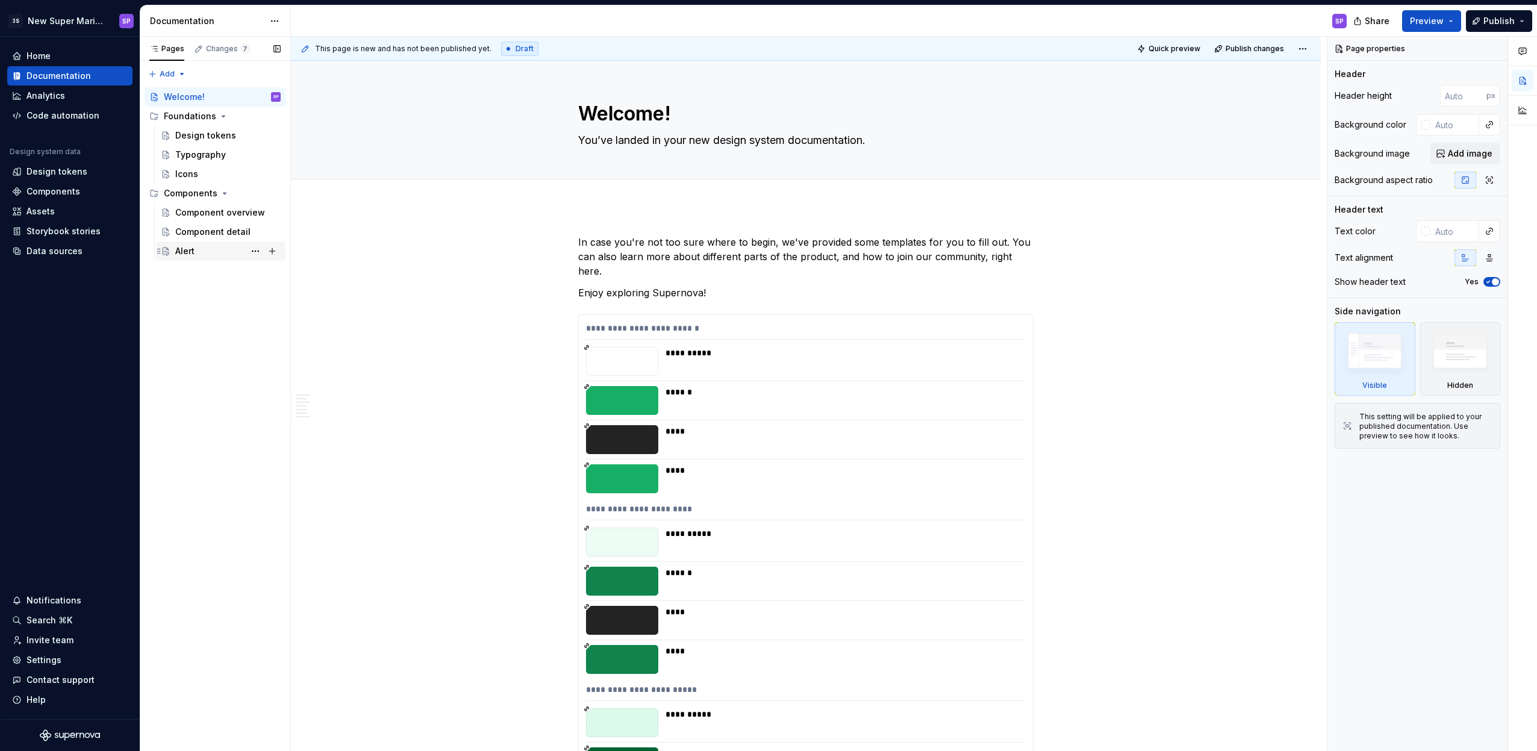
click at [203, 250] on div "Alert SP" at bounding box center [227, 251] width 105 height 17
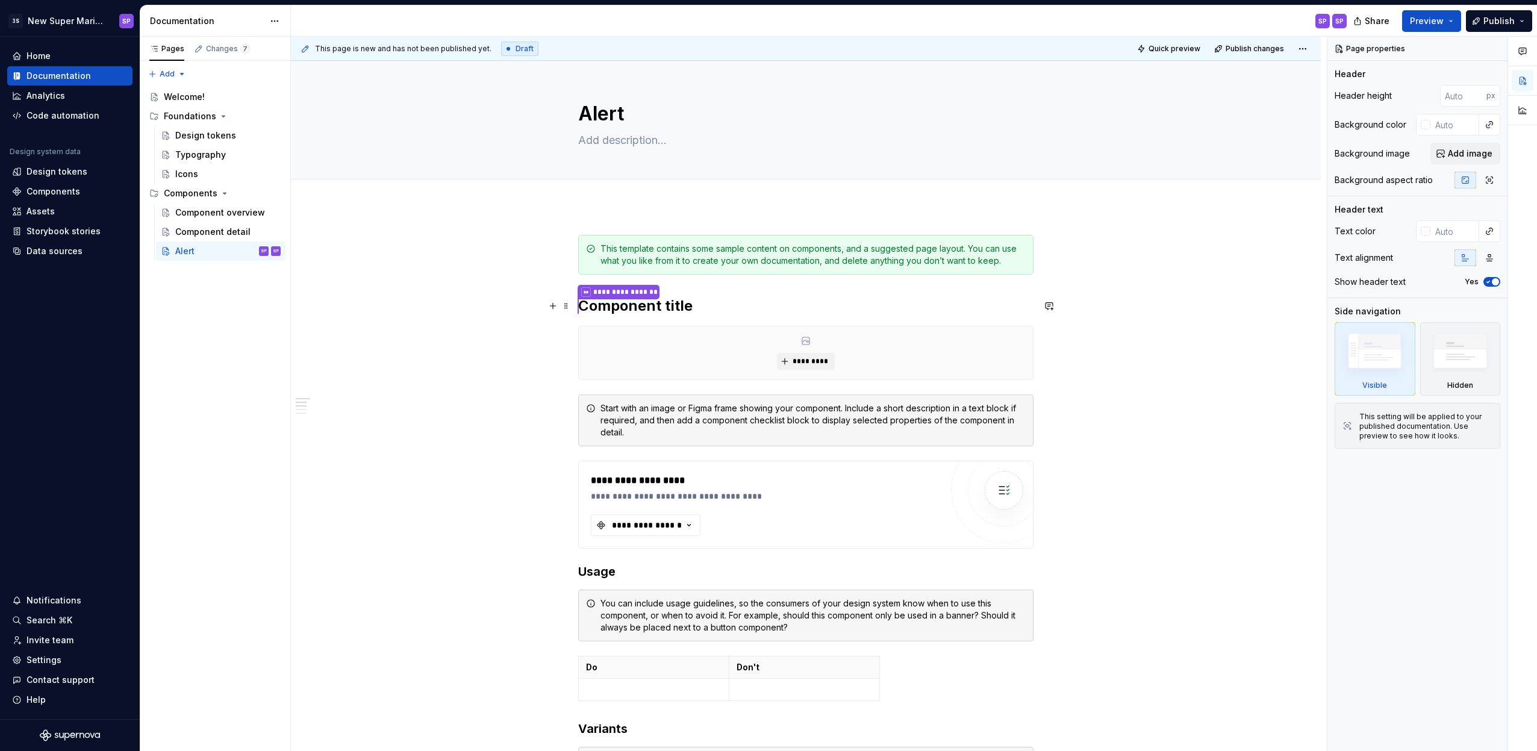
type textarea "*"
click at [657, 308] on h2 "**********" at bounding box center [805, 306] width 455 height 20
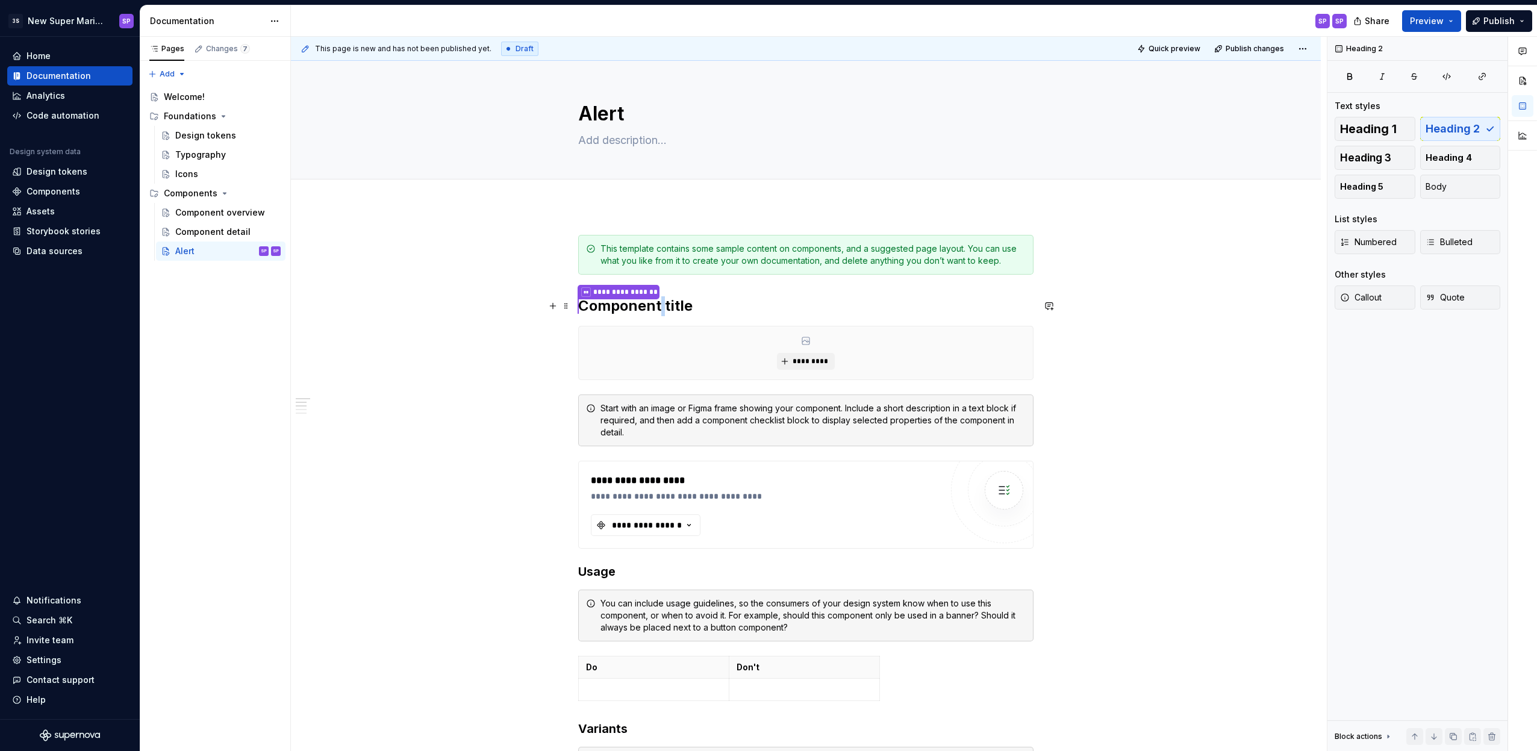
click at [657, 308] on h2 "**********" at bounding box center [805, 306] width 455 height 20
click at [677, 420] on div "Start with an image or Figma frame showing your component. Include a short desc…" at bounding box center [812, 420] width 425 height 36
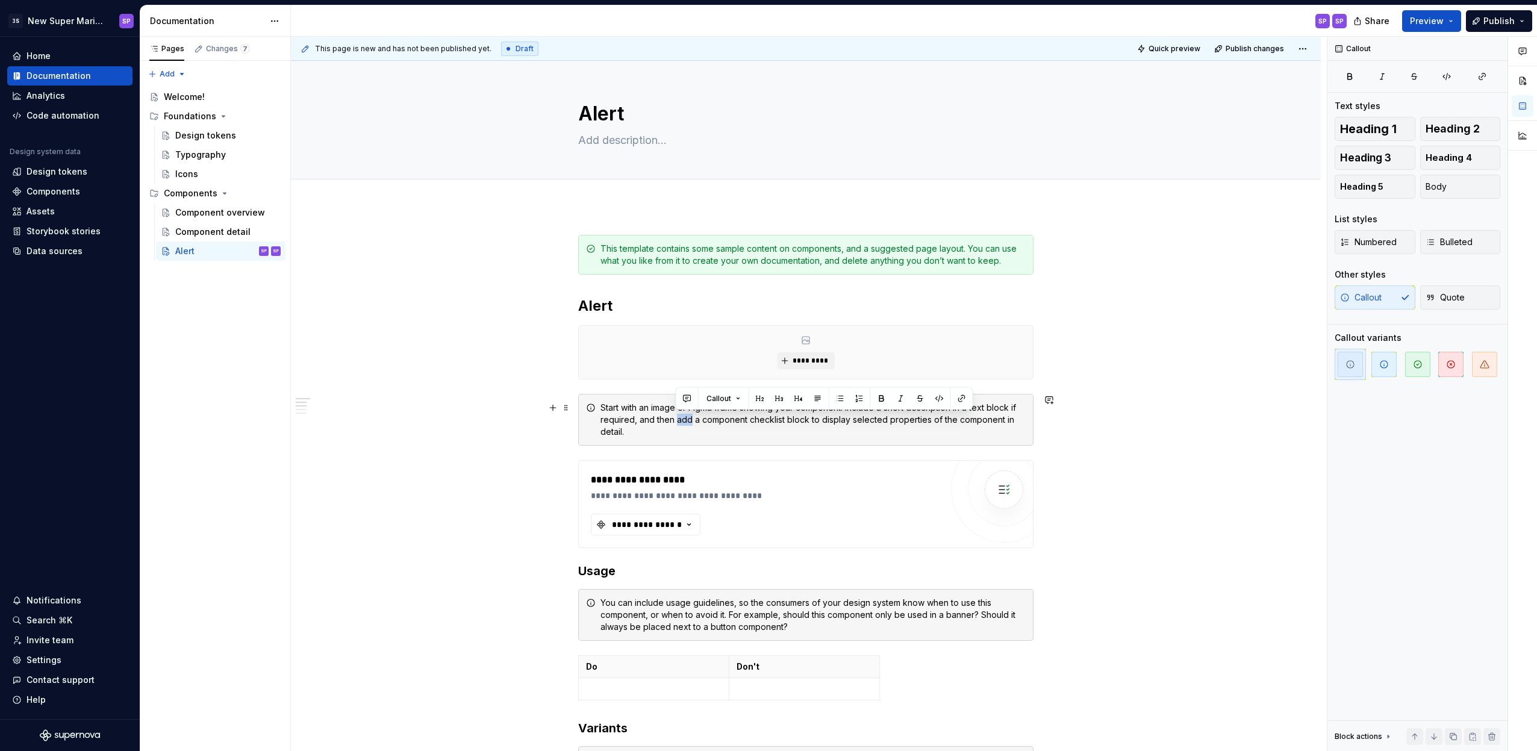
click at [677, 420] on div "Start with an image or Figma frame showing your component. Include a short desc…" at bounding box center [812, 420] width 425 height 36
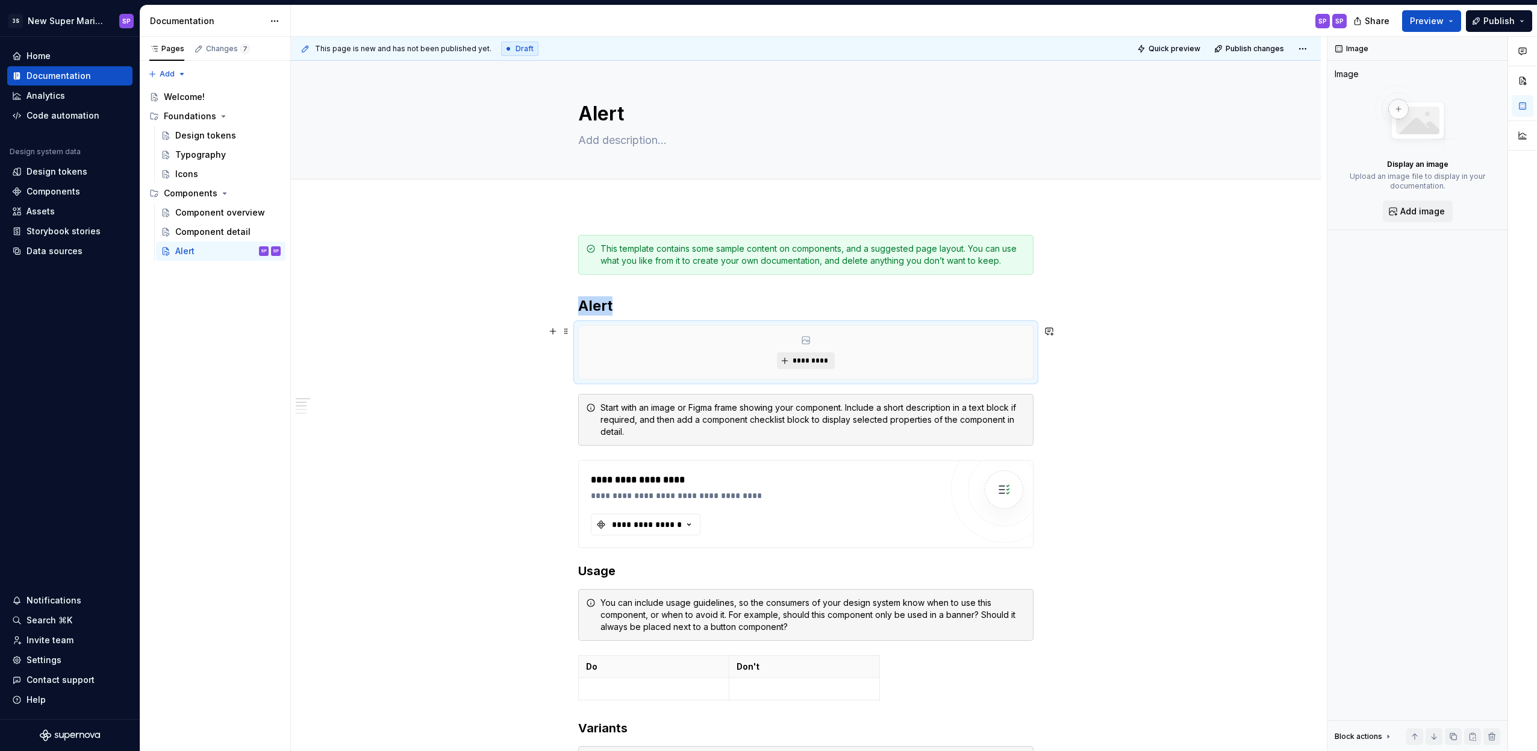
click at [810, 359] on span "*********" at bounding box center [810, 361] width 37 height 10
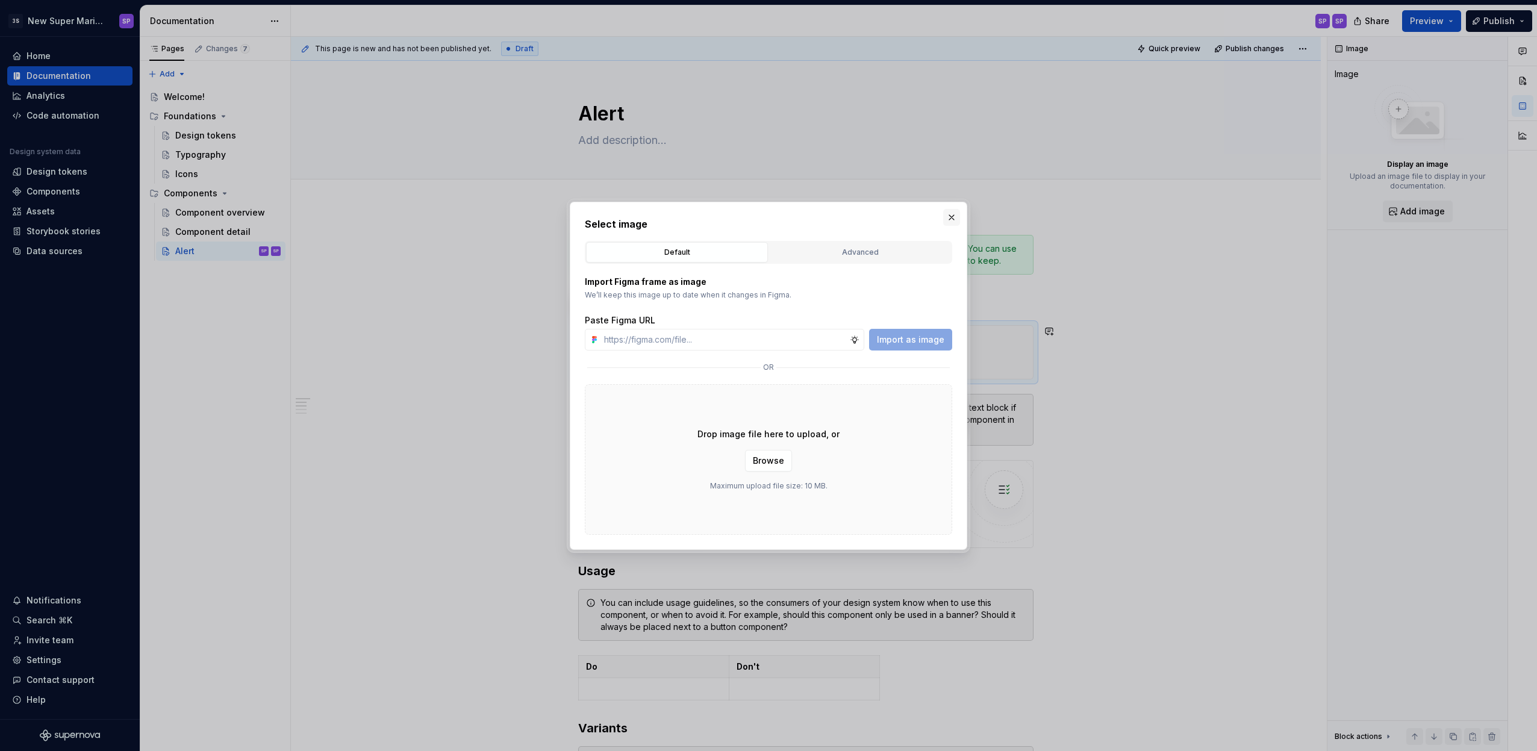
click at [954, 222] on button "button" at bounding box center [951, 217] width 17 height 17
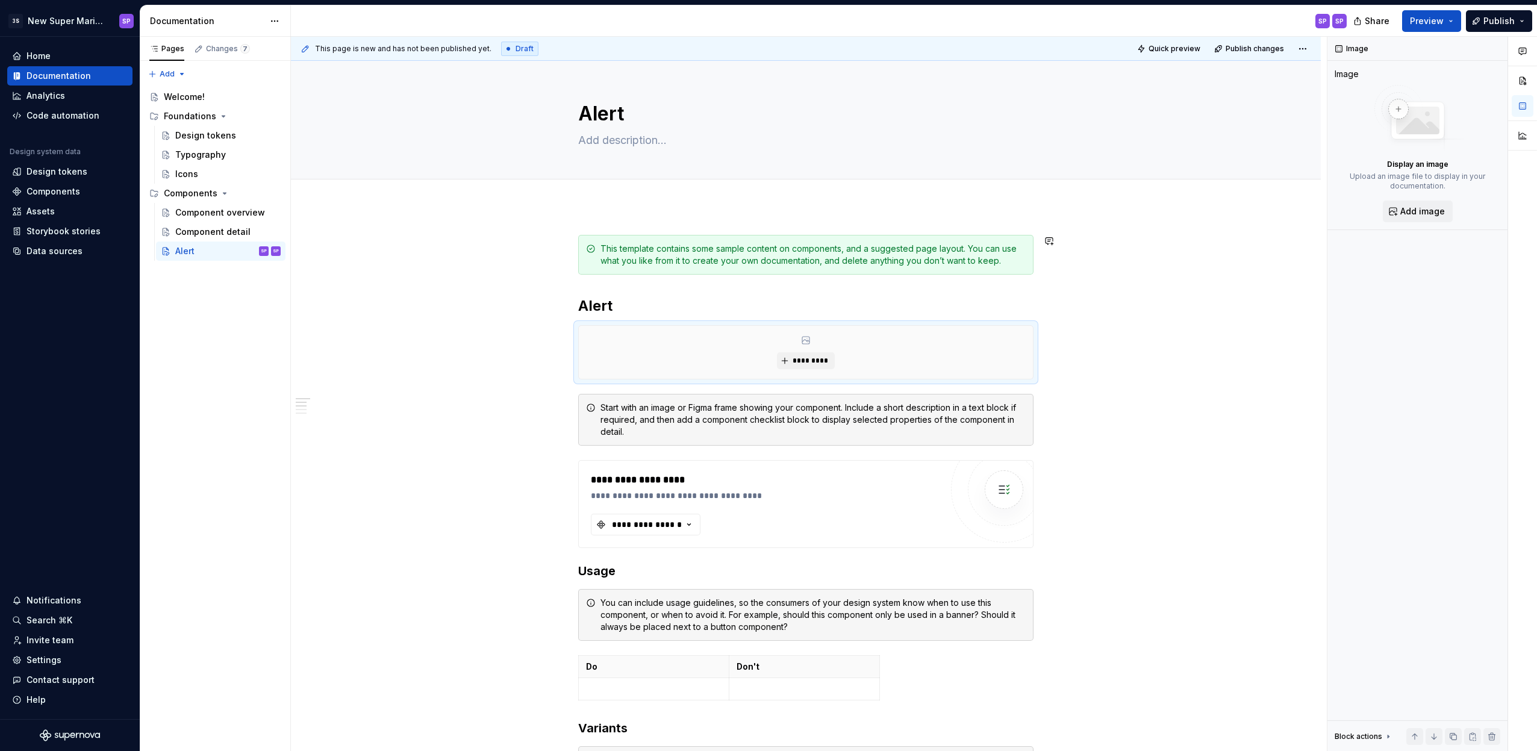
click at [821, 361] on span "*********" at bounding box center [810, 361] width 37 height 10
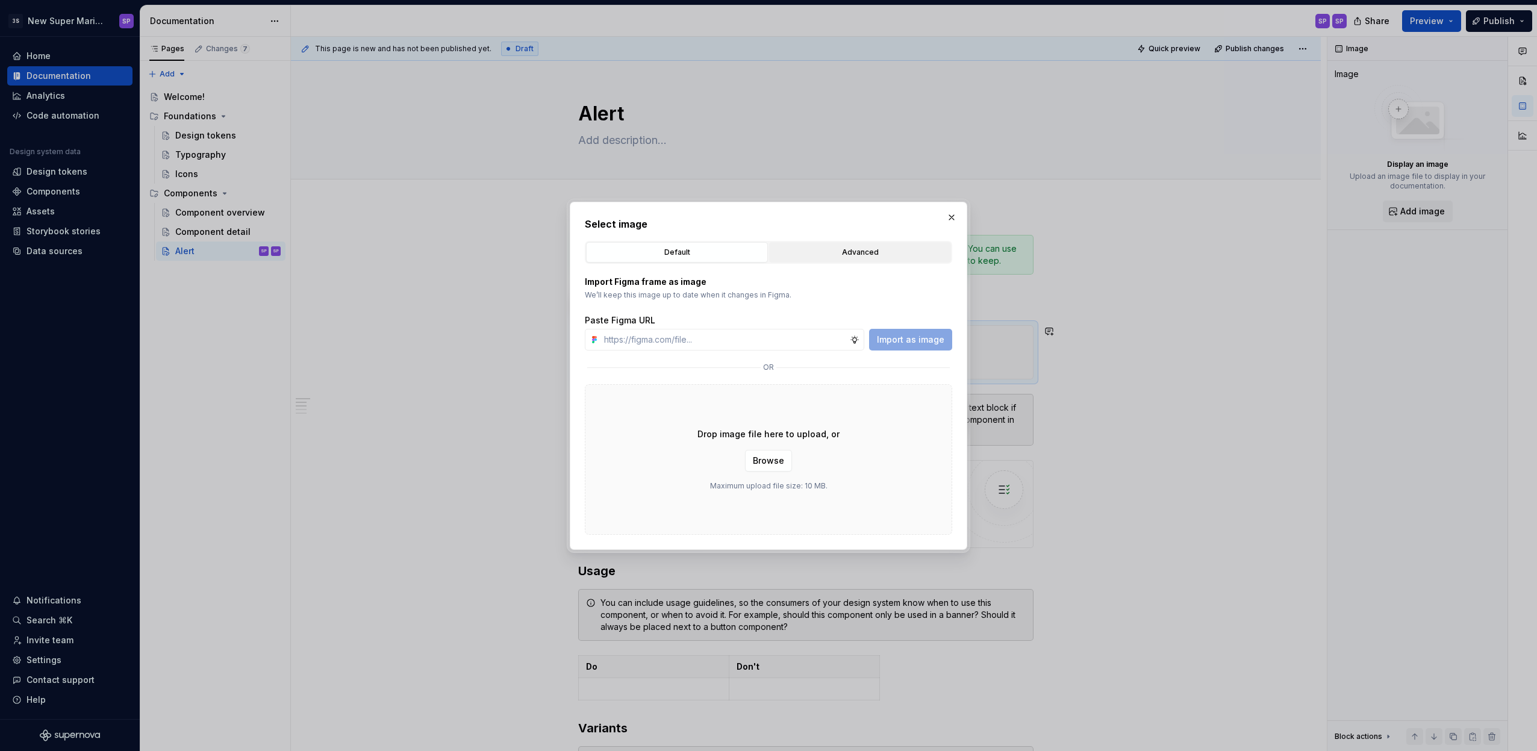
click at [866, 261] on button "Advanced" at bounding box center [860, 252] width 182 height 20
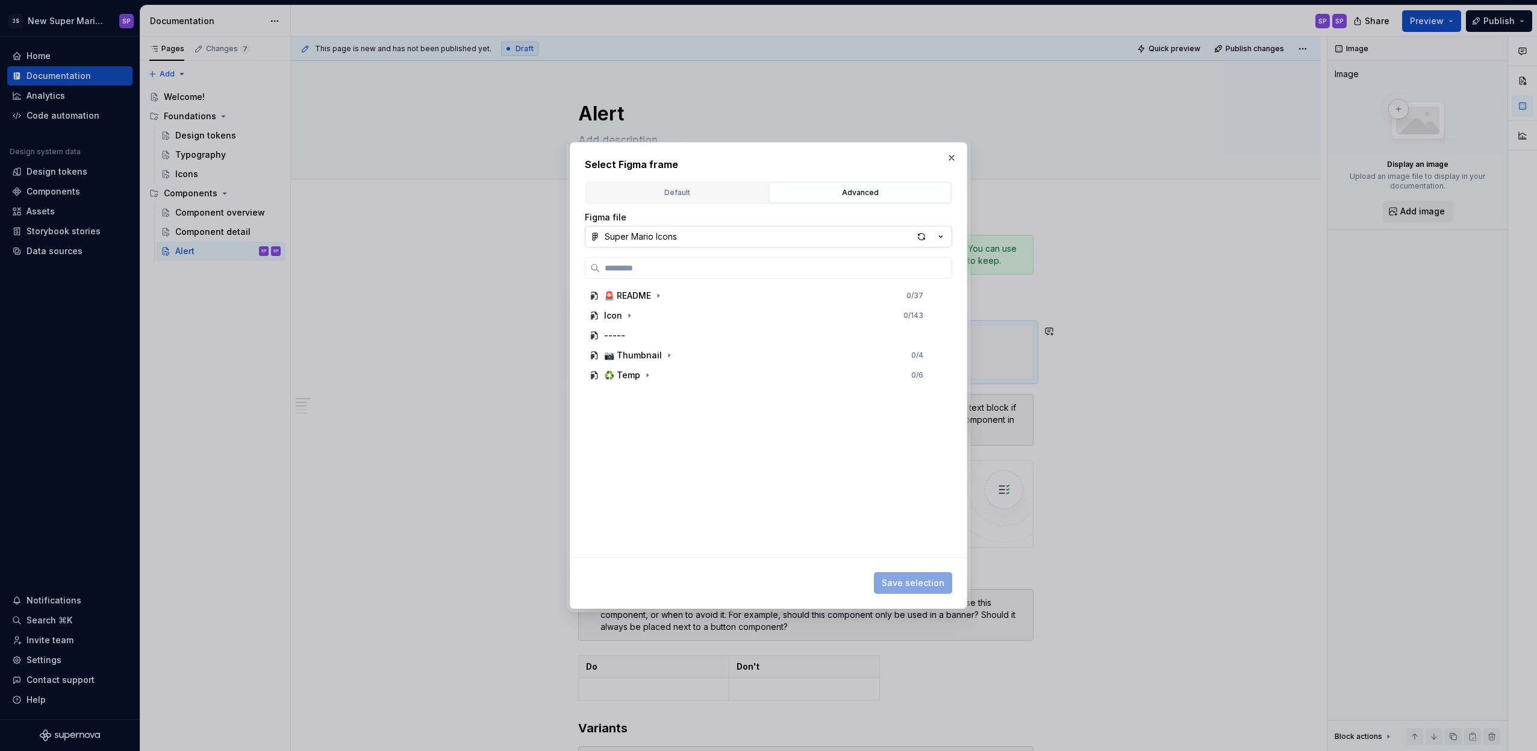
click at [652, 239] on div "Super Mario Icons" at bounding box center [641, 237] width 72 height 12
click at [655, 281] on div "Super Design System" at bounding box center [664, 282] width 90 height 12
click at [641, 335] on icon "button" at bounding box center [641, 336] width 10 height 10
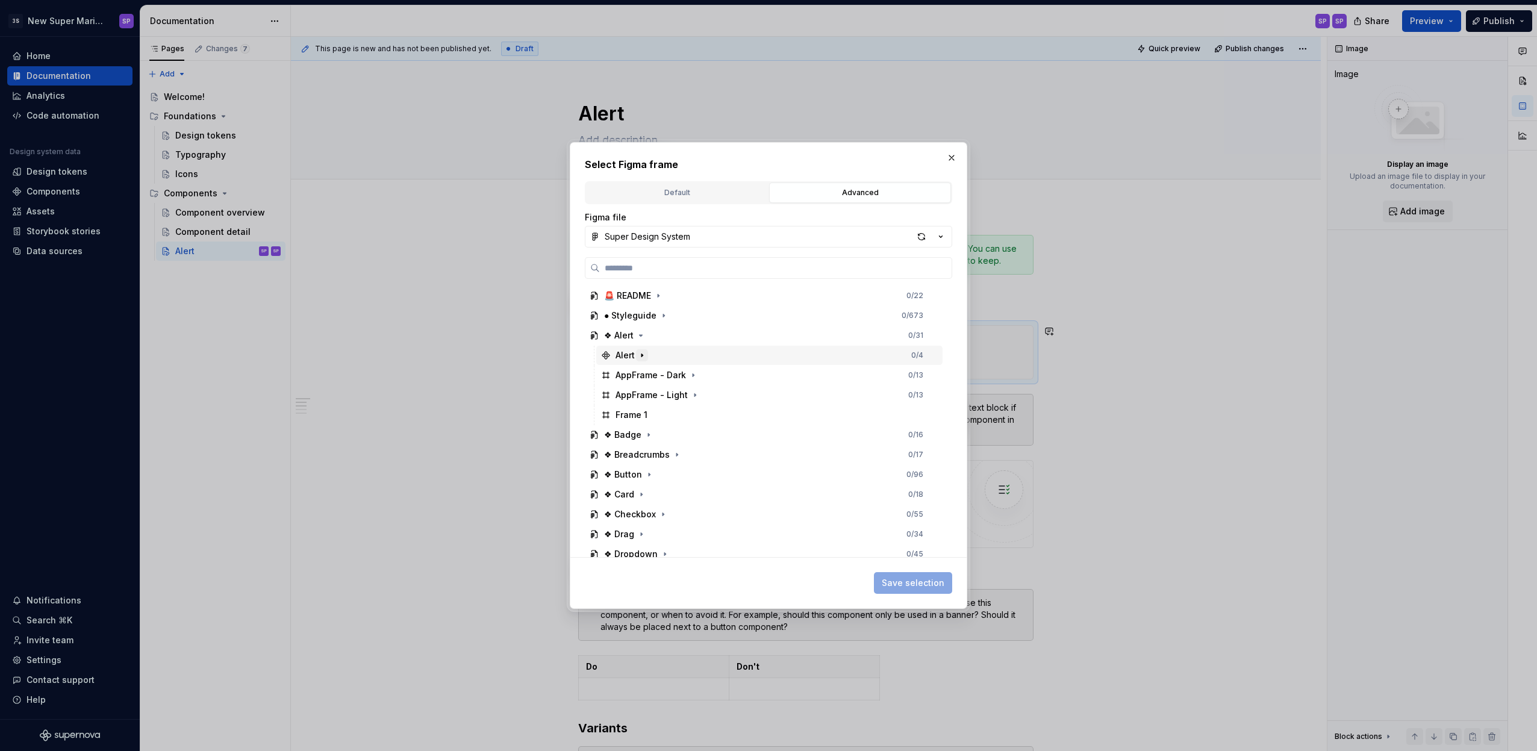
click at [641, 356] on icon "button" at bounding box center [641, 355] width 1 height 3
click at [645, 356] on icon "button" at bounding box center [642, 355] width 10 height 10
click at [611, 352] on div "Alert" at bounding box center [624, 355] width 47 height 12
click at [682, 379] on div "Variant=Info" at bounding box center [775, 374] width 335 height 19
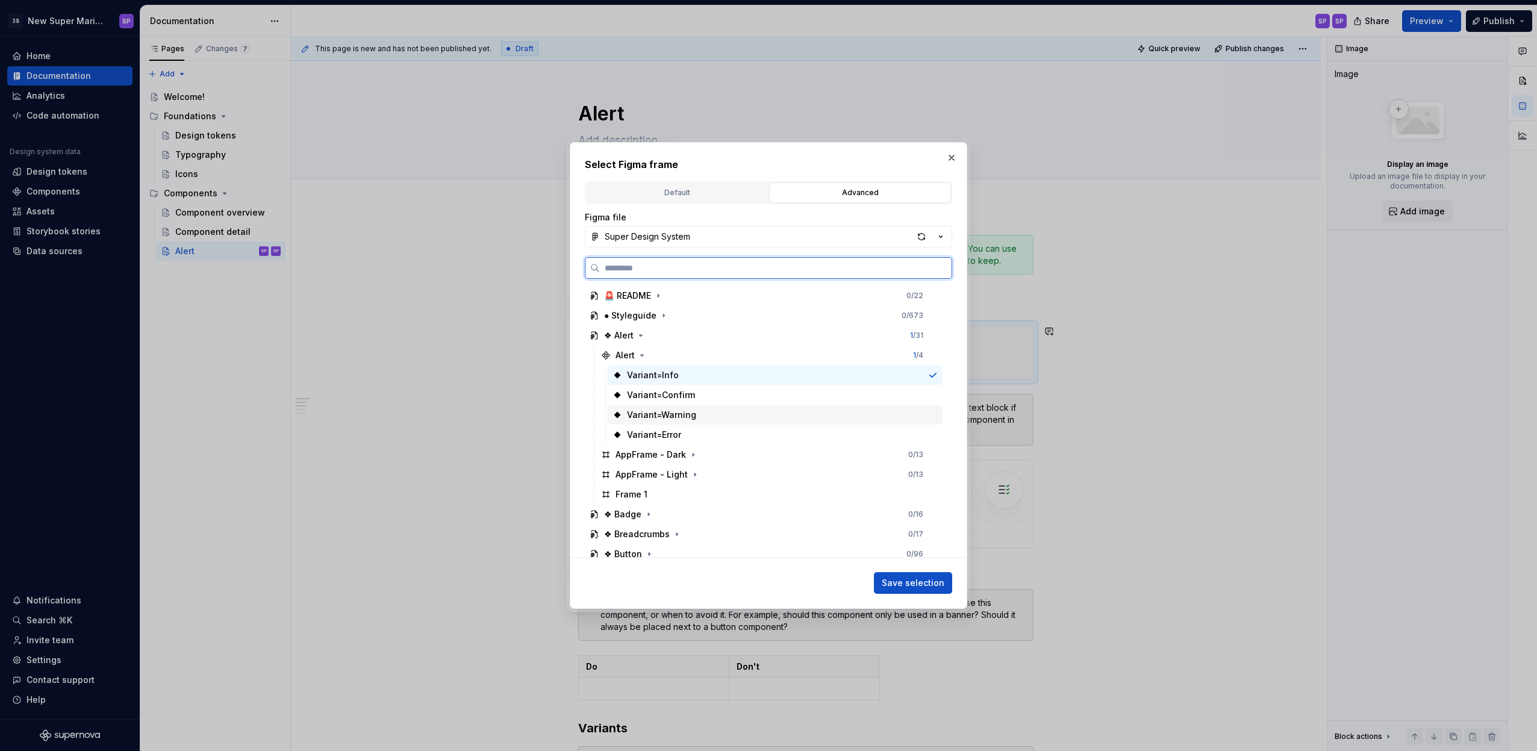
click at [694, 400] on div "Variant=Confirm" at bounding box center [775, 394] width 335 height 19
click at [694, 411] on div "Variant=Warning" at bounding box center [775, 414] width 335 height 19
click at [694, 427] on div "Variant=Error" at bounding box center [775, 434] width 335 height 19
click at [698, 375] on div "Variant=Info" at bounding box center [775, 374] width 335 height 19
click at [654, 351] on div "Alert 1 / 4" at bounding box center [769, 355] width 346 height 19
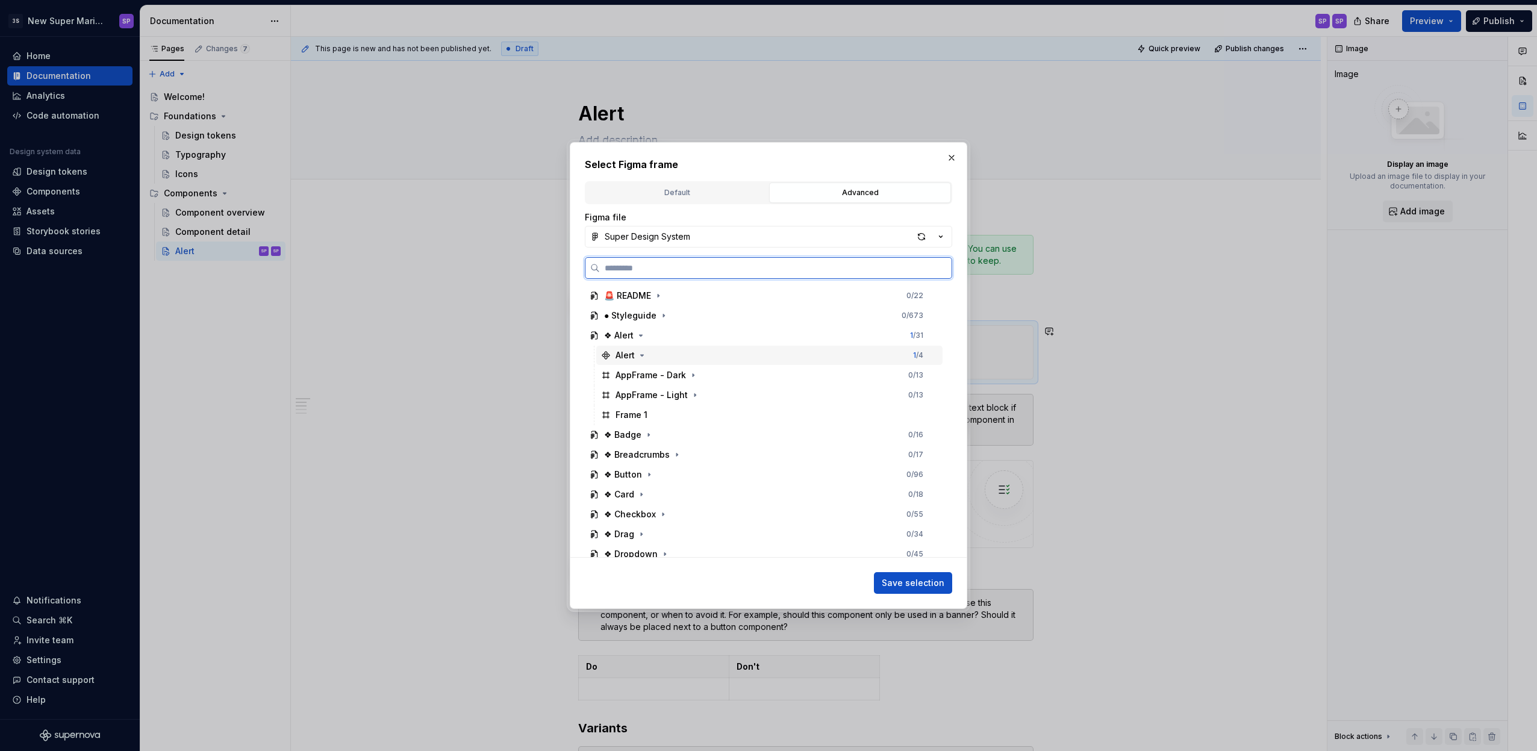
click at [612, 357] on div "Alert" at bounding box center [624, 355] width 47 height 12
click at [608, 356] on icon at bounding box center [606, 355] width 10 height 10
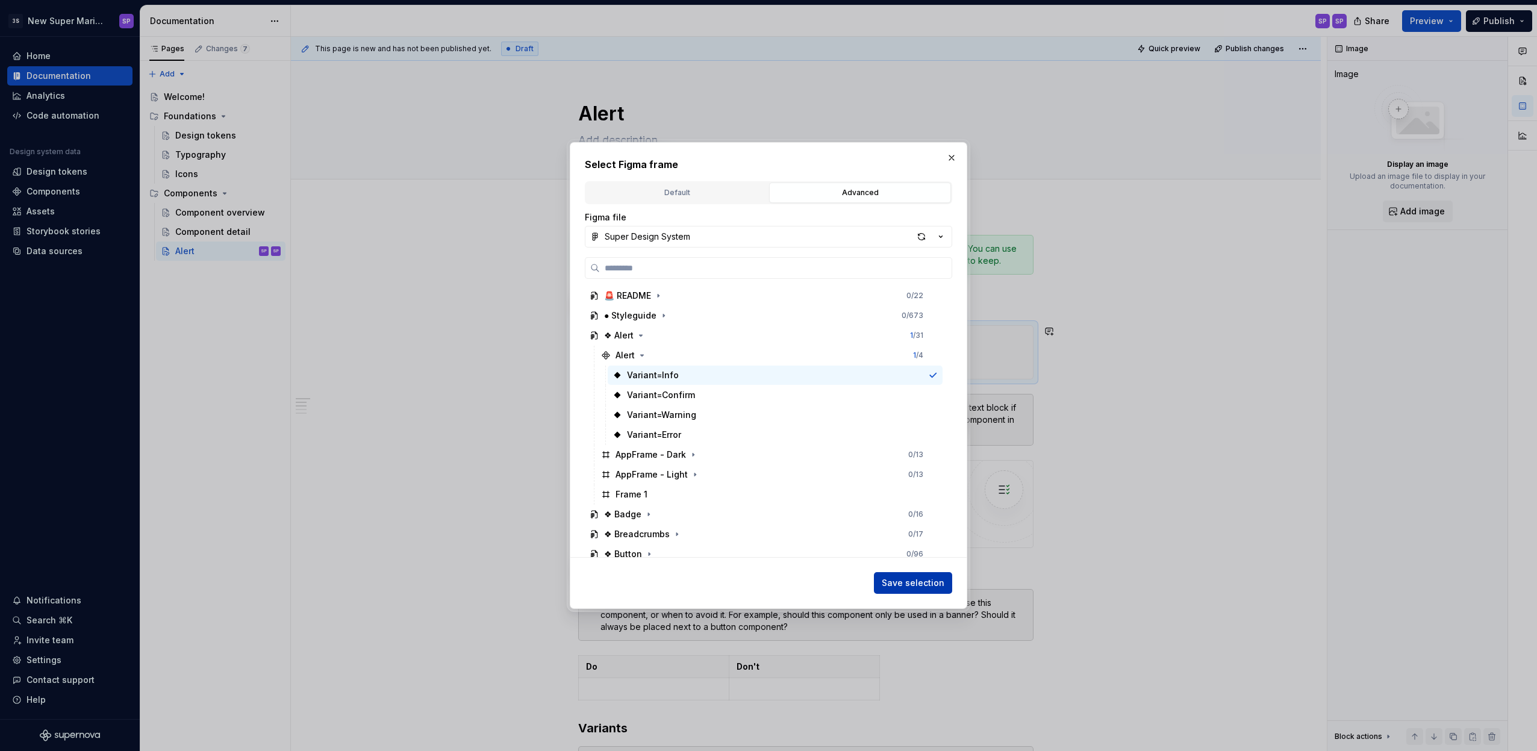
click at [915, 584] on span "Save selection" at bounding box center [913, 583] width 63 height 12
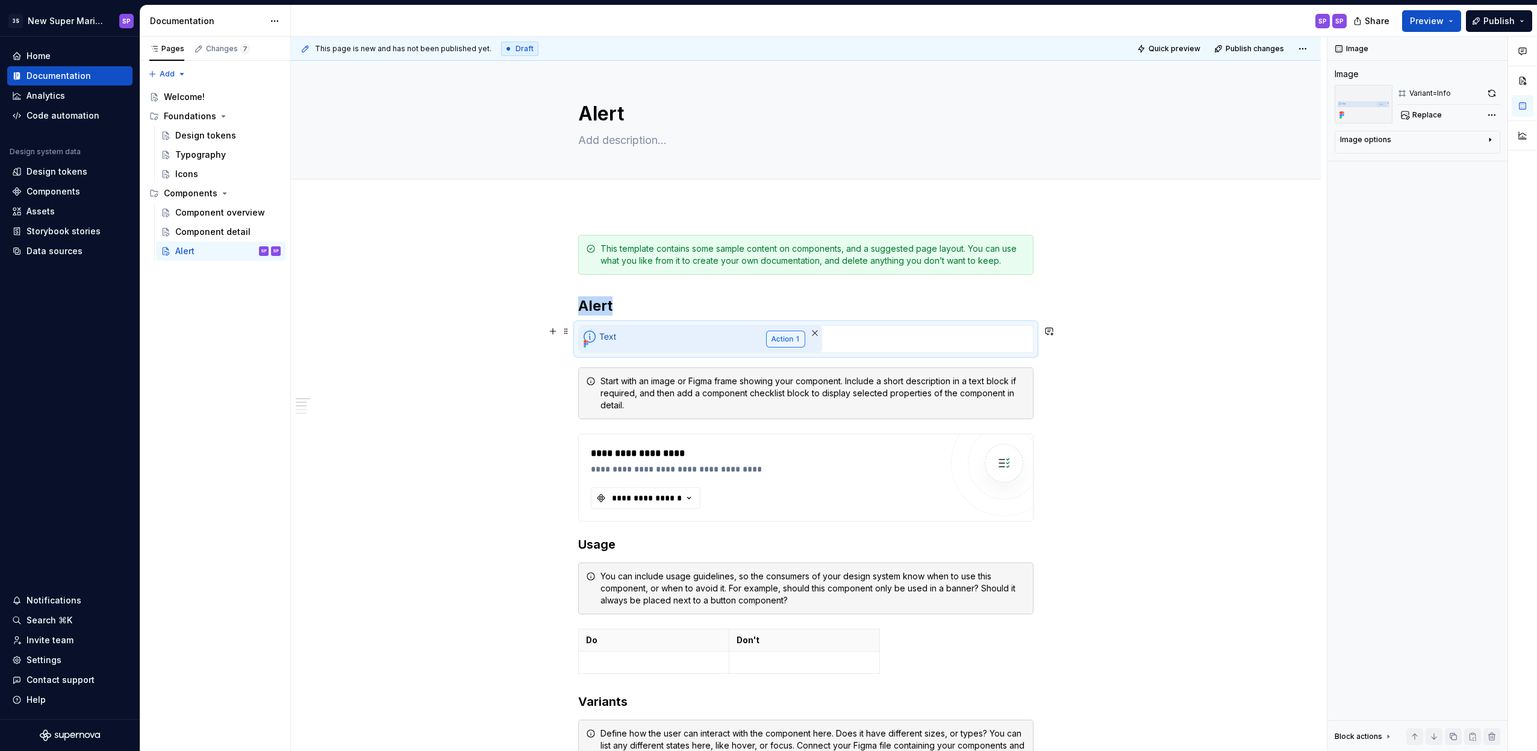
click at [1052, 335] on button "button" at bounding box center [1048, 331] width 17 height 17
click at [734, 345] on img at bounding box center [700, 339] width 243 height 26
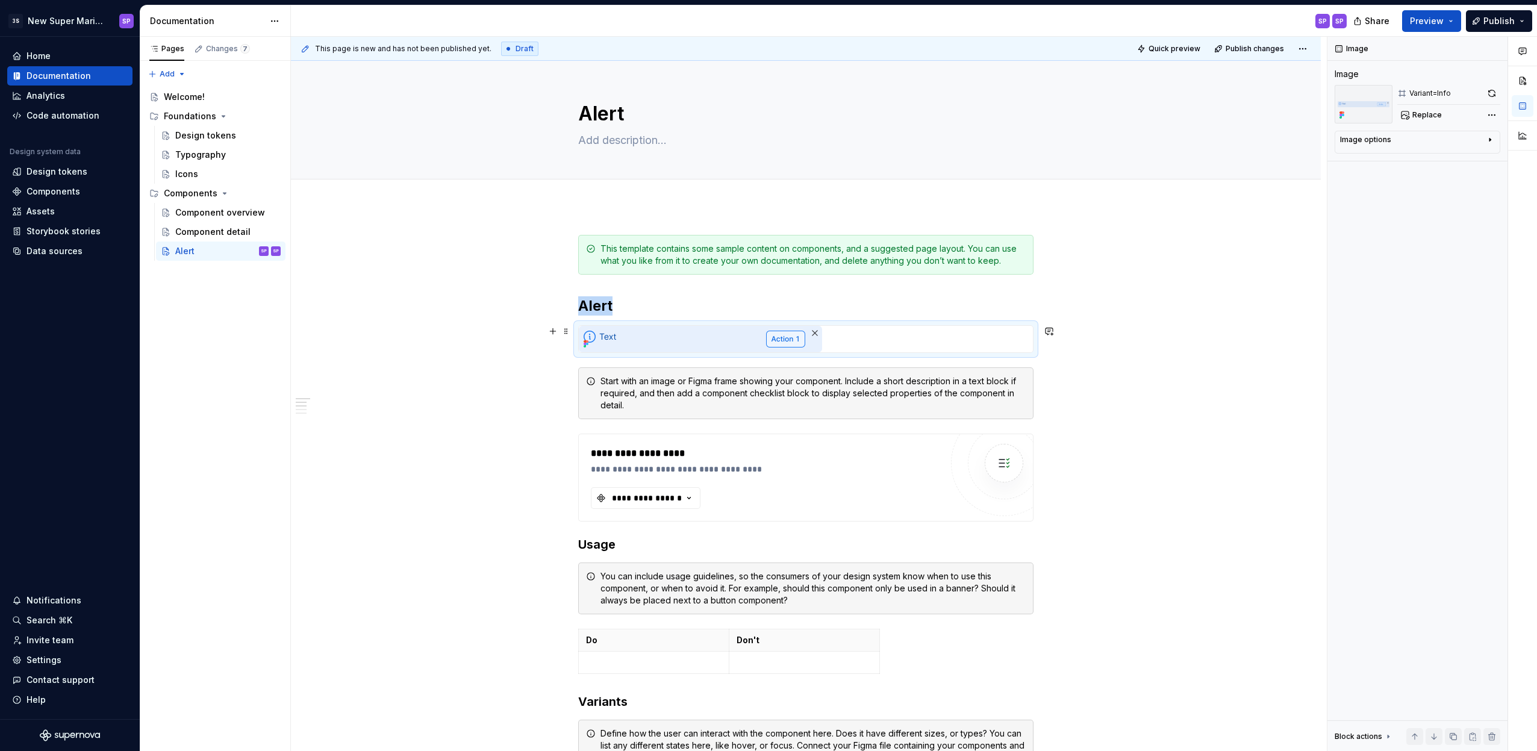
click at [786, 325] on div at bounding box center [805, 339] width 455 height 28
click at [785, 287] on div "**********" at bounding box center [805, 719] width 455 height 969
click at [649, 339] on img at bounding box center [700, 339] width 243 height 26
click at [712, 391] on div "Start with an image or Figma frame showing your component. Include a short desc…" at bounding box center [812, 393] width 425 height 36
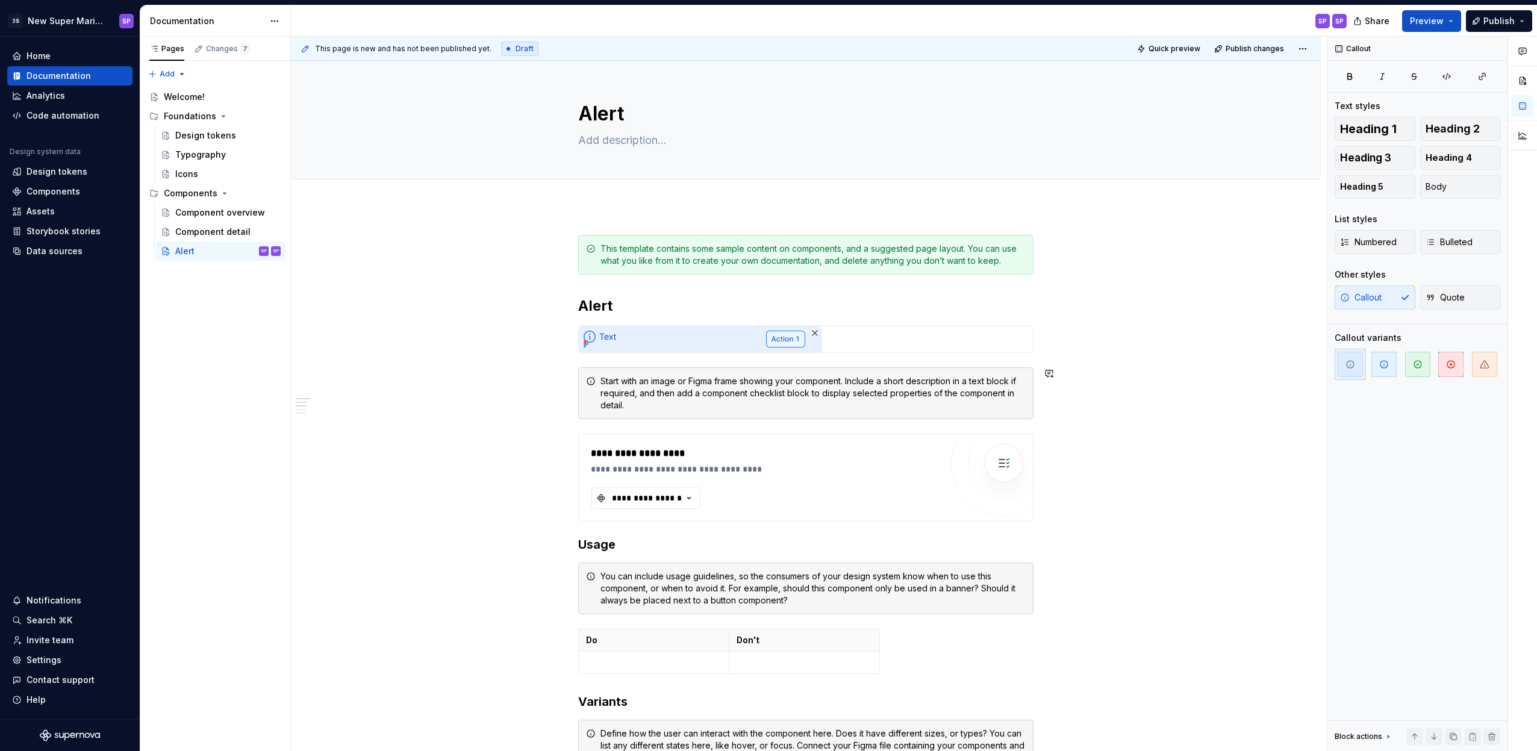
click at [1001, 427] on div "**********" at bounding box center [805, 719] width 455 height 969
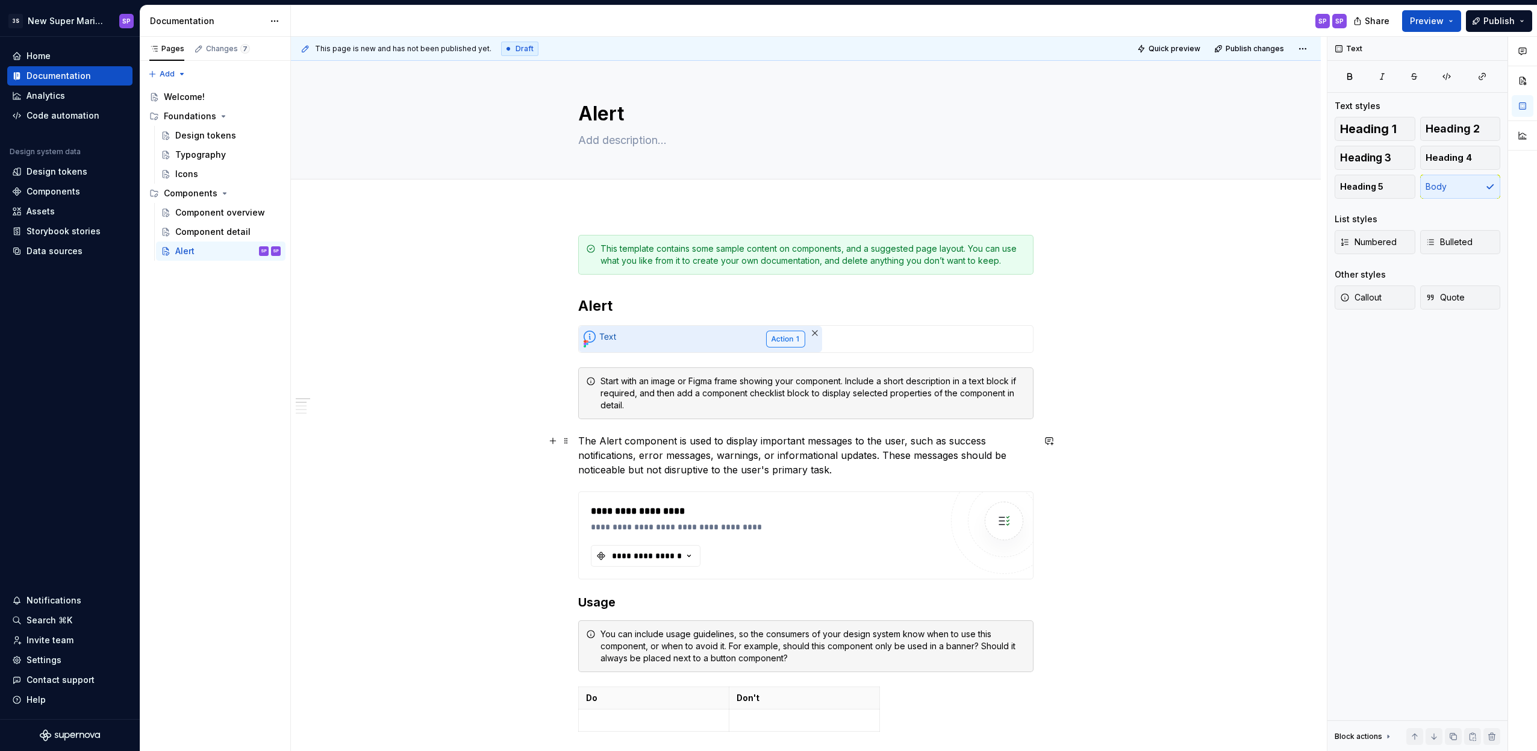
click at [777, 441] on p "The Alert component is used to display important messages to the user, such as …" at bounding box center [805, 455] width 455 height 43
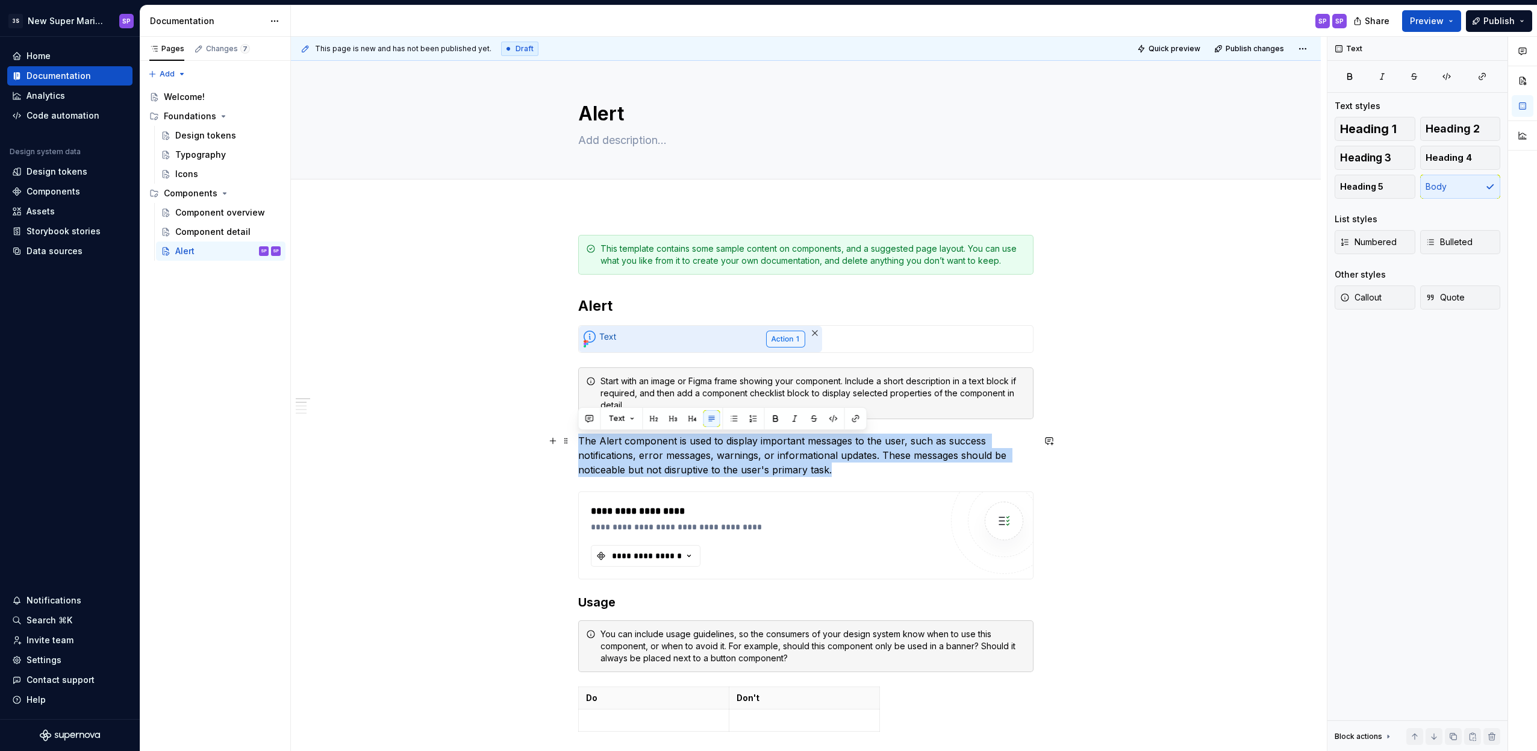
click at [806, 447] on p "The Alert component is used to display important messages to the user, such as …" at bounding box center [805, 455] width 455 height 43
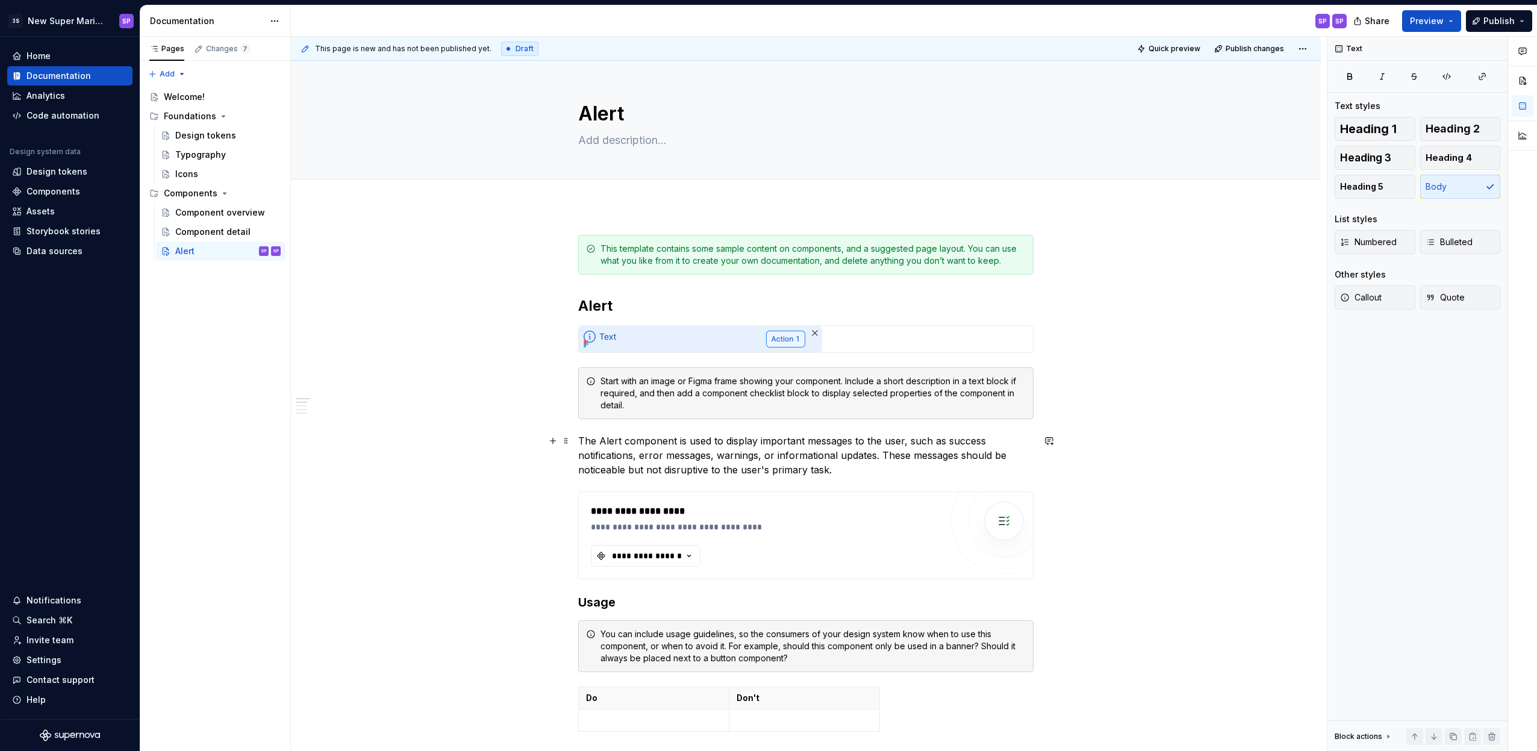
click at [804, 441] on p "The Alert component is used to display important messages to the user, such as …" at bounding box center [805, 455] width 455 height 43
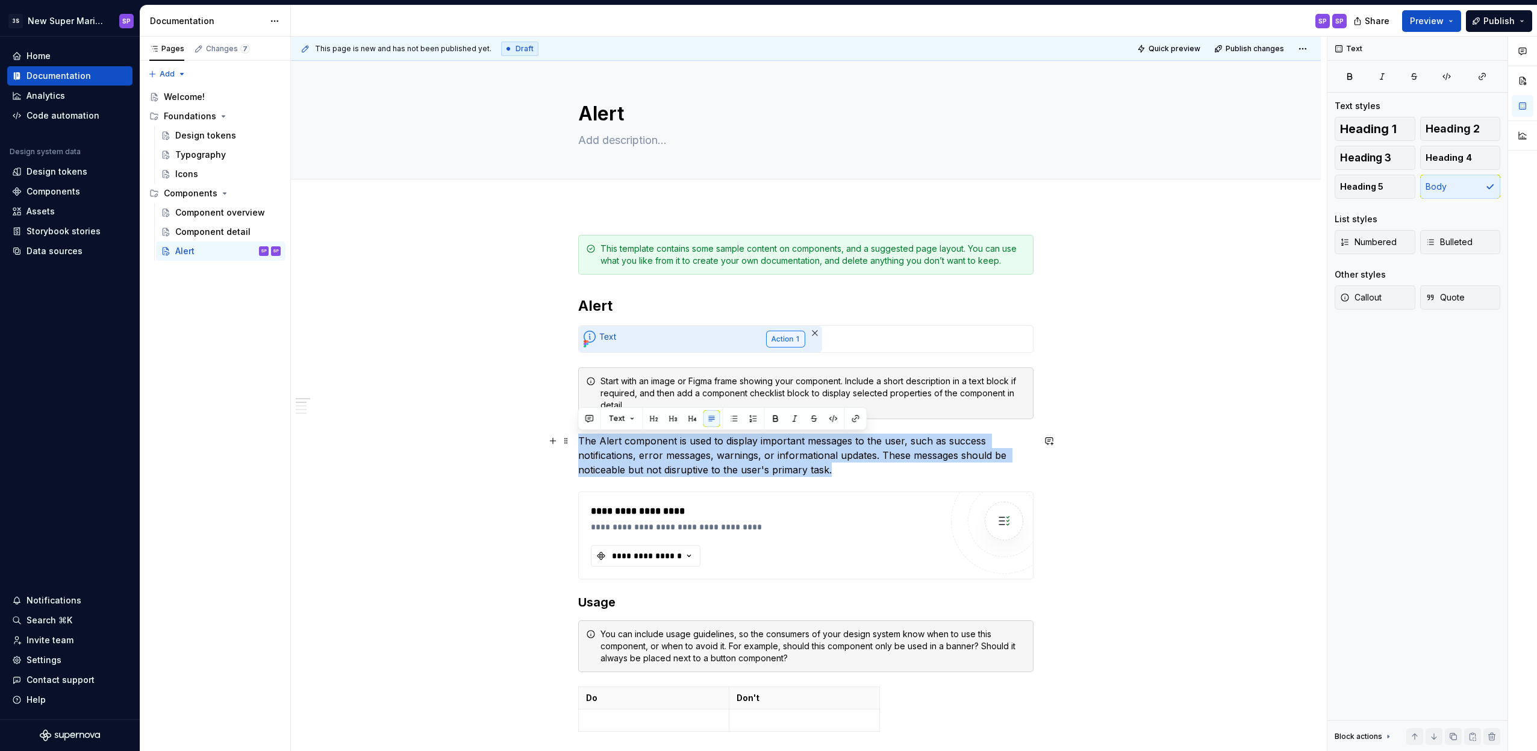
click at [783, 455] on p "The Alert component is used to display important messages to the user, such as …" at bounding box center [805, 455] width 455 height 43
drag, startPoint x: 847, startPoint y: 471, endPoint x: 597, endPoint y: 457, distance: 249.7
click at [597, 457] on p "The Alert component is used to display important messages to the user, such as …" at bounding box center [805, 455] width 455 height 43
click at [795, 471] on p "The Alert component is used to display important messages to the user, such as …" at bounding box center [805, 455] width 455 height 43
drag, startPoint x: 848, startPoint y: 468, endPoint x: 648, endPoint y: 452, distance: 200.0
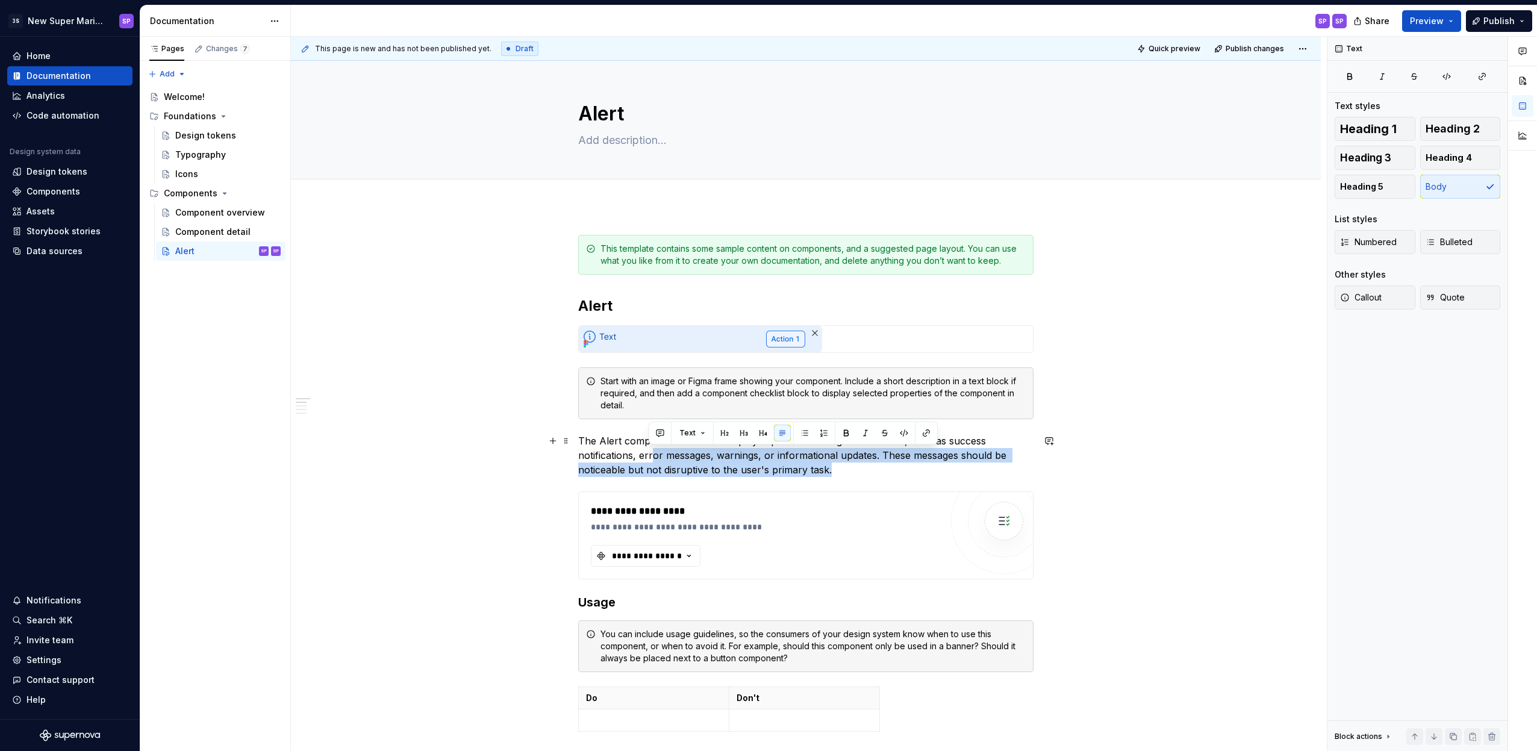
click at [648, 452] on p "The Alert component is used to display important messages to the user, such as …" at bounding box center [805, 455] width 455 height 43
click at [762, 346] on img at bounding box center [700, 339] width 243 height 26
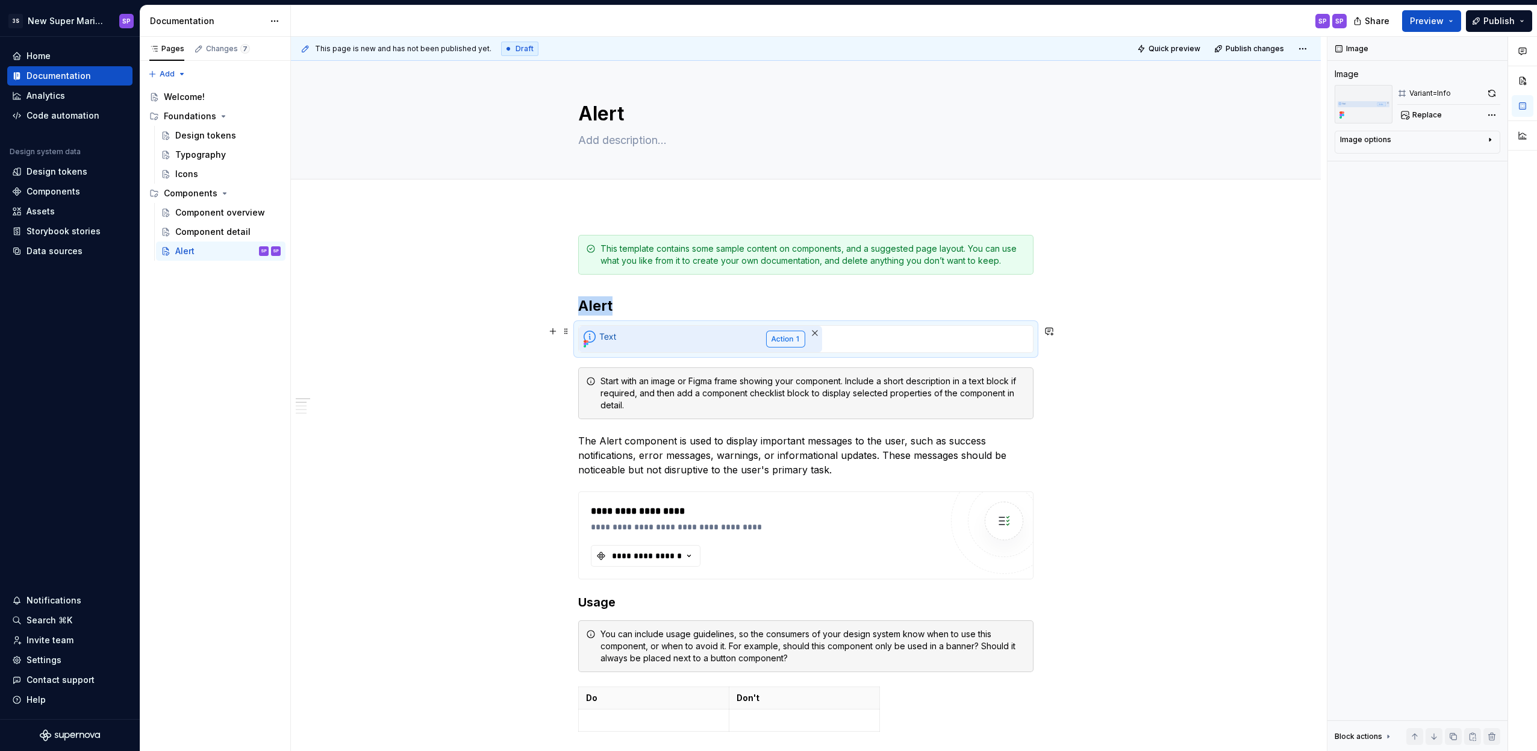
click at [753, 335] on img at bounding box center [700, 339] width 243 height 26
click at [597, 338] on img at bounding box center [700, 339] width 243 height 26
click at [568, 330] on span at bounding box center [566, 331] width 10 height 17
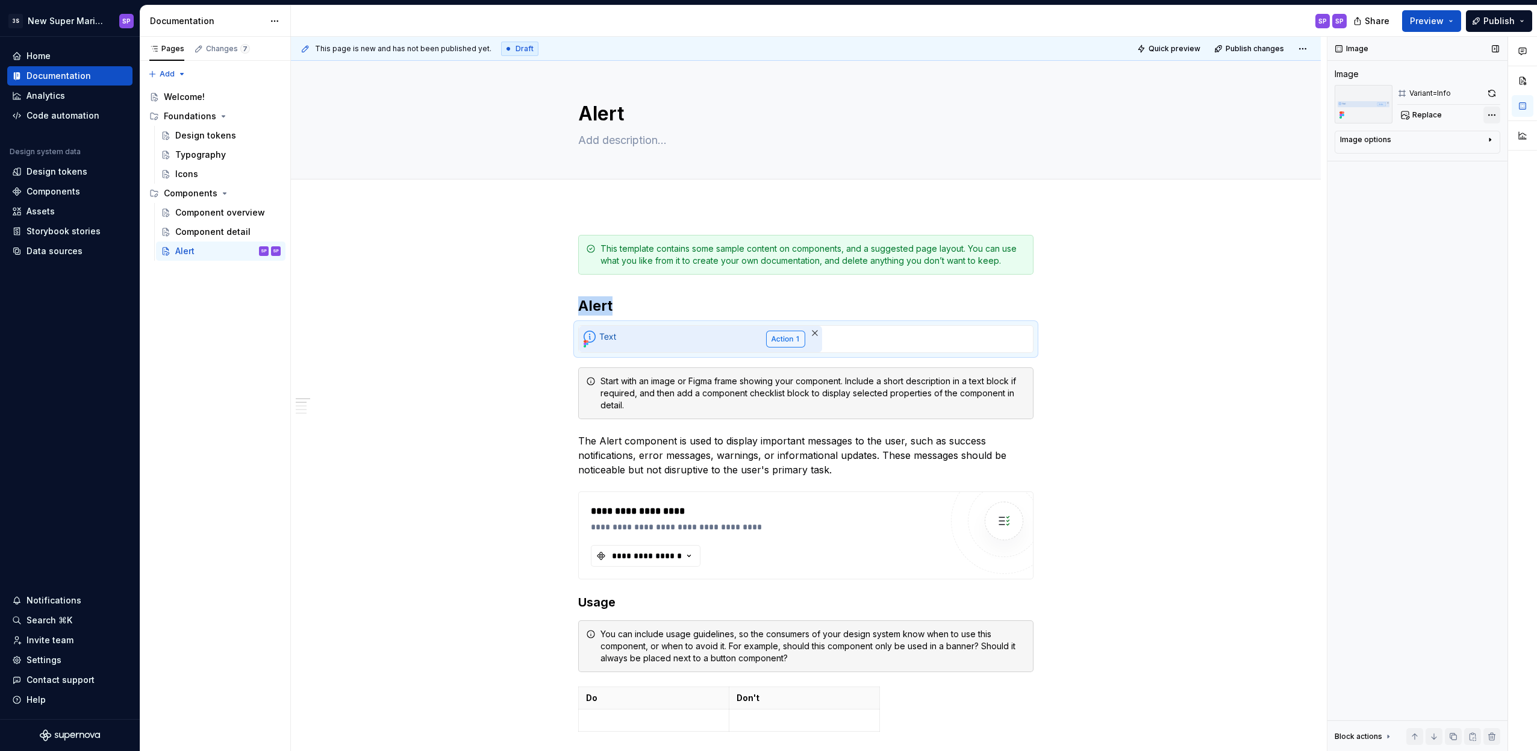
click at [1489, 115] on div "Comments Open comments No comments yet Select ‘Comment’ from the block context …" at bounding box center [1432, 394] width 210 height 715
click at [1426, 172] on div "Image format ( PNG )" at bounding box center [1415, 173] width 163 height 19
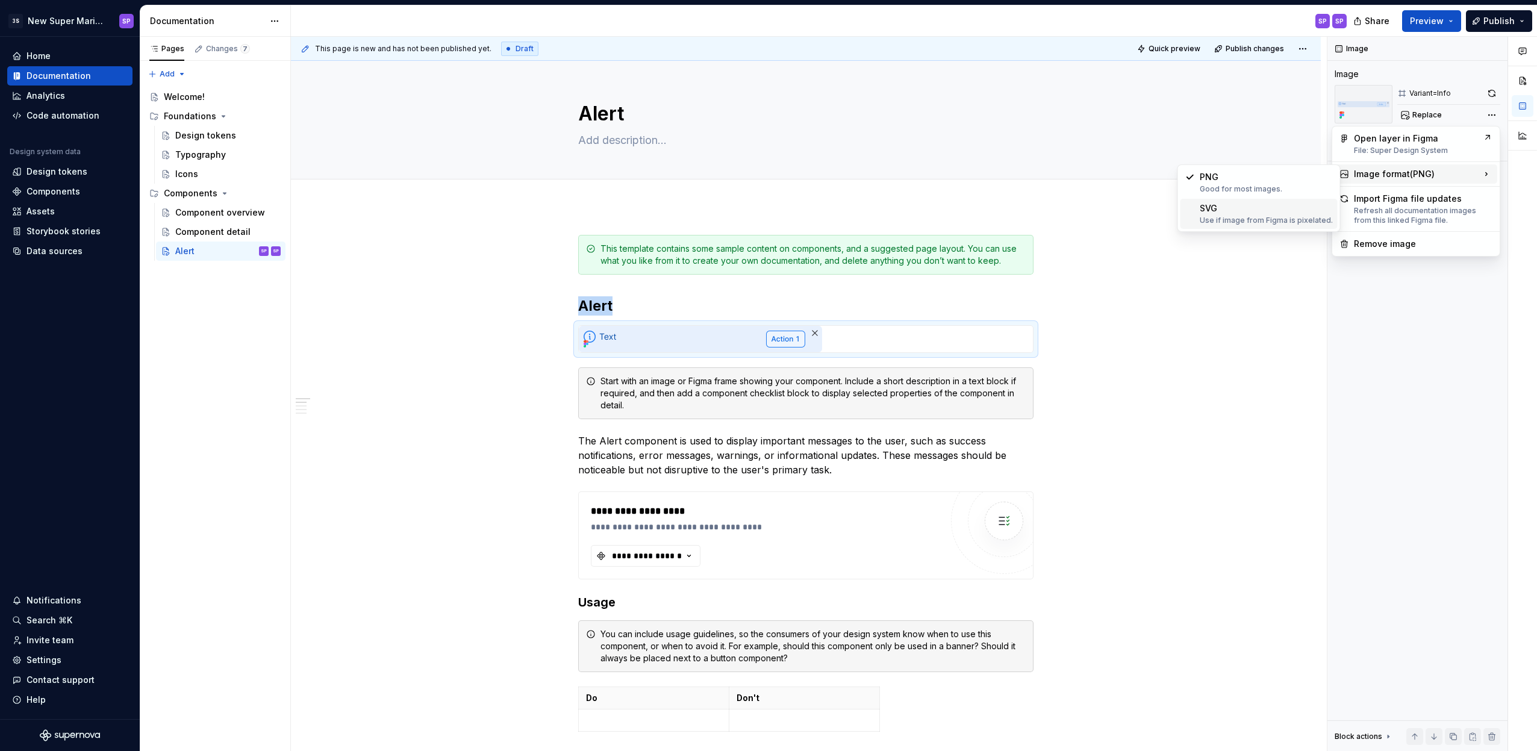
click at [1283, 216] on div "Use if image from Figma is pixelated." at bounding box center [1265, 221] width 133 height 10
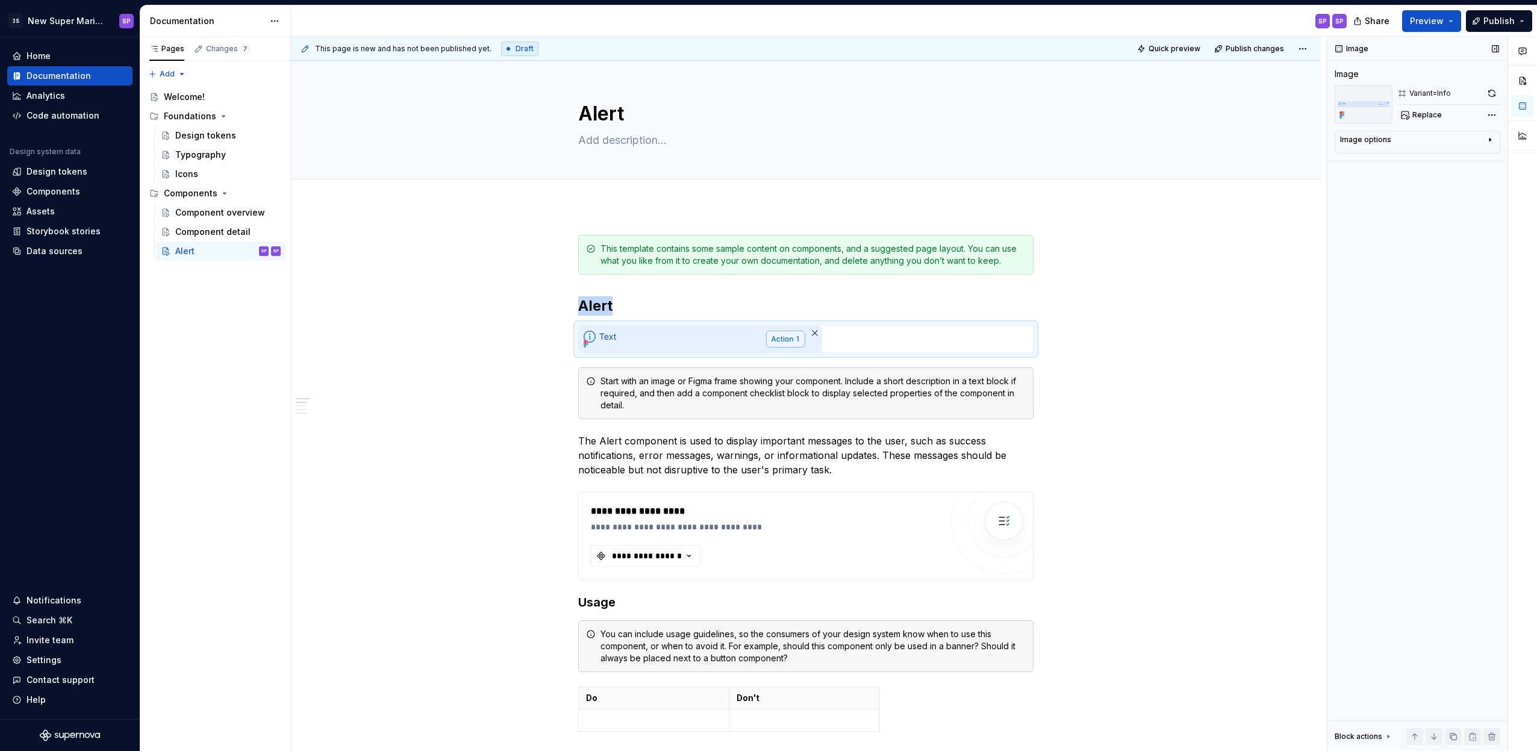
click at [1398, 147] on div "Image options" at bounding box center [1412, 142] width 145 height 14
click at [1426, 118] on span "Replace" at bounding box center [1427, 115] width 30 height 10
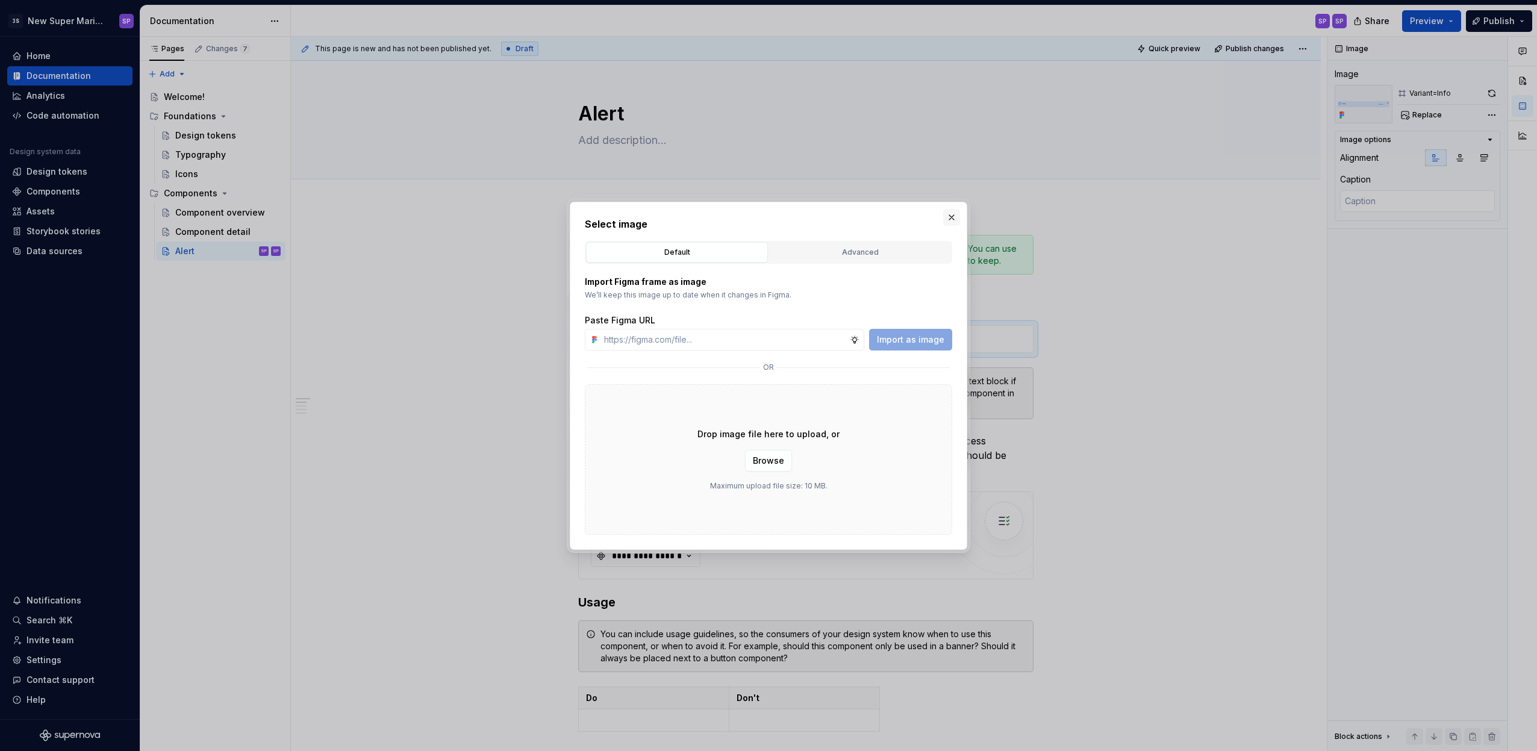
click at [944, 217] on button "button" at bounding box center [951, 217] width 17 height 17
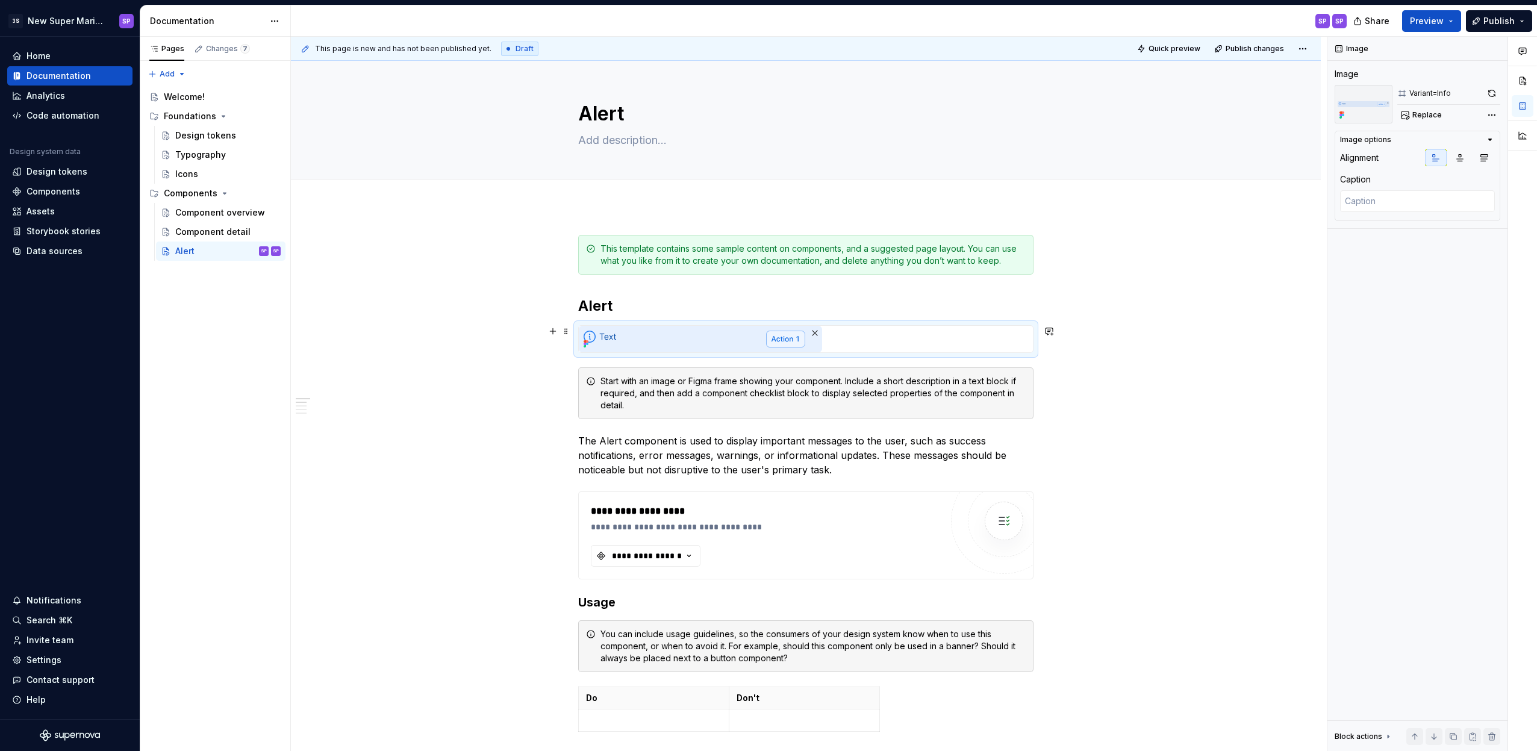
click at [704, 350] on img at bounding box center [700, 339] width 243 height 26
click at [1458, 160] on icon "button" at bounding box center [1460, 158] width 10 height 10
click at [1488, 118] on div "Comments Open comments No comments yet Select ‘Comment’ from the block context …" at bounding box center [1432, 394] width 210 height 715
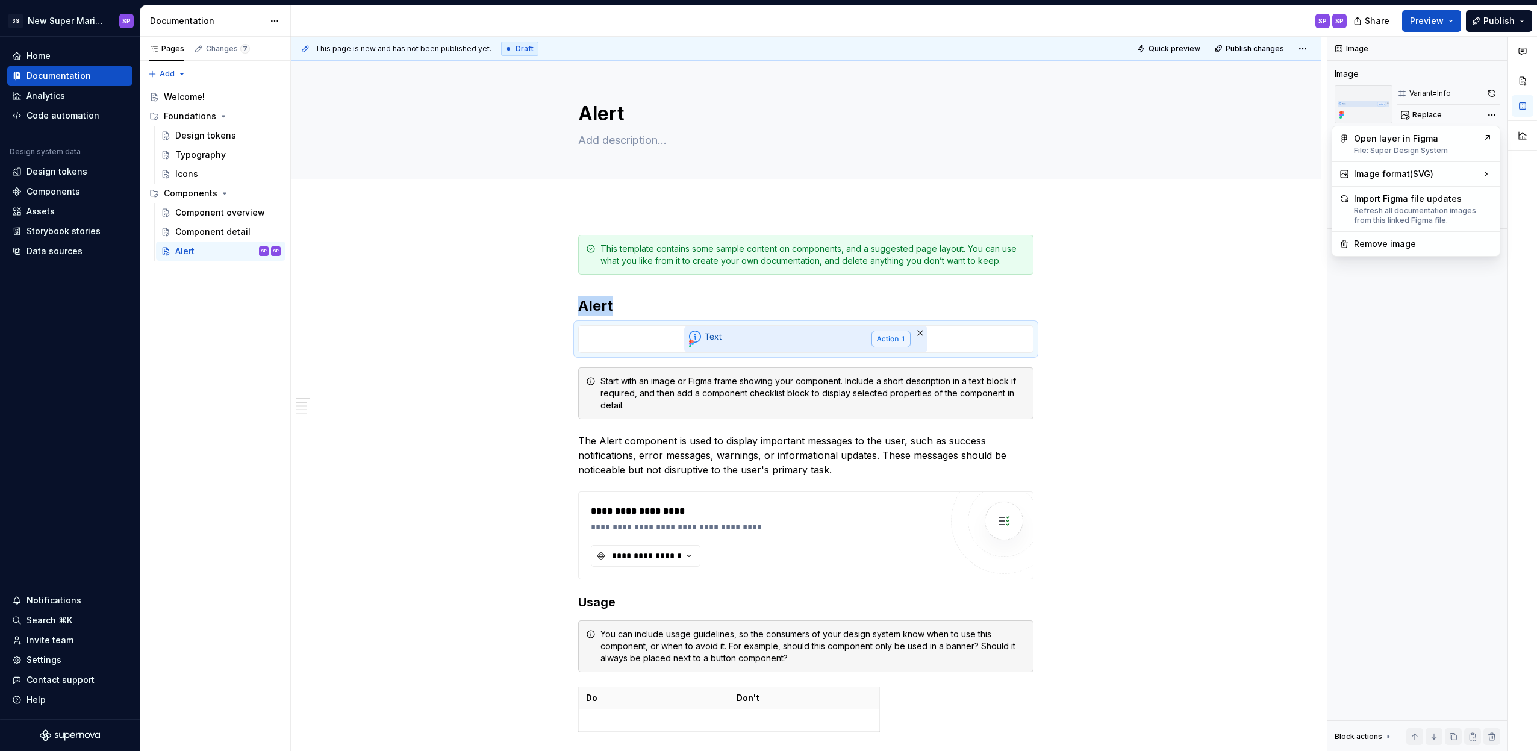
click at [1186, 339] on html "3S New Super Mario Design System SP Home Documentation Analytics Code automatio…" at bounding box center [768, 375] width 1537 height 751
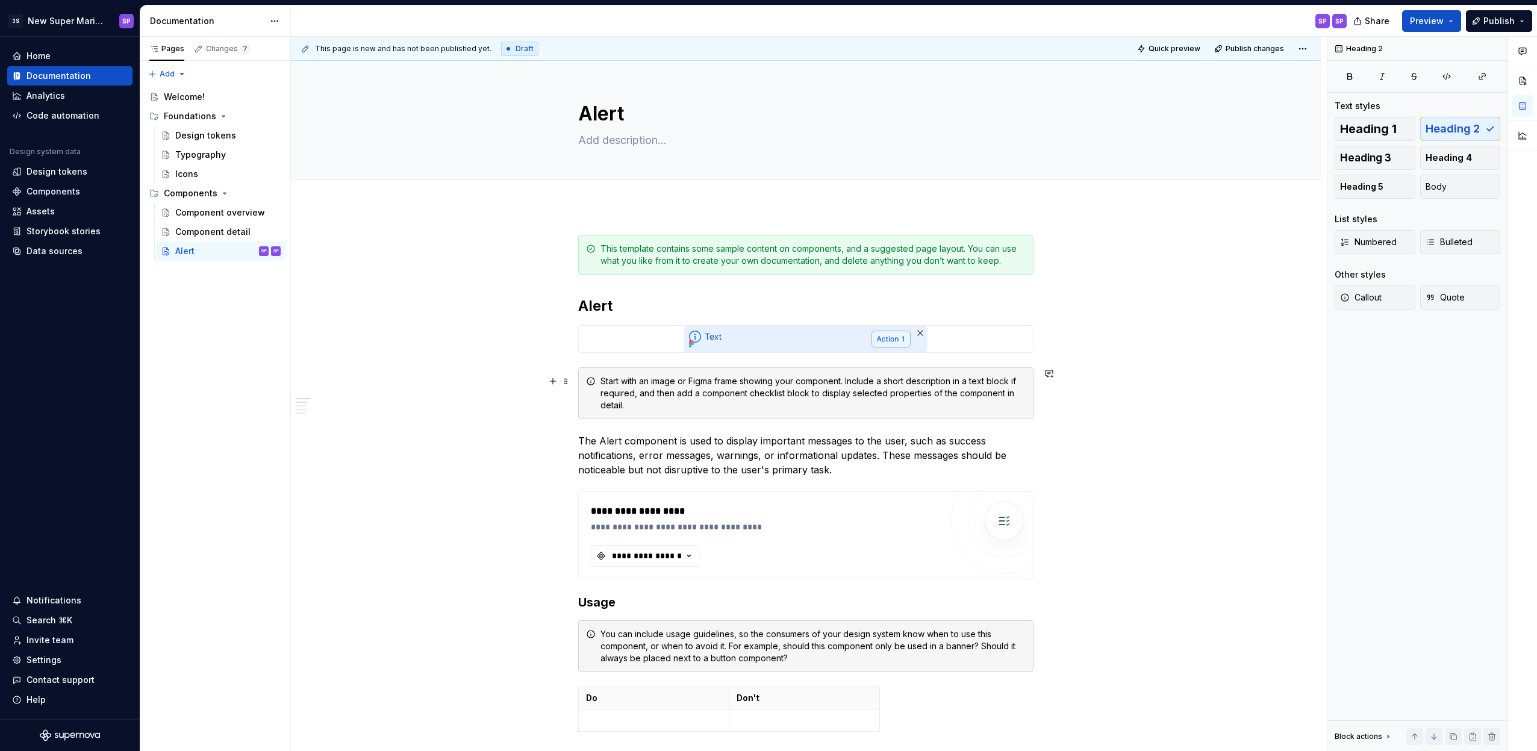
click at [977, 380] on div "Start with an image or Figma frame showing your component. Include a short desc…" at bounding box center [812, 393] width 425 height 36
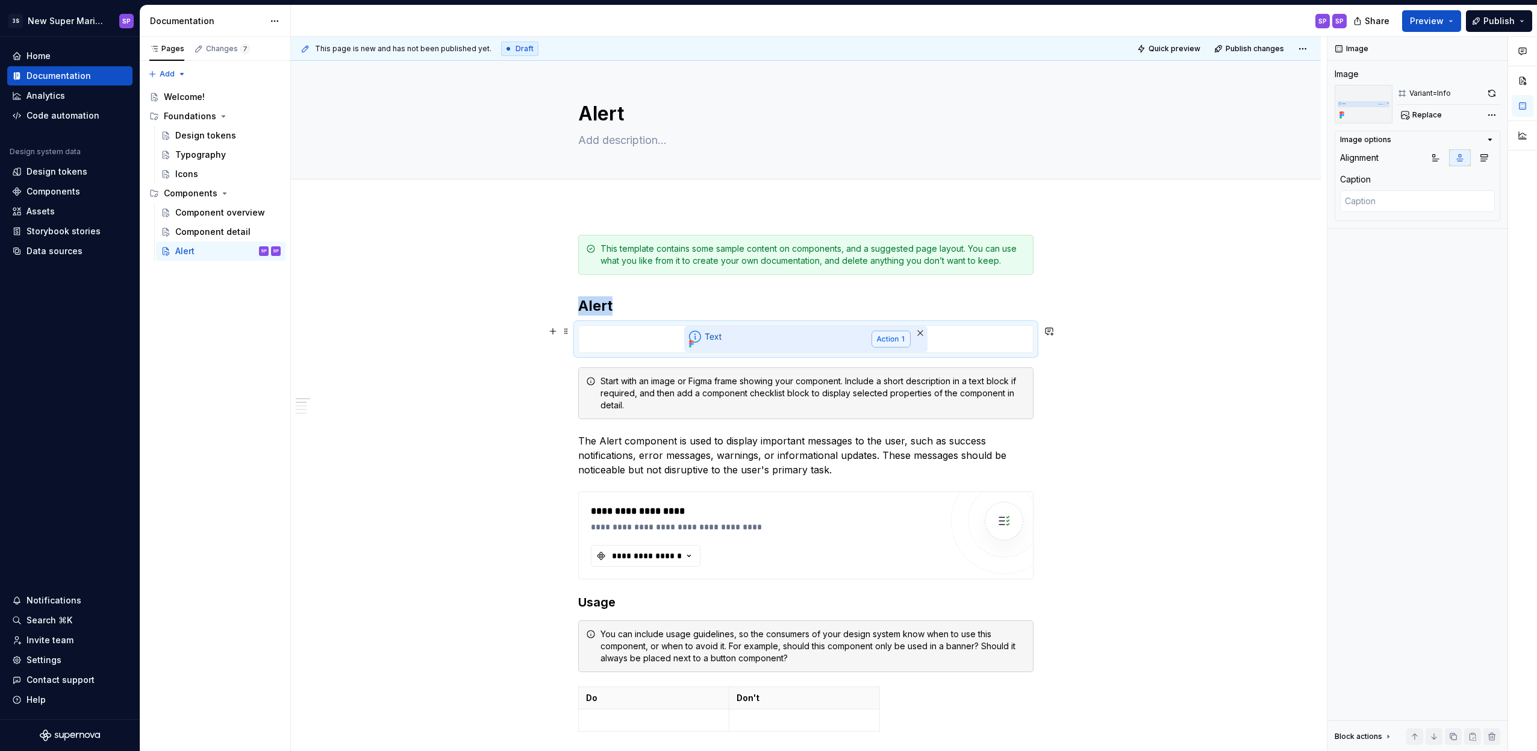
click at [998, 344] on div at bounding box center [806, 339] width 454 height 26
click at [1428, 97] on div "Variant=Info" at bounding box center [1430, 94] width 42 height 10
type textarea "*"
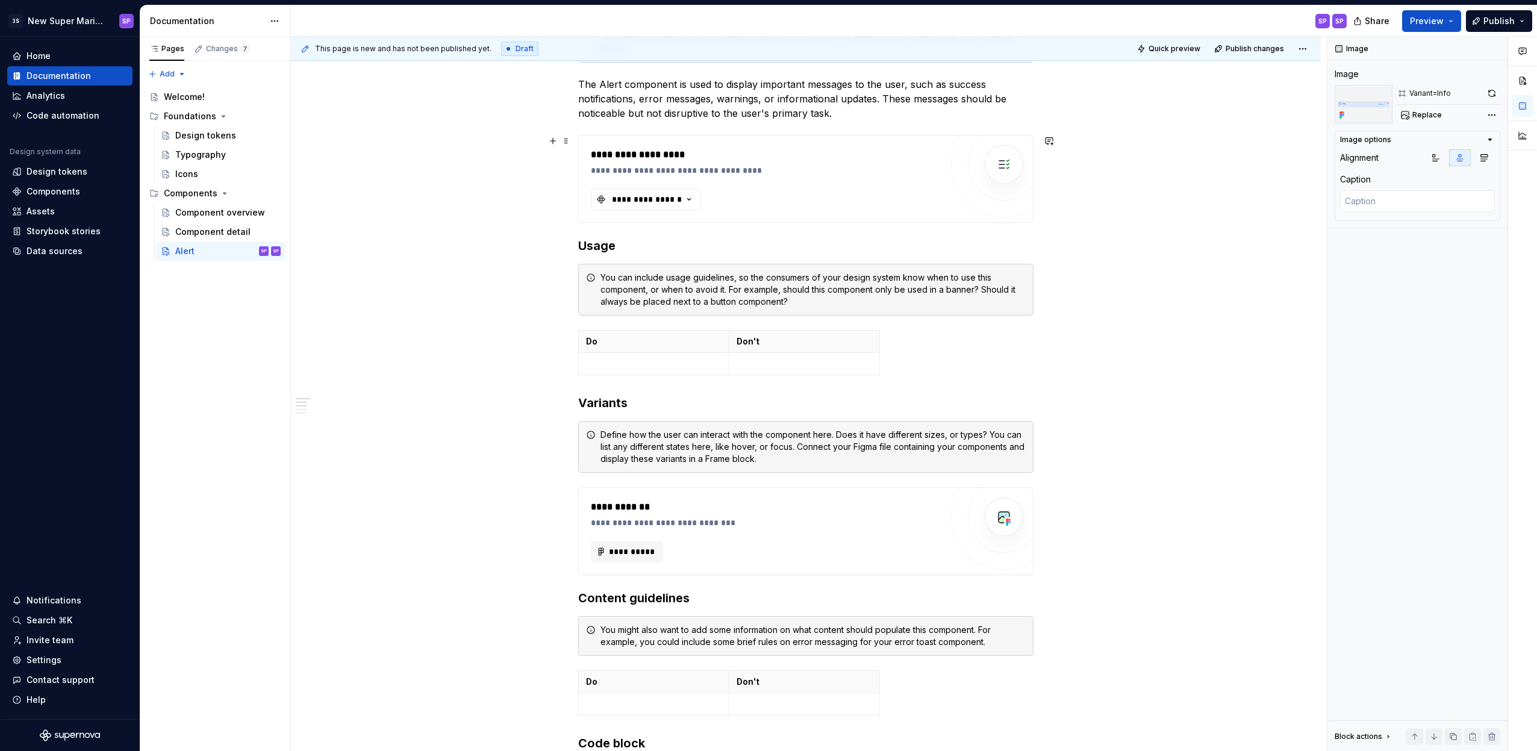
scroll to position [172, 0]
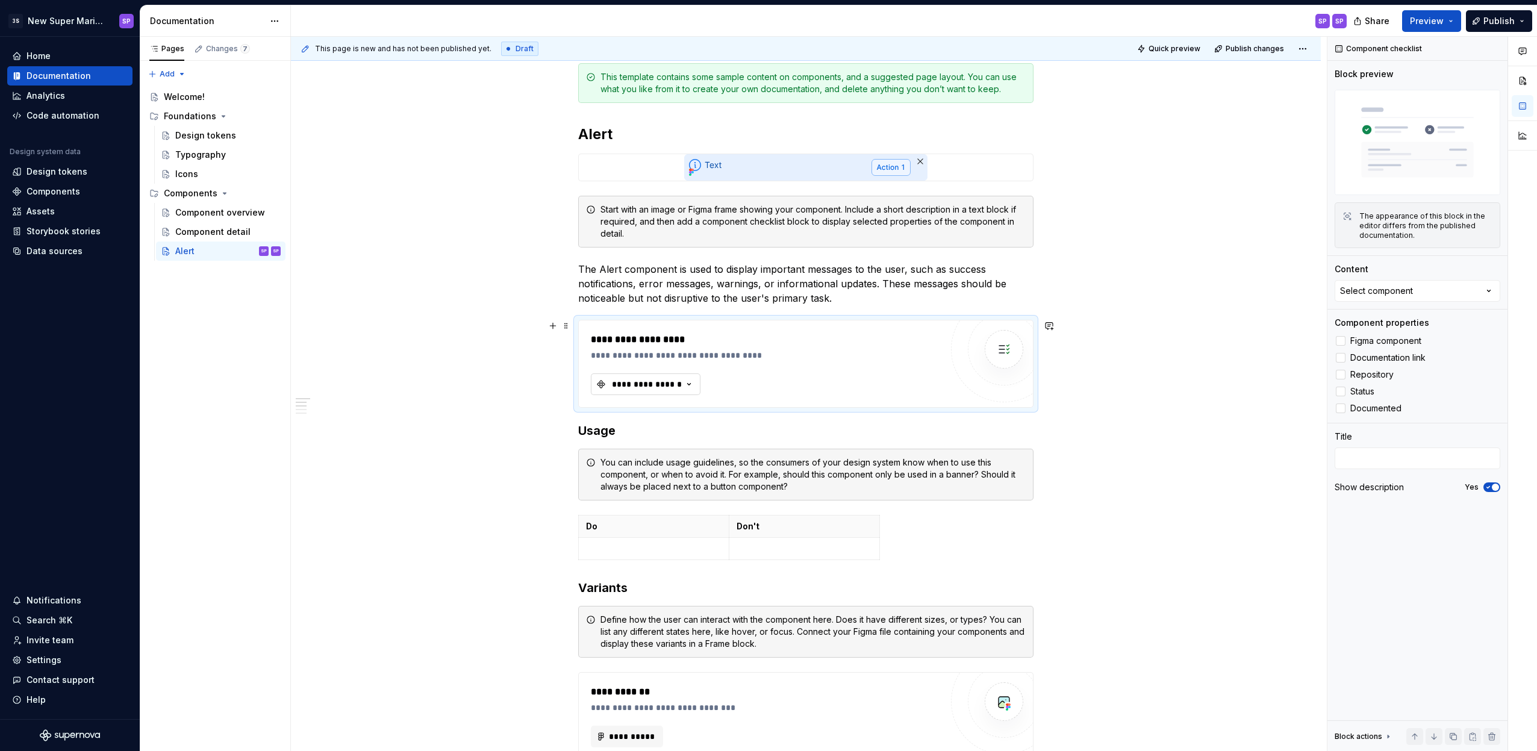
click at [647, 387] on div "**********" at bounding box center [647, 384] width 72 height 12
type input "alert"
click at [1403, 222] on div "The appearance of this block in the editor differs from the published documenta…" at bounding box center [1425, 225] width 133 height 29
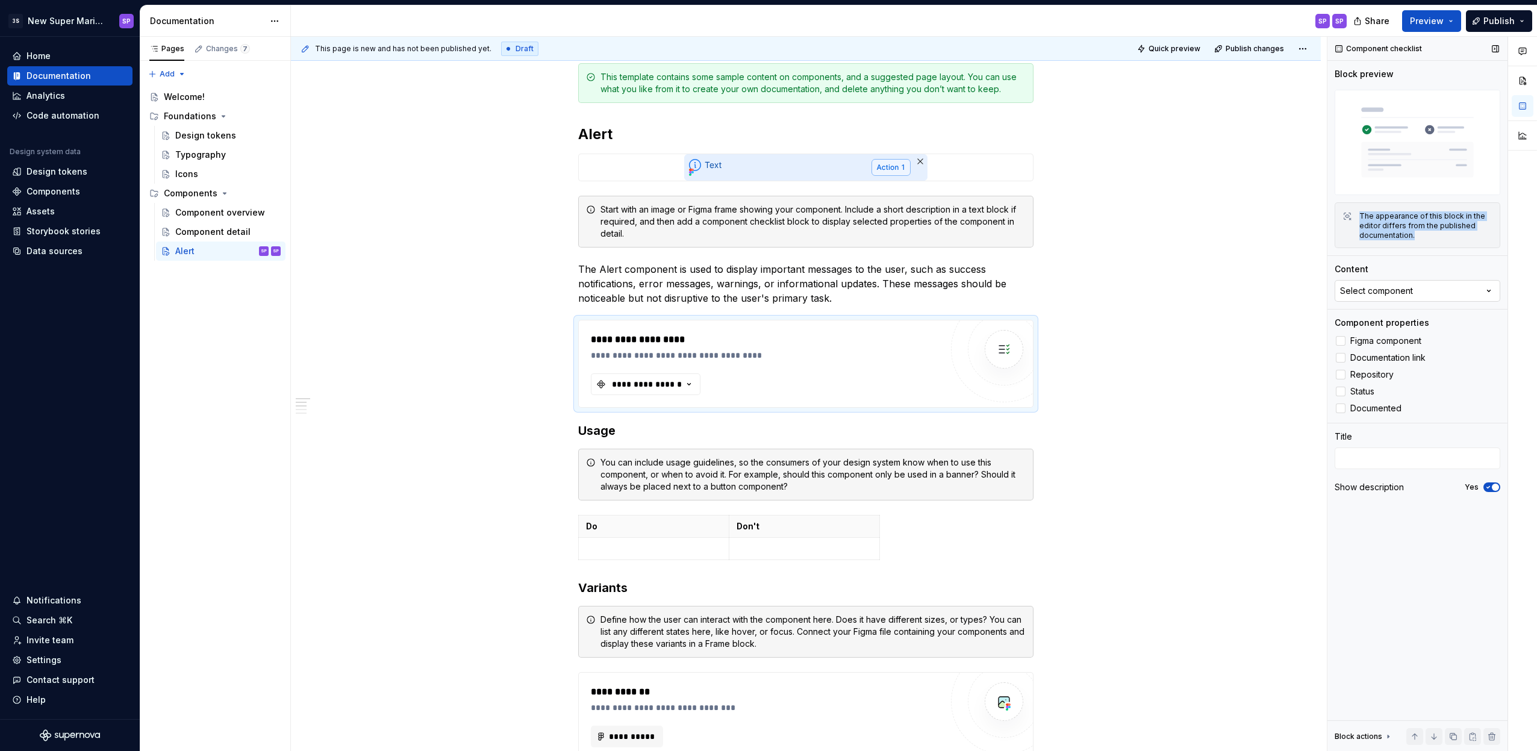
click at [1393, 297] on button "Select component" at bounding box center [1417, 291] width 166 height 22
click at [1392, 292] on div "Select component" at bounding box center [1376, 291] width 73 height 12
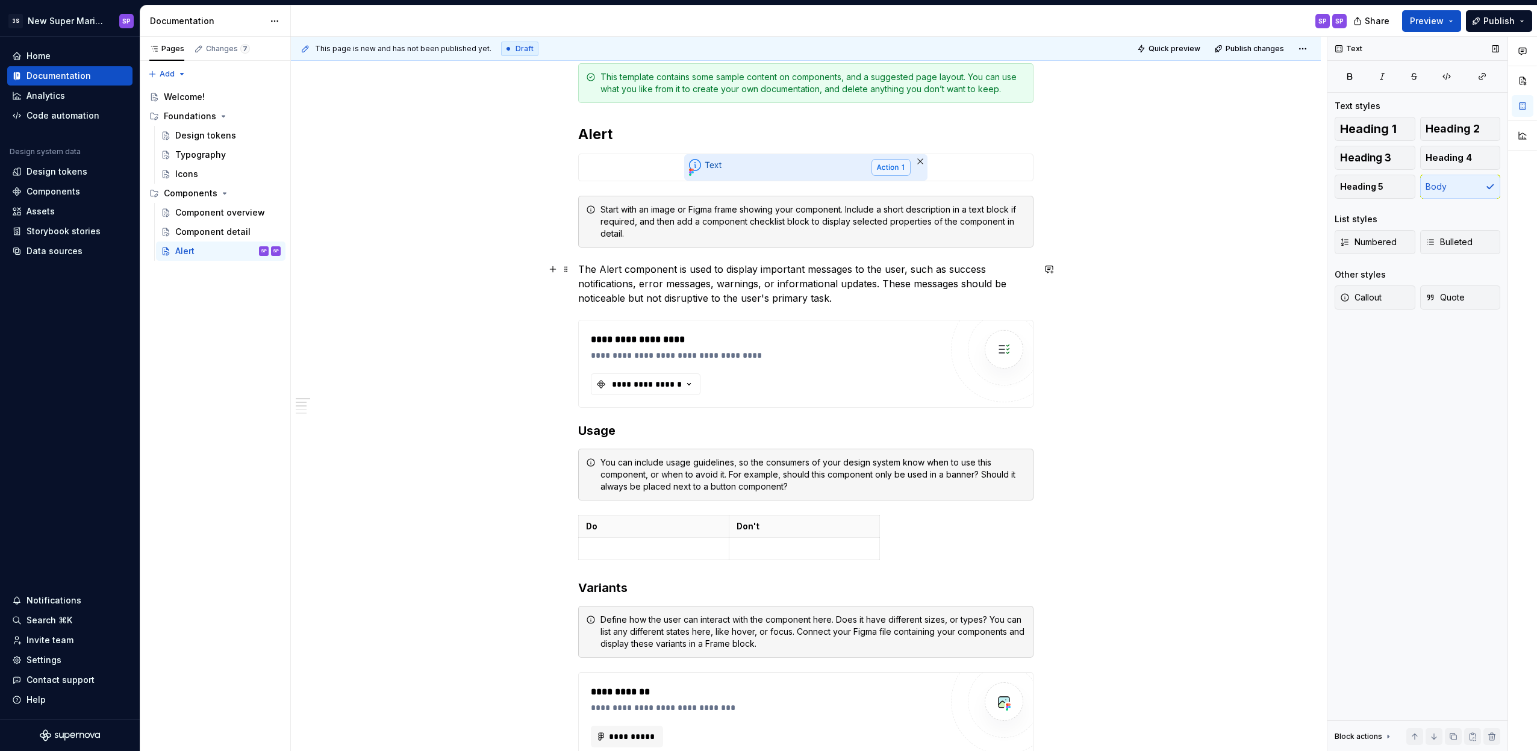
click at [814, 269] on p "The Alert component is used to display important messages to the user, such as …" at bounding box center [805, 283] width 455 height 43
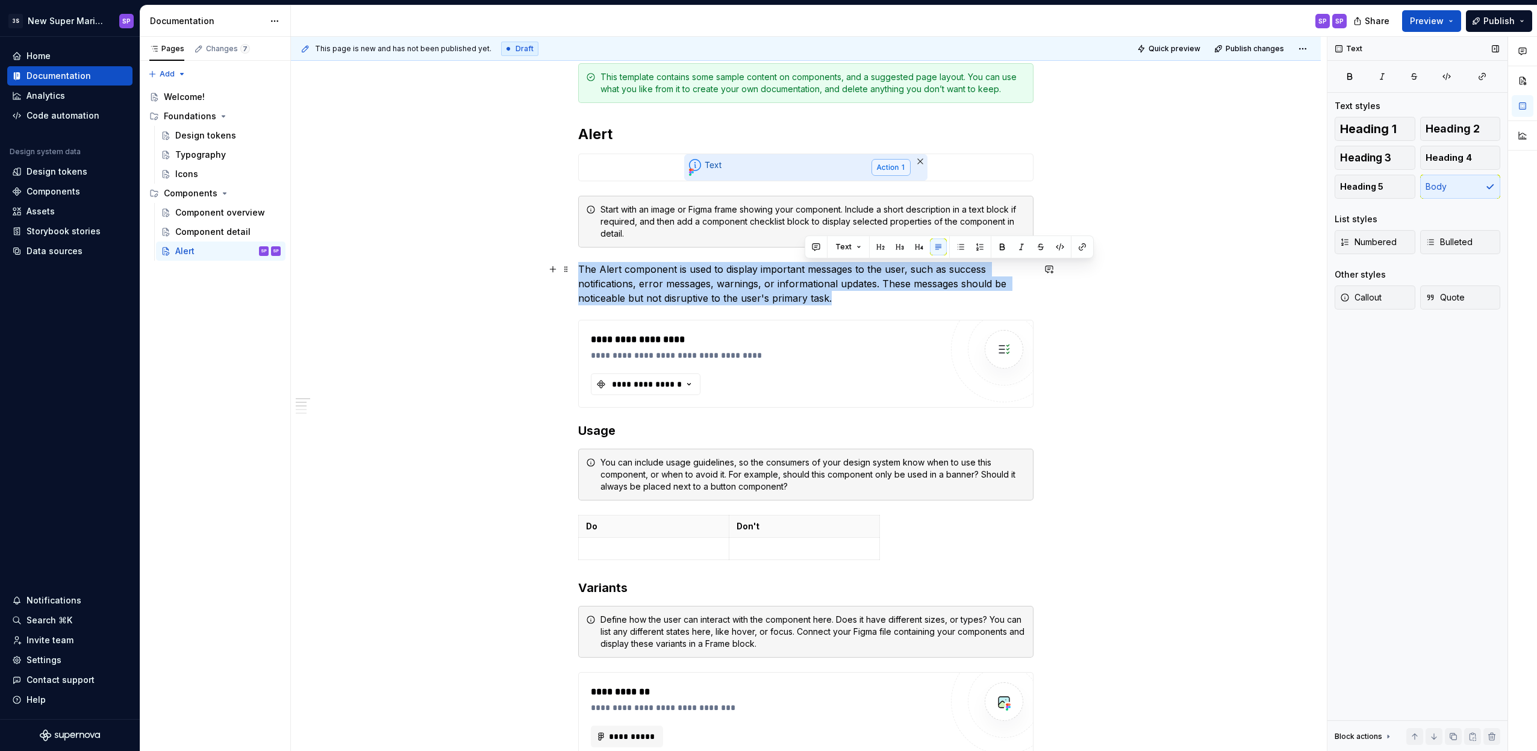
click at [814, 269] on p "The Alert component is used to display important messages to the user, such as …" at bounding box center [805, 283] width 455 height 43
click at [770, 286] on p "The Alert component is used to display important messages to the user, such as …" at bounding box center [805, 283] width 455 height 43
click at [655, 340] on div "**********" at bounding box center [766, 339] width 350 height 14
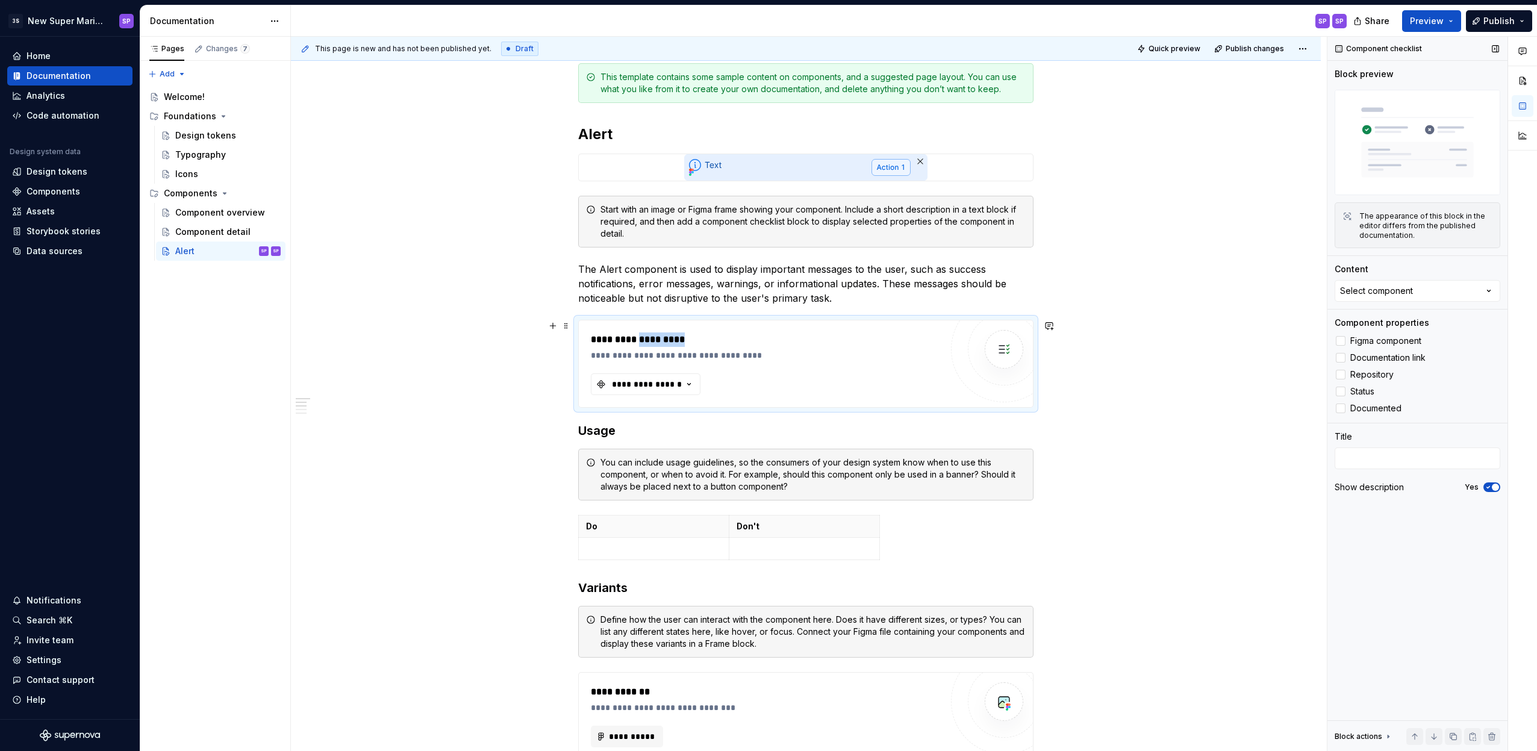
click at [655, 340] on div "**********" at bounding box center [766, 339] width 350 height 14
click at [49, 194] on div "Components" at bounding box center [53, 191] width 54 height 12
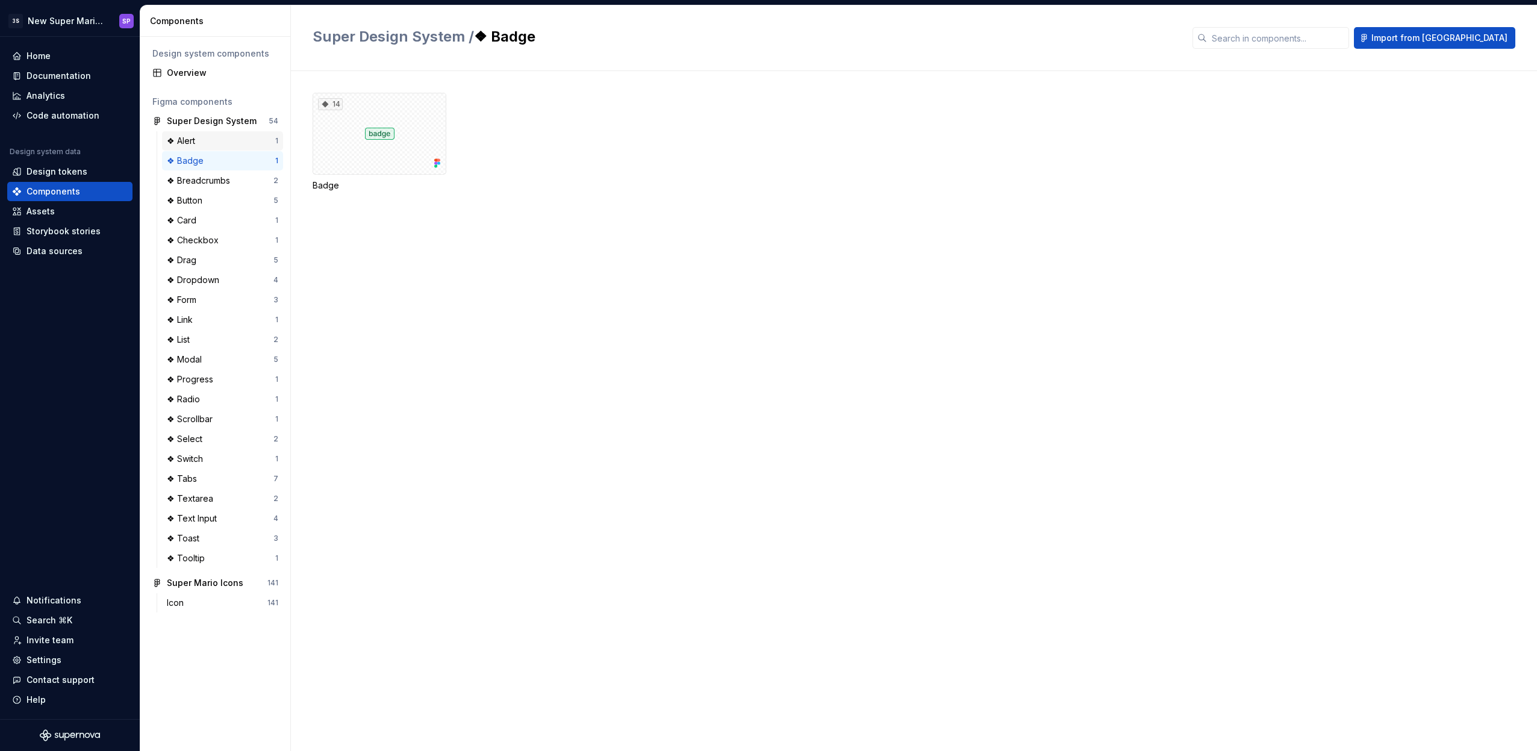
click at [187, 140] on div "❖ Alert" at bounding box center [183, 141] width 33 height 12
click at [192, 117] on div "Super Design System" at bounding box center [212, 121] width 90 height 12
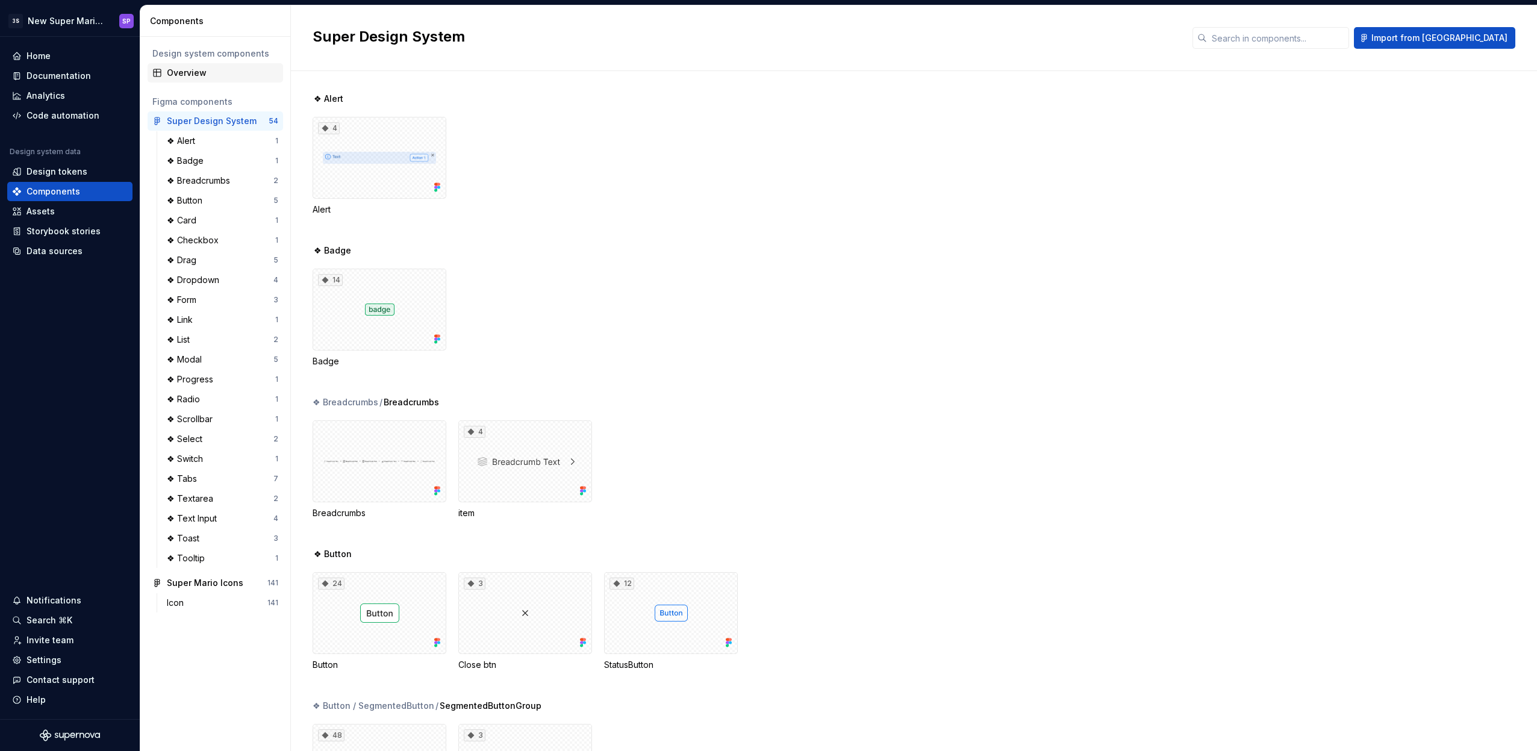
click at [175, 70] on div "Overview" at bounding box center [222, 73] width 111 height 12
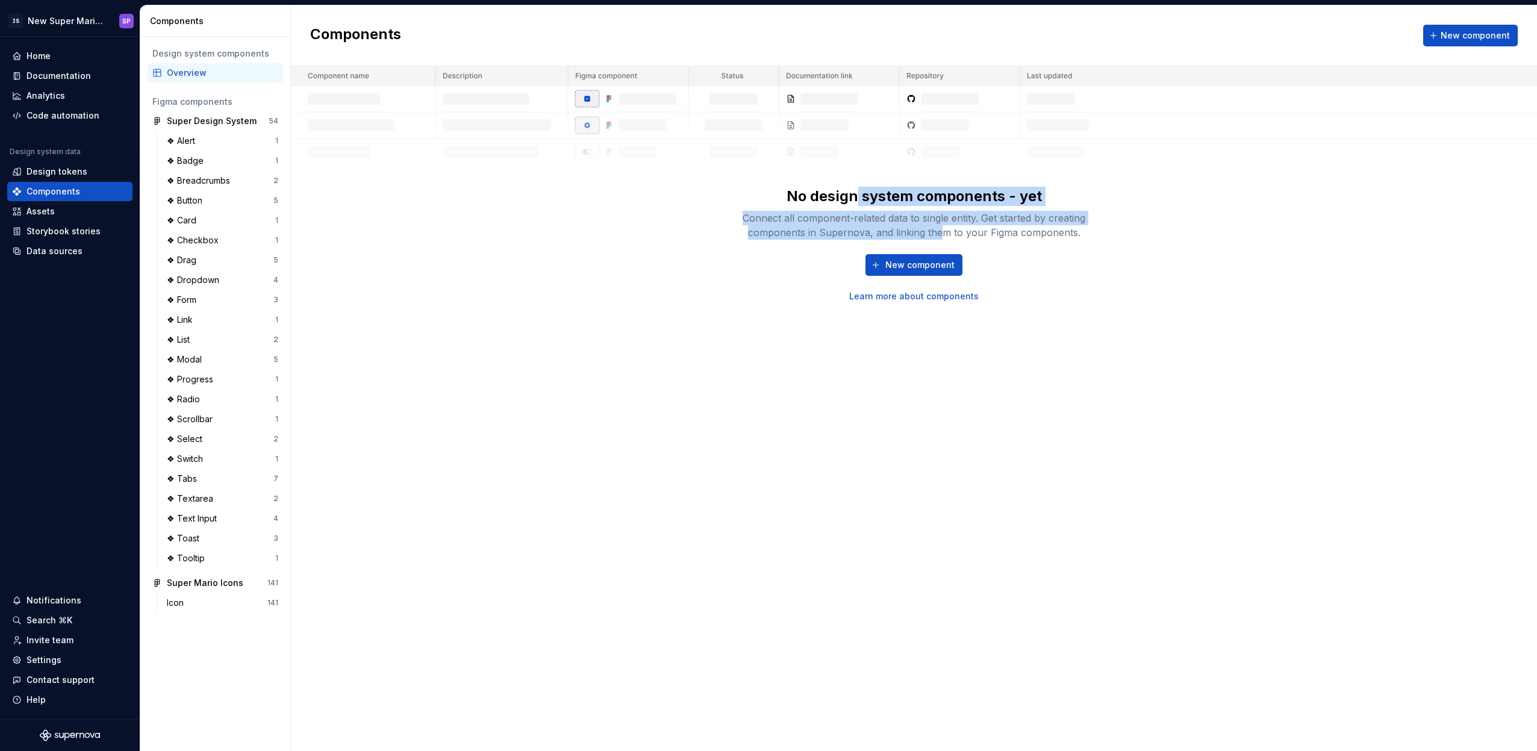
drag, startPoint x: 915, startPoint y: 223, endPoint x: 983, endPoint y: 228, distance: 67.6
click at [972, 229] on div "No design system components - yet Connect all component-related data to single …" at bounding box center [913, 213] width 385 height 53
click at [983, 228] on div "Connect all component-related data to single entity. Get started by creating co…" at bounding box center [913, 225] width 385 height 29
drag, startPoint x: 921, startPoint y: 216, endPoint x: 829, endPoint y: 201, distance: 93.4
click at [833, 202] on div "No design system components - yet Connect all component-related data to single …" at bounding box center [913, 213] width 385 height 53
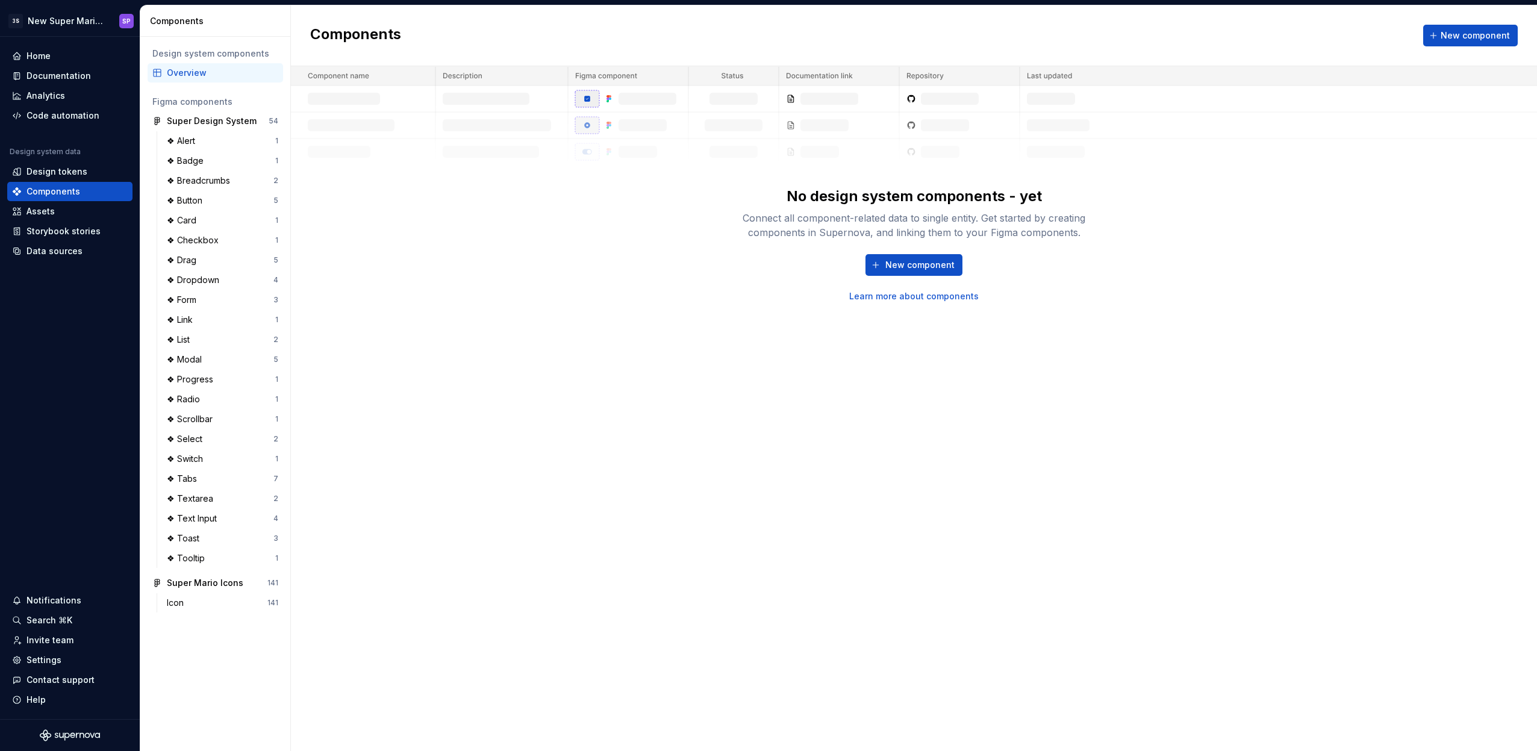
click at [827, 199] on div "No design system components - yet" at bounding box center [913, 196] width 255 height 19
drag, startPoint x: 804, startPoint y: 200, endPoint x: 928, endPoint y: 246, distance: 132.2
click at [907, 243] on div "No design system components - yet Connect all component-related data to single …" at bounding box center [913, 245] width 385 height 116
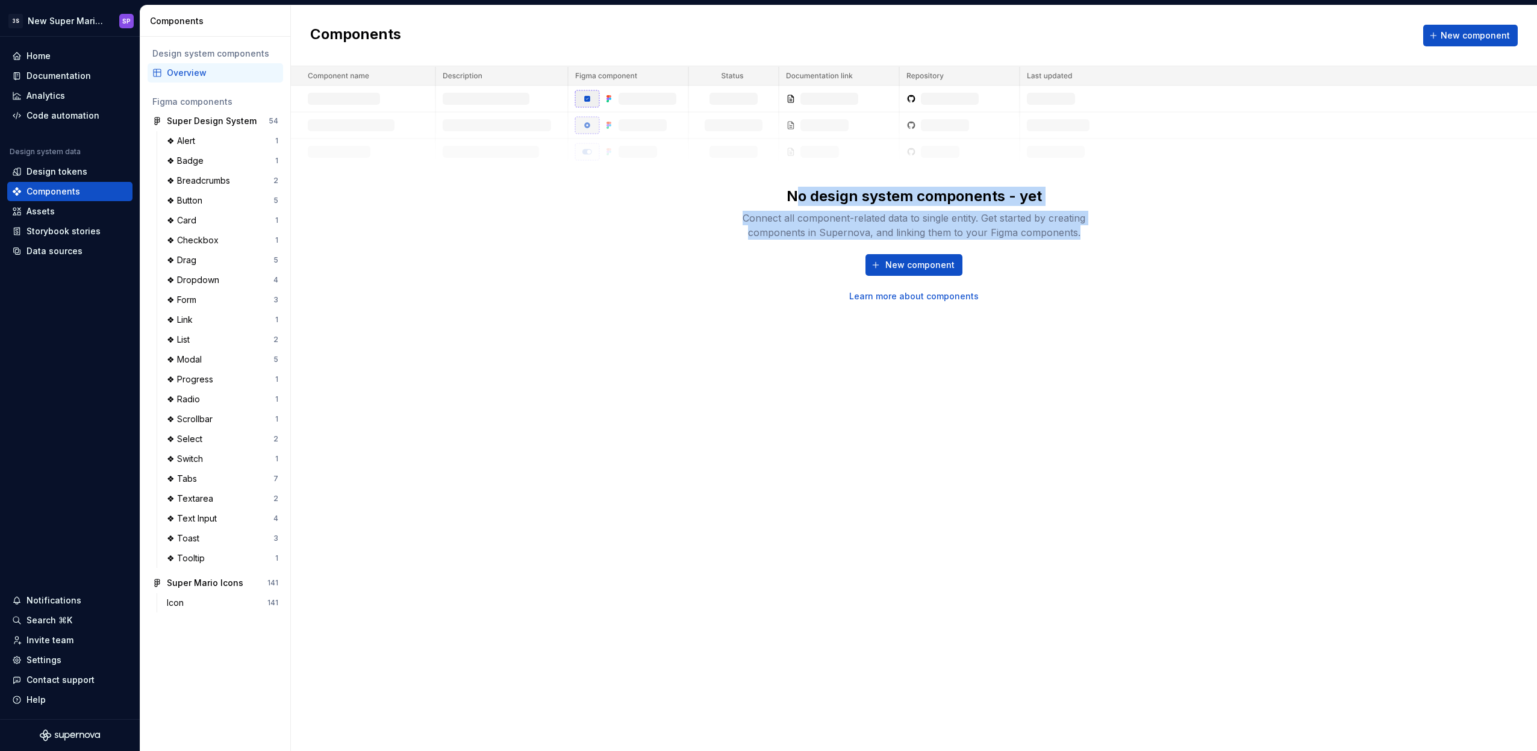
click at [931, 246] on div "No design system components - yet Connect all component-related data to single …" at bounding box center [913, 245] width 385 height 116
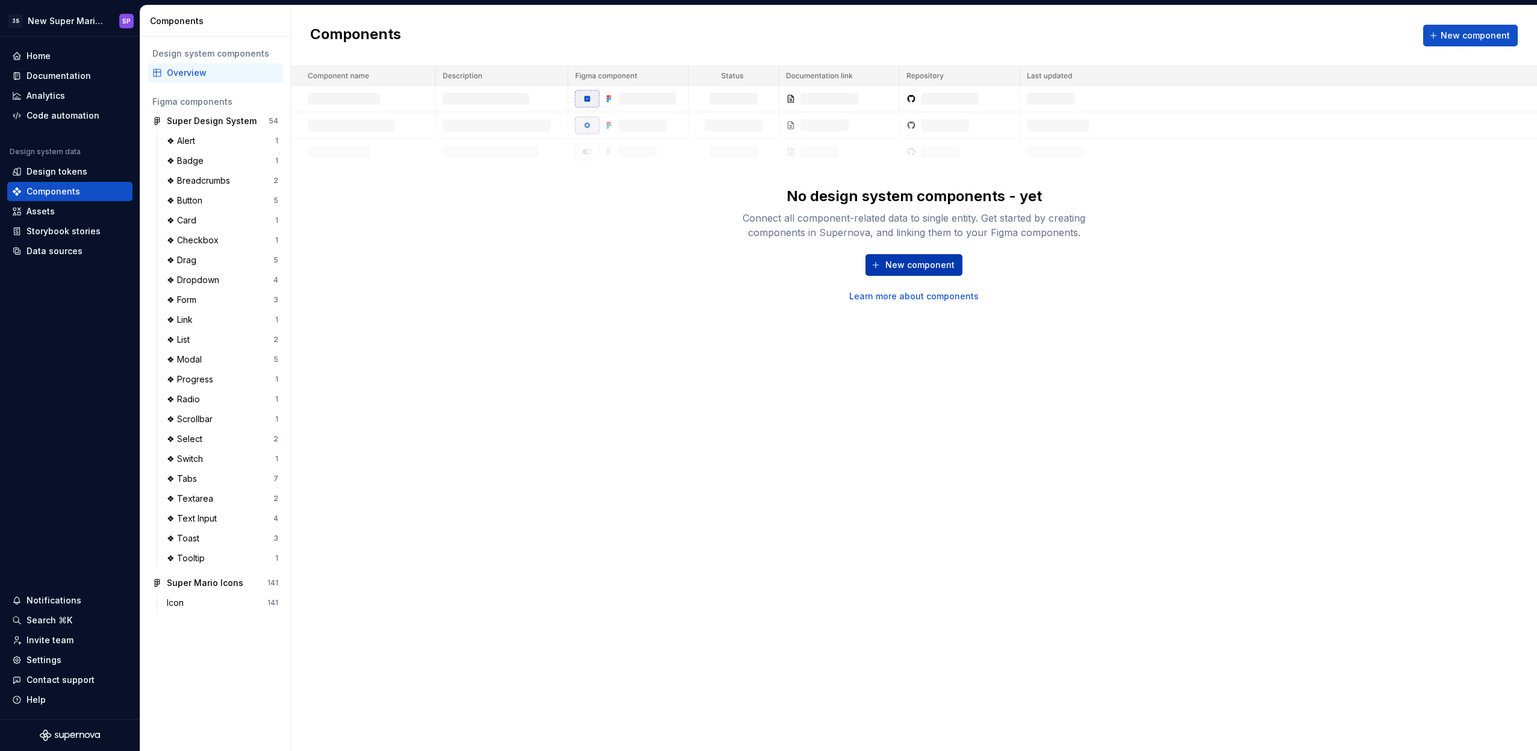
click at [925, 263] on span "New component" at bounding box center [919, 265] width 69 height 12
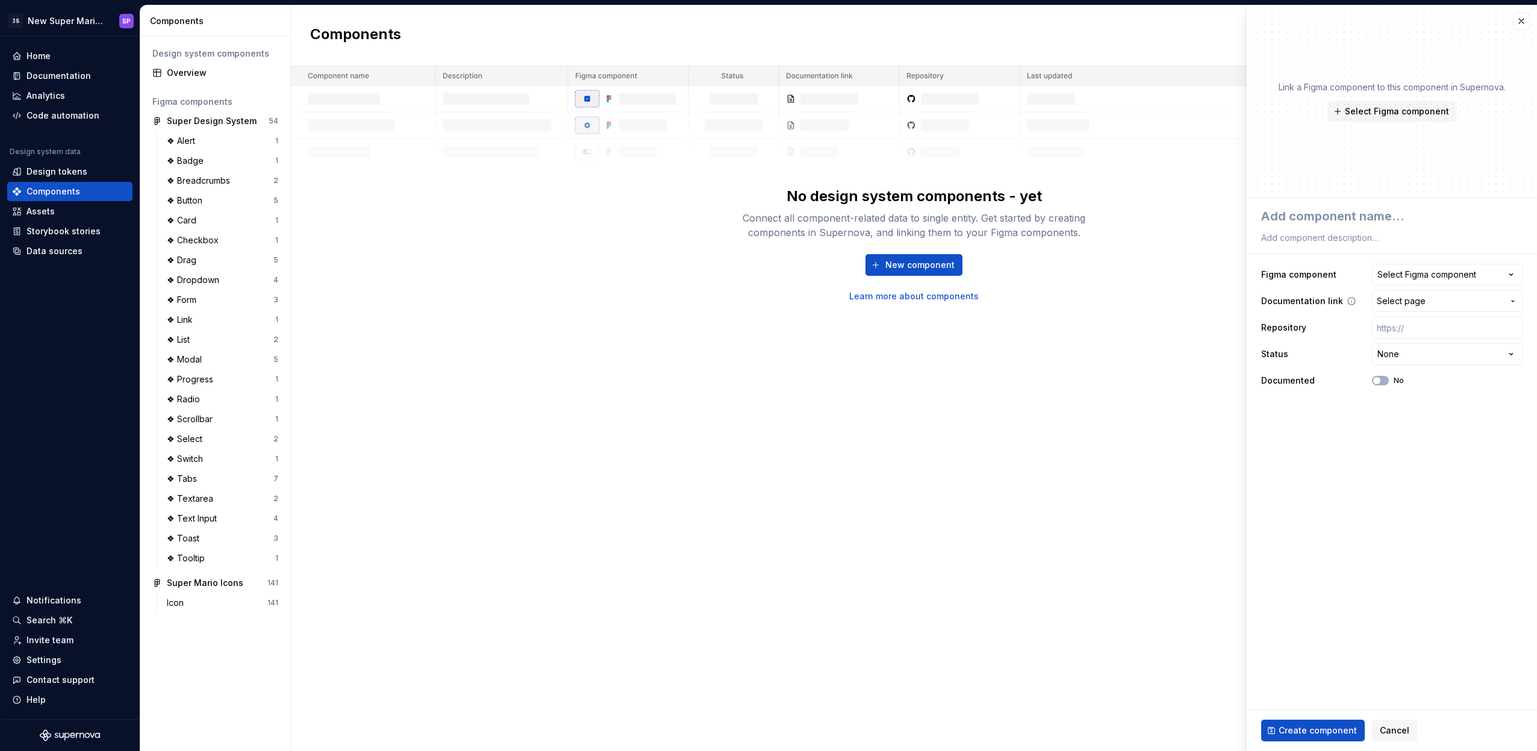
click at [1408, 300] on span "Select page" at bounding box center [1400, 301] width 49 height 12
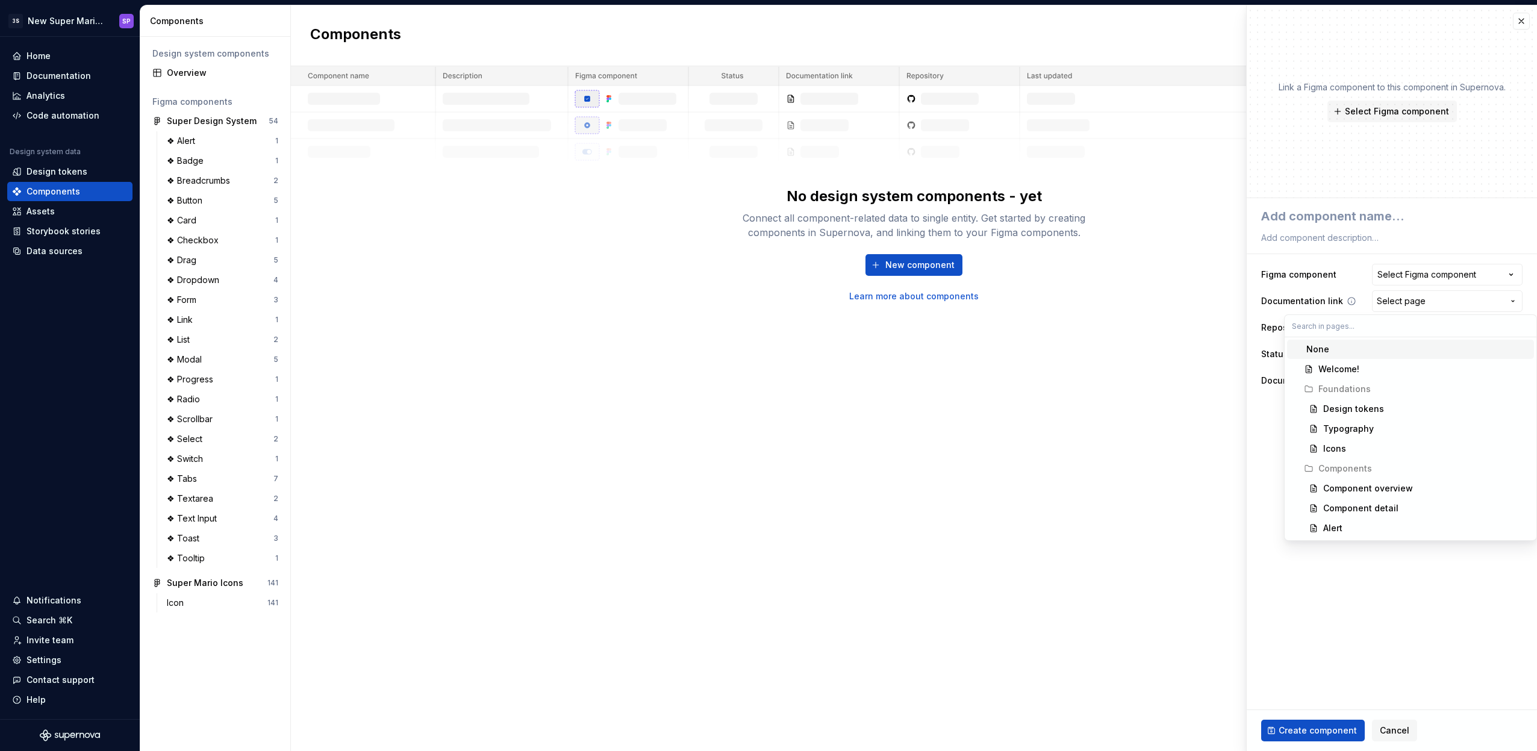
click at [1408, 300] on html "3S New Super Mario Design System SP Home Documentation Analytics Code automatio…" at bounding box center [768, 375] width 1537 height 751
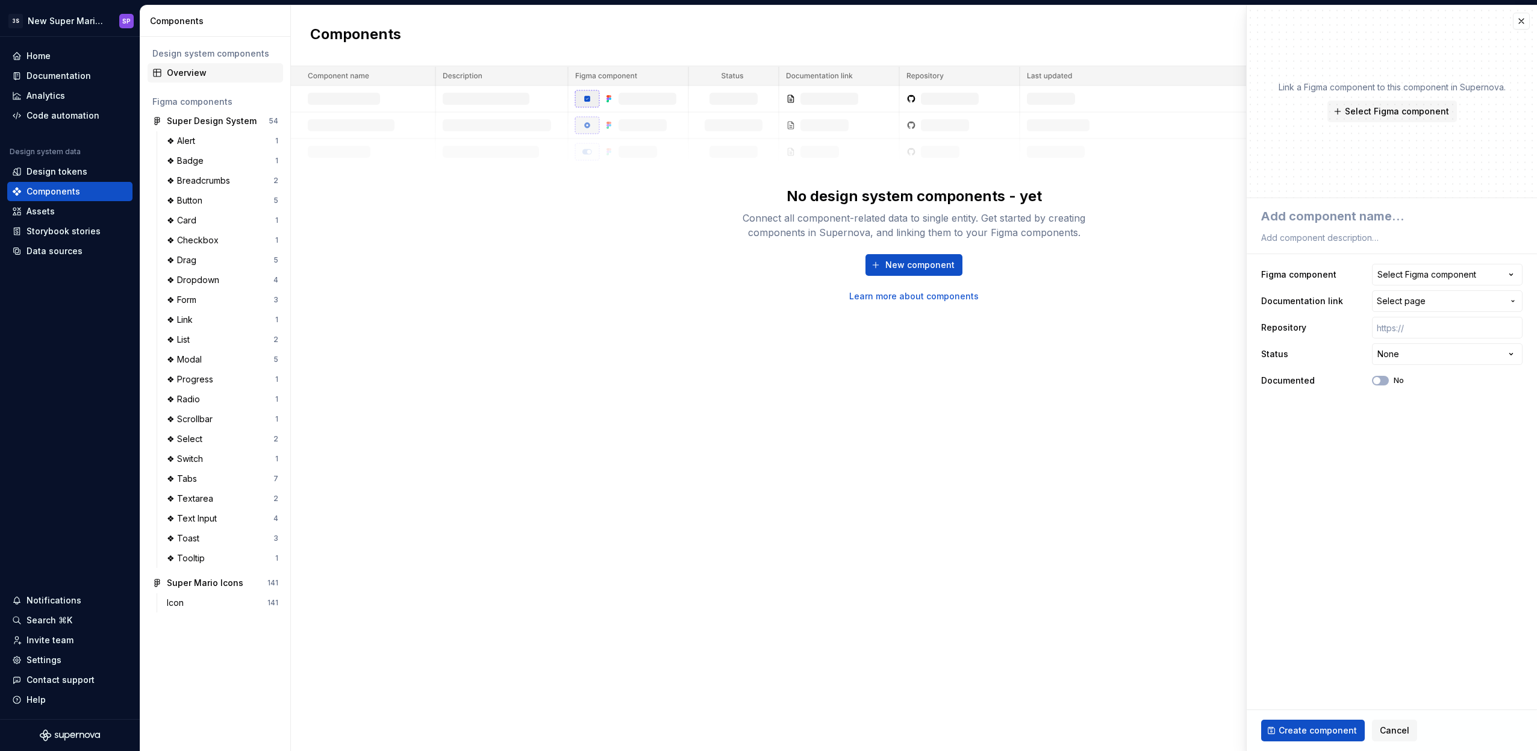
click at [184, 69] on div "Overview" at bounding box center [222, 73] width 111 height 12
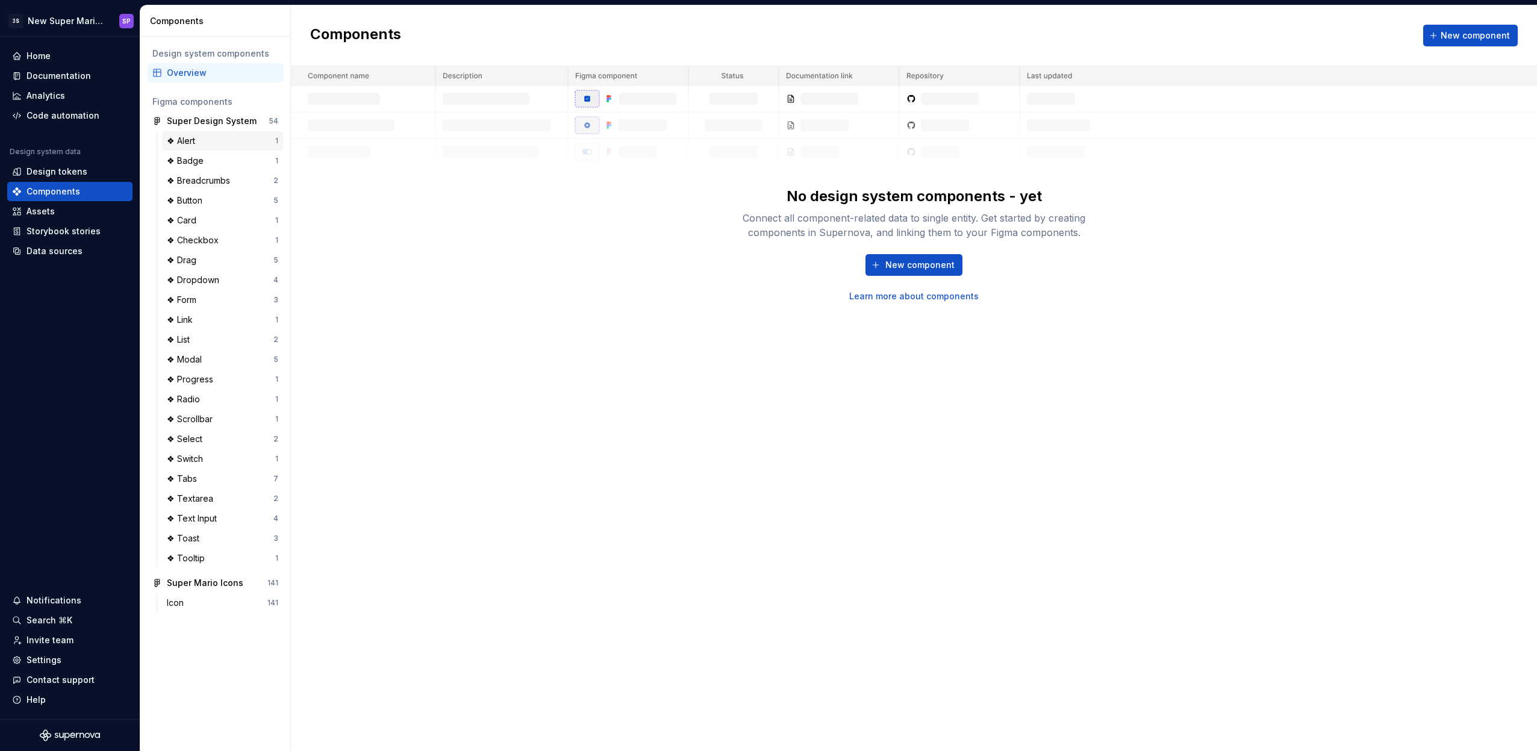
click at [200, 134] on div "❖ Alert 1" at bounding box center [222, 140] width 121 height 19
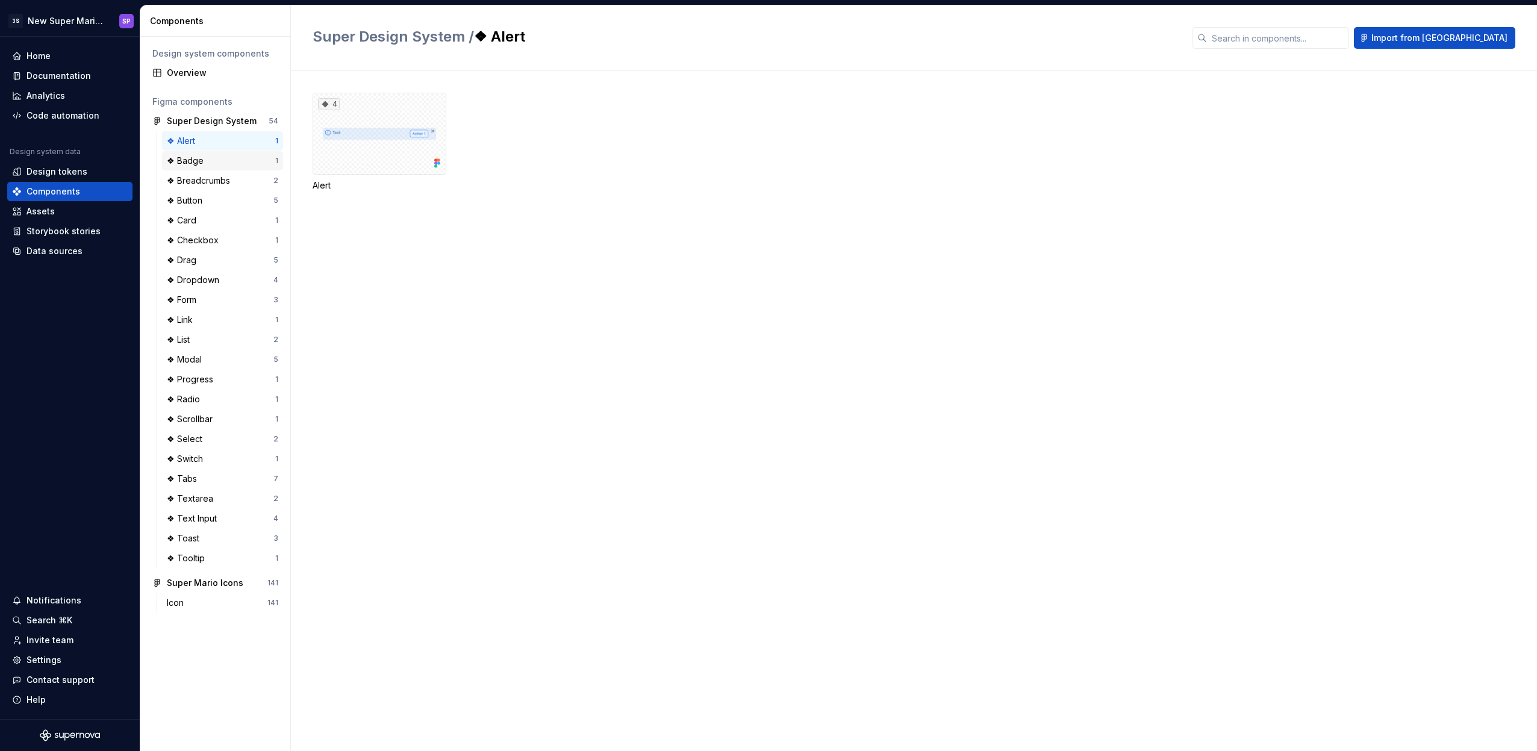
click at [211, 161] on div "❖ Badge" at bounding box center [221, 161] width 108 height 12
click at [208, 176] on div "❖ Breadcrumbs" at bounding box center [201, 181] width 68 height 12
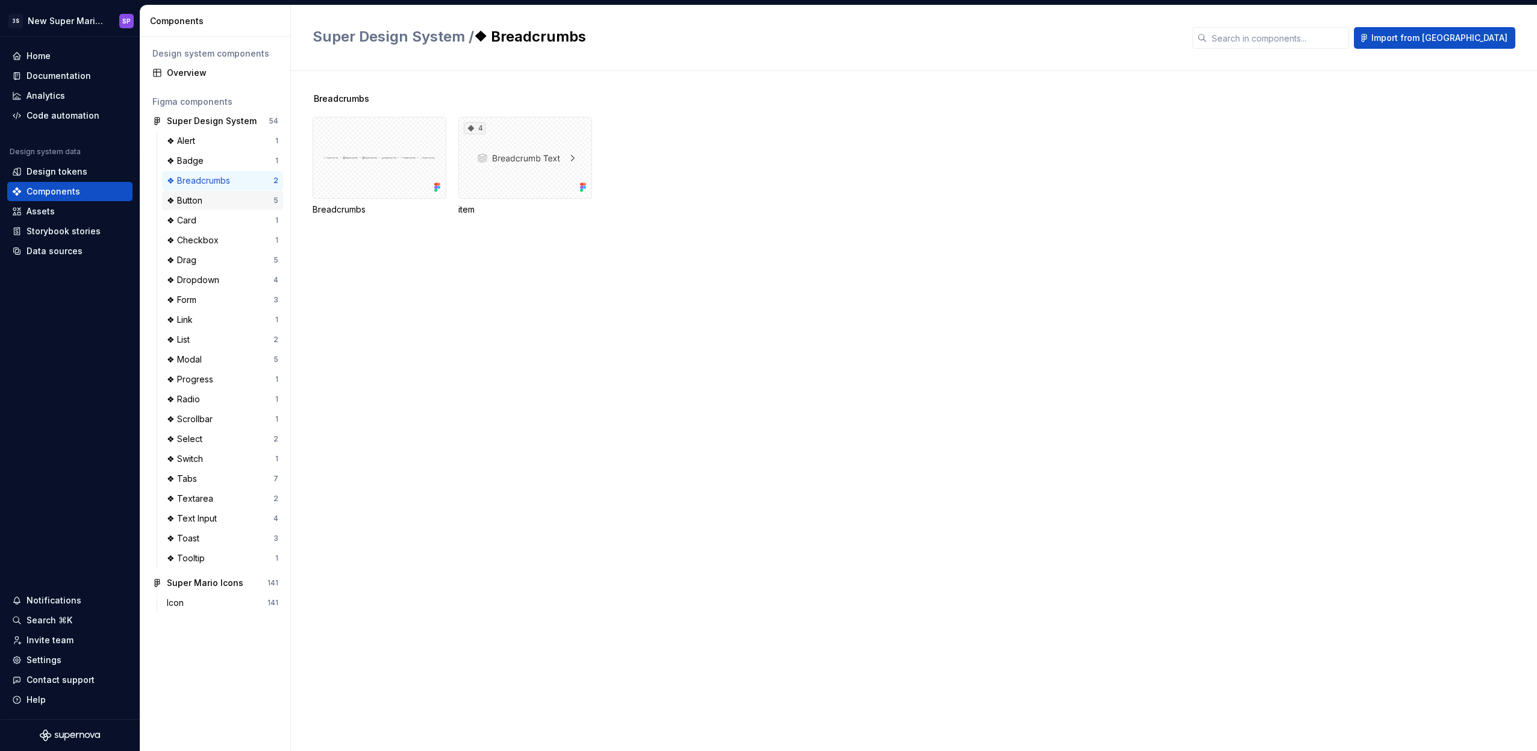
click at [197, 204] on div "❖ Button" at bounding box center [187, 200] width 40 height 12
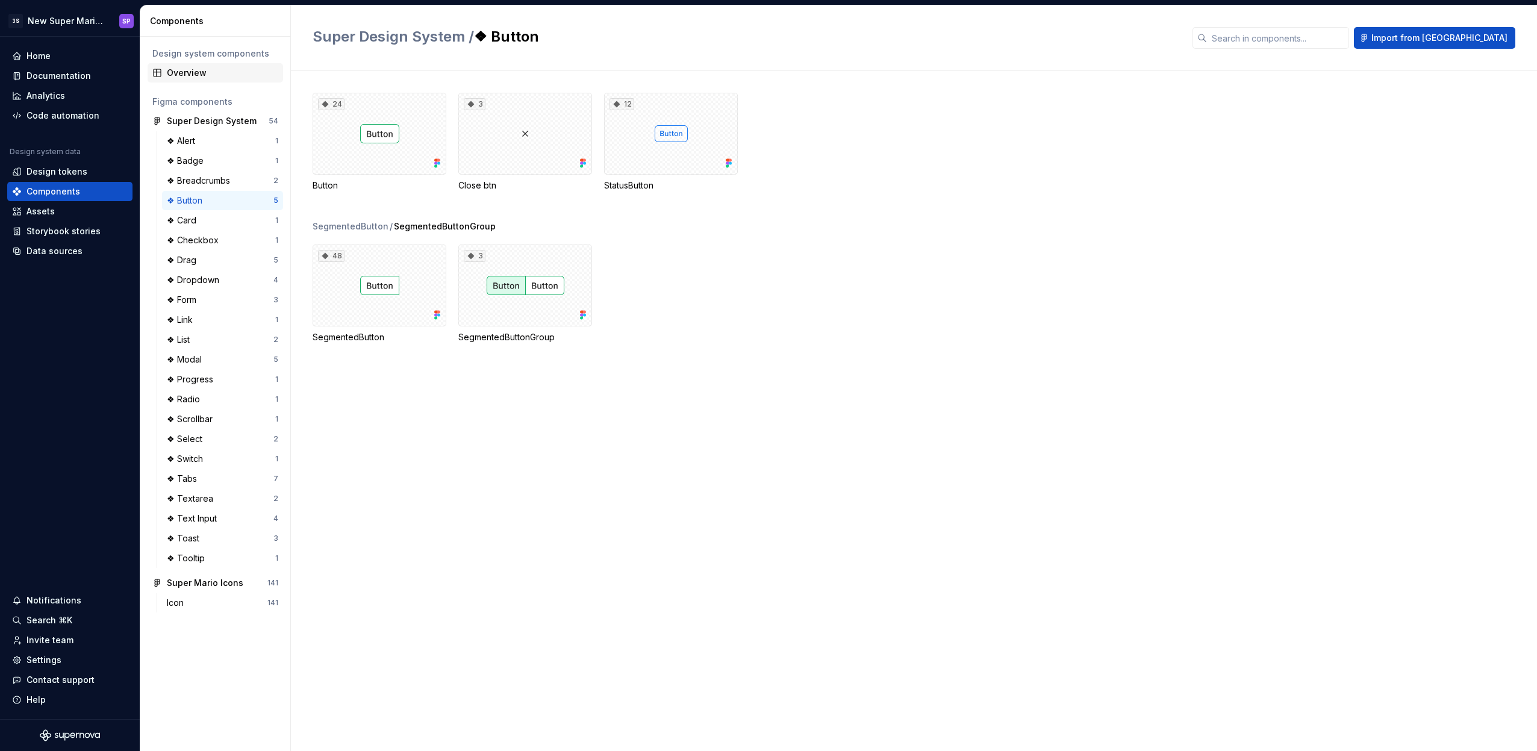
click at [191, 72] on div "Overview" at bounding box center [222, 73] width 111 height 12
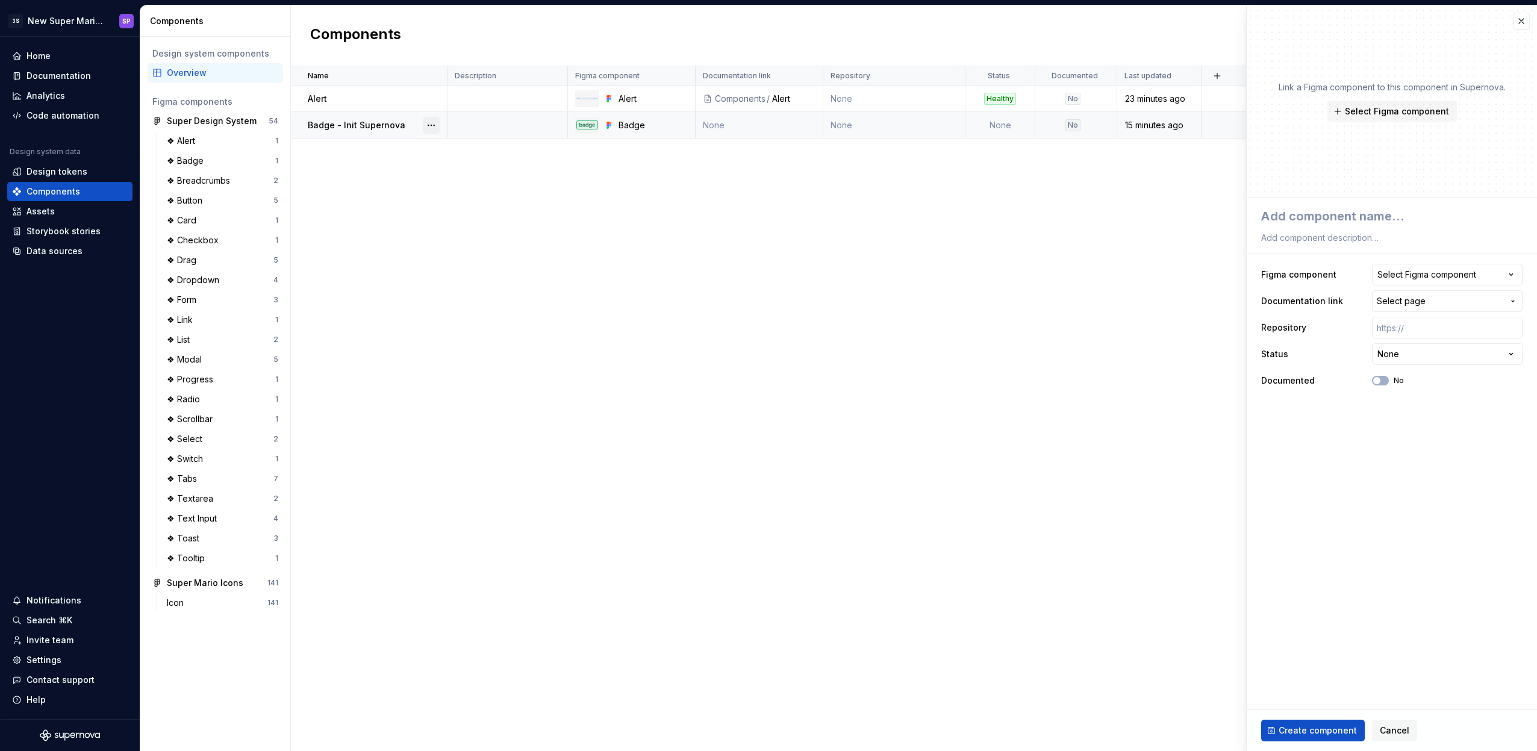
click at [437, 125] on button "button" at bounding box center [431, 125] width 17 height 17
click at [473, 149] on div "Open component detail" at bounding box center [494, 149] width 99 height 12
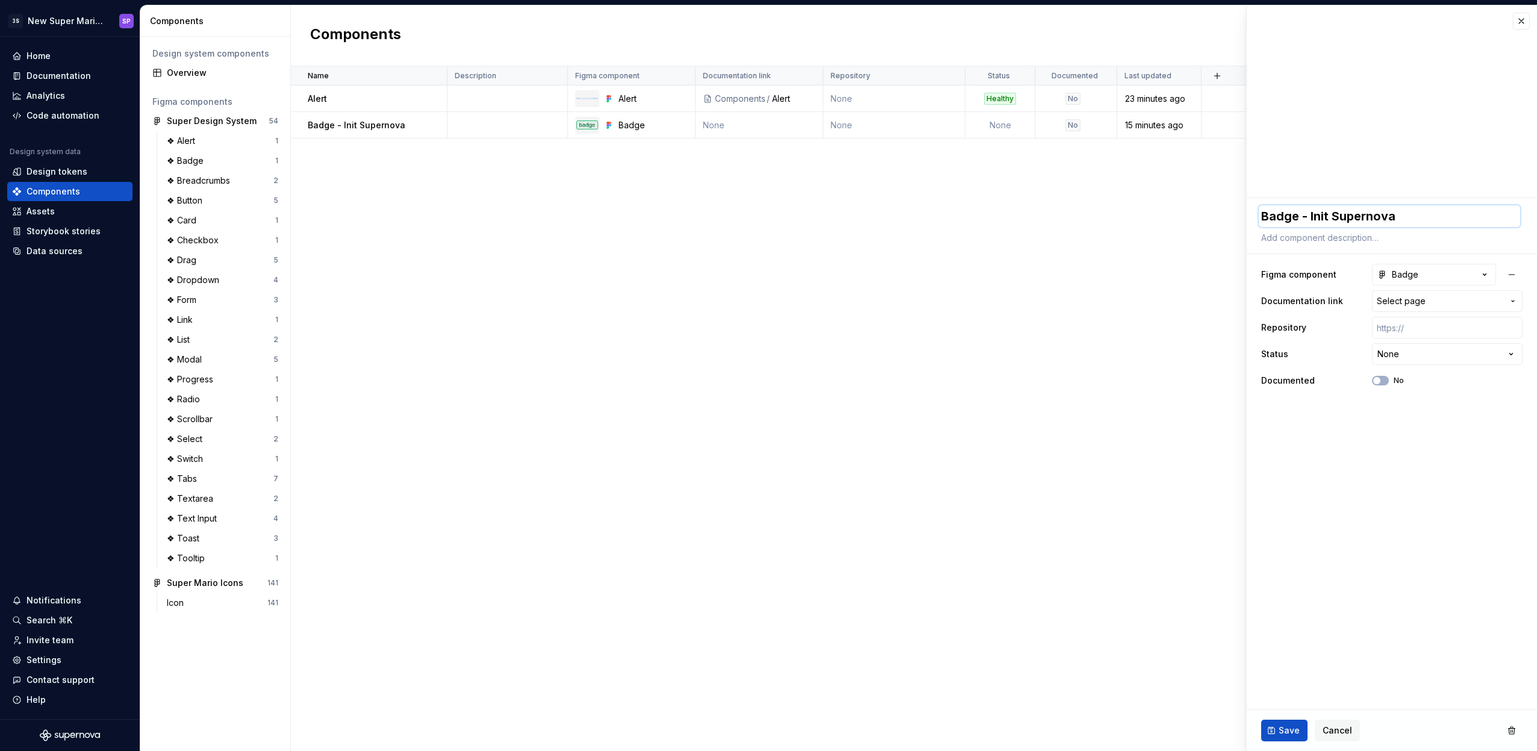
click at [1354, 217] on textarea "Badge - Init Supernova" at bounding box center [1388, 216] width 261 height 22
click at [1295, 218] on textarea "Badge - Init Supernova" at bounding box center [1388, 216] width 261 height 22
drag, startPoint x: 1300, startPoint y: 217, endPoint x: 1532, endPoint y: 204, distance: 232.8
click at [1532, 204] on div "**********" at bounding box center [1391, 299] width 290 height 203
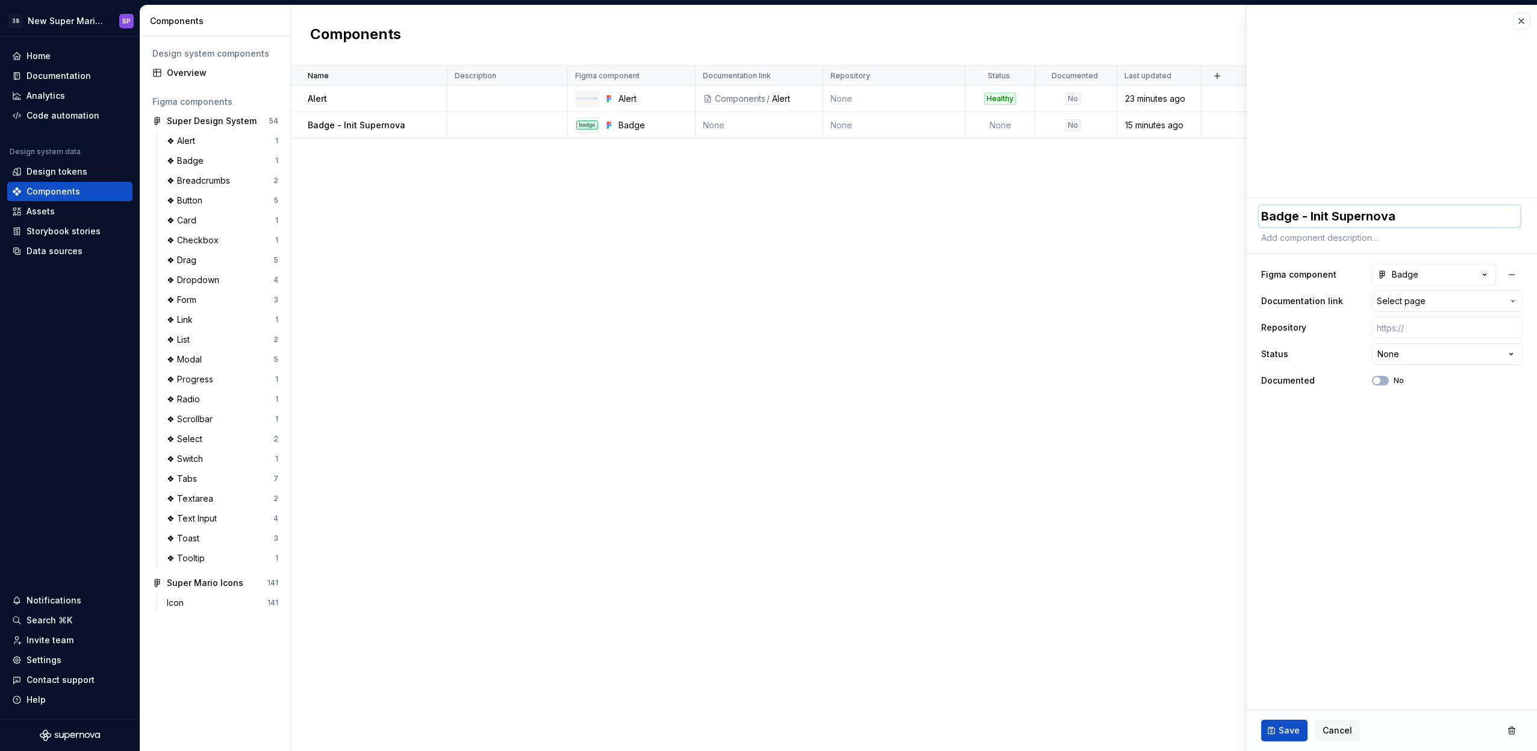
click at [1442, 216] on textarea "Badge - Init Supernova" at bounding box center [1388, 216] width 261 height 22
drag, startPoint x: 1403, startPoint y: 216, endPoint x: 1298, endPoint y: 219, distance: 105.4
click at [1298, 219] on textarea "Badge - Init Supernova" at bounding box center [1388, 216] width 261 height 22
type textarea "*"
type textarea "Badge"
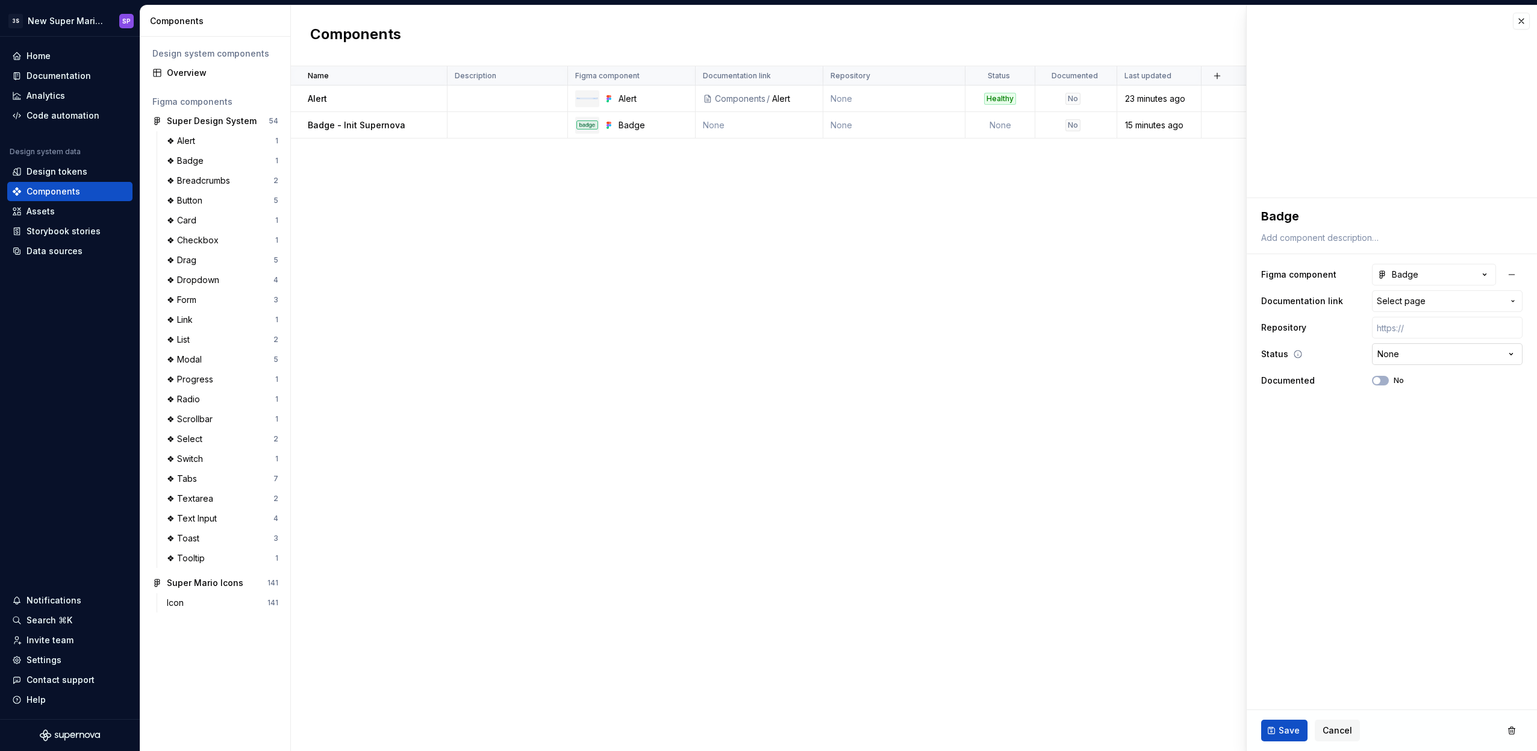
click at [1445, 355] on html "**********" at bounding box center [768, 375] width 1537 height 751
select select "**********"
type textarea "*"
click at [1328, 429] on fieldset "**********" at bounding box center [1391, 474] width 290 height 553
click at [1517, 22] on button "button" at bounding box center [1521, 21] width 17 height 17
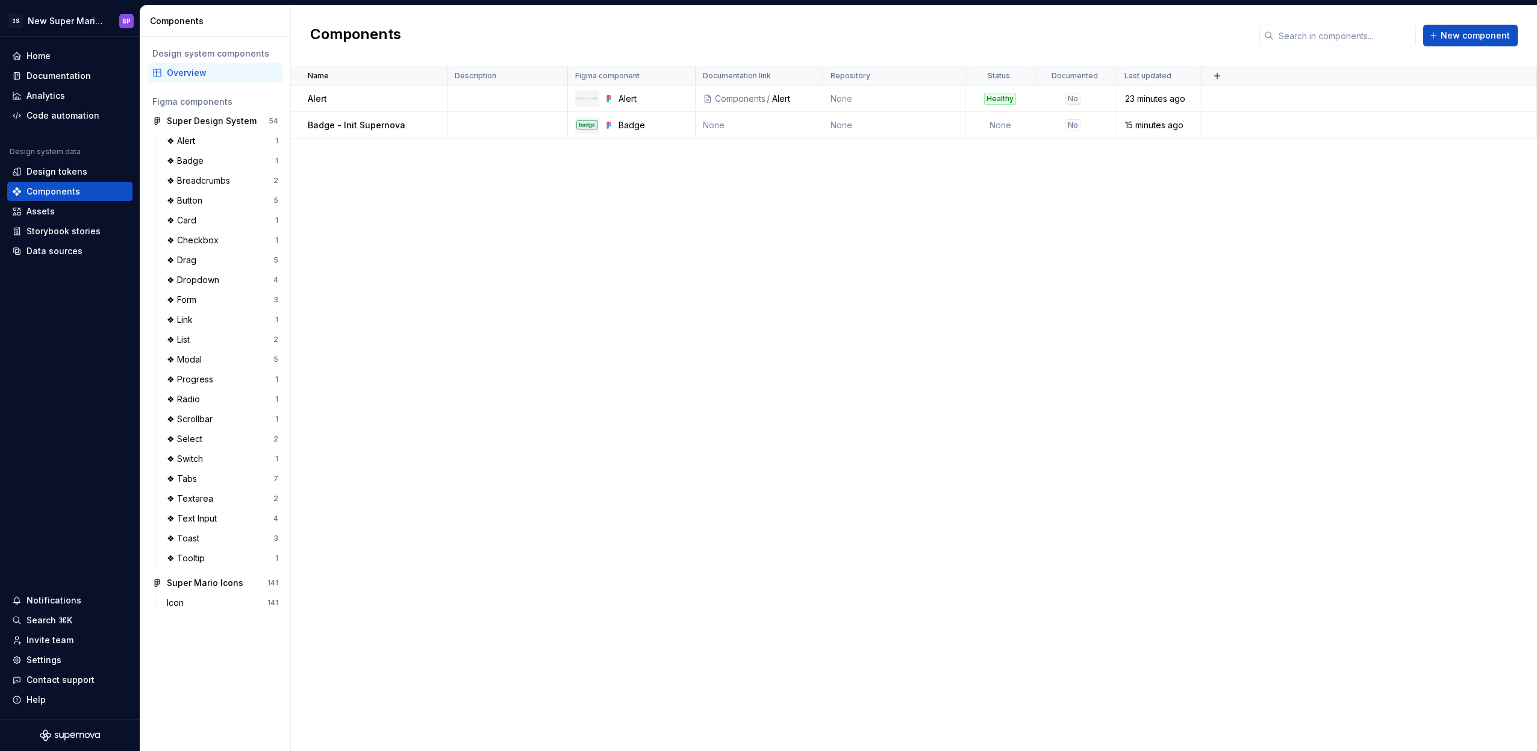
click at [391, 161] on div "Name Description Figma component Documentation link Repository Status Documente…" at bounding box center [914, 408] width 1246 height 685
click at [387, 117] on td "Badge - Init Supernova" at bounding box center [369, 125] width 157 height 26
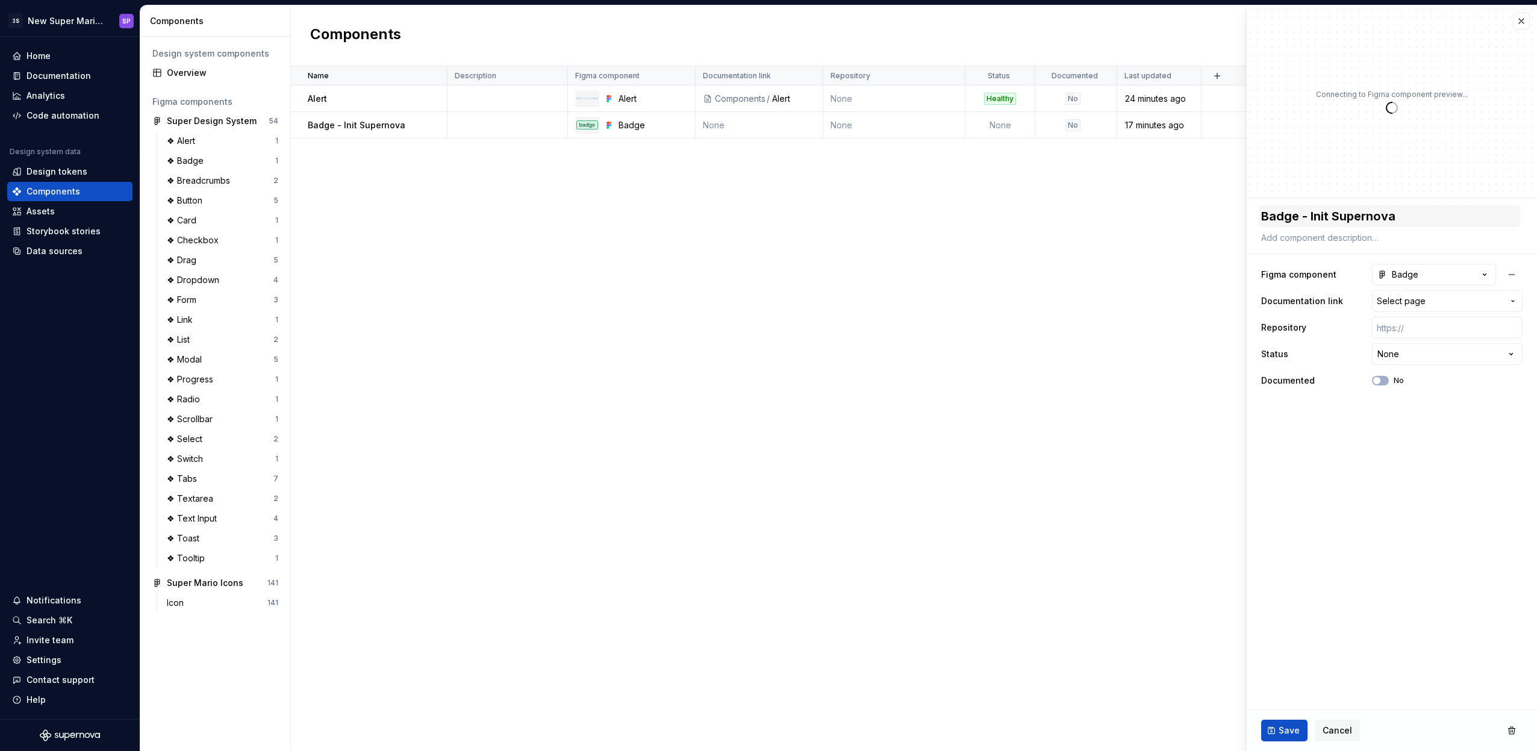
type textarea "*"
drag, startPoint x: 1300, startPoint y: 215, endPoint x: 1426, endPoint y: 213, distance: 126.5
click at [1426, 213] on textarea "Badge - Init Supernova" at bounding box center [1388, 216] width 261 height 22
drag, startPoint x: 1458, startPoint y: 214, endPoint x: 1298, endPoint y: 220, distance: 159.7
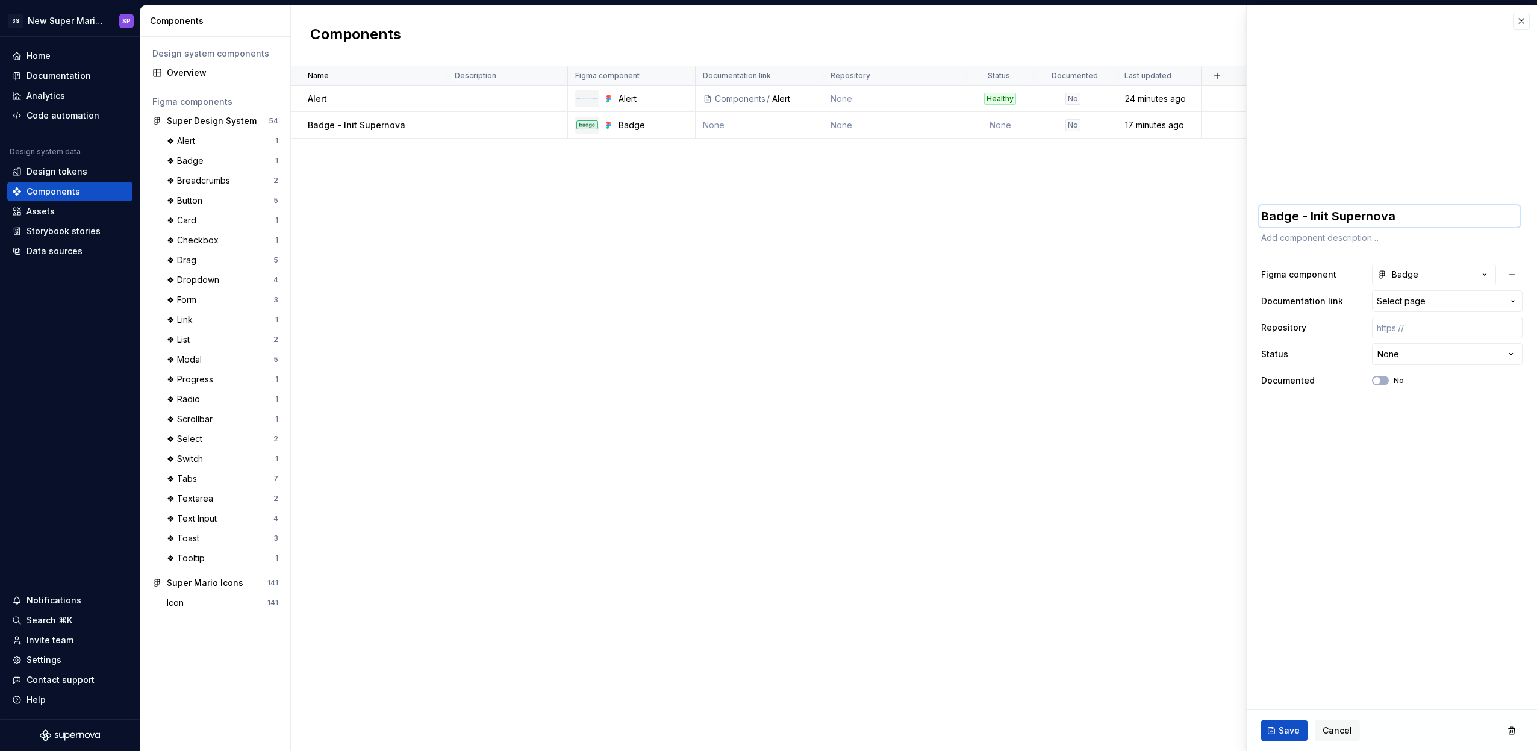
click at [1298, 220] on textarea "Badge - Init Supernova" at bounding box center [1388, 216] width 261 height 22
type textarea "Badge"
type textarea "*"
type textarea "Badge"
click at [1153, 325] on div "Name Description Figma component Documentation link Repository Status Documente…" at bounding box center [914, 408] width 1246 height 685
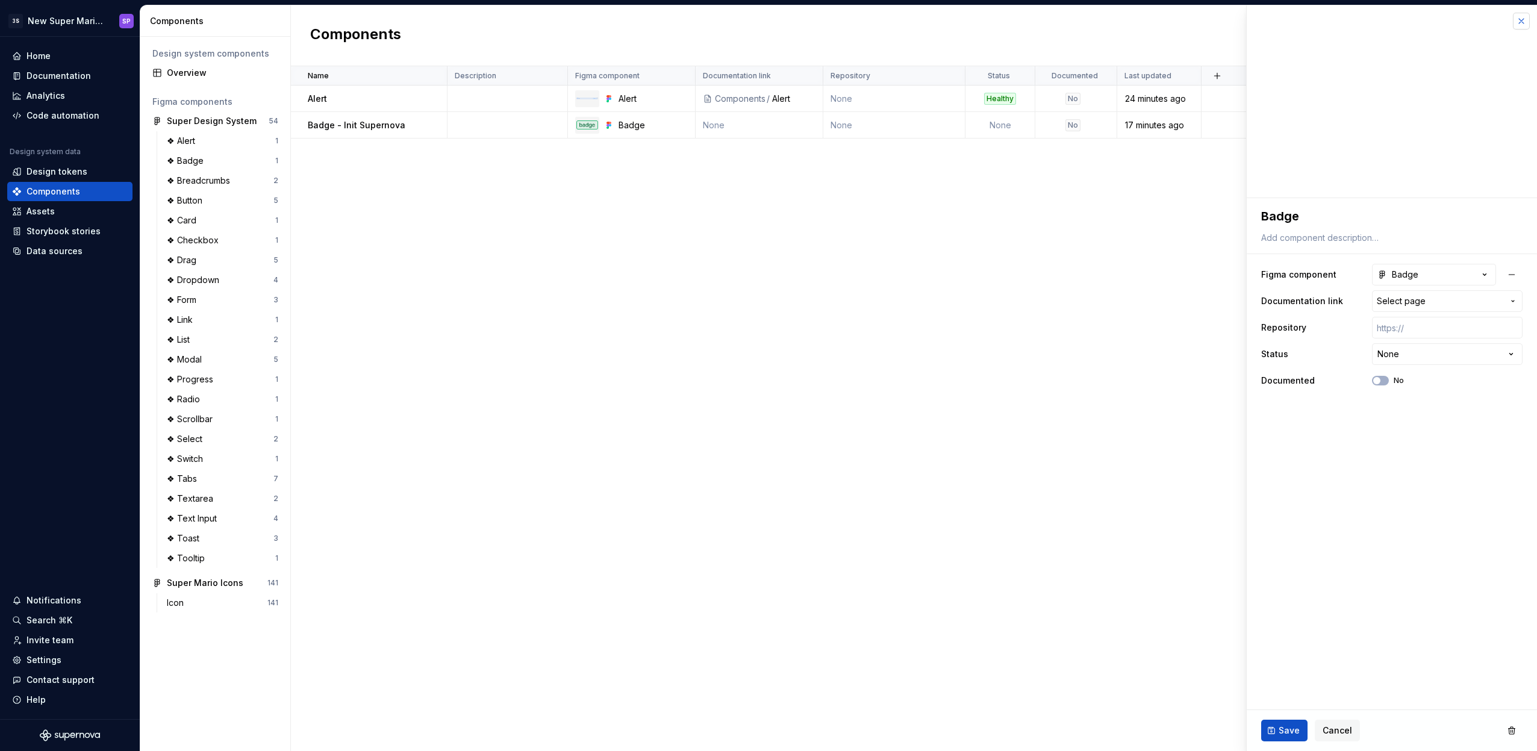
click at [1520, 18] on button "button" at bounding box center [1521, 21] width 17 height 17
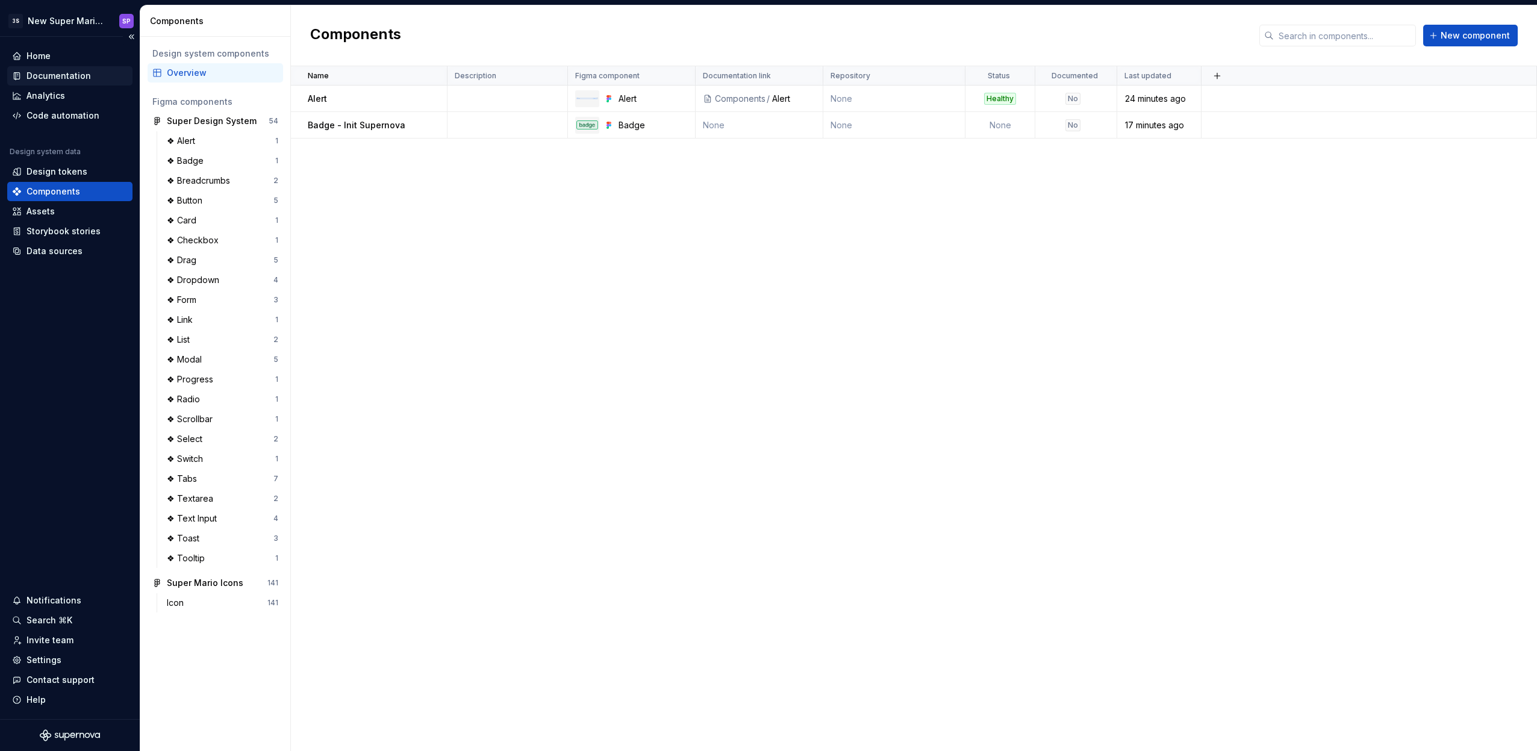
click at [51, 75] on div "Documentation" at bounding box center [58, 76] width 64 height 12
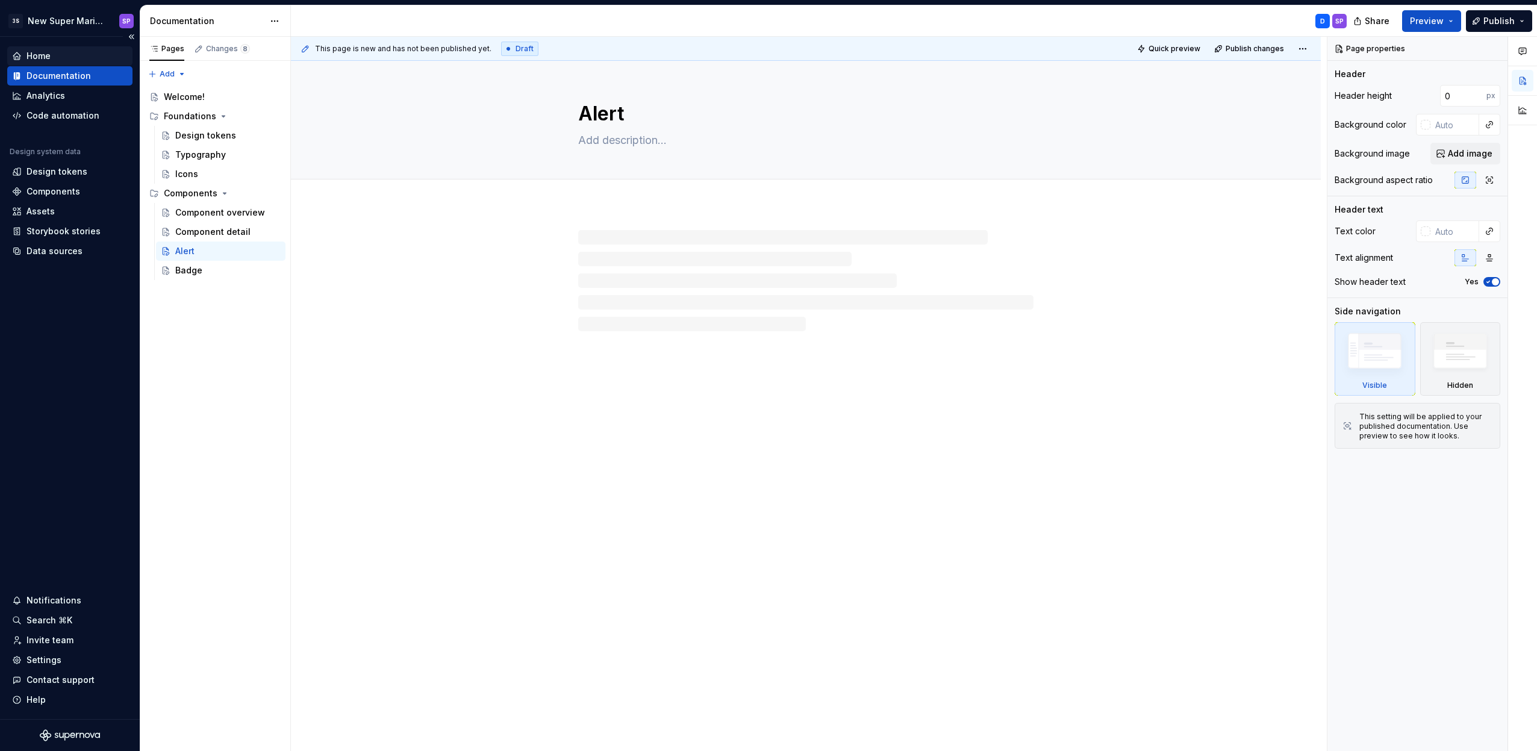
click at [57, 55] on div "Home" at bounding box center [70, 56] width 116 height 12
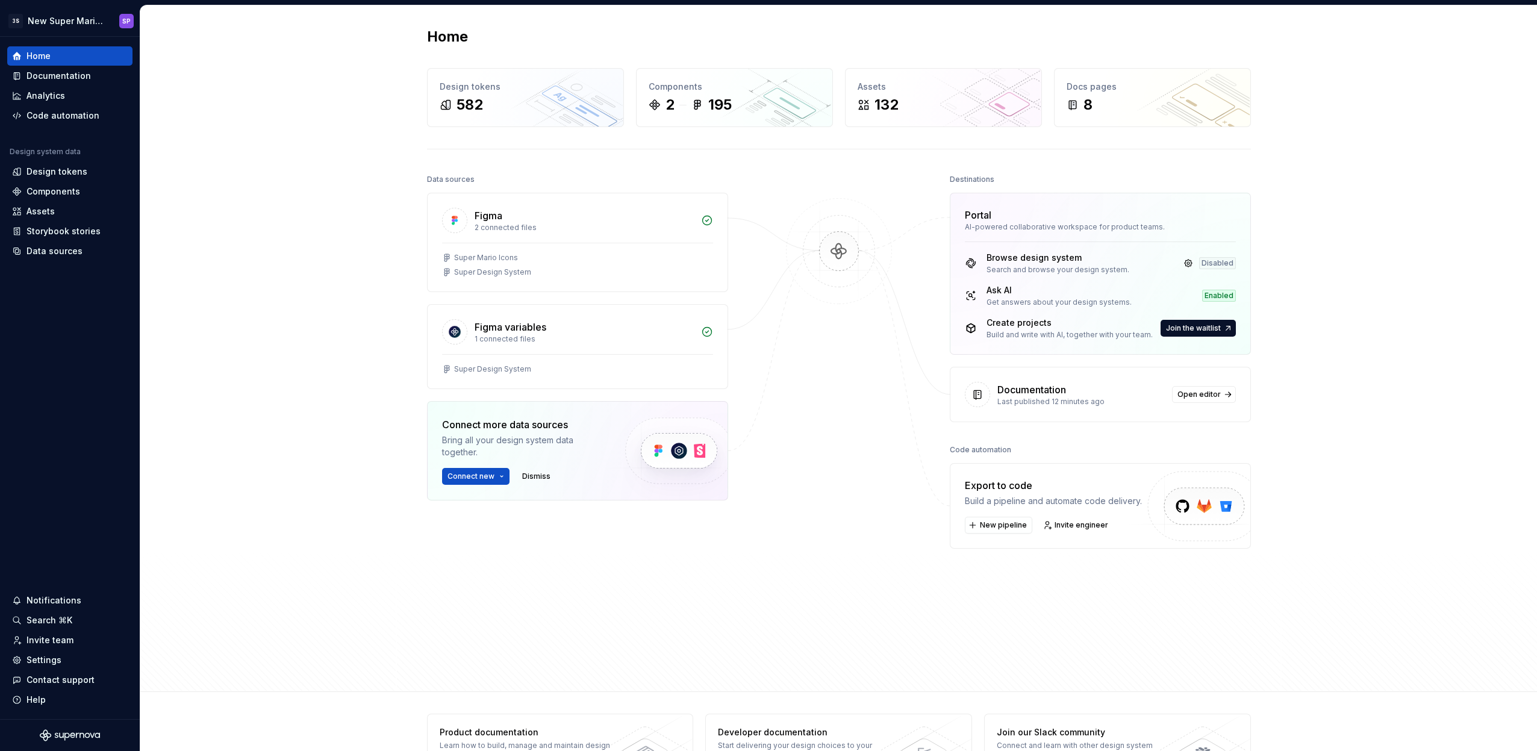
click at [836, 244] on img at bounding box center [838, 263] width 117 height 131
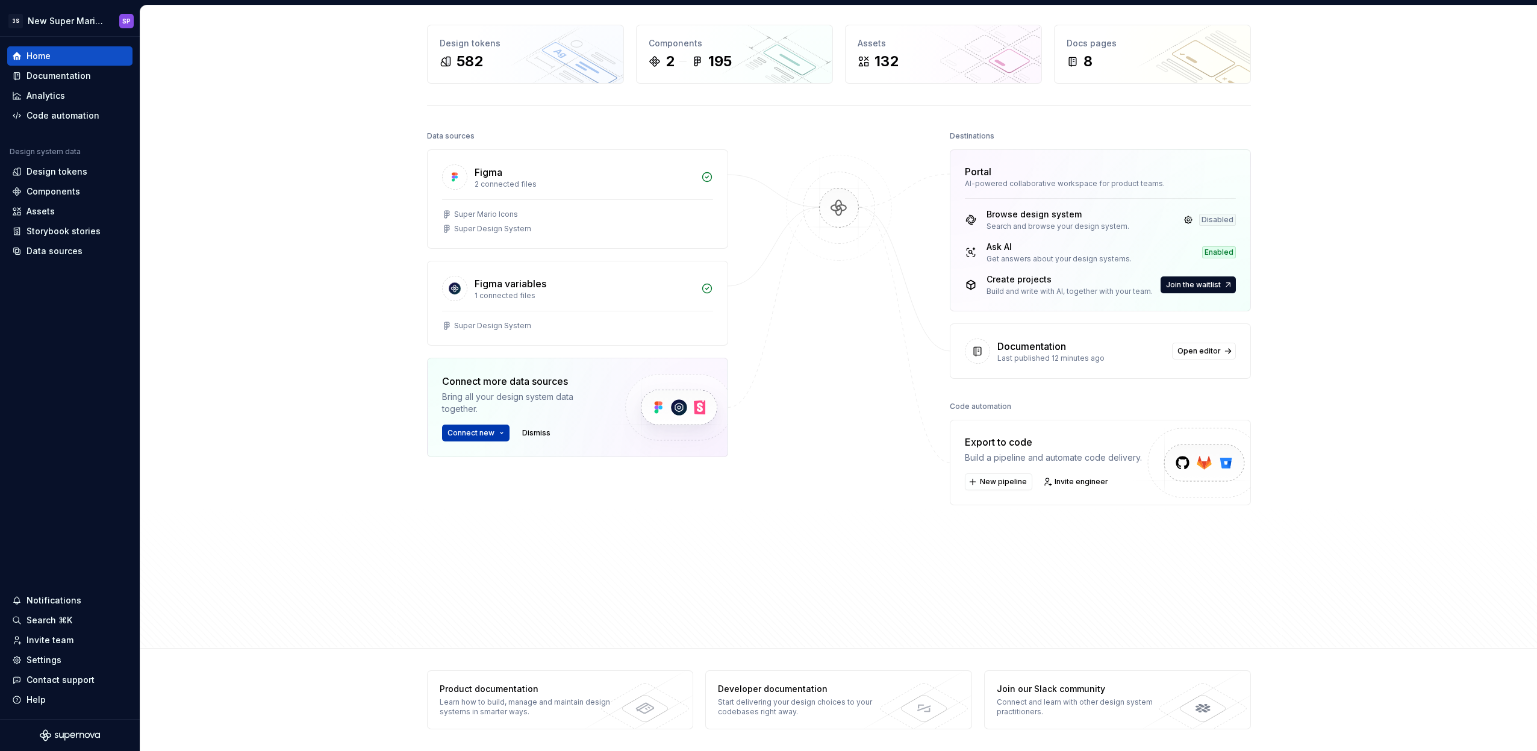
click at [494, 428] on button "Connect new" at bounding box center [475, 433] width 67 height 17
click at [497, 503] on p "Import components and stories." at bounding box center [518, 503] width 114 height 10
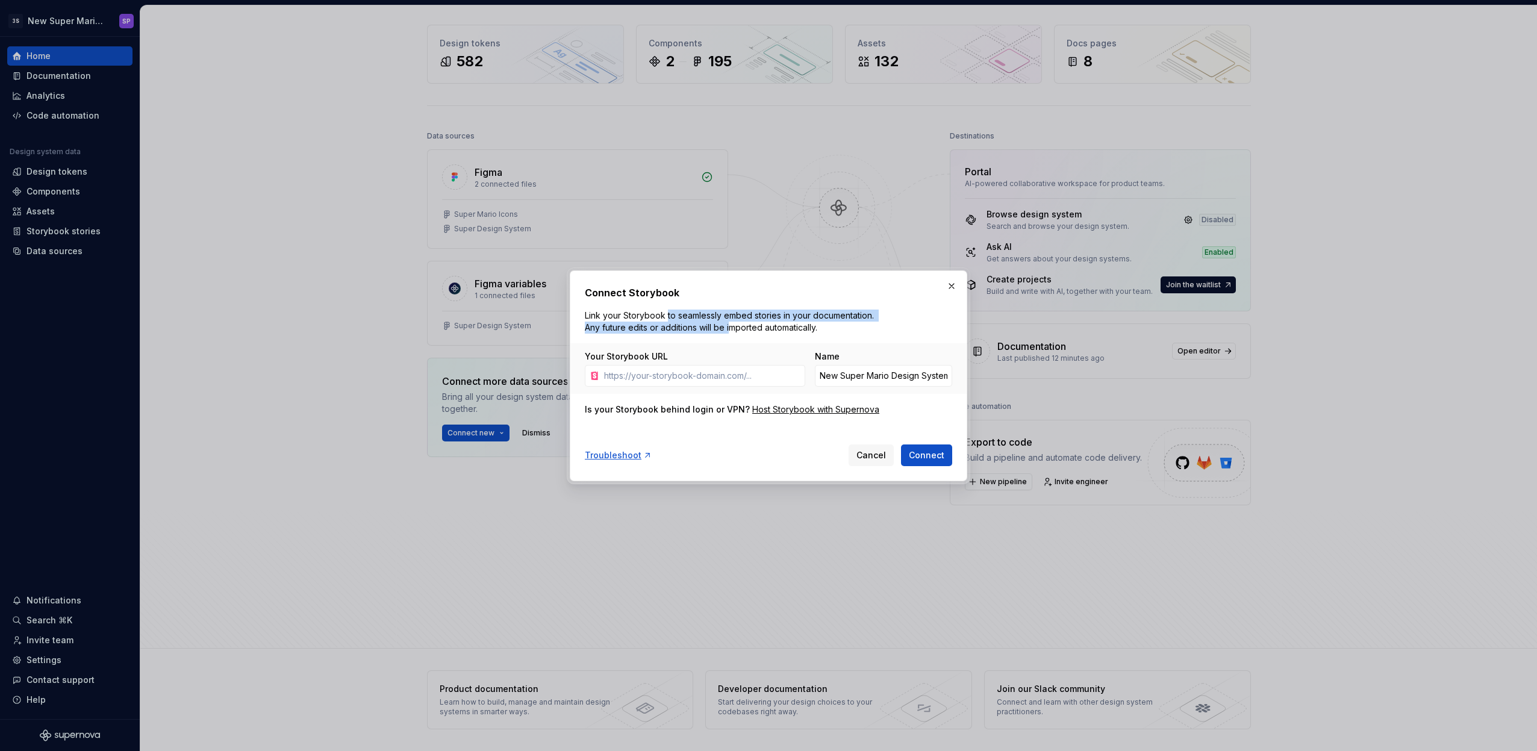
drag, startPoint x: 690, startPoint y: 322, endPoint x: 777, endPoint y: 331, distance: 87.8
click at [774, 331] on p "Link your Storybook to seamlessly embed stories in your documentation. Any futu…" at bounding box center [732, 321] width 294 height 24
click at [777, 331] on p "Link your Storybook to seamlessly embed stories in your documentation. Any futu…" at bounding box center [732, 321] width 294 height 24
drag, startPoint x: 823, startPoint y: 331, endPoint x: 703, endPoint y: 311, distance: 122.1
click at [720, 316] on p "Link your Storybook to seamlessly embed stories in your documentation. Any futu…" at bounding box center [732, 321] width 294 height 24
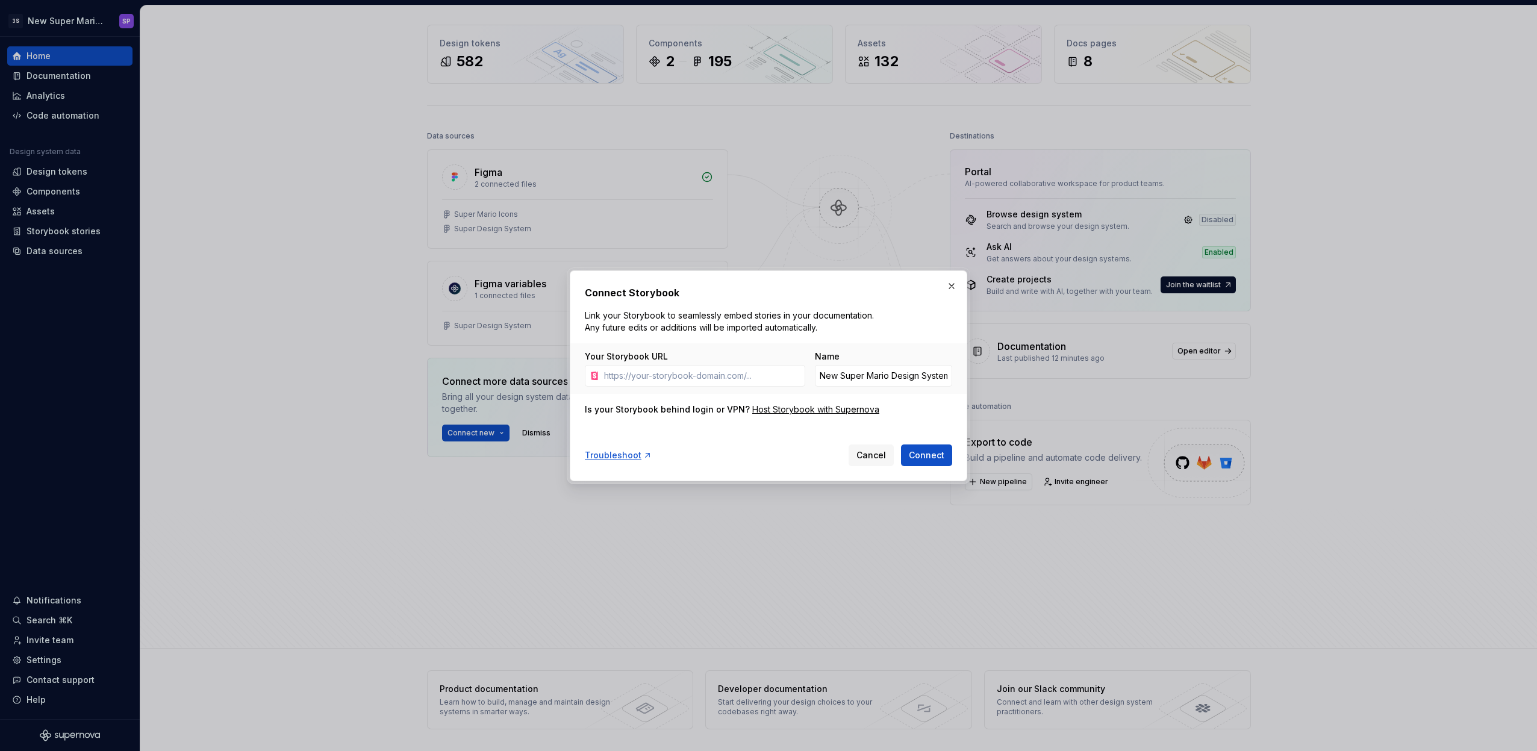
click at [703, 311] on p "Link your Storybook to seamlessly embed stories in your documentation. Any futu…" at bounding box center [732, 321] width 294 height 24
click at [882, 458] on span "Cancel" at bounding box center [871, 455] width 30 height 12
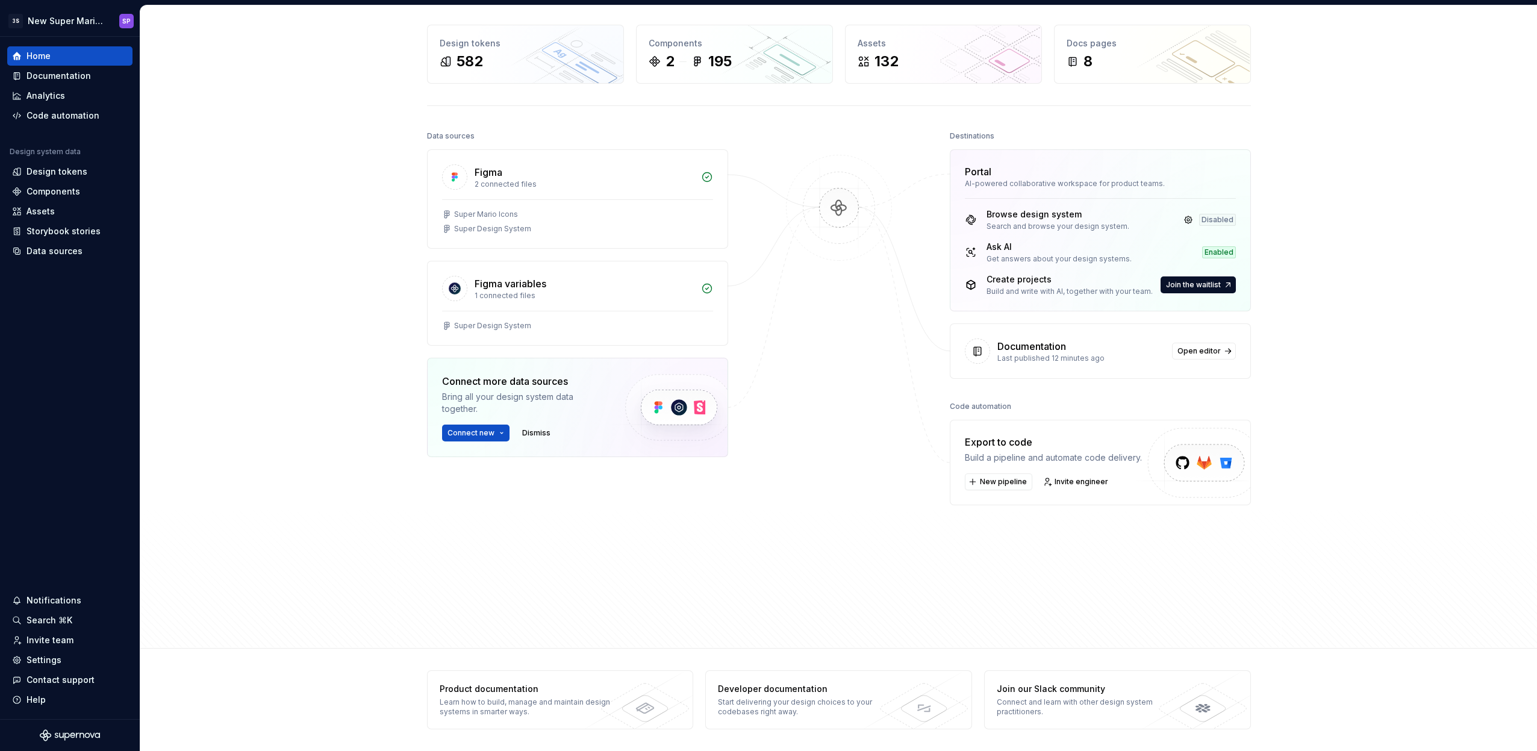
click at [830, 386] on div at bounding box center [839, 353] width 120 height 450
click at [490, 434] on button "Connect new" at bounding box center [475, 433] width 67 height 17
click at [393, 399] on div "Home Design tokens 582 Components 2 195 Assets 132 Docs pages 8 Data sources Fi…" at bounding box center [838, 305] width 1396 height 686
click at [63, 247] on div "Data sources" at bounding box center [54, 251] width 56 height 12
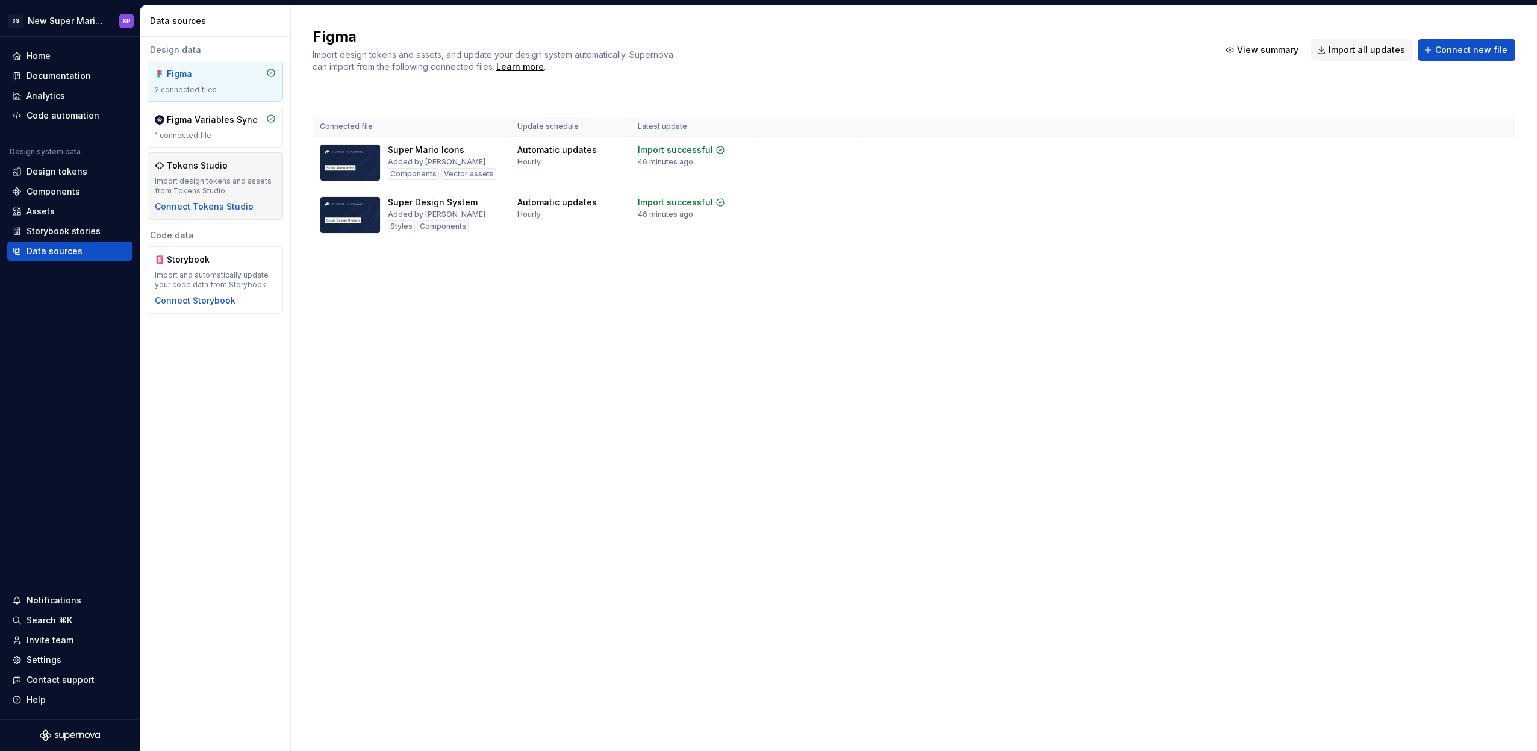
click at [211, 177] on div "Import design tokens and assets from Tokens Studio" at bounding box center [215, 185] width 121 height 19
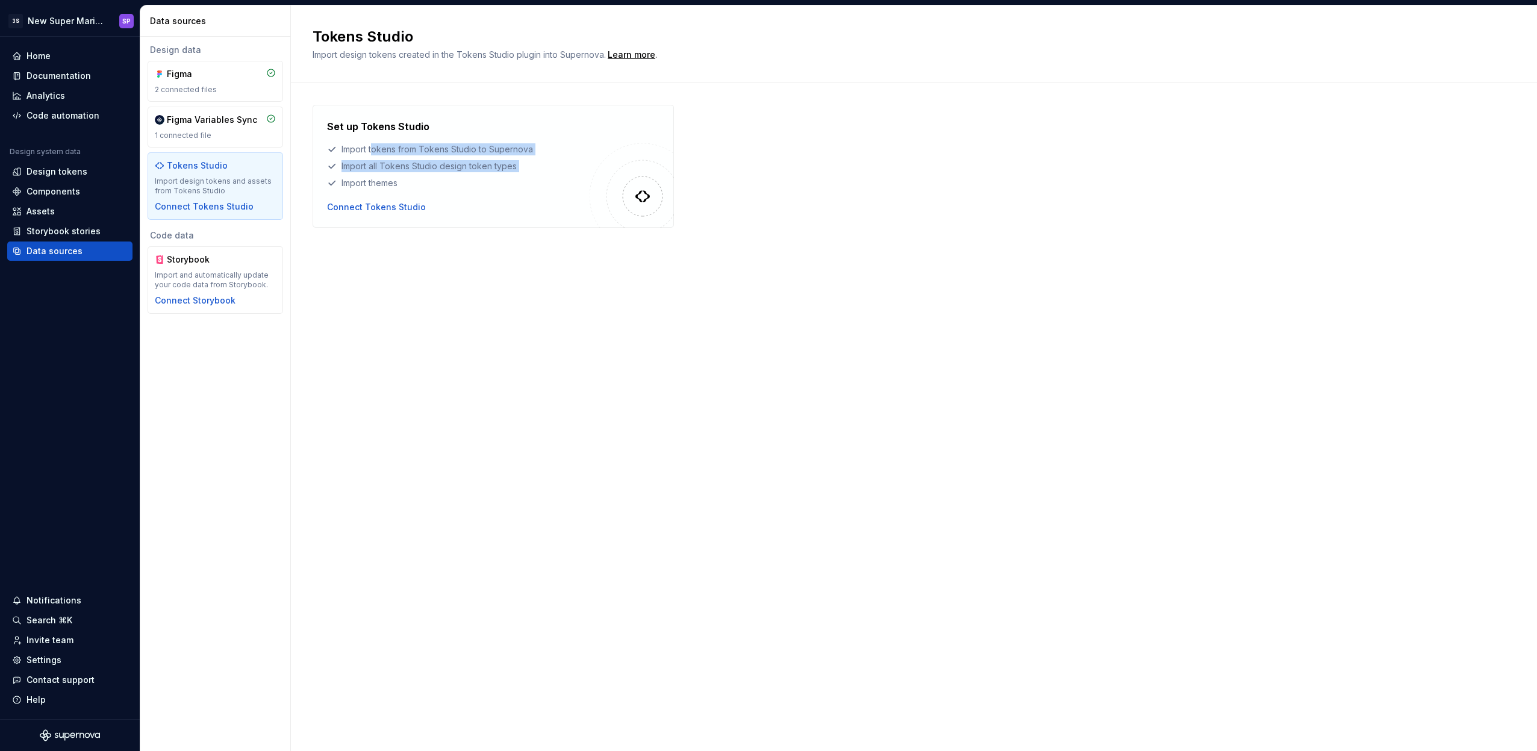
drag, startPoint x: 428, startPoint y: 177, endPoint x: 438, endPoint y: 179, distance: 11.1
click at [438, 179] on div "Set up Tokens Studio Import tokens from Tokens Studio to Supernova Import all T…" at bounding box center [458, 154] width 263 height 70
click at [438, 179] on div "Import themes" at bounding box center [458, 183] width 263 height 12
drag, startPoint x: 441, startPoint y: 187, endPoint x: 355, endPoint y: 157, distance: 90.9
click at [355, 157] on div "Set up Tokens Studio Import tokens from Tokens Studio to Supernova Import all T…" at bounding box center [458, 154] width 263 height 70
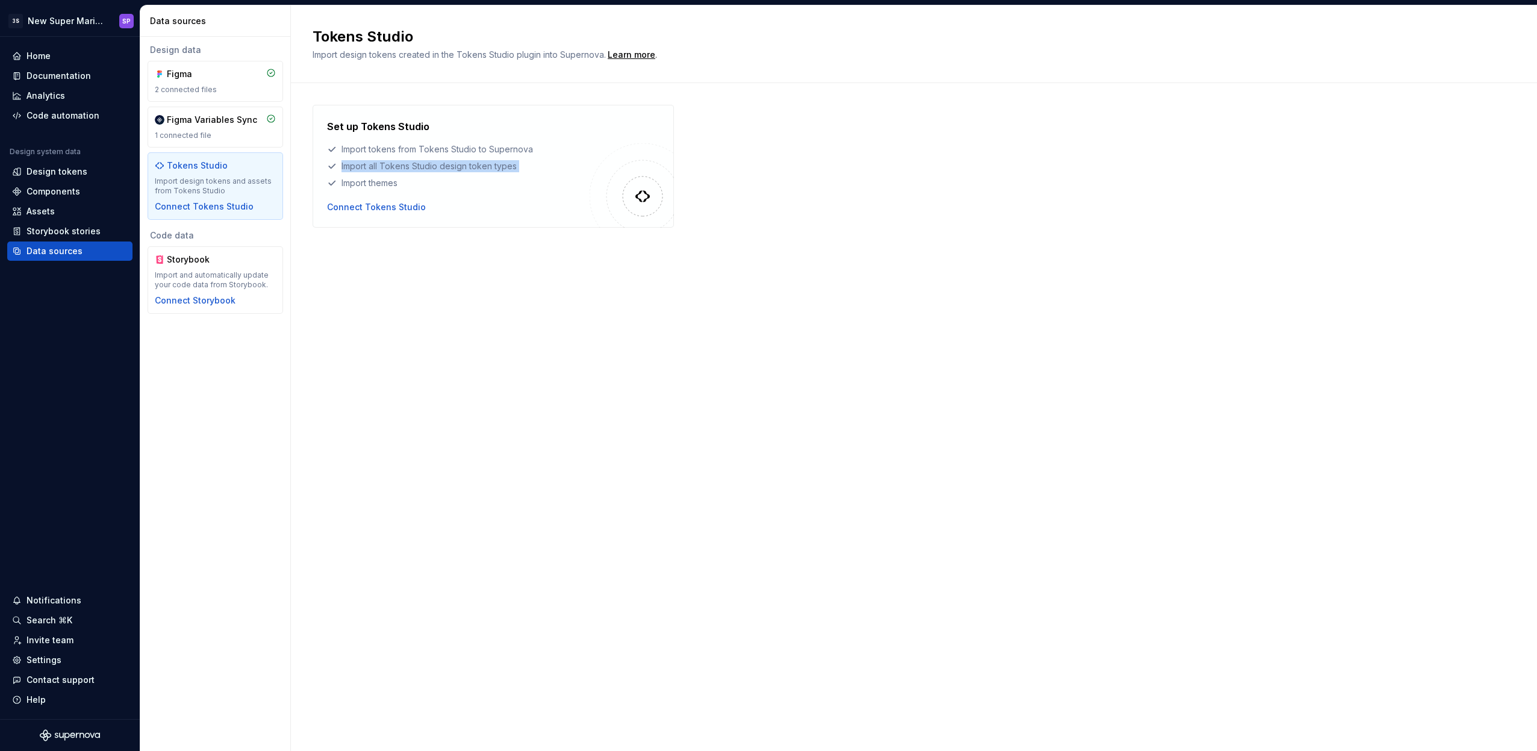
click at [355, 157] on div "Set up Tokens Studio Import tokens from Tokens Studio to Supernova Import all T…" at bounding box center [458, 154] width 263 height 70
drag, startPoint x: 378, startPoint y: 169, endPoint x: 416, endPoint y: 180, distance: 40.0
click at [415, 180] on div "Set up Tokens Studio Import tokens from Tokens Studio to Supernova Import all T…" at bounding box center [458, 154] width 263 height 70
click at [416, 180] on div "Import themes" at bounding box center [458, 183] width 263 height 12
click at [369, 55] on span "Import design tokens created in the Tokens Studio plugin into Supernova." at bounding box center [459, 54] width 293 height 10
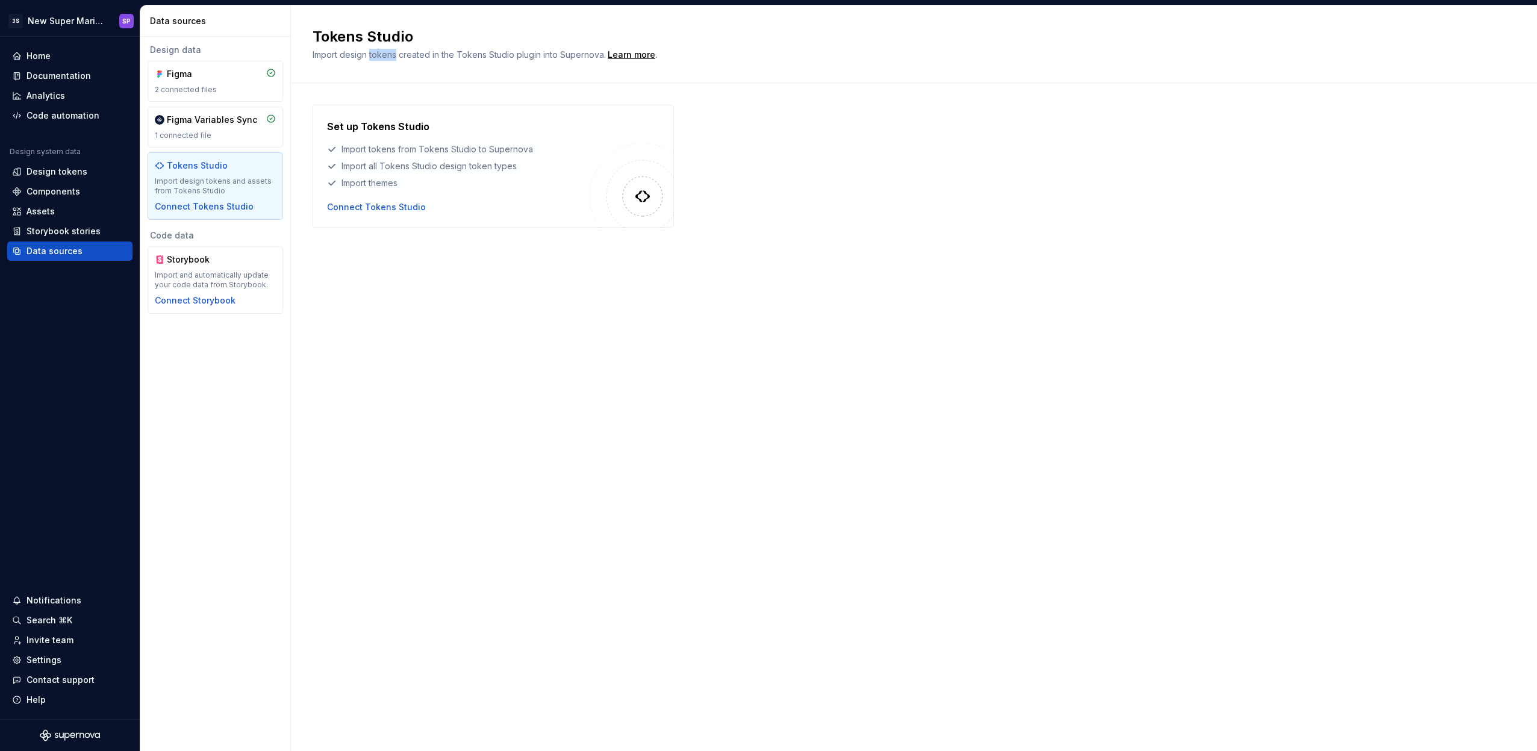
click at [369, 55] on span "Import design tokens created in the Tokens Studio plugin into Supernova." at bounding box center [459, 54] width 293 height 10
click at [403, 58] on span "Import design tokens created in the Tokens Studio plugin into Supernova." at bounding box center [459, 54] width 293 height 10
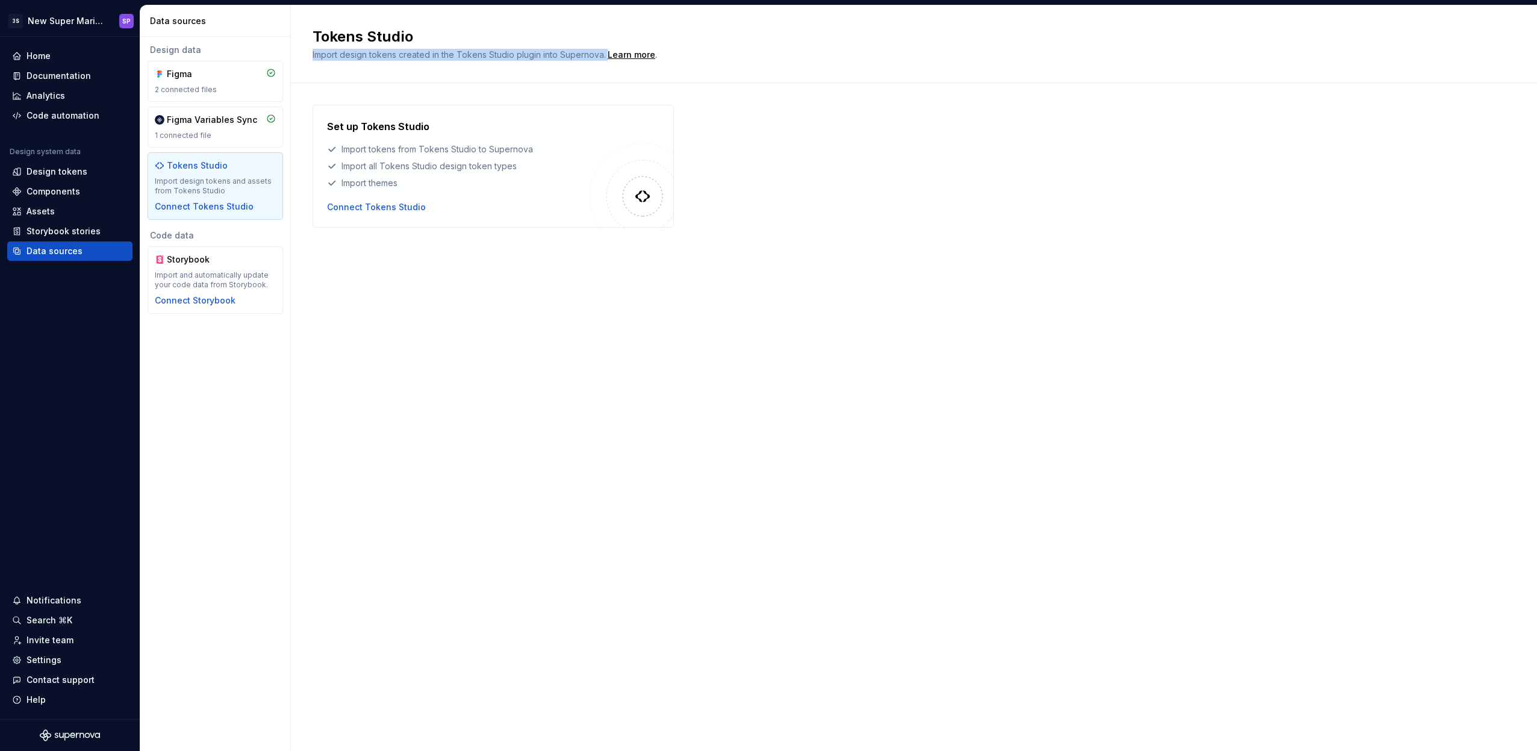
click at [403, 58] on span "Import design tokens created in the Tokens Studio plugin into Supernova." at bounding box center [459, 54] width 293 height 10
click at [430, 55] on span "Import design tokens created in the Tokens Studio plugin into Supernova." at bounding box center [459, 54] width 293 height 10
click at [66, 211] on div "Assets" at bounding box center [70, 211] width 116 height 12
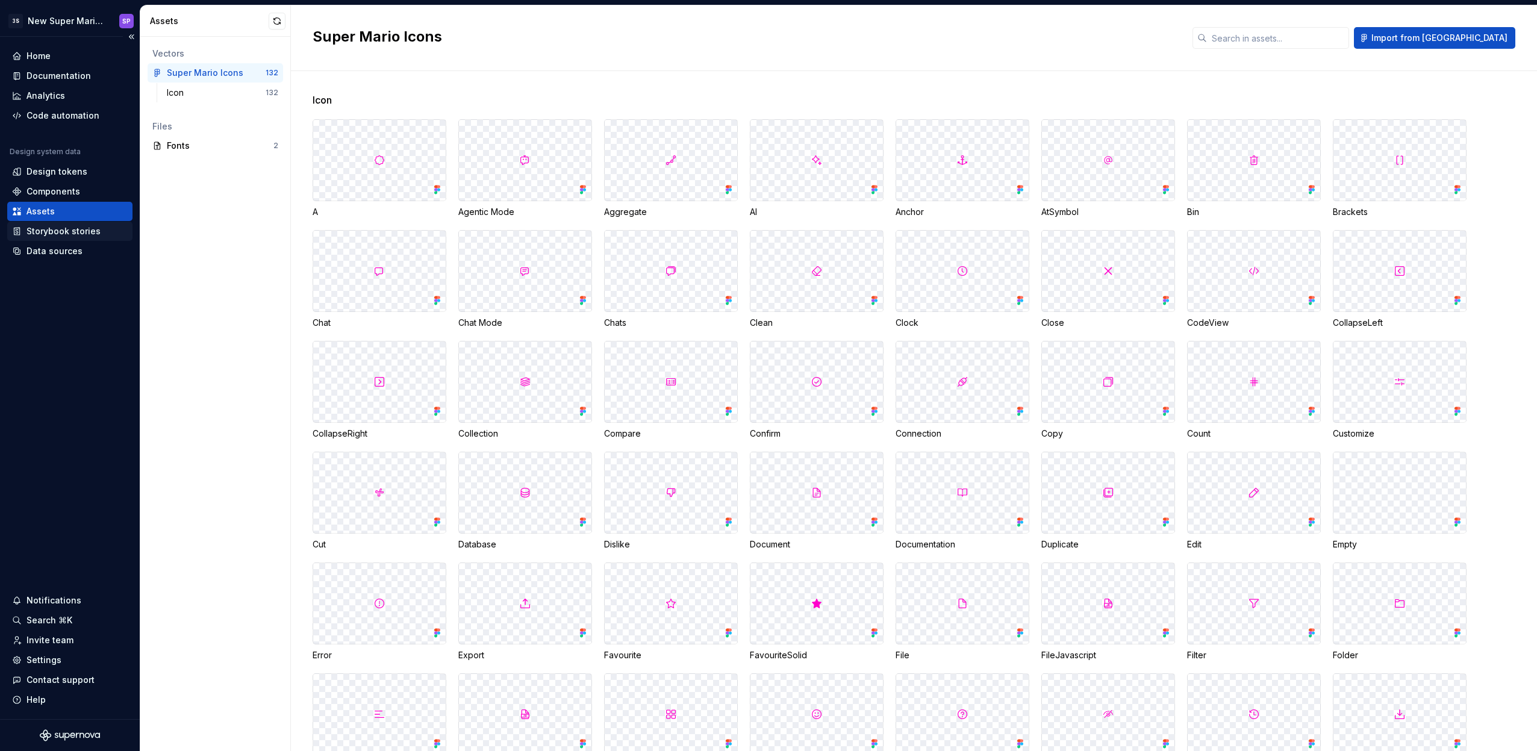
click at [54, 223] on div "Storybook stories" at bounding box center [69, 231] width 125 height 19
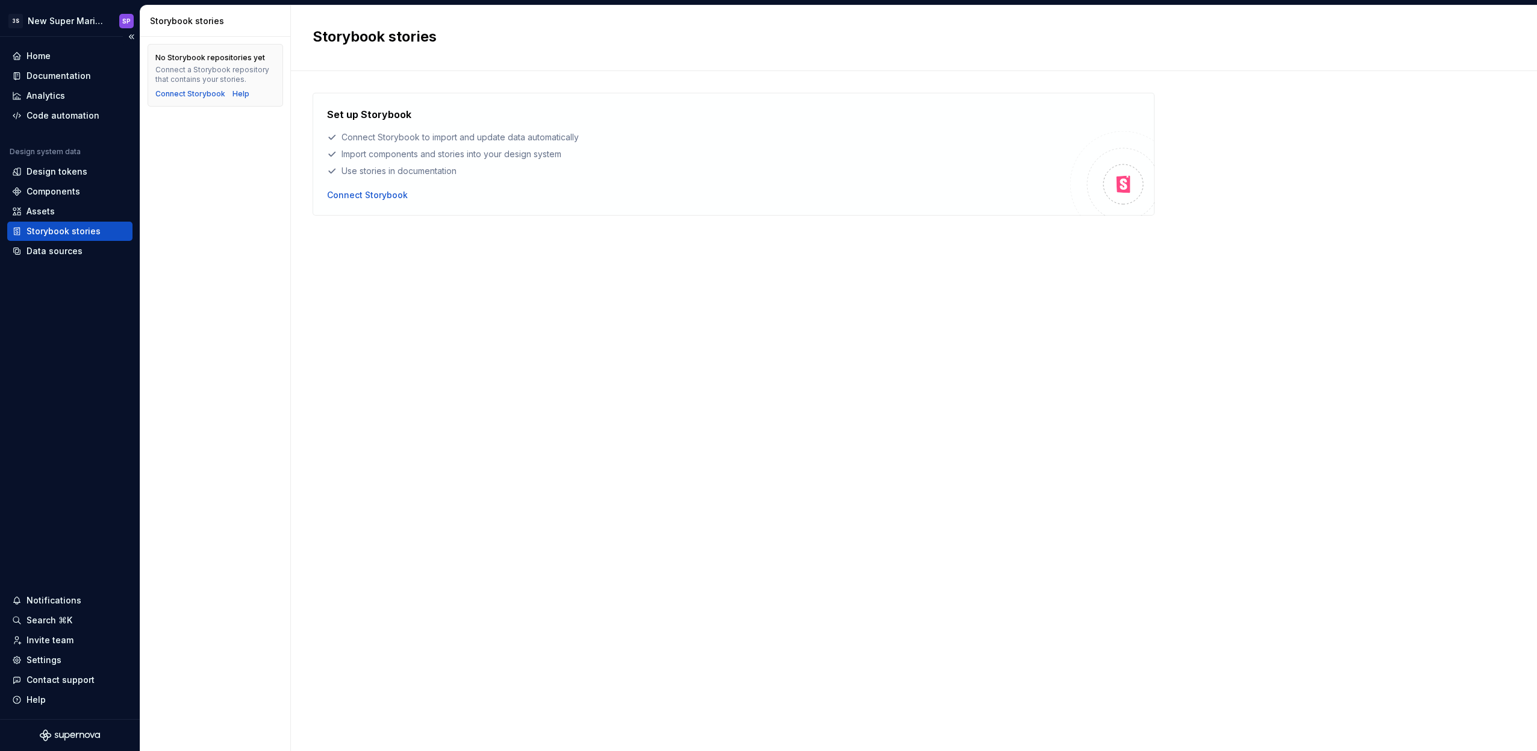
click at [55, 229] on div "Storybook stories" at bounding box center [63, 231] width 74 height 12
click at [54, 249] on div "Data sources" at bounding box center [54, 251] width 56 height 12
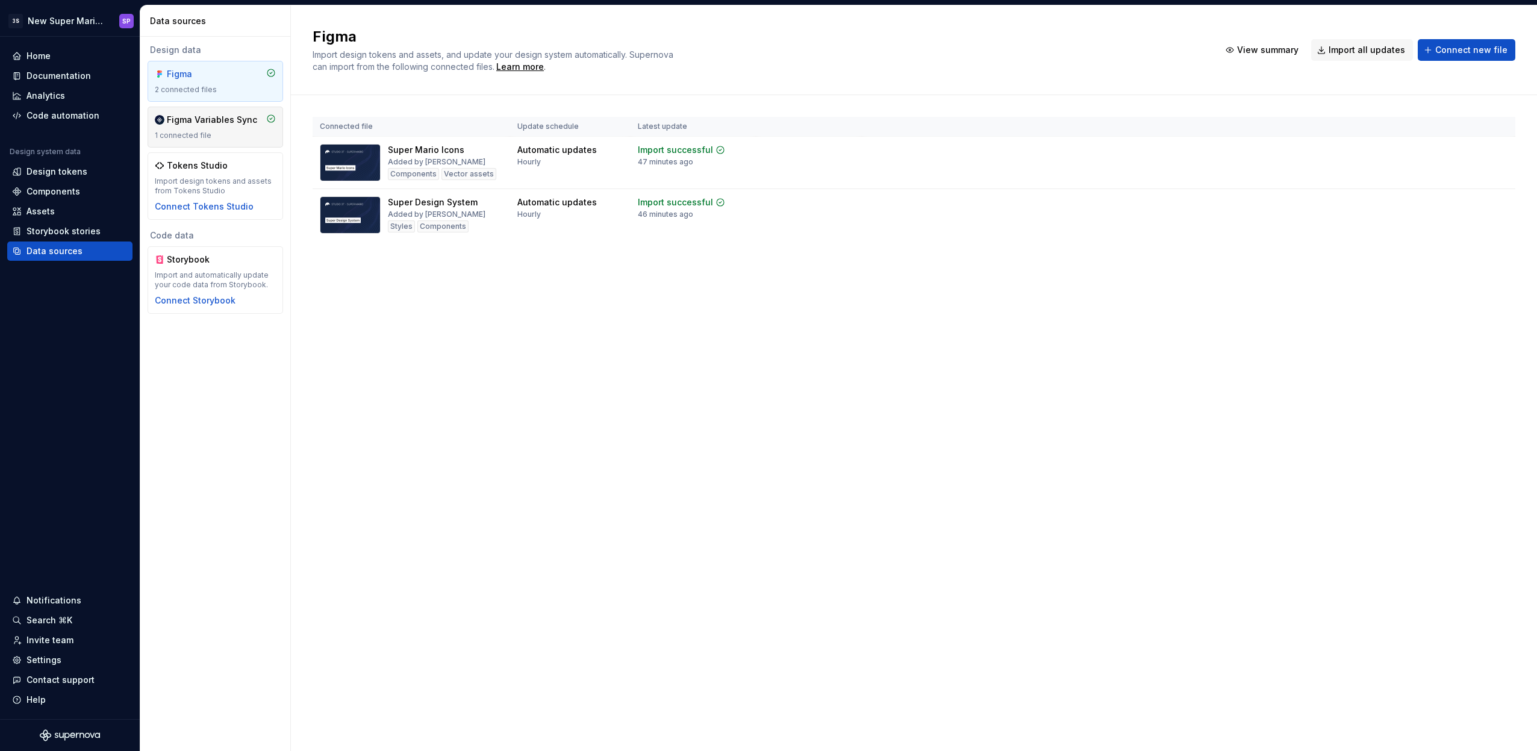
click at [196, 129] on div "Figma Variables Sync 1 connected file" at bounding box center [215, 127] width 121 height 26
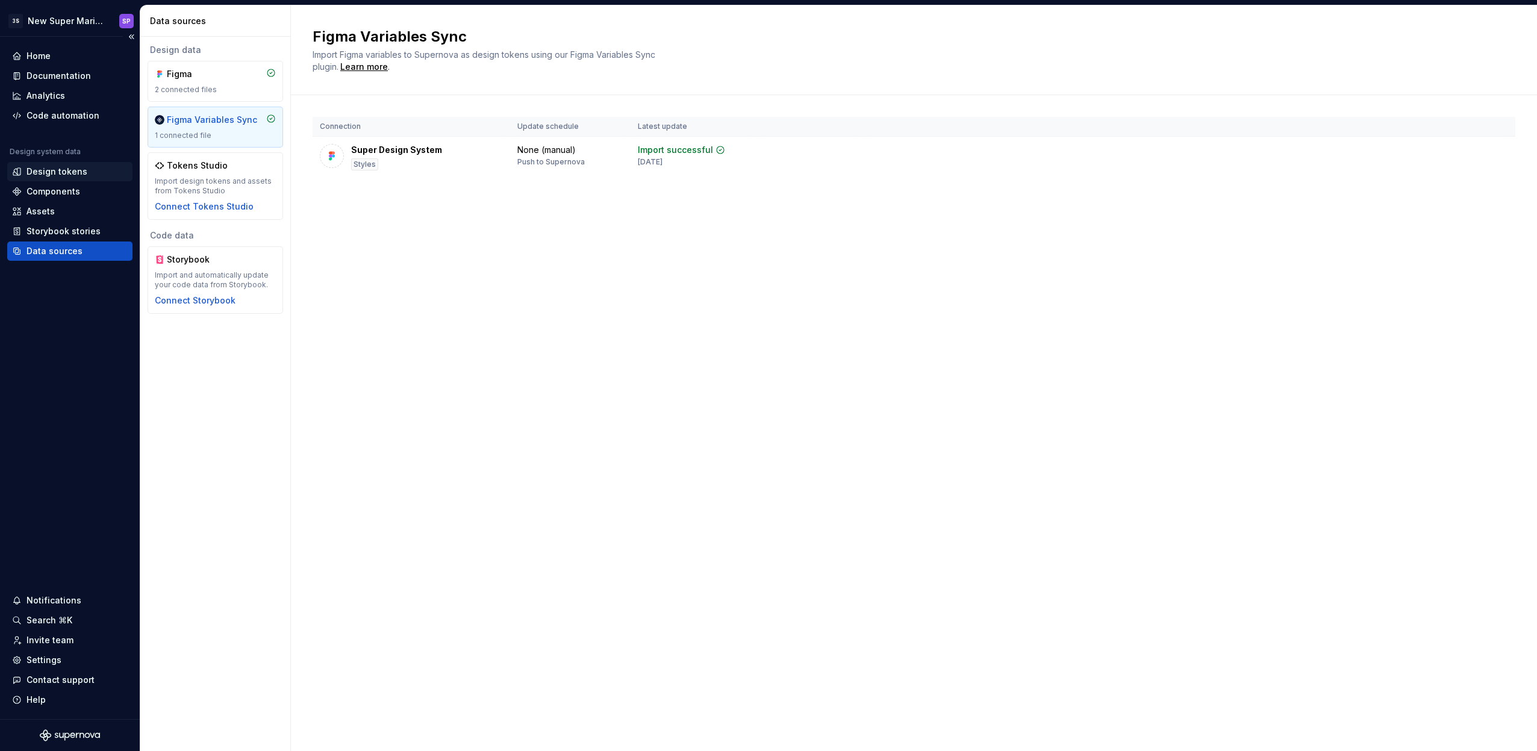
click at [82, 177] on div "Design tokens" at bounding box center [56, 172] width 61 height 12
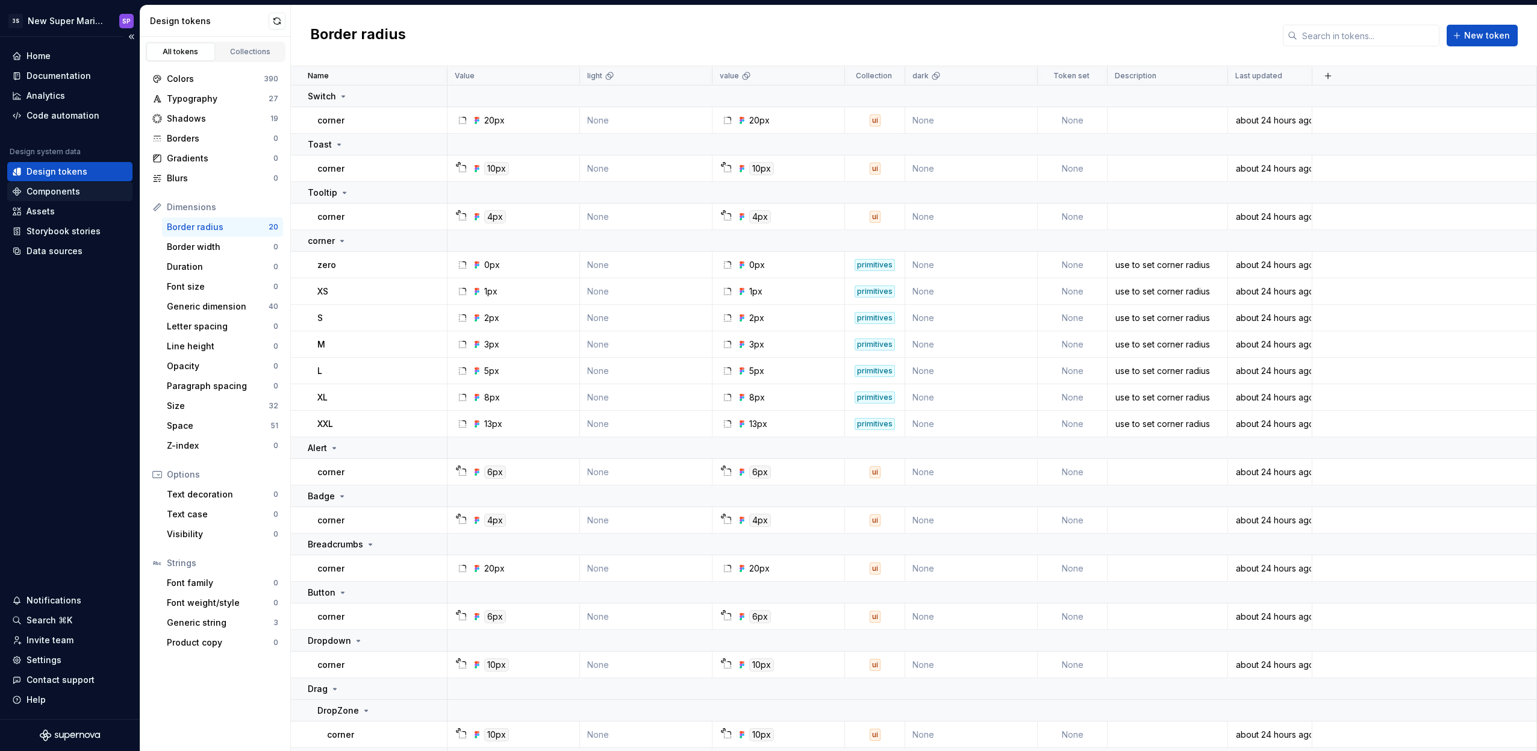
click at [69, 191] on div "Components" at bounding box center [53, 191] width 54 height 12
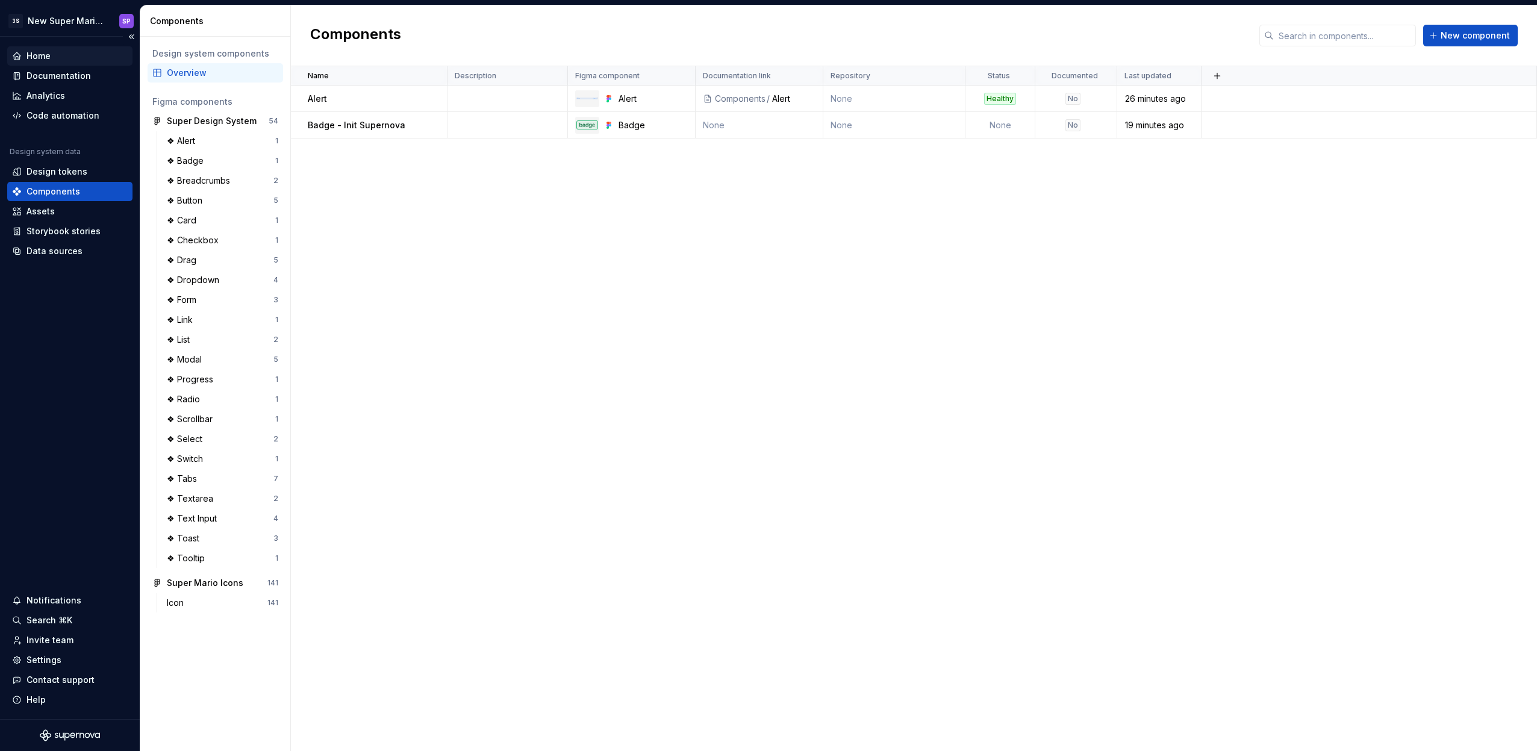
click at [62, 60] on div "Home" at bounding box center [70, 56] width 116 height 12
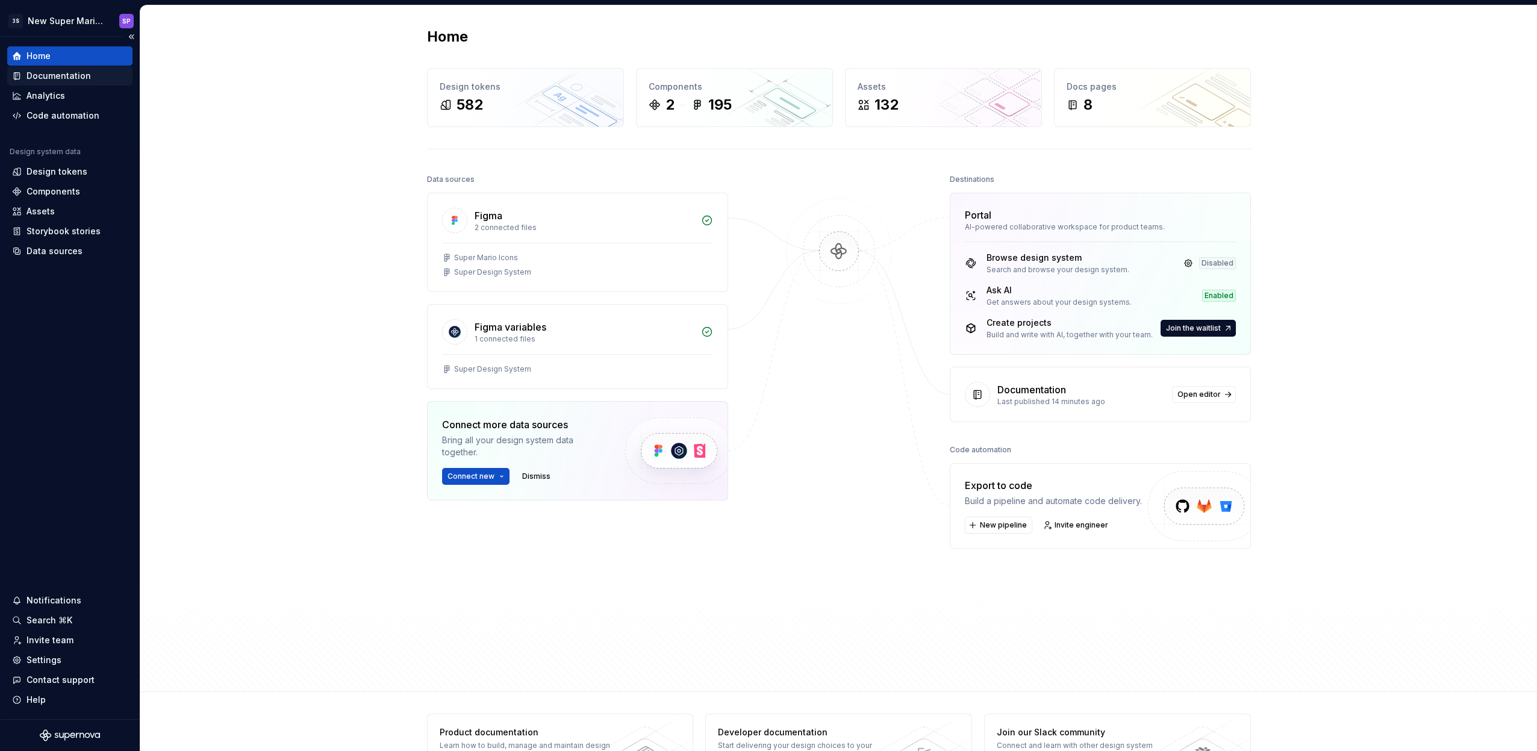
click at [61, 78] on div "Documentation" at bounding box center [58, 76] width 64 height 12
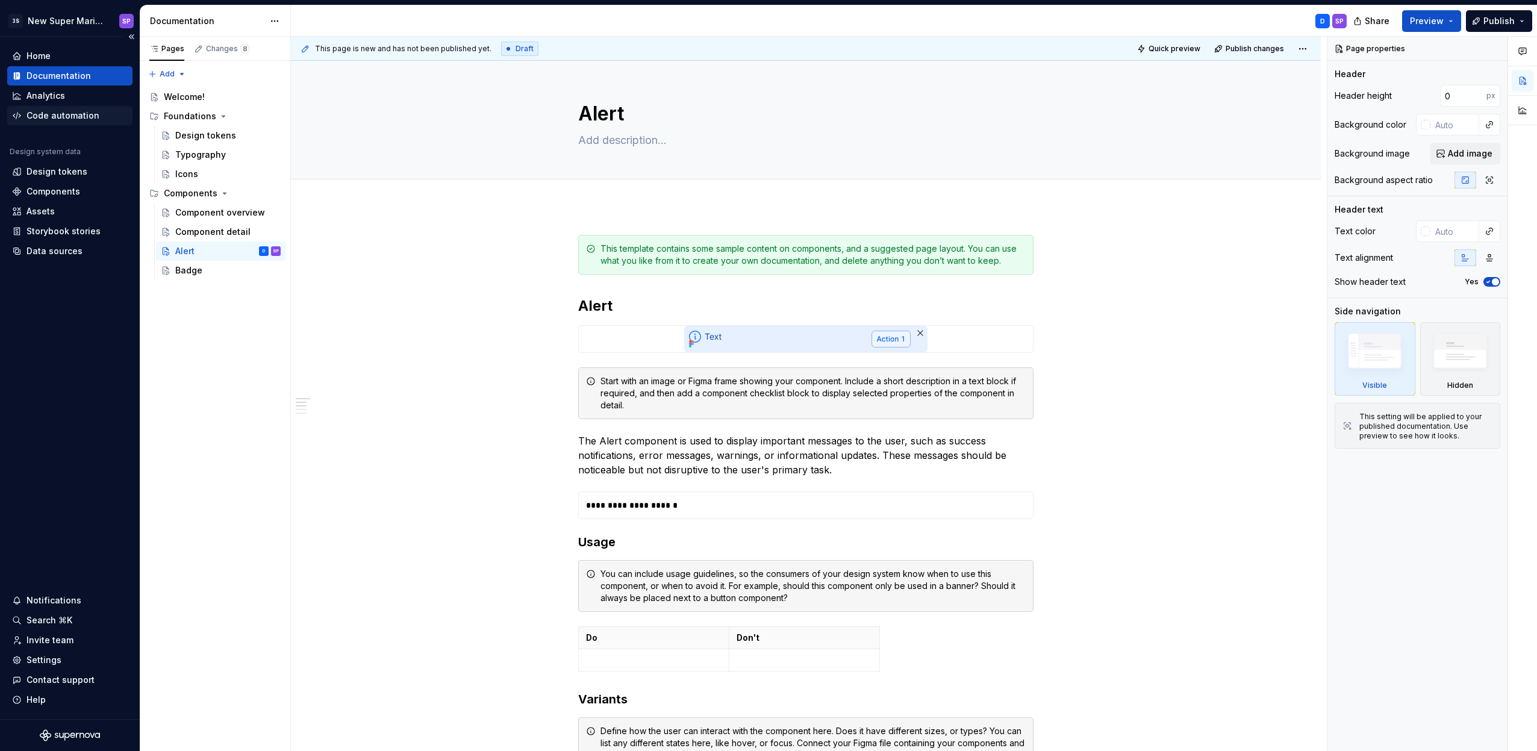
click at [73, 111] on div "Code automation" at bounding box center [62, 116] width 73 height 12
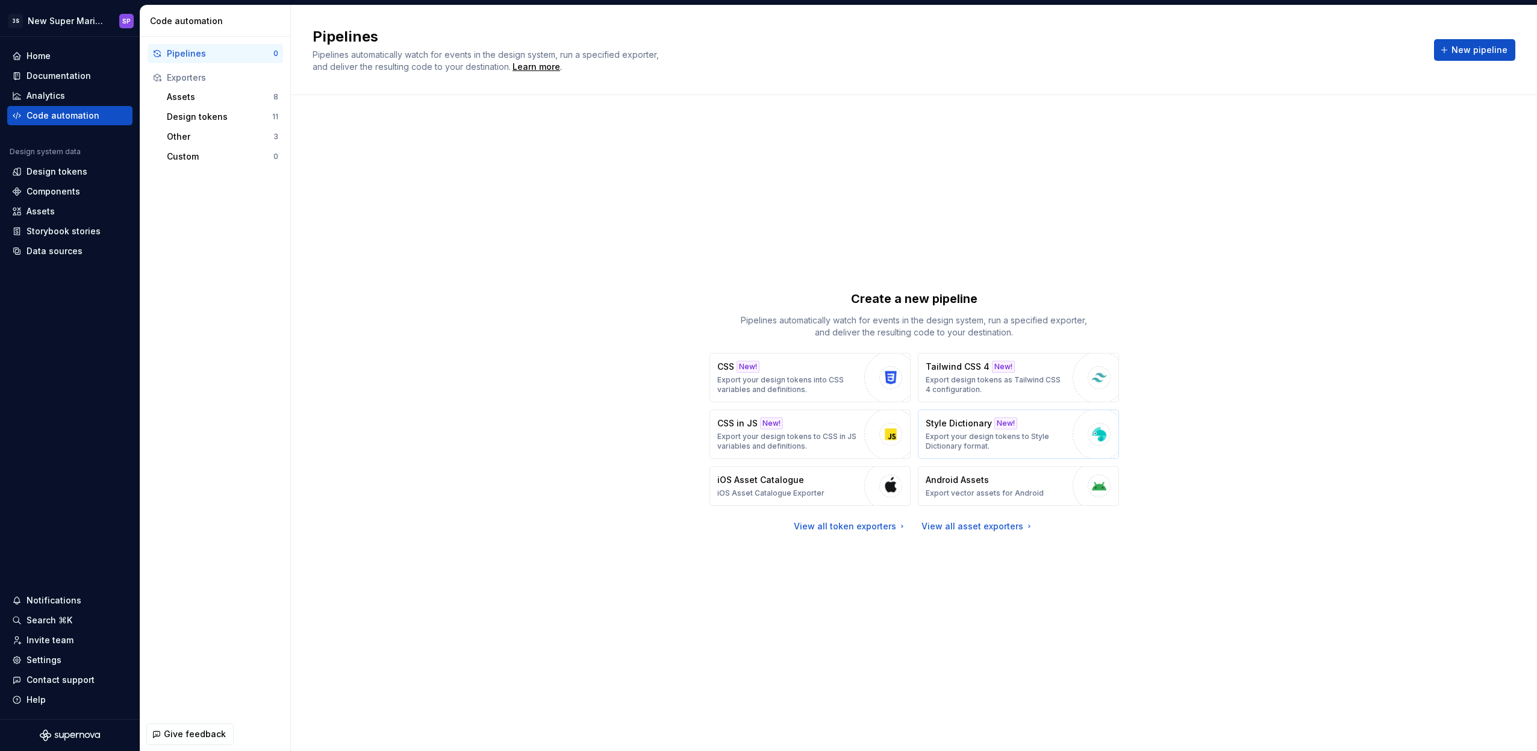
click at [1065, 436] on p "Export your design tokens to Style Dictionary format." at bounding box center [995, 441] width 141 height 19
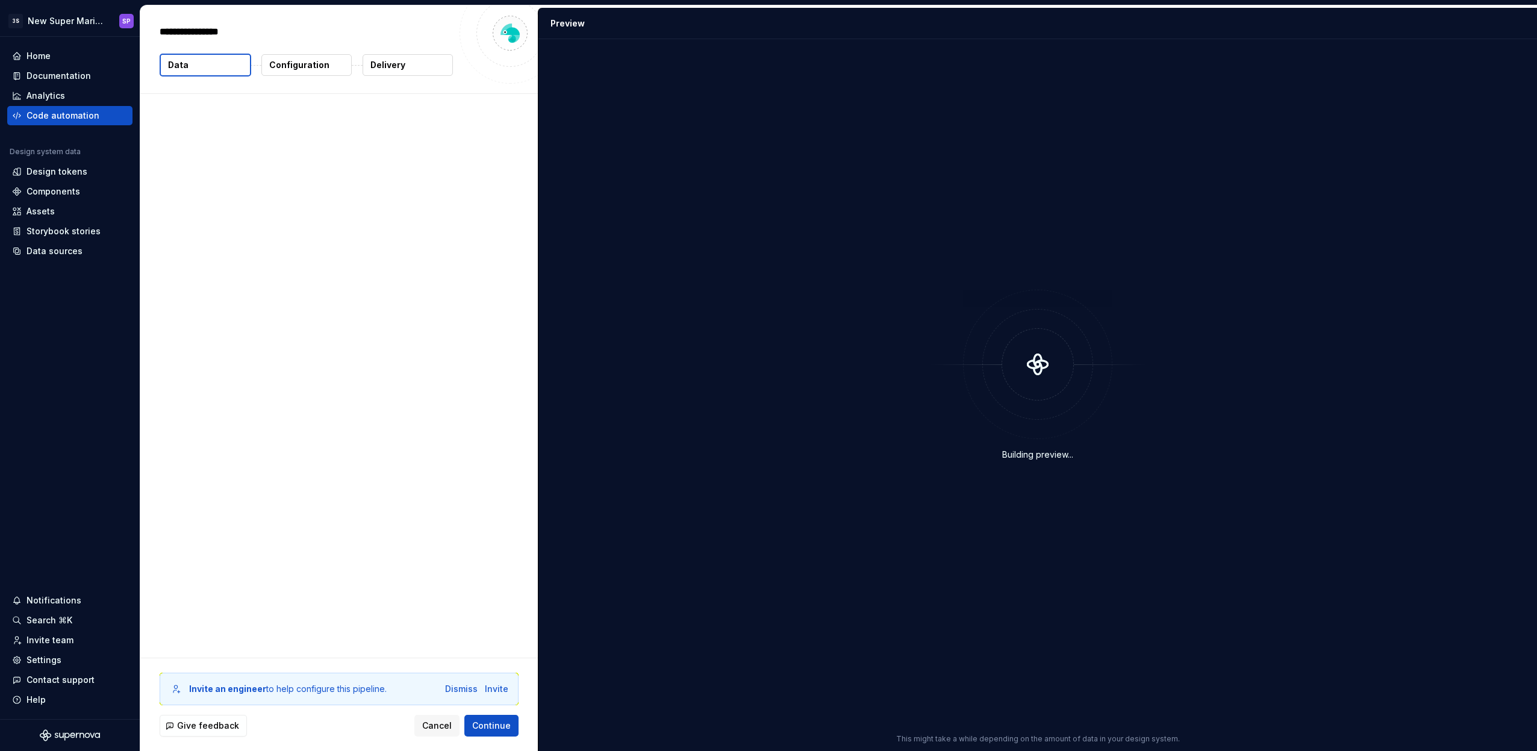
type textarea "*"
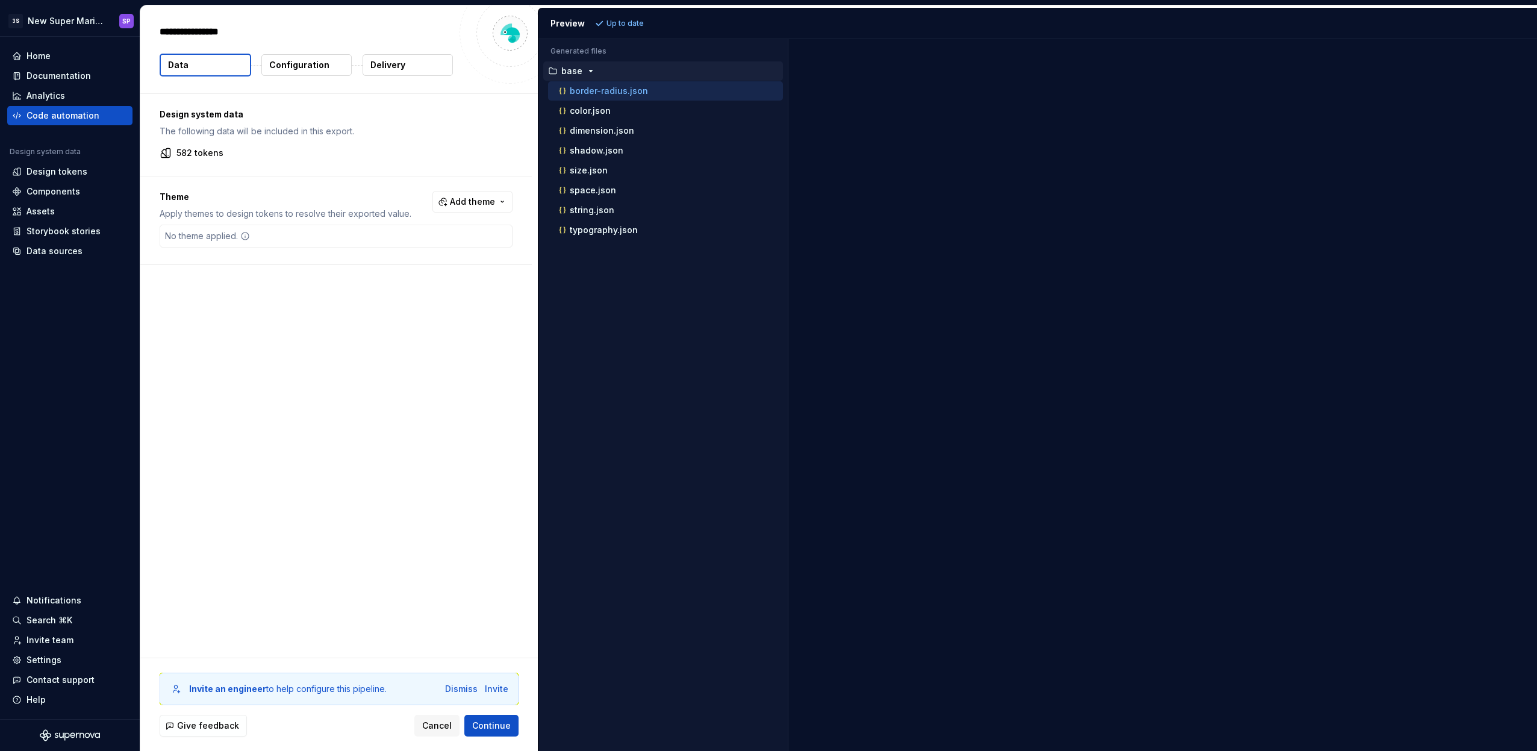
click at [291, 60] on p "Configuration" at bounding box center [299, 65] width 60 height 12
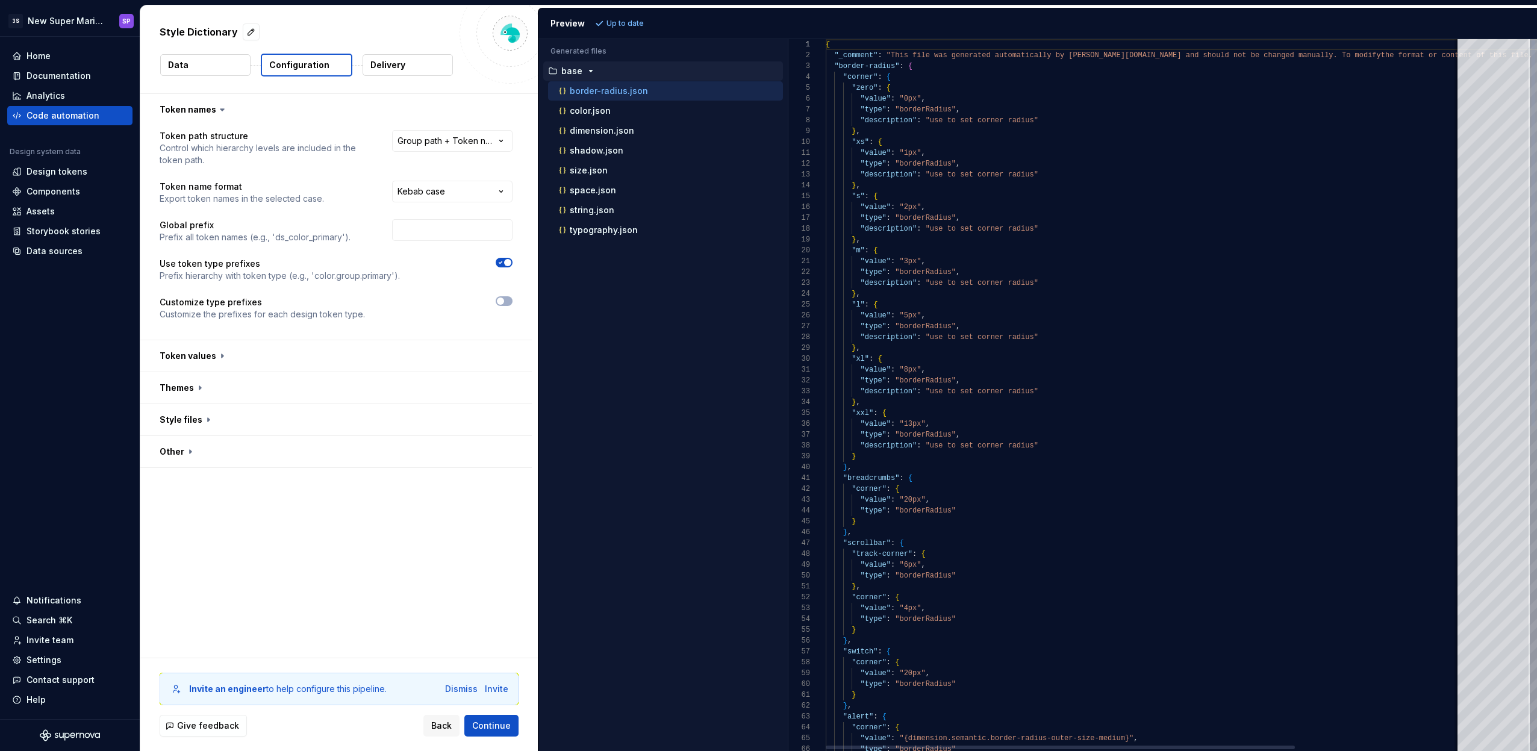
click at [409, 70] on button "Delivery" at bounding box center [407, 65] width 90 height 22
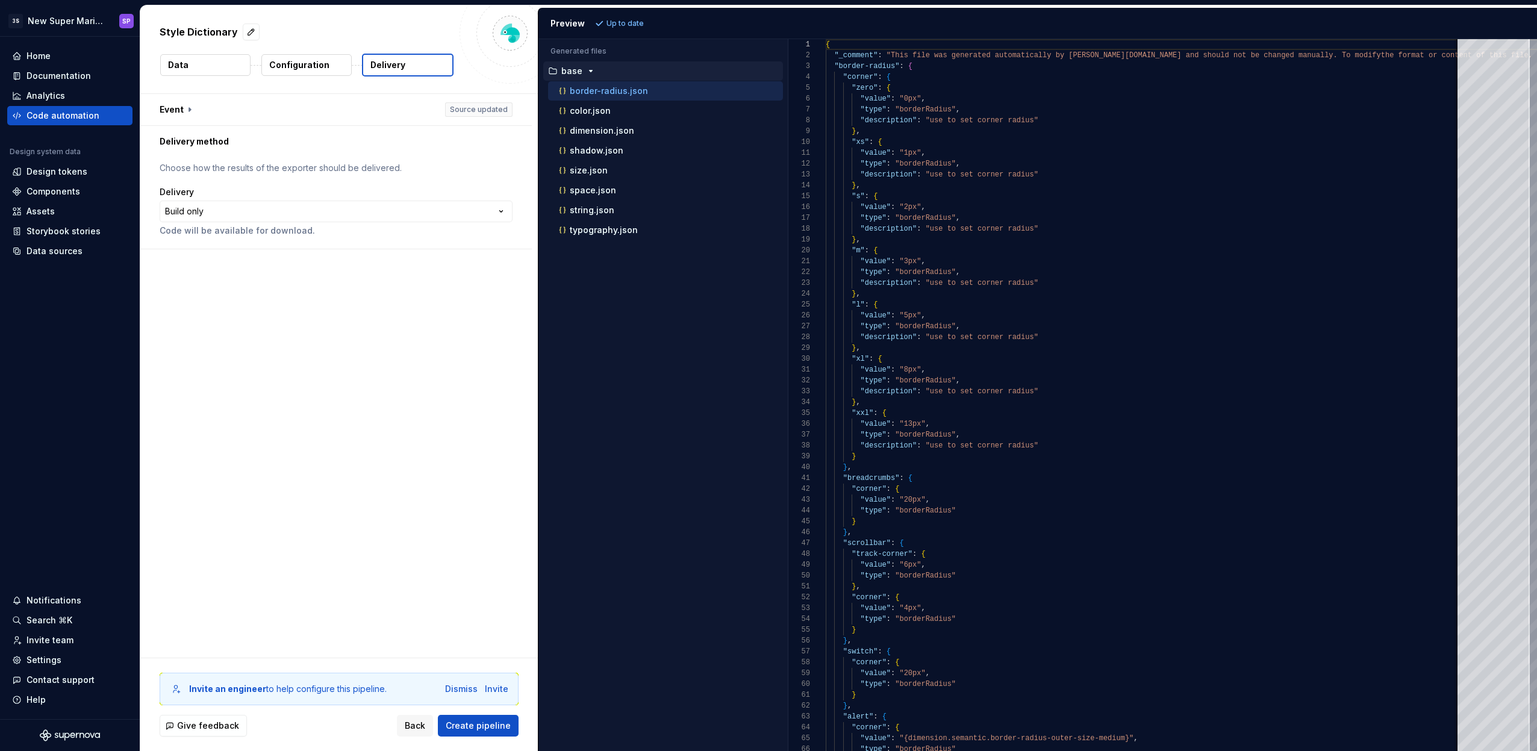
click at [224, 64] on button "Data" at bounding box center [205, 65] width 90 height 22
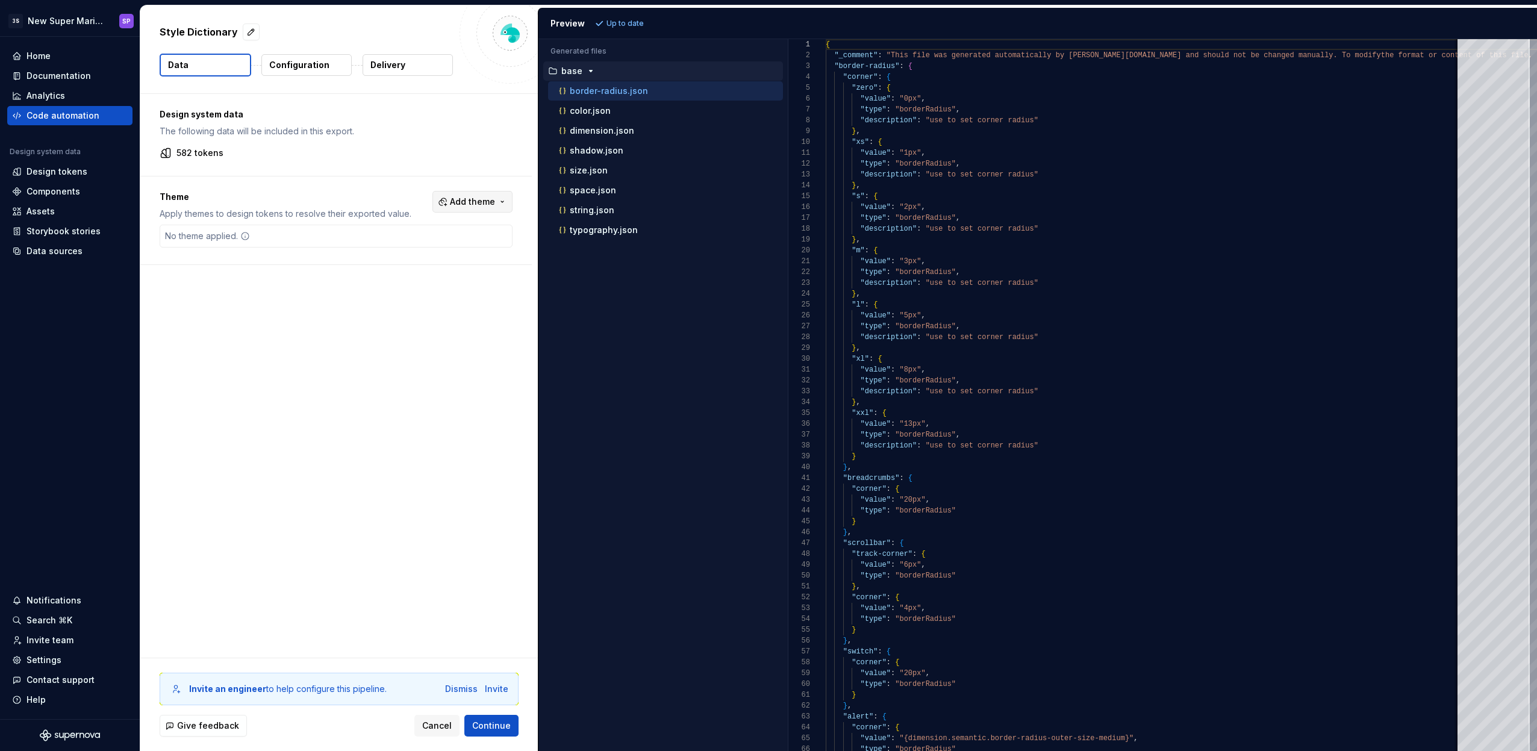
click at [458, 197] on span "Add theme" at bounding box center [472, 202] width 45 height 12
click at [458, 197] on html "3S New Super Mario Design System SP Home Documentation Analytics Code automatio…" at bounding box center [768, 375] width 1537 height 751
click at [586, 70] on icon "button" at bounding box center [591, 71] width 10 height 10
click at [590, 70] on icon "button" at bounding box center [591, 71] width 10 height 10
click at [622, 114] on div "color.json" at bounding box center [669, 111] width 226 height 12
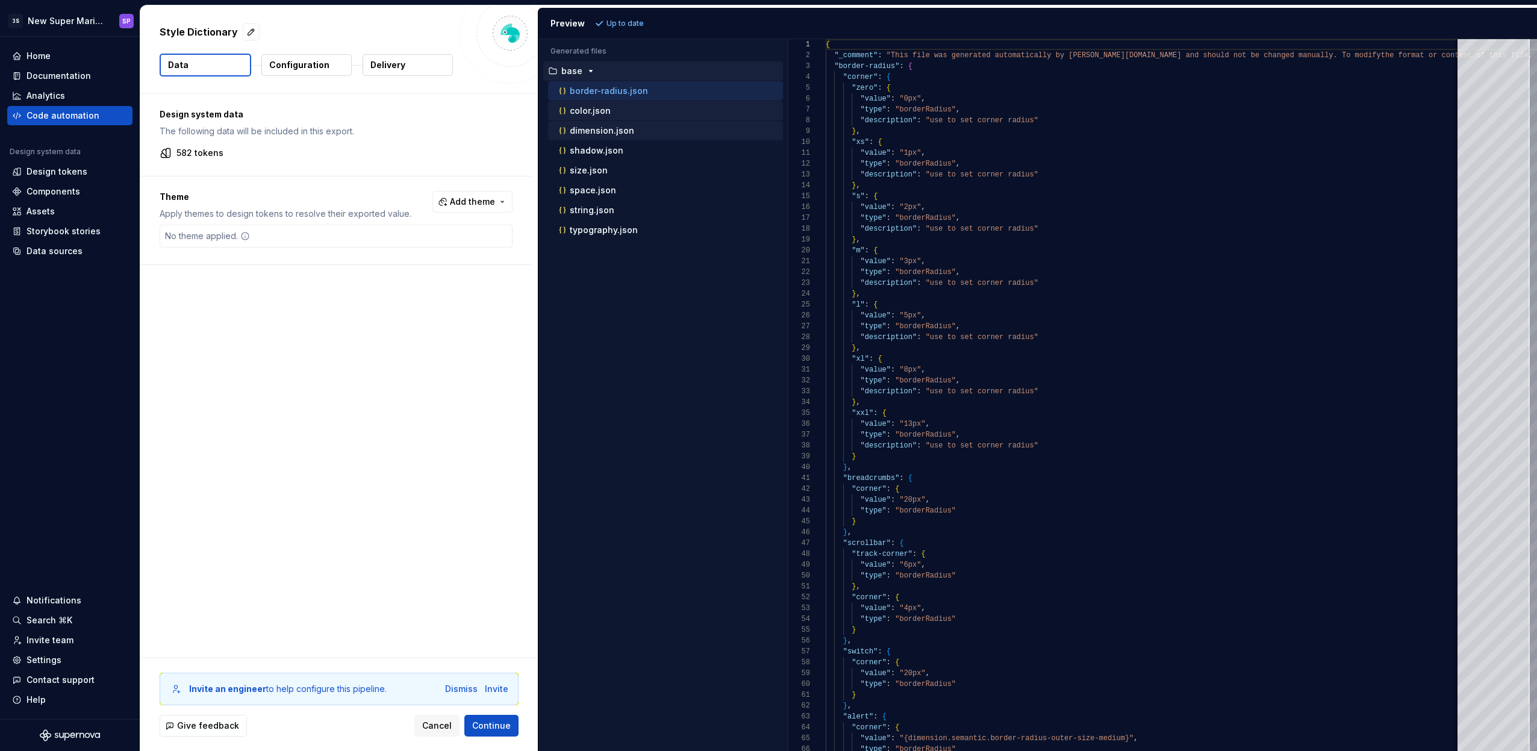
scroll to position [108, 0]
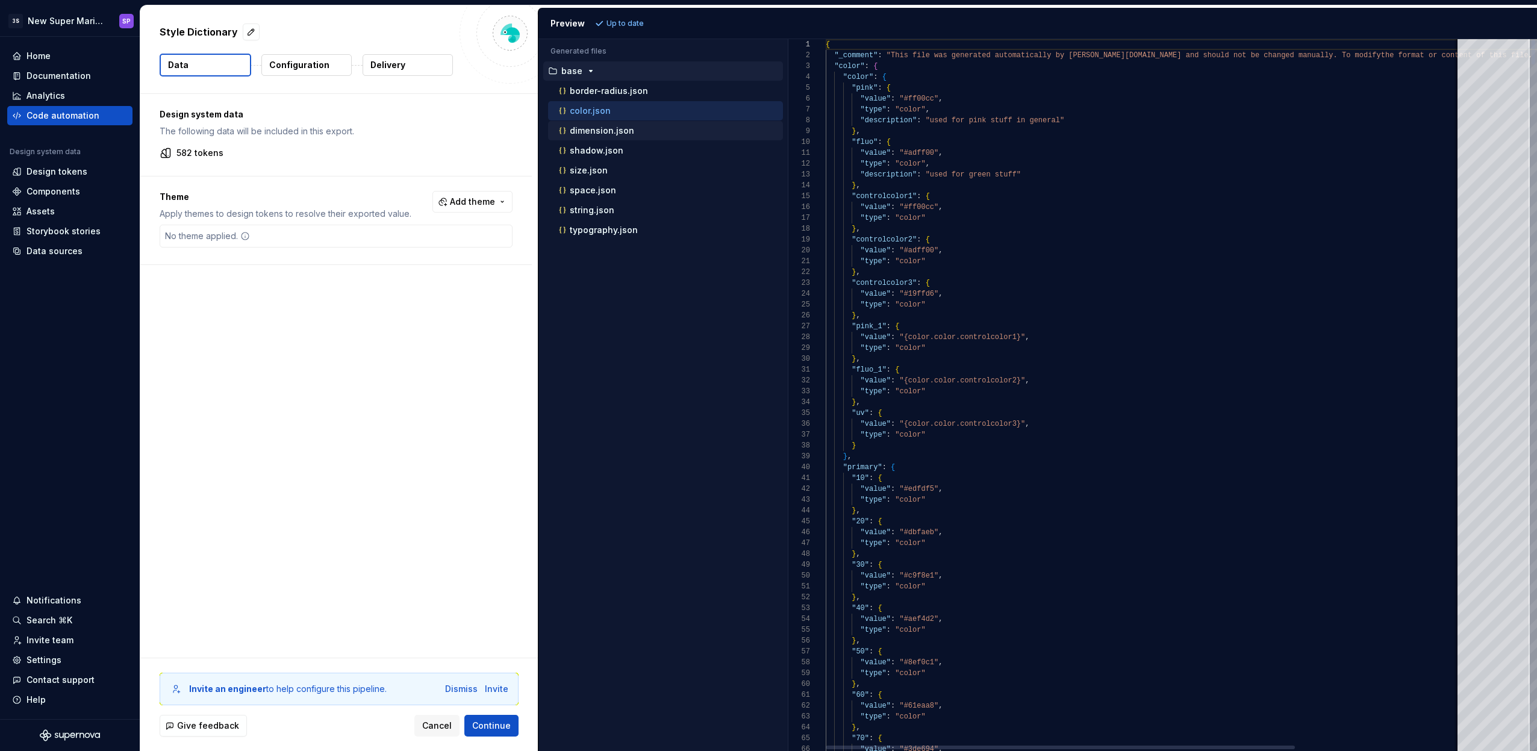
click at [634, 135] on div "dimension.json" at bounding box center [669, 131] width 226 height 12
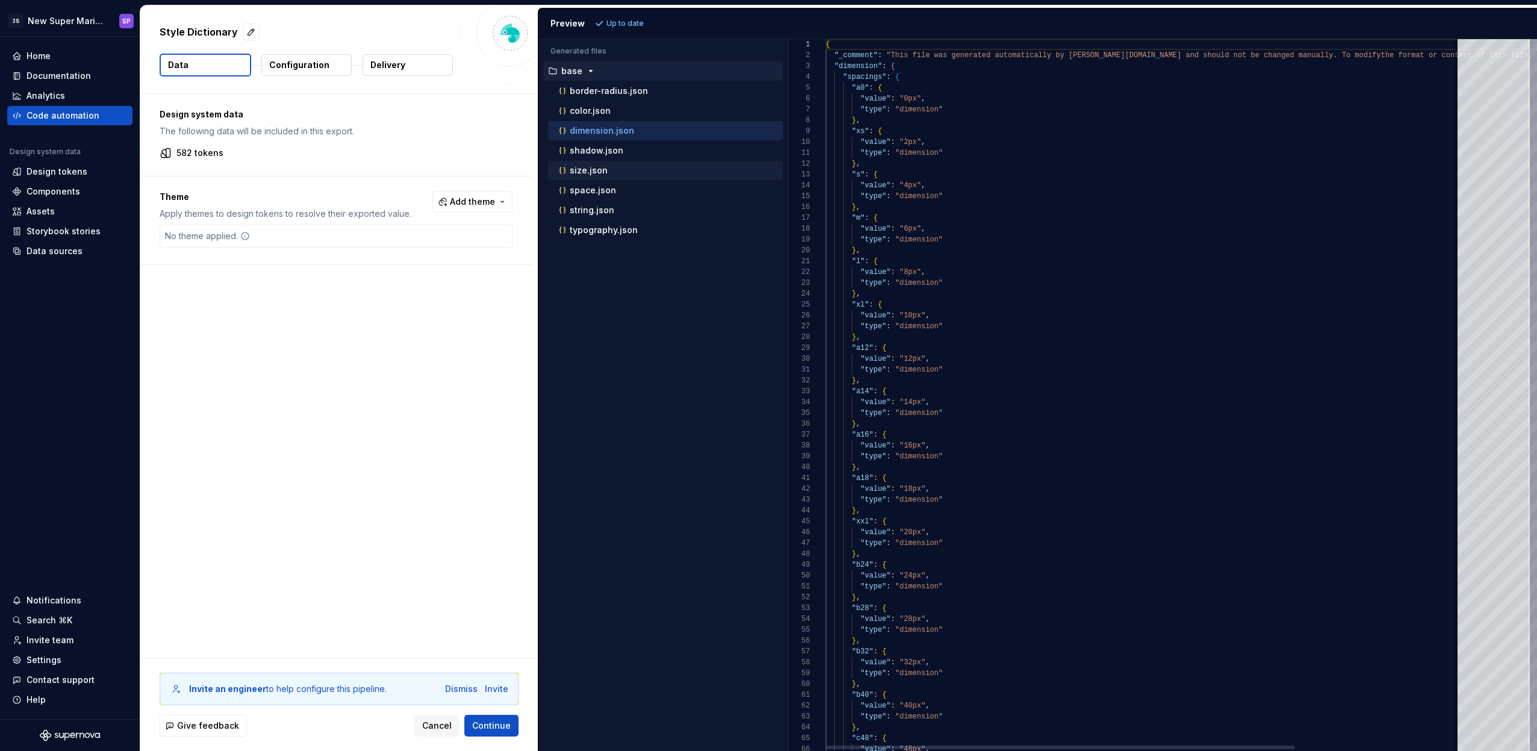
click at [637, 162] on div "size.json" at bounding box center [665, 170] width 235 height 19
click at [645, 236] on button "typography.json" at bounding box center [665, 229] width 235 height 13
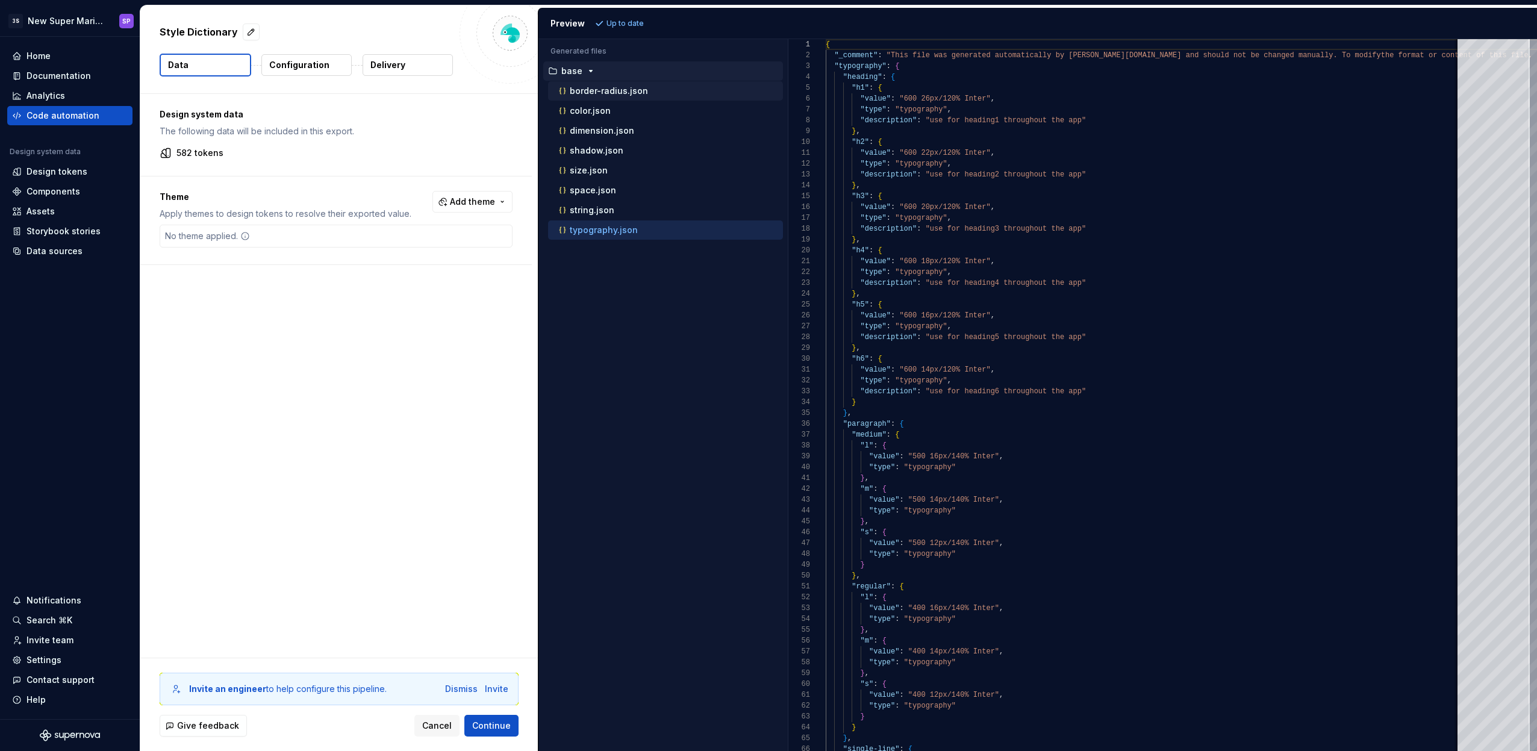
click at [622, 85] on div "border-radius.json" at bounding box center [669, 91] width 226 height 12
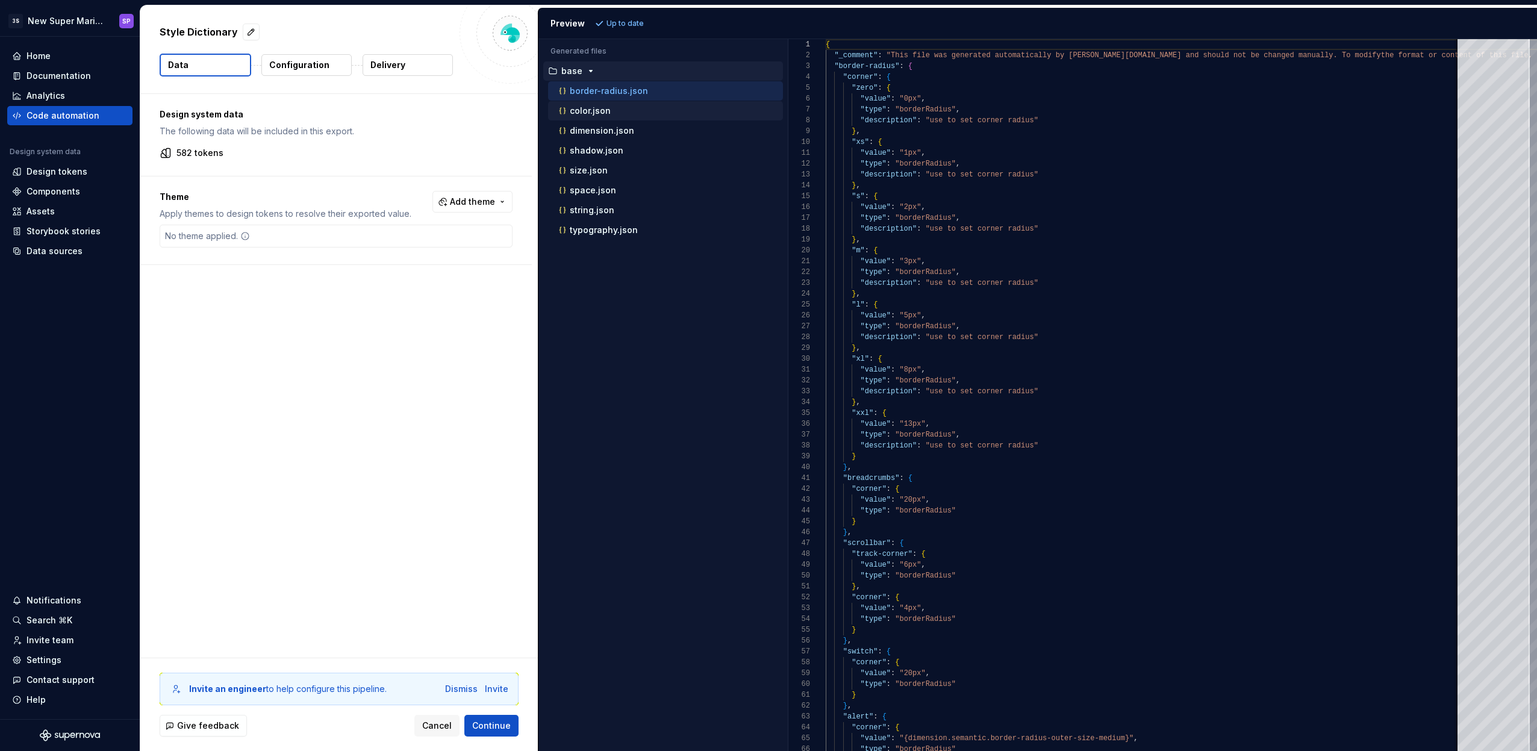
click at [592, 106] on p "color.json" at bounding box center [590, 111] width 41 height 10
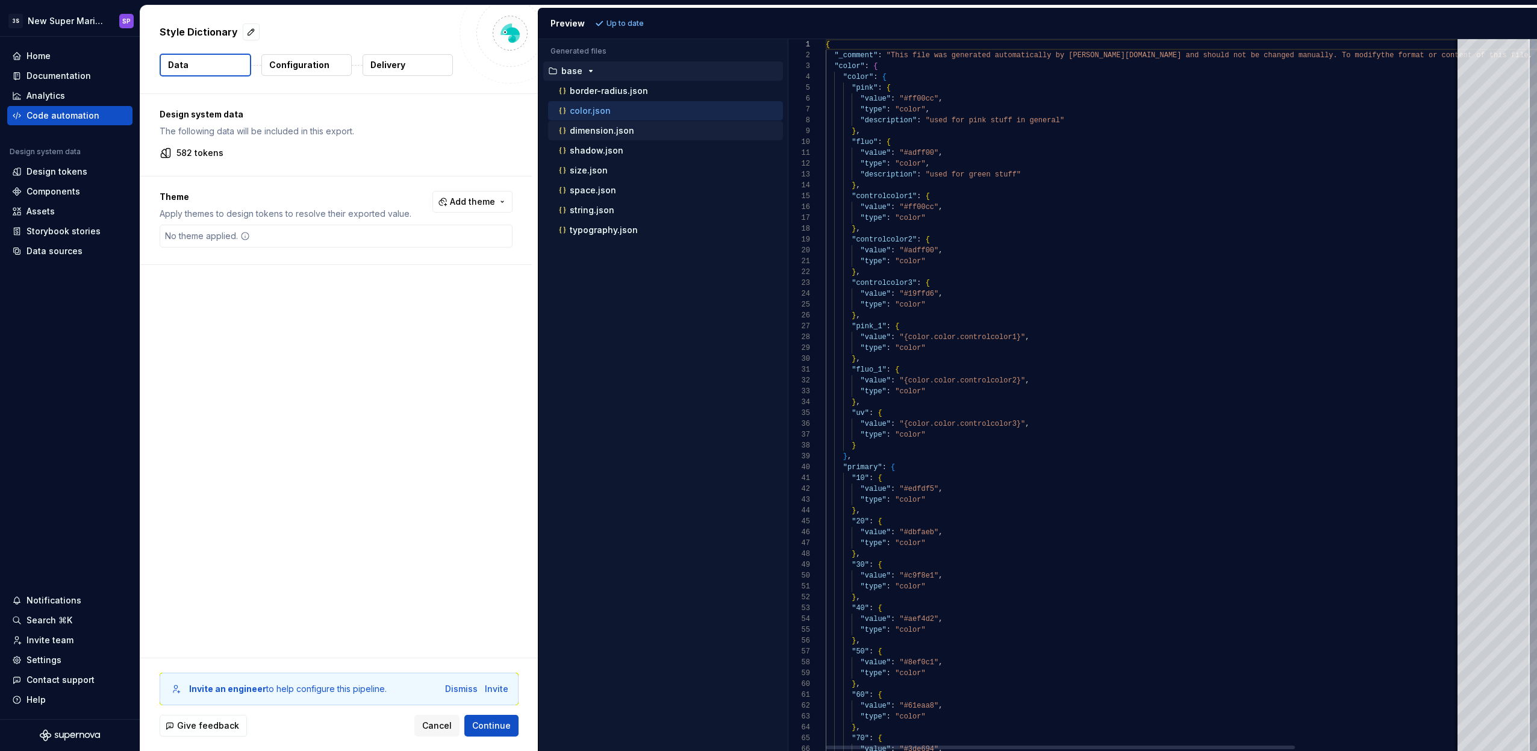
click at [600, 134] on p "dimension.json" at bounding box center [602, 131] width 64 height 10
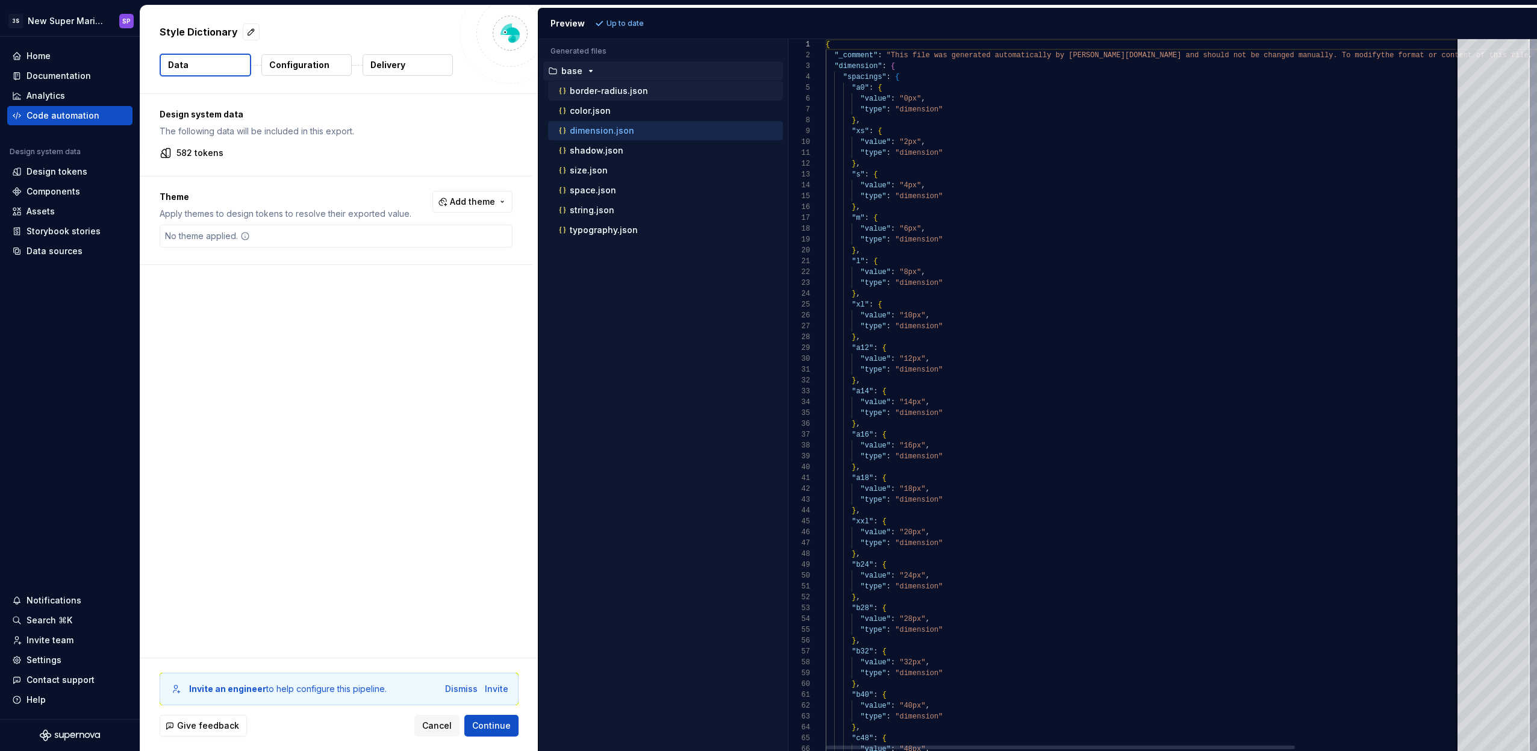
click at [594, 86] on p "border-radius.json" at bounding box center [609, 91] width 78 height 10
type textarea "**********"
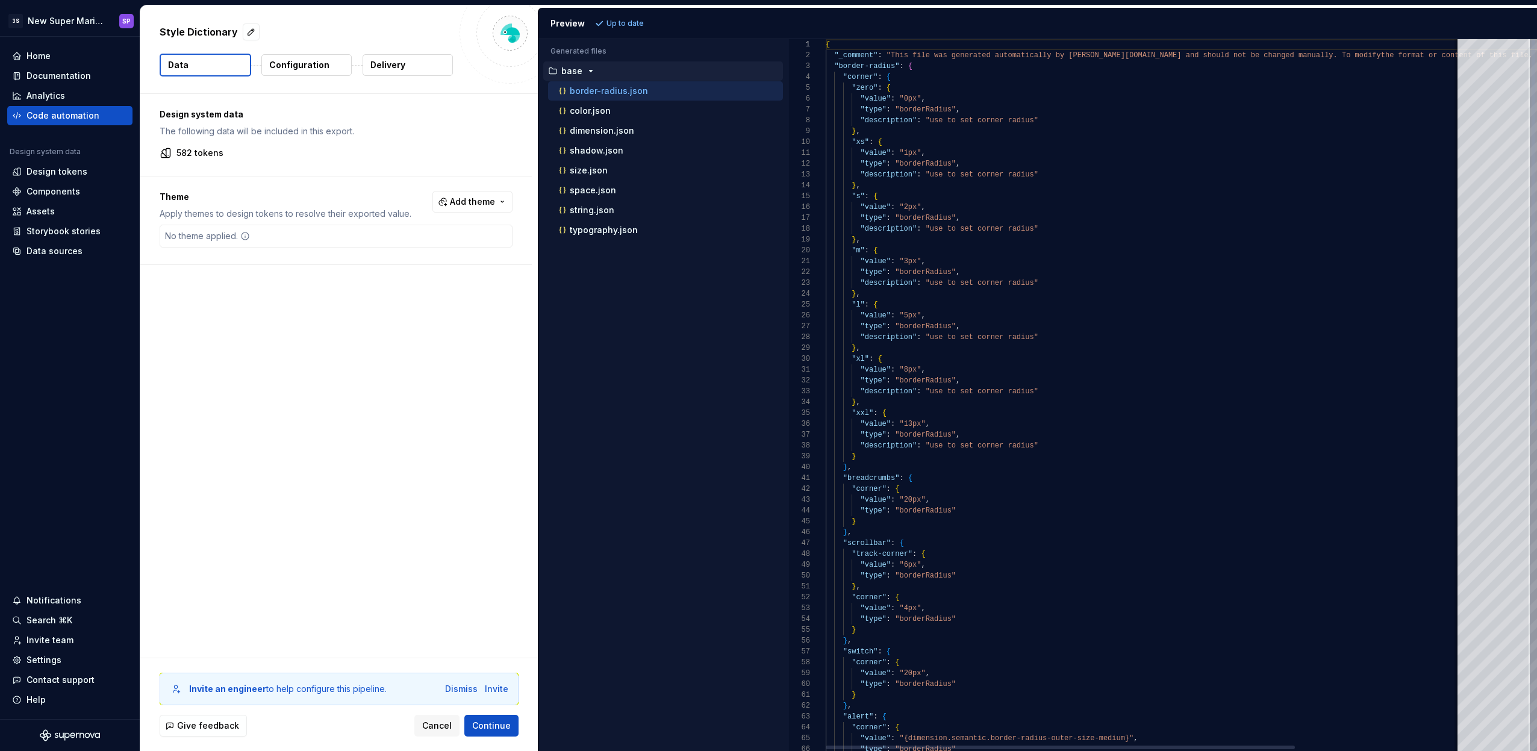
click at [586, 71] on icon "button" at bounding box center [591, 71] width 10 height 10
click at [587, 70] on icon "button" at bounding box center [591, 71] width 10 height 10
click at [281, 59] on p "Configuration" at bounding box center [299, 65] width 60 height 12
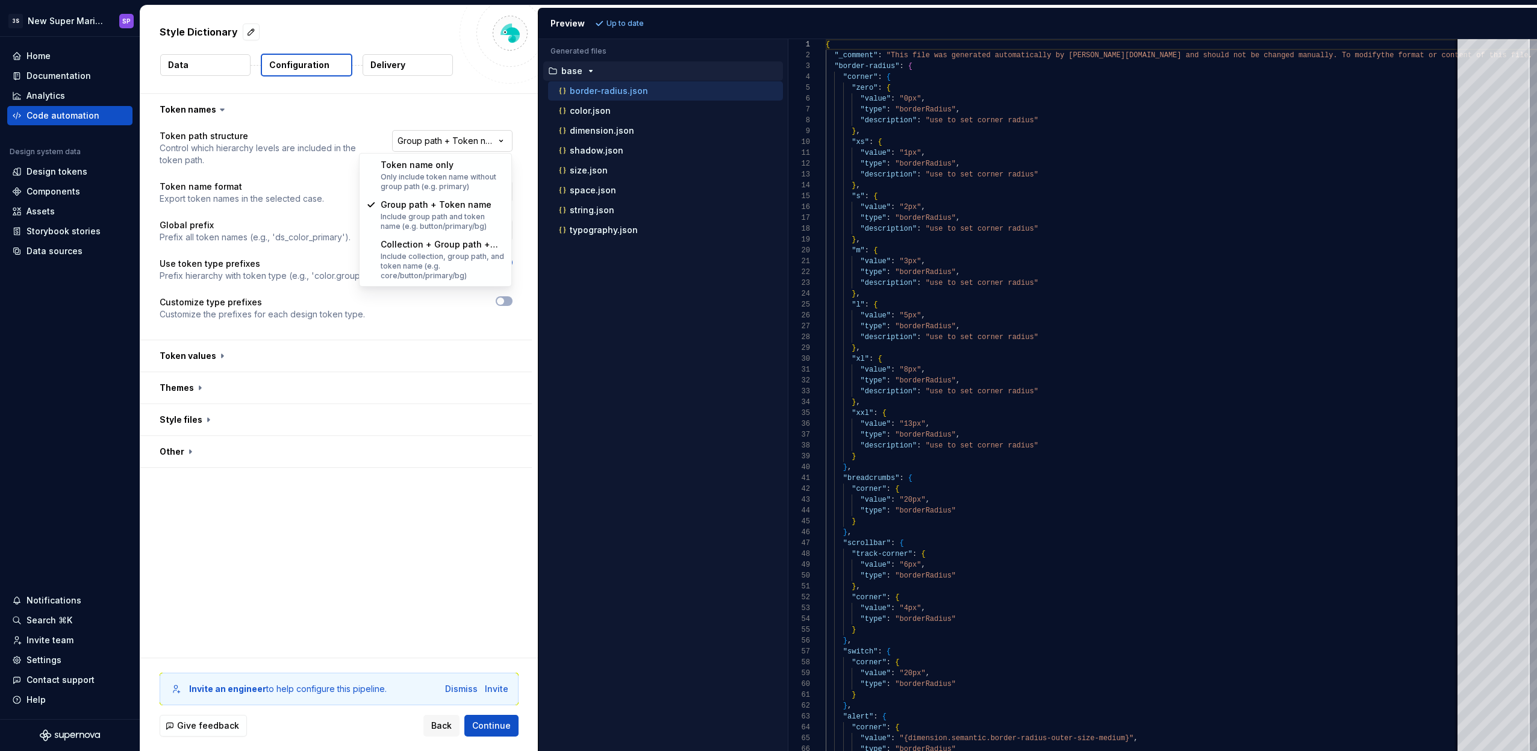
click at [477, 135] on html "**********" at bounding box center [768, 375] width 1537 height 751
click at [372, 63] on p "Delivery" at bounding box center [387, 65] width 35 height 12
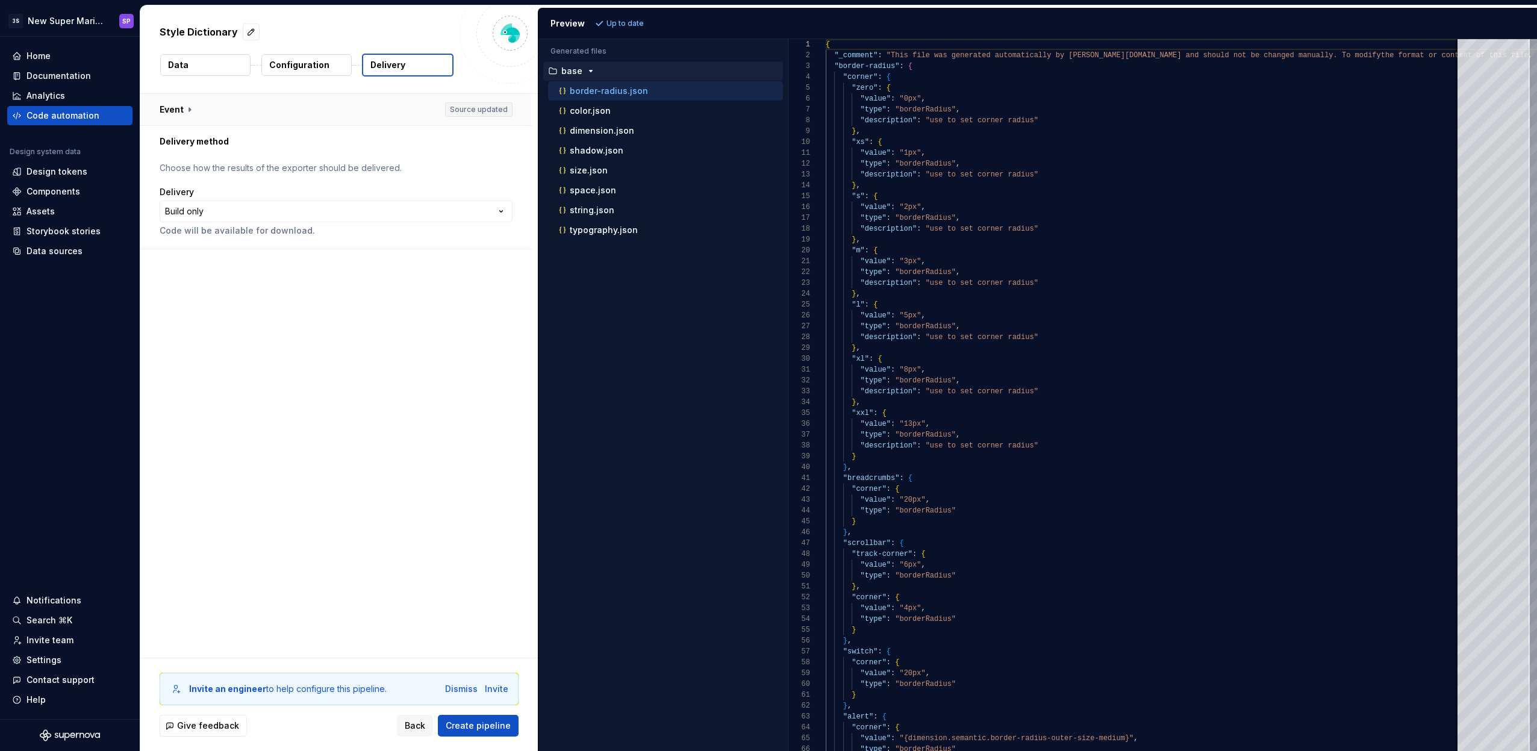
click at [213, 108] on button "button" at bounding box center [335, 109] width 391 height 31
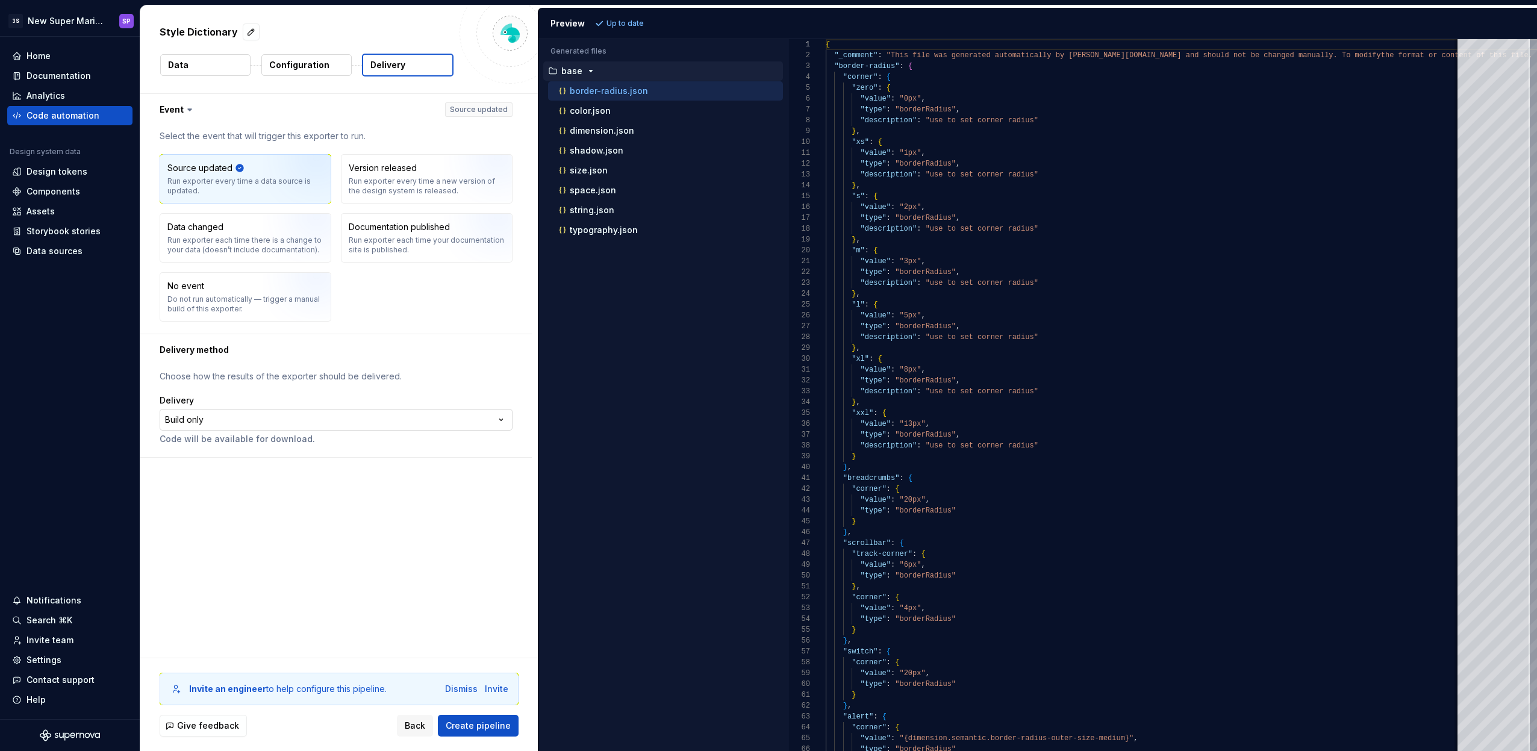
click at [247, 424] on html "**********" at bounding box center [768, 375] width 1537 height 751
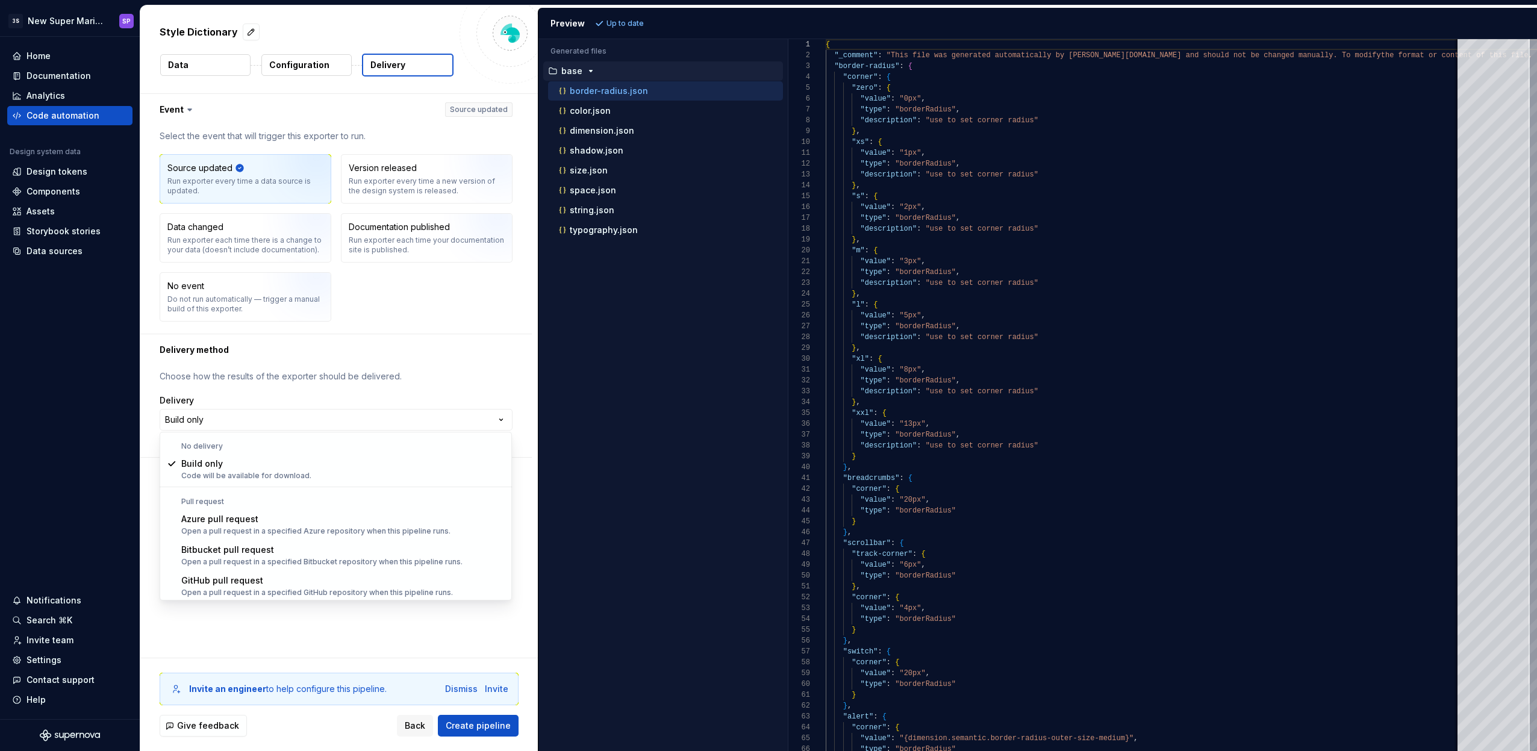
click at [247, 424] on html "**********" at bounding box center [768, 375] width 1537 height 751
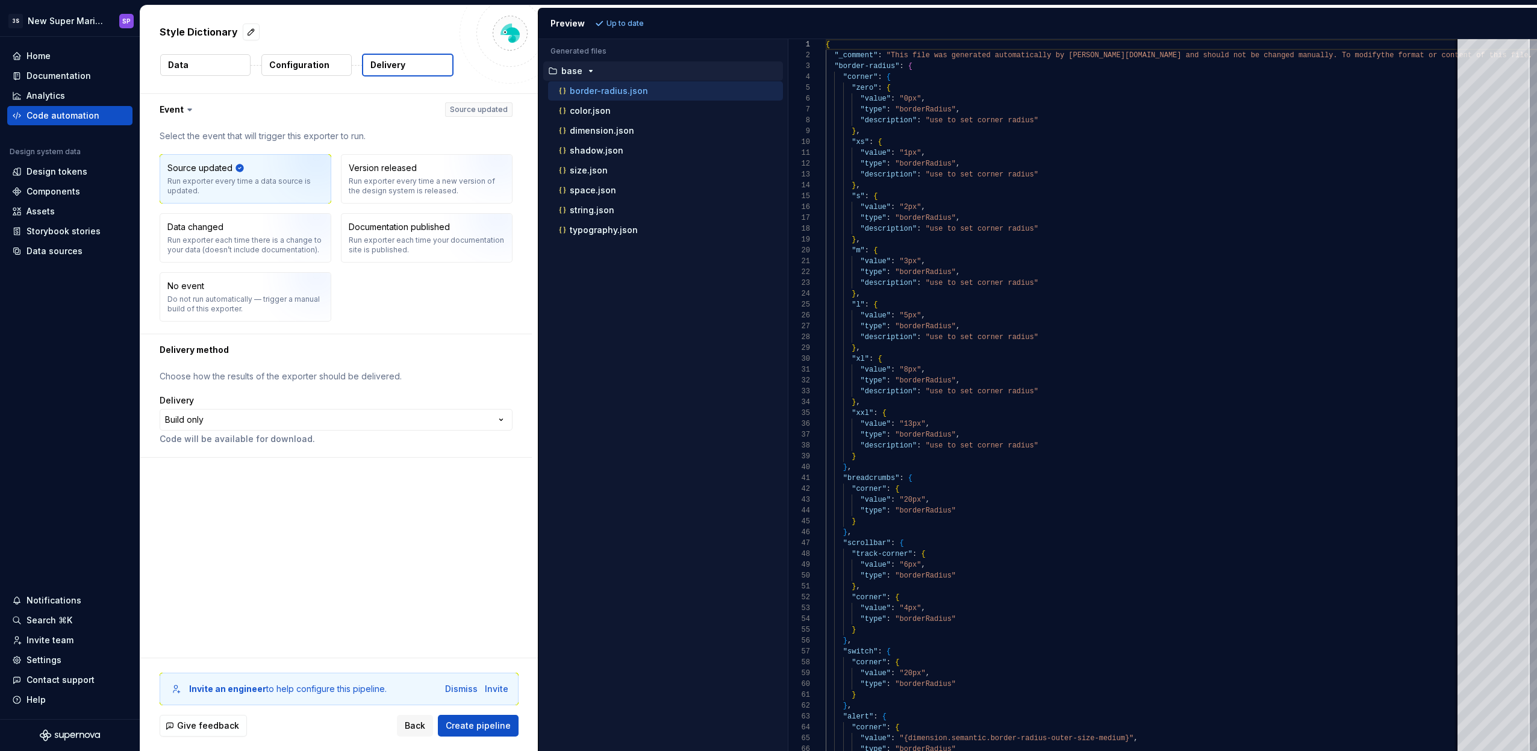
click at [335, 60] on button "Configuration" at bounding box center [306, 65] width 90 height 22
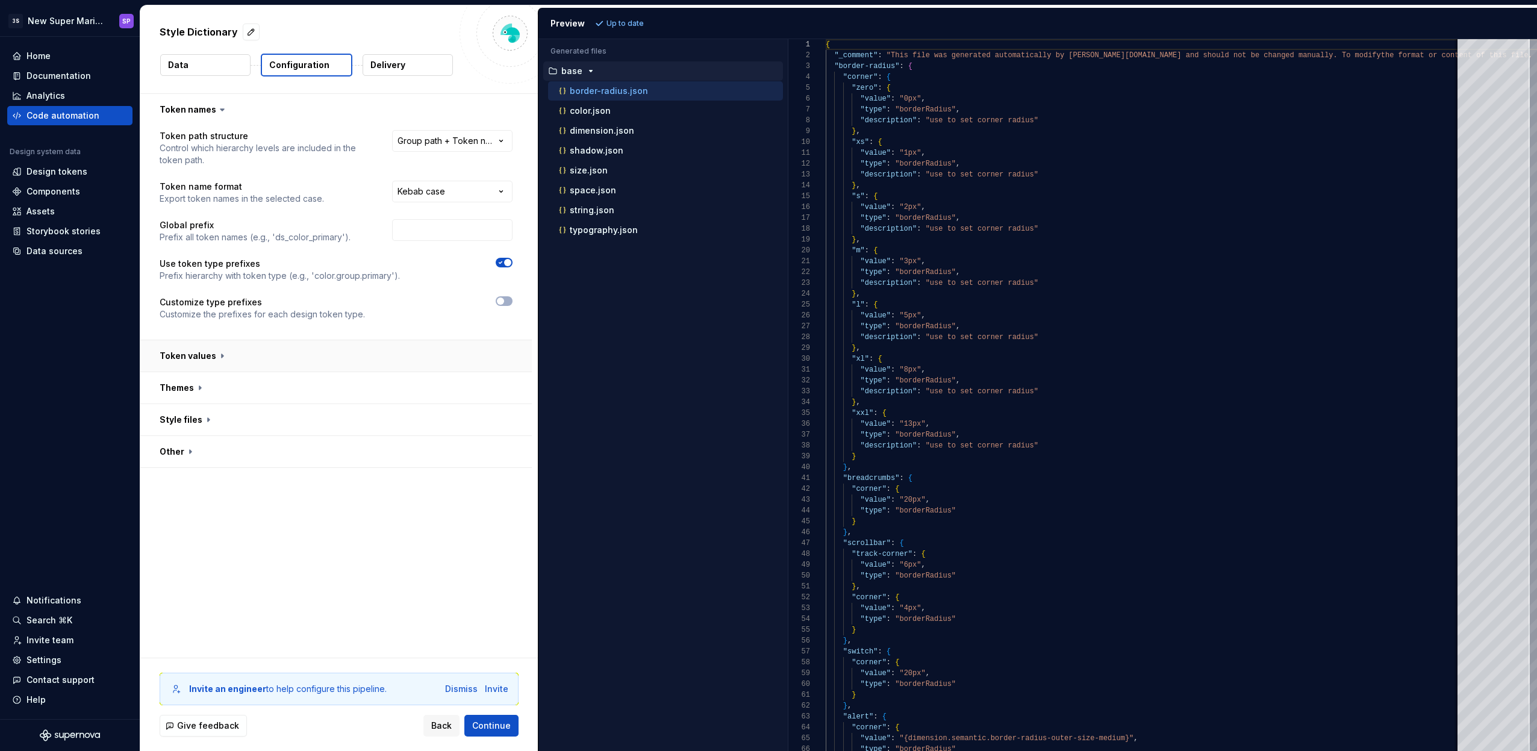
click at [304, 360] on button "button" at bounding box center [335, 355] width 391 height 31
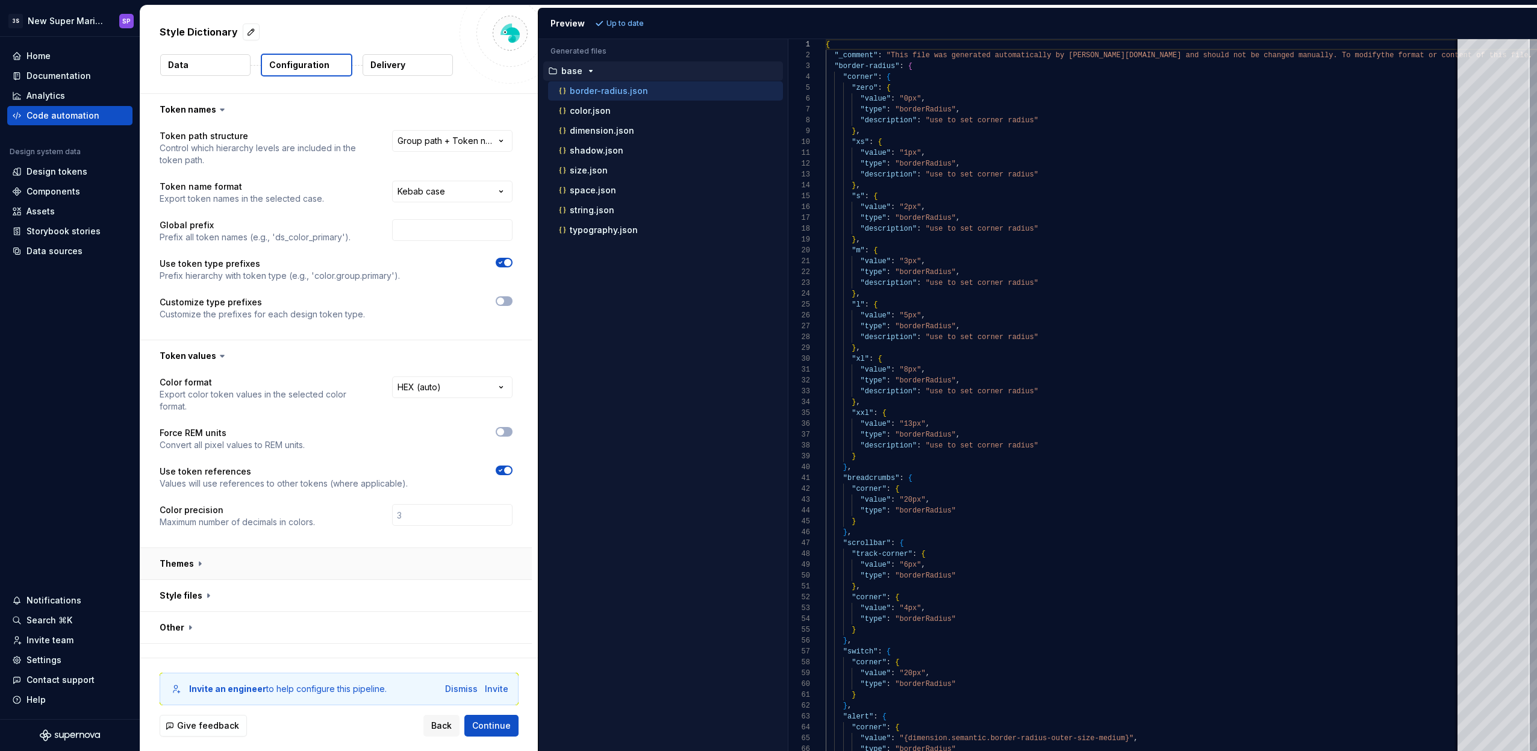
click at [284, 575] on button "button" at bounding box center [335, 563] width 391 height 31
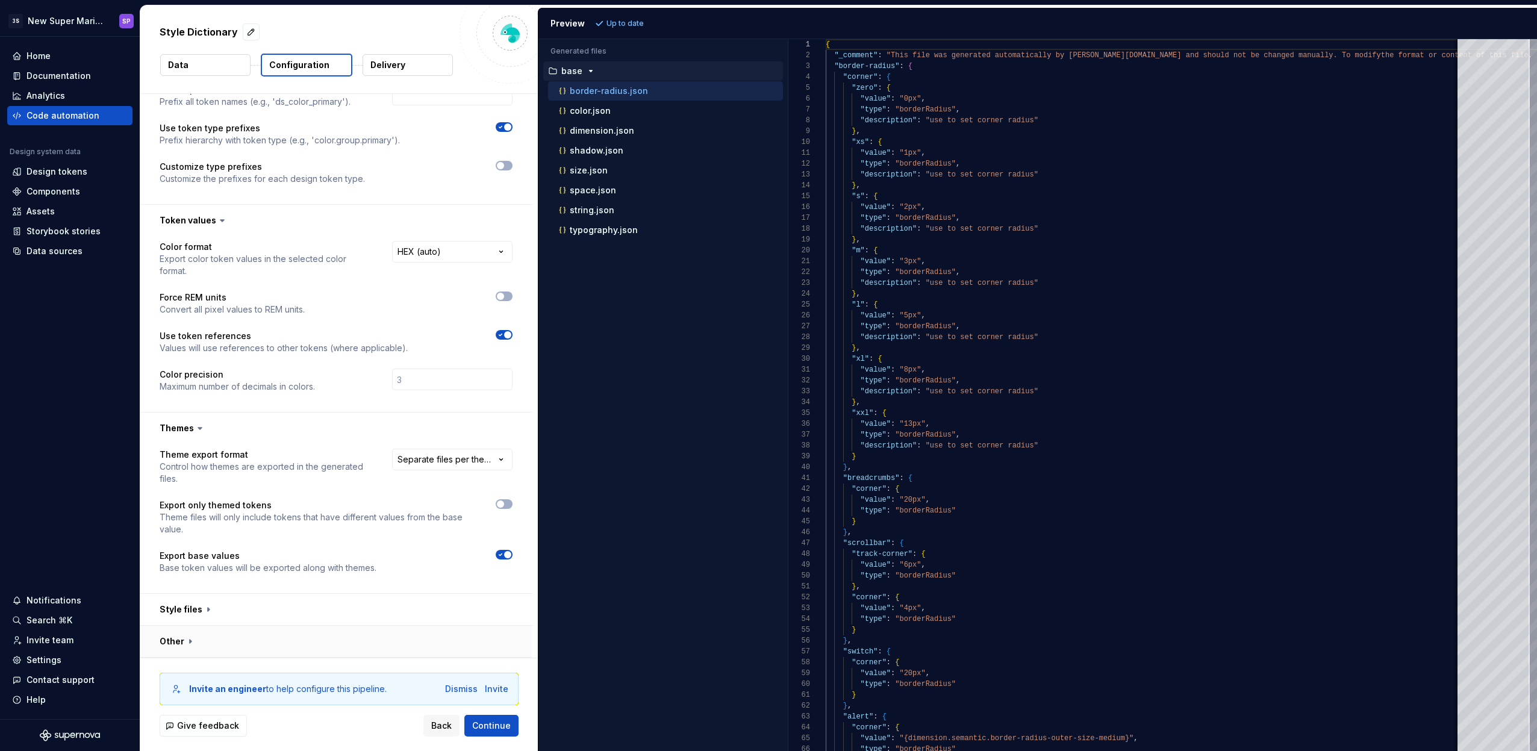
click at [323, 626] on button "button" at bounding box center [335, 641] width 391 height 31
click at [317, 612] on button "button" at bounding box center [335, 609] width 391 height 31
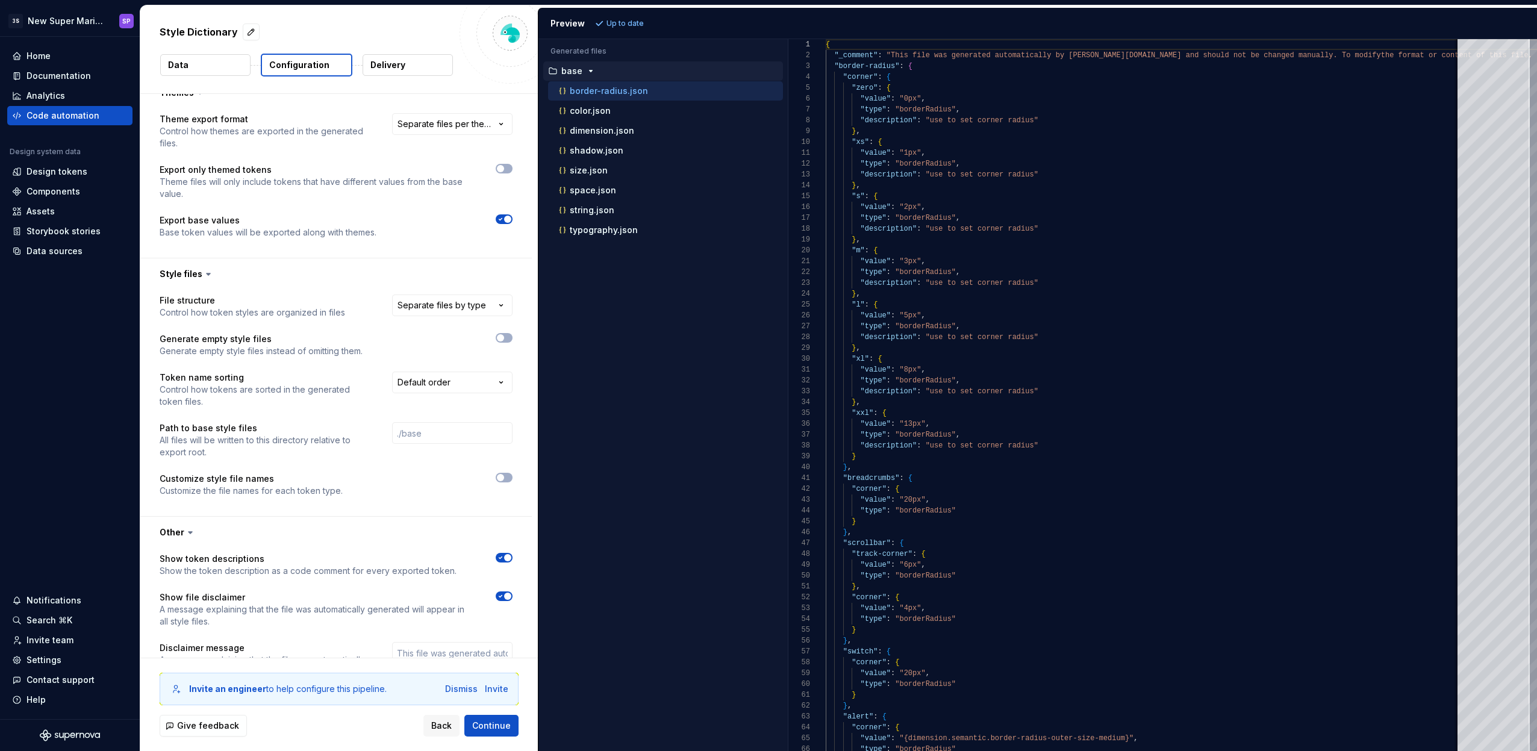
scroll to position [562, 0]
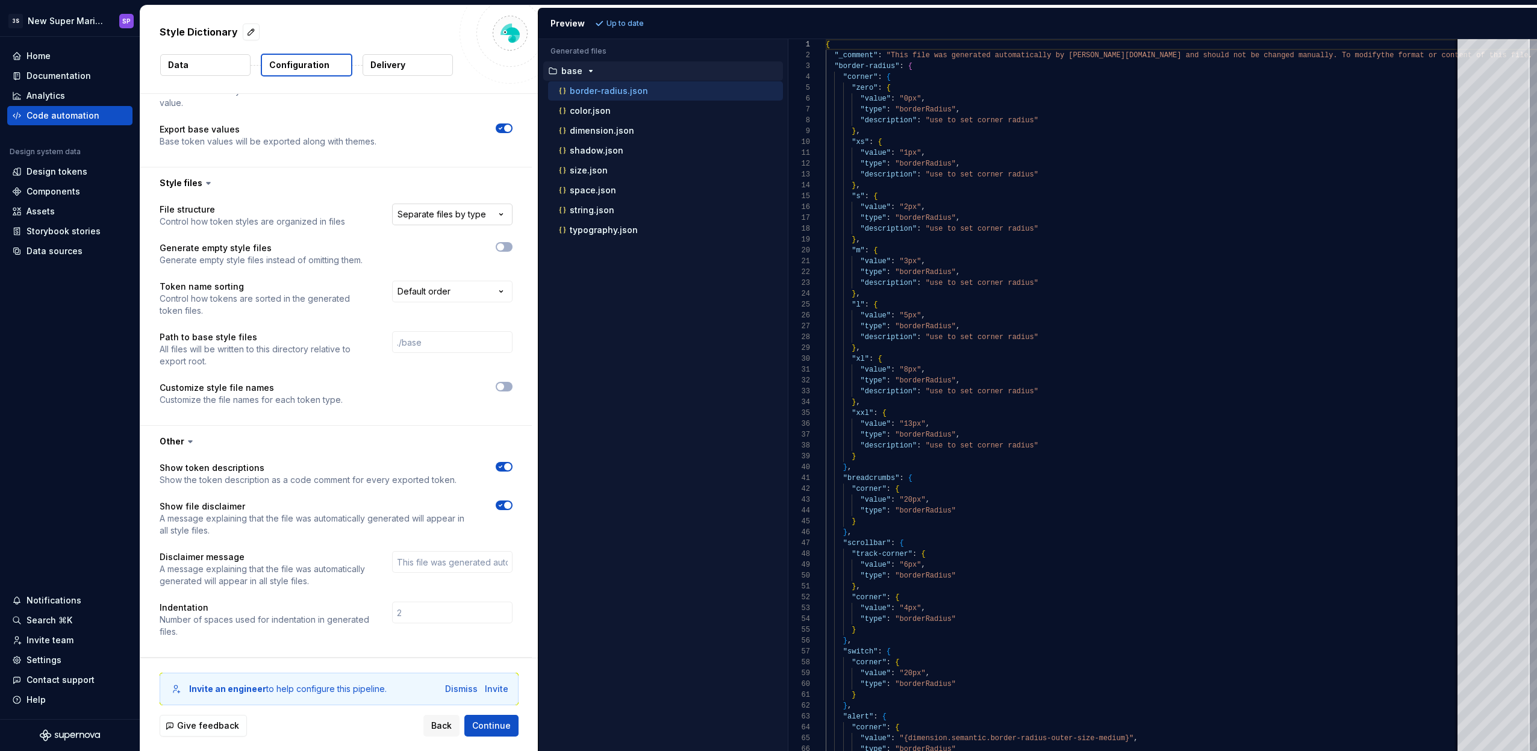
click at [472, 224] on html "**********" at bounding box center [768, 375] width 1537 height 751
select select "**********"
click at [656, 26] on span "Refresh preview" at bounding box center [637, 24] width 60 height 10
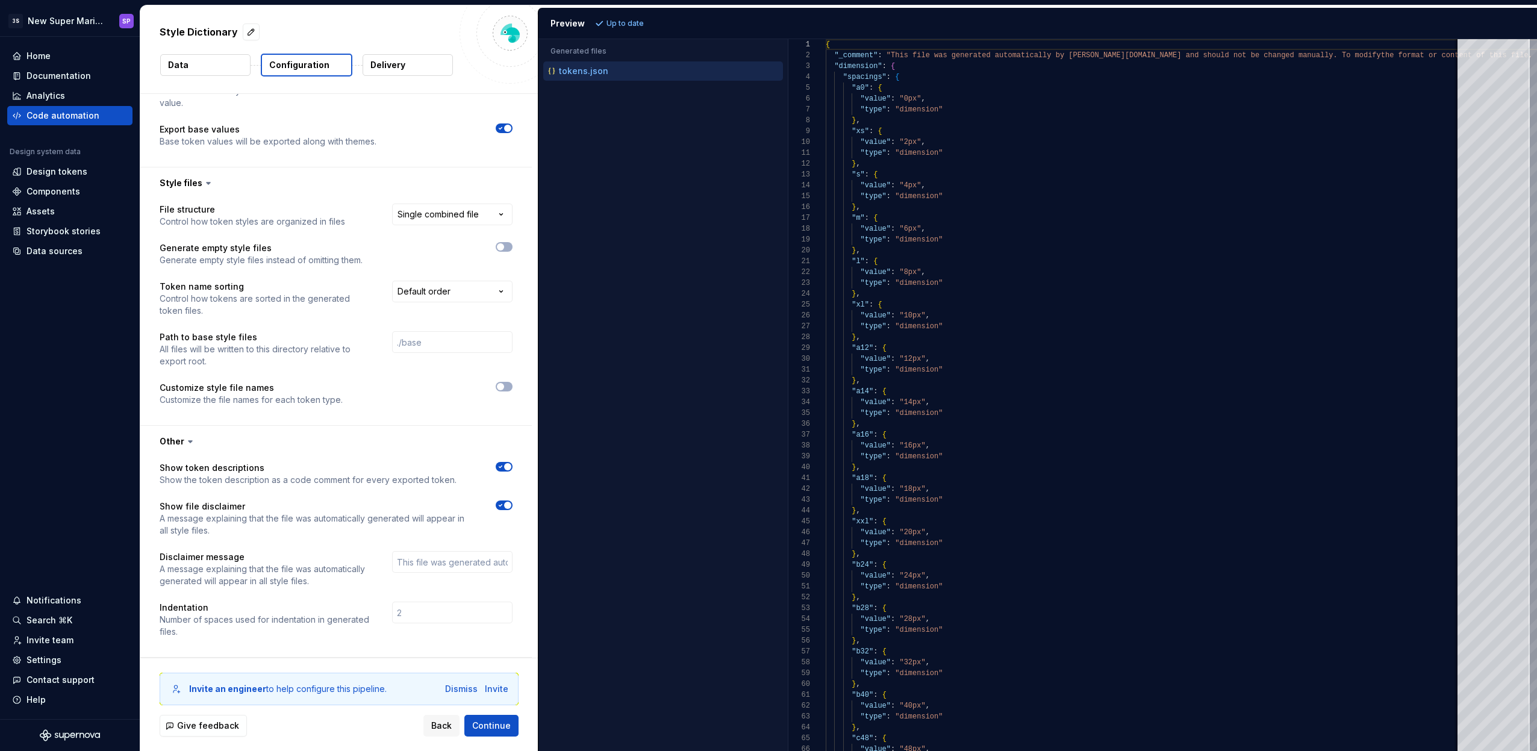
click at [214, 69] on button "Data" at bounding box center [205, 65] width 90 height 22
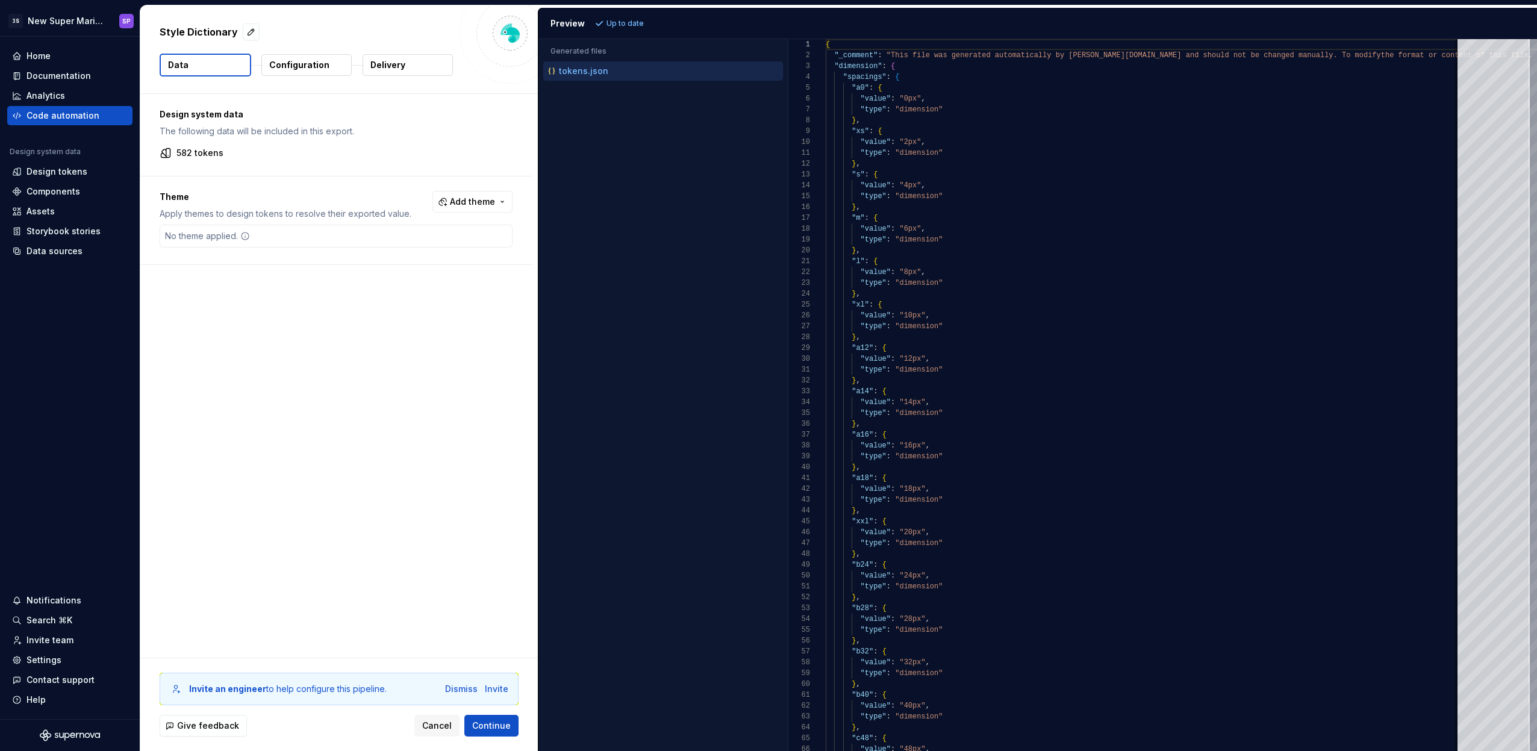
click at [307, 70] on p "Configuration" at bounding box center [299, 65] width 60 height 12
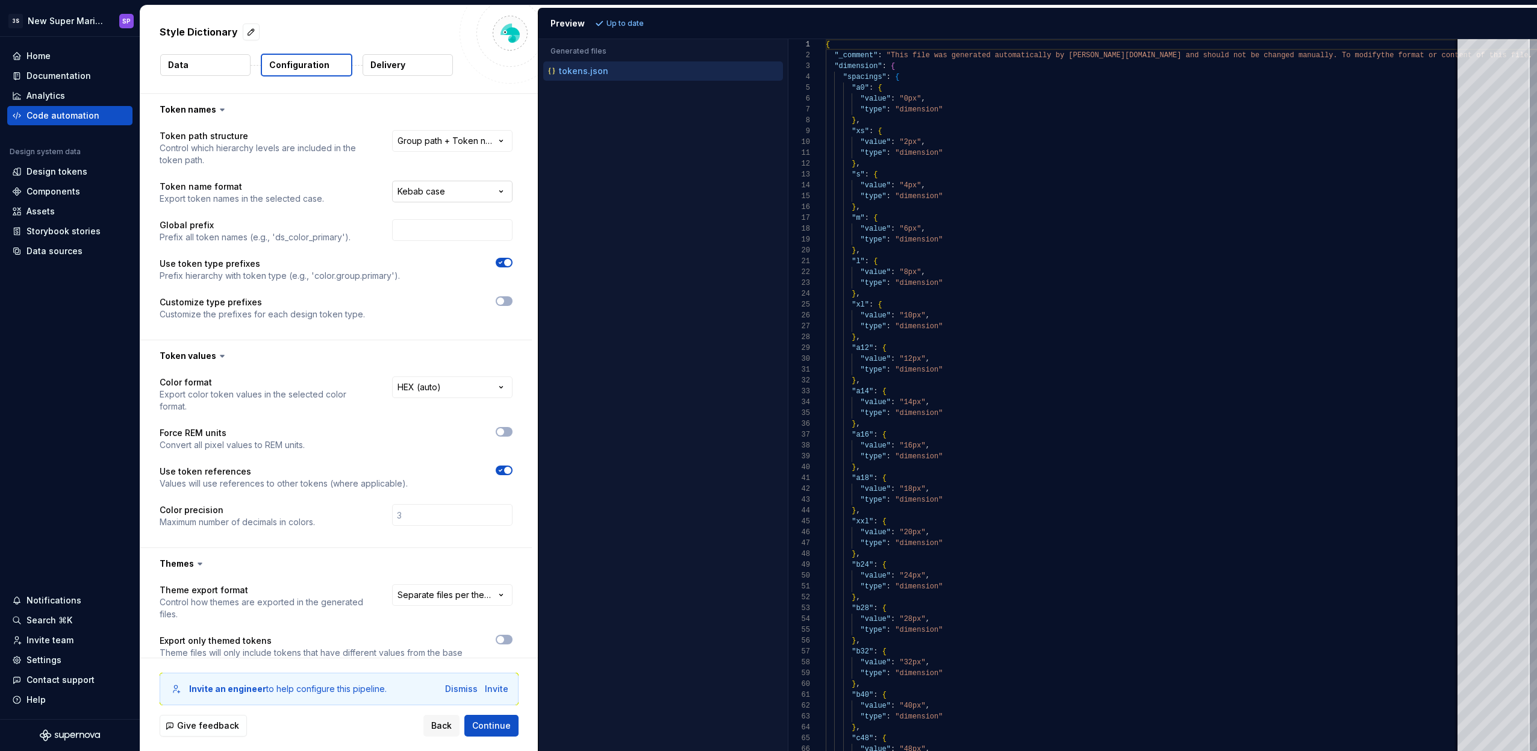
click at [460, 193] on html "**********" at bounding box center [768, 375] width 1537 height 751
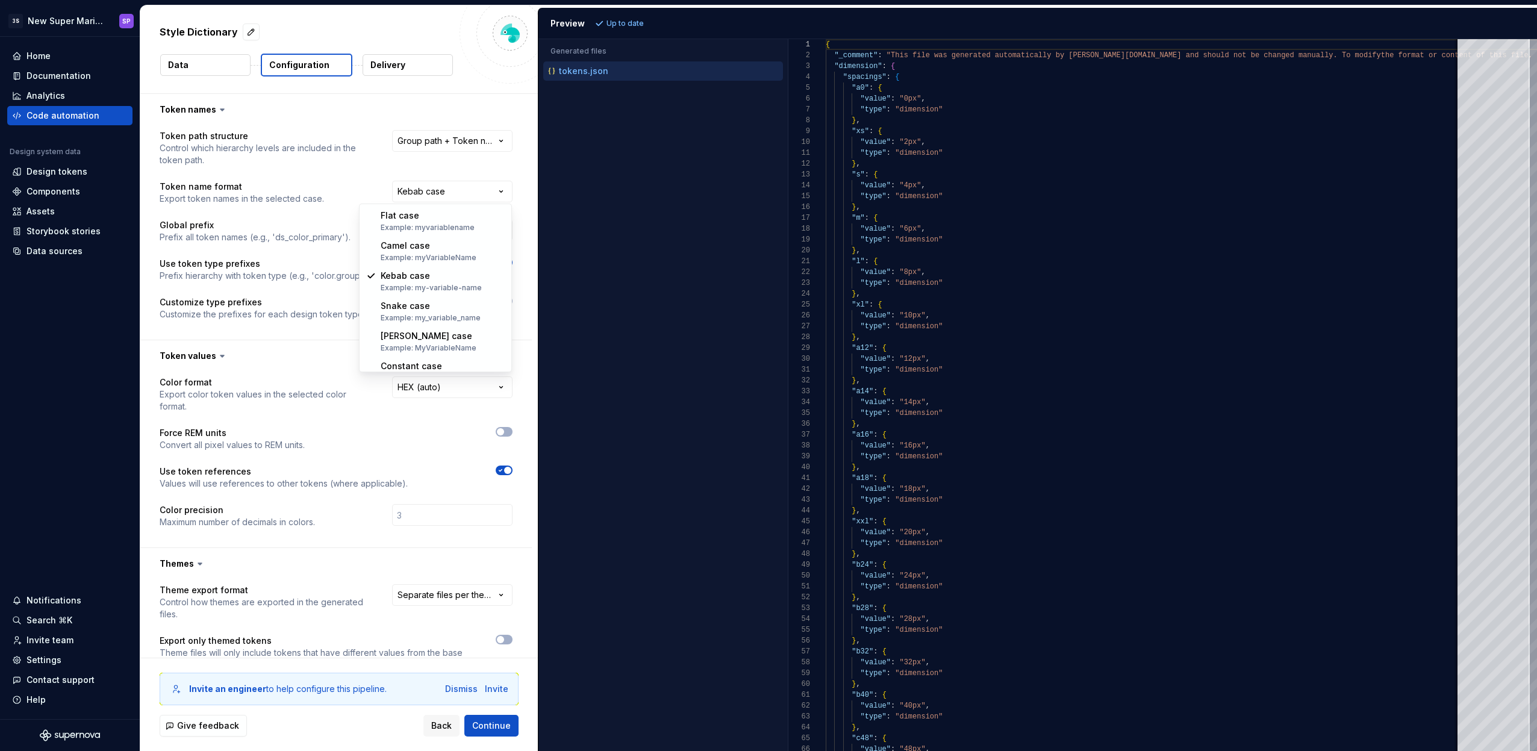
select select "*********"
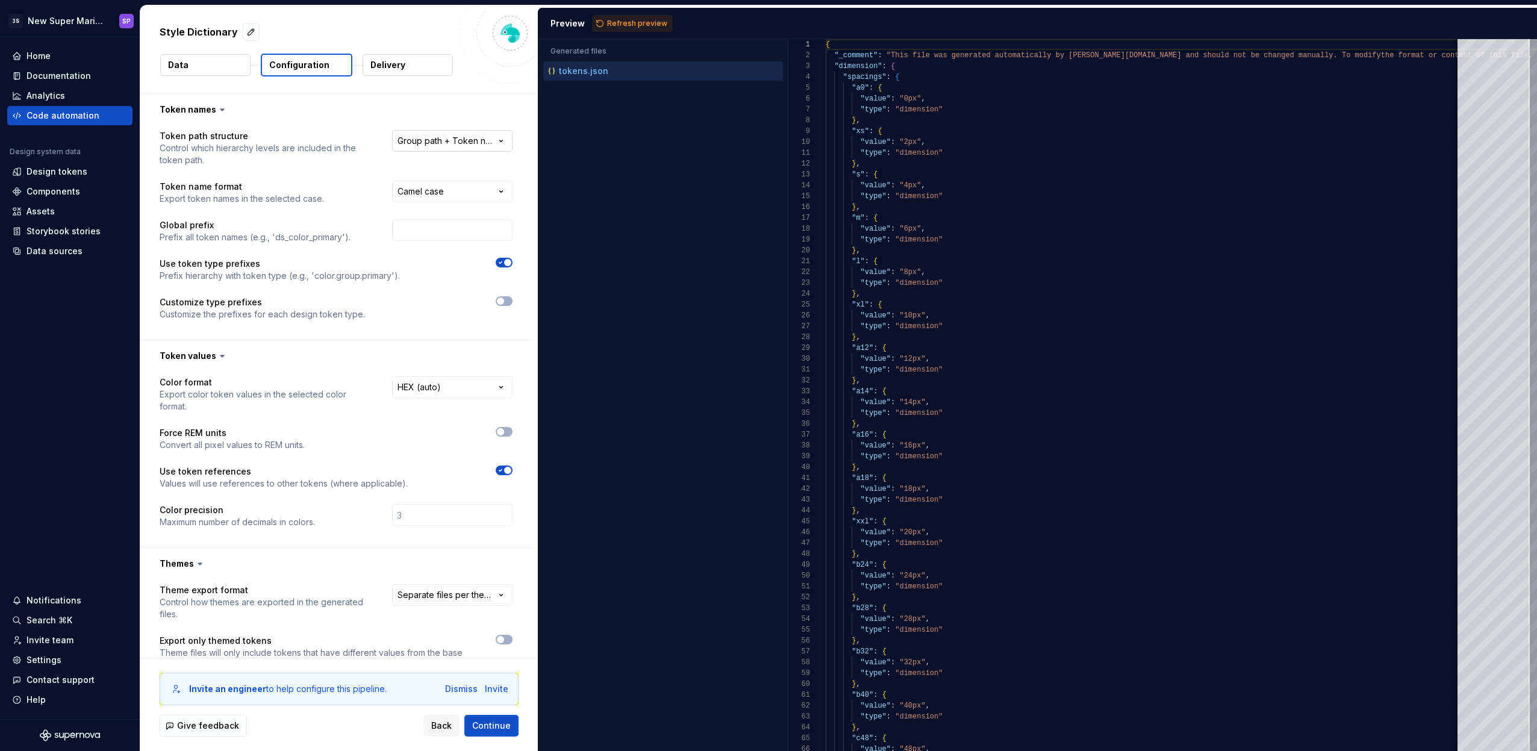
click at [453, 142] on html "**********" at bounding box center [768, 375] width 1537 height 751
click at [450, 143] on html "**********" at bounding box center [768, 375] width 1537 height 751
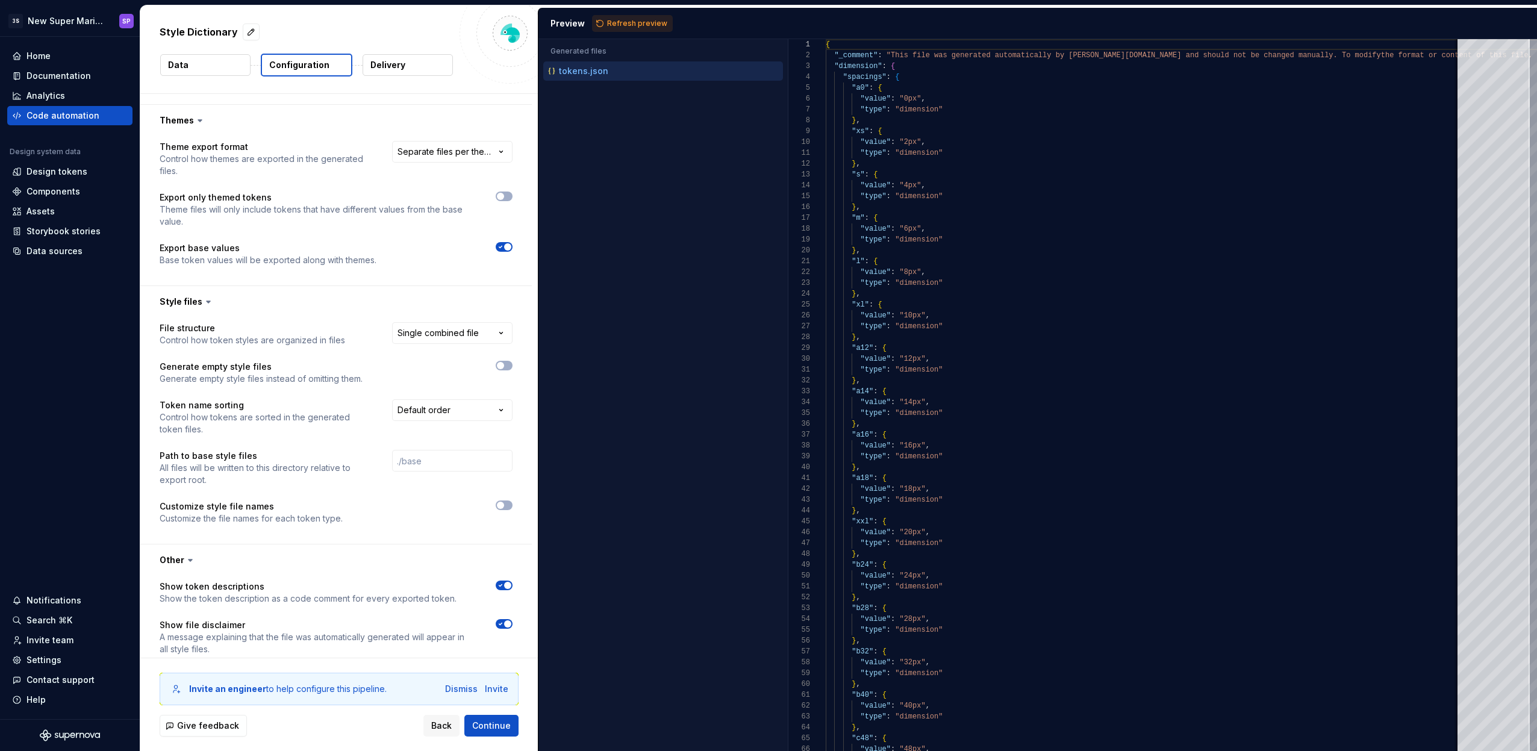
scroll to position [562, 0]
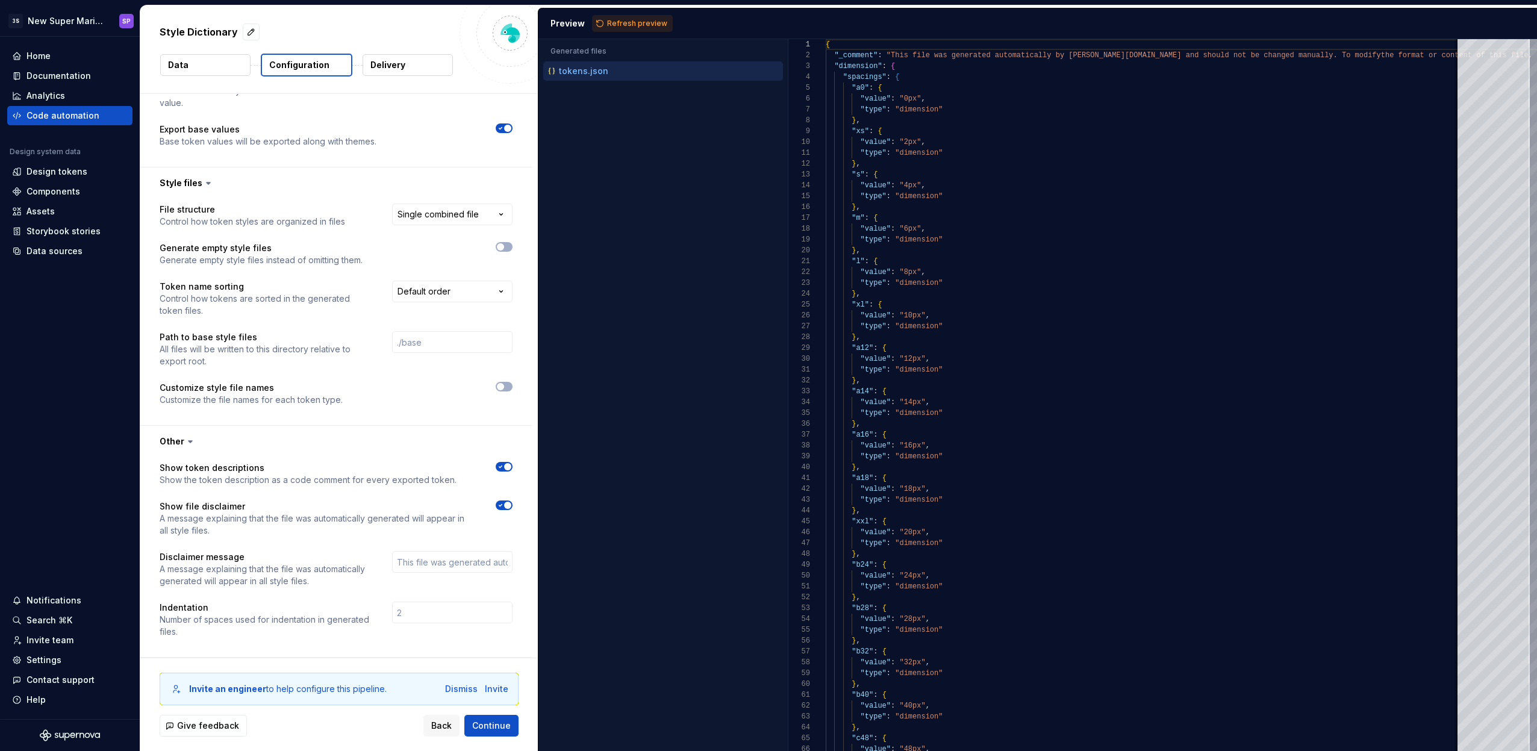
click at [402, 58] on button "Delivery" at bounding box center [407, 65] width 90 height 22
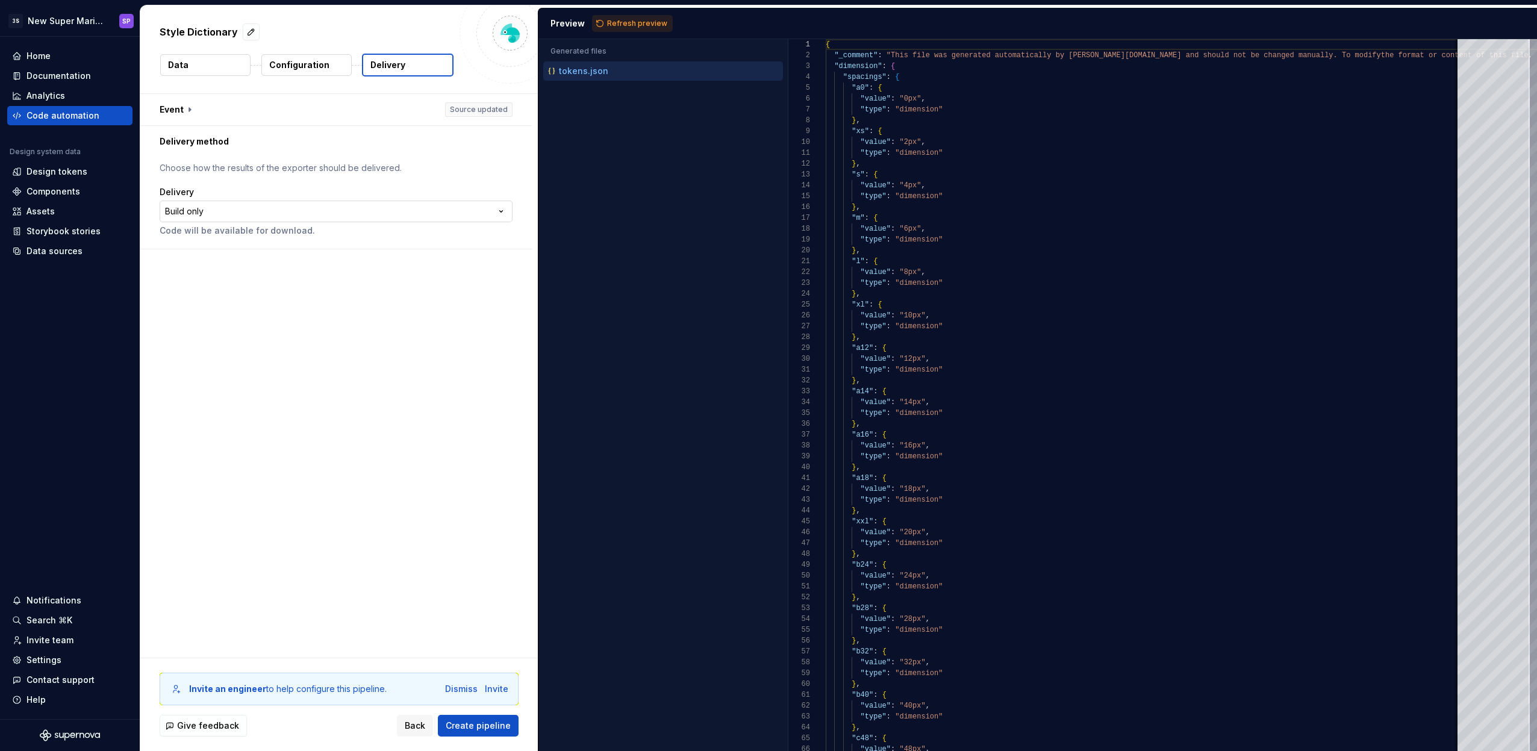
click at [319, 216] on html "**********" at bounding box center [768, 375] width 1537 height 751
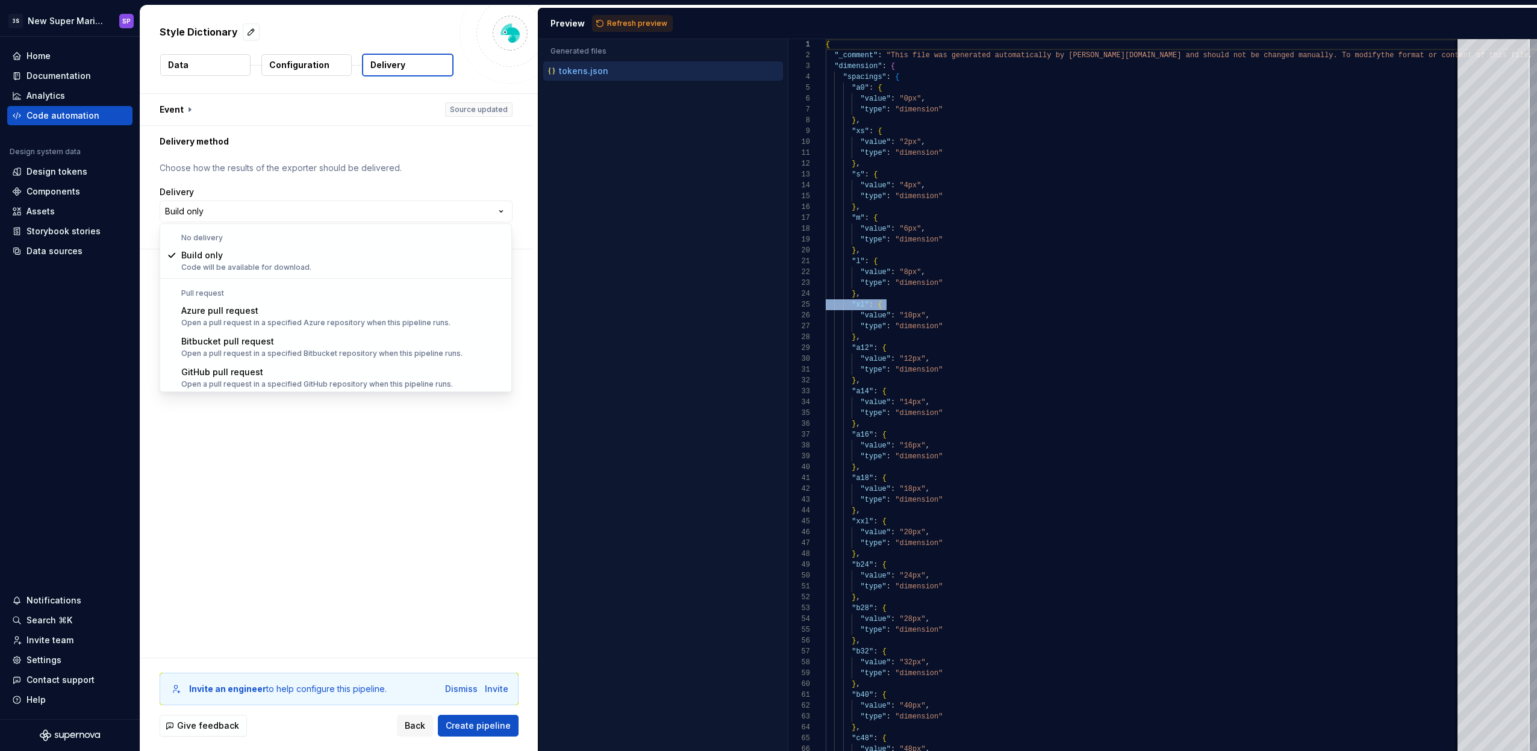
click at [1004, 304] on html "**********" at bounding box center [768, 375] width 1537 height 751
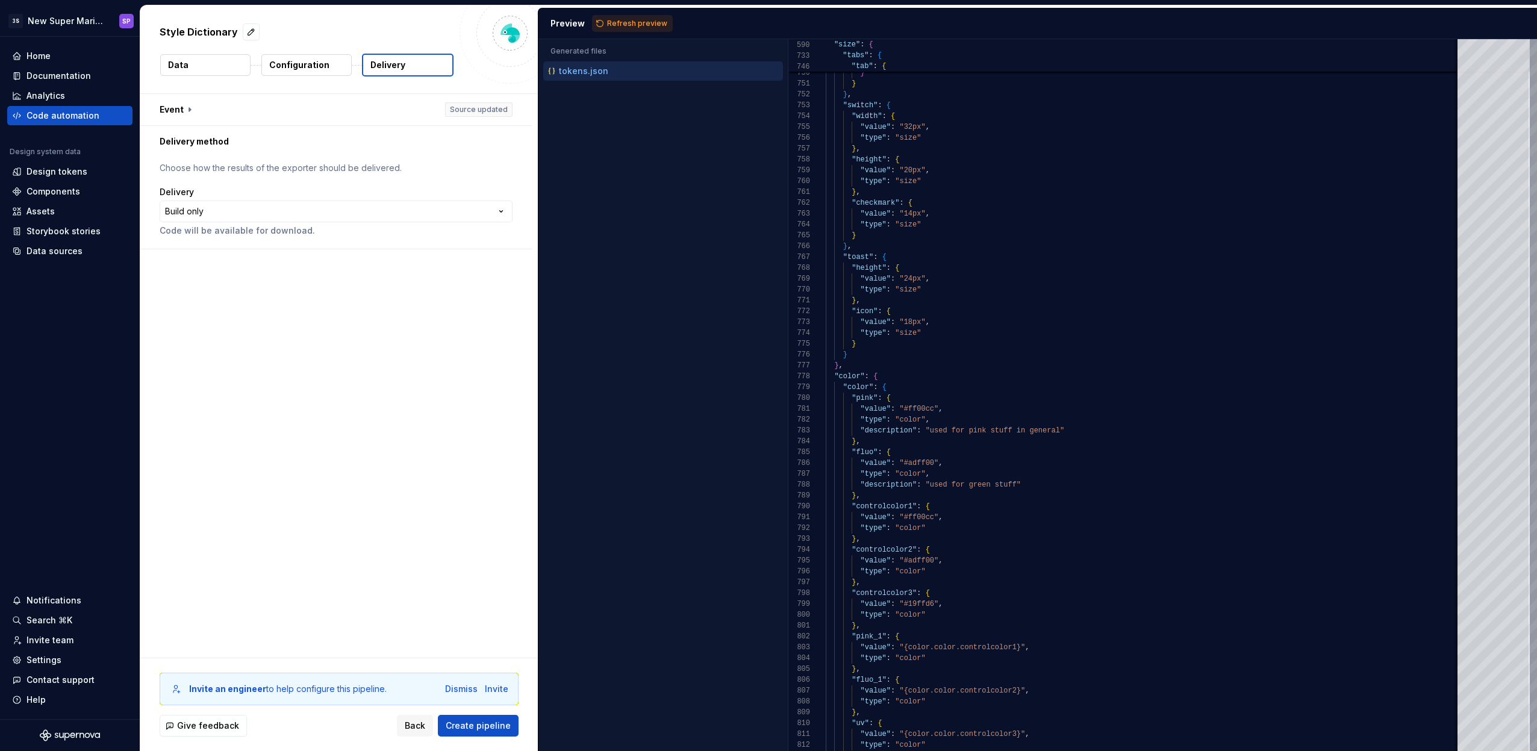
click at [206, 54] on button "Data" at bounding box center [205, 65] width 90 height 22
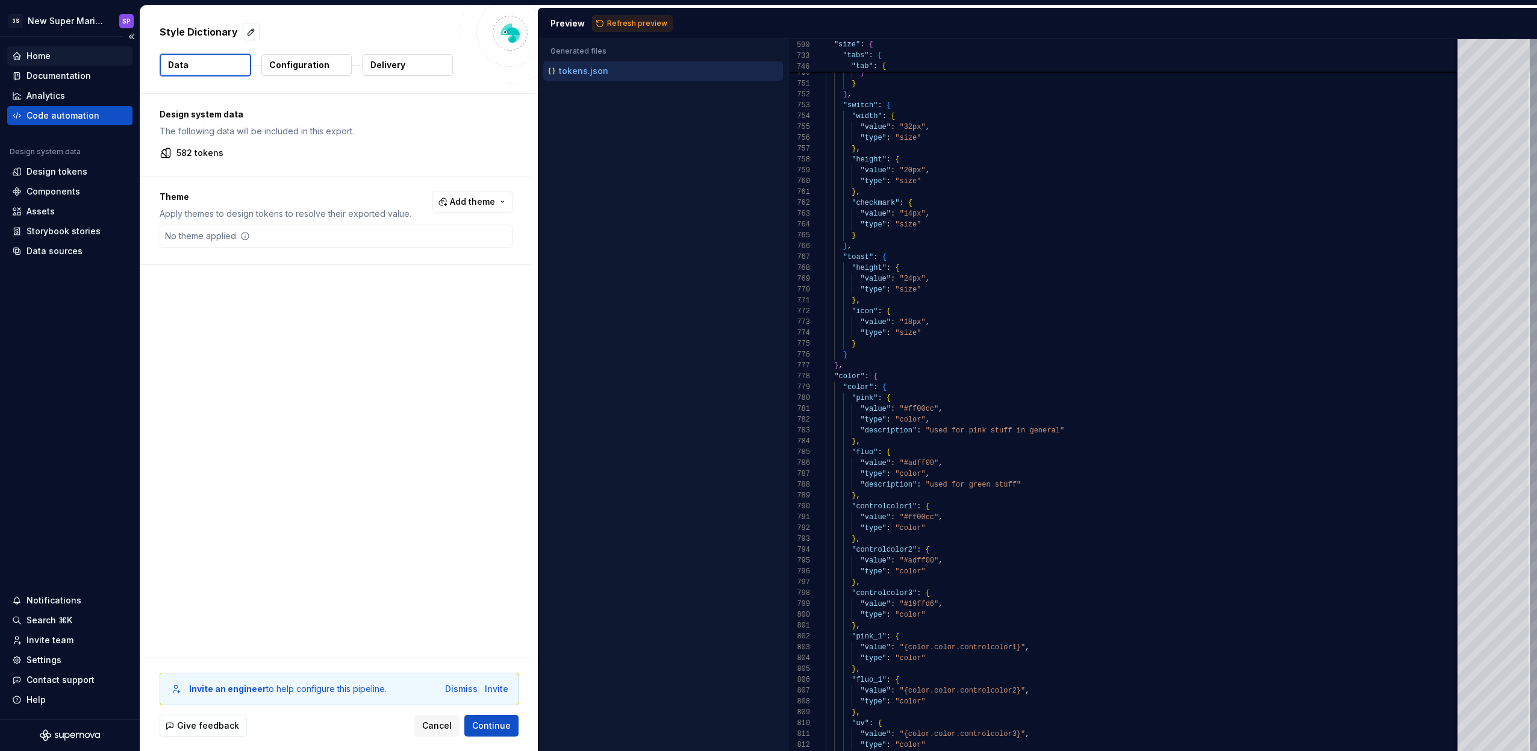
click at [82, 55] on div "Home" at bounding box center [70, 56] width 116 height 12
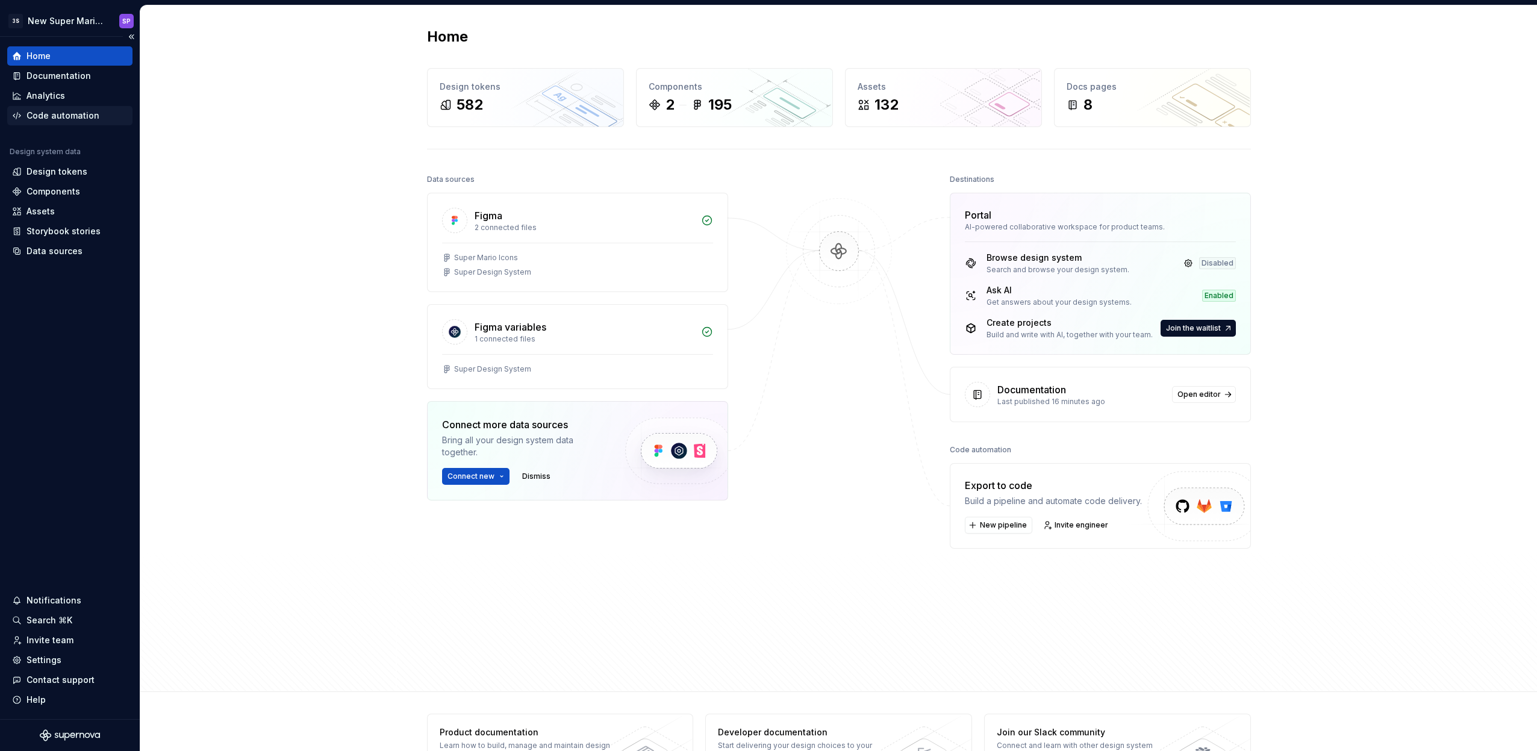
click at [76, 117] on div "Code automation" at bounding box center [62, 116] width 73 height 12
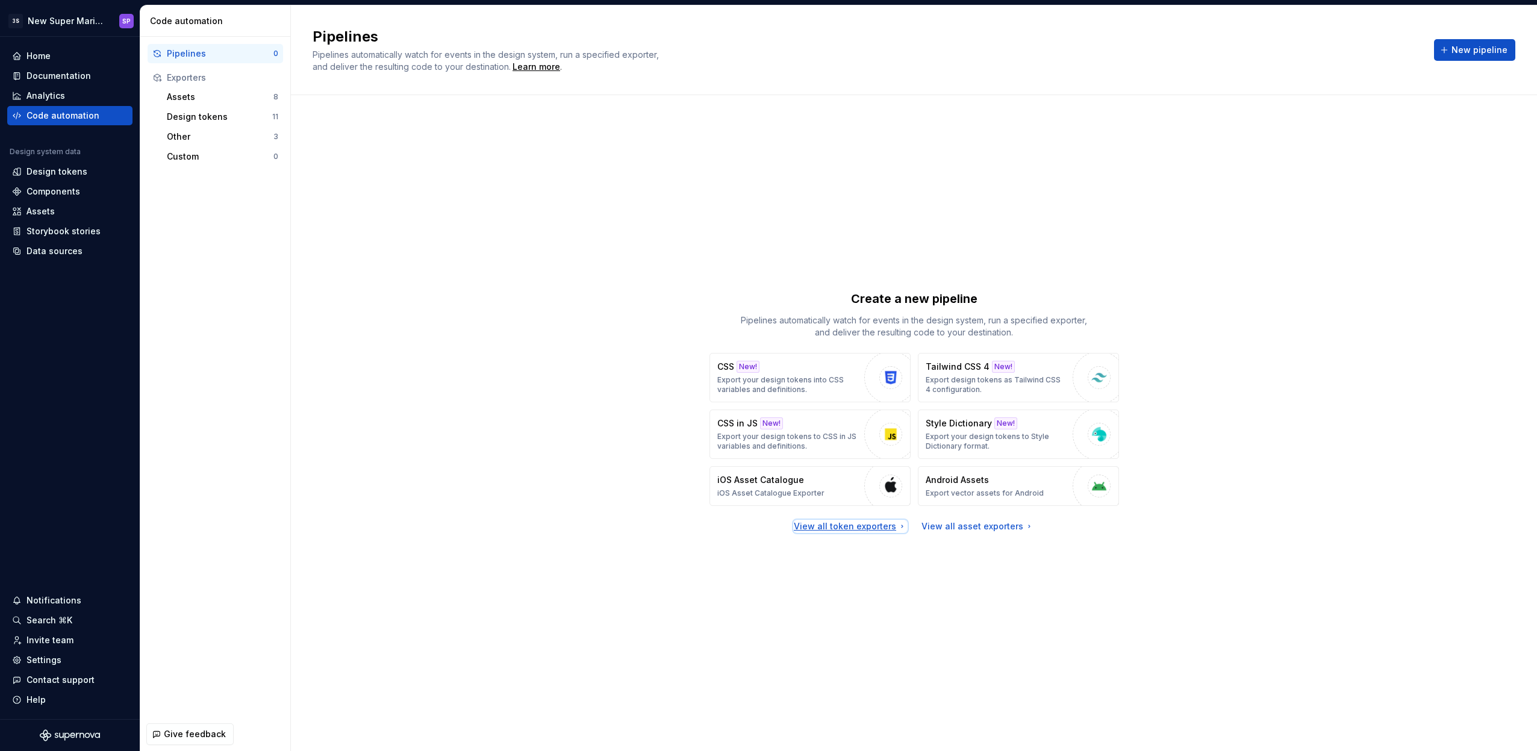
click at [823, 522] on div "View all token exporters" at bounding box center [850, 526] width 113 height 12
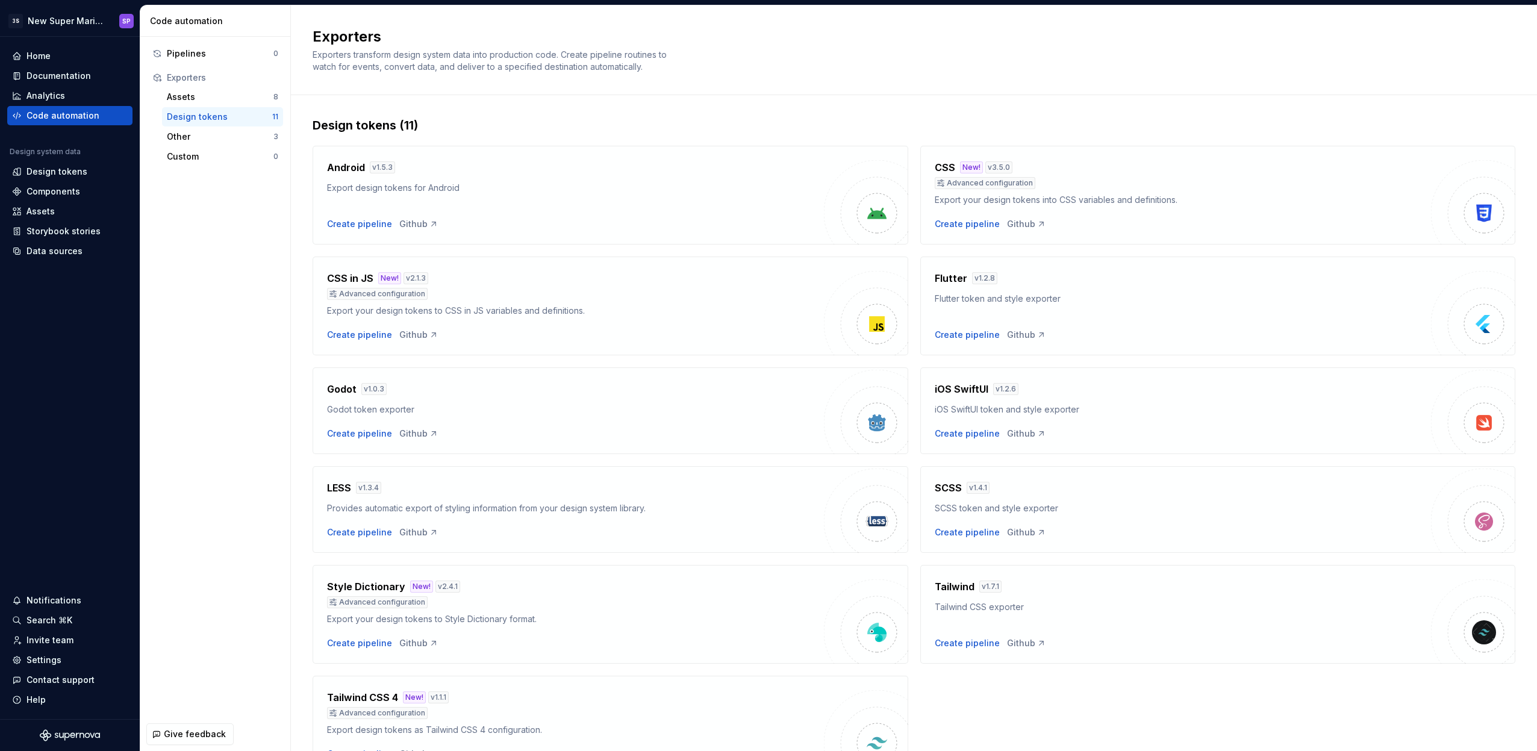
click at [435, 615] on div "Export your design tokens to Style Dictionary format." at bounding box center [575, 619] width 497 height 12
drag, startPoint x: 435, startPoint y: 615, endPoint x: 399, endPoint y: 619, distance: 36.4
click at [434, 615] on div "Export your design tokens to Style Dictionary format." at bounding box center [575, 619] width 497 height 12
click at [399, 619] on div "Export your design tokens to Style Dictionary format." at bounding box center [575, 619] width 497 height 12
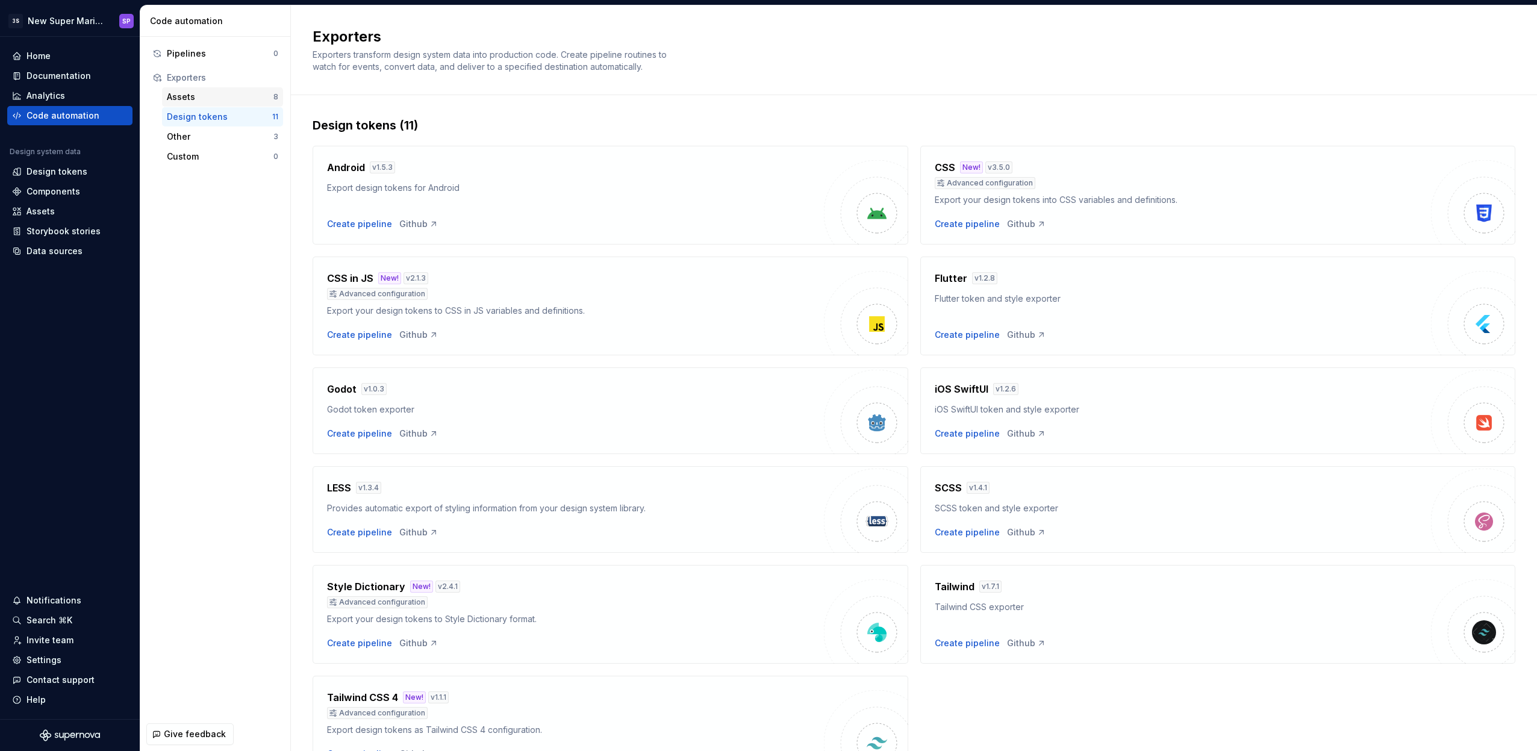
click at [226, 91] on div "Assets" at bounding box center [220, 97] width 107 height 12
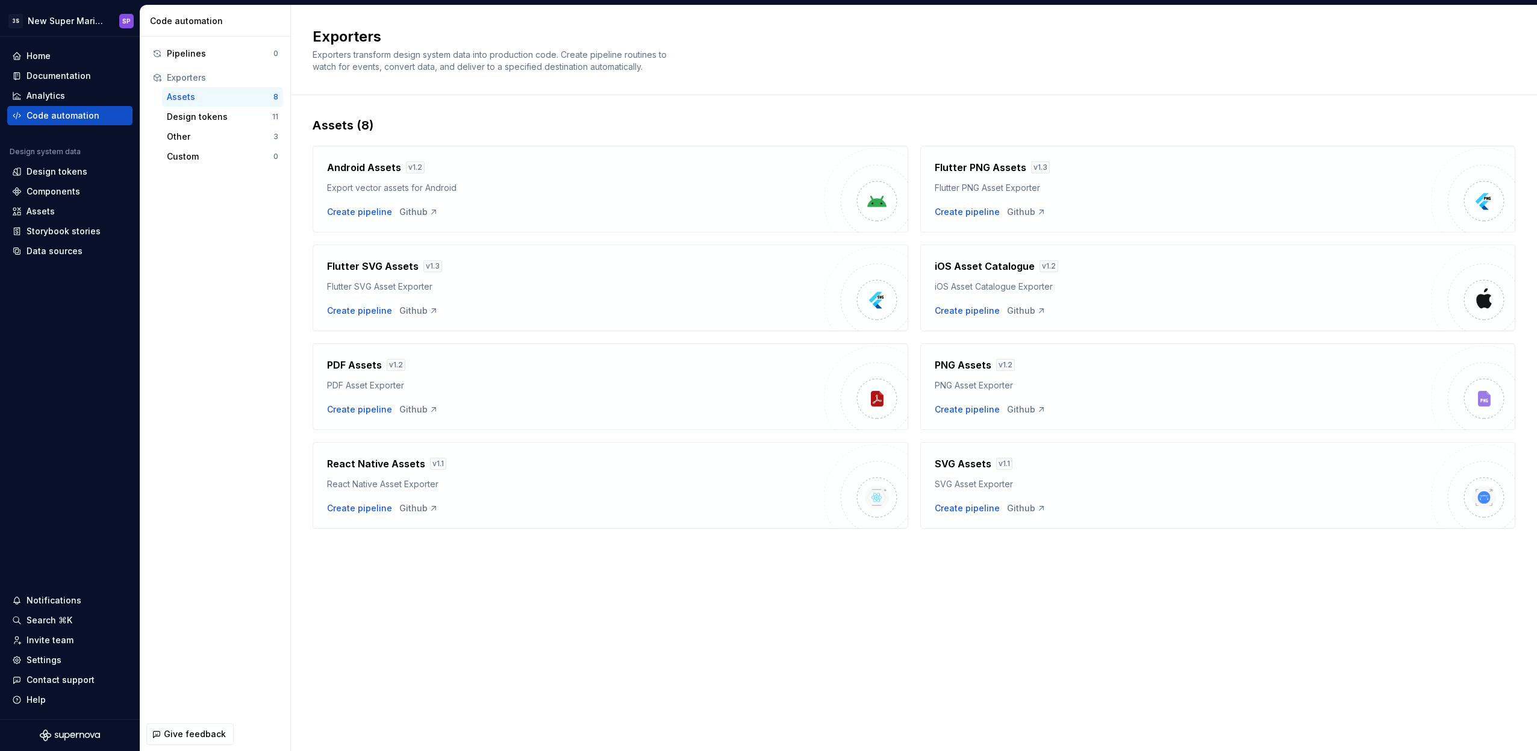
click at [981, 483] on div "SVG Asset Exporter" at bounding box center [1183, 484] width 497 height 12
click at [968, 487] on div "SVG Asset Exporter" at bounding box center [1183, 484] width 497 height 12
click at [246, 143] on div "Other 3" at bounding box center [222, 136] width 121 height 19
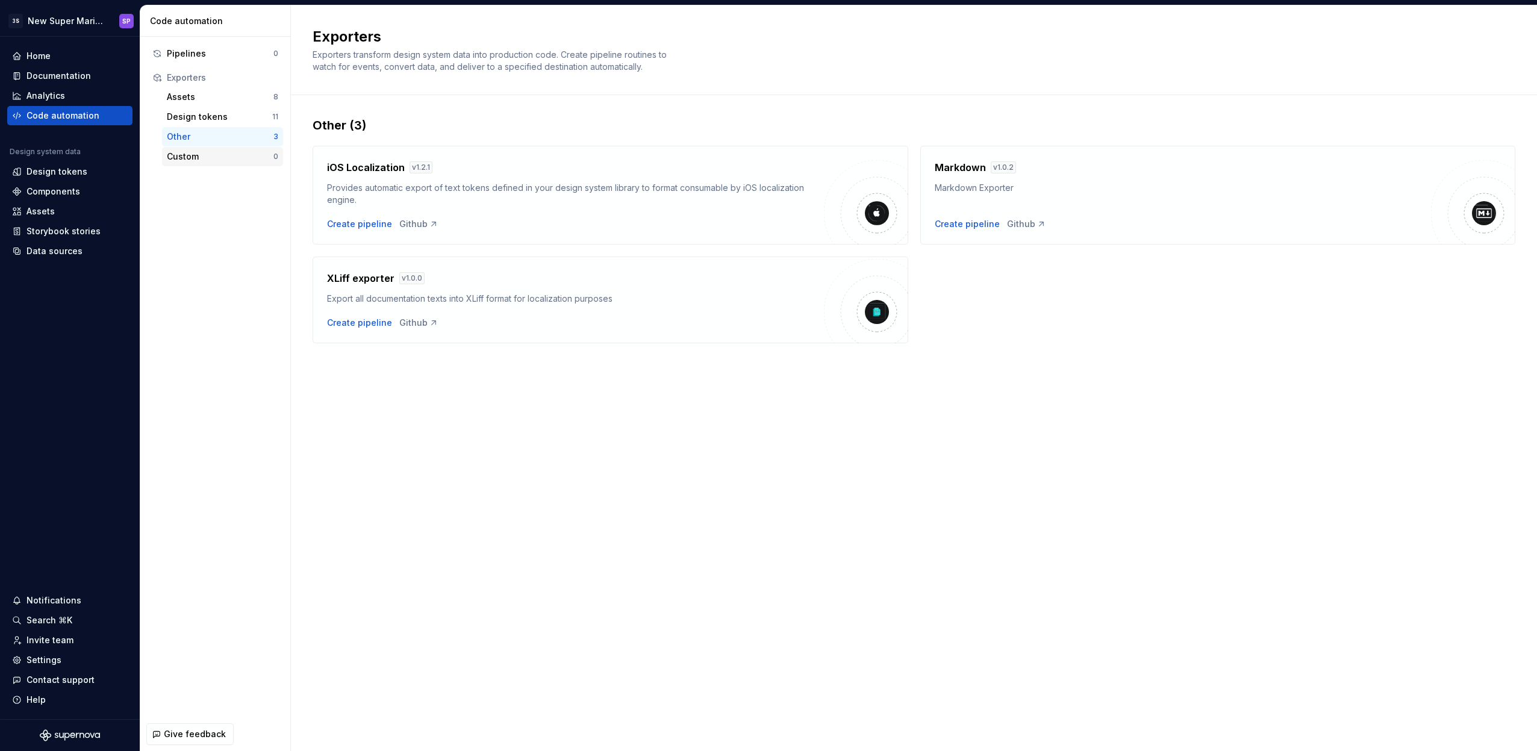
click at [242, 154] on div "Custom" at bounding box center [220, 157] width 107 height 12
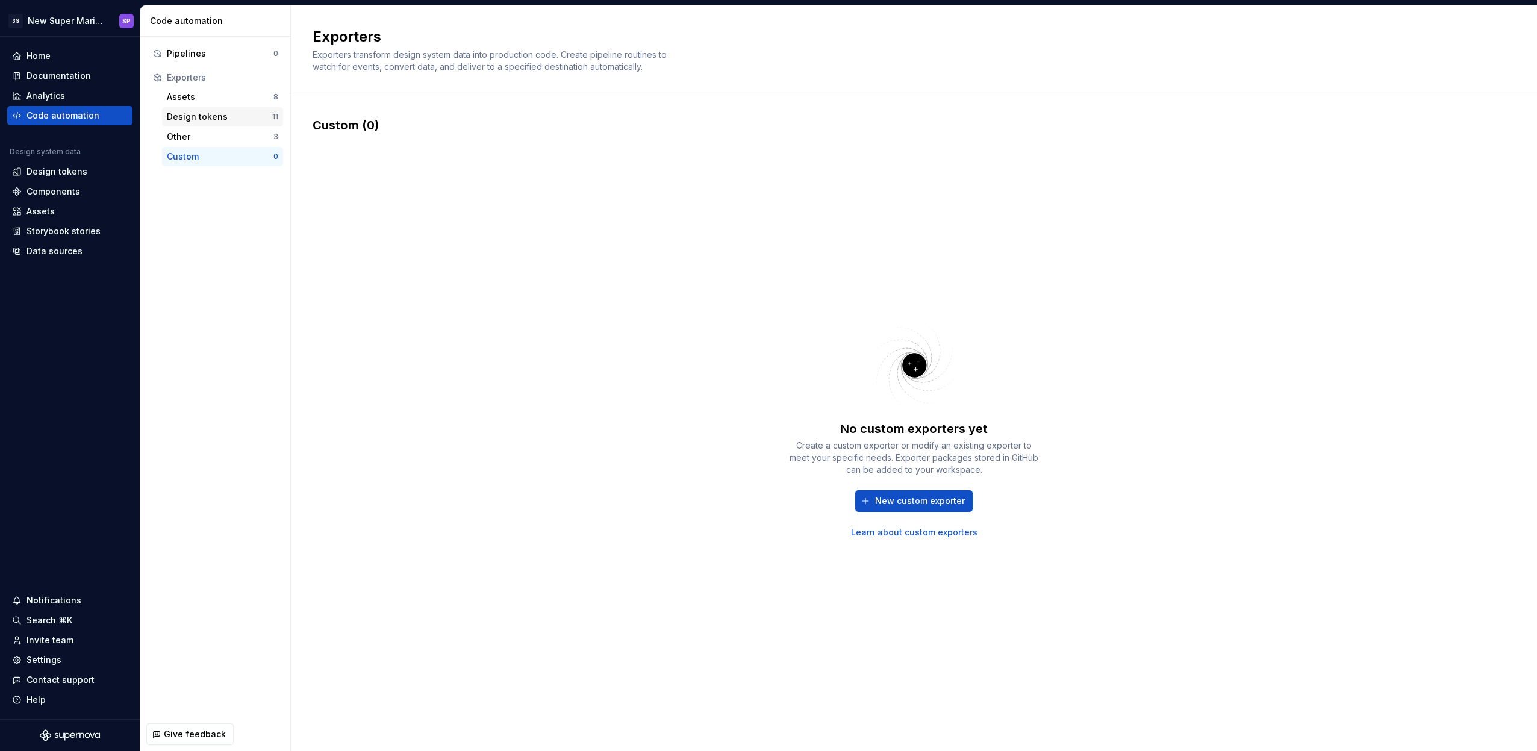
click at [237, 118] on div "Design tokens" at bounding box center [219, 117] width 105 height 12
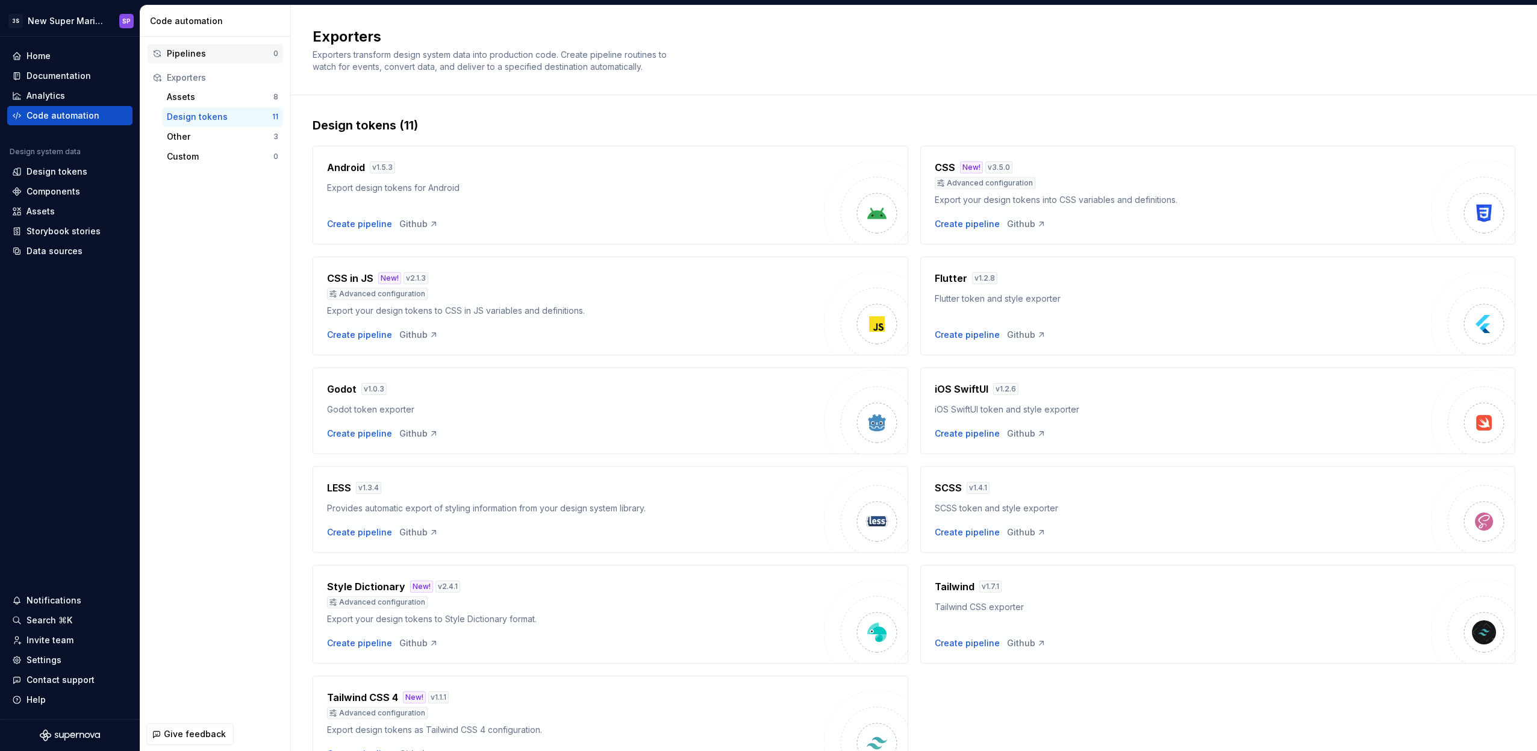
click at [204, 51] on div "Pipelines" at bounding box center [220, 54] width 107 height 12
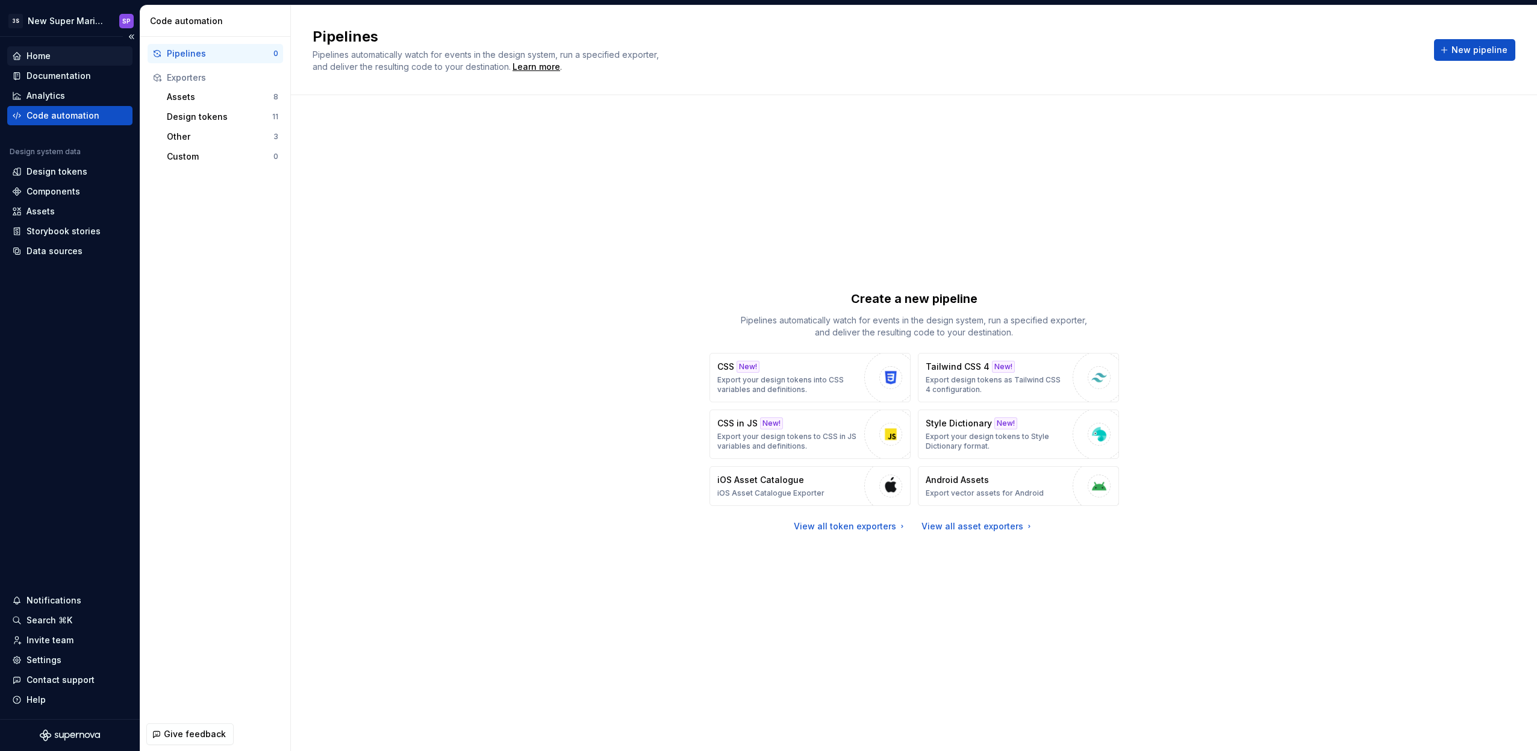
click at [42, 55] on div "Home" at bounding box center [38, 56] width 24 height 12
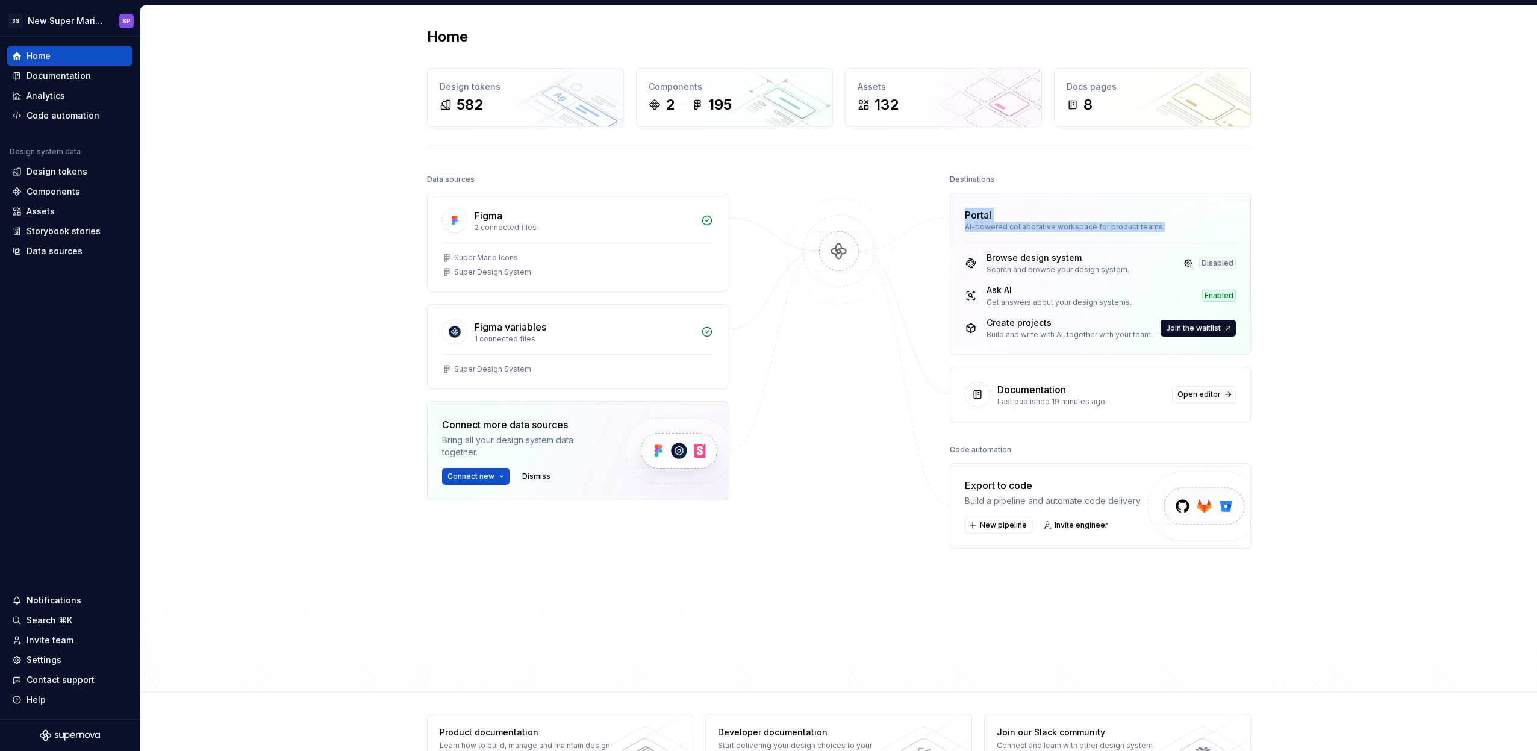
drag, startPoint x: 1161, startPoint y: 226, endPoint x: 956, endPoint y: 196, distance: 207.4
click at [956, 196] on div "Portal AI-powered collaborative workspace for product teams." at bounding box center [1100, 217] width 300 height 48
click at [64, 190] on div "Components" at bounding box center [53, 191] width 54 height 12
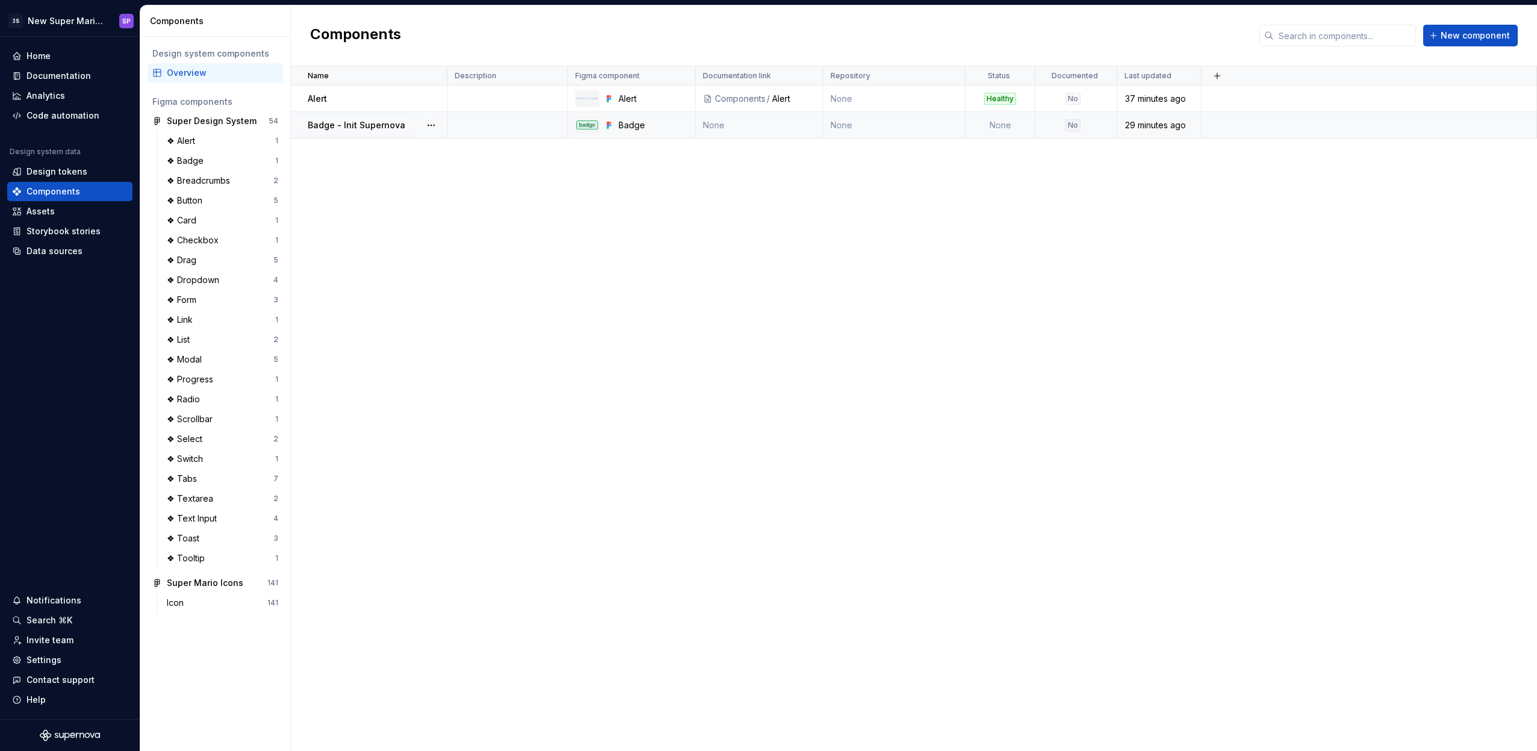
click at [422, 135] on div at bounding box center [430, 125] width 31 height 26
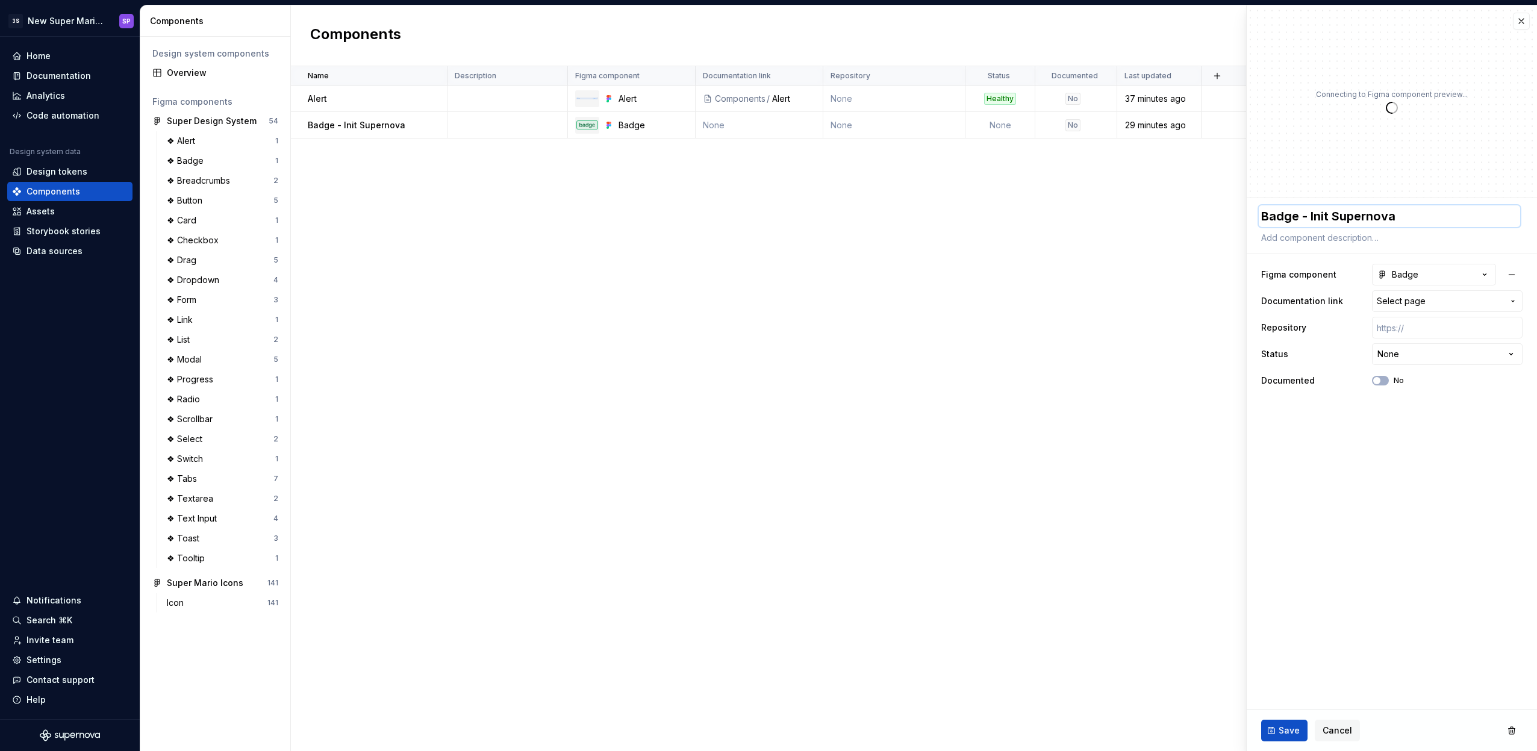
drag, startPoint x: 1299, startPoint y: 216, endPoint x: 1428, endPoint y: 226, distance: 129.9
click at [1428, 226] on textarea "Badge - Init Supernova" at bounding box center [1388, 216] width 261 height 22
drag, startPoint x: 1425, startPoint y: 217, endPoint x: 1298, endPoint y: 215, distance: 127.7
click at [1298, 215] on textarea "Badge - Init Supernova" at bounding box center [1388, 216] width 261 height 22
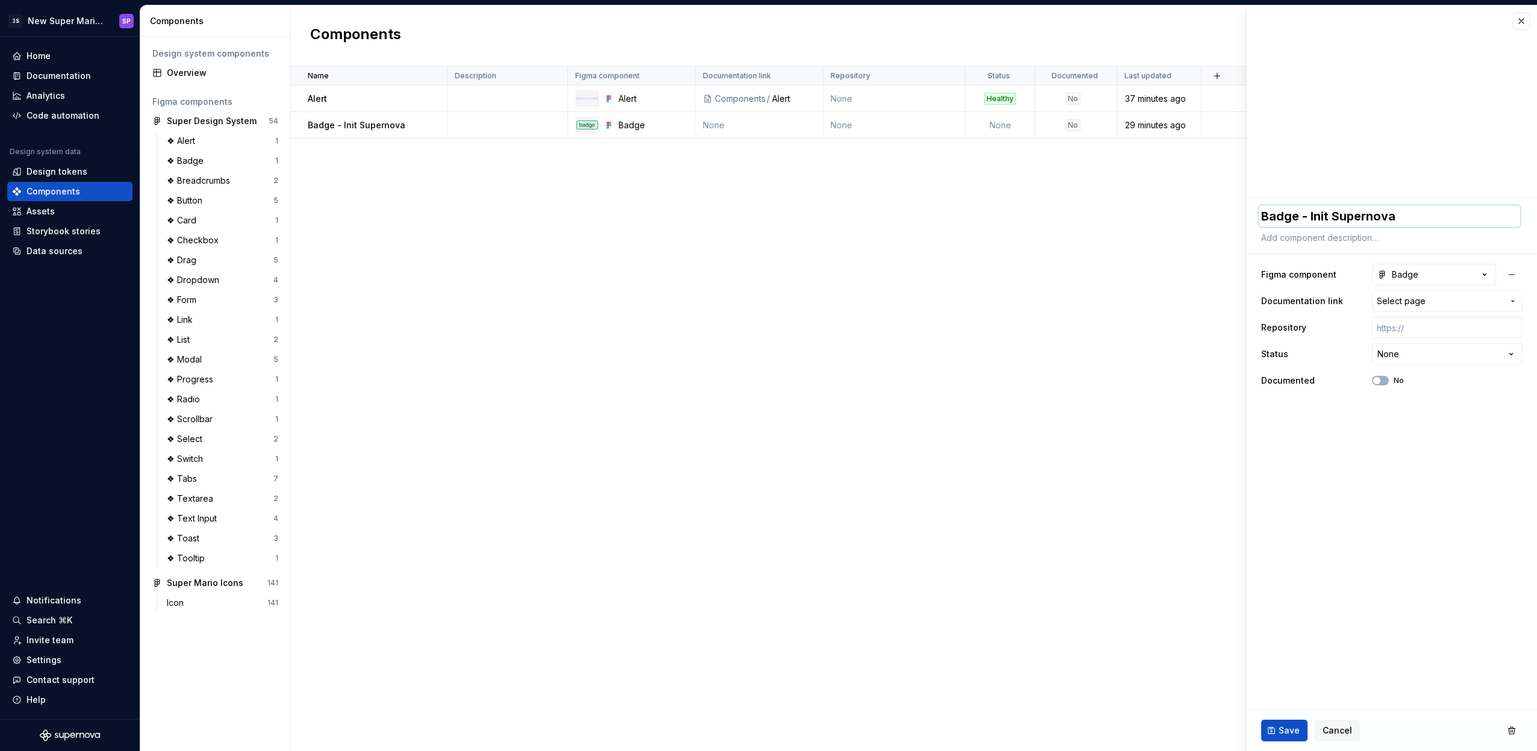
type textarea "*"
type textarea "Badge"
click at [1385, 499] on fieldset "**********" at bounding box center [1391, 474] width 290 height 553
click at [1408, 302] on span "Select page" at bounding box center [1400, 301] width 49 height 12
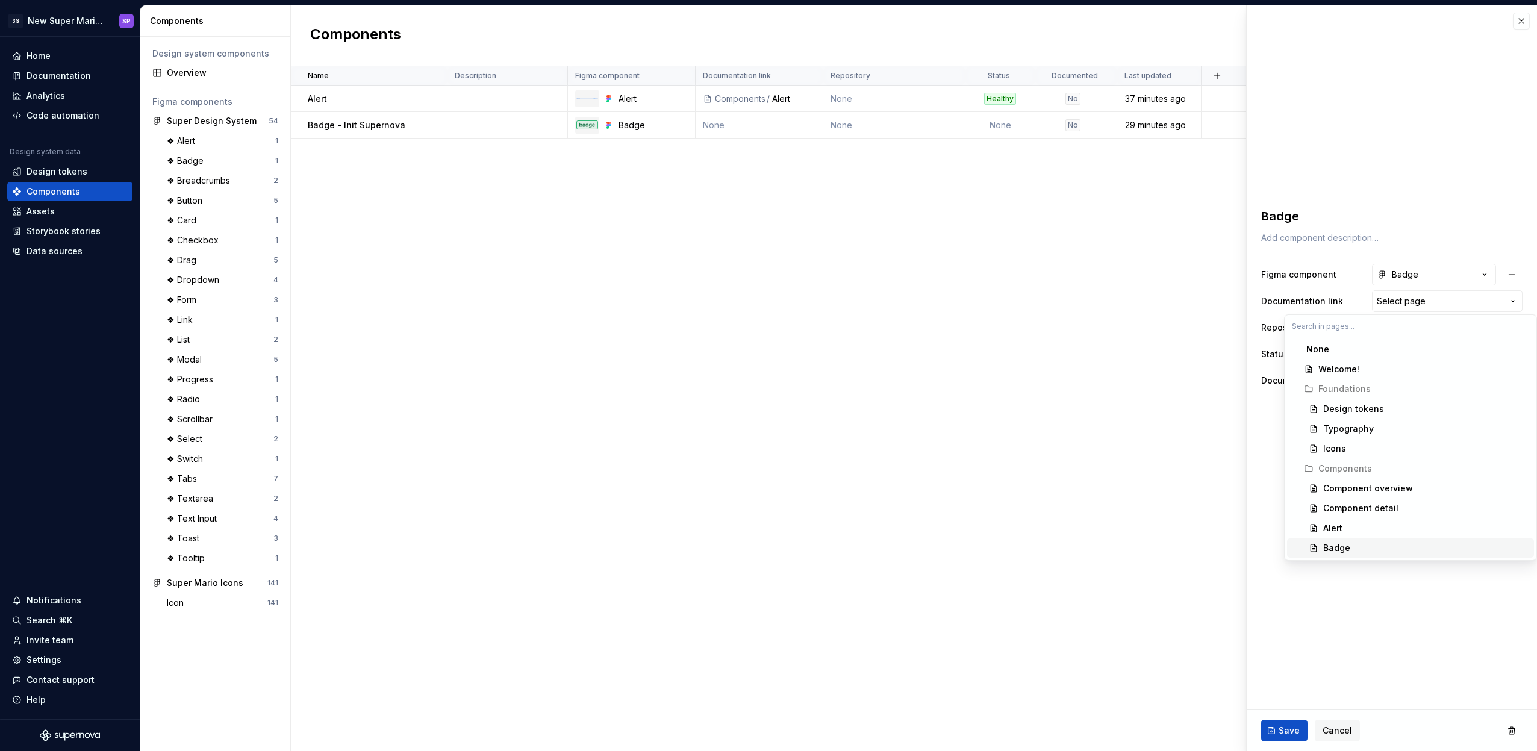
click at [1361, 549] on div "Badge" at bounding box center [1426, 548] width 206 height 12
type textarea "*"
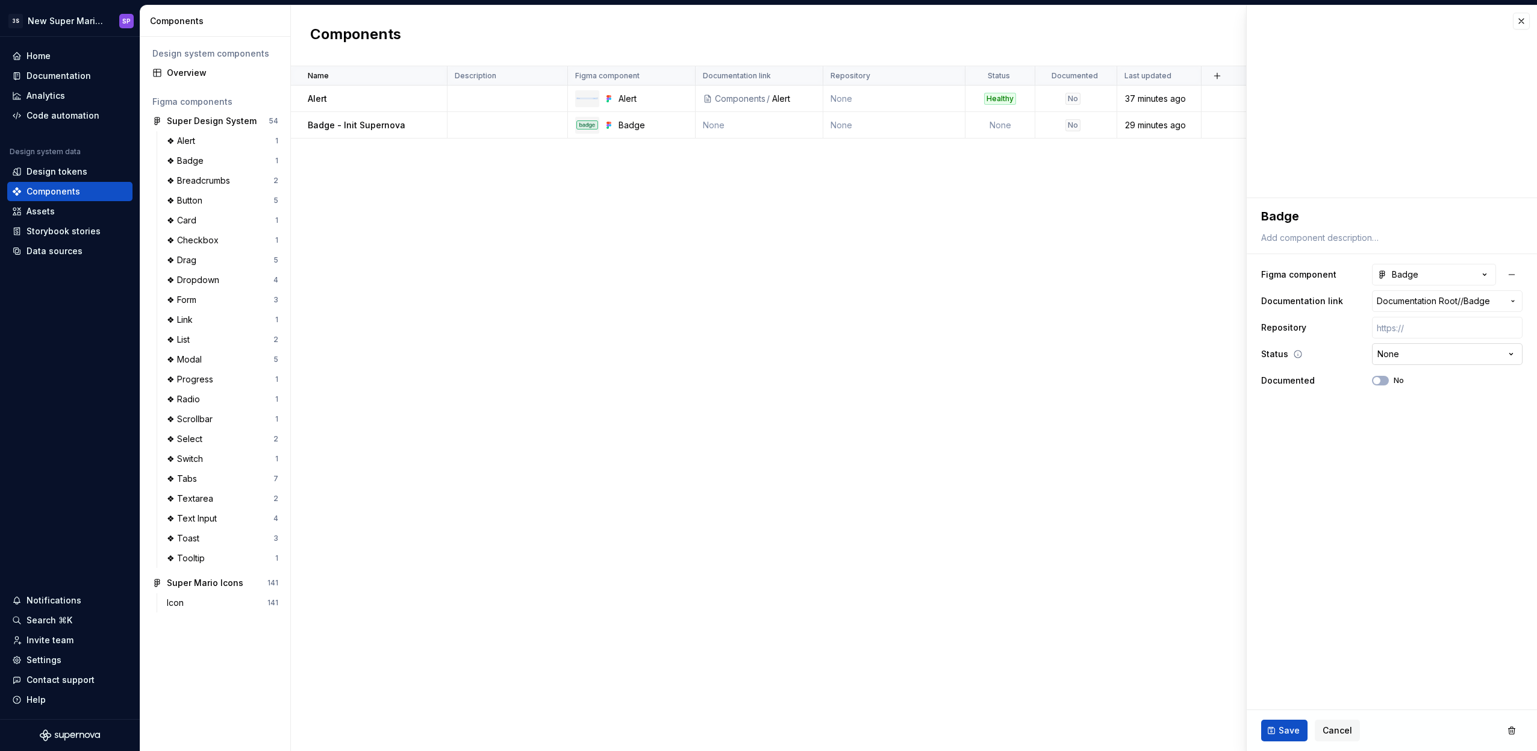
click at [1434, 357] on html "3S New Super Mario Design System SP Home Documentation Analytics Code automatio…" at bounding box center [768, 375] width 1537 height 751
select select "**********"
click at [1293, 727] on span "Save" at bounding box center [1288, 730] width 21 height 12
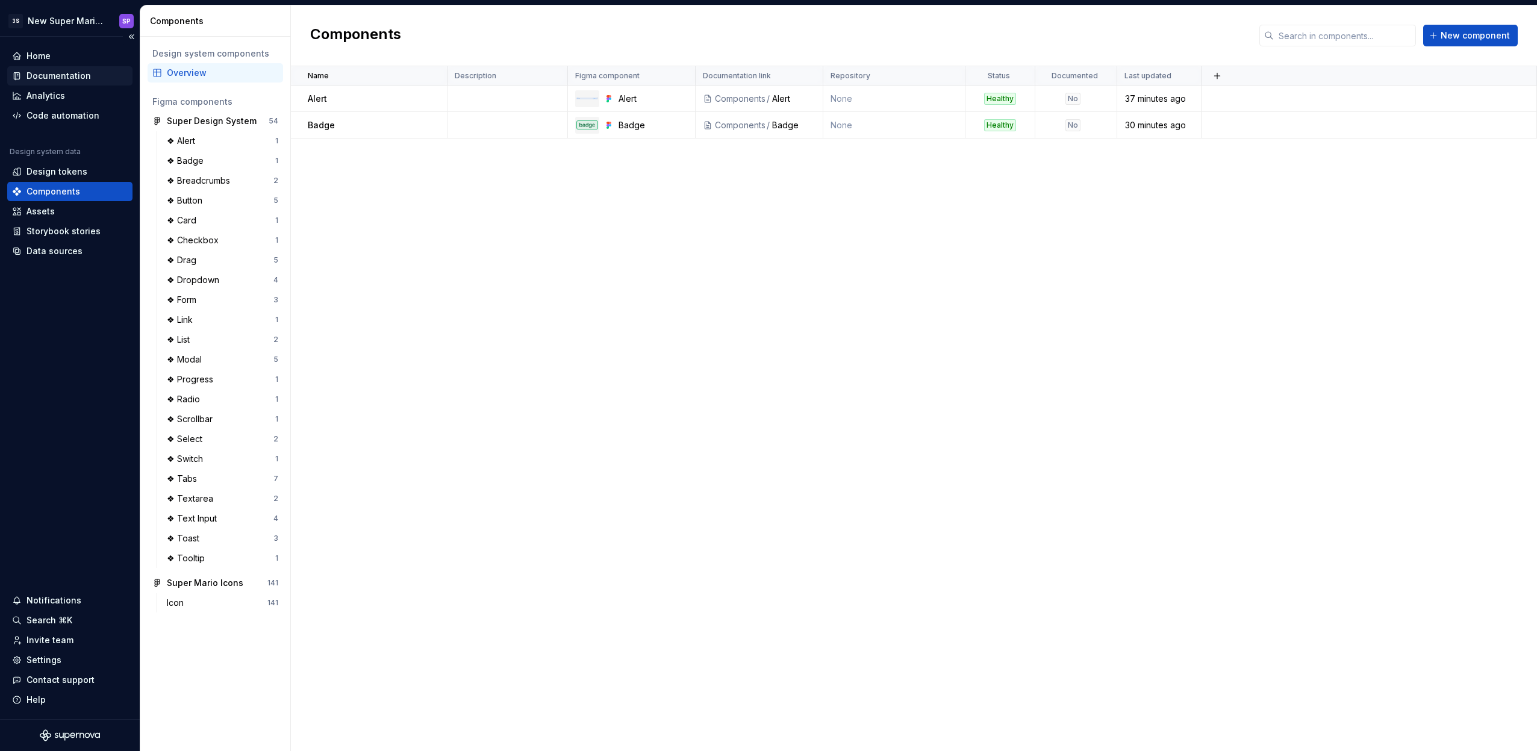
click at [46, 76] on div "Documentation" at bounding box center [58, 76] width 64 height 12
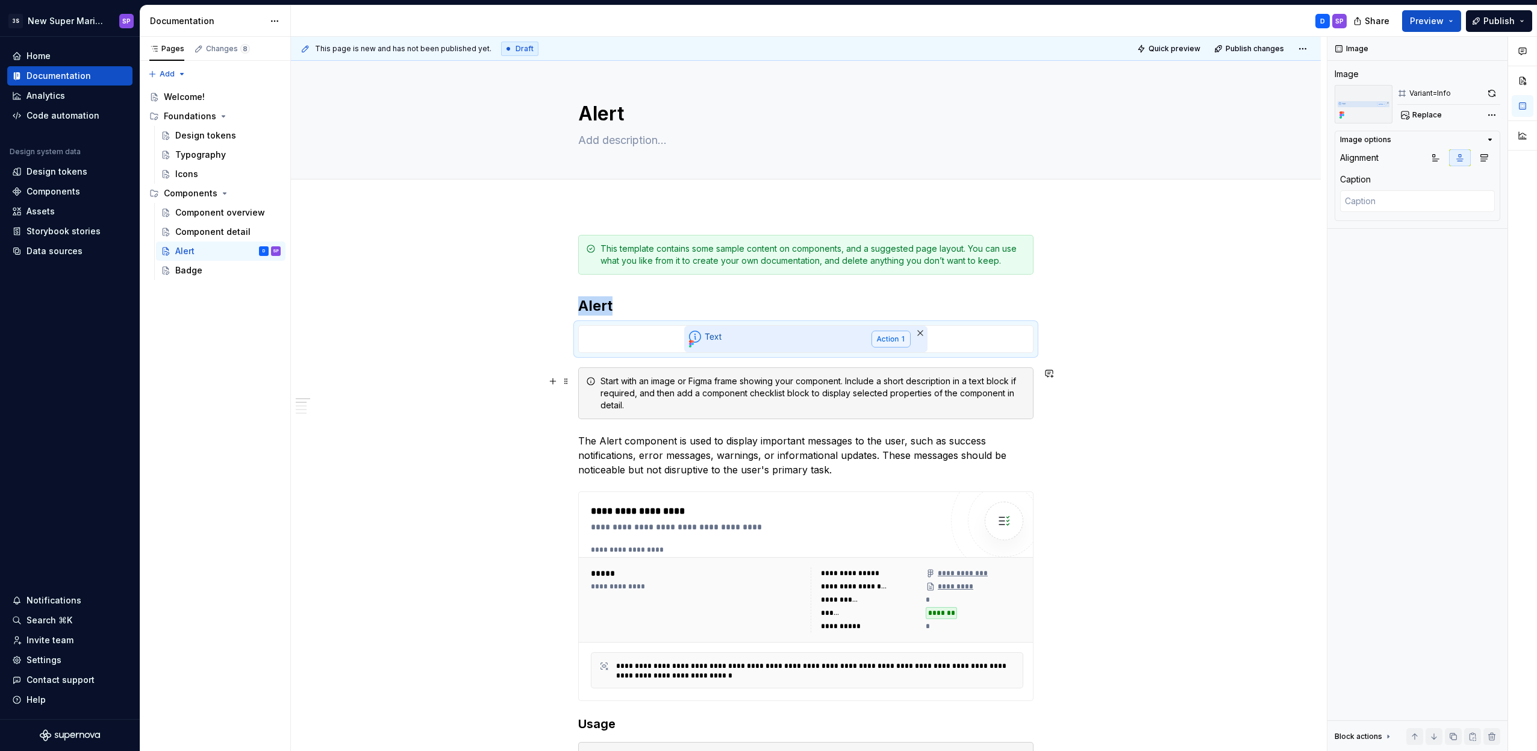
click at [857, 372] on div "Start with an image or Figma frame showing your component. Include a short desc…" at bounding box center [805, 393] width 455 height 52
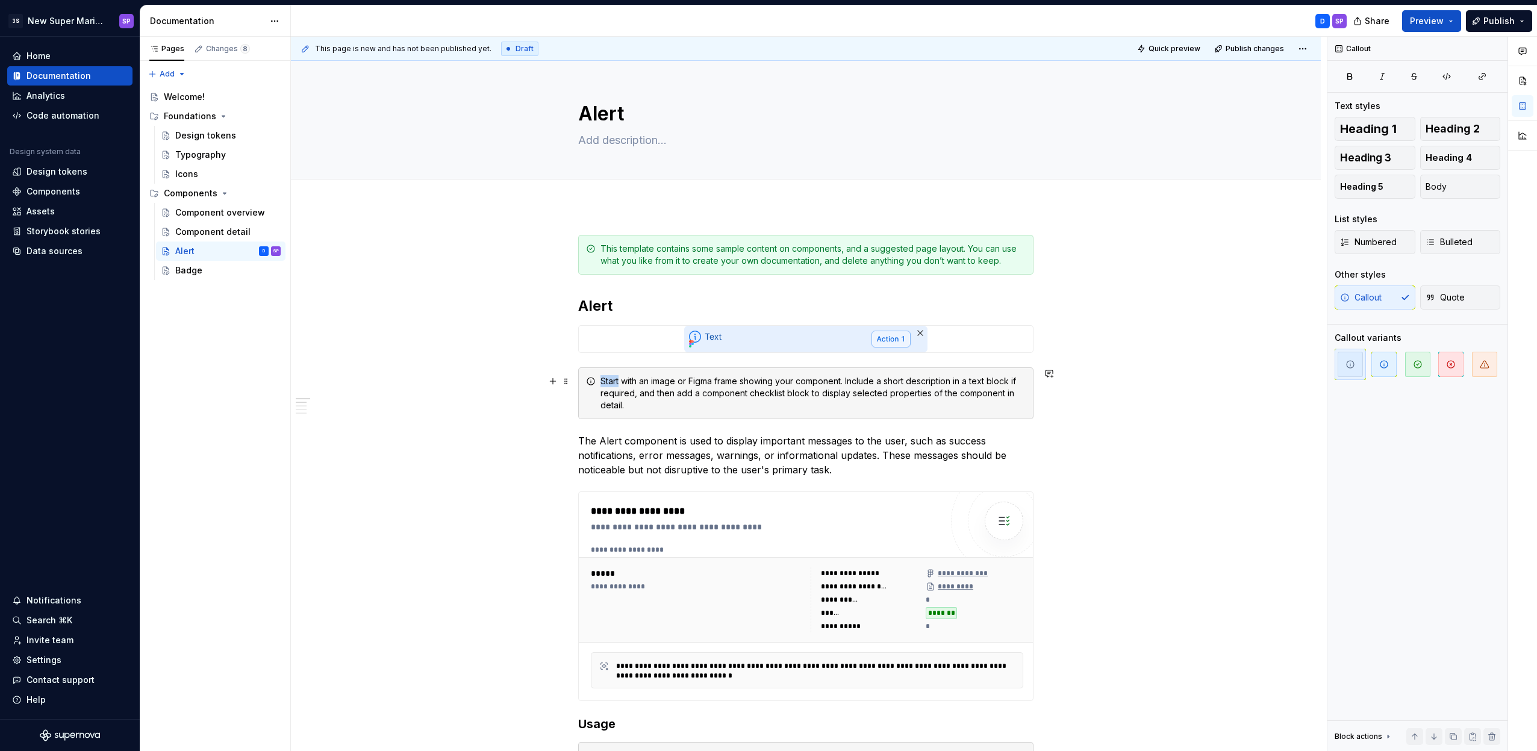
click at [857, 372] on div "Start with an image or Figma frame showing your component. Include a short desc…" at bounding box center [805, 393] width 455 height 52
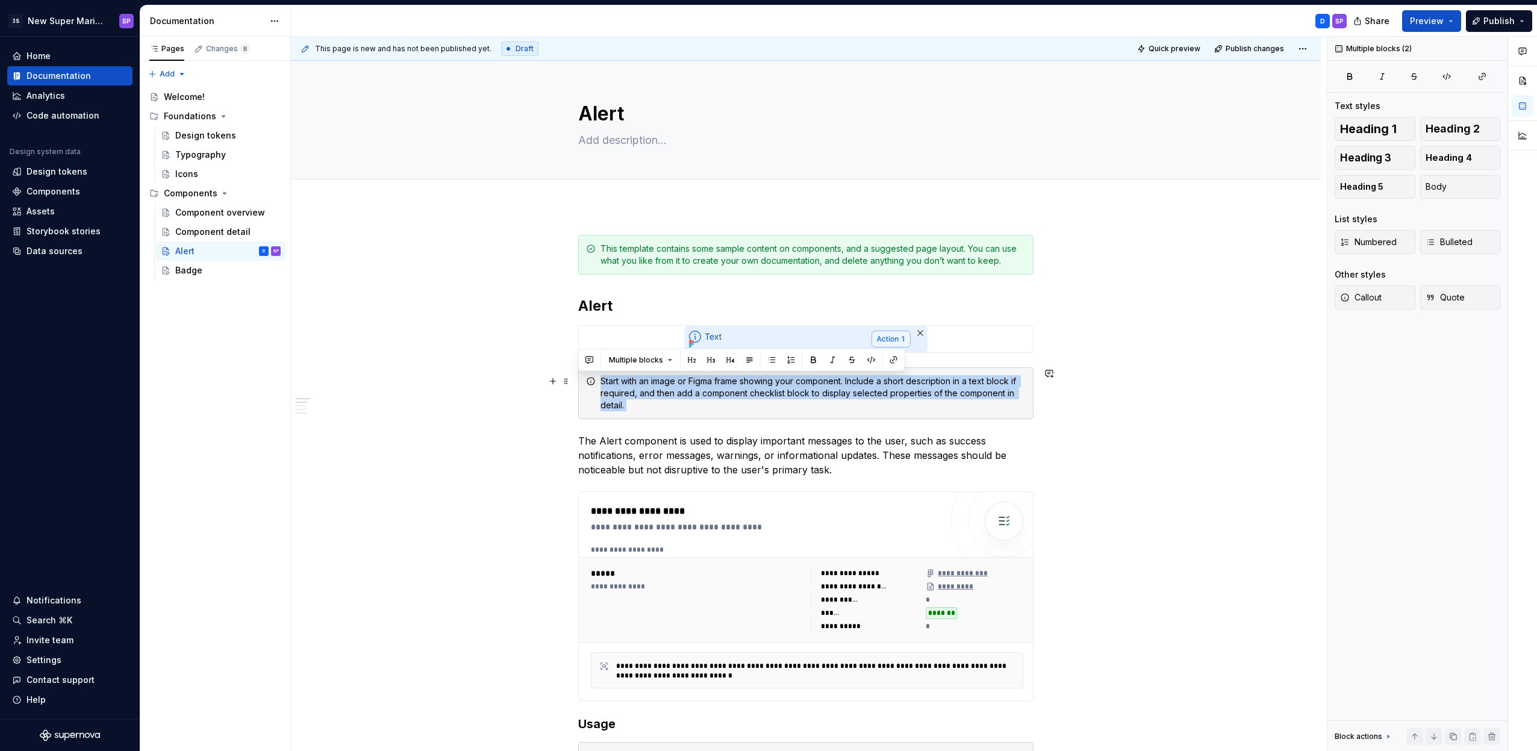
click at [832, 387] on div "Start with an image or Figma frame showing your component. Include a short desc…" at bounding box center [812, 393] width 425 height 36
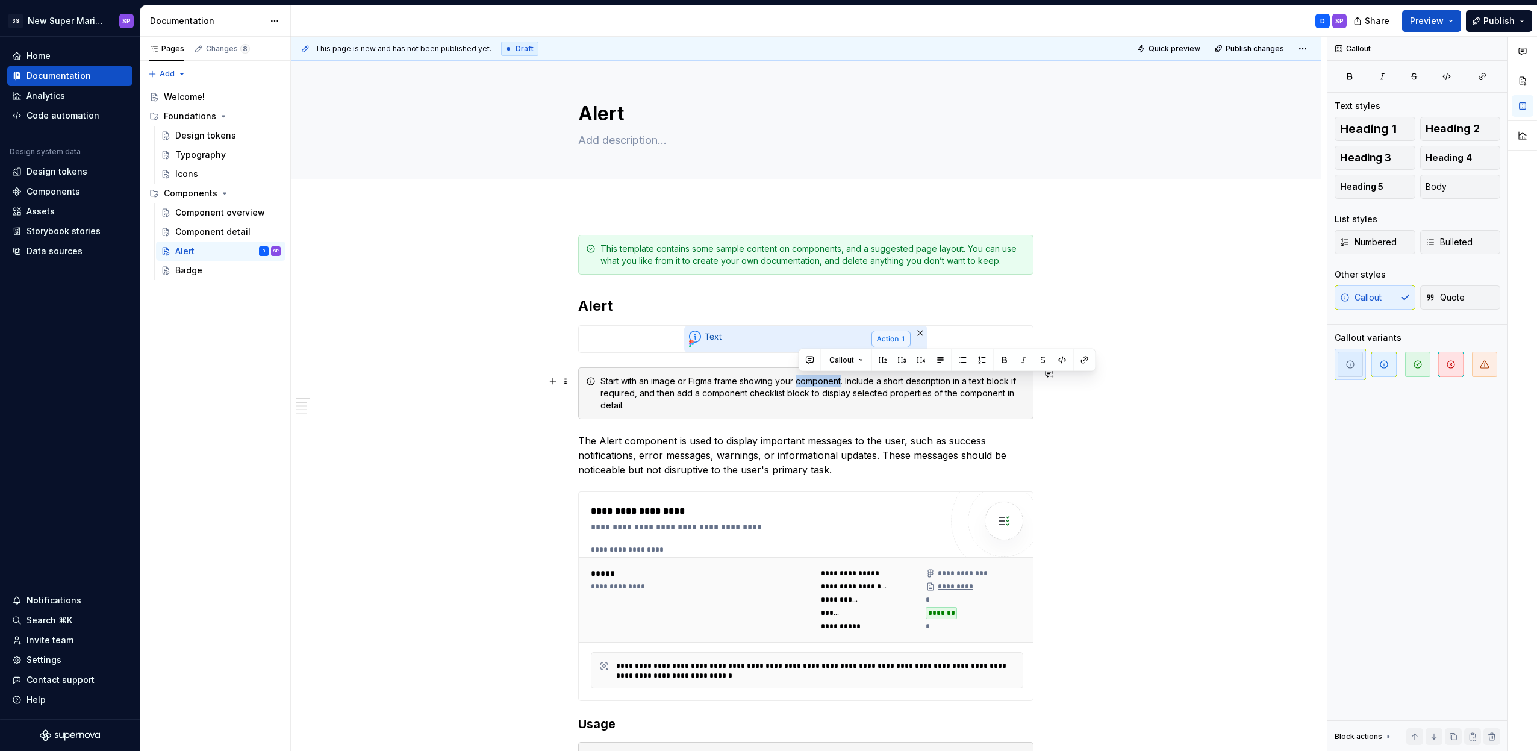
click at [832, 387] on div "Start with an image or Figma frame showing your component. Include a short desc…" at bounding box center [812, 393] width 425 height 36
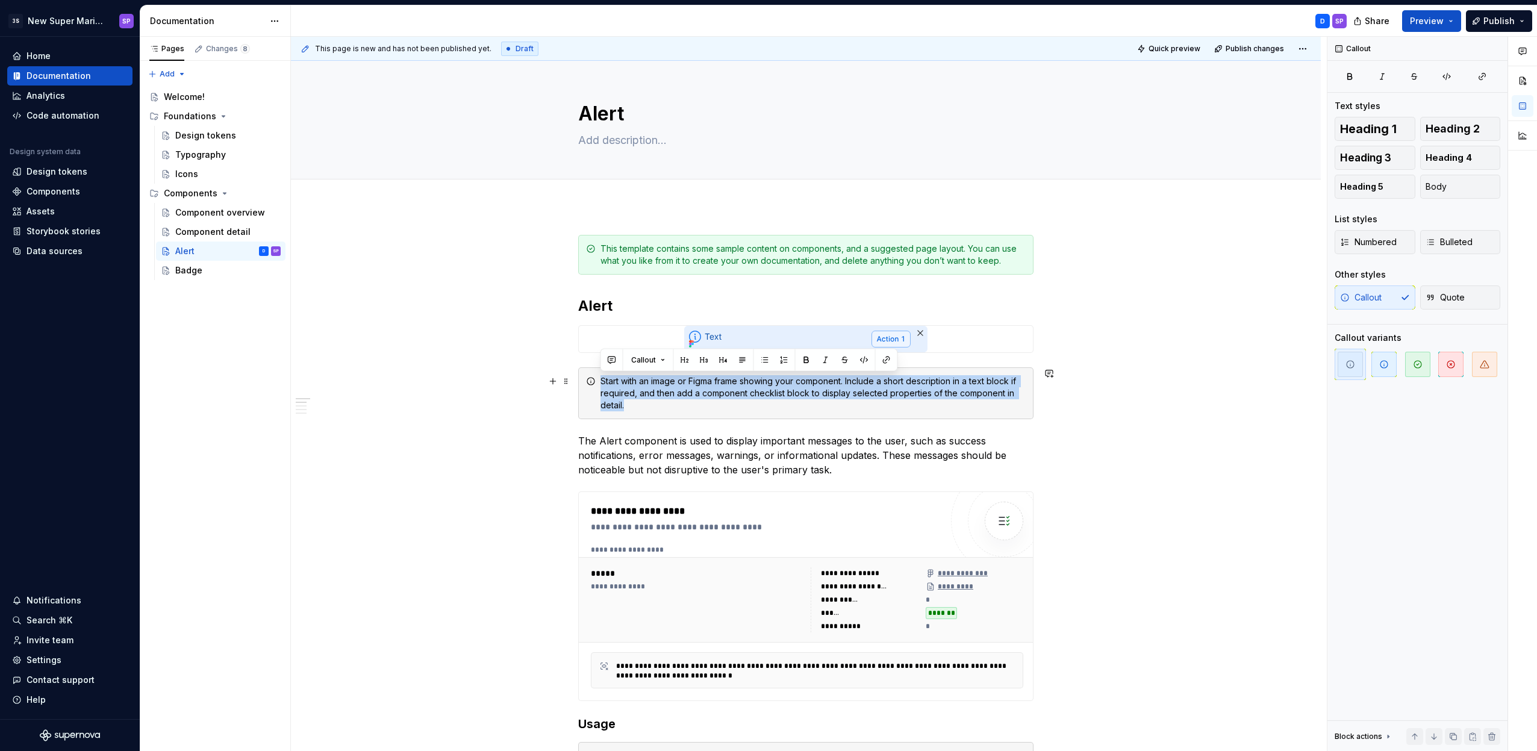
click at [877, 406] on div "Start with an image or Figma frame showing your component. Include a short desc…" at bounding box center [812, 393] width 425 height 36
drag, startPoint x: 869, startPoint y: 403, endPoint x: 820, endPoint y: 378, distance: 54.7
click at [823, 380] on div "Start with an image or Figma frame showing your component. Include a short desc…" at bounding box center [812, 393] width 425 height 36
click at [820, 378] on div "Start with an image or Figma frame showing your component. Include a short desc…" at bounding box center [812, 393] width 425 height 36
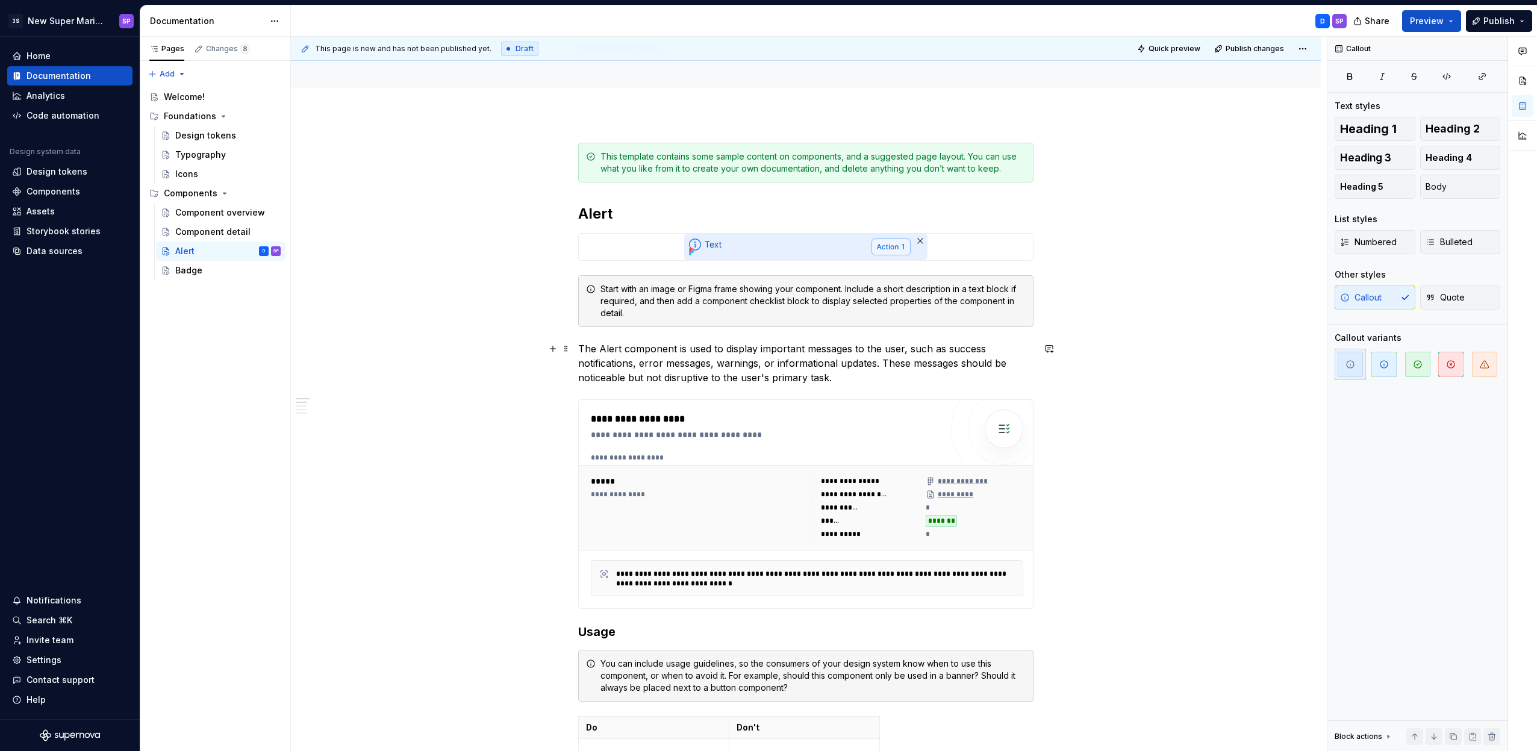
scroll to position [302, 0]
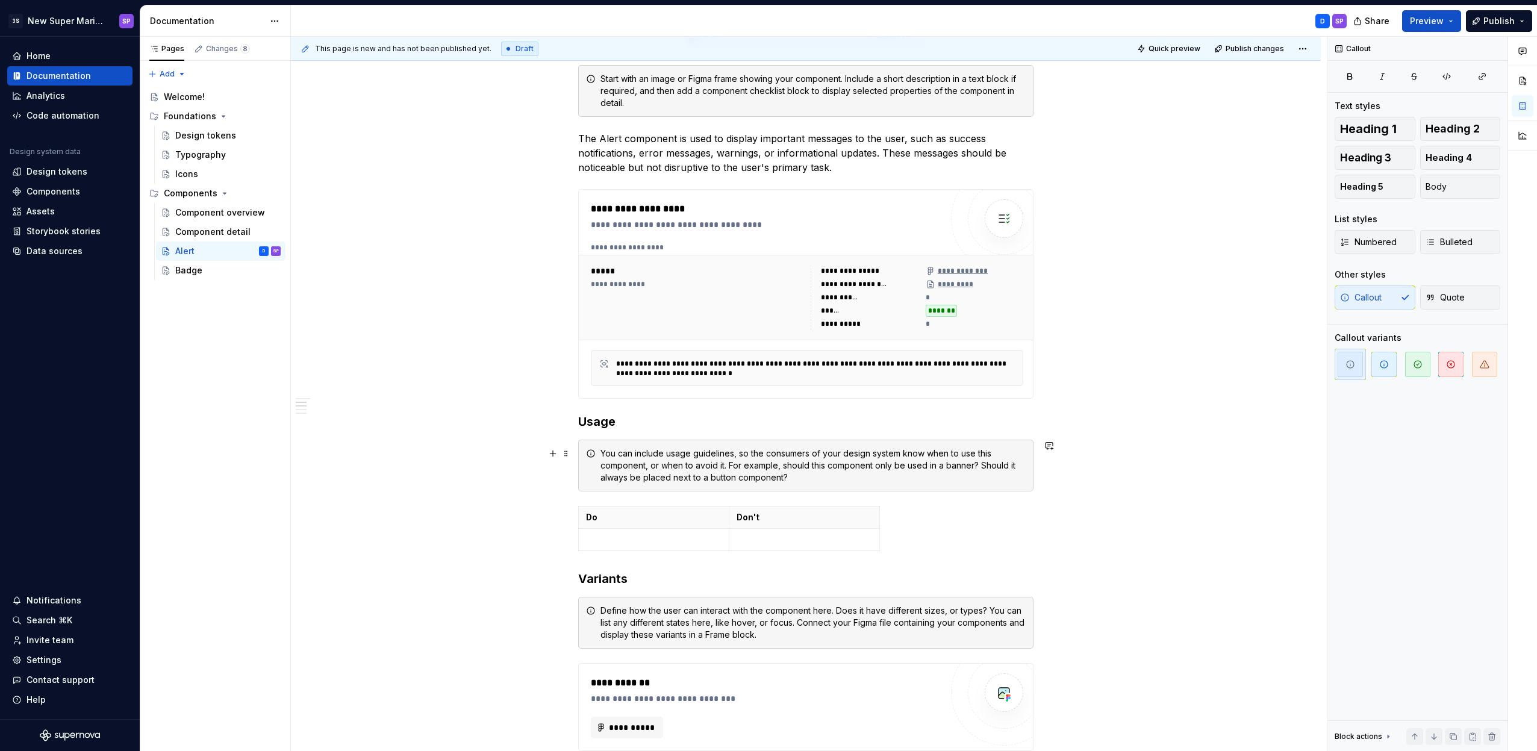
click at [718, 450] on div "You can include usage guidelines, so the consumers of your design system know w…" at bounding box center [812, 465] width 425 height 36
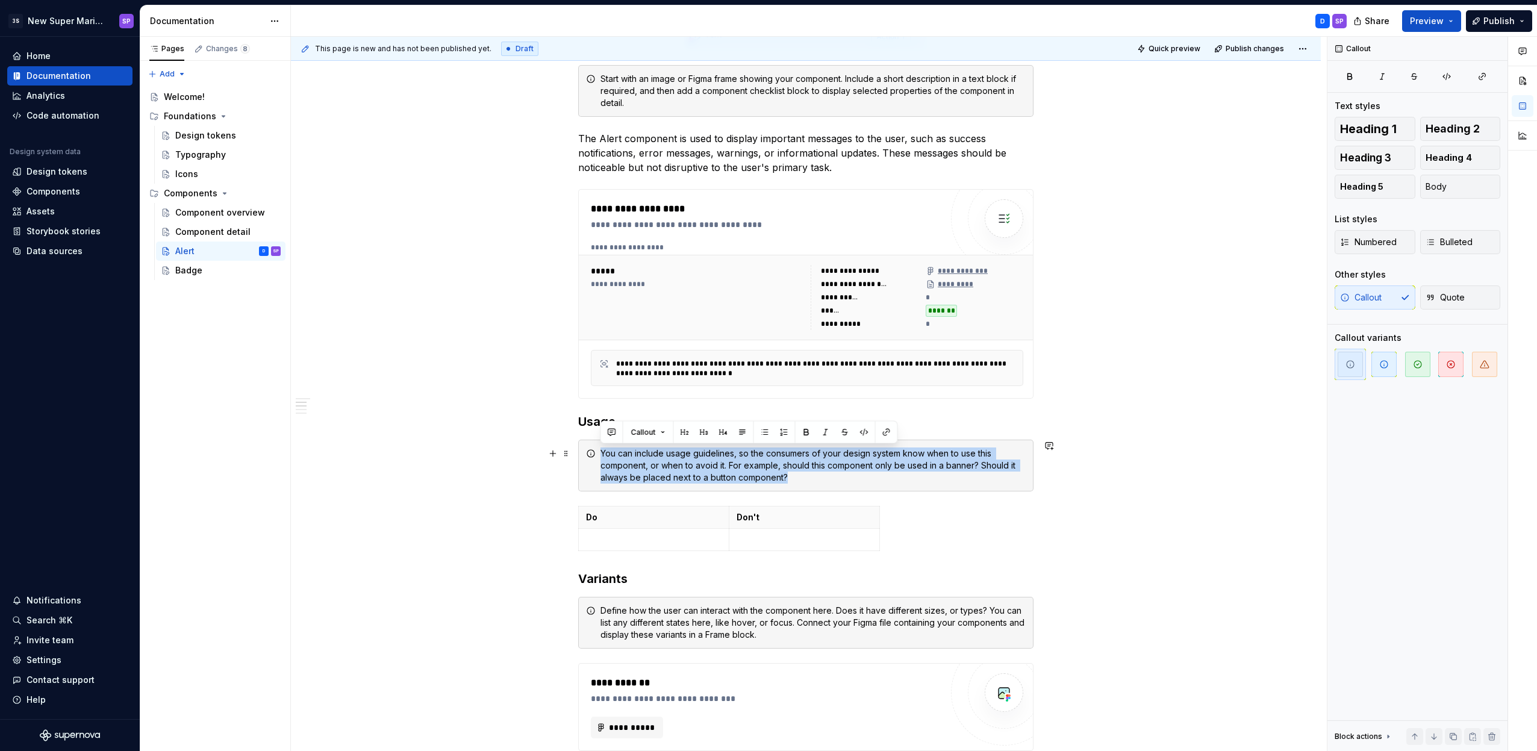
click at [769, 466] on div "You can include usage guidelines, so the consumers of your design system know w…" at bounding box center [812, 465] width 425 height 36
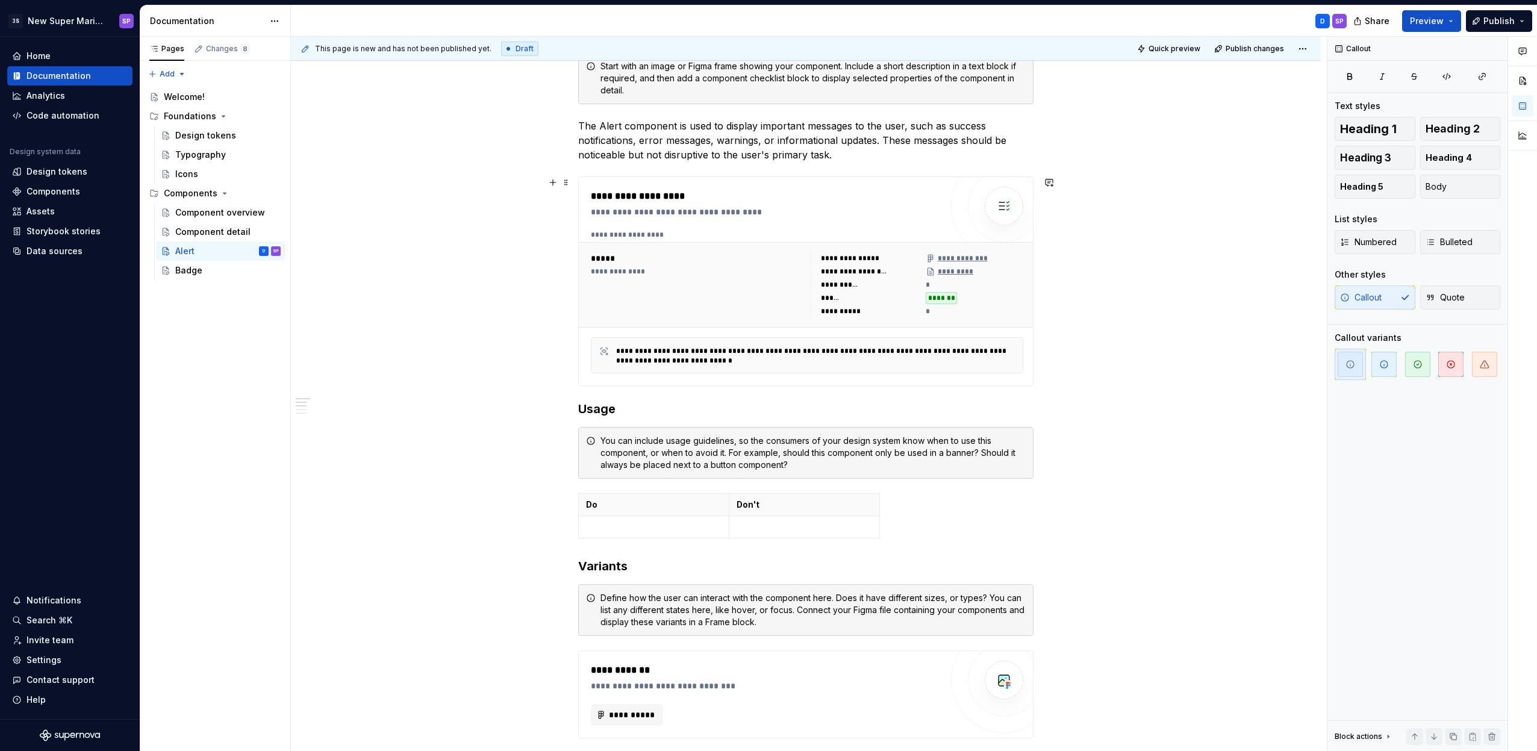
scroll to position [0, 0]
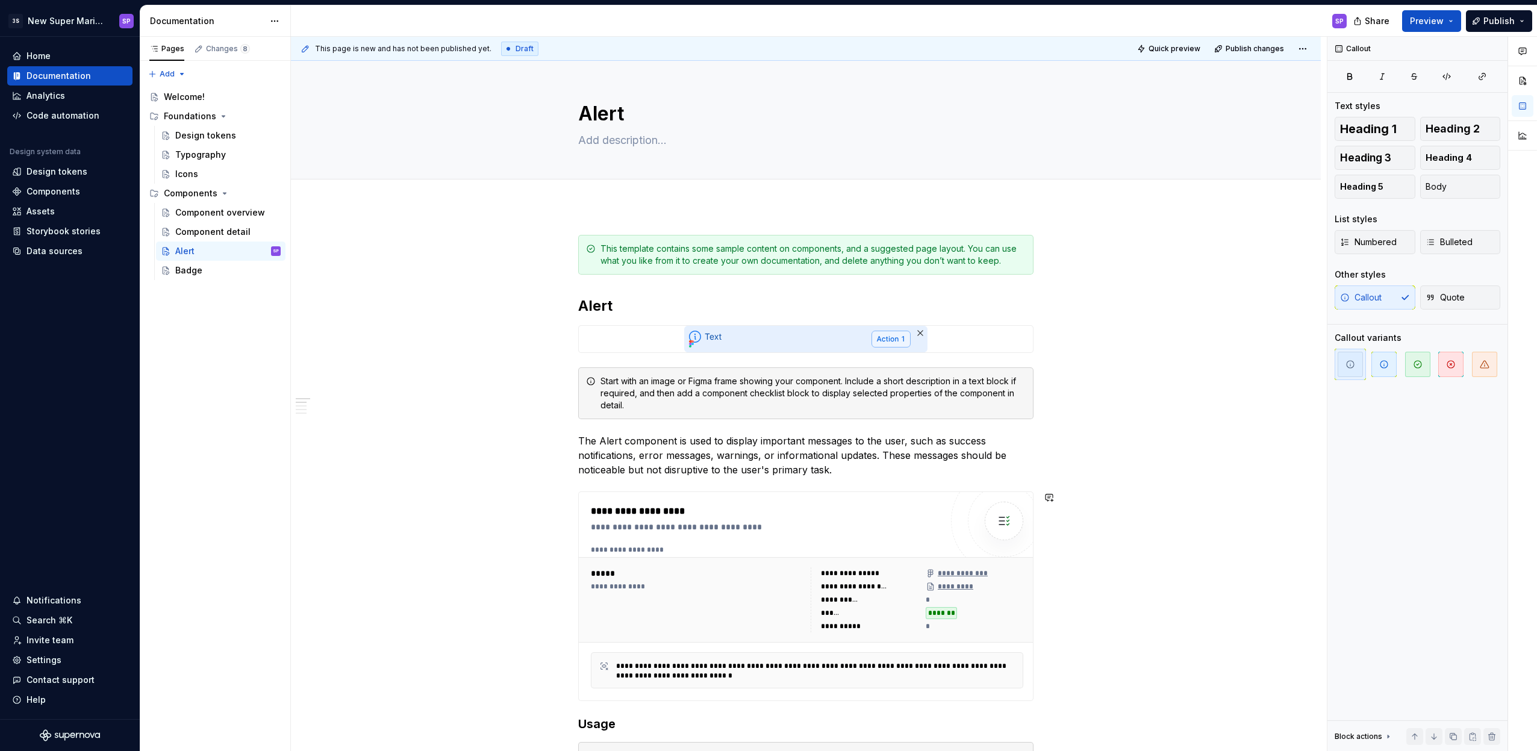
type textarea "*"
